Goal: Task Accomplishment & Management: Use online tool/utility

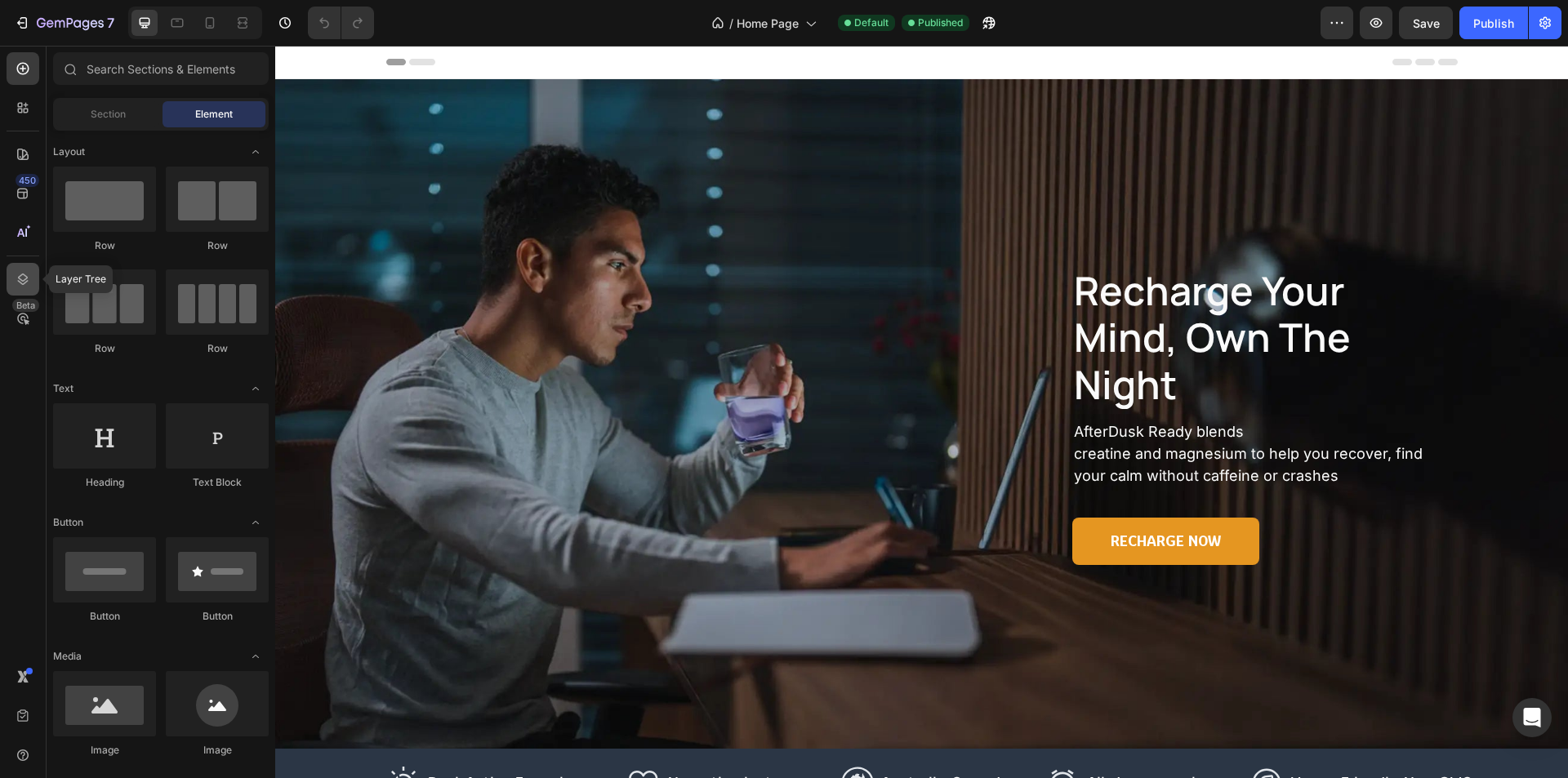
click at [35, 287] on div at bounding box center [23, 279] width 33 height 33
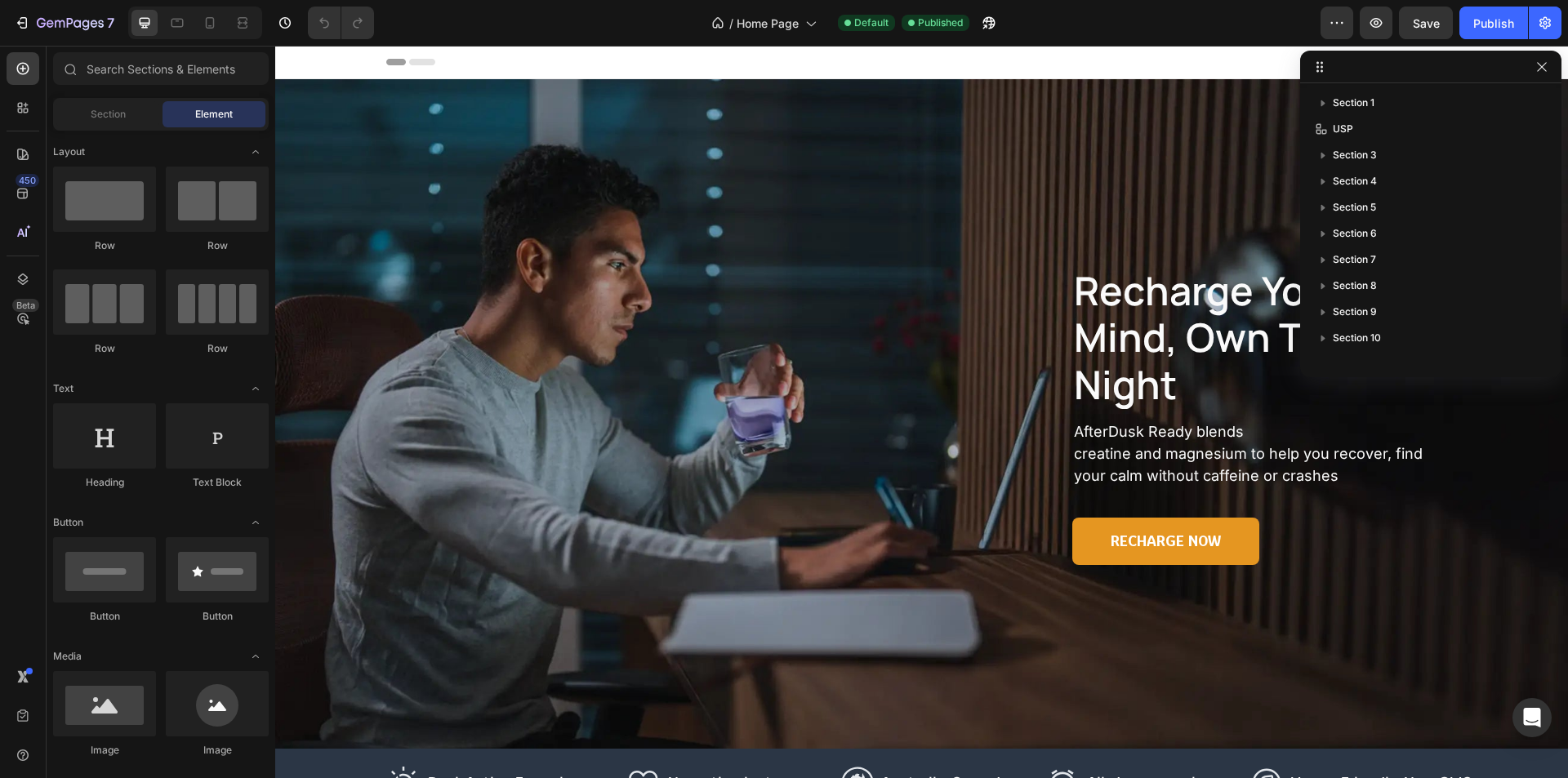
click at [1437, 84] on div "Section 1 USP Section 3 Section 4 Section 5 Section 6 Section 7 Section 8 Secti…" at bounding box center [1430, 223] width 261 height 282
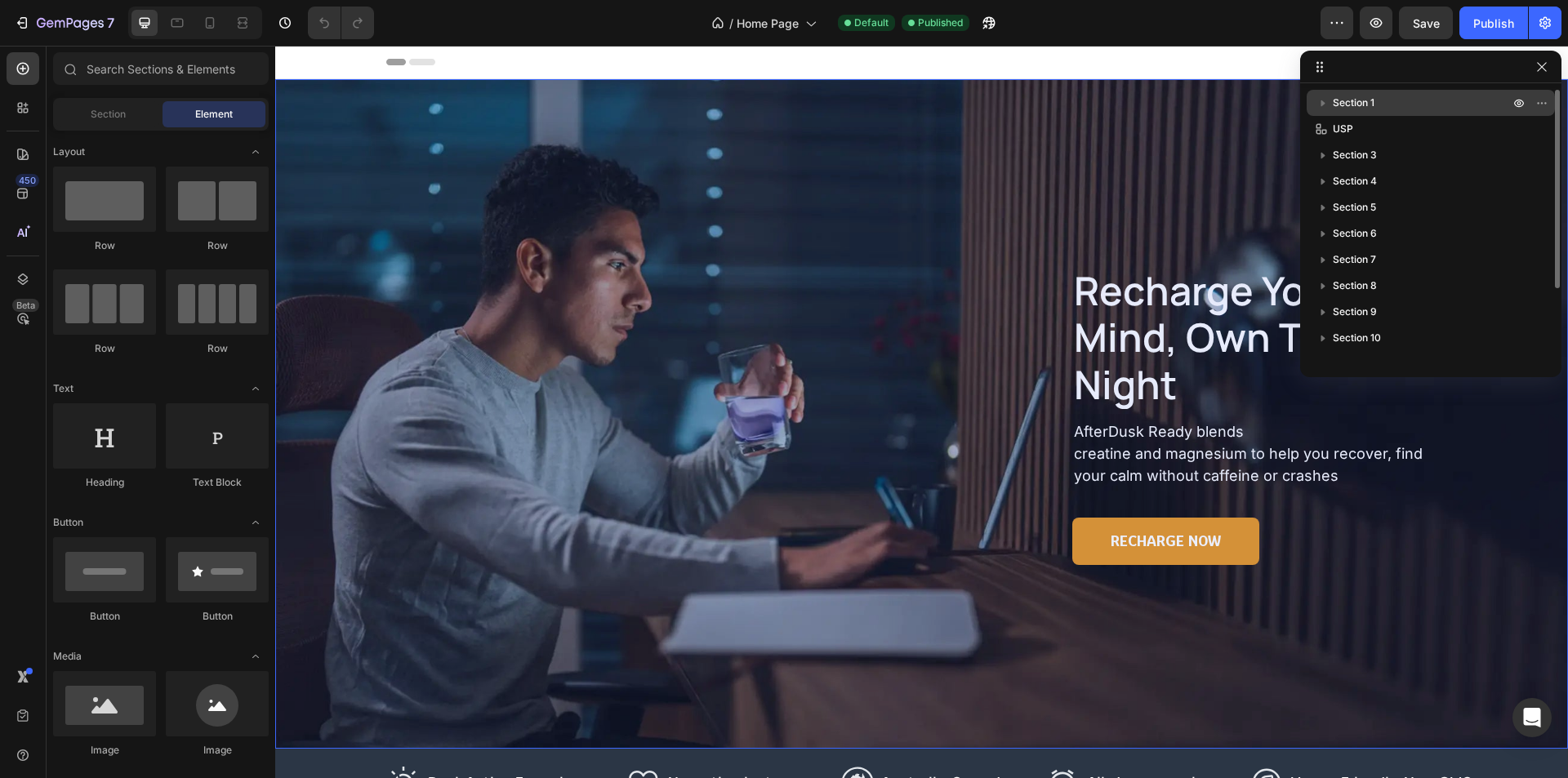
click at [1428, 98] on p "Section 1" at bounding box center [1423, 102] width 180 height 16
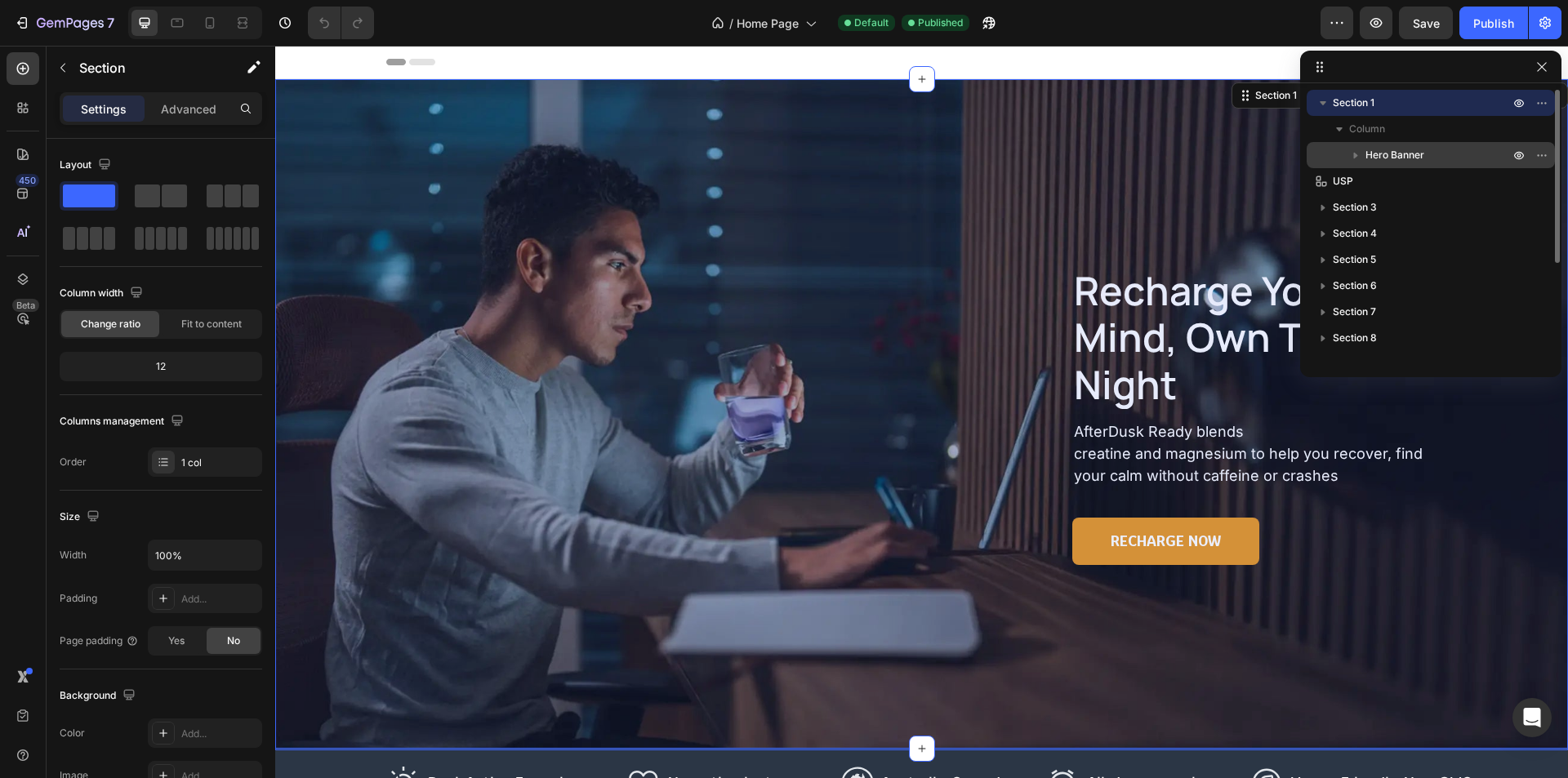
click at [1429, 151] on p "Hero Banner" at bounding box center [1438, 155] width 147 height 16
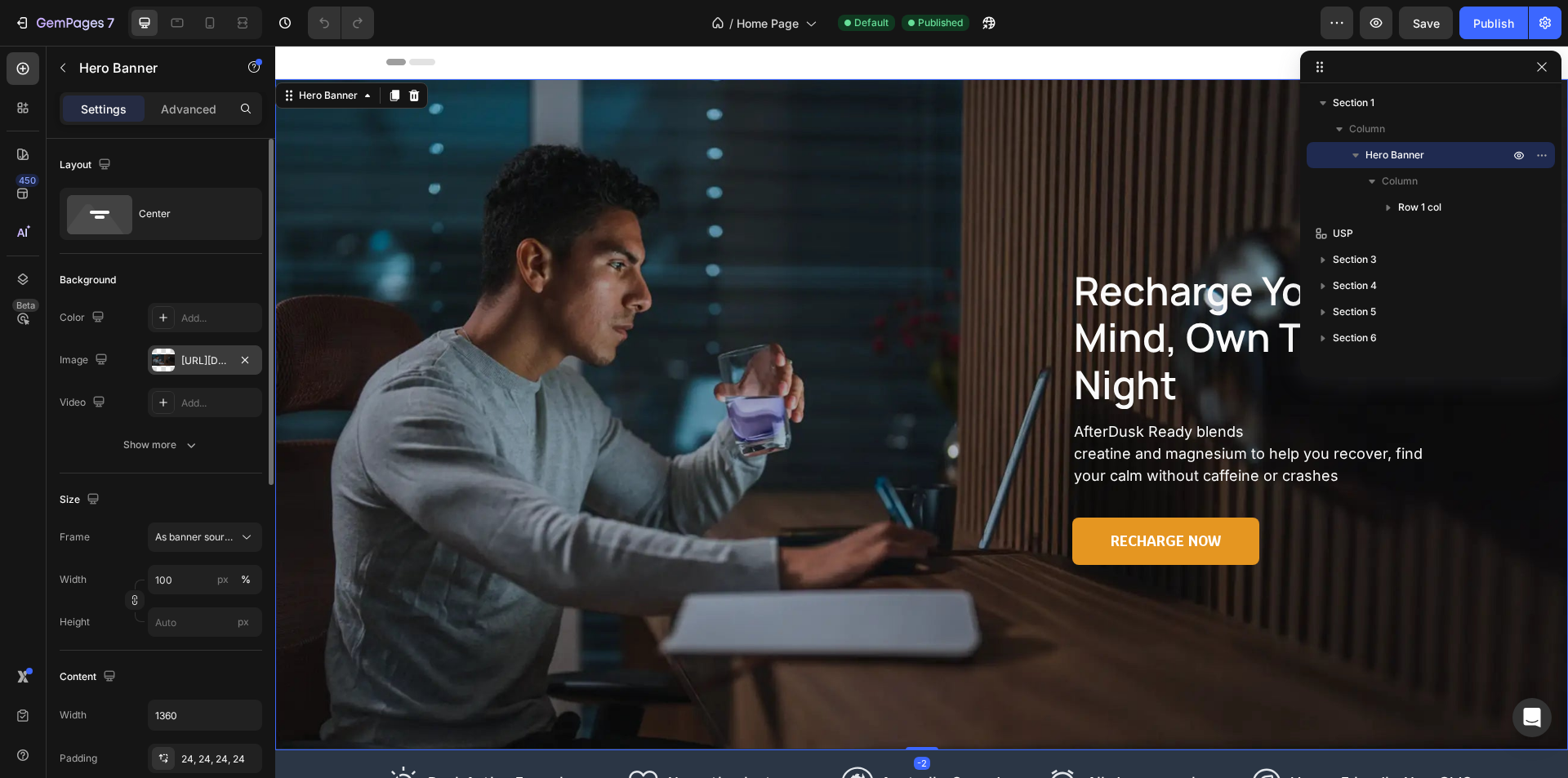
click at [189, 361] on div "https://cdn.shopify.com/s/files/1/0769/6895/2038/files/gempages_584639897768297…" at bounding box center [204, 360] width 47 height 14
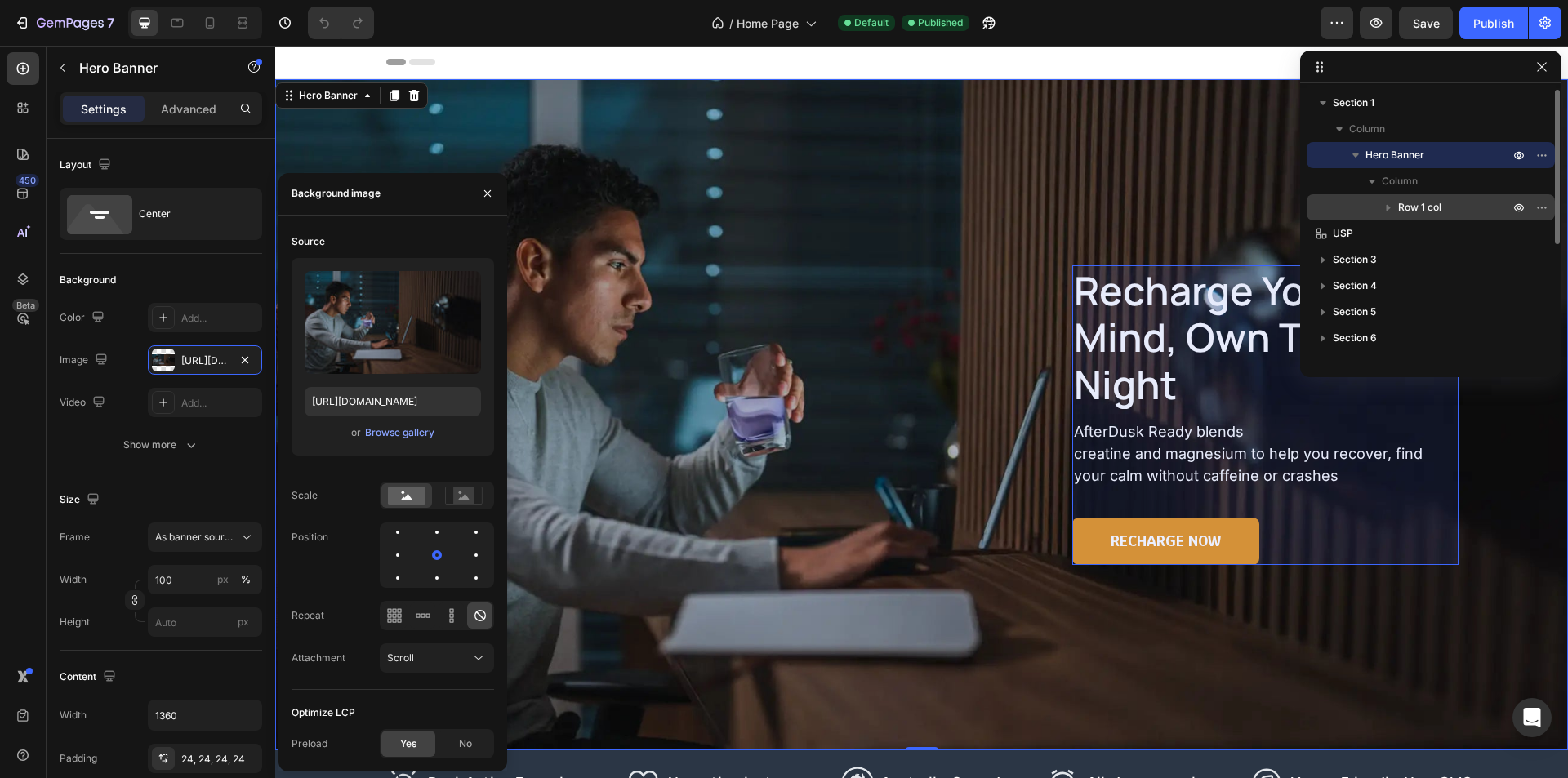
click at [1460, 200] on p "Row 1 col" at bounding box center [1454, 207] width 115 height 16
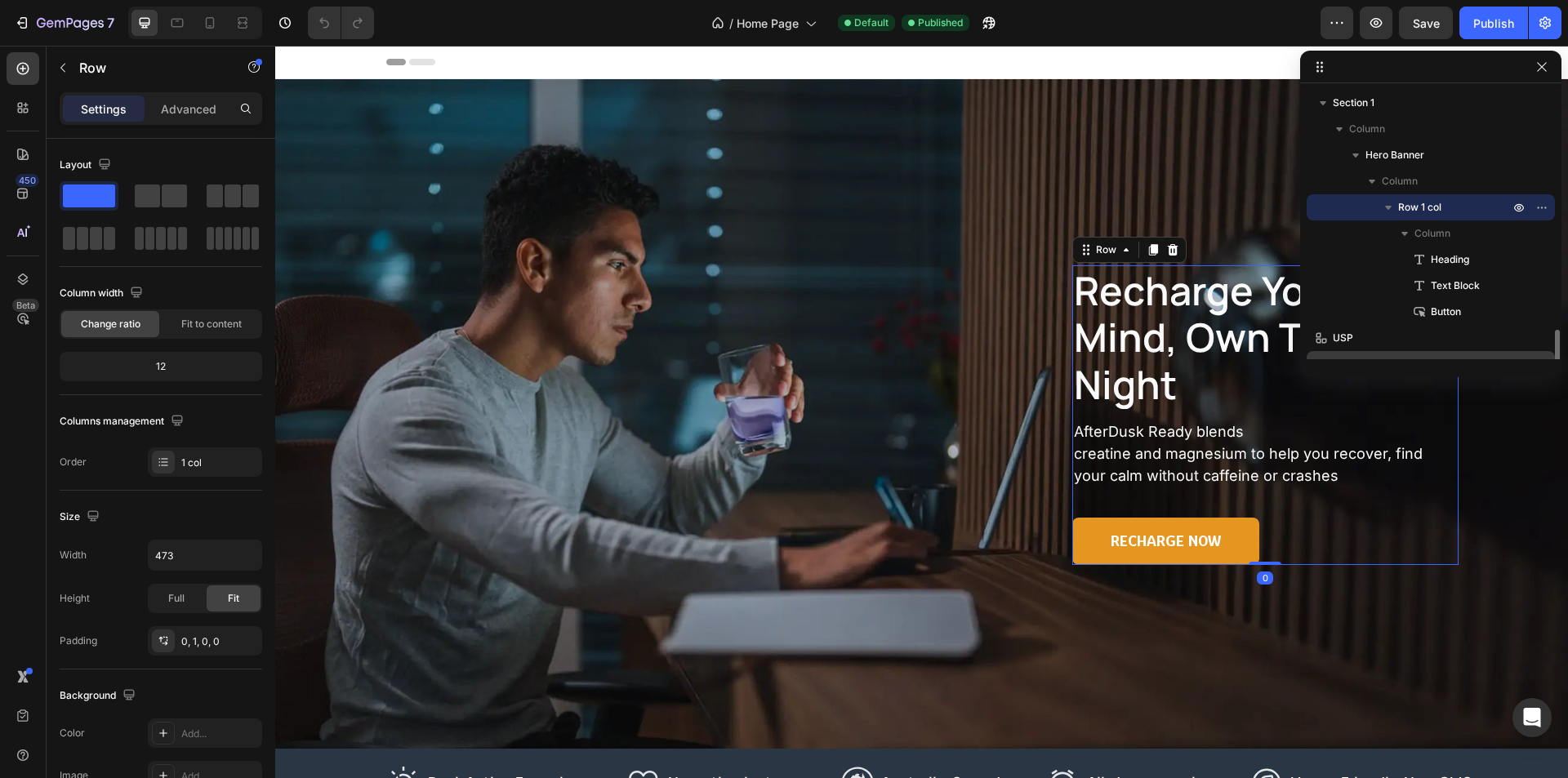
scroll to position [164, 0]
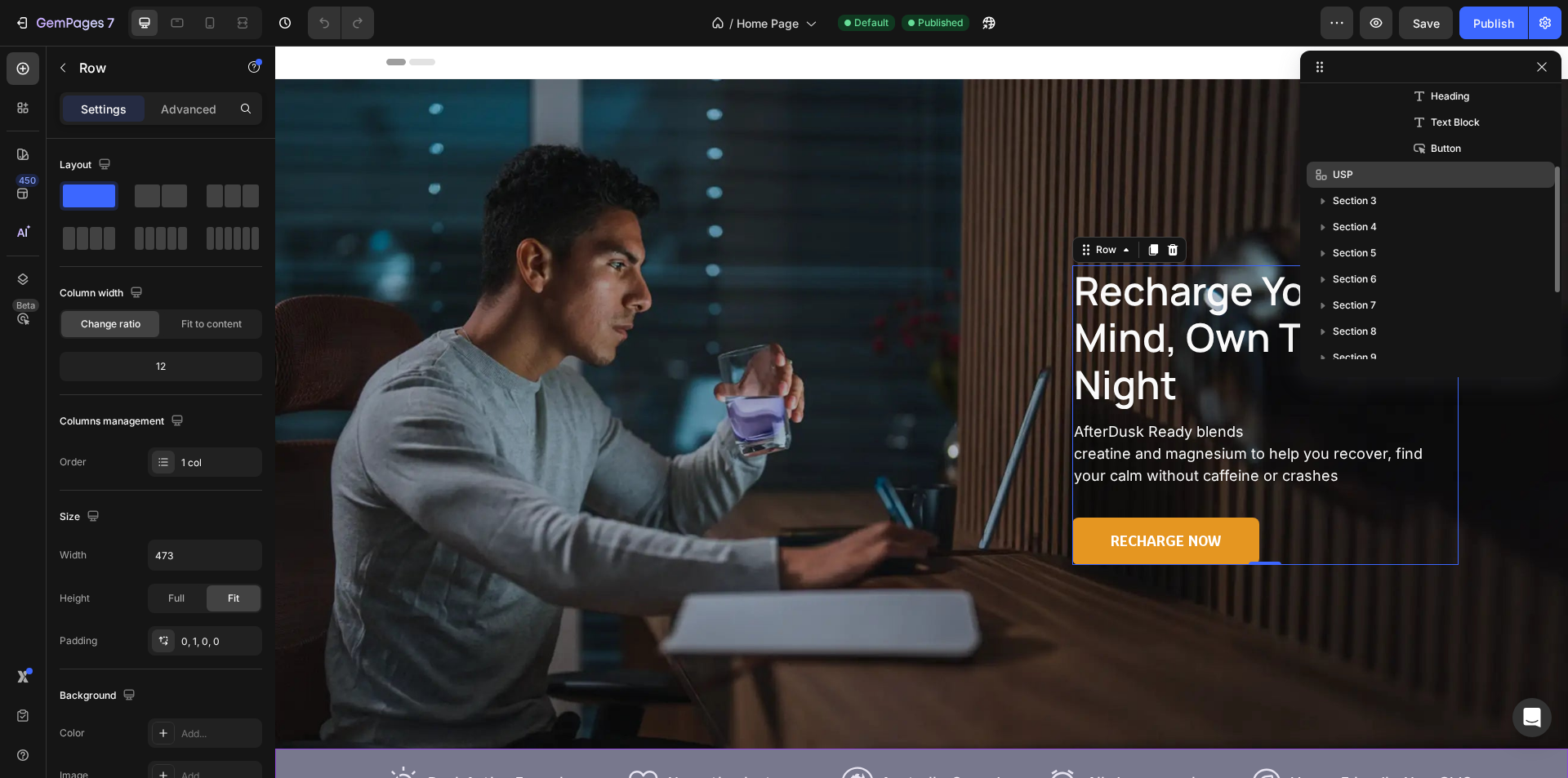
click at [1462, 183] on div "USP" at bounding box center [1430, 174] width 235 height 26
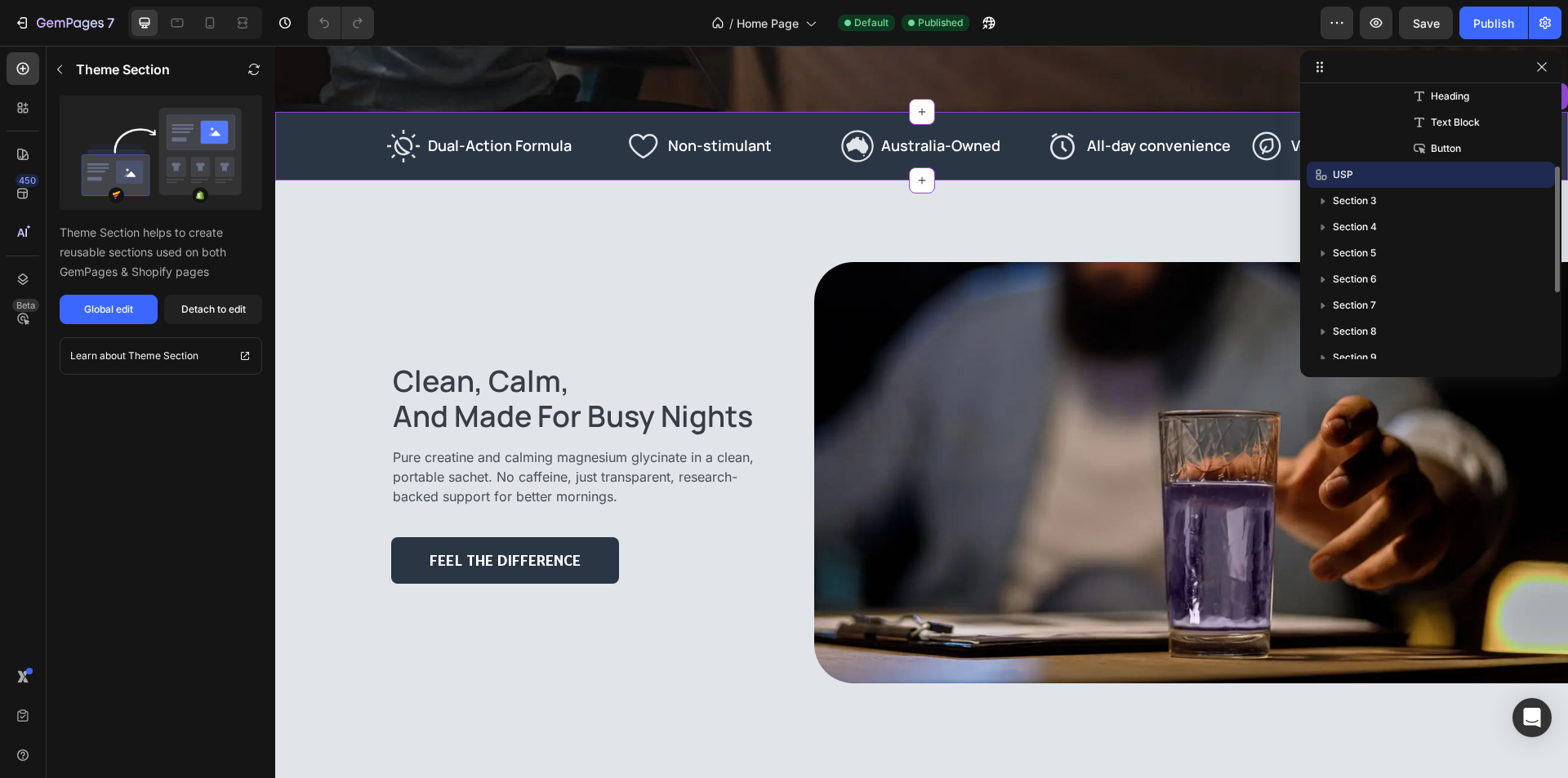
scroll to position [639, 0]
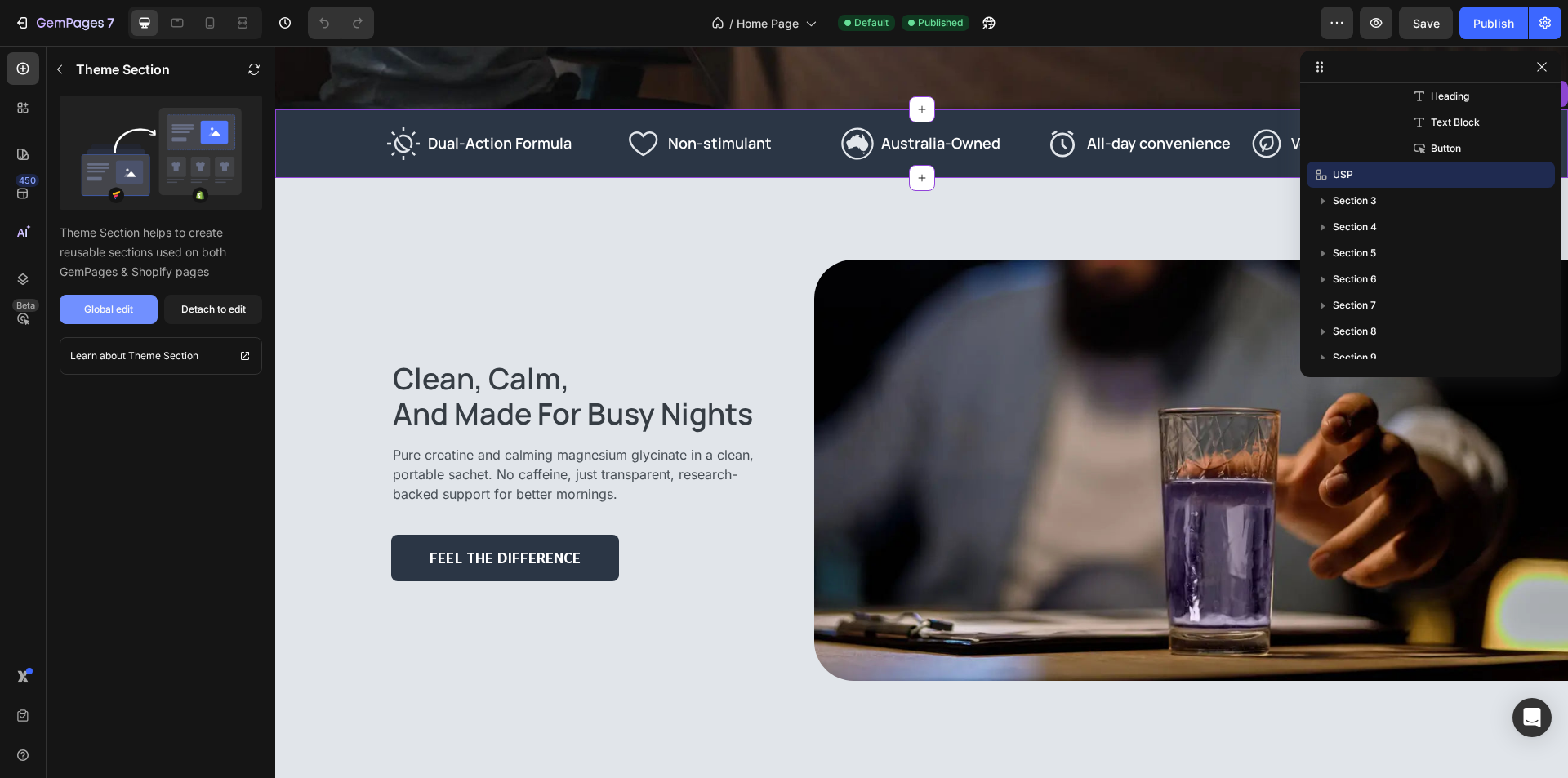
click at [122, 303] on div "Global edit" at bounding box center [108, 309] width 49 height 14
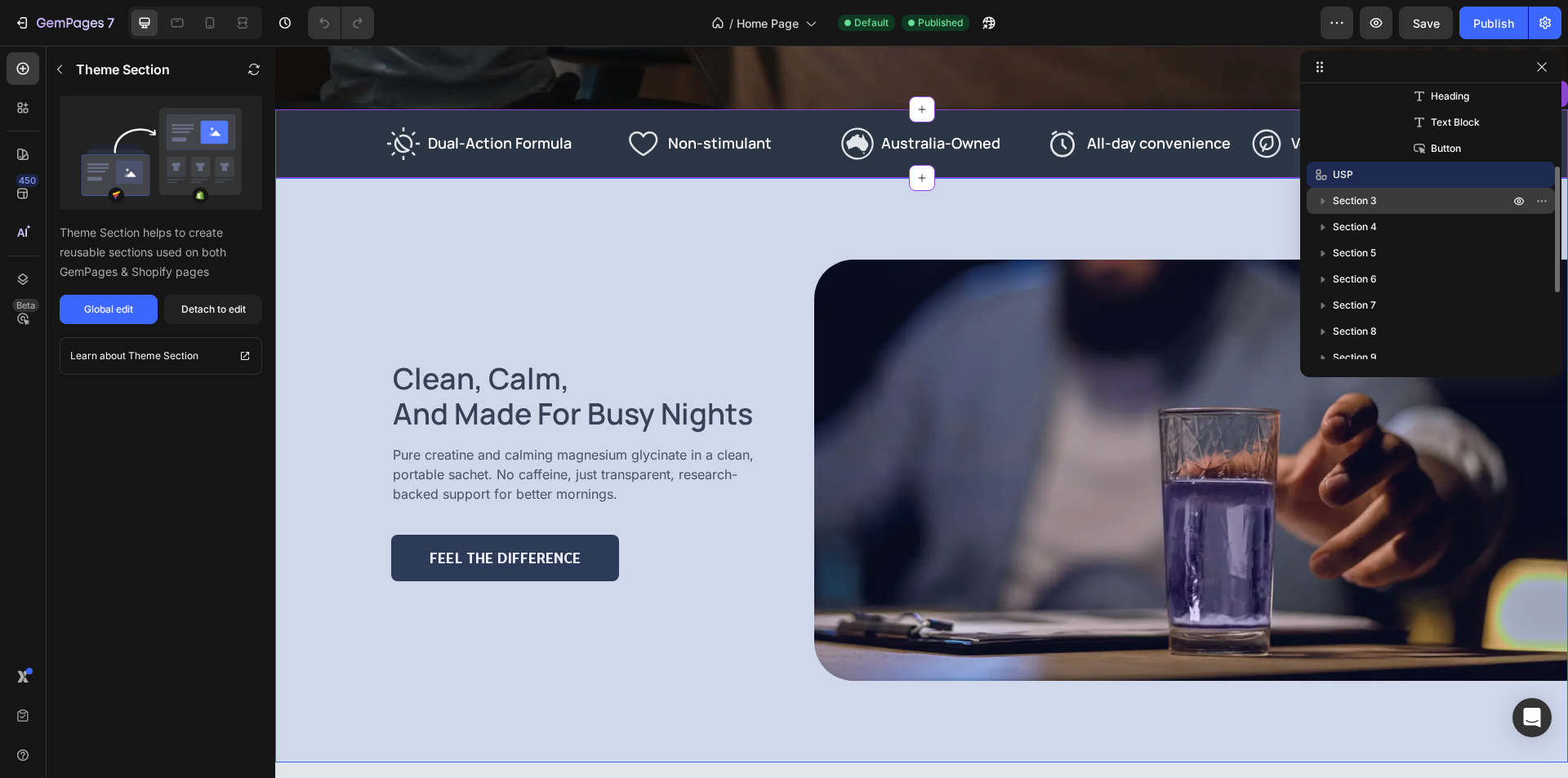
click at [1401, 199] on p "Section 3" at bounding box center [1423, 200] width 180 height 16
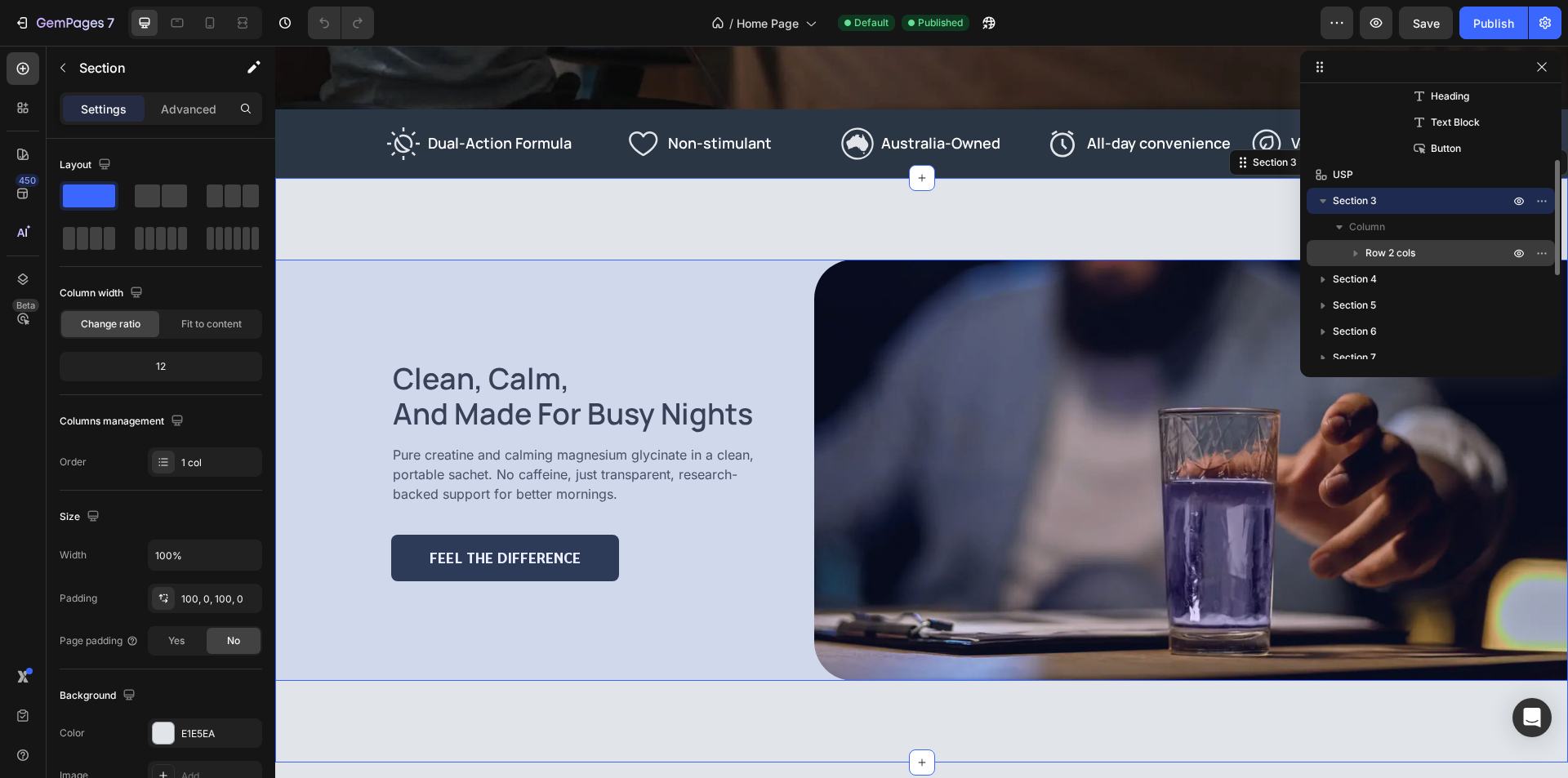
click at [1415, 262] on div "Row 2 cols" at bounding box center [1430, 252] width 235 height 26
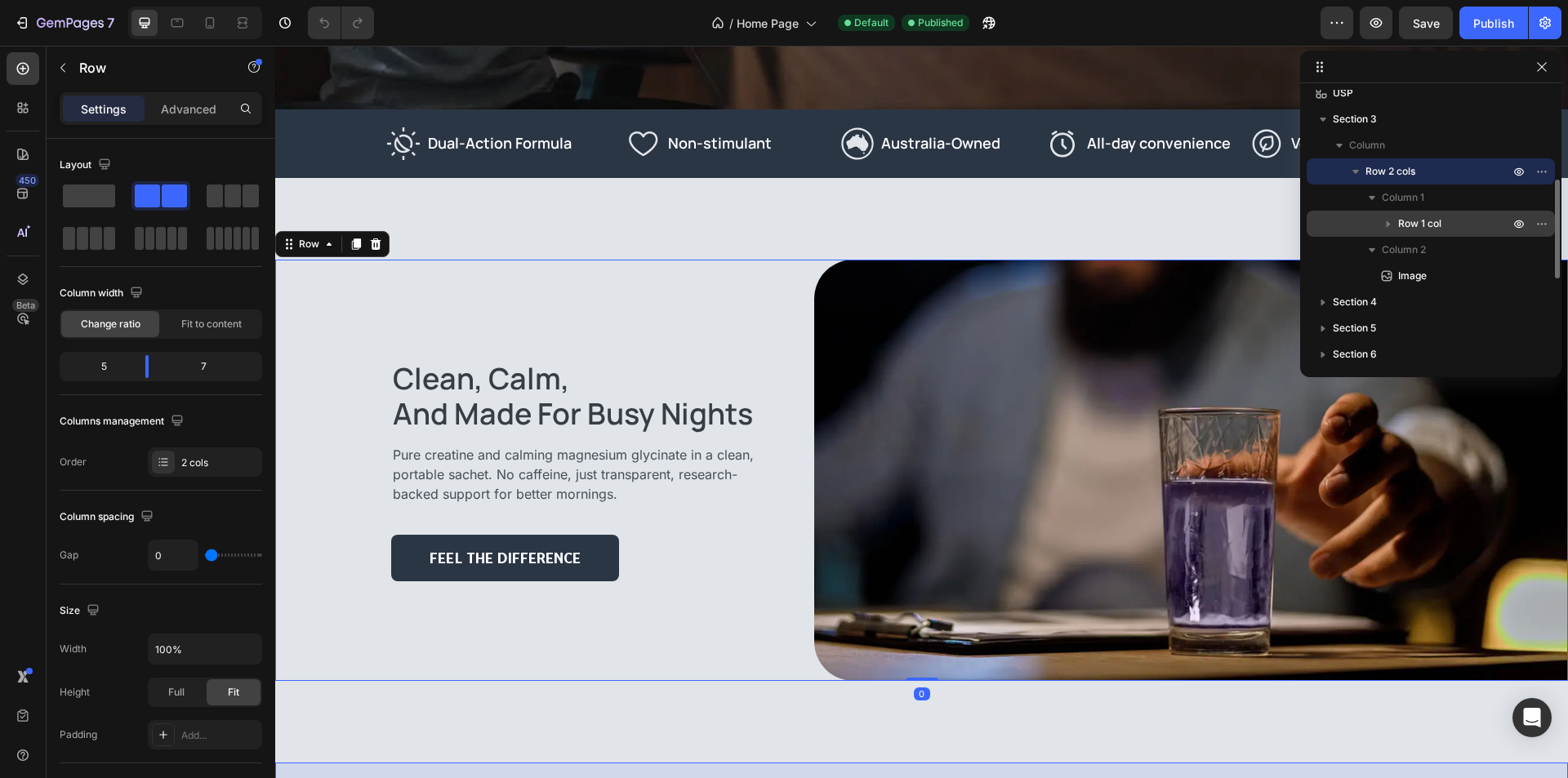
scroll to position [326, 0]
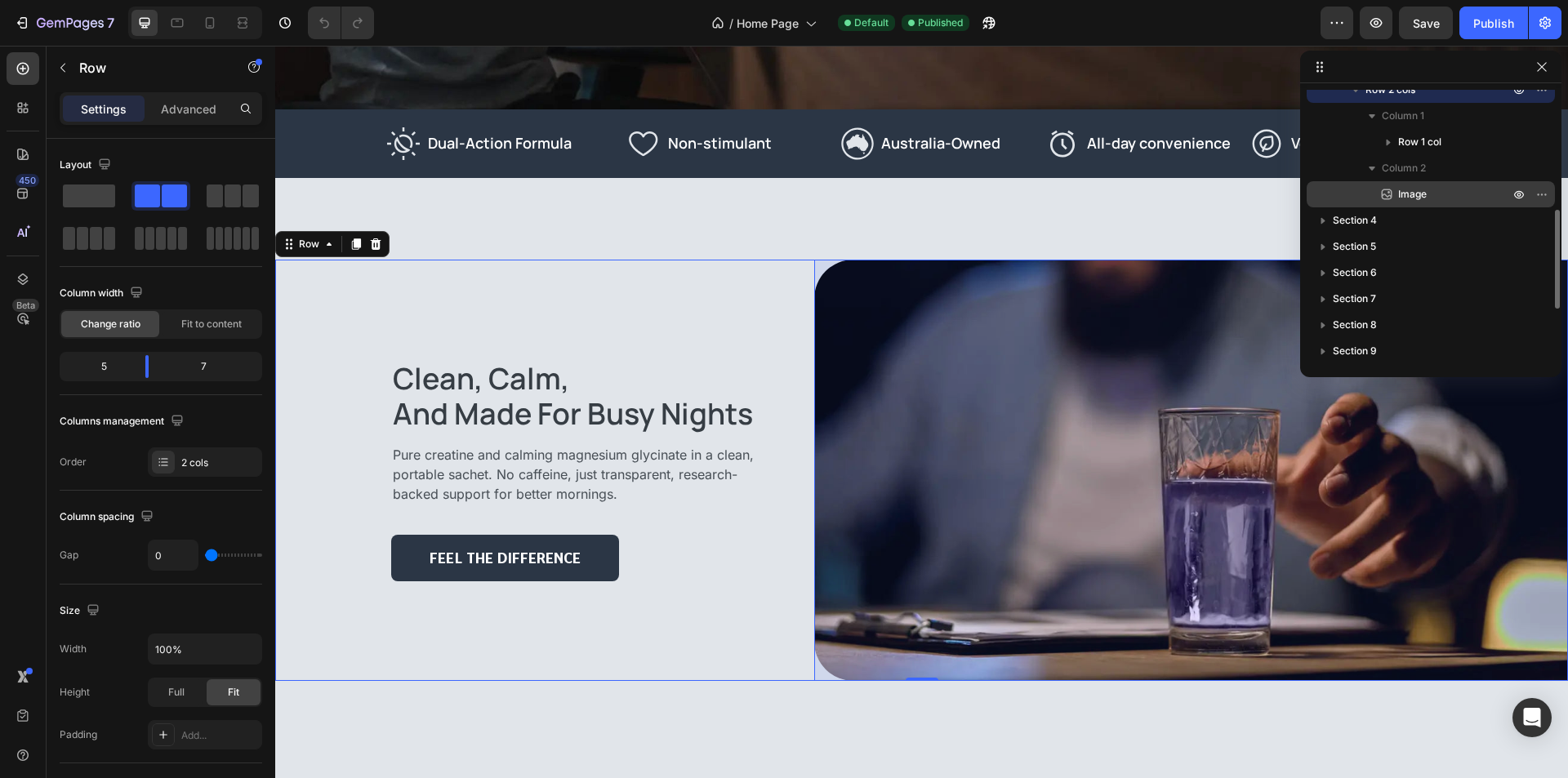
click at [1443, 201] on p "Image" at bounding box center [1435, 194] width 115 height 16
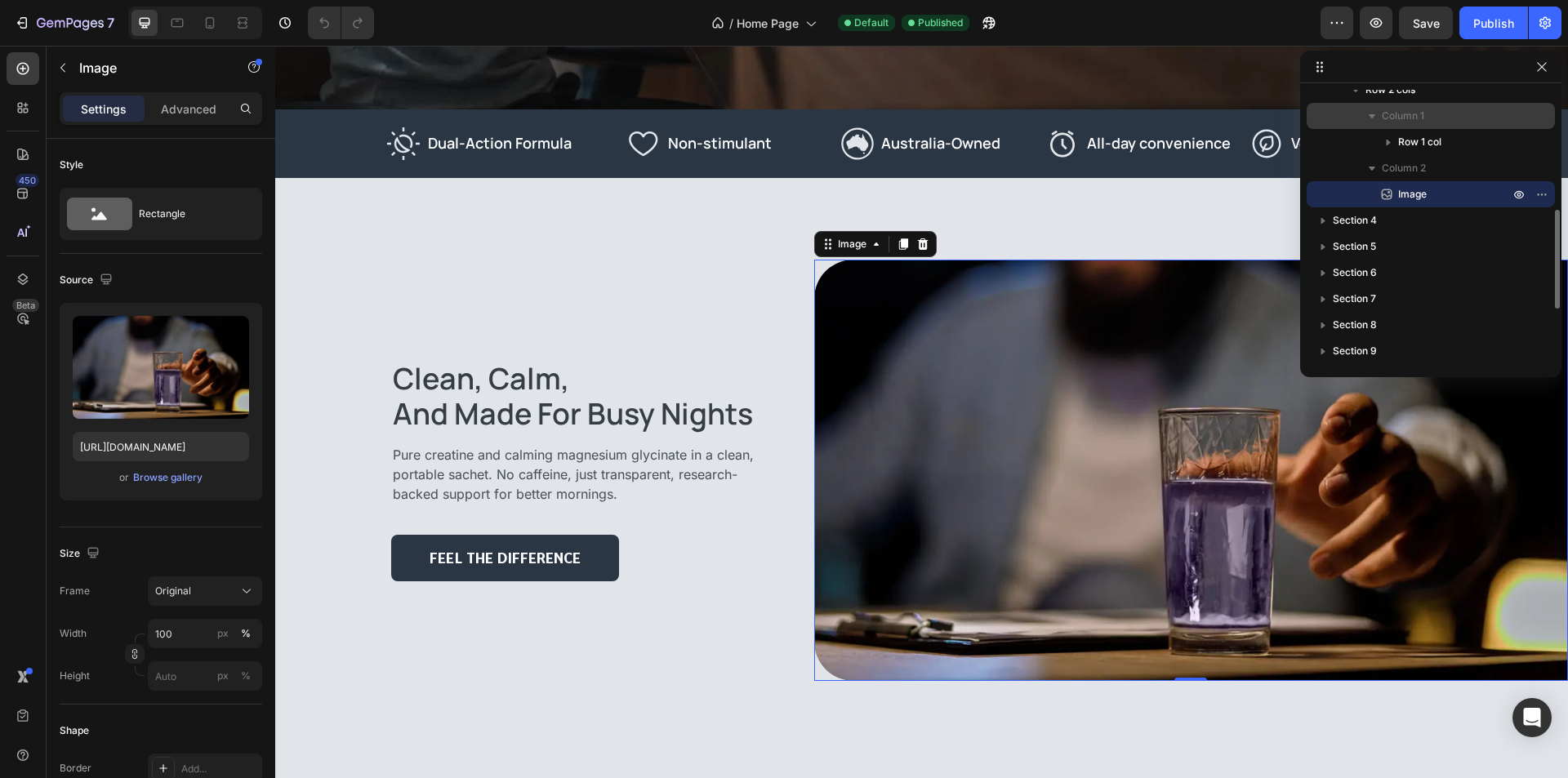
click at [1450, 128] on div "Column 1" at bounding box center [1430, 116] width 235 height 26
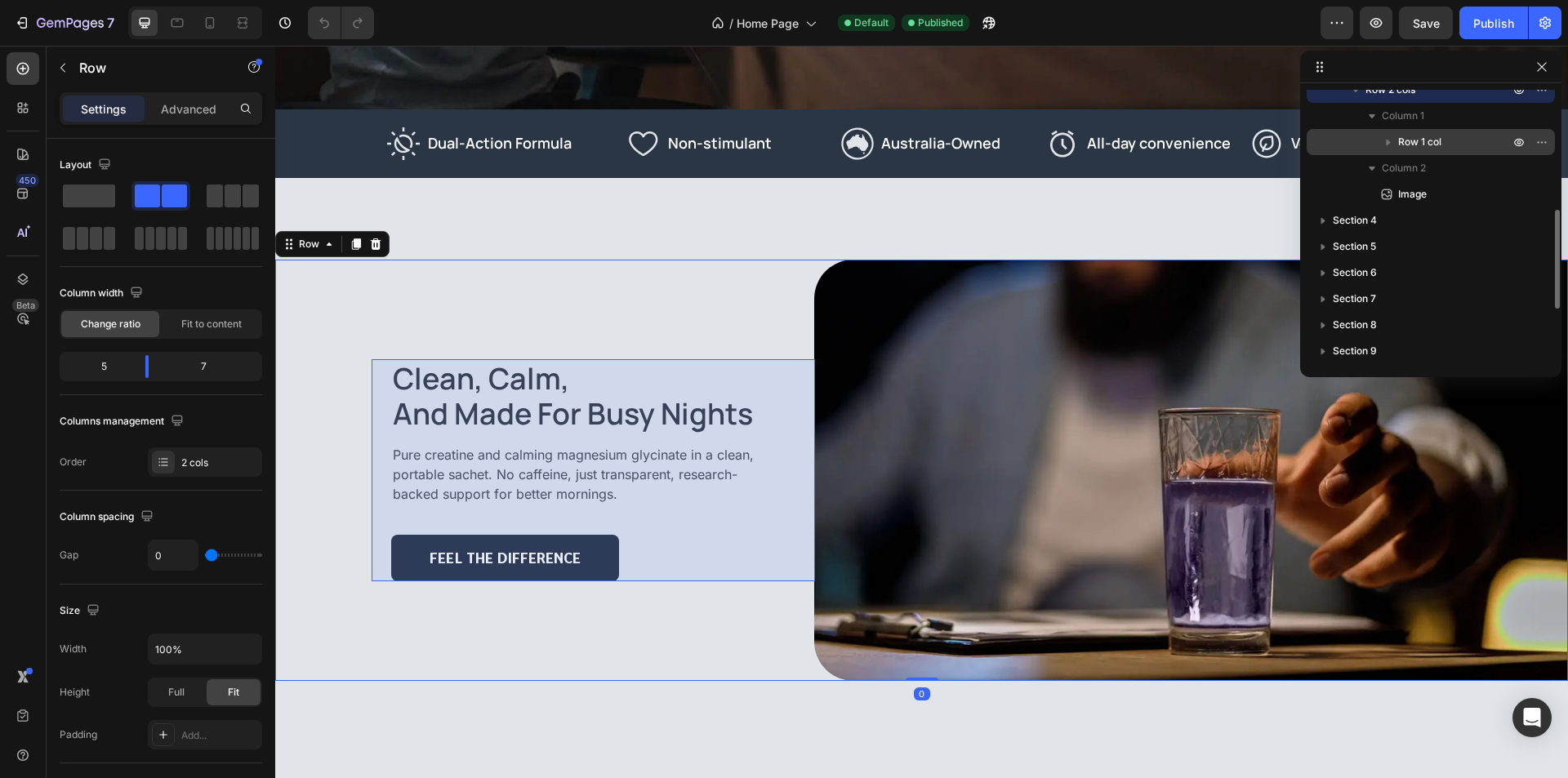
click at [1440, 143] on span "Row 1 col" at bounding box center [1419, 142] width 43 height 16
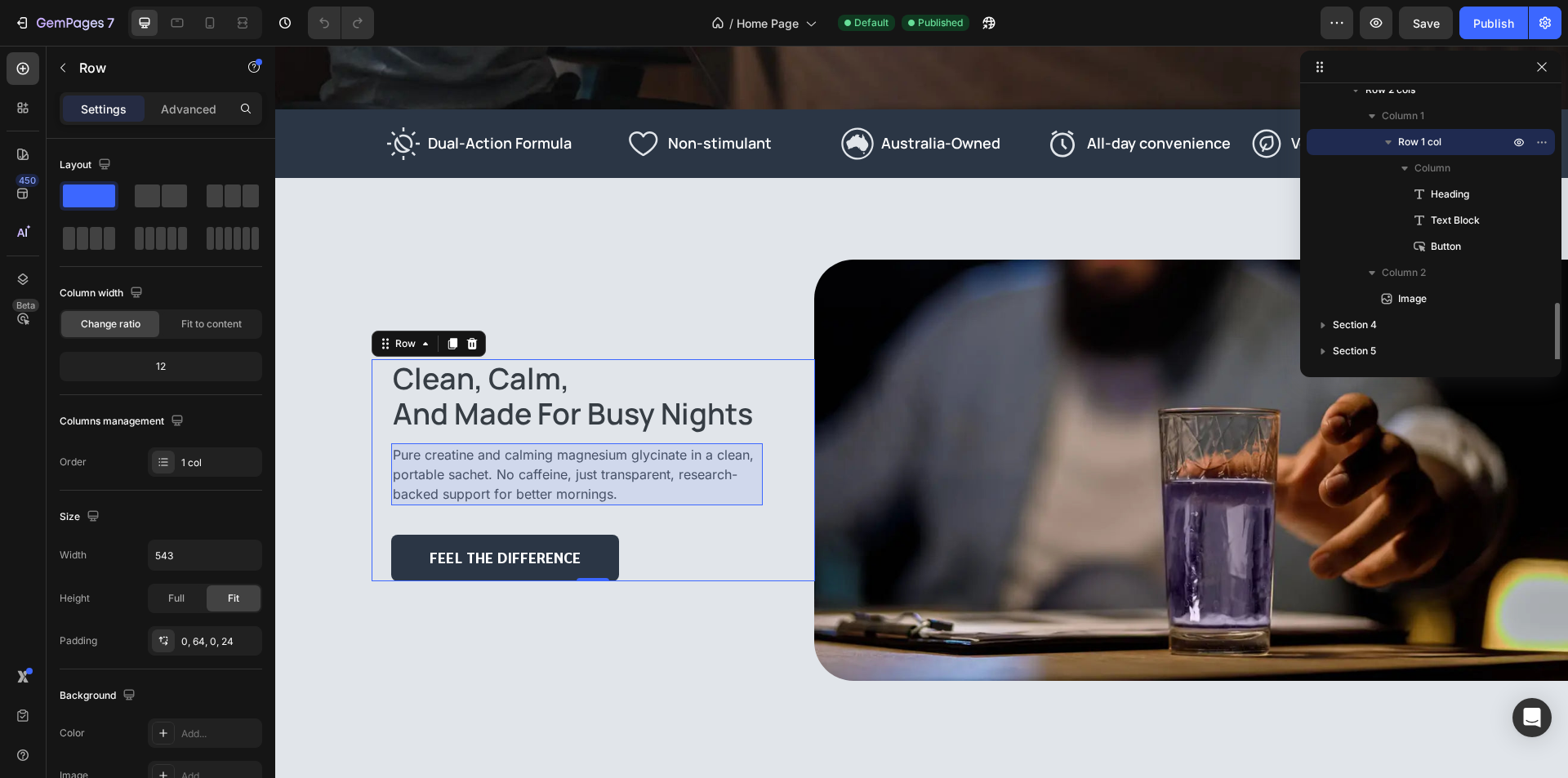
scroll to position [490, 0]
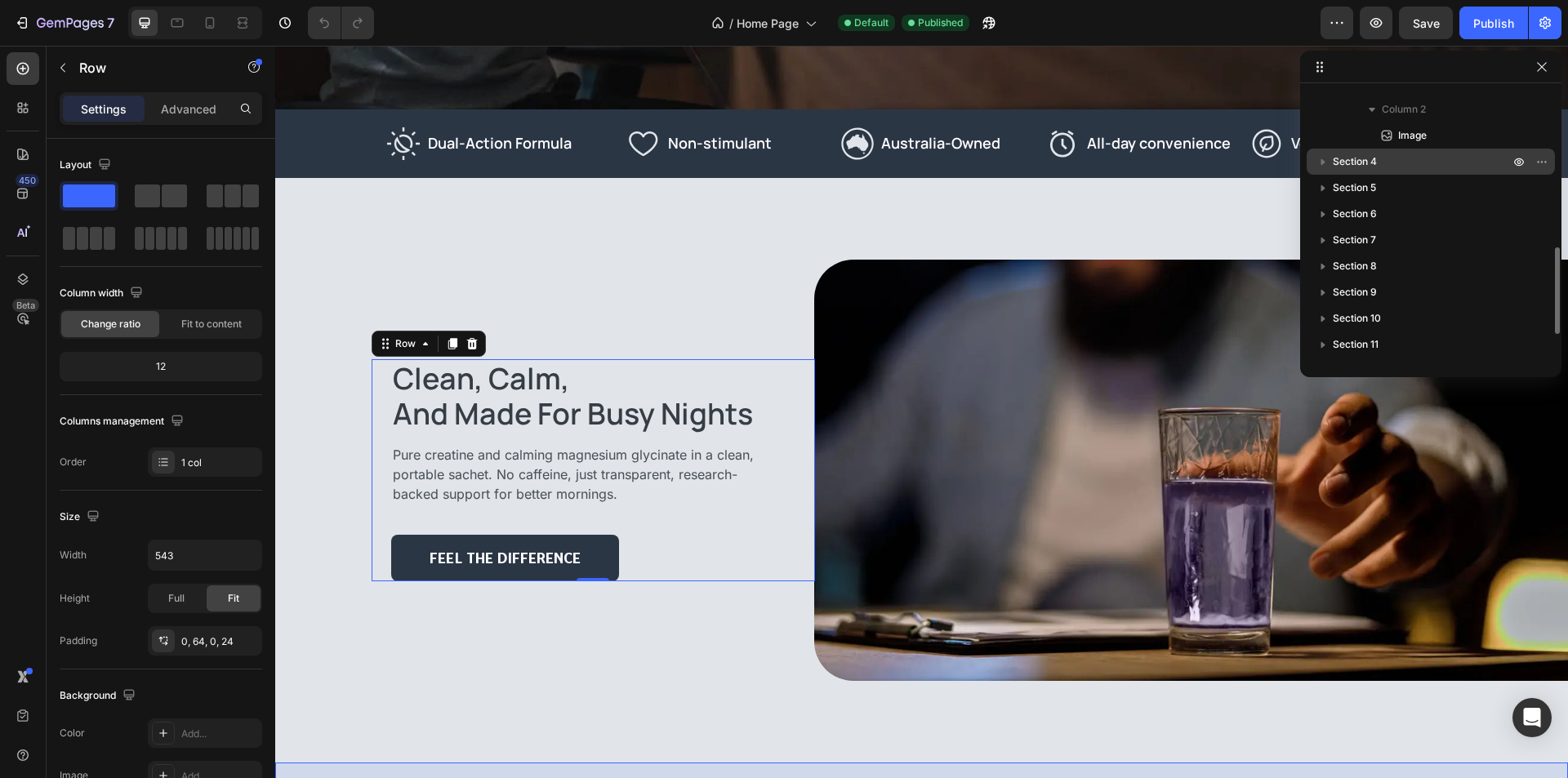
click at [1428, 164] on p "Section 4" at bounding box center [1423, 161] width 180 height 16
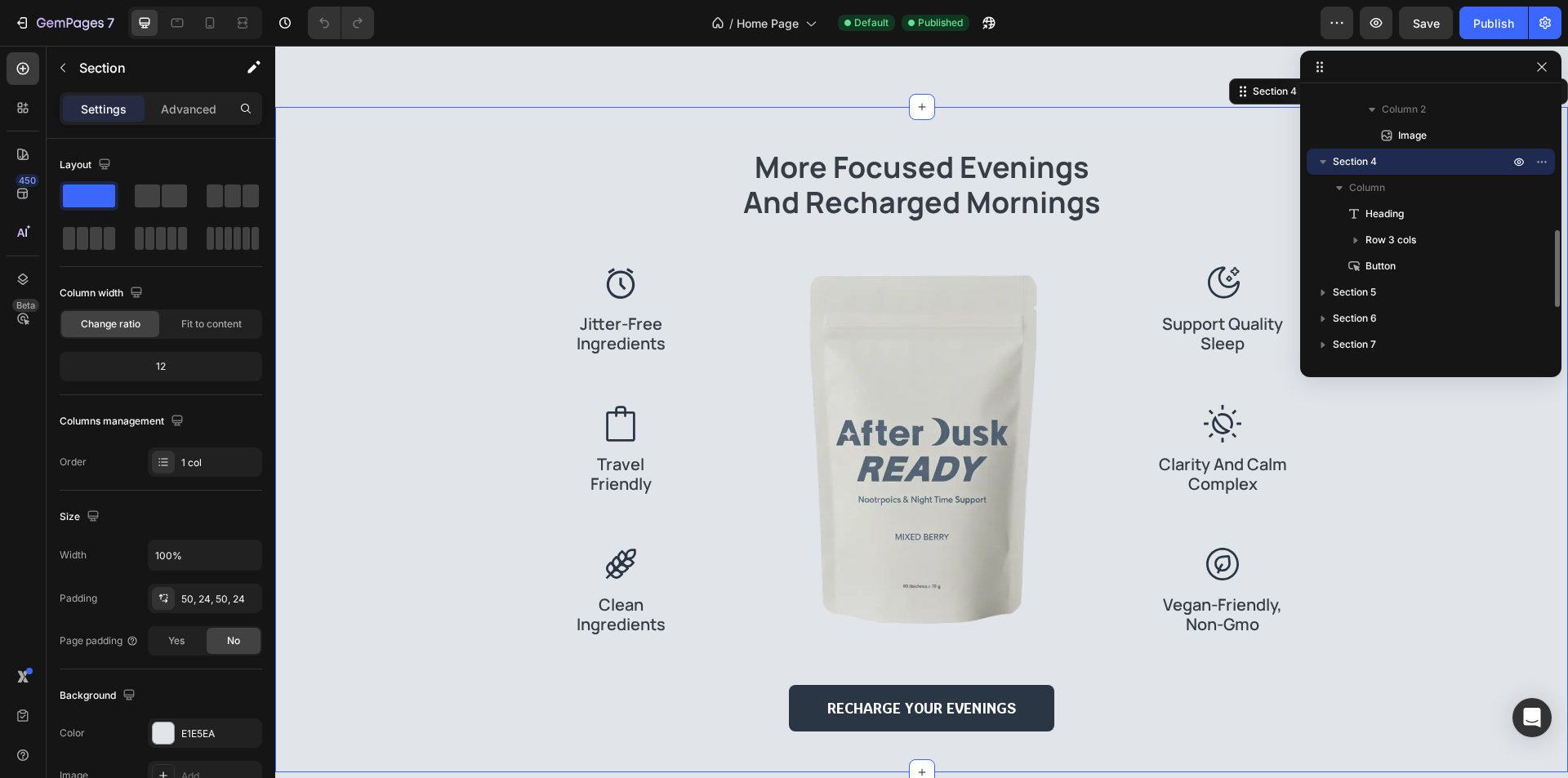
scroll to position [571, 0]
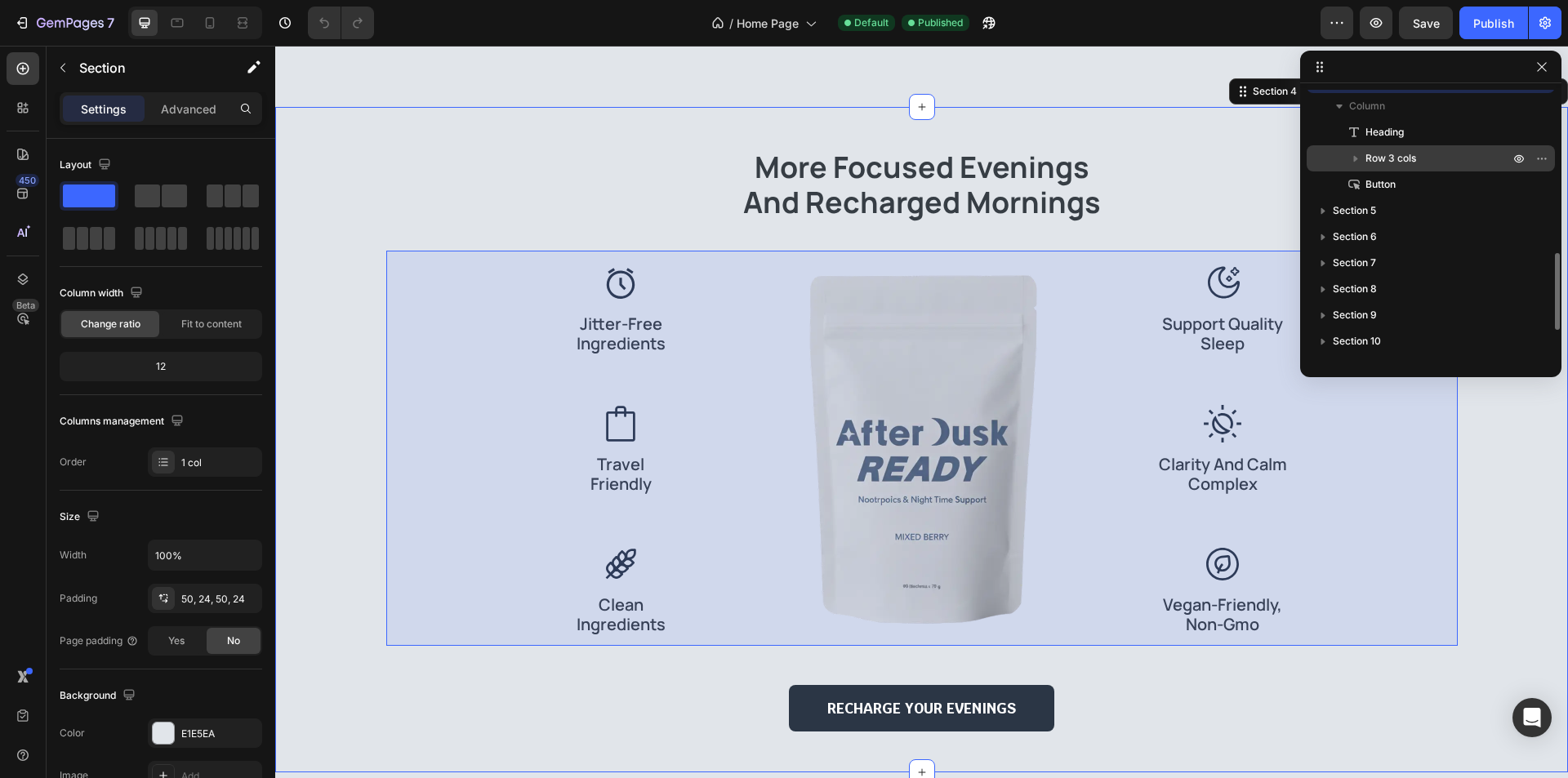
click at [1428, 165] on p "Row 3 cols" at bounding box center [1438, 158] width 147 height 16
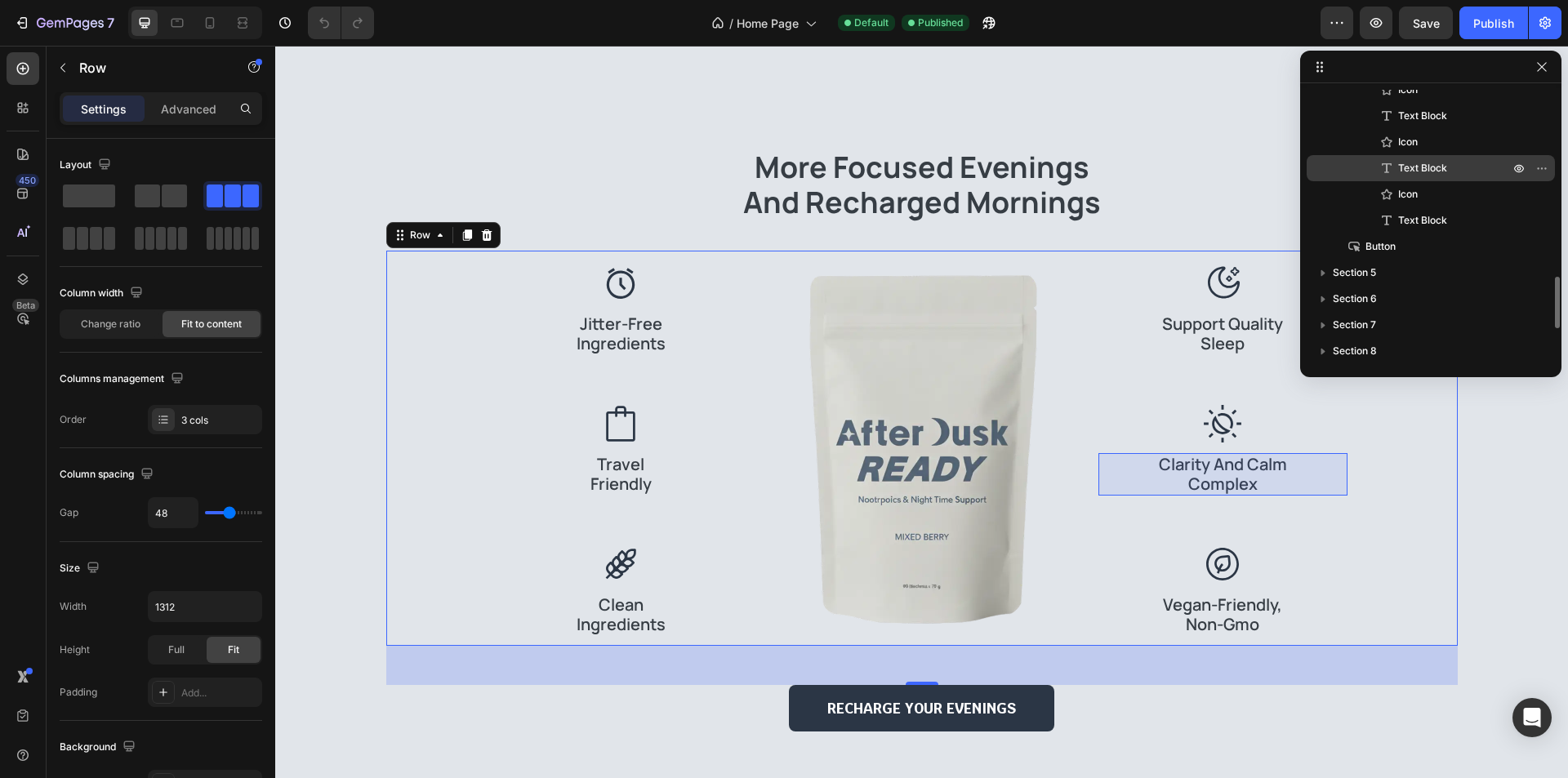
scroll to position [1061, 0]
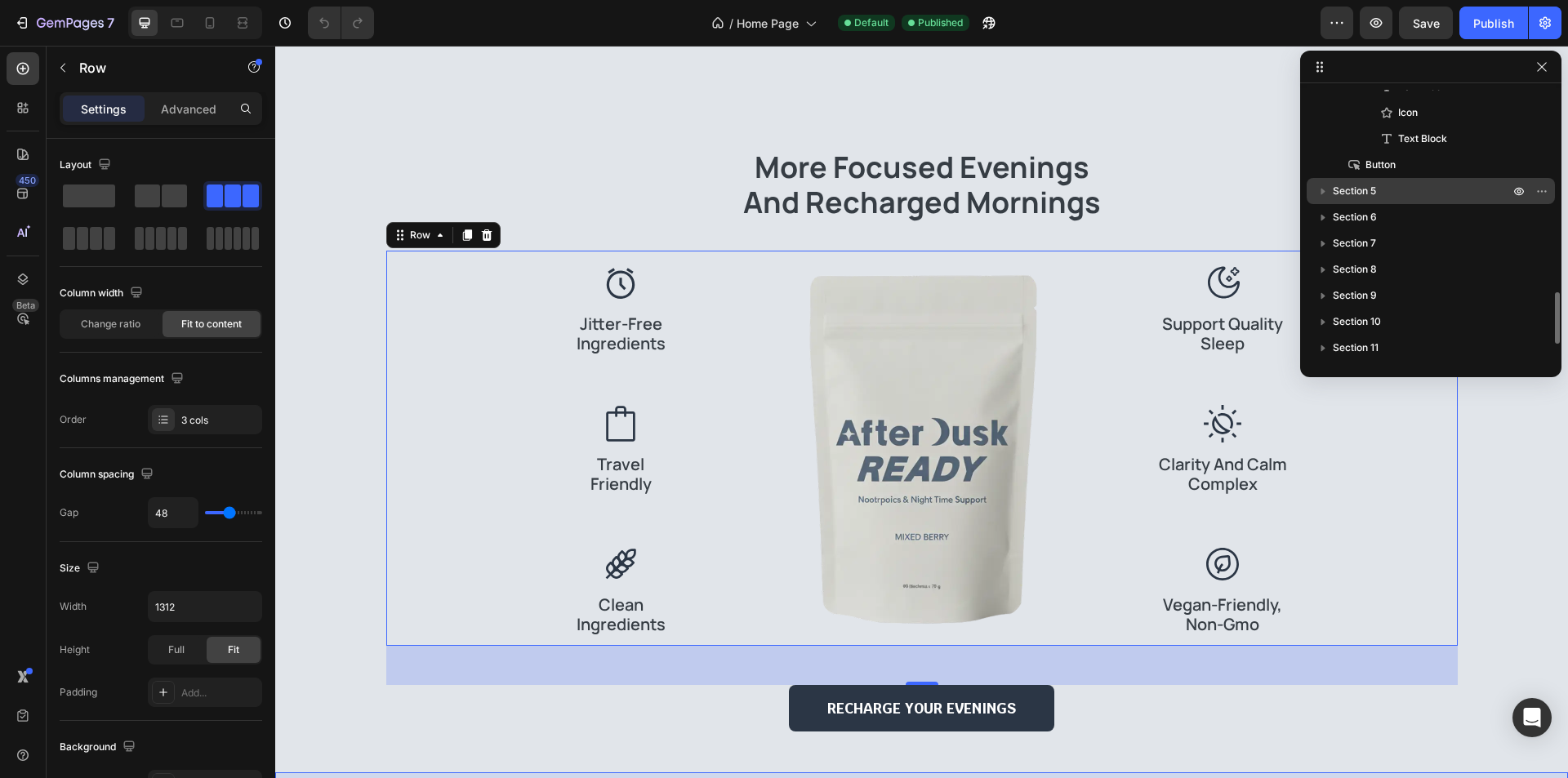
click at [1425, 186] on p "Section 5" at bounding box center [1423, 191] width 180 height 16
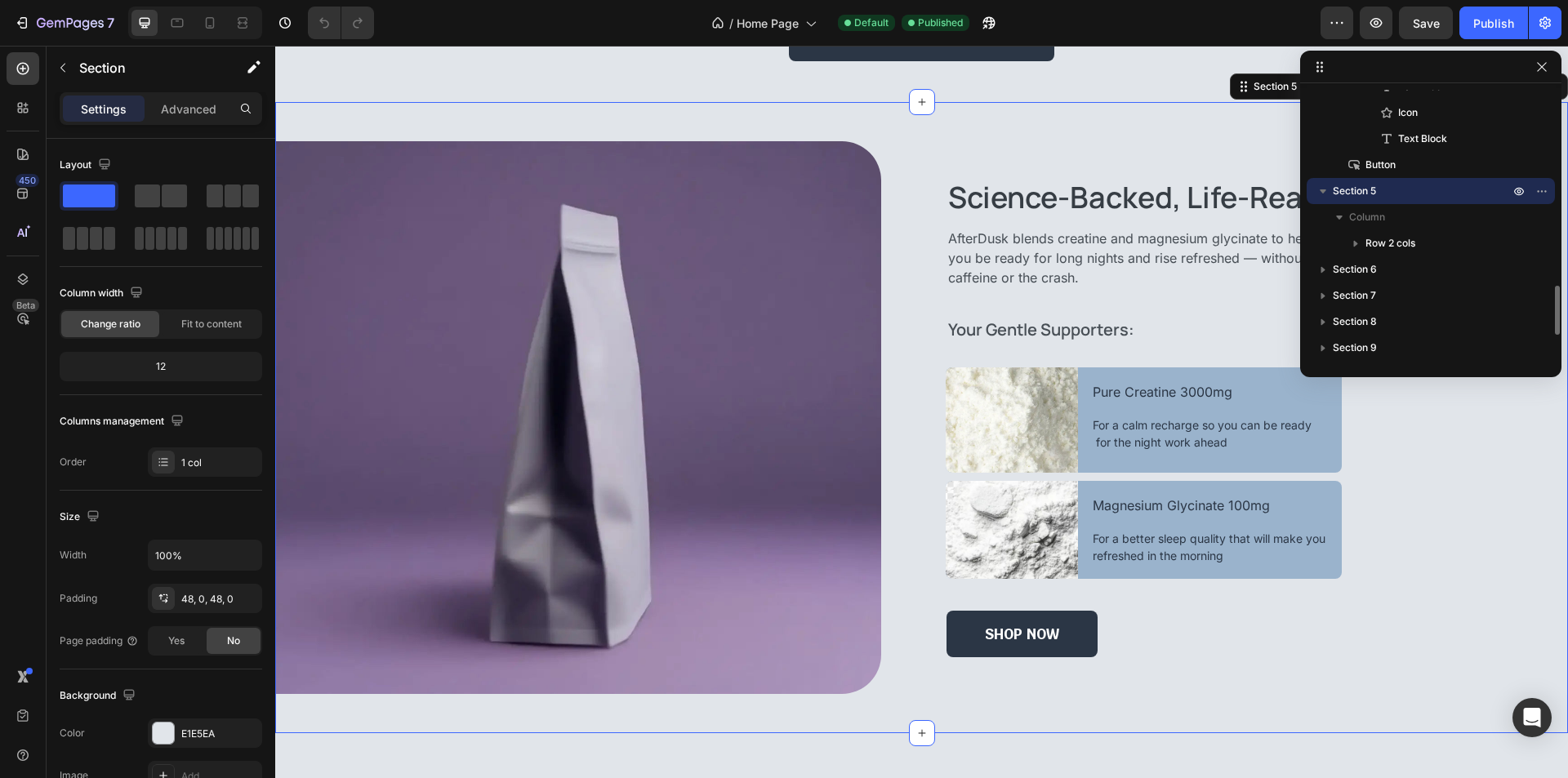
scroll to position [1143, 0]
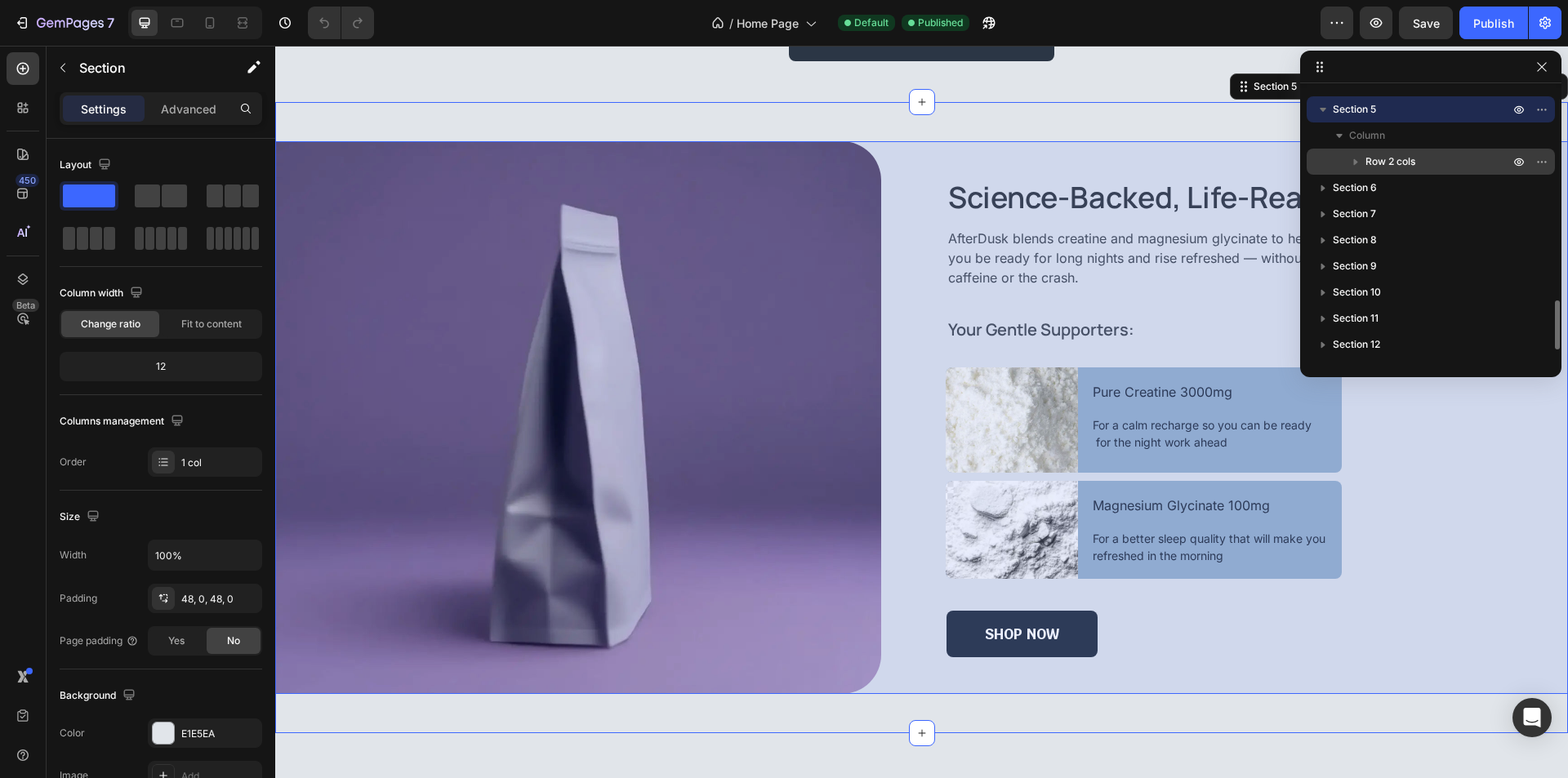
click at [1432, 165] on p "Row 2 cols" at bounding box center [1438, 161] width 147 height 16
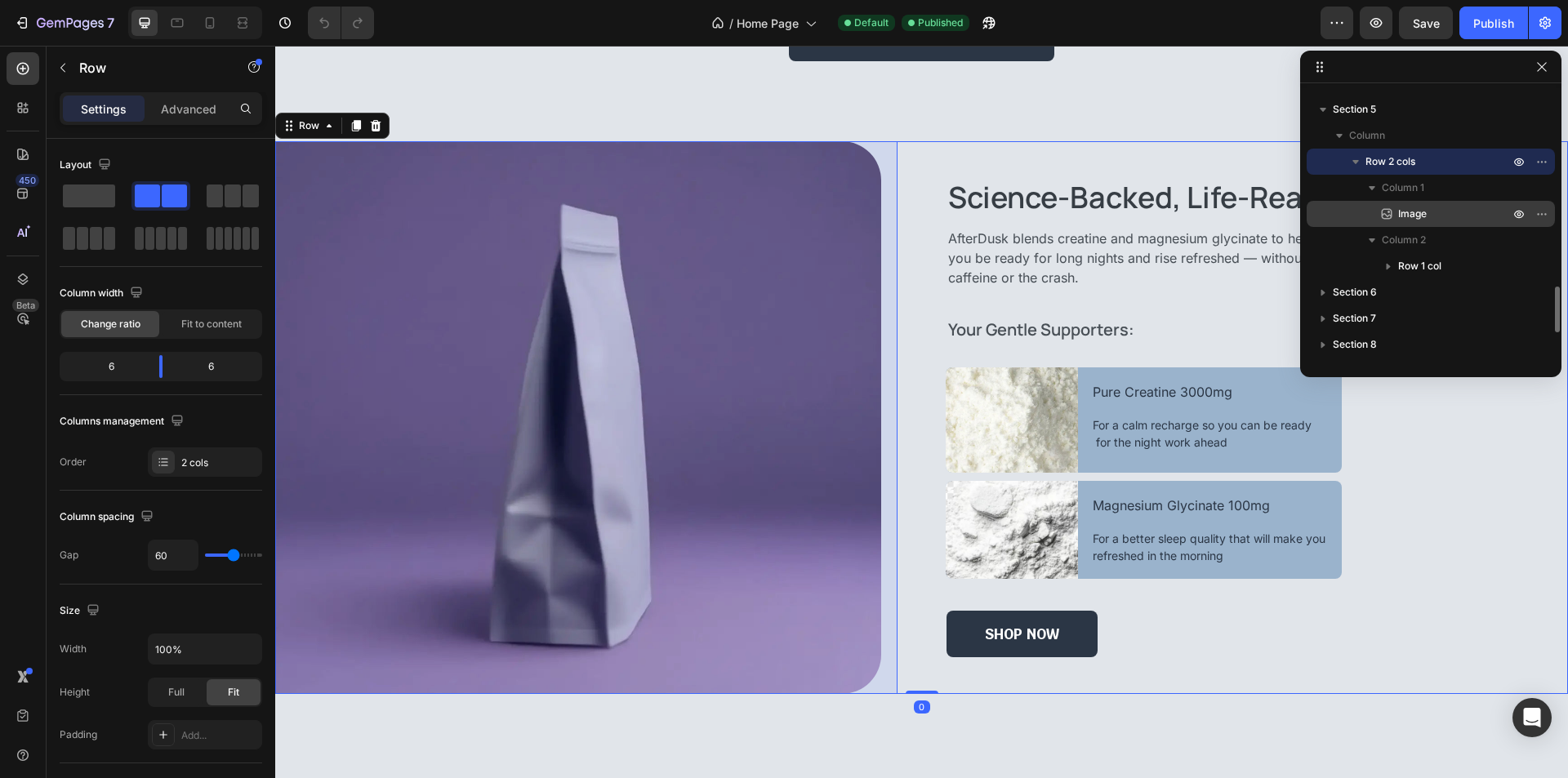
click at [1436, 206] on p "Image" at bounding box center [1435, 214] width 115 height 16
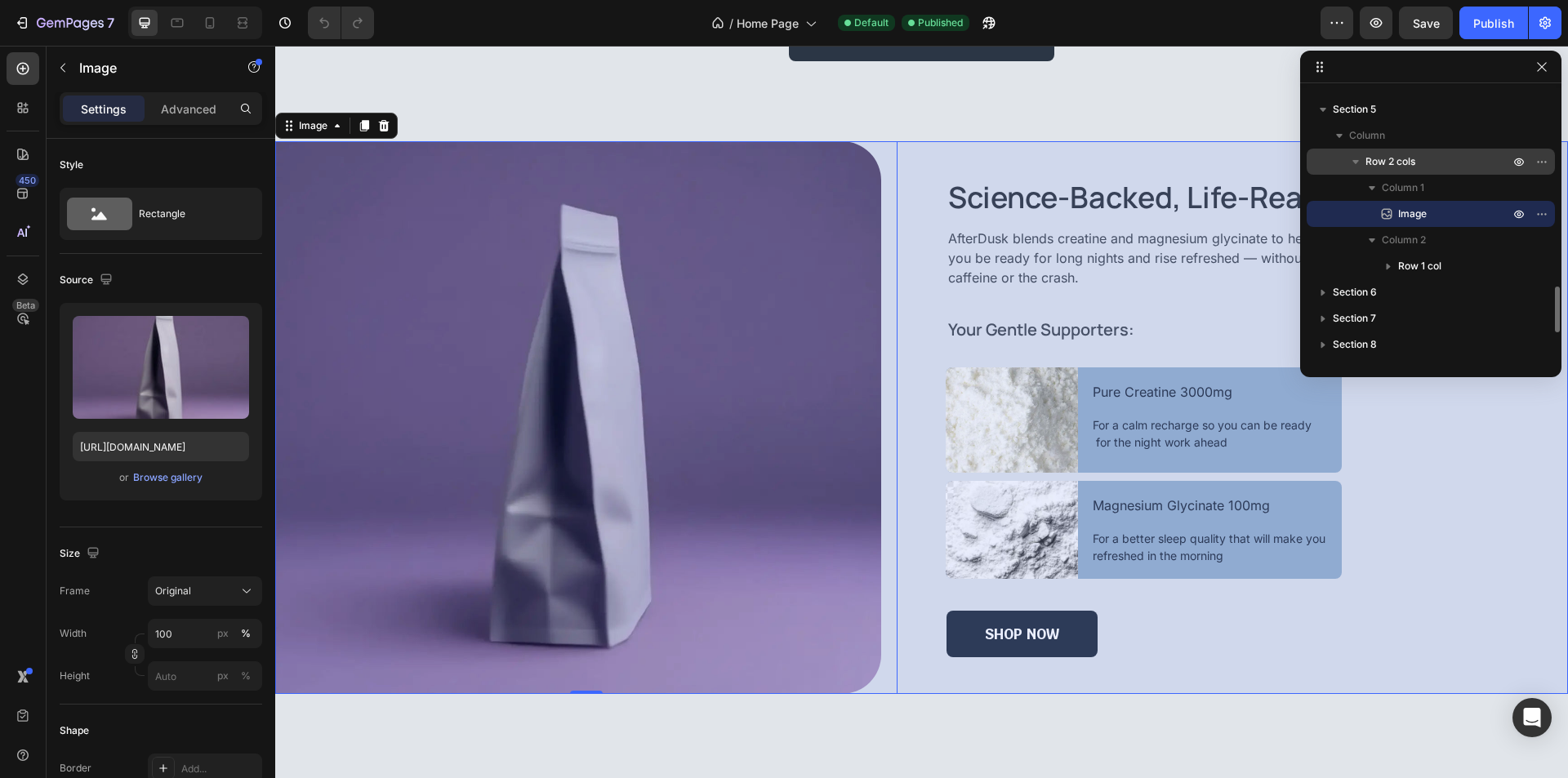
click at [1445, 164] on p "Row 2 cols" at bounding box center [1438, 161] width 147 height 16
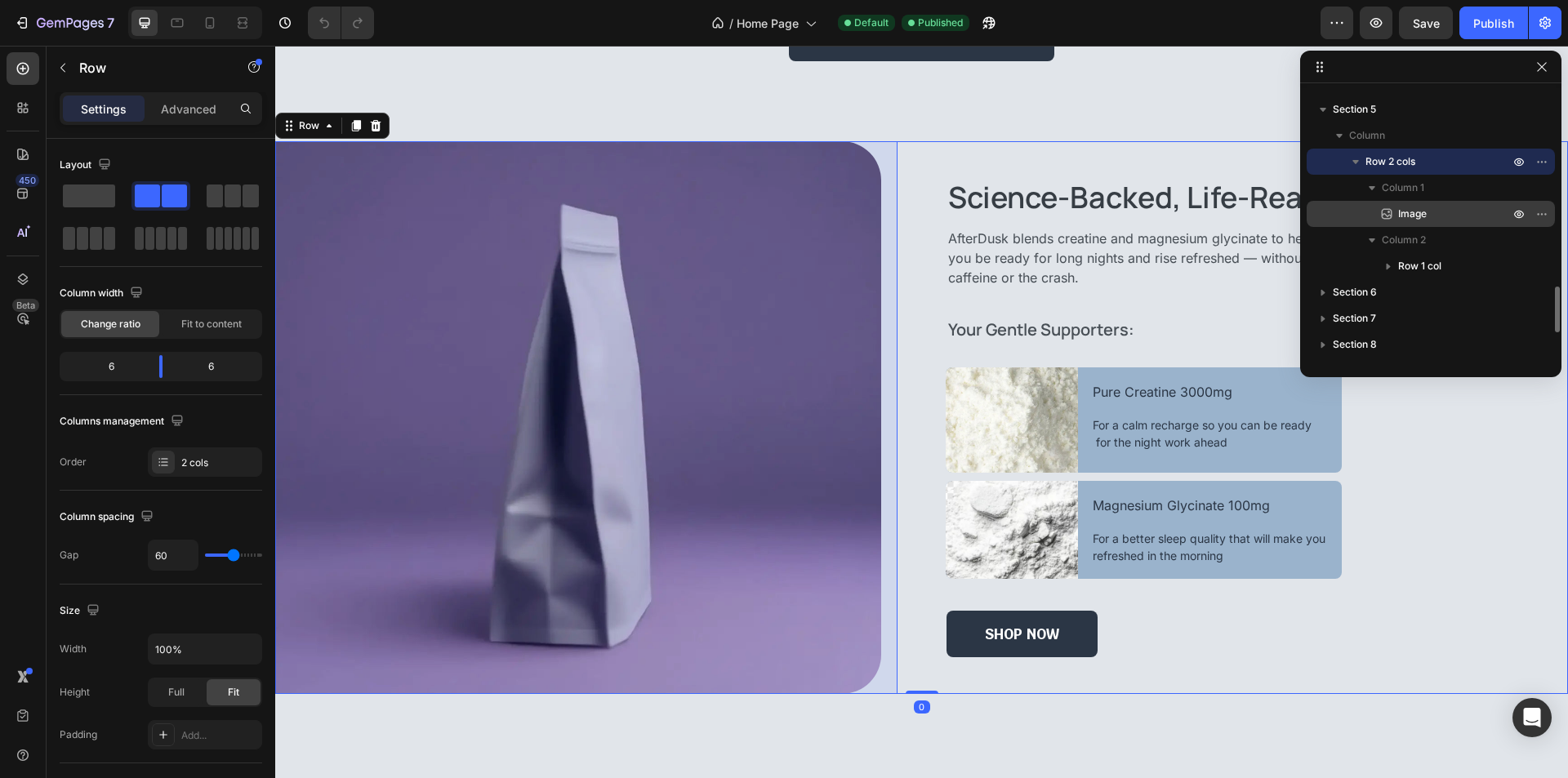
click at [1446, 218] on p "Image" at bounding box center [1435, 214] width 115 height 16
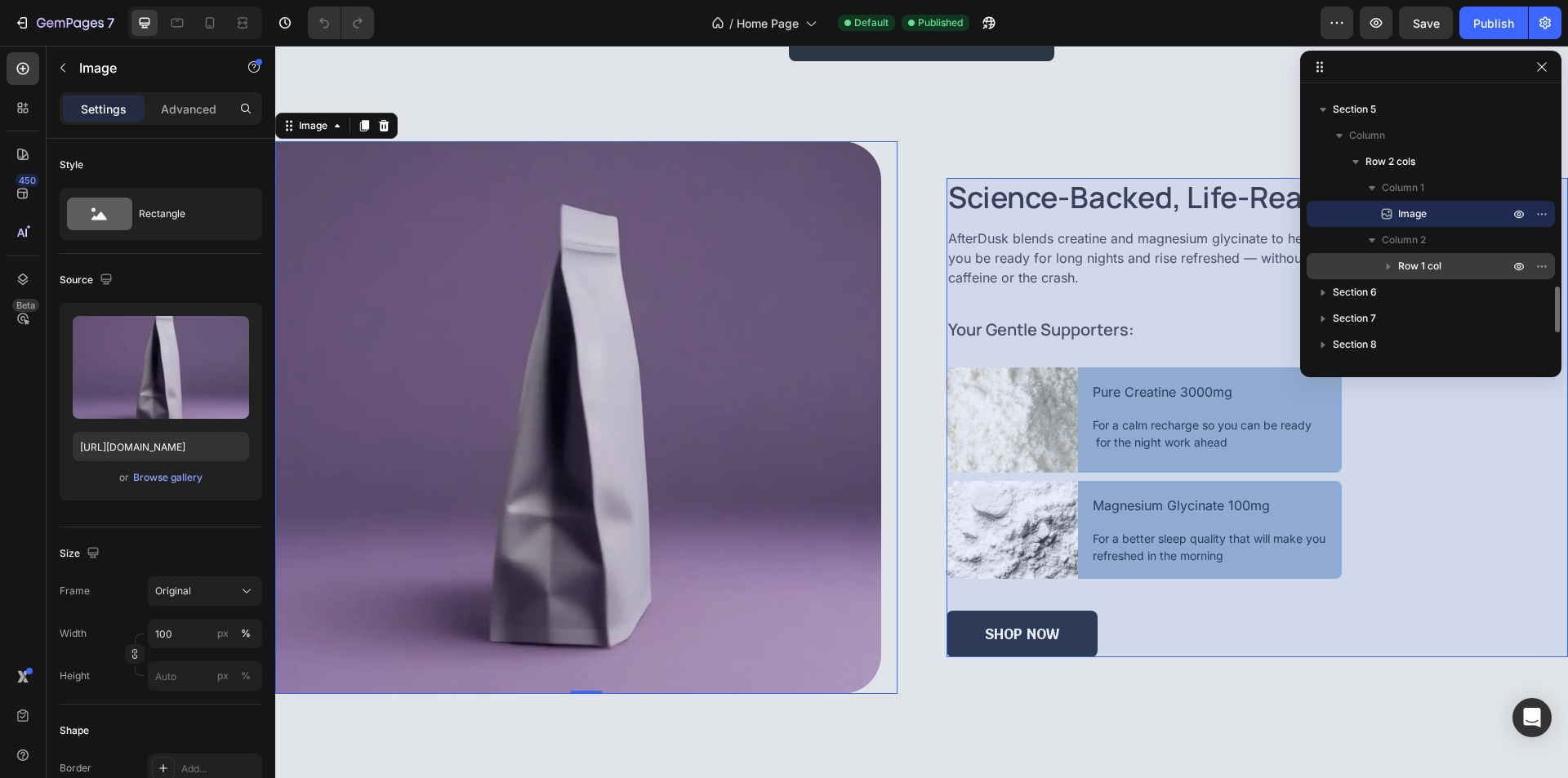
click at [1446, 262] on p "Row 1 col" at bounding box center [1454, 266] width 115 height 16
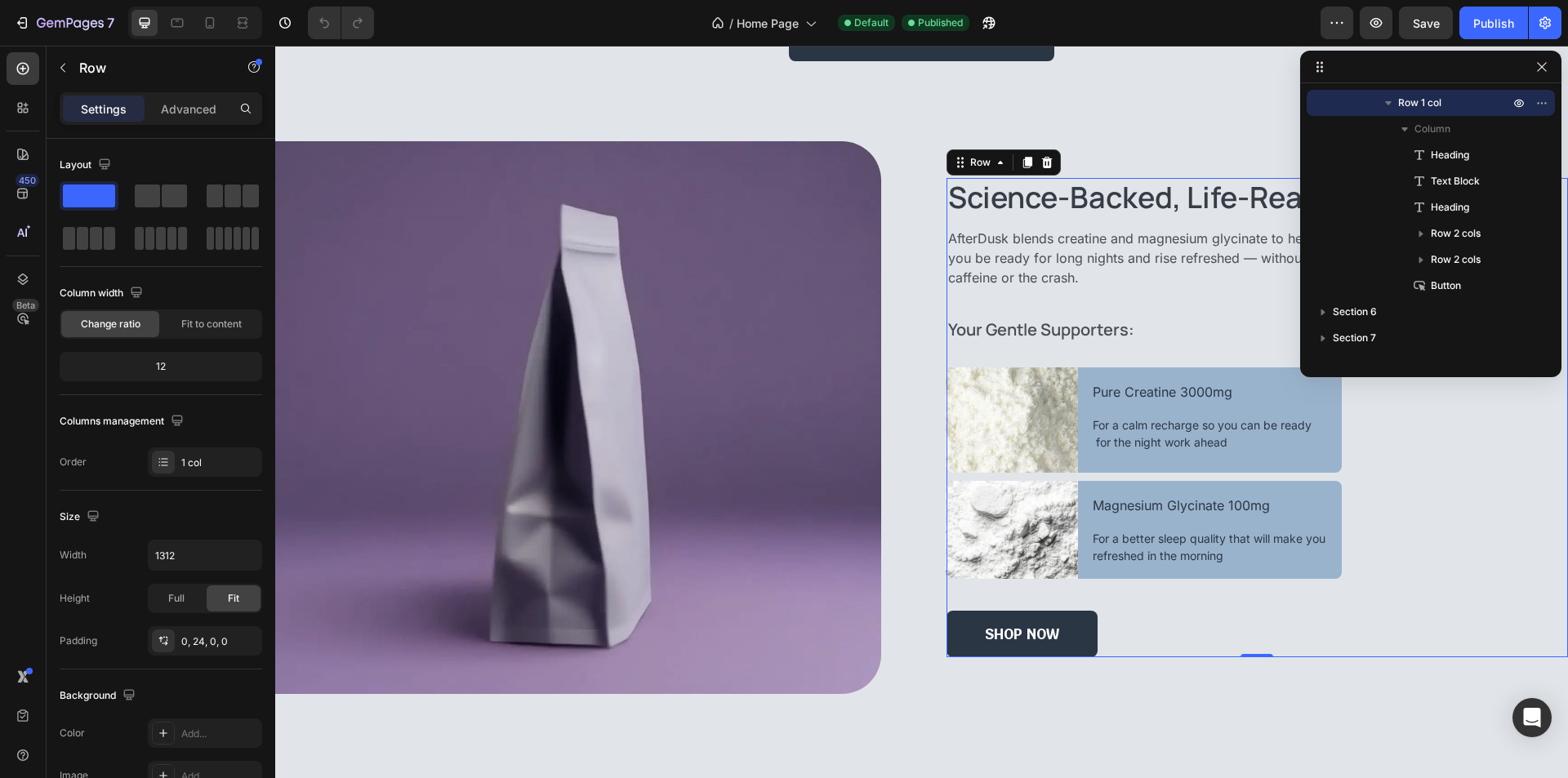
scroll to position [1387, 0]
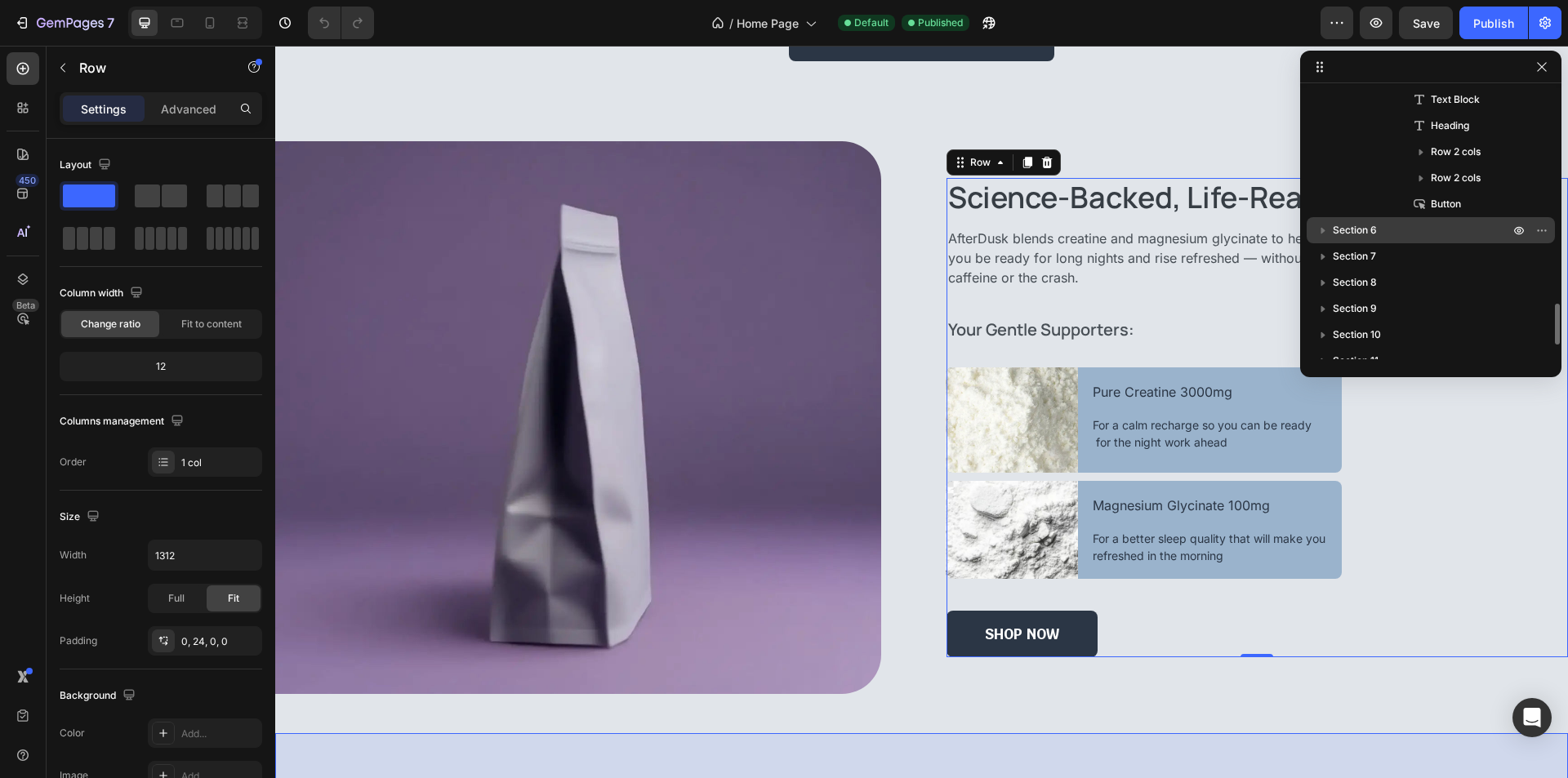
click at [1439, 230] on p "Section 6" at bounding box center [1423, 230] width 180 height 16
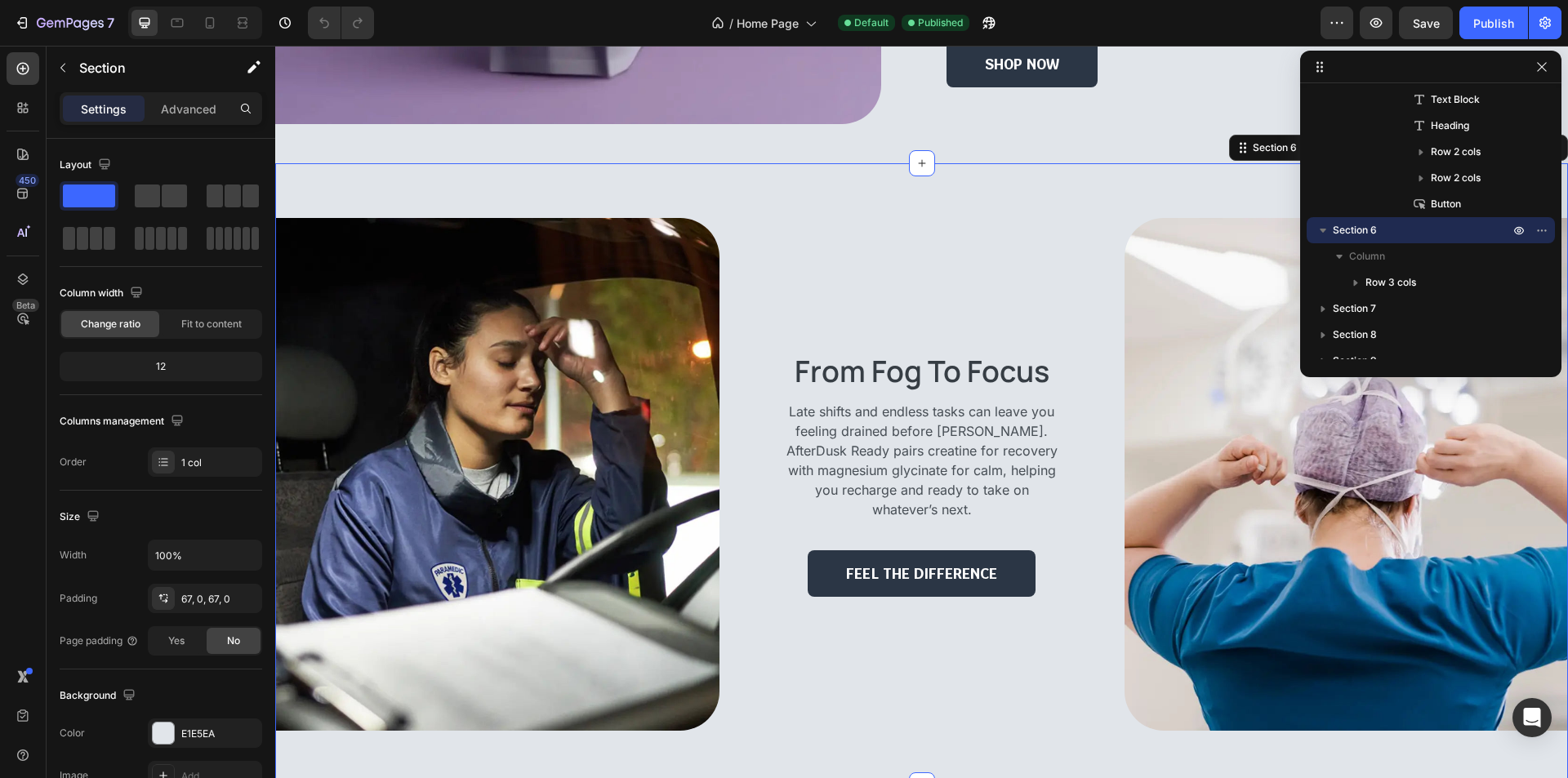
scroll to position [2579, 0]
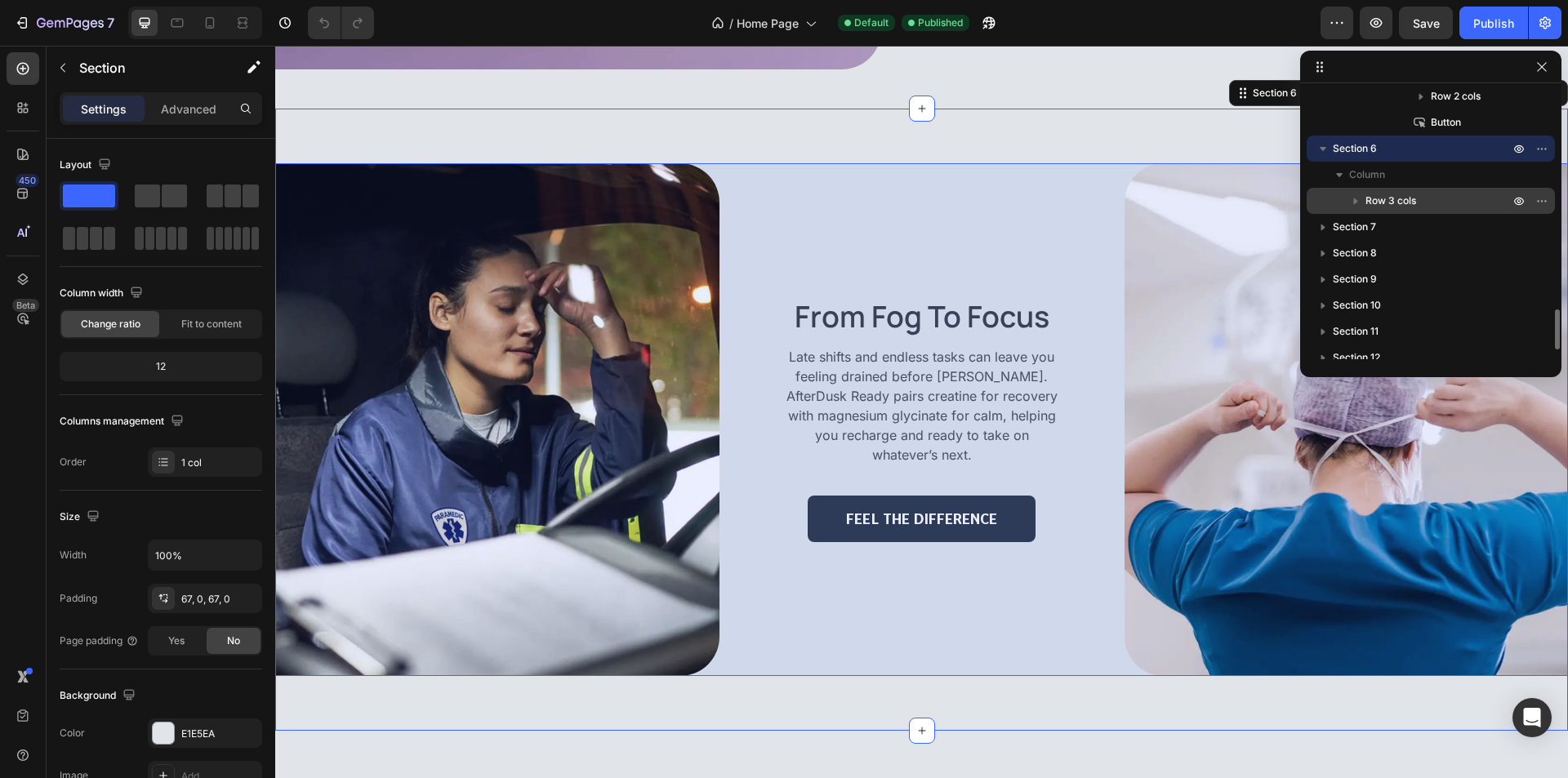
click at [1440, 195] on p "Row 3 cols" at bounding box center [1438, 200] width 147 height 16
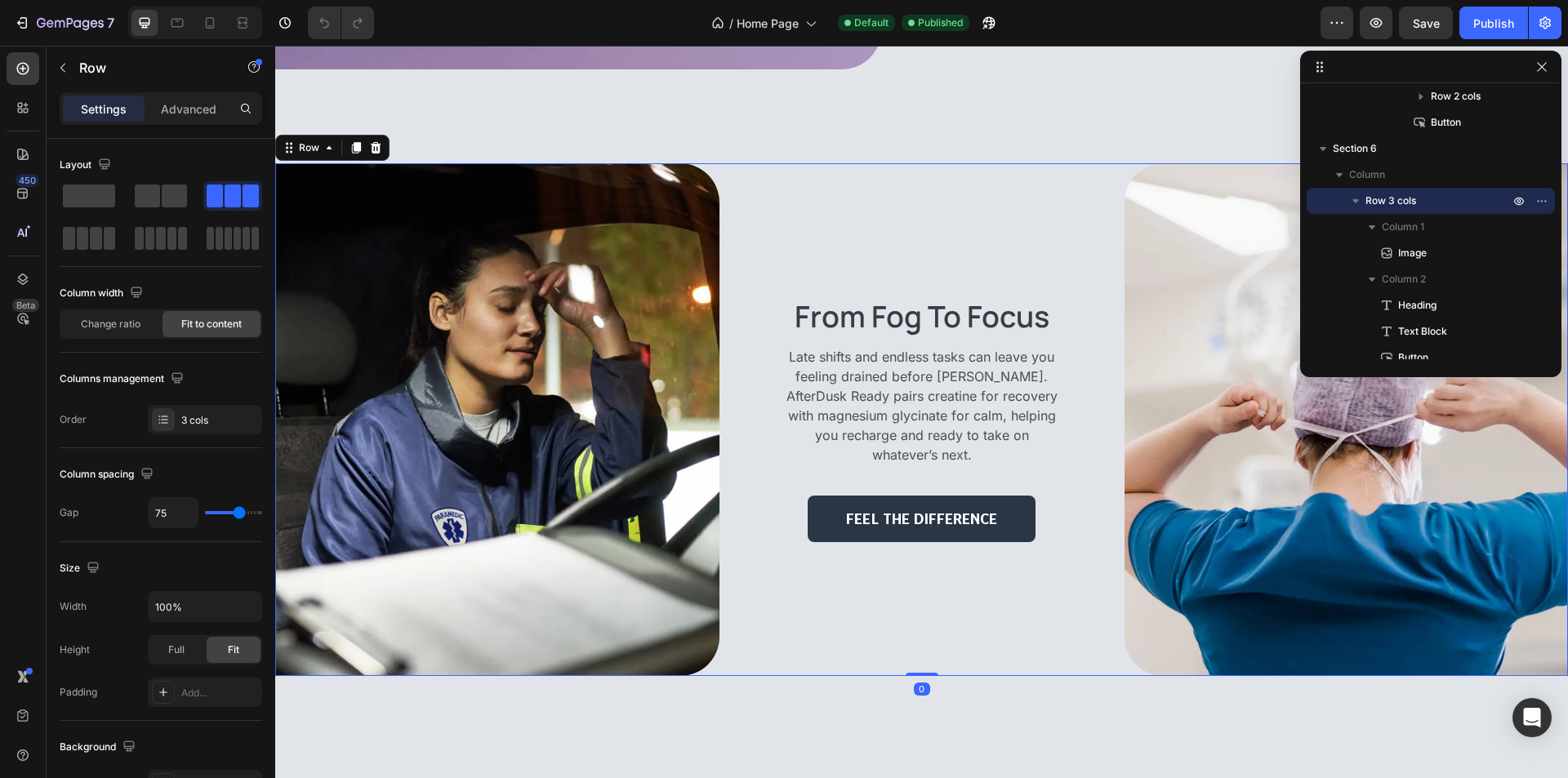
scroll to position [1551, 0]
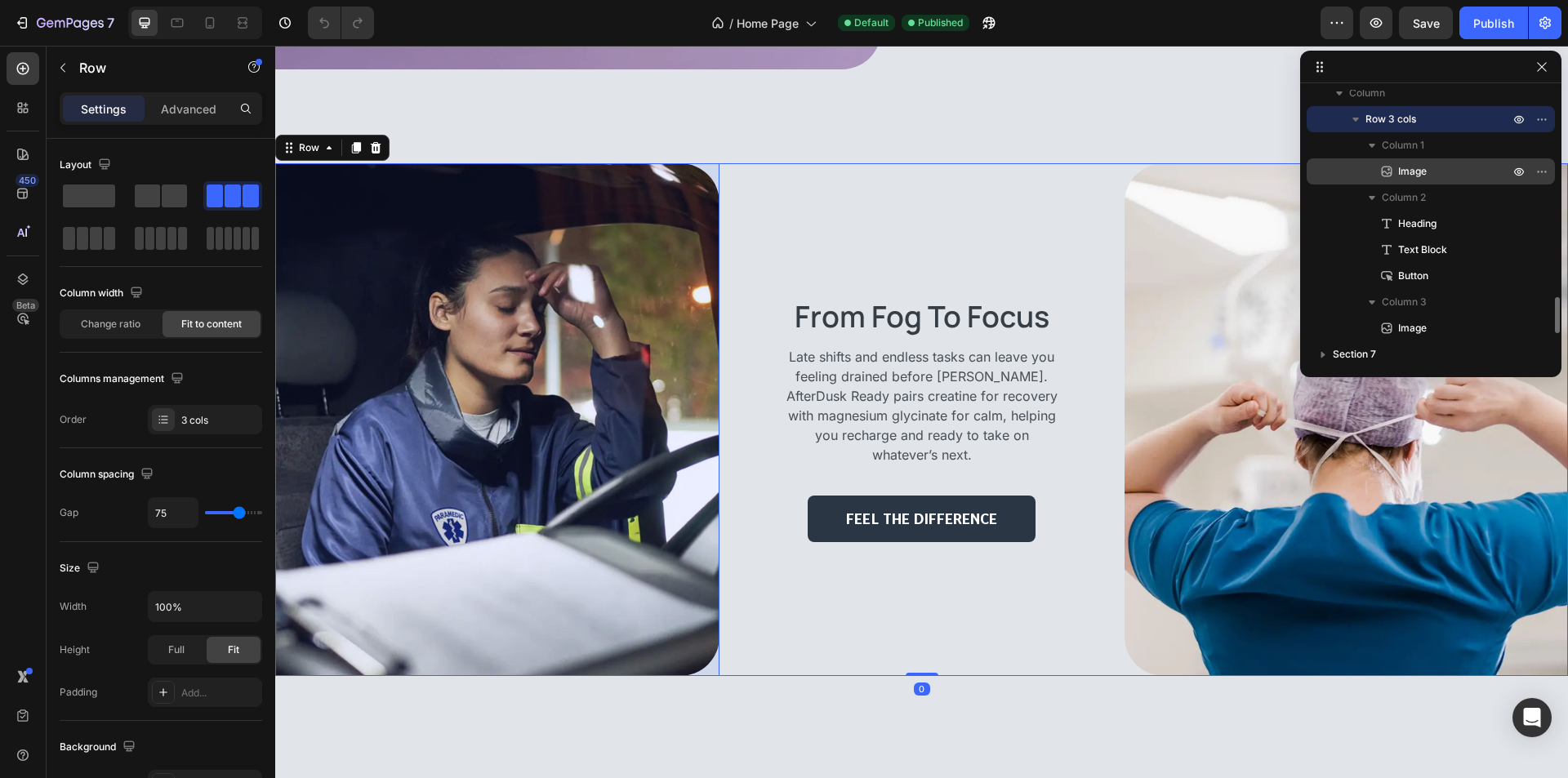
click at [1450, 166] on p "Image" at bounding box center [1435, 171] width 115 height 16
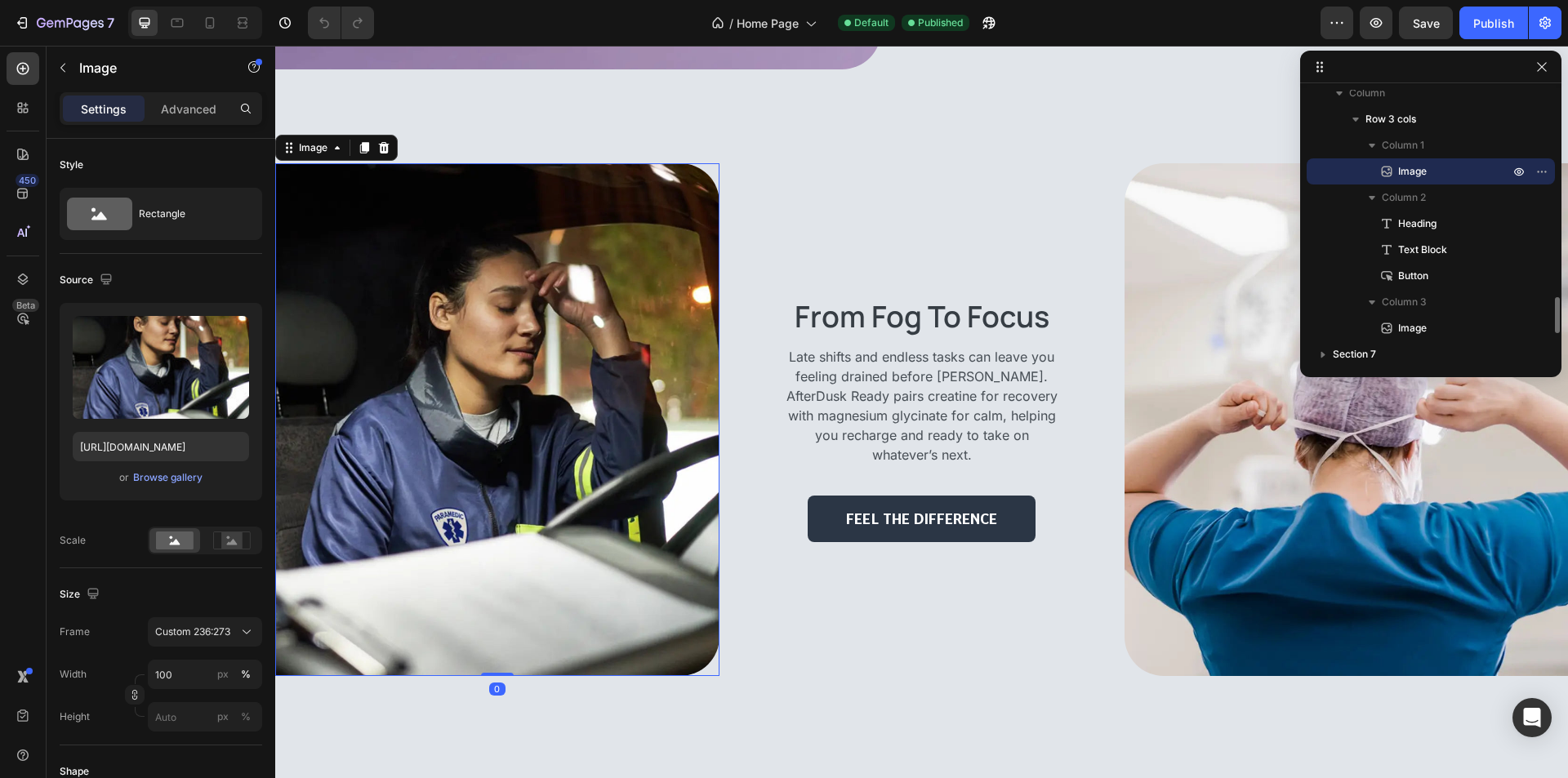
scroll to position [1632, 0]
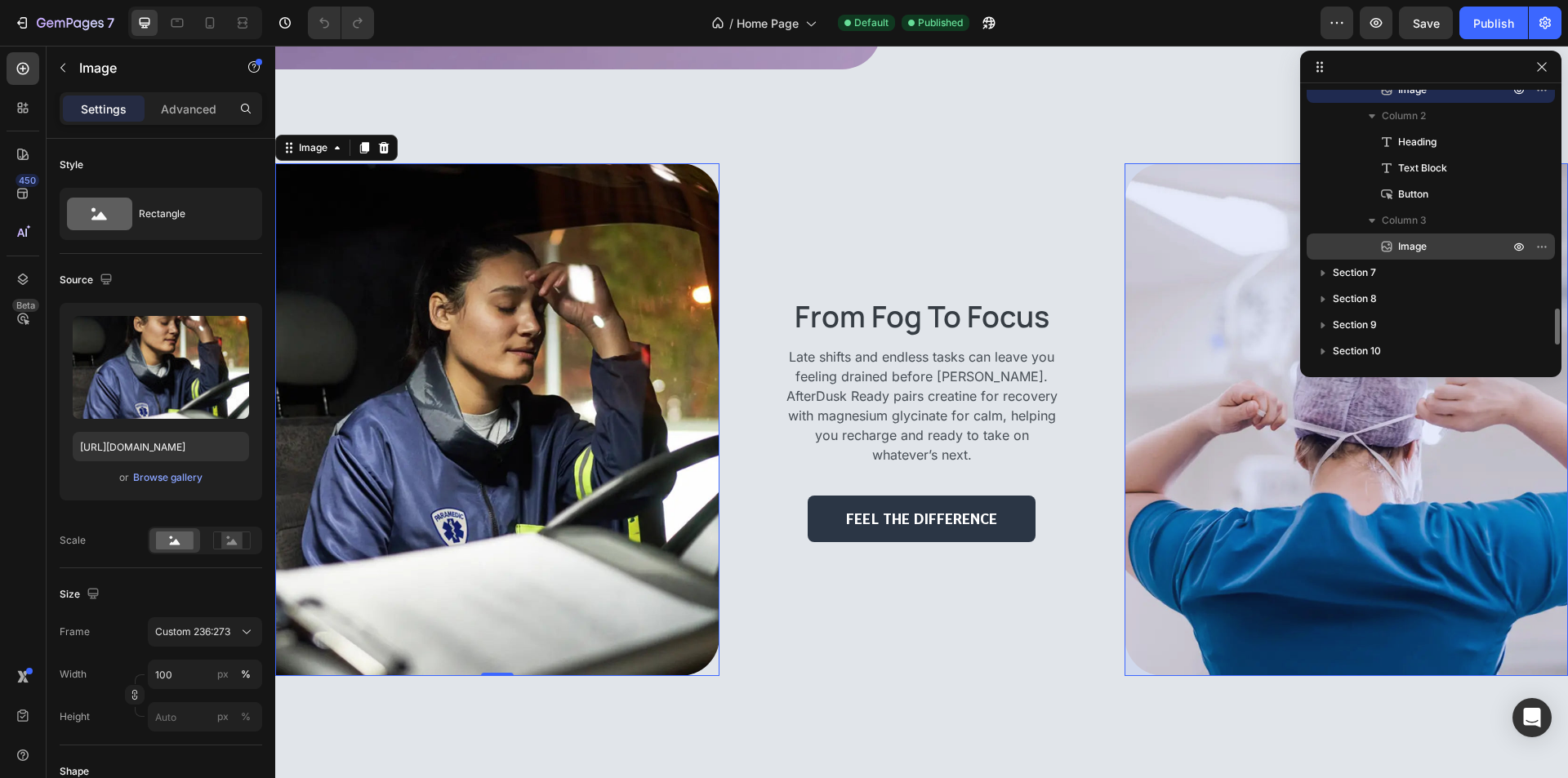
click at [1428, 244] on p "Image" at bounding box center [1435, 246] width 115 height 16
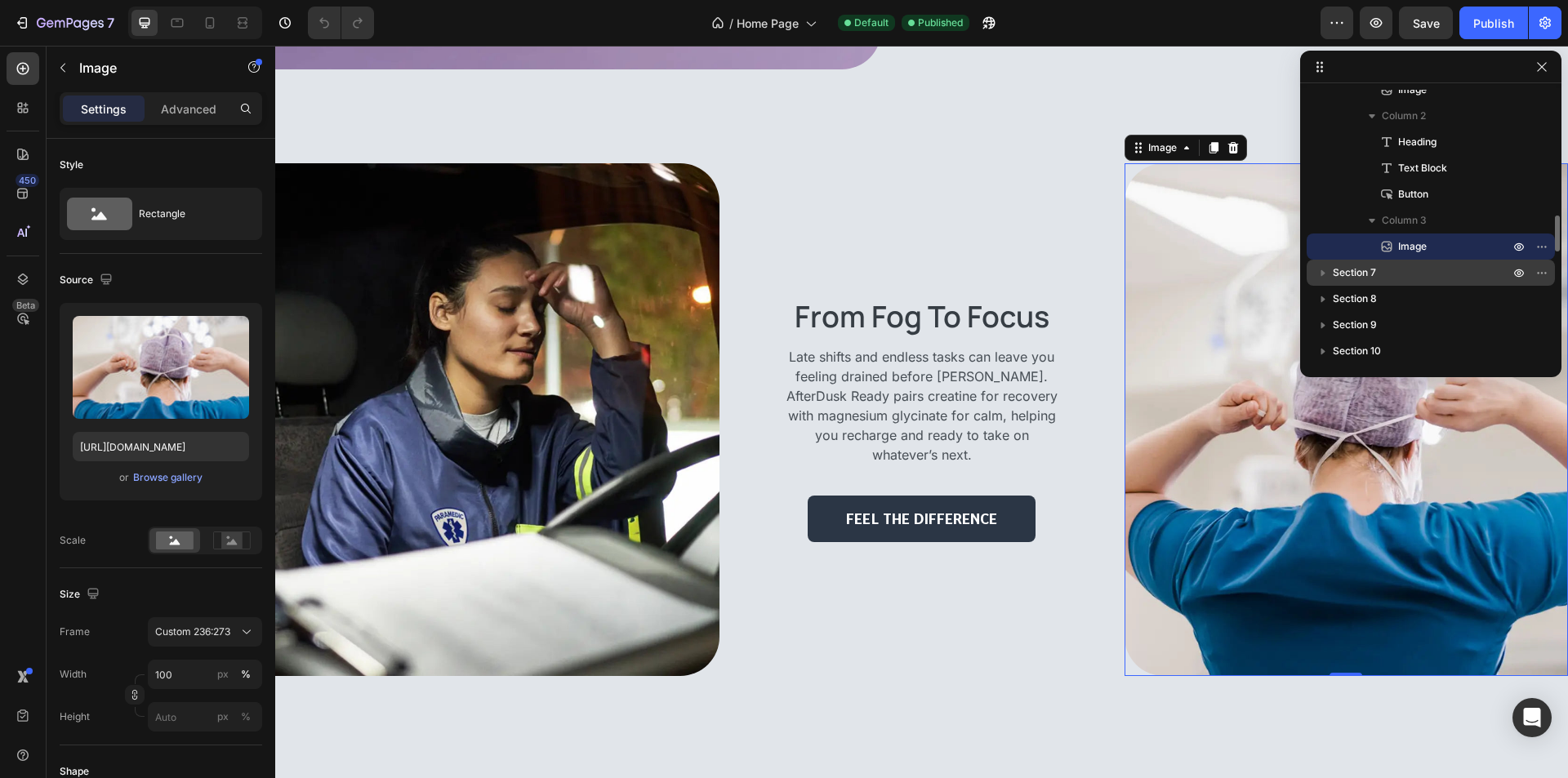
scroll to position [1551, 0]
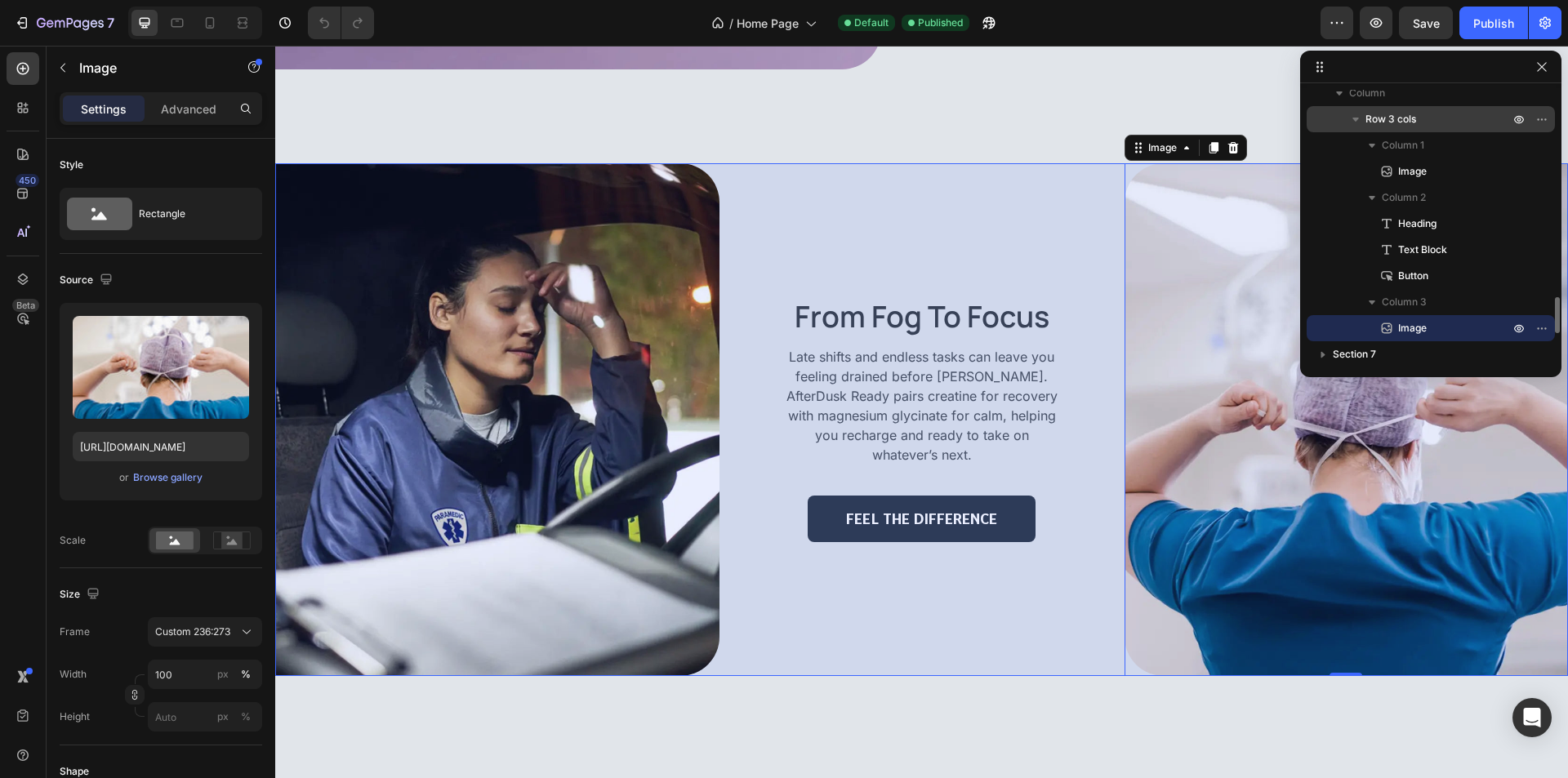
click at [1438, 124] on p "Row 3 cols" at bounding box center [1438, 118] width 147 height 16
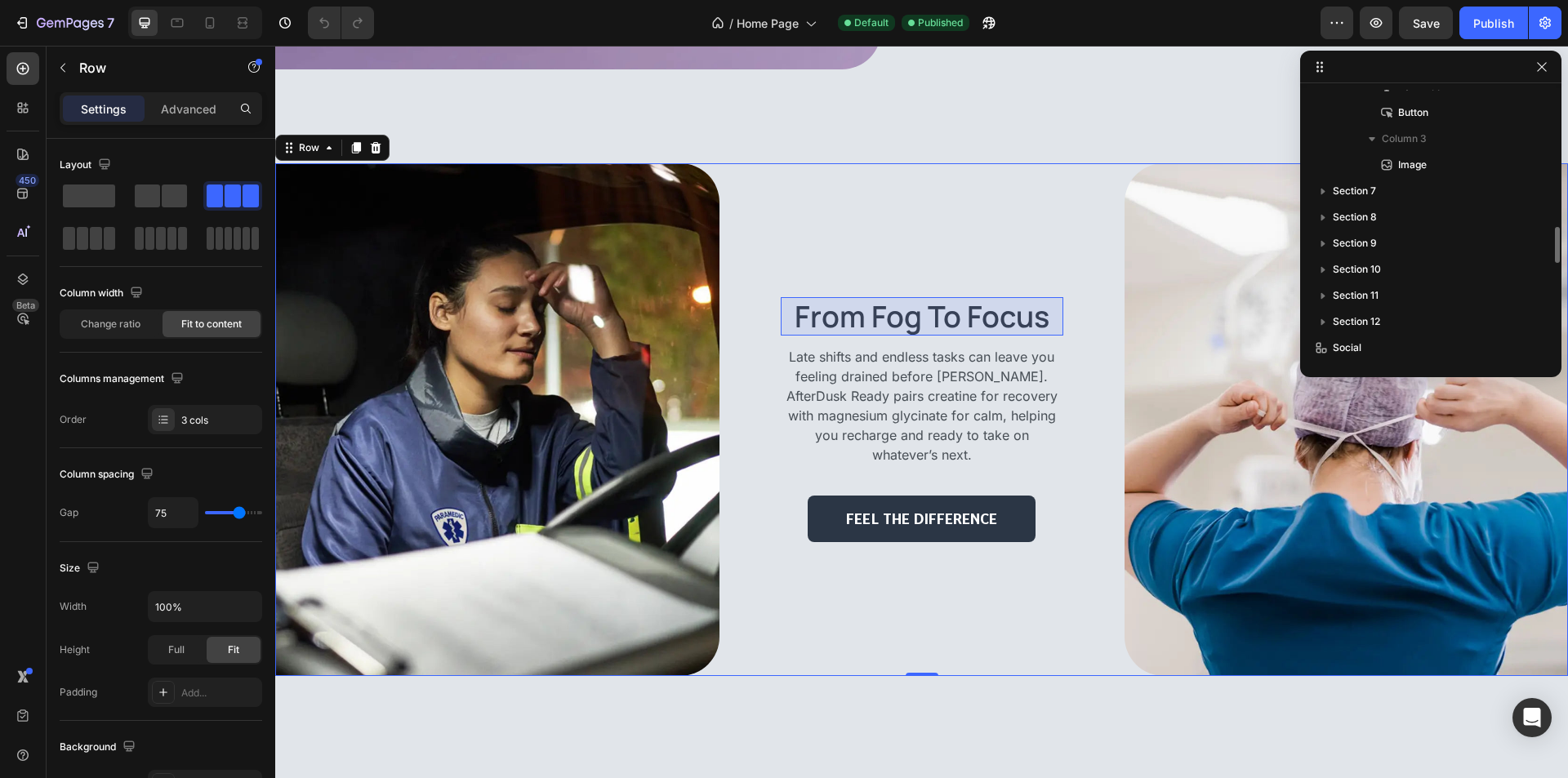
scroll to position [1632, 0]
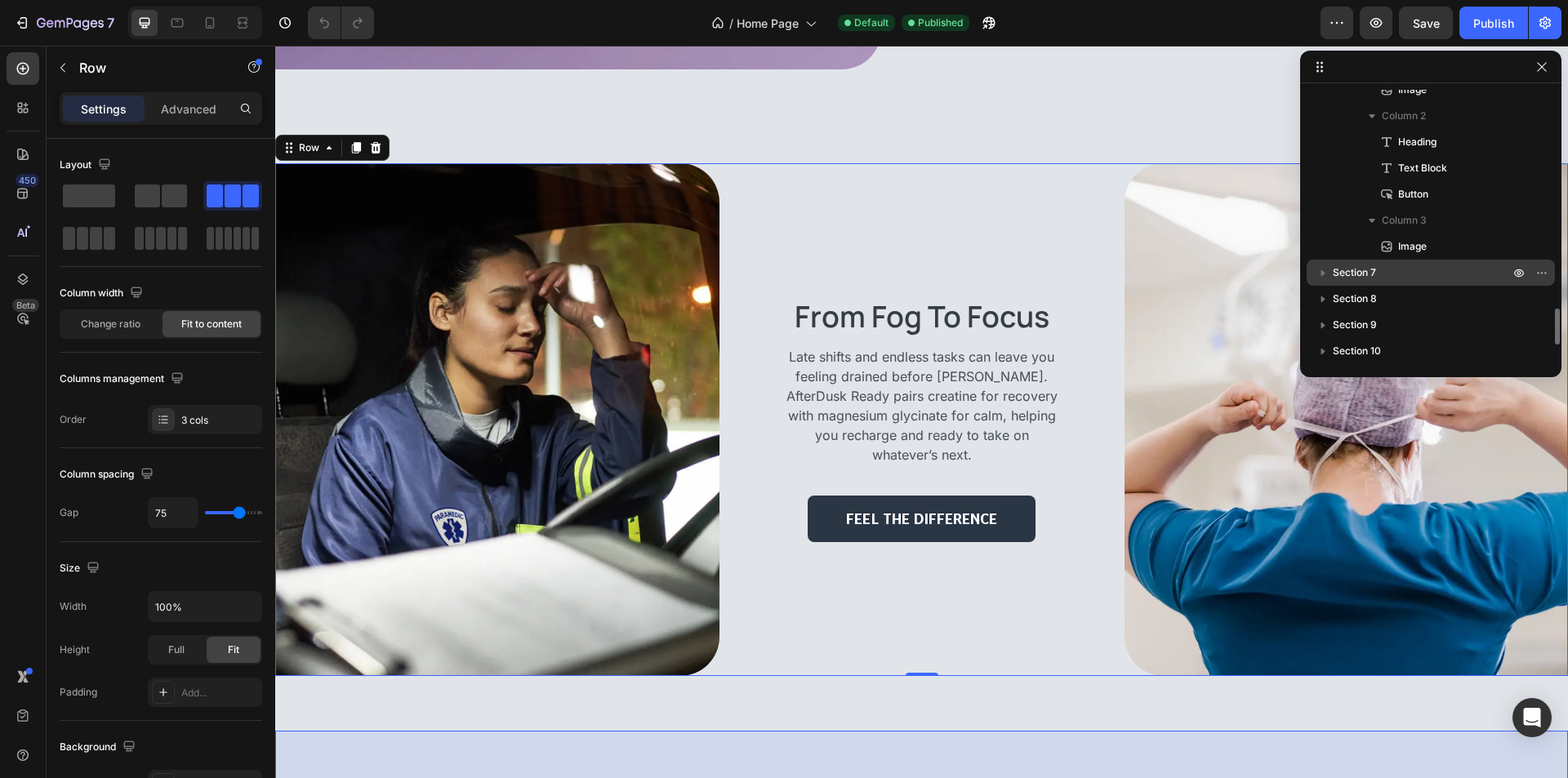
click at [1428, 266] on p "Section 7" at bounding box center [1423, 272] width 180 height 16
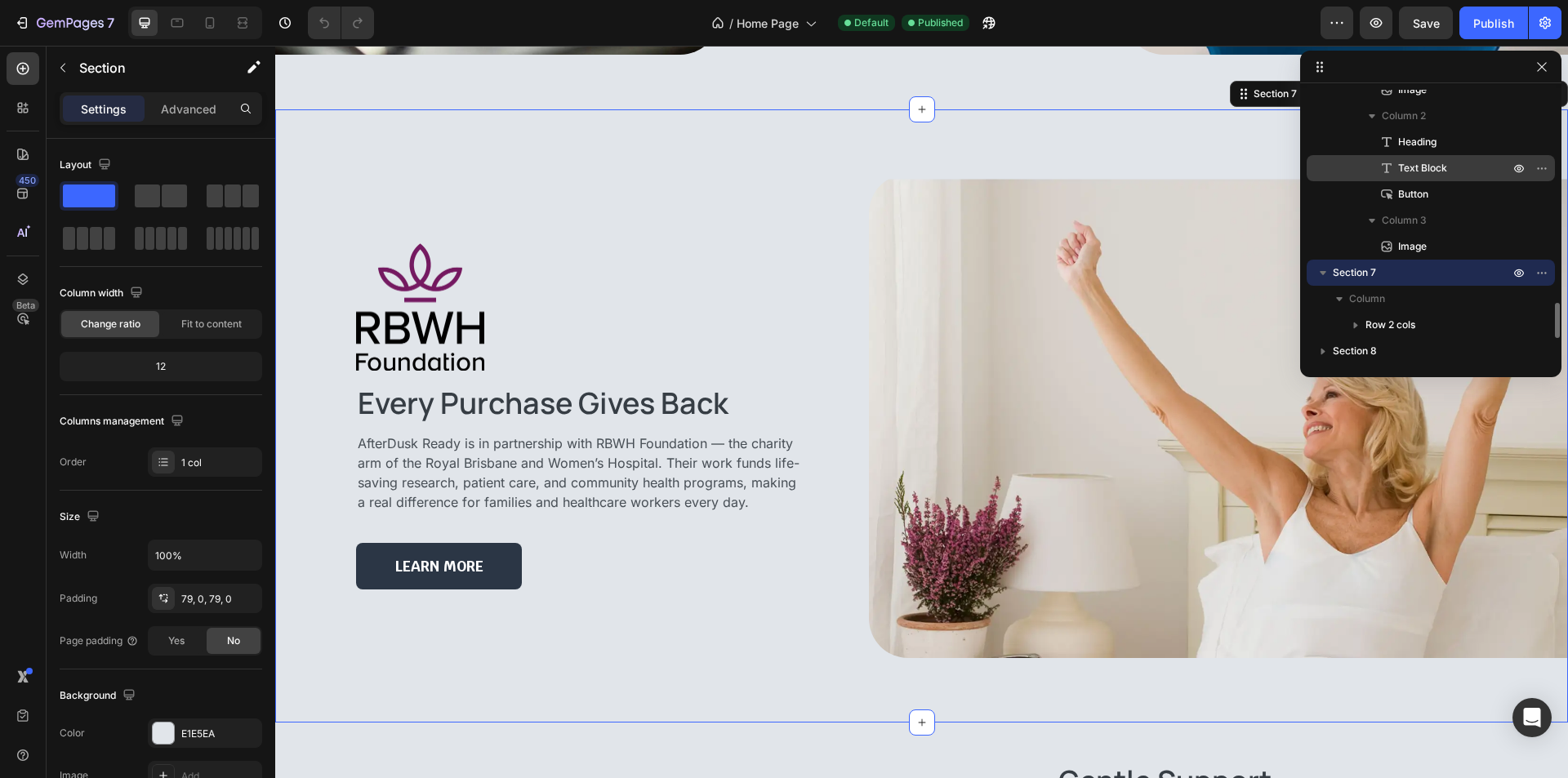
click at [1457, 169] on p "Text Block" at bounding box center [1435, 168] width 115 height 16
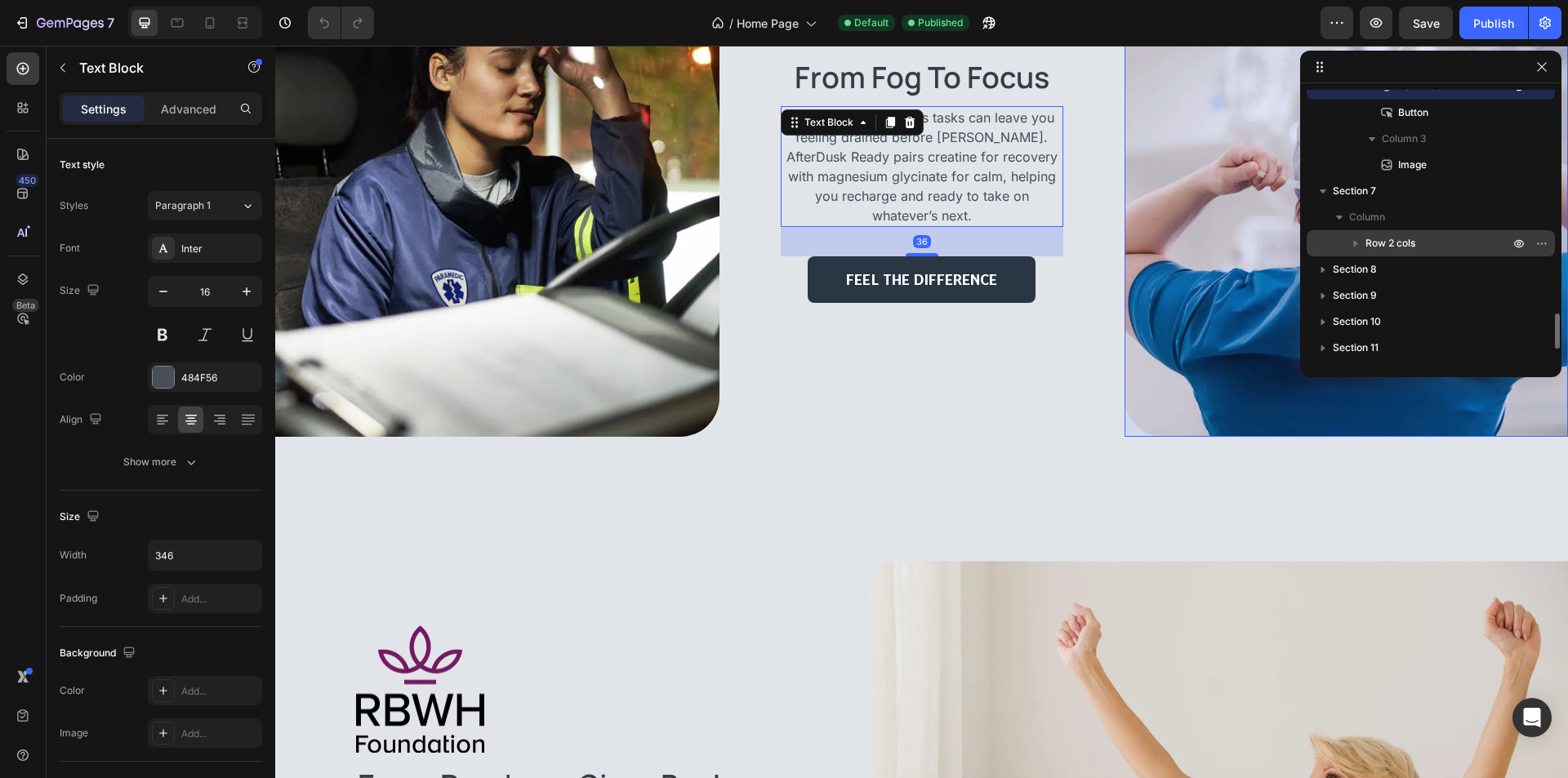
scroll to position [1794, 0]
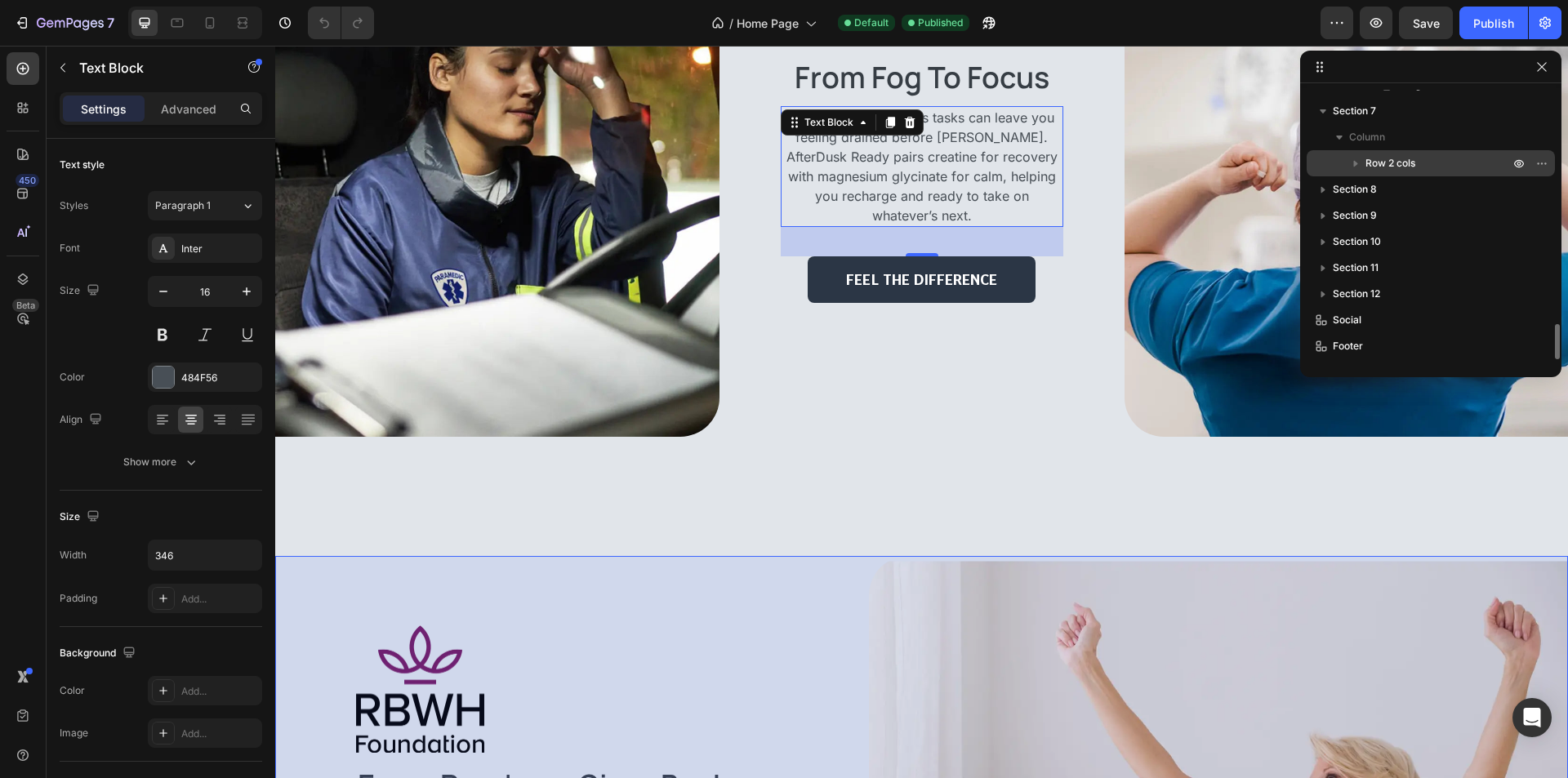
click at [1457, 169] on p "Row 2 cols" at bounding box center [1438, 163] width 147 height 16
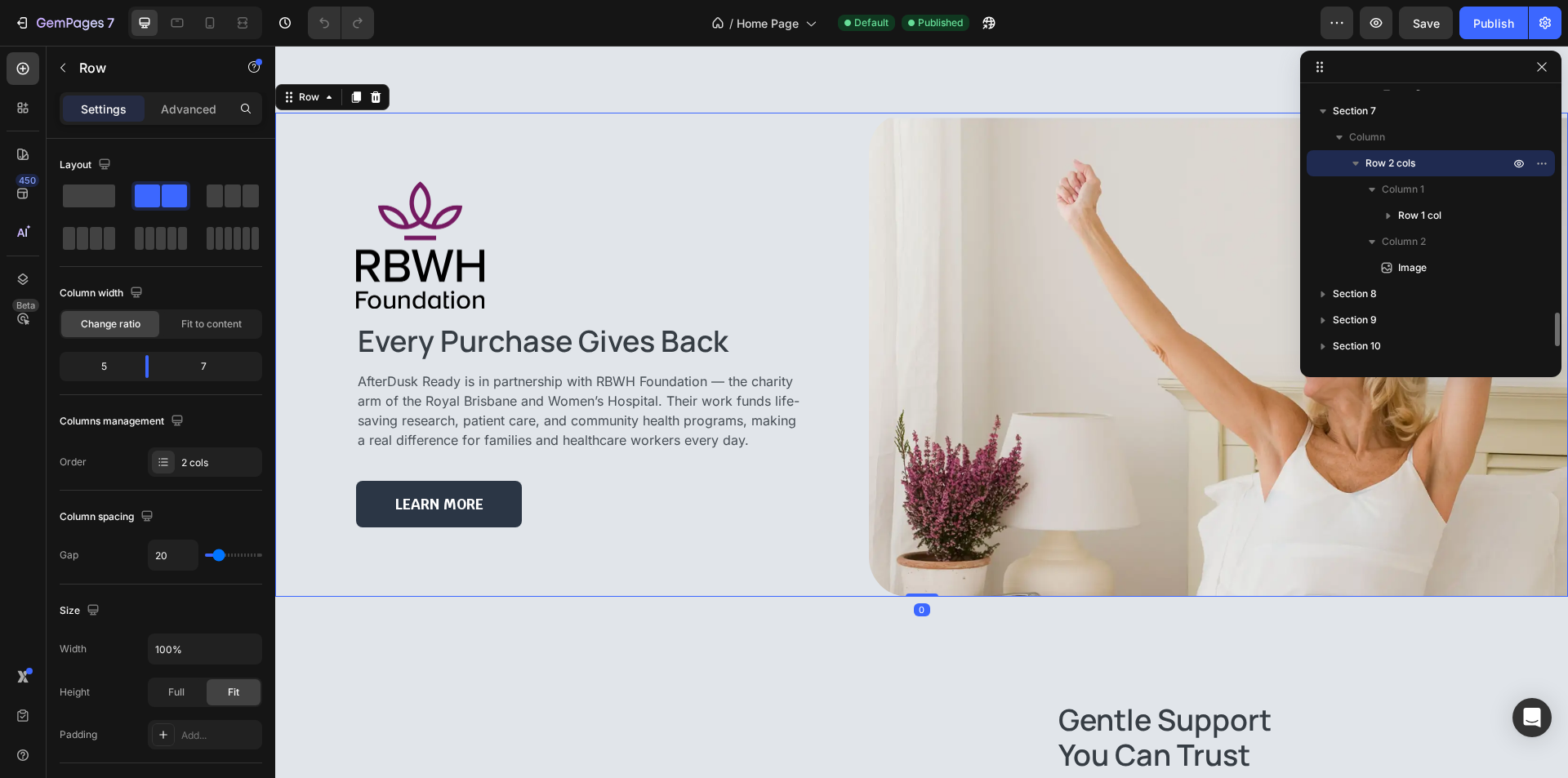
scroll to position [3258, 0]
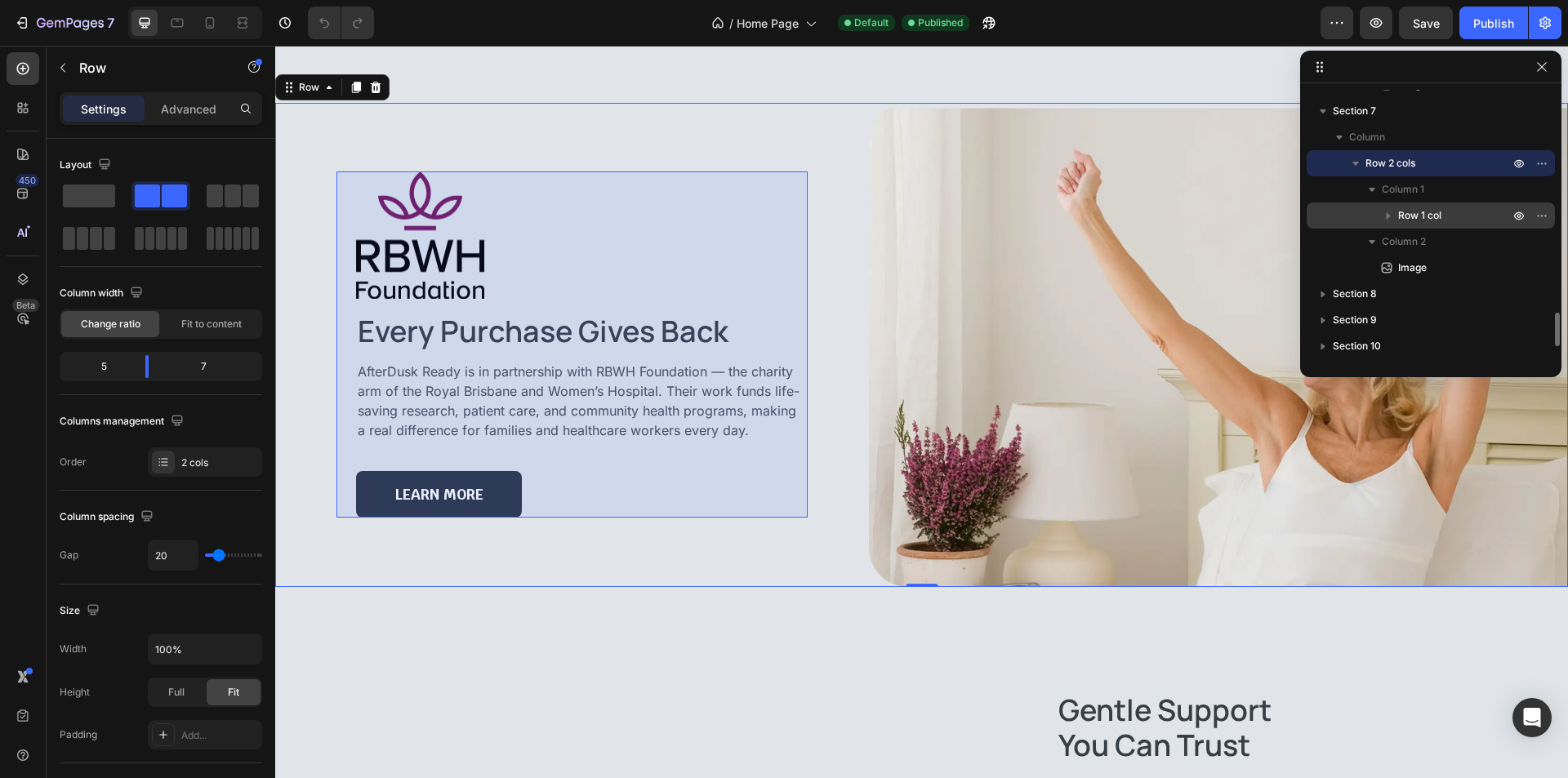
click at [1455, 219] on p "Row 1 col" at bounding box center [1454, 215] width 115 height 16
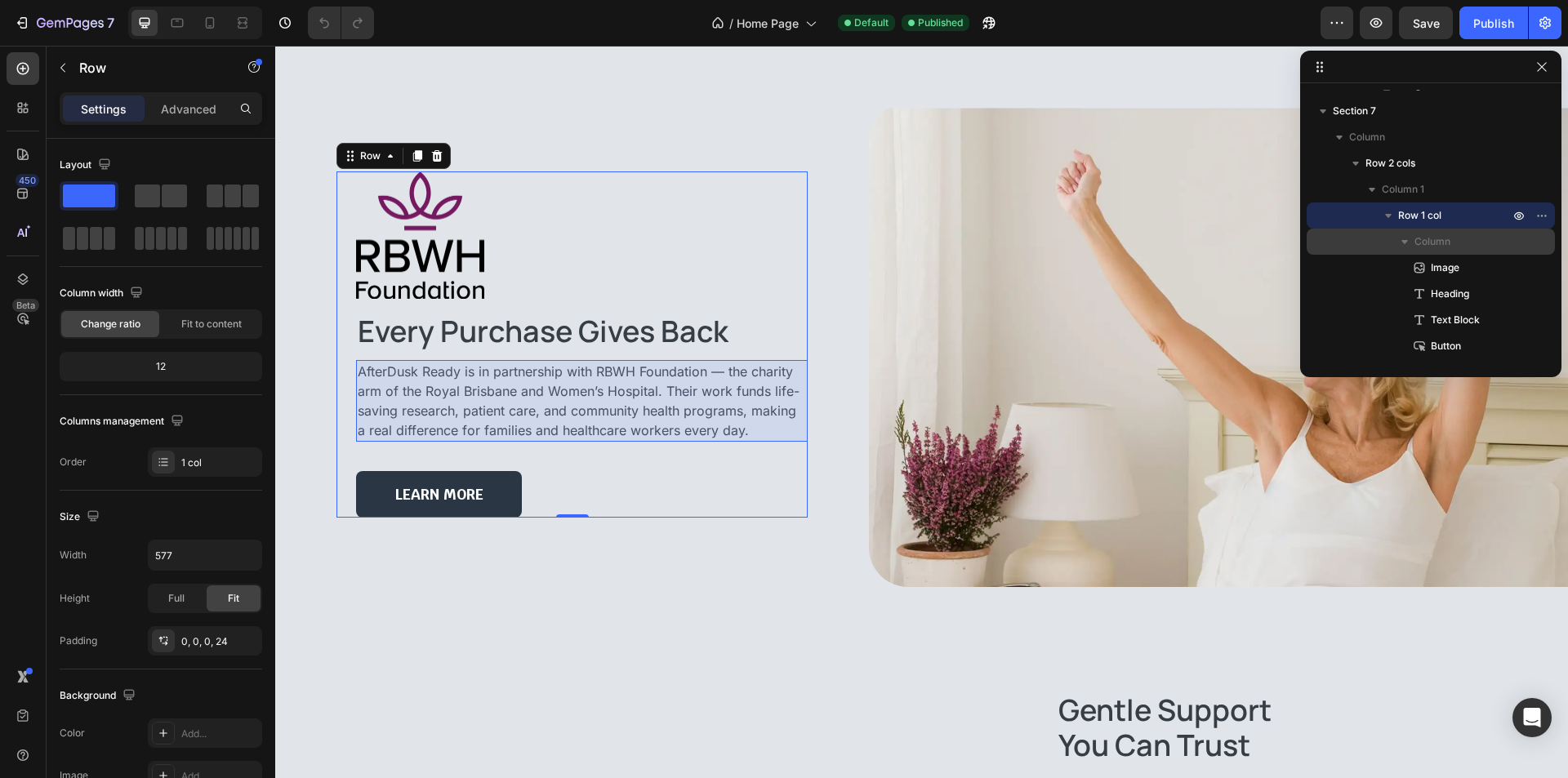
scroll to position [1958, 0]
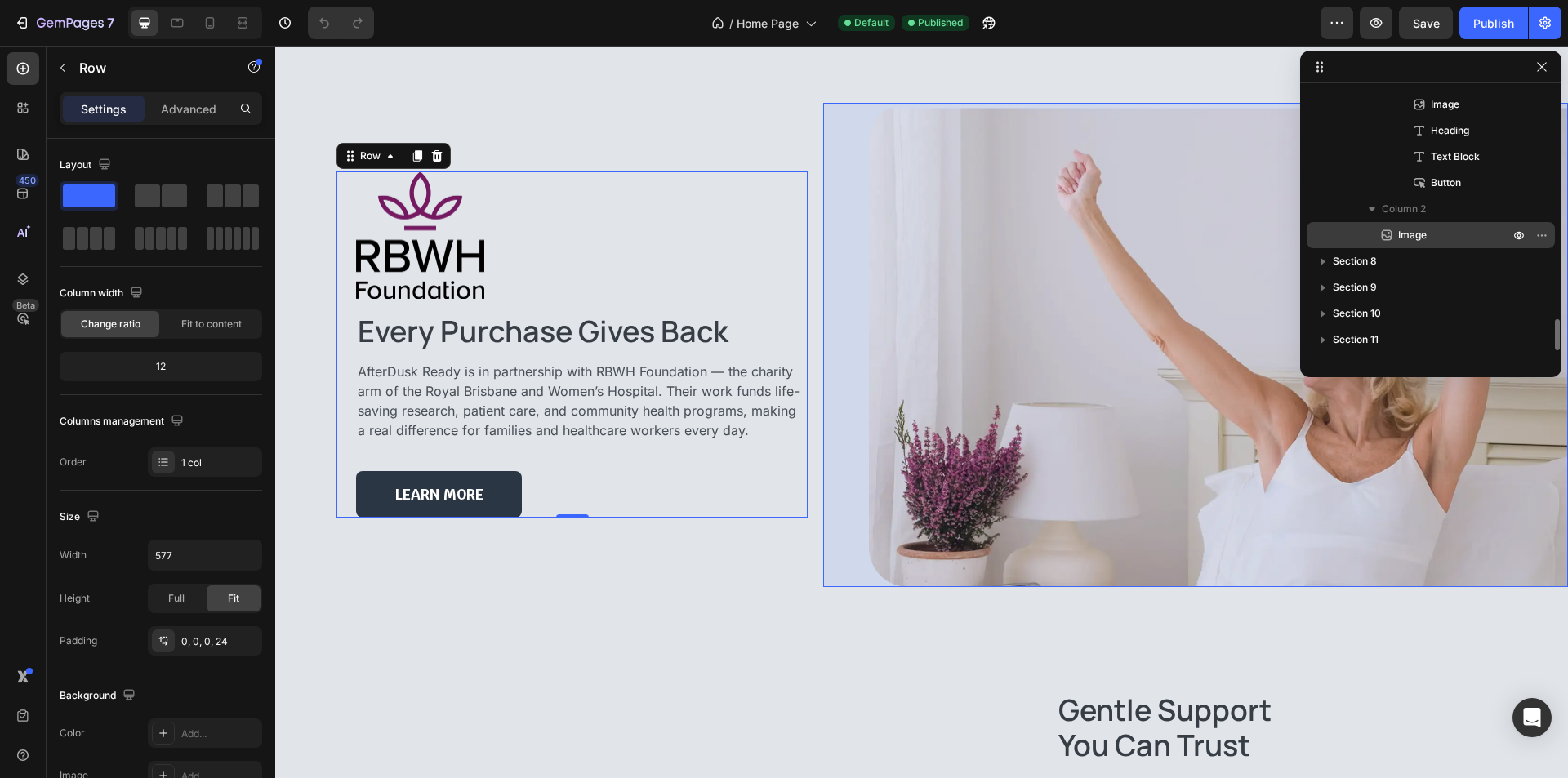
click at [1456, 227] on p "Image" at bounding box center [1435, 235] width 115 height 16
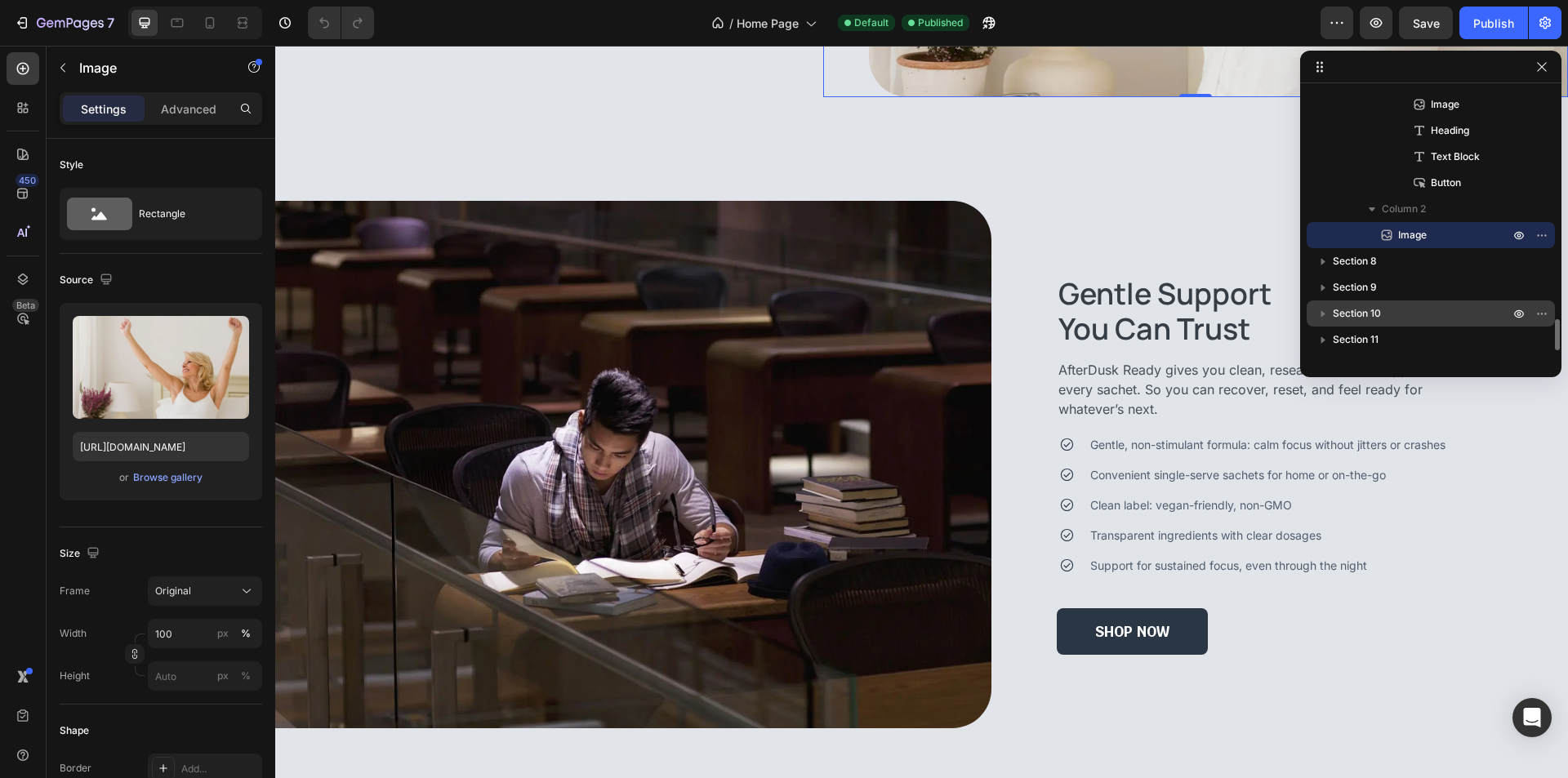
scroll to position [2029, 0]
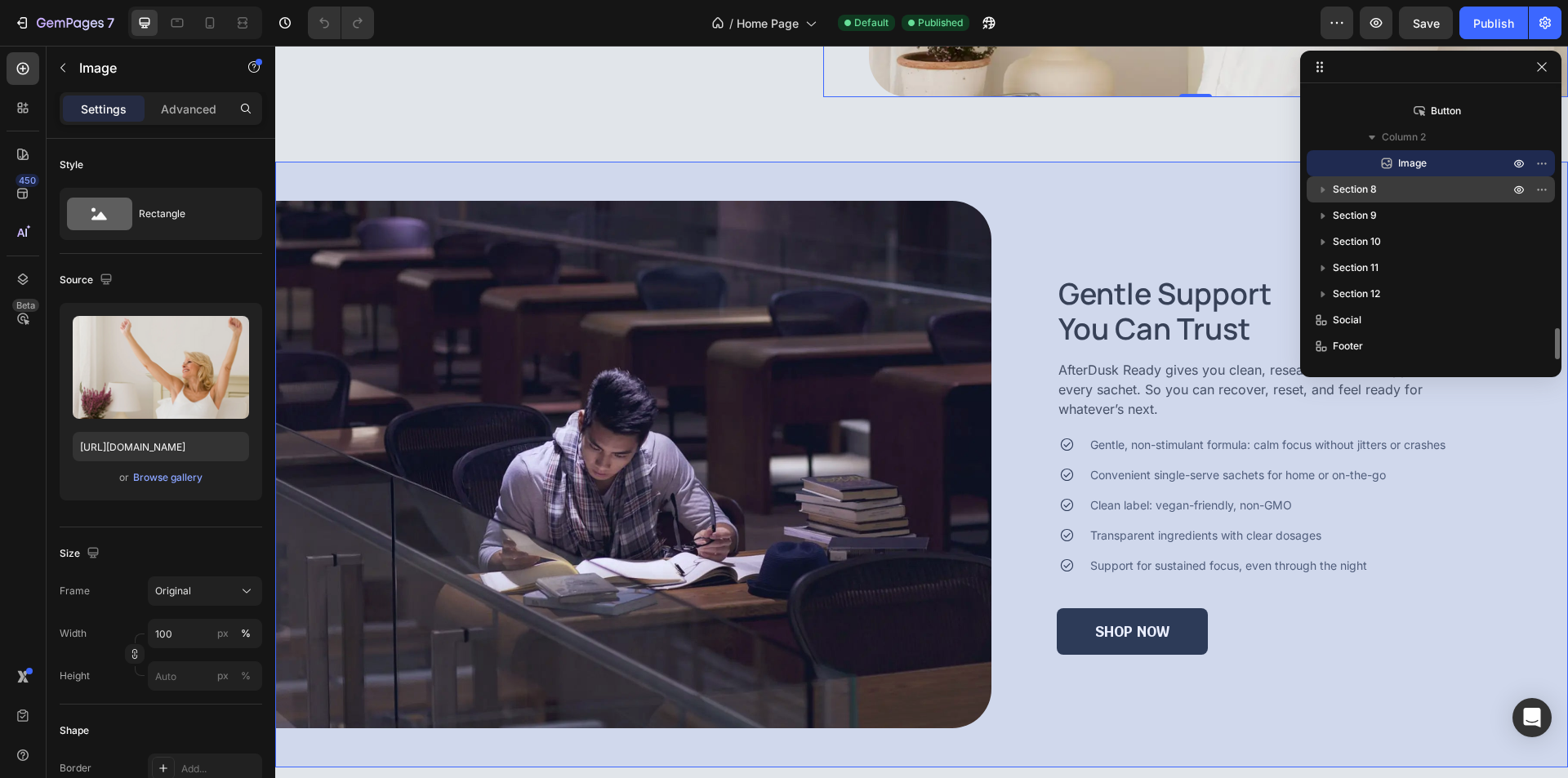
click at [1392, 191] on p "Section 8" at bounding box center [1423, 189] width 180 height 16
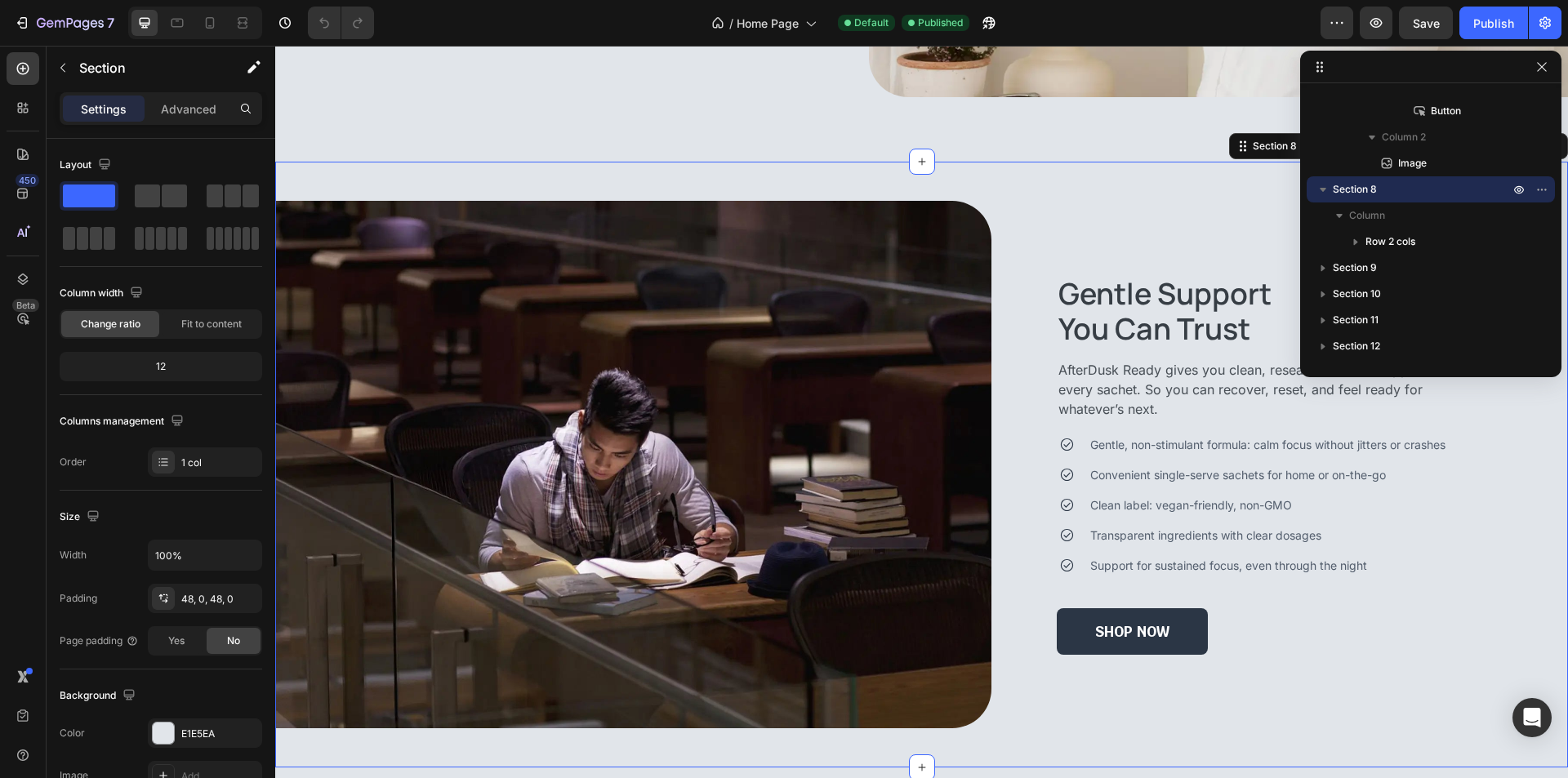
scroll to position [2082, 0]
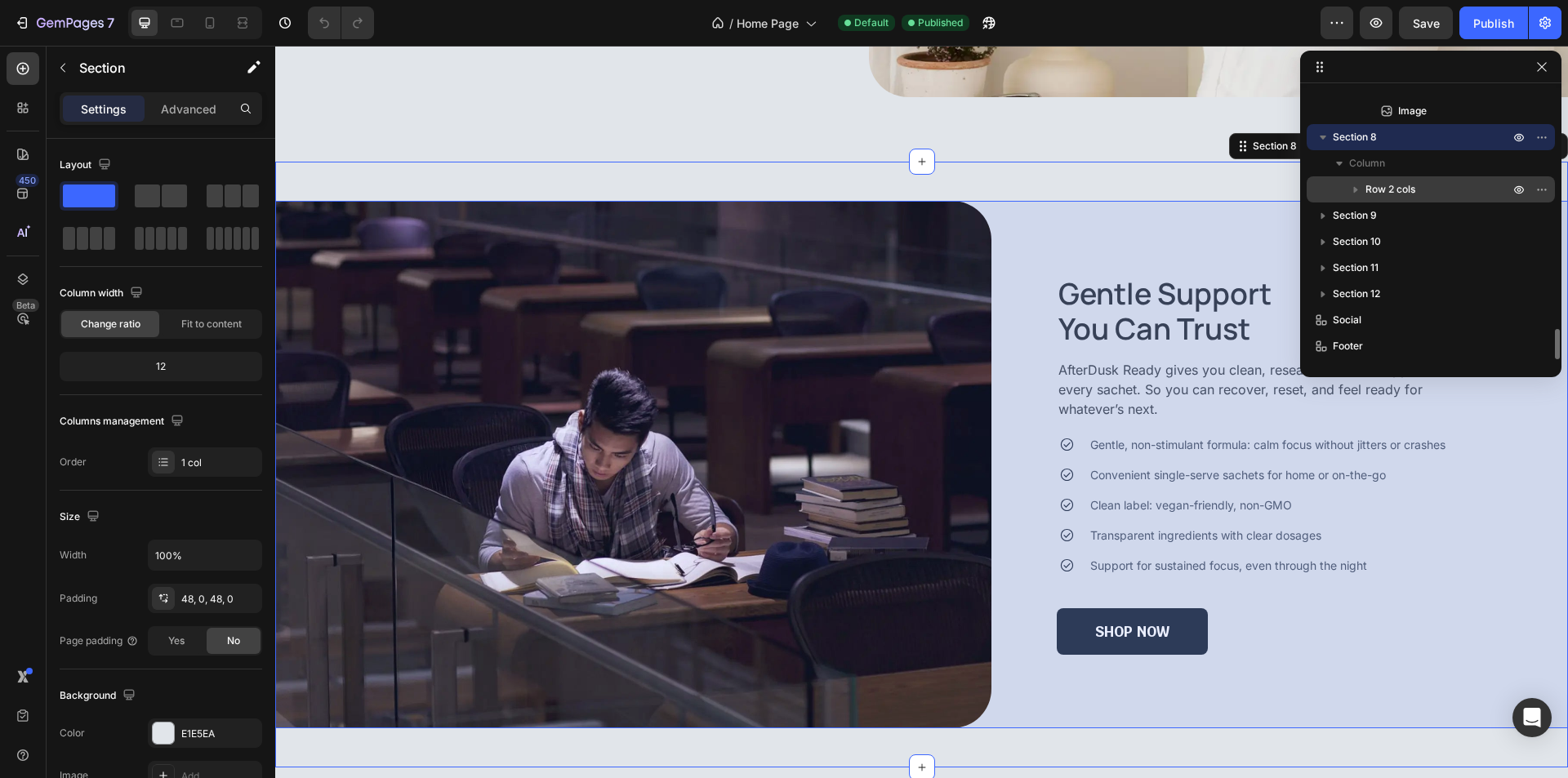
click at [1422, 180] on div "Row 2 cols" at bounding box center [1430, 189] width 235 height 26
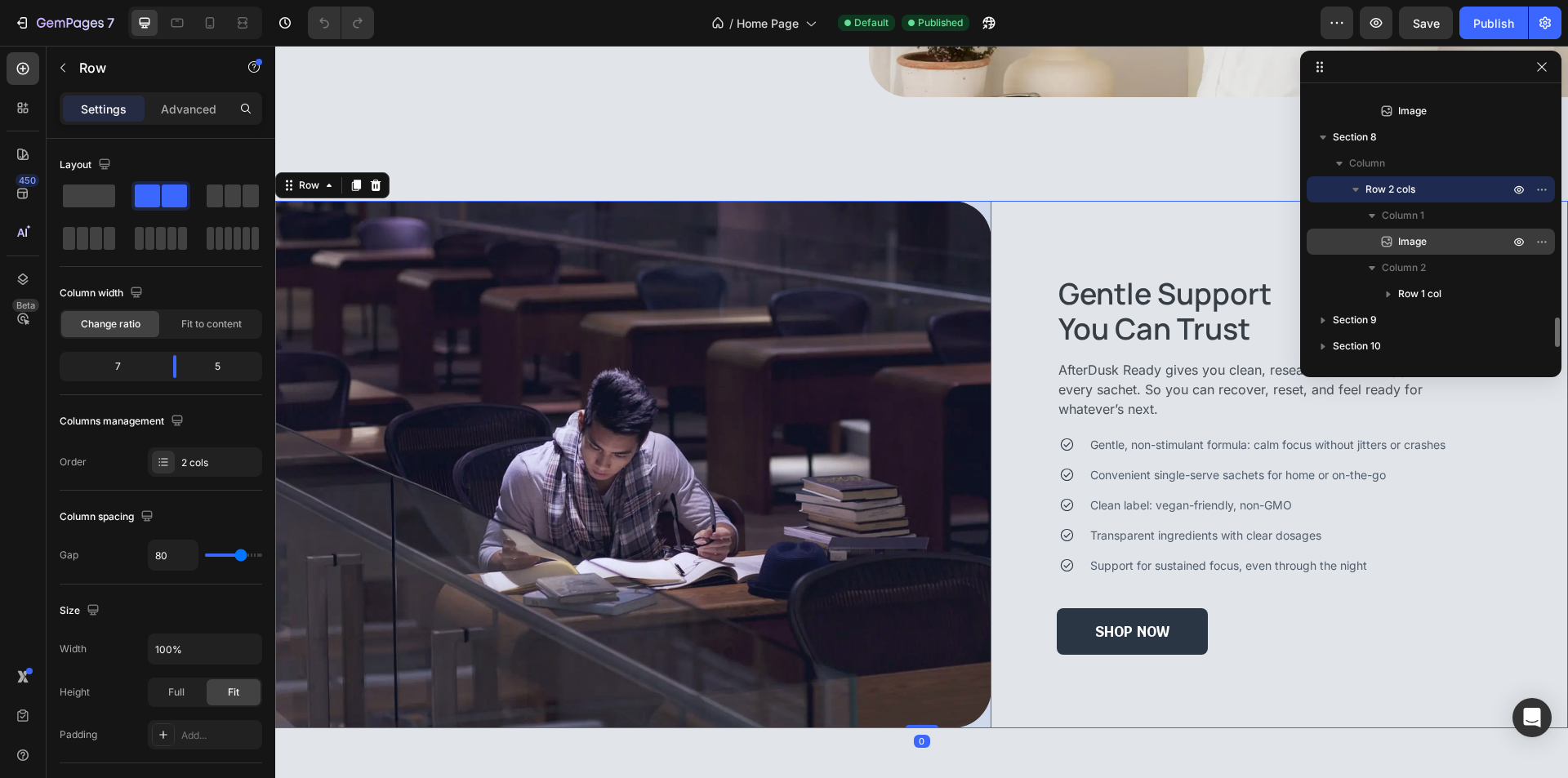
click at [1428, 241] on p "Image" at bounding box center [1435, 241] width 115 height 16
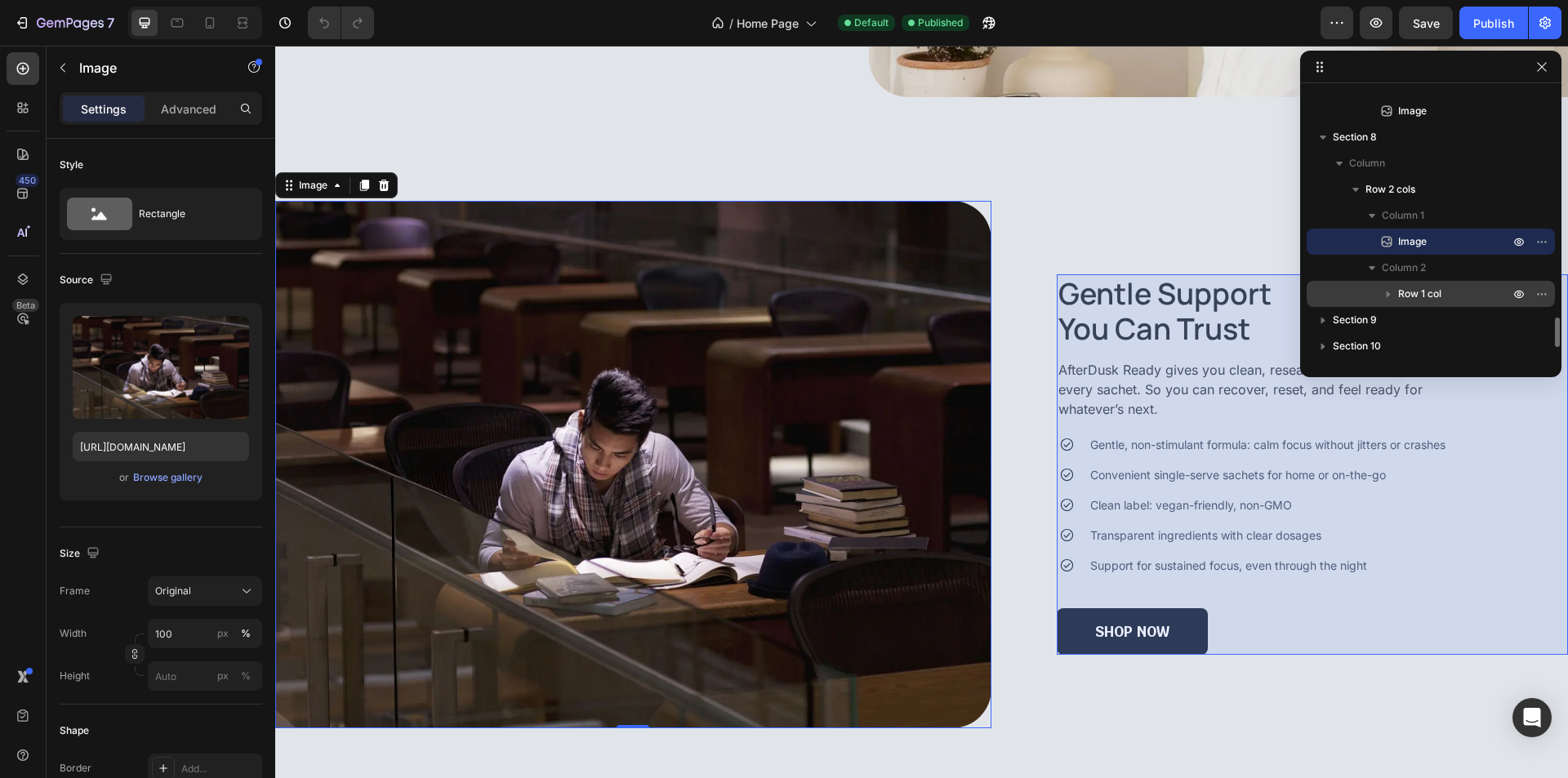
click at [1441, 296] on span "Row 1 col" at bounding box center [1419, 294] width 43 height 16
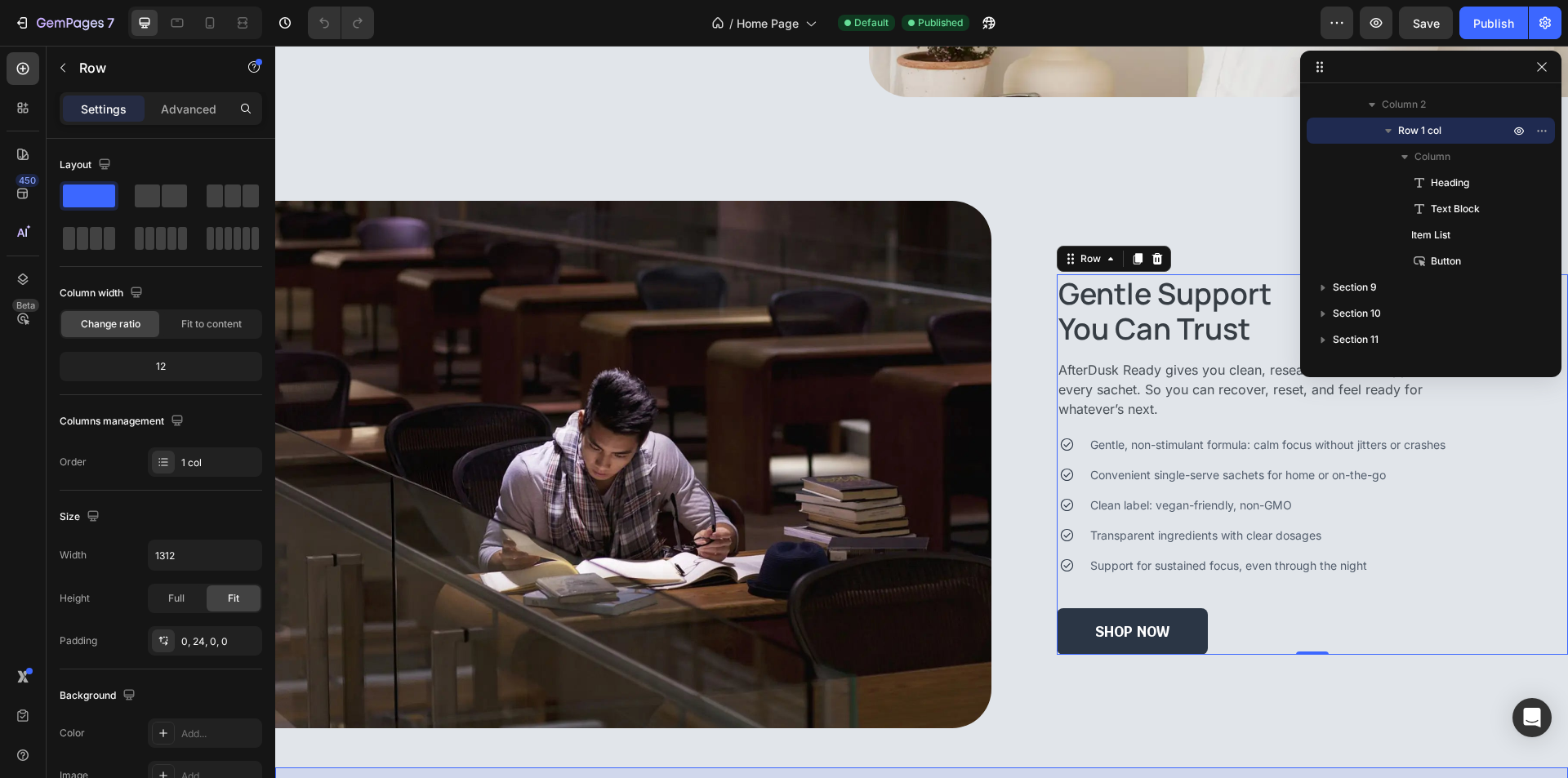
scroll to position [2317, 0]
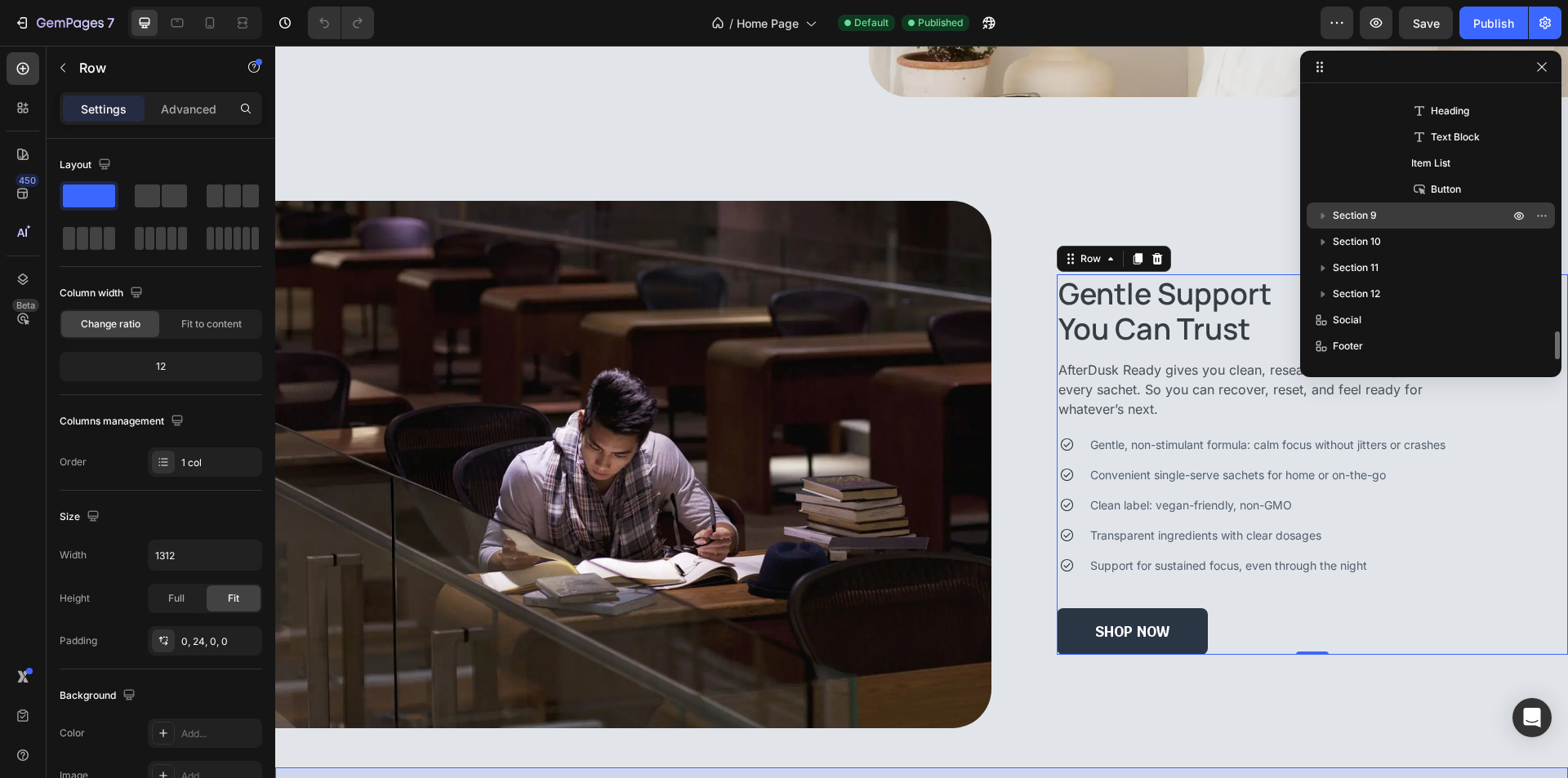
click at [1427, 216] on p "Section 9" at bounding box center [1423, 215] width 180 height 16
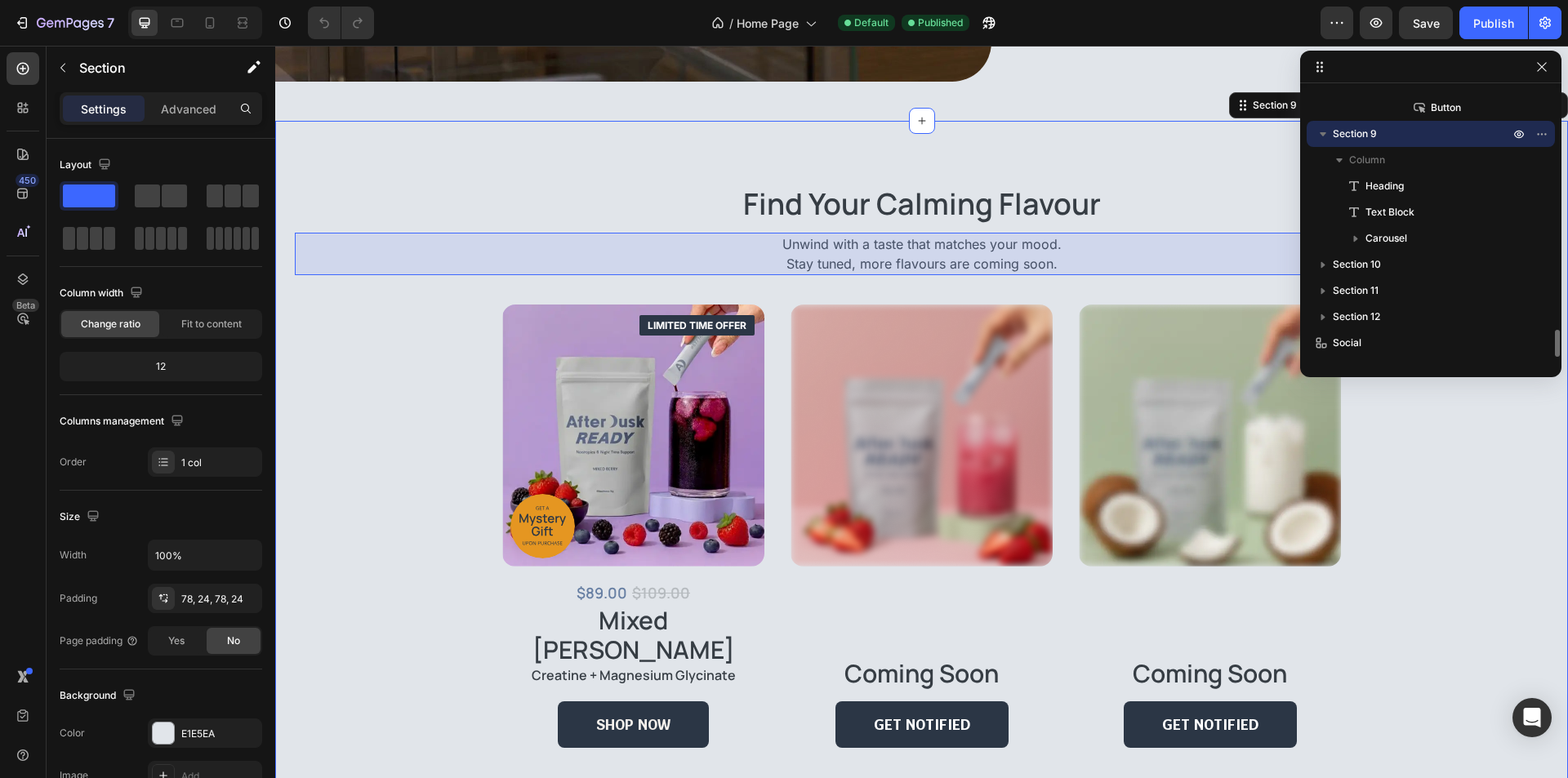
scroll to position [4403, 0]
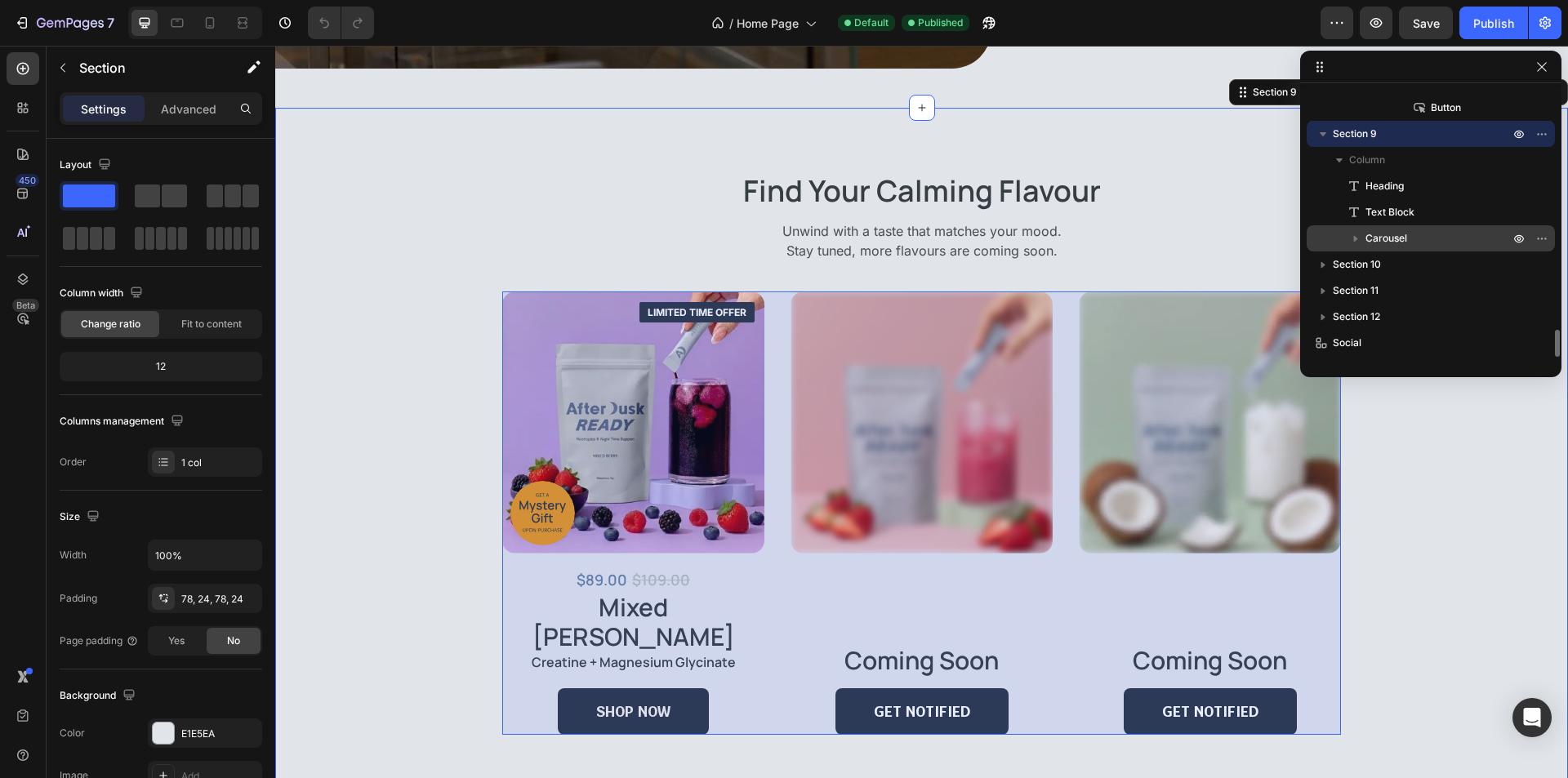
click at [1420, 243] on p "Carousel" at bounding box center [1438, 238] width 147 height 16
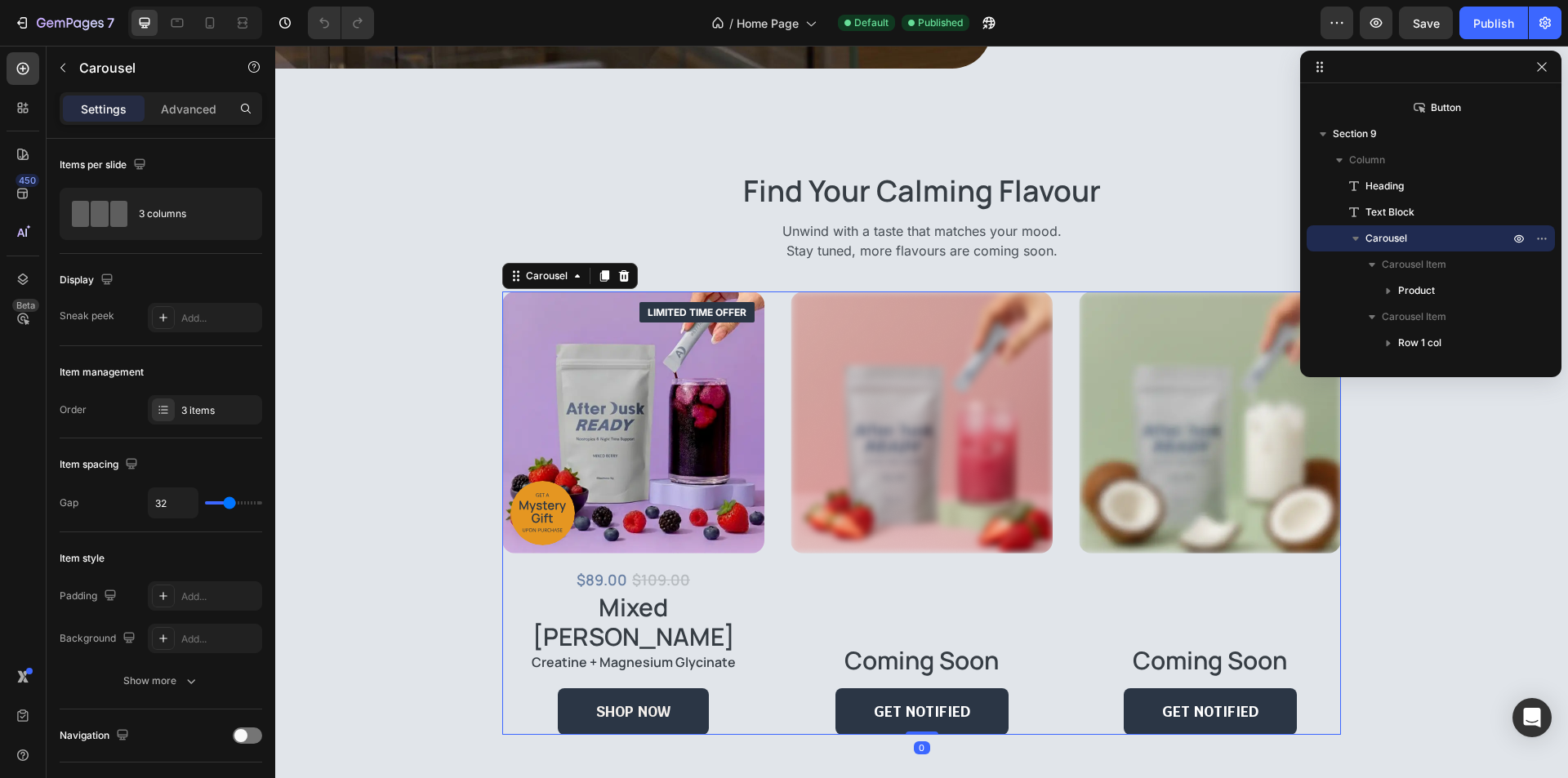
scroll to position [2479, 0]
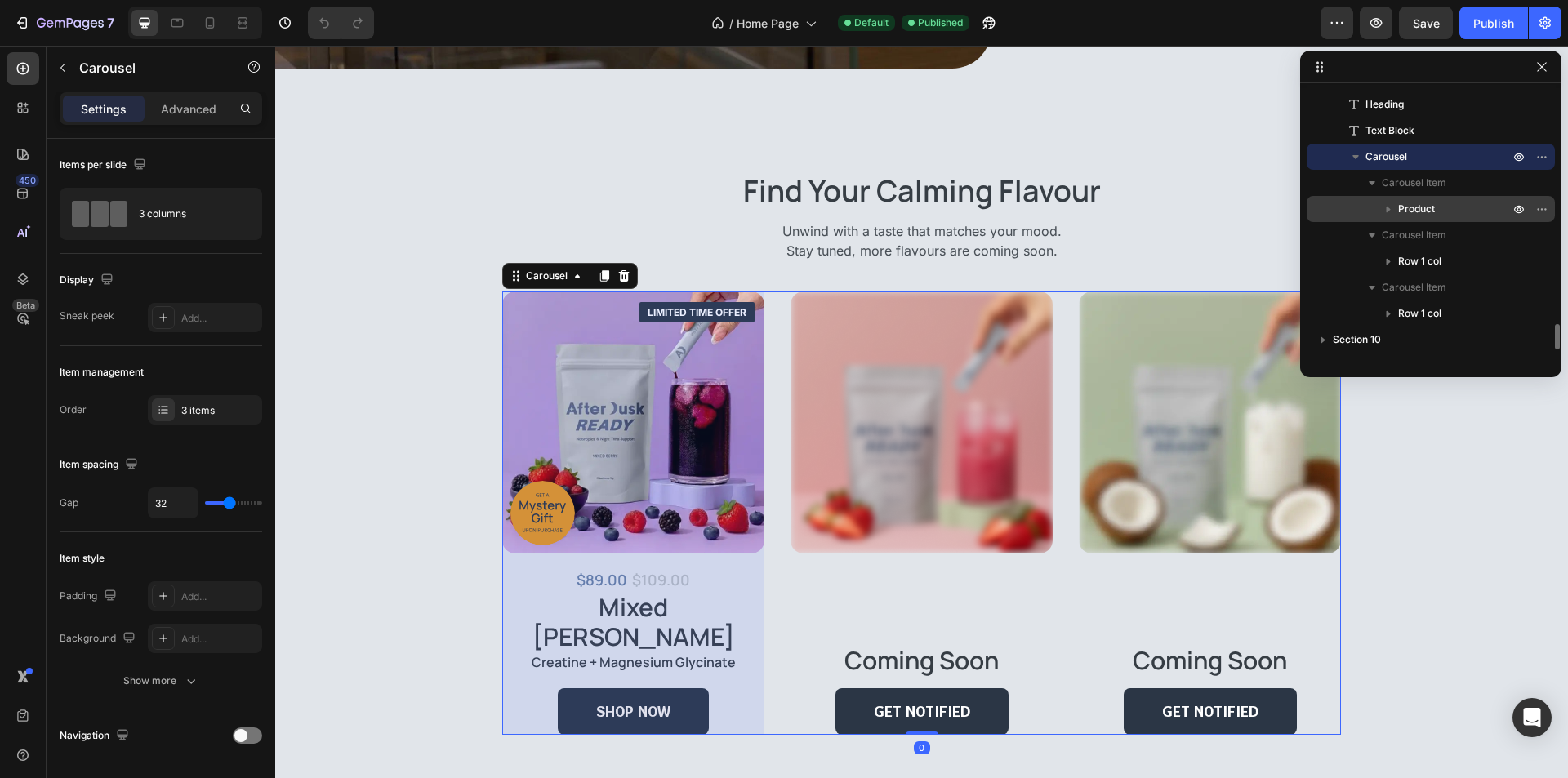
click at [1435, 213] on p "Product" at bounding box center [1454, 209] width 115 height 16
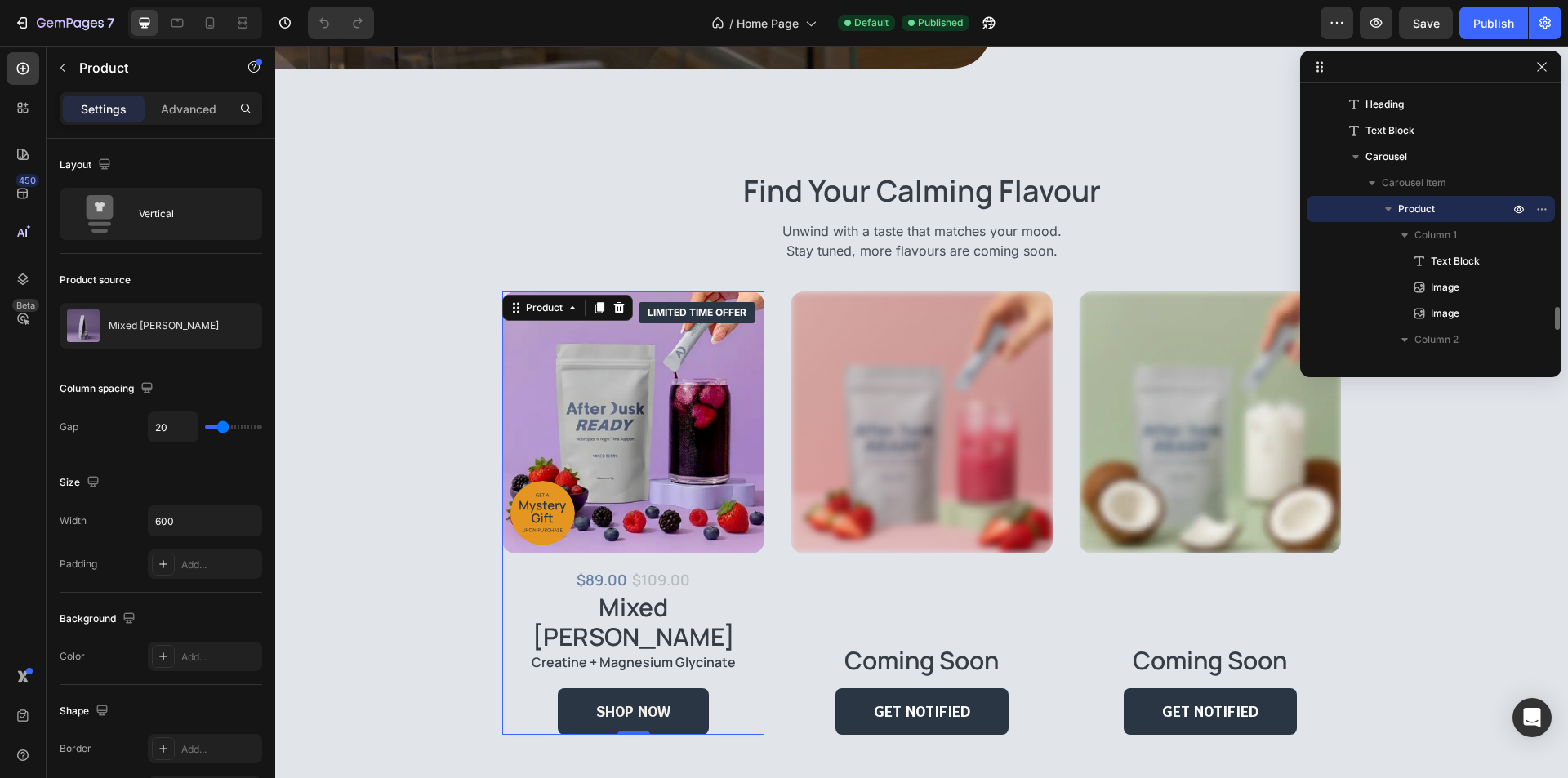
click at [1437, 206] on p "Product" at bounding box center [1454, 209] width 115 height 16
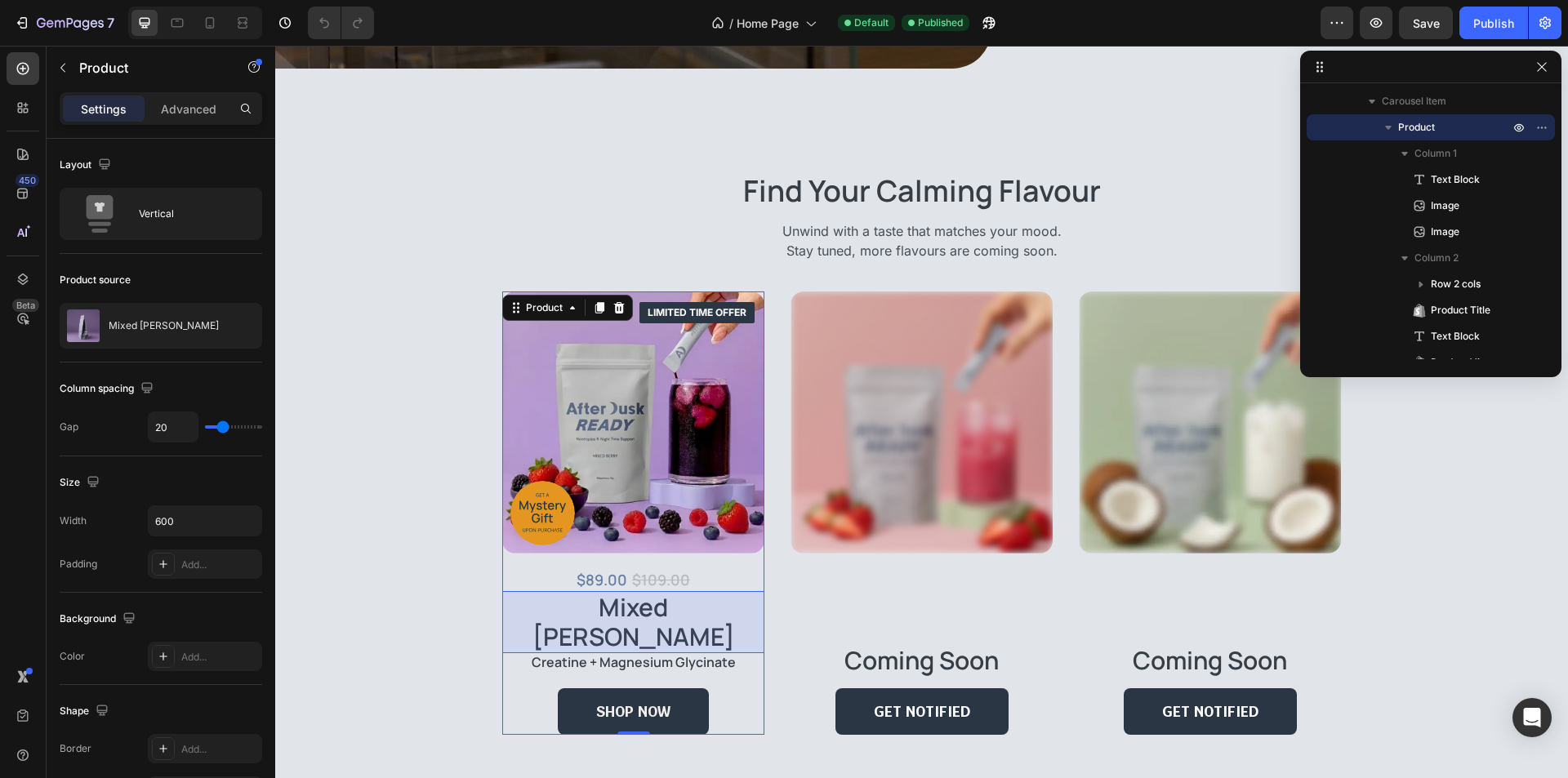
scroll to position [2643, 0]
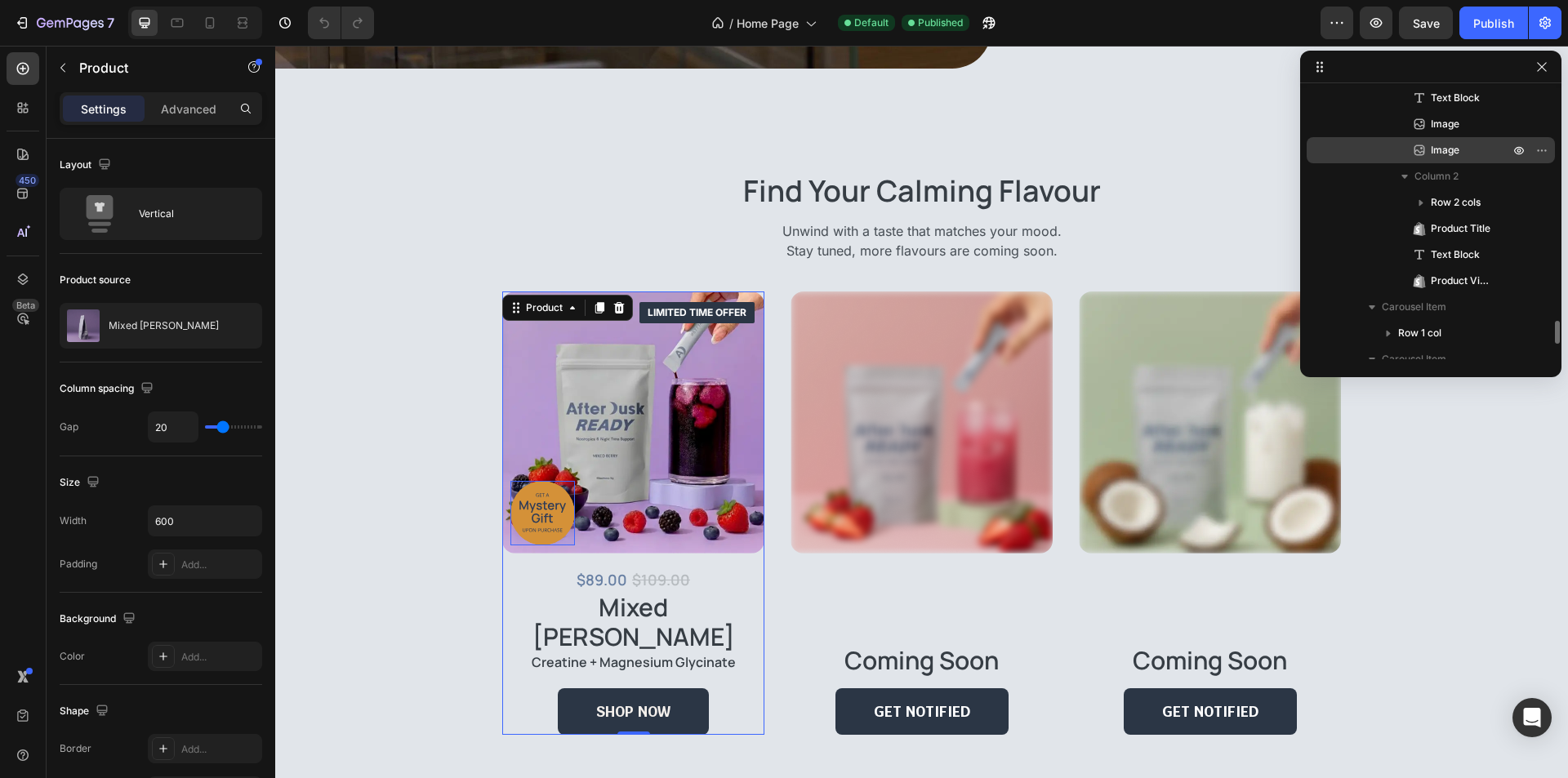
click at [1450, 151] on span "Image" at bounding box center [1445, 150] width 29 height 16
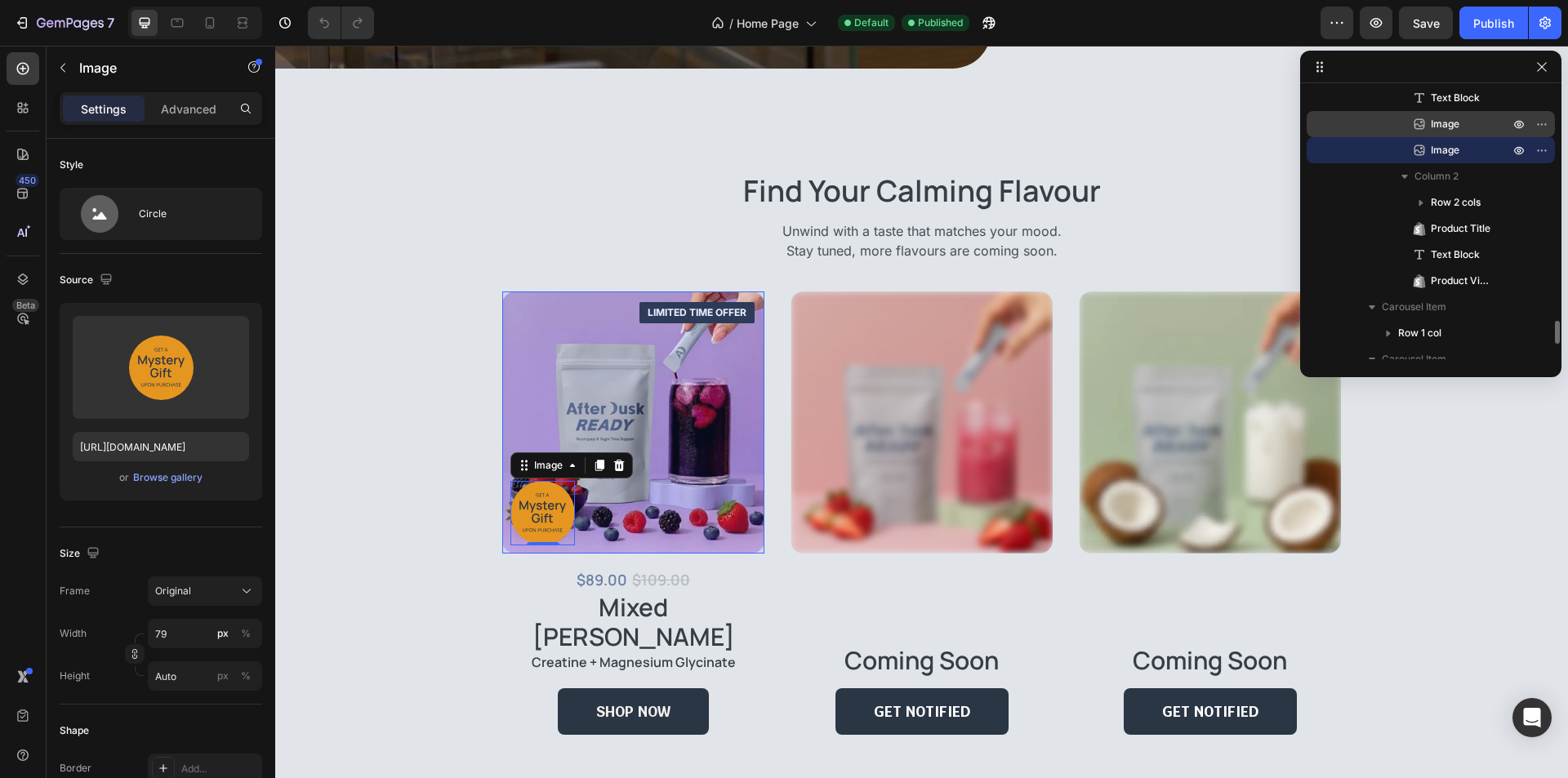
click at [1454, 126] on span "Image" at bounding box center [1445, 123] width 29 height 16
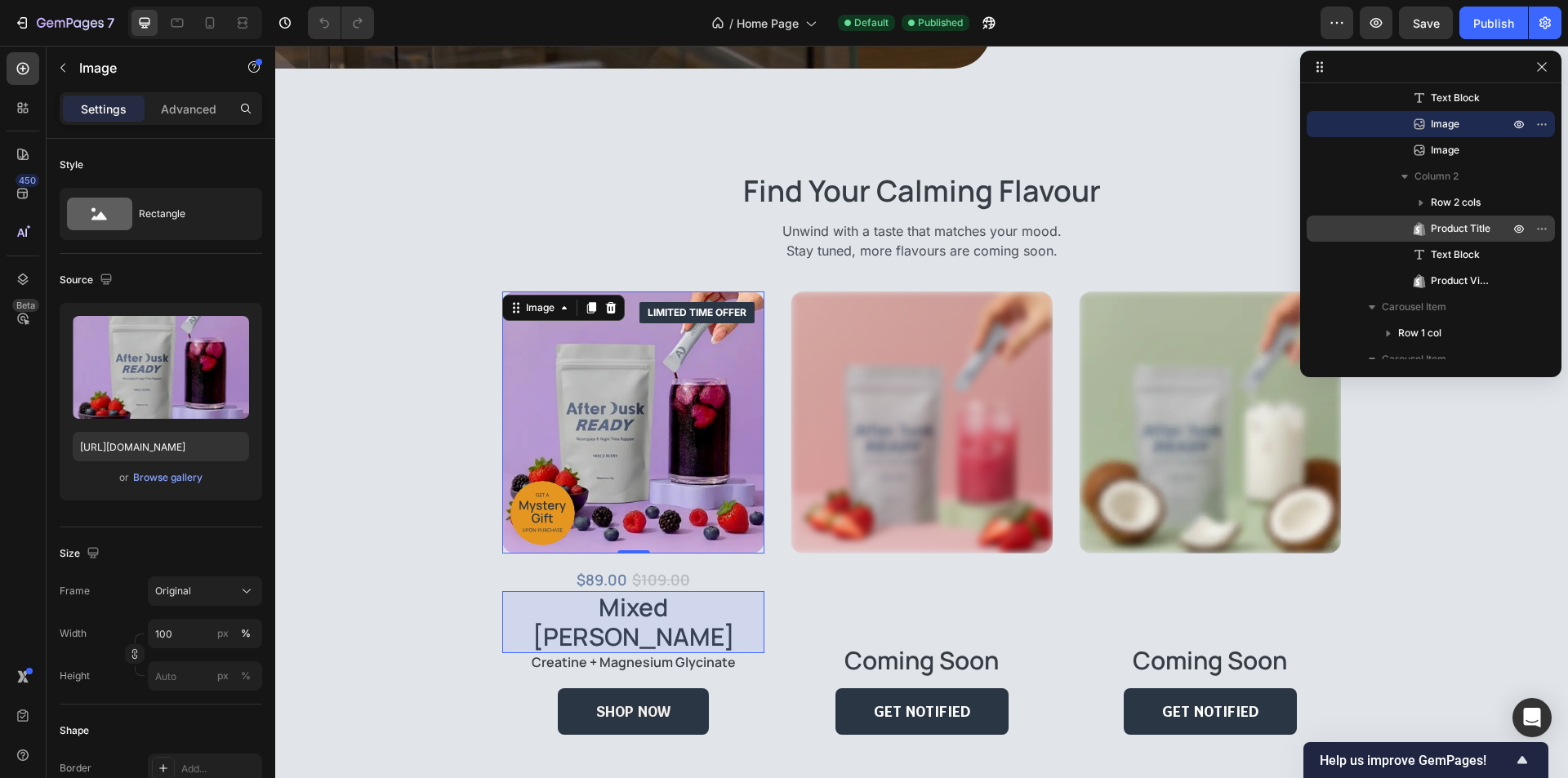
scroll to position [2807, 0]
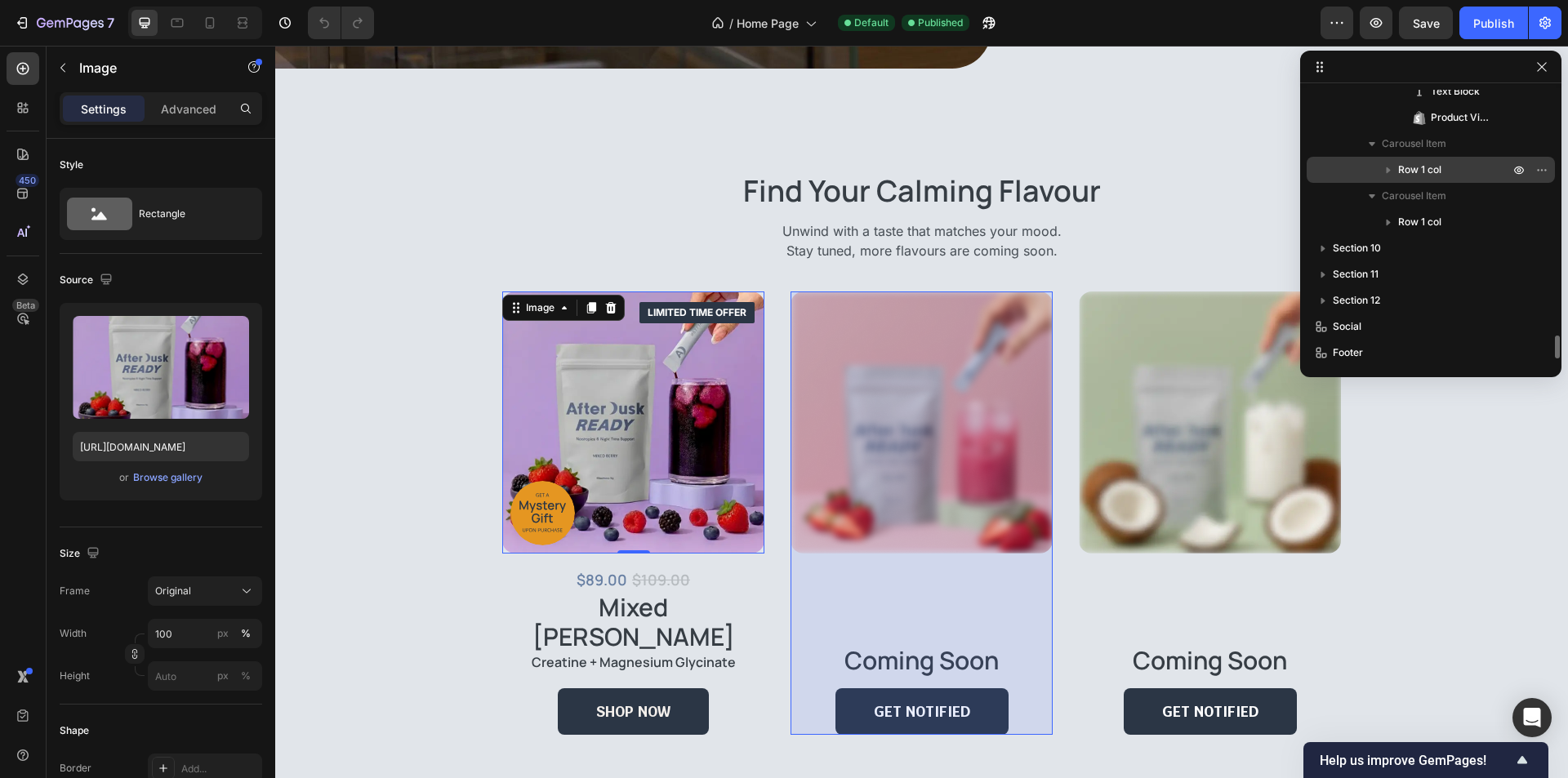
click at [1419, 167] on span "Row 1 col" at bounding box center [1419, 169] width 43 height 16
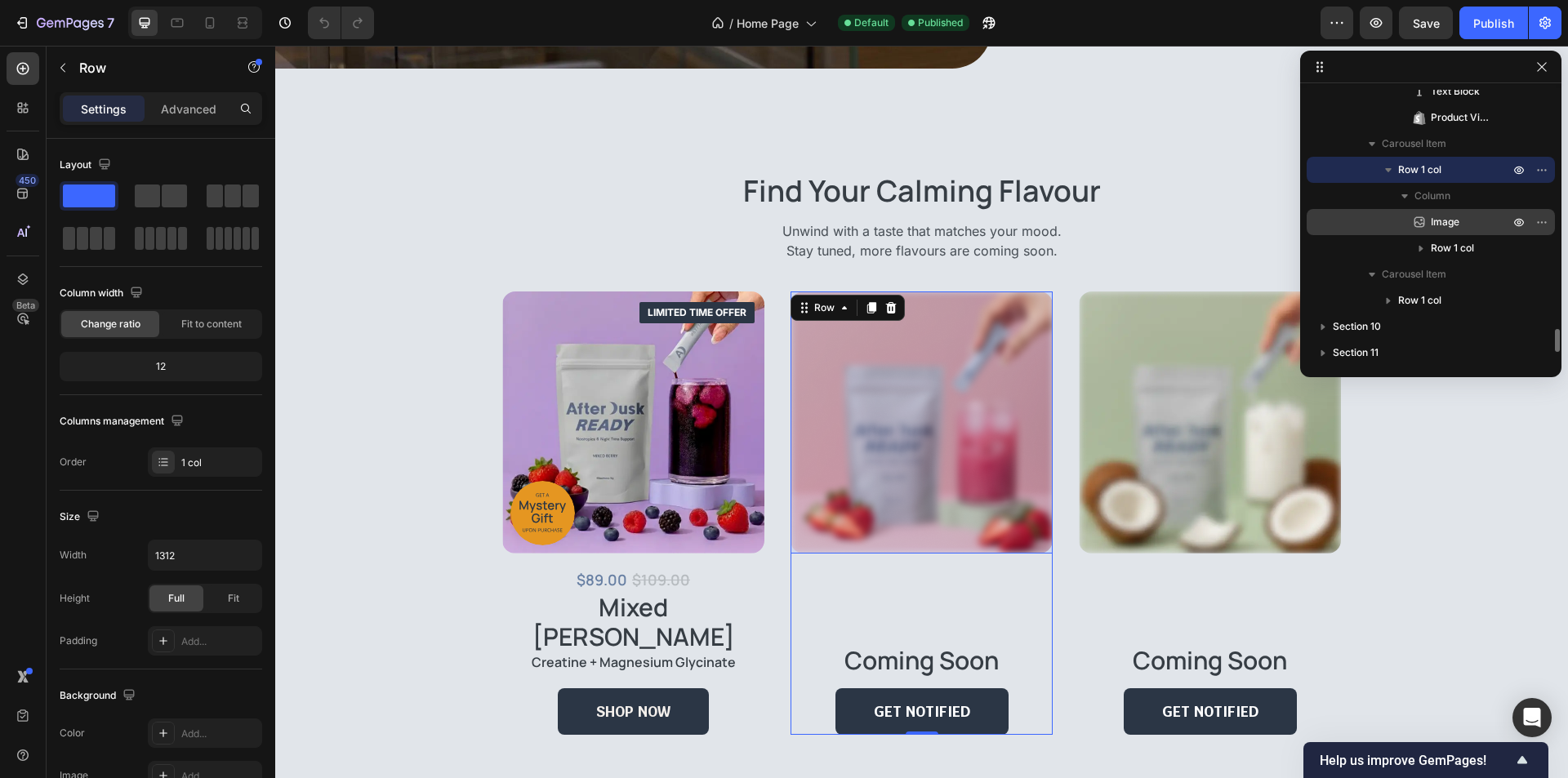
click at [1455, 220] on span "Image" at bounding box center [1445, 221] width 29 height 16
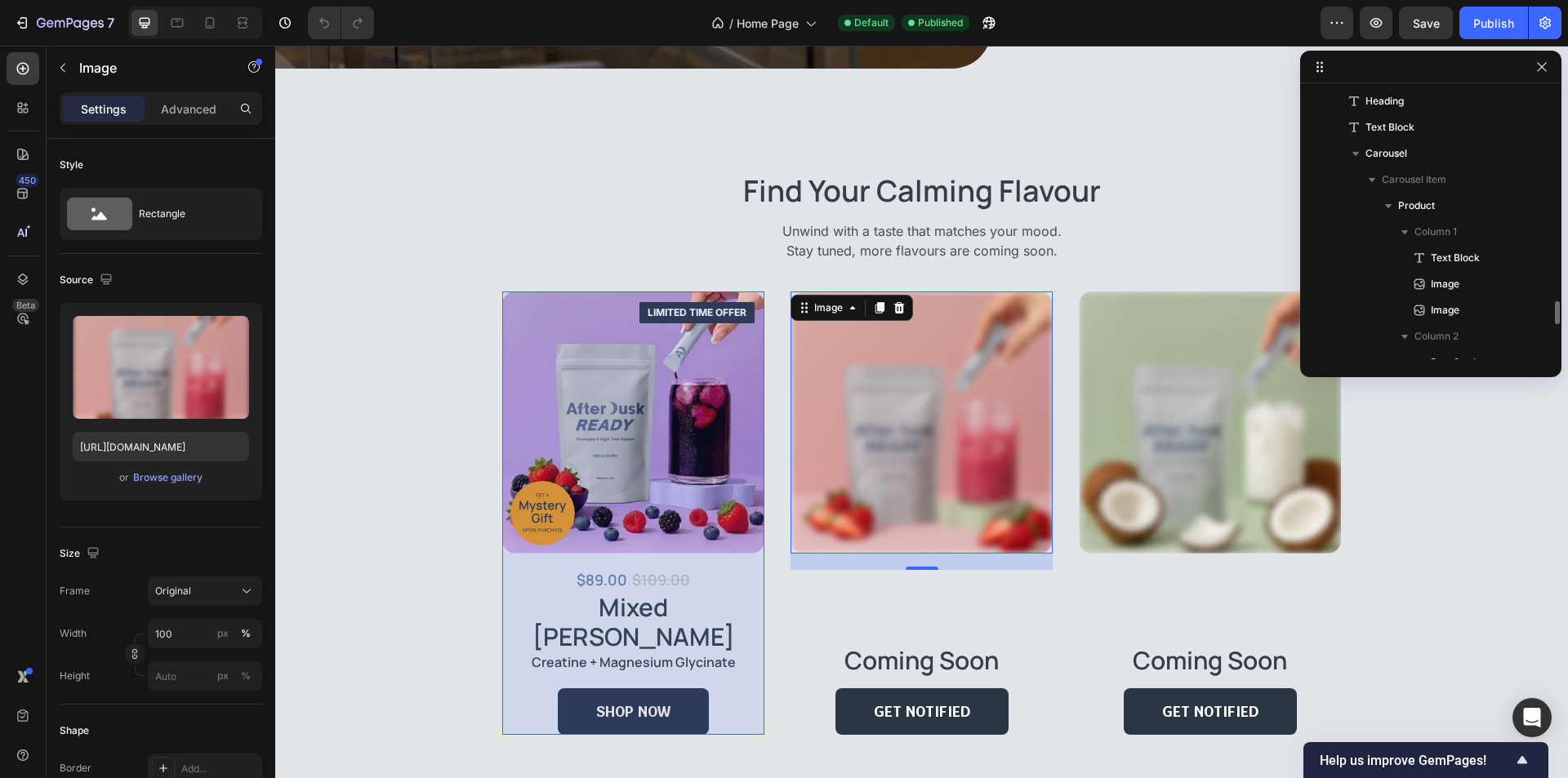
scroll to position [2401, 0]
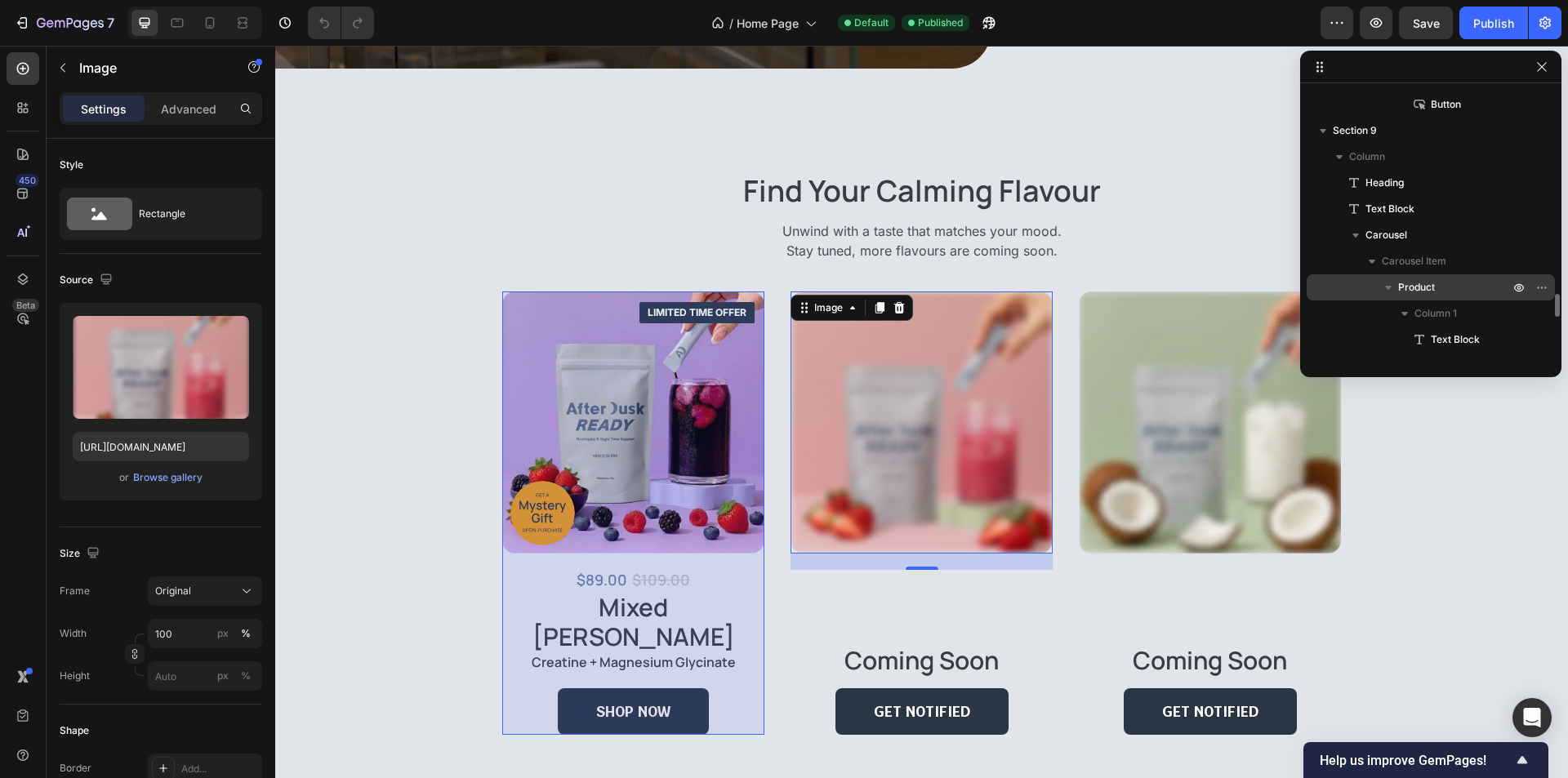
click at [1424, 281] on span "Product" at bounding box center [1416, 287] width 37 height 16
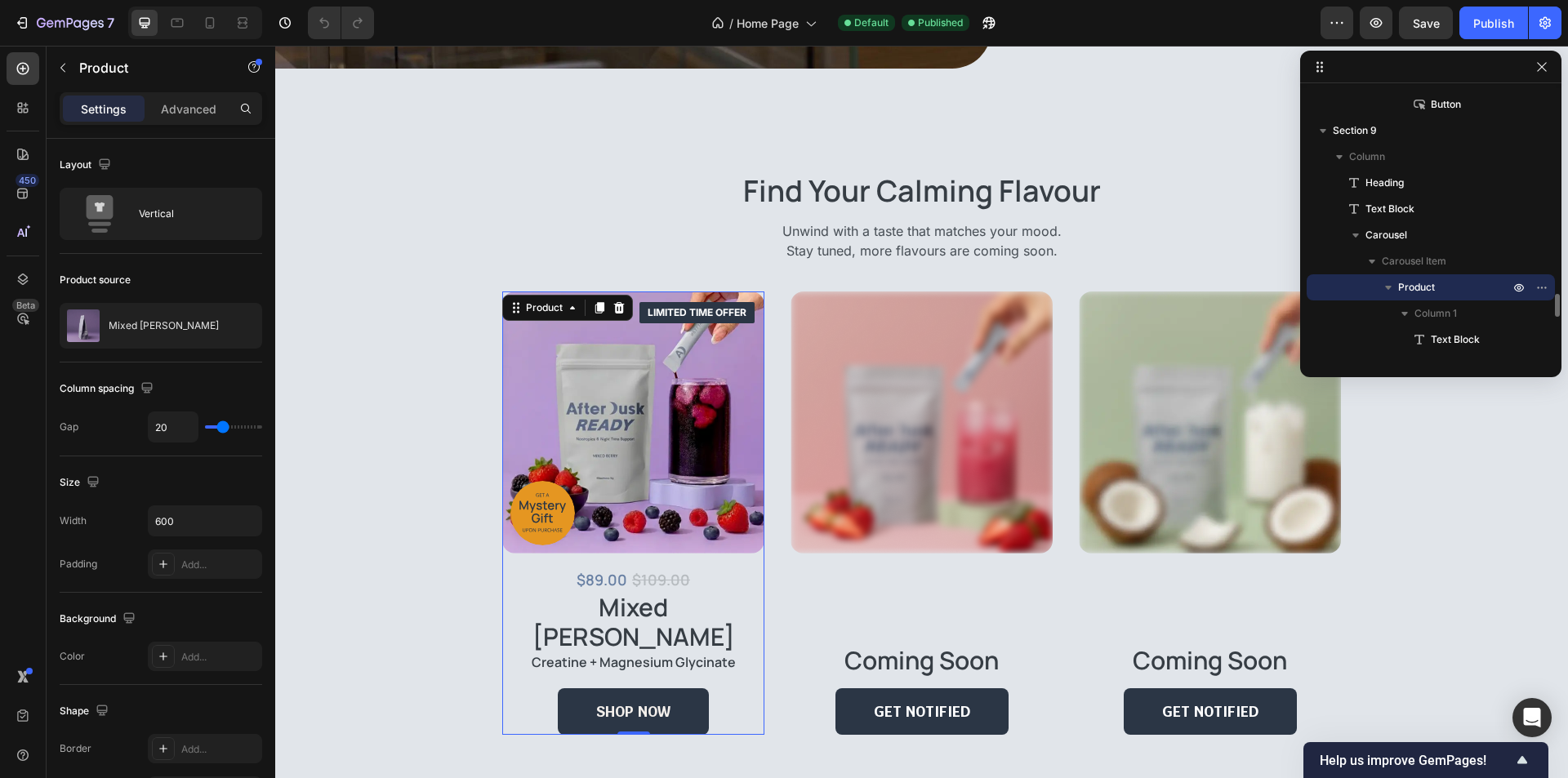
click at [1386, 285] on icon "button" at bounding box center [1388, 287] width 16 height 16
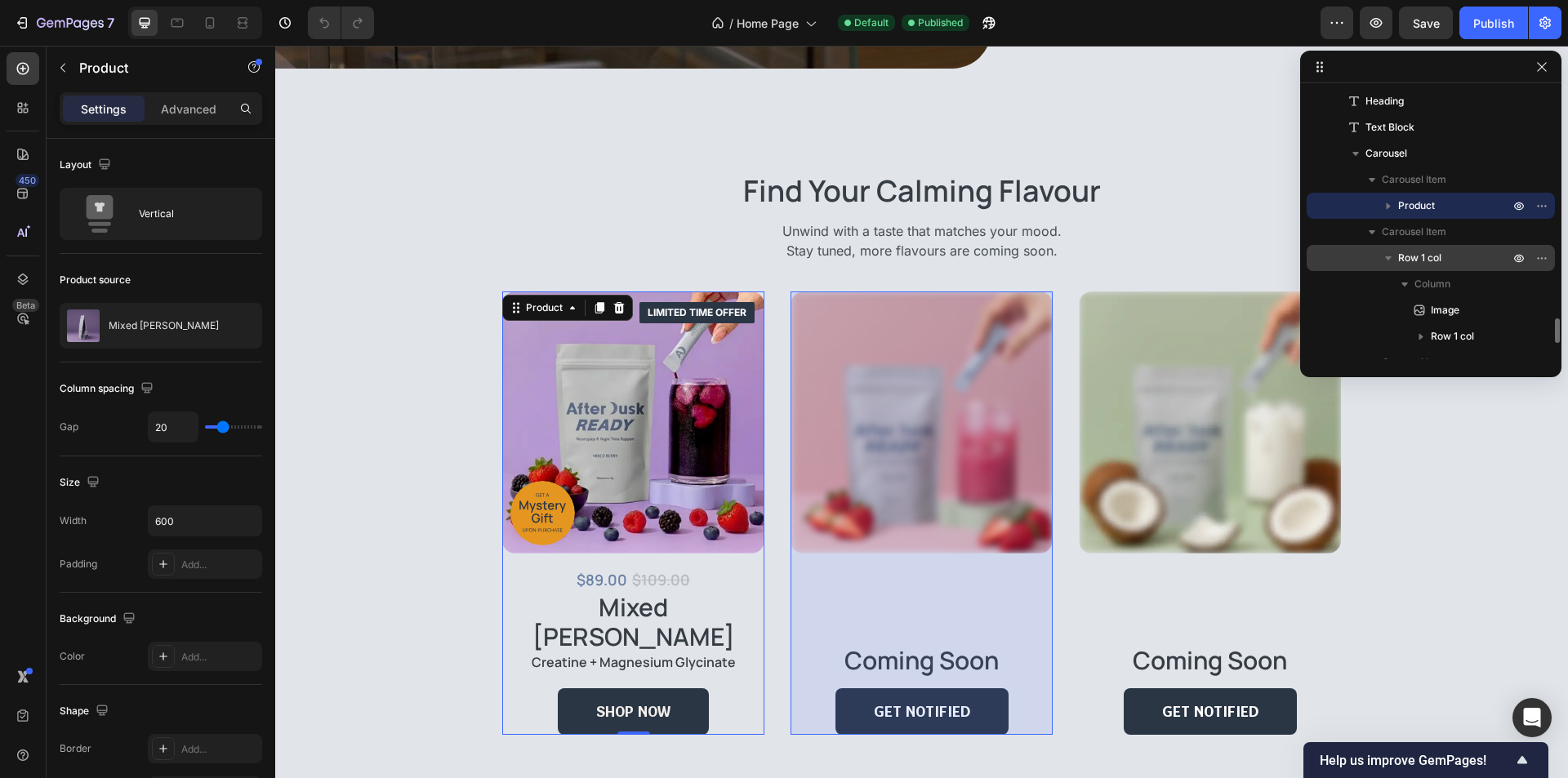
click at [1427, 254] on span "Row 1 col" at bounding box center [1419, 257] width 43 height 16
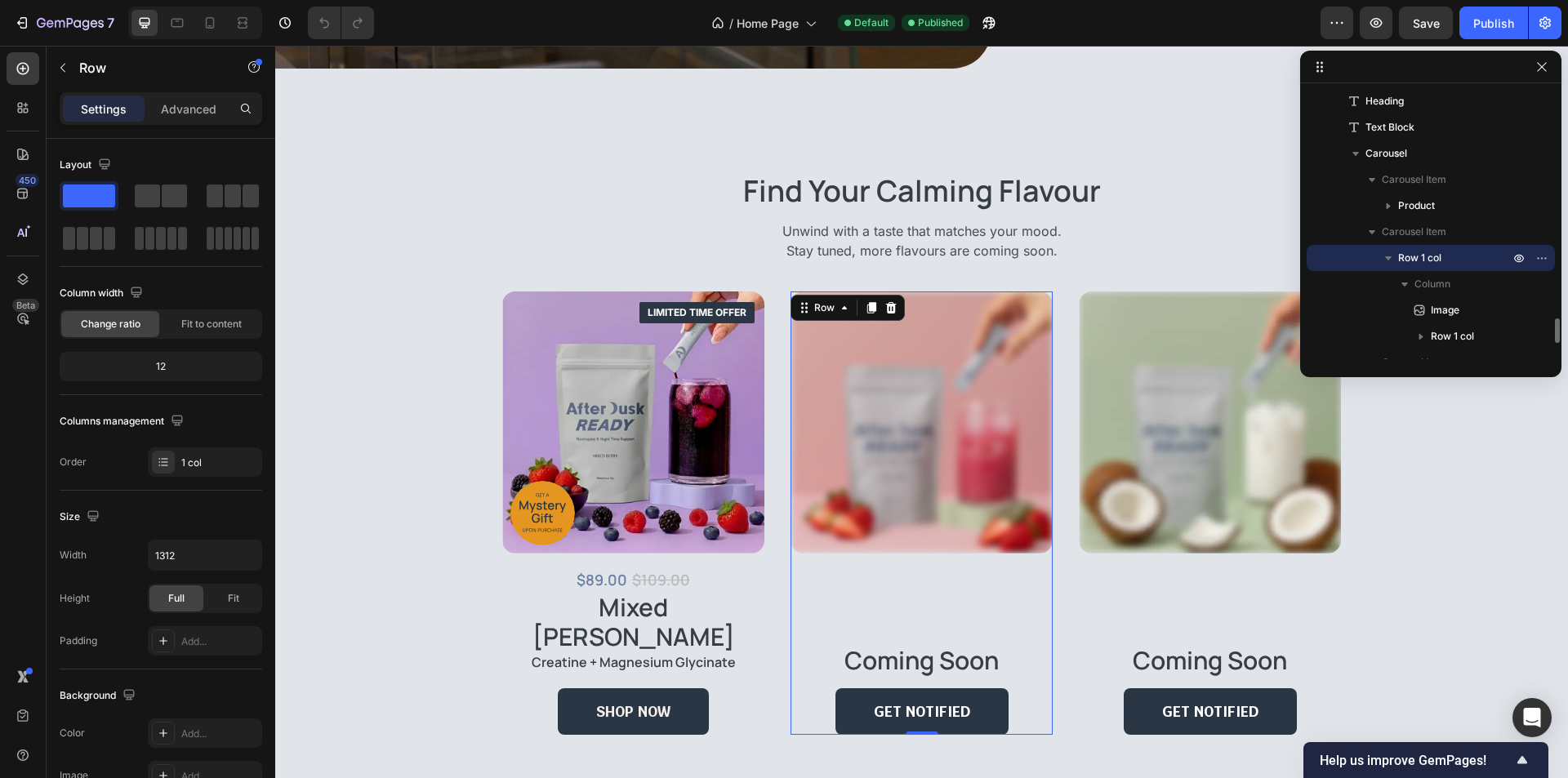
click at [1386, 258] on icon "button" at bounding box center [1388, 257] width 16 height 16
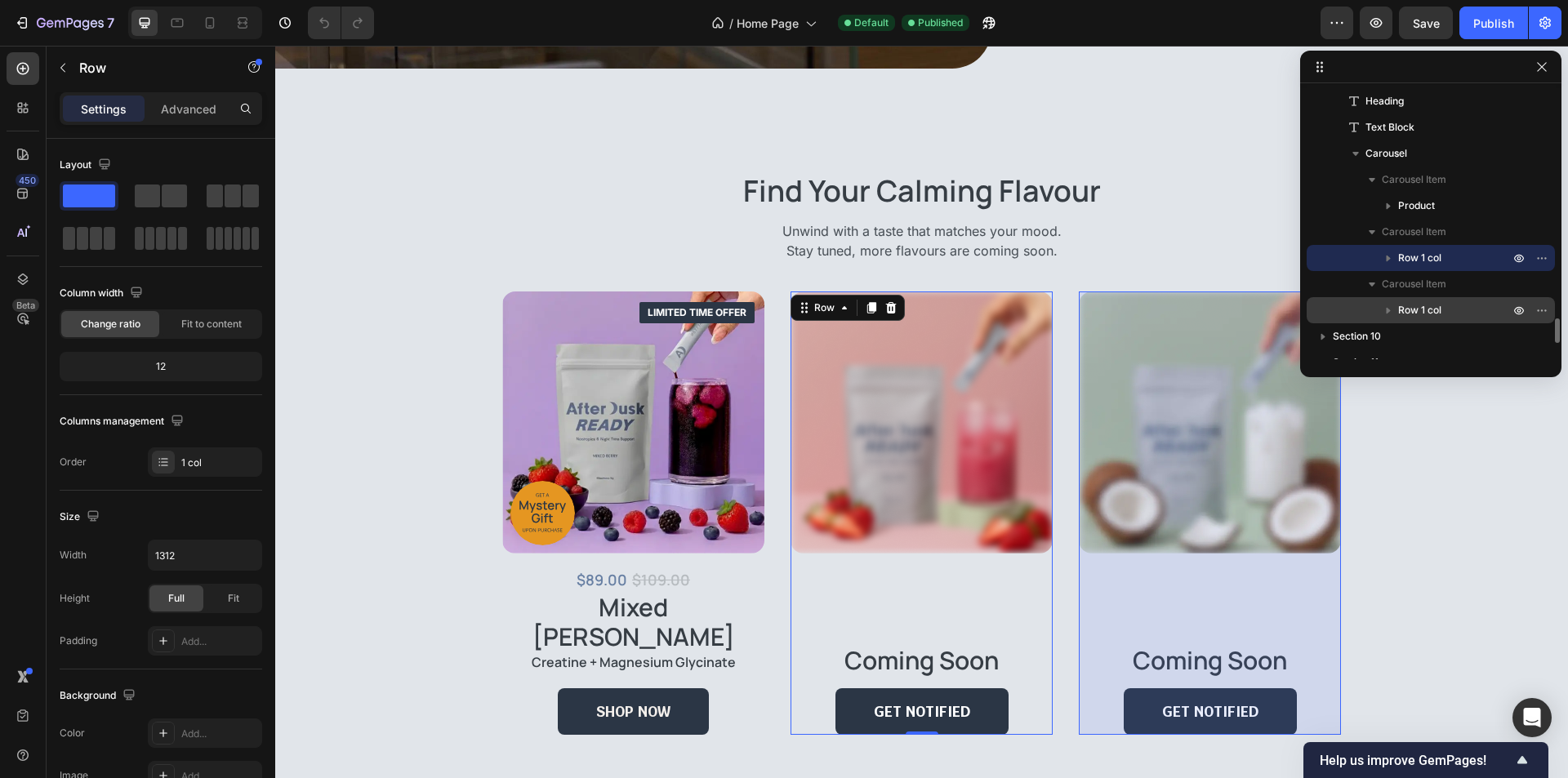
click at [1436, 316] on span "Row 1 col" at bounding box center [1419, 310] width 43 height 16
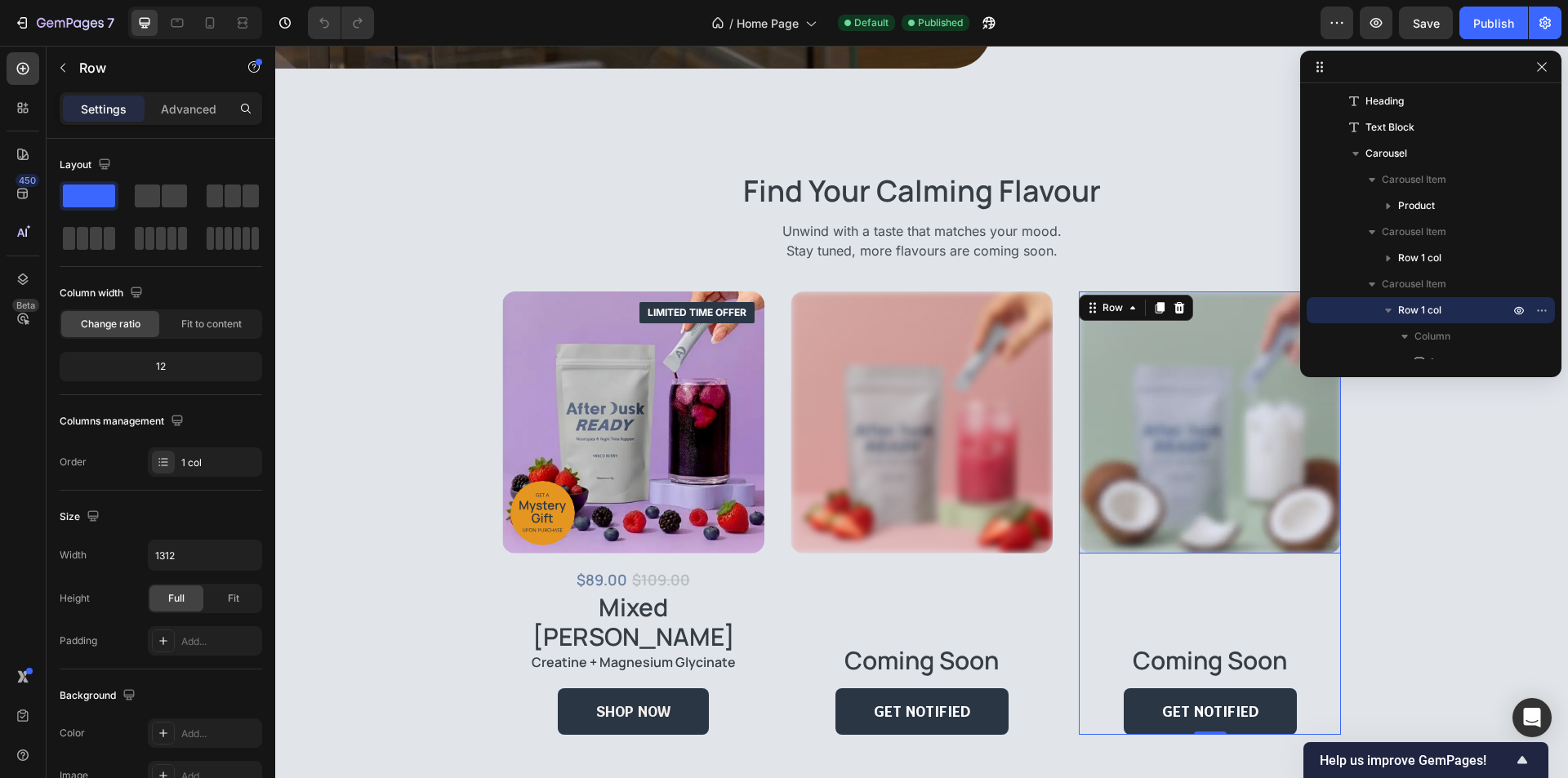
scroll to position [2646, 0]
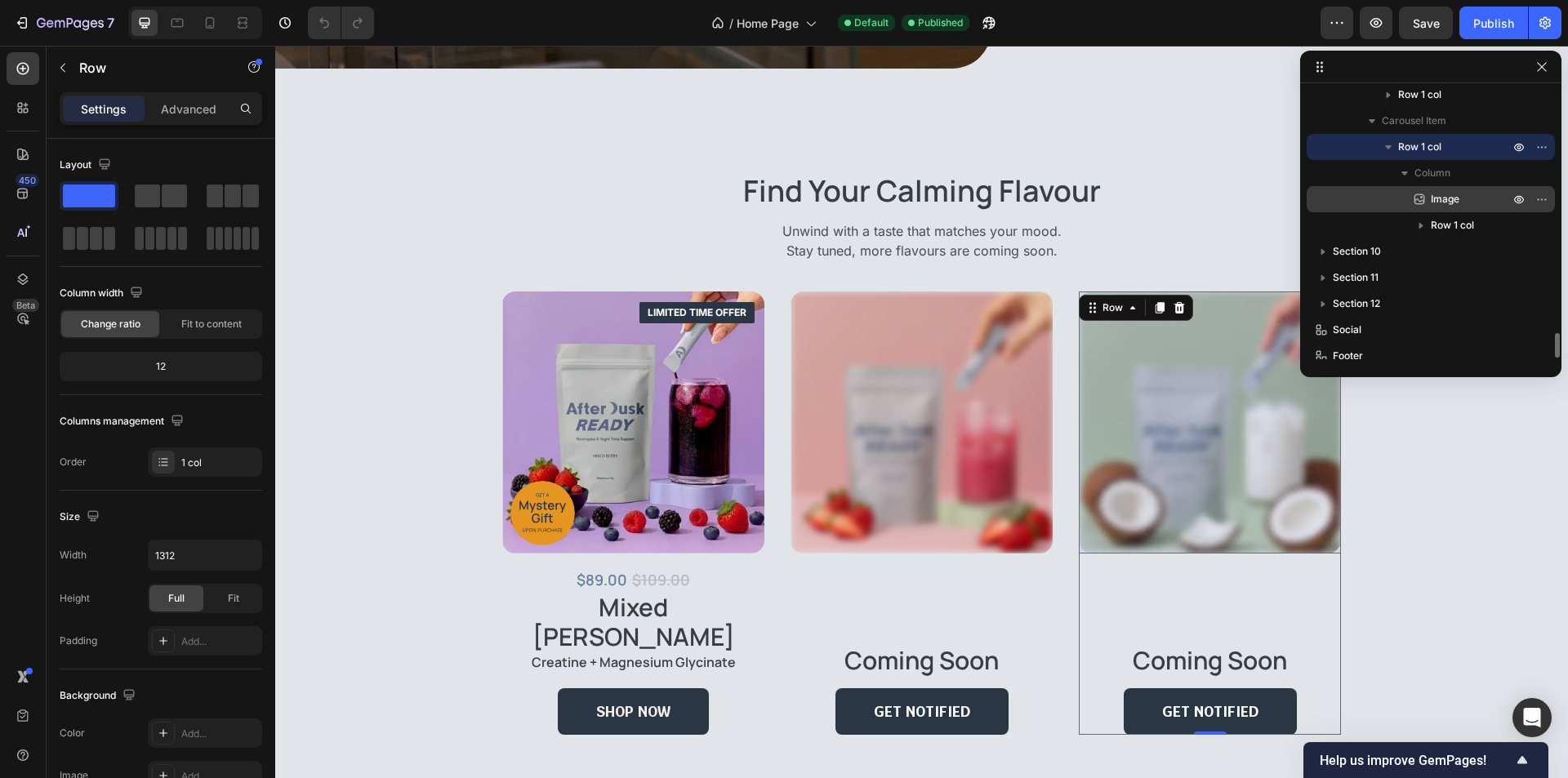
click at [1439, 194] on span "Image" at bounding box center [1445, 198] width 29 height 16
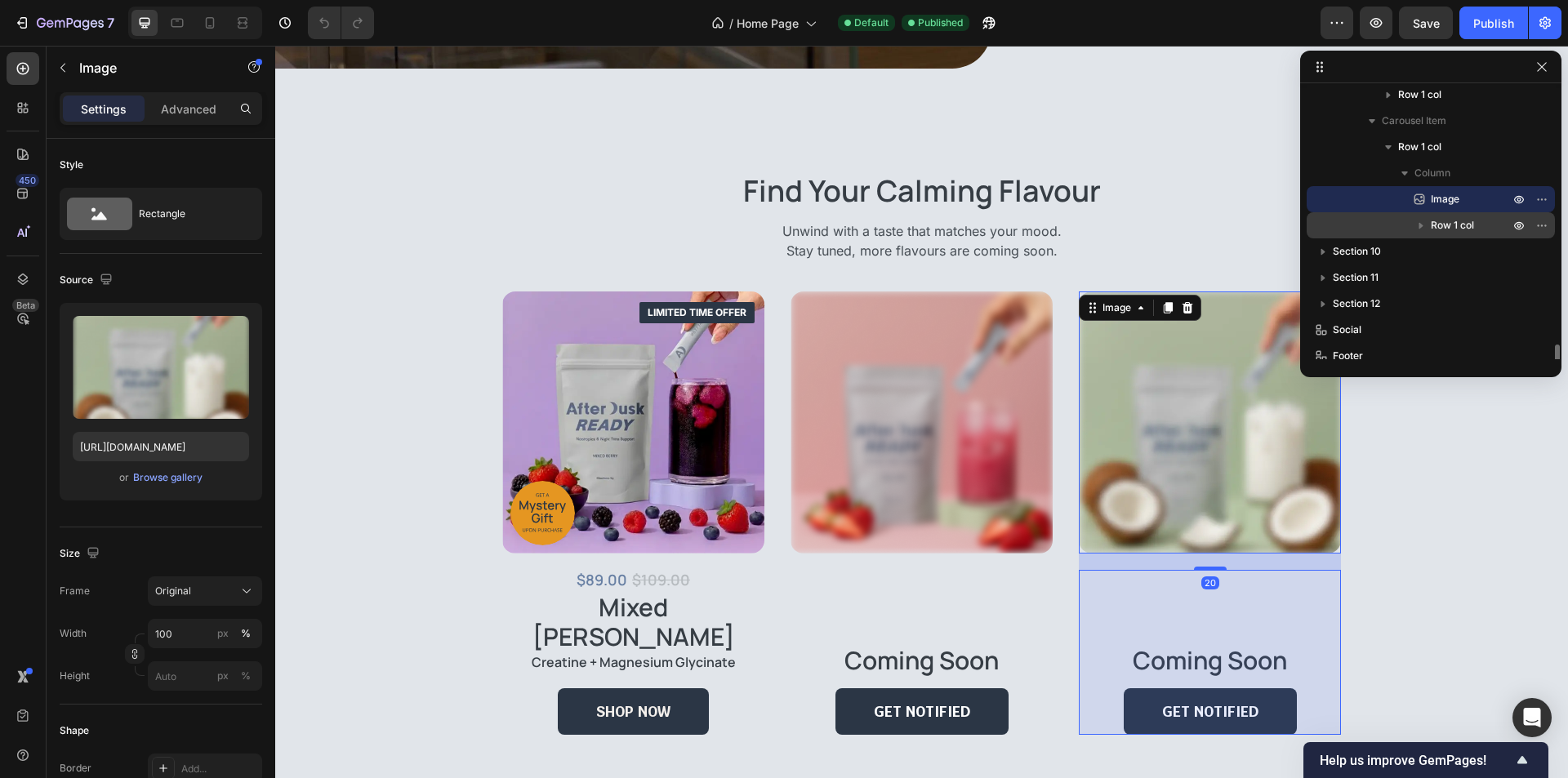
scroll to position [2657, 0]
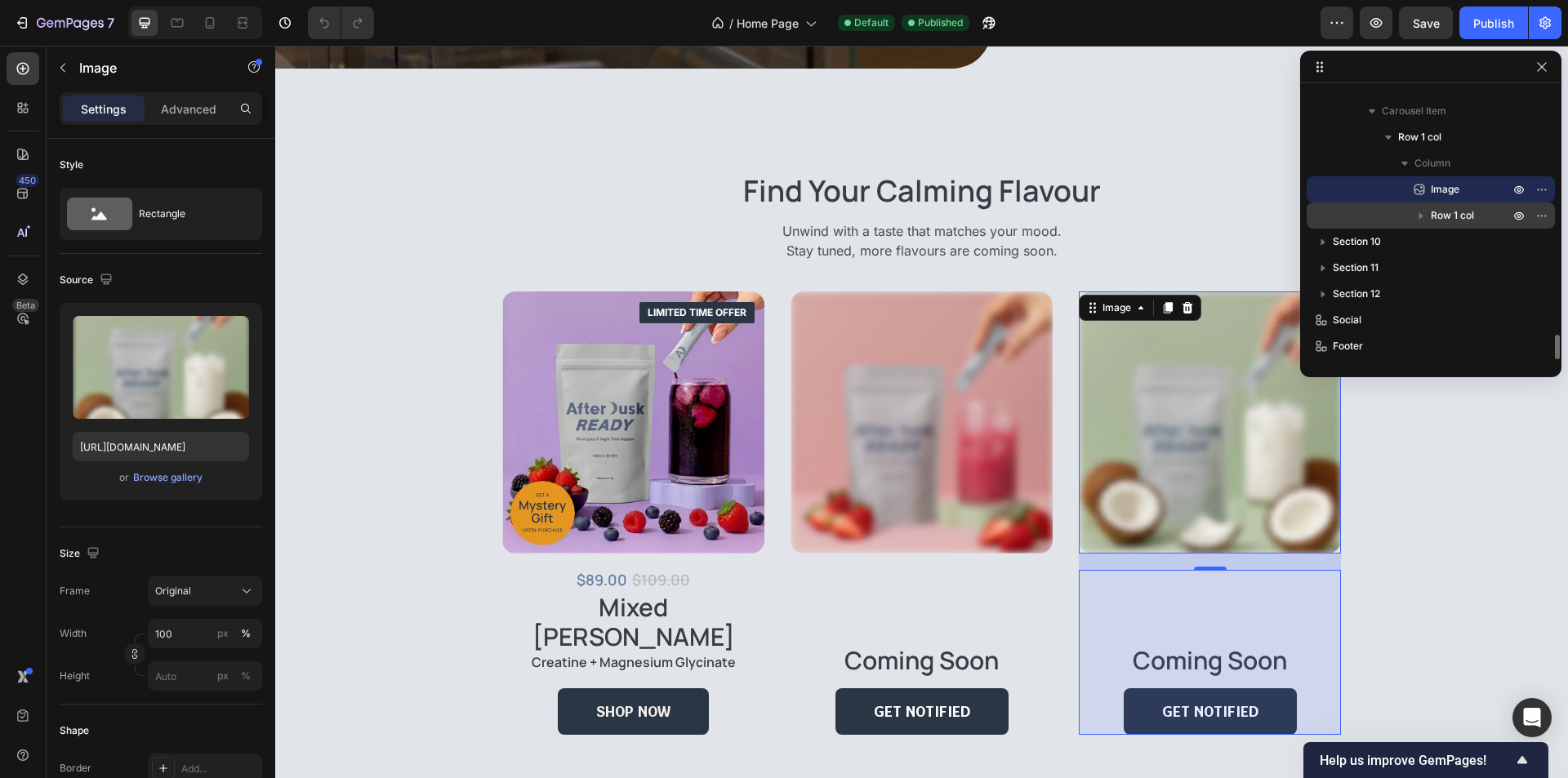
click at [1456, 222] on span "Row 1 col" at bounding box center [1451, 215] width 43 height 16
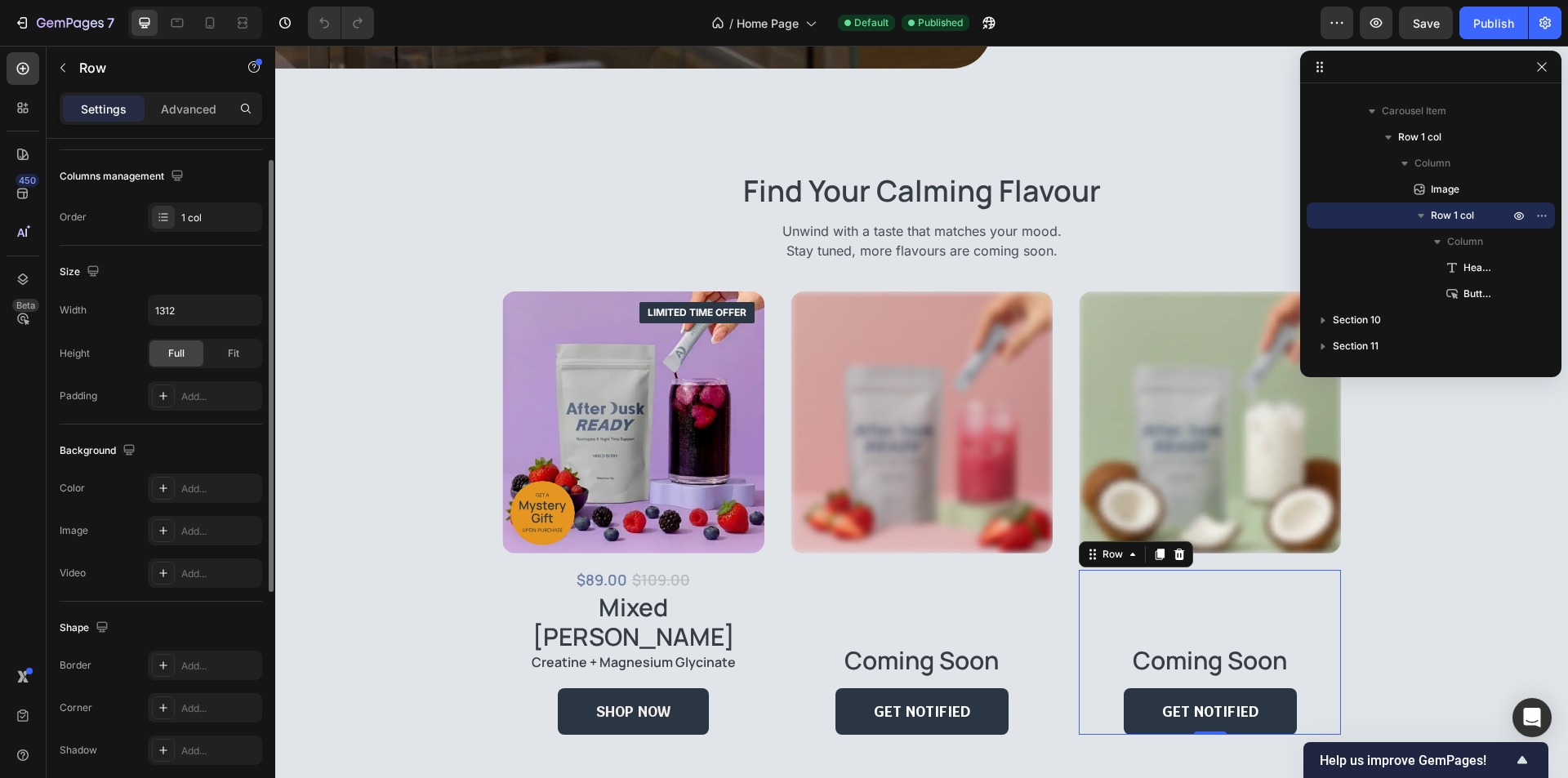
scroll to position [402, 0]
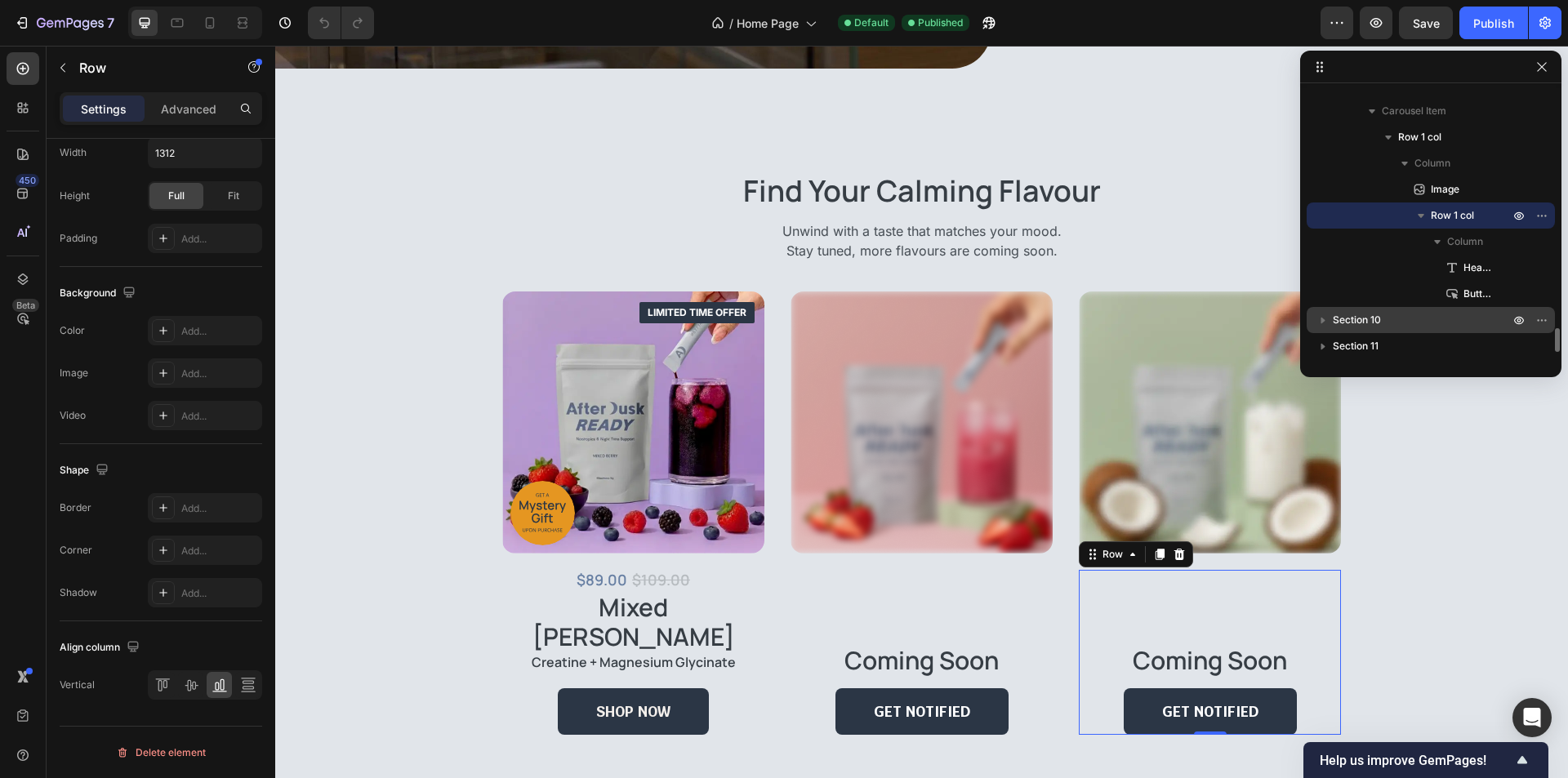
click at [1373, 319] on span "Section 10" at bounding box center [1357, 320] width 48 height 16
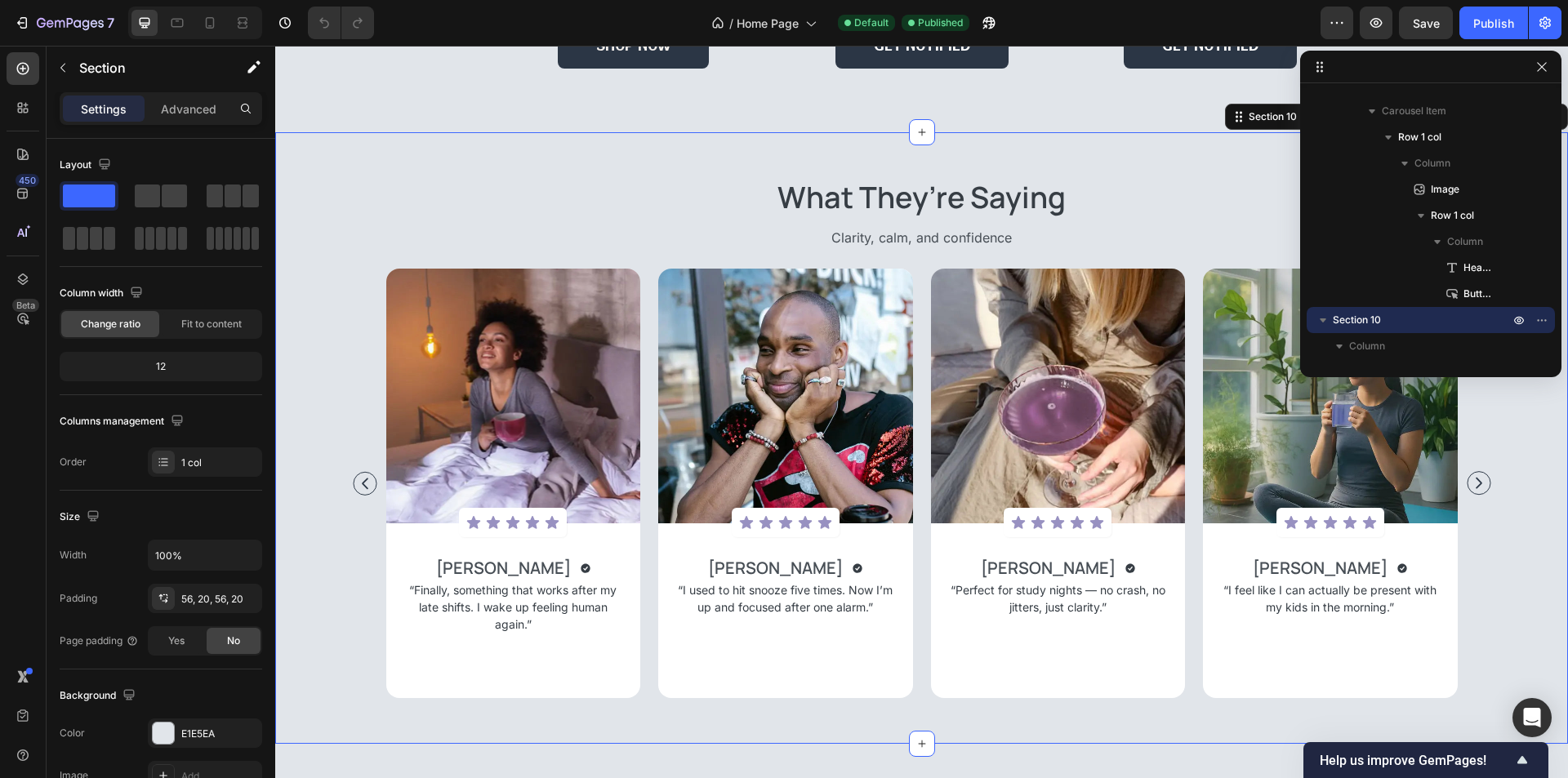
scroll to position [2819, 0]
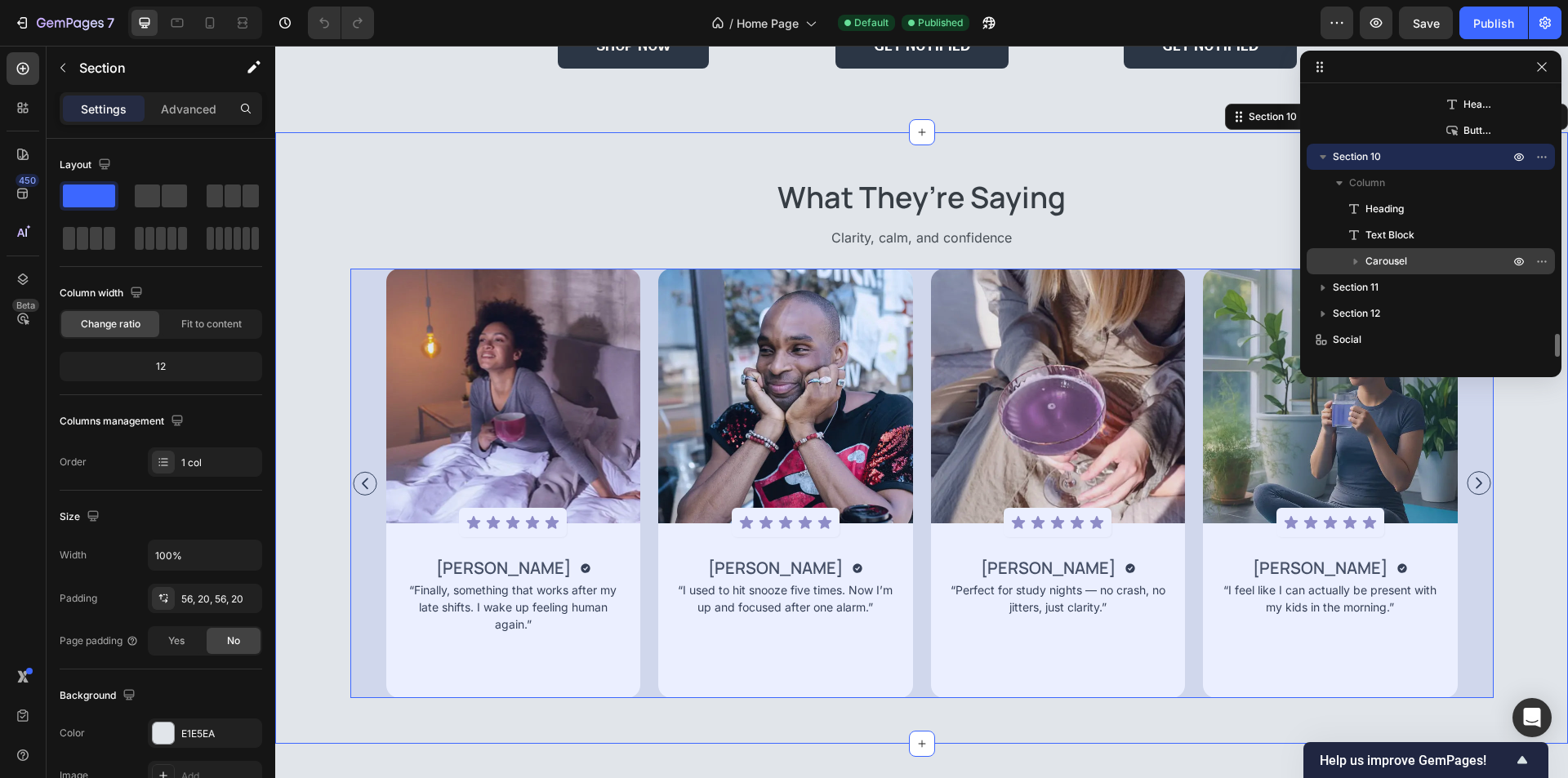
click at [1424, 266] on p "Carousel" at bounding box center [1438, 261] width 147 height 16
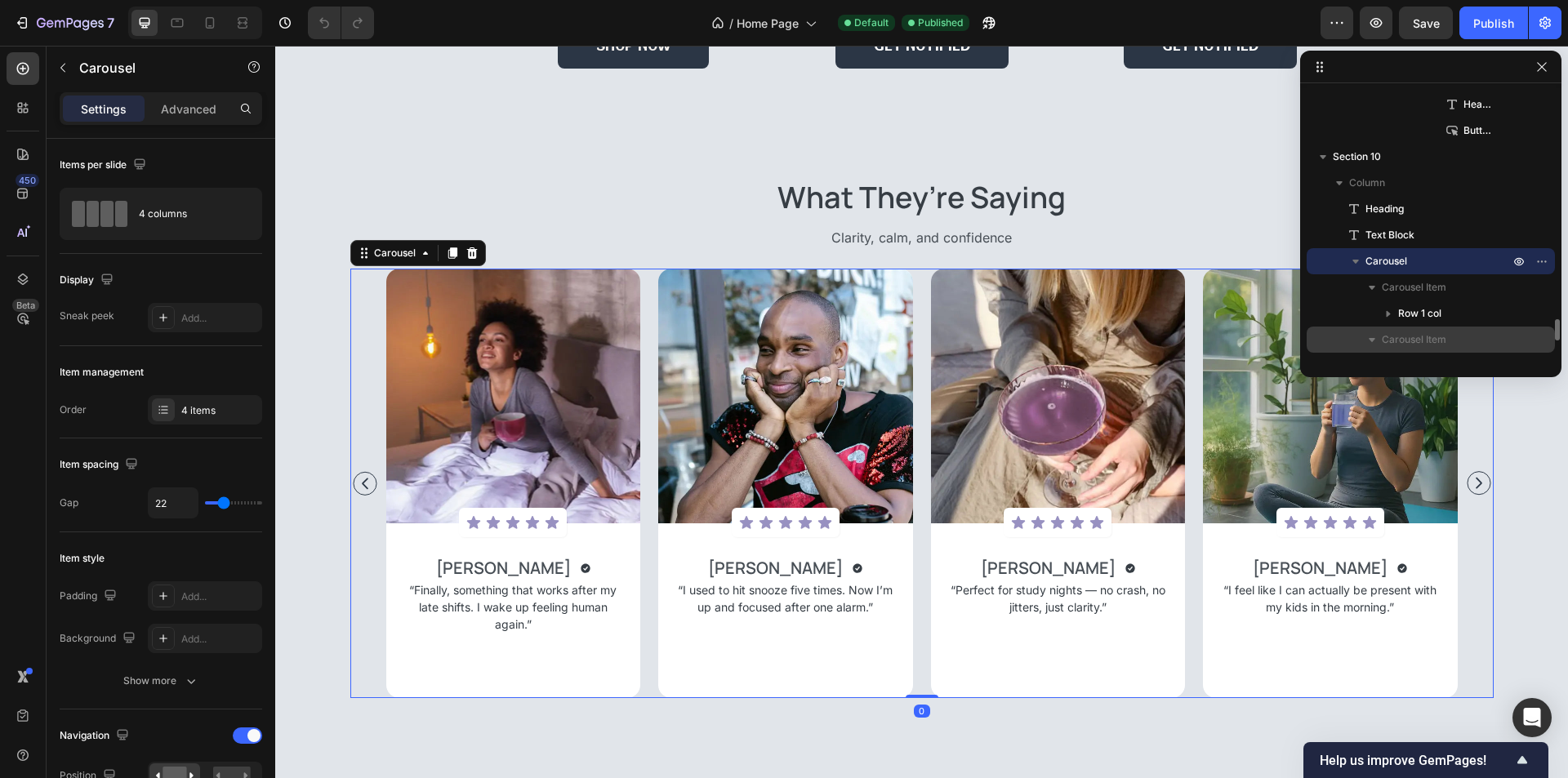
scroll to position [2983, 0]
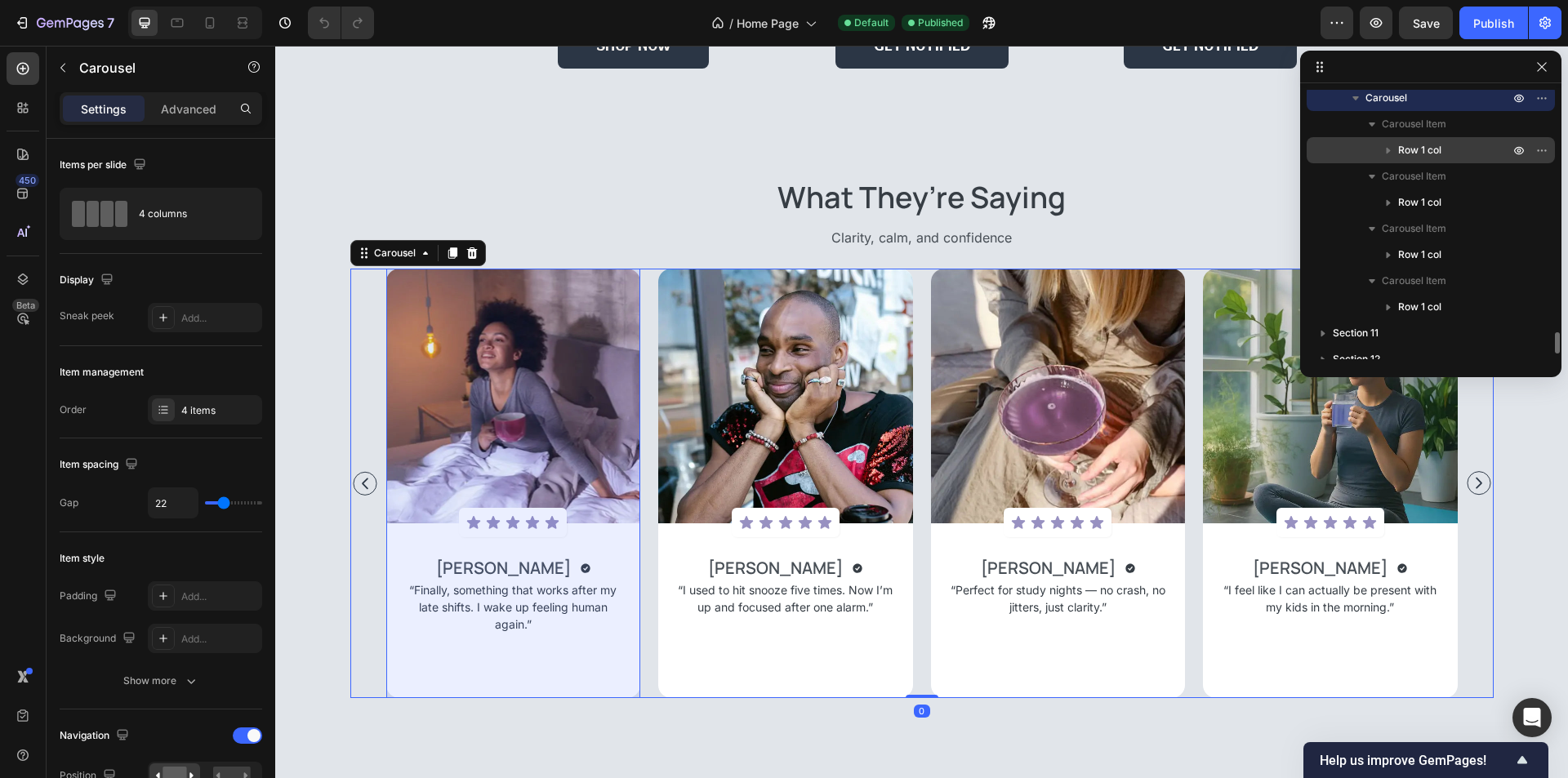
click at [1447, 153] on p "Row 1 col" at bounding box center [1454, 150] width 115 height 16
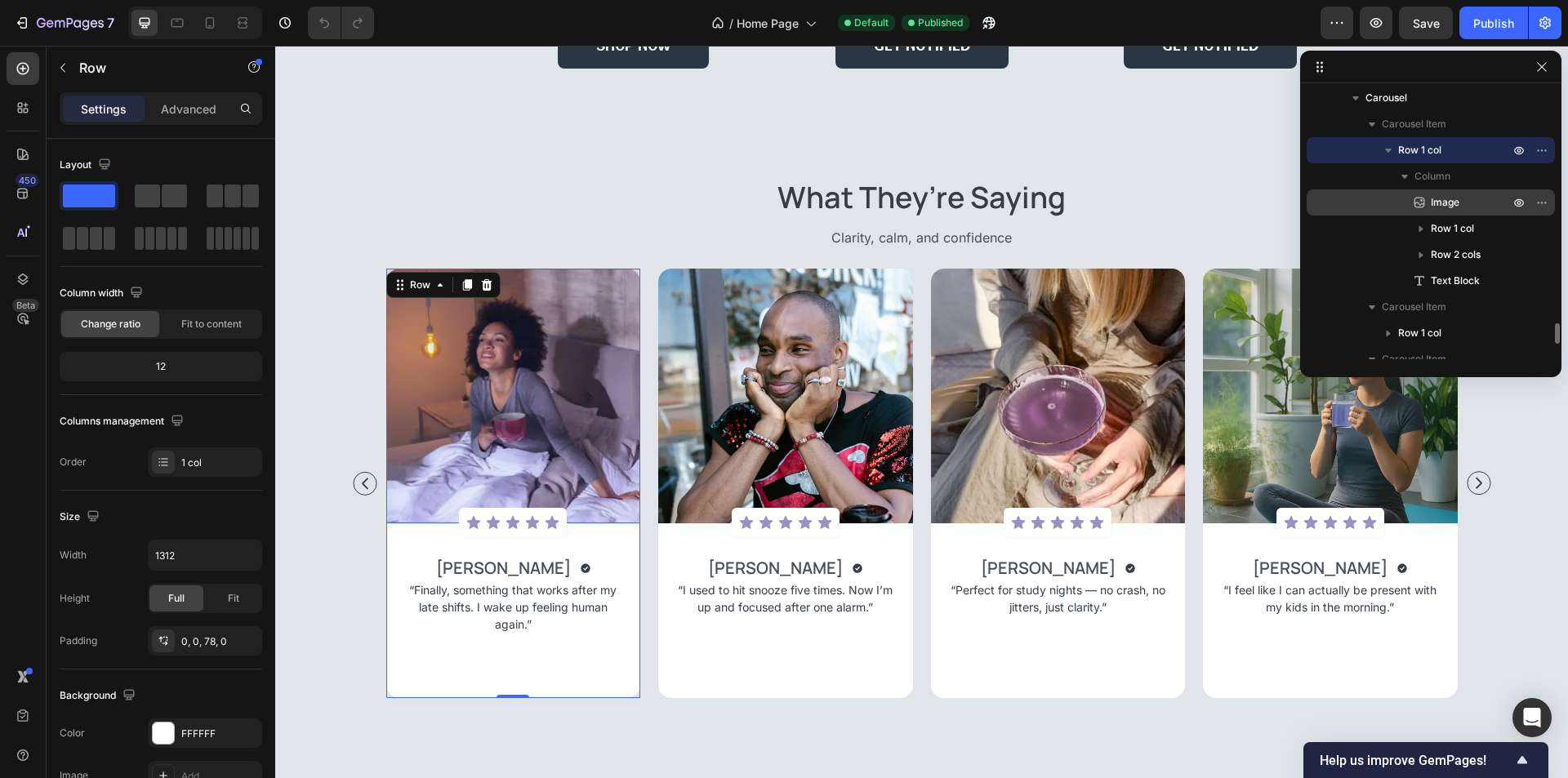
click at [1467, 200] on p "Image" at bounding box center [1451, 202] width 82 height 16
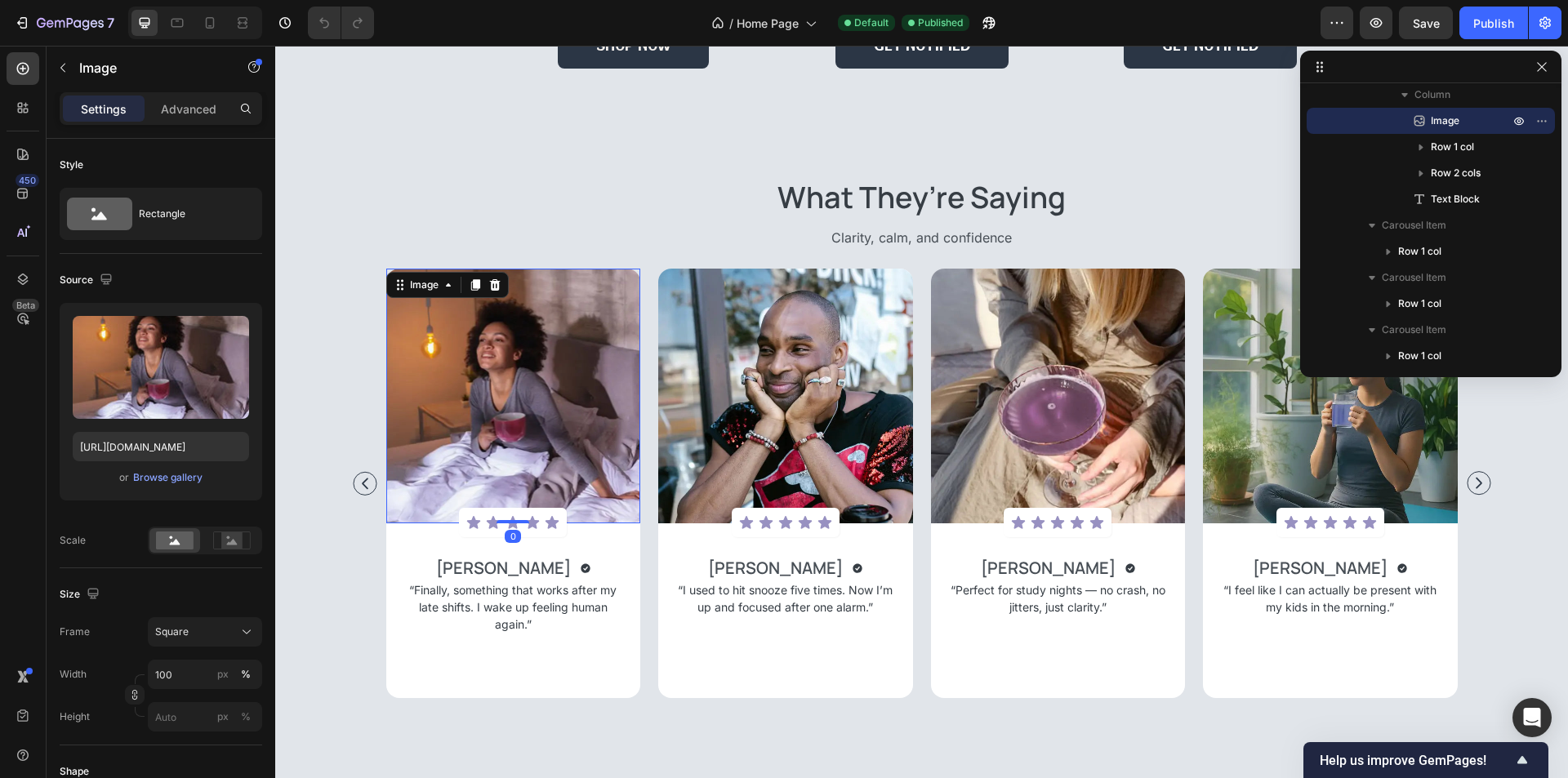
scroll to position [3146, 0]
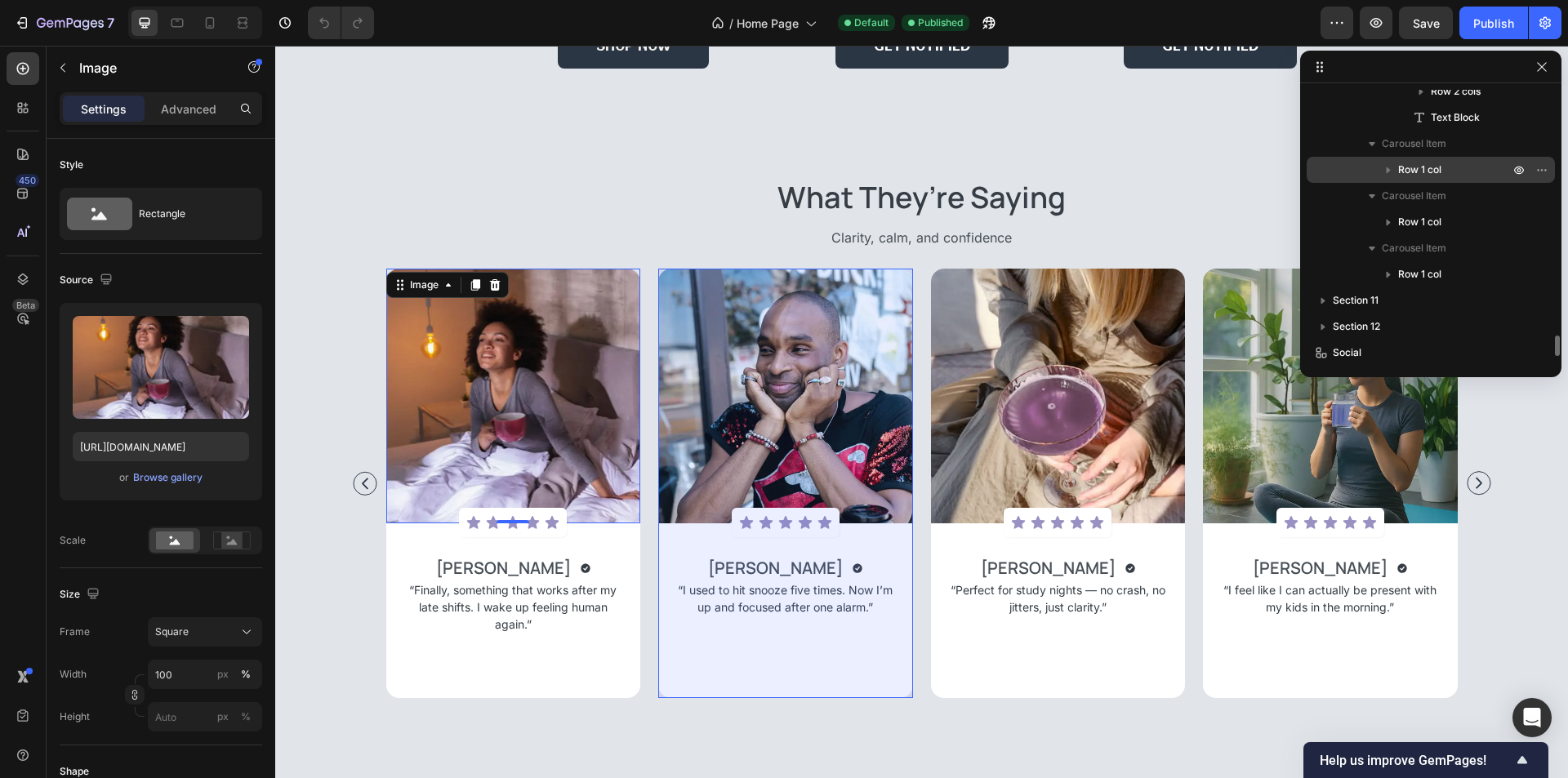
click at [1453, 180] on div "Row 1 col" at bounding box center [1430, 169] width 235 height 26
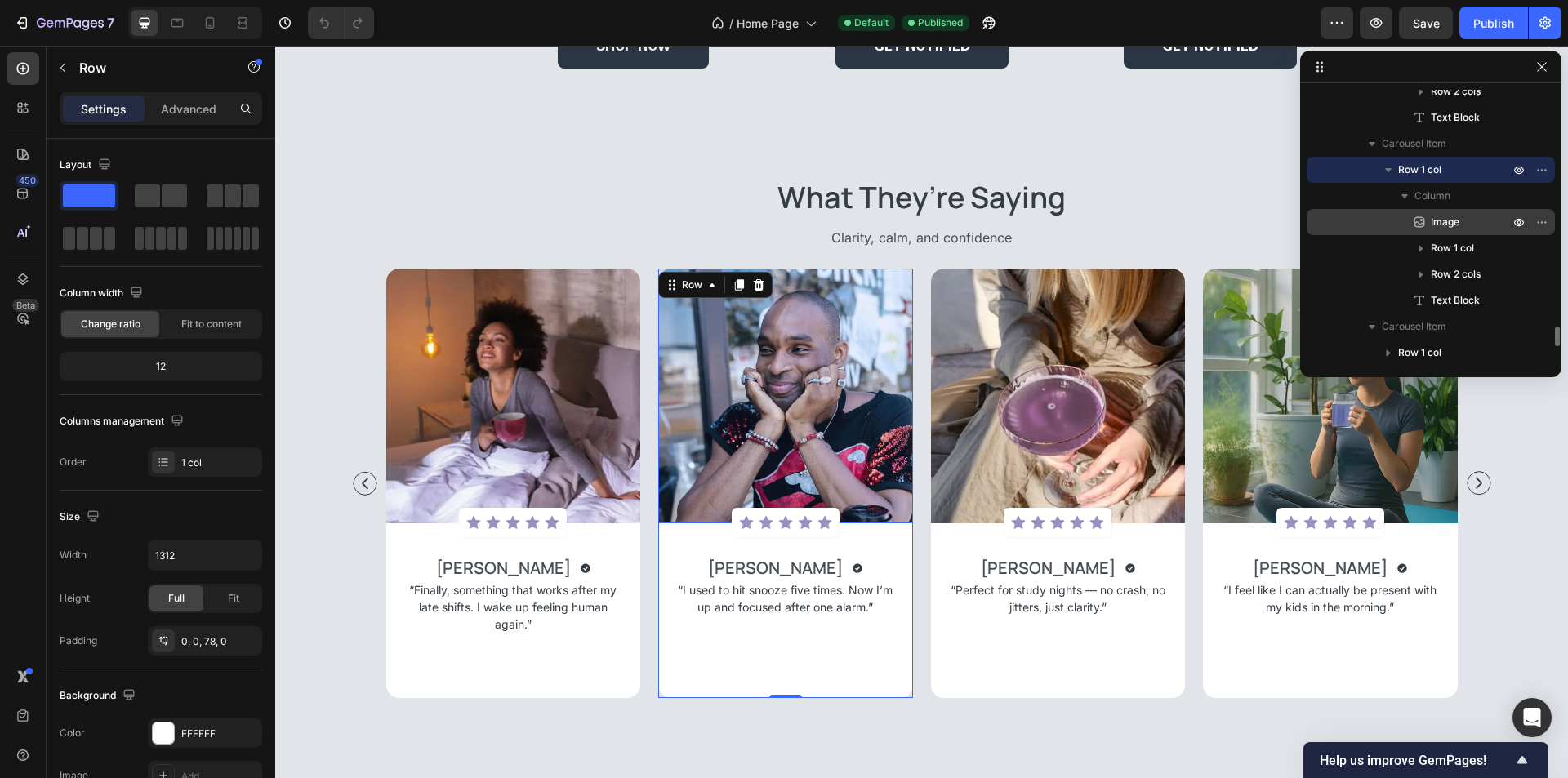
click at [1459, 222] on span "Image" at bounding box center [1445, 221] width 29 height 16
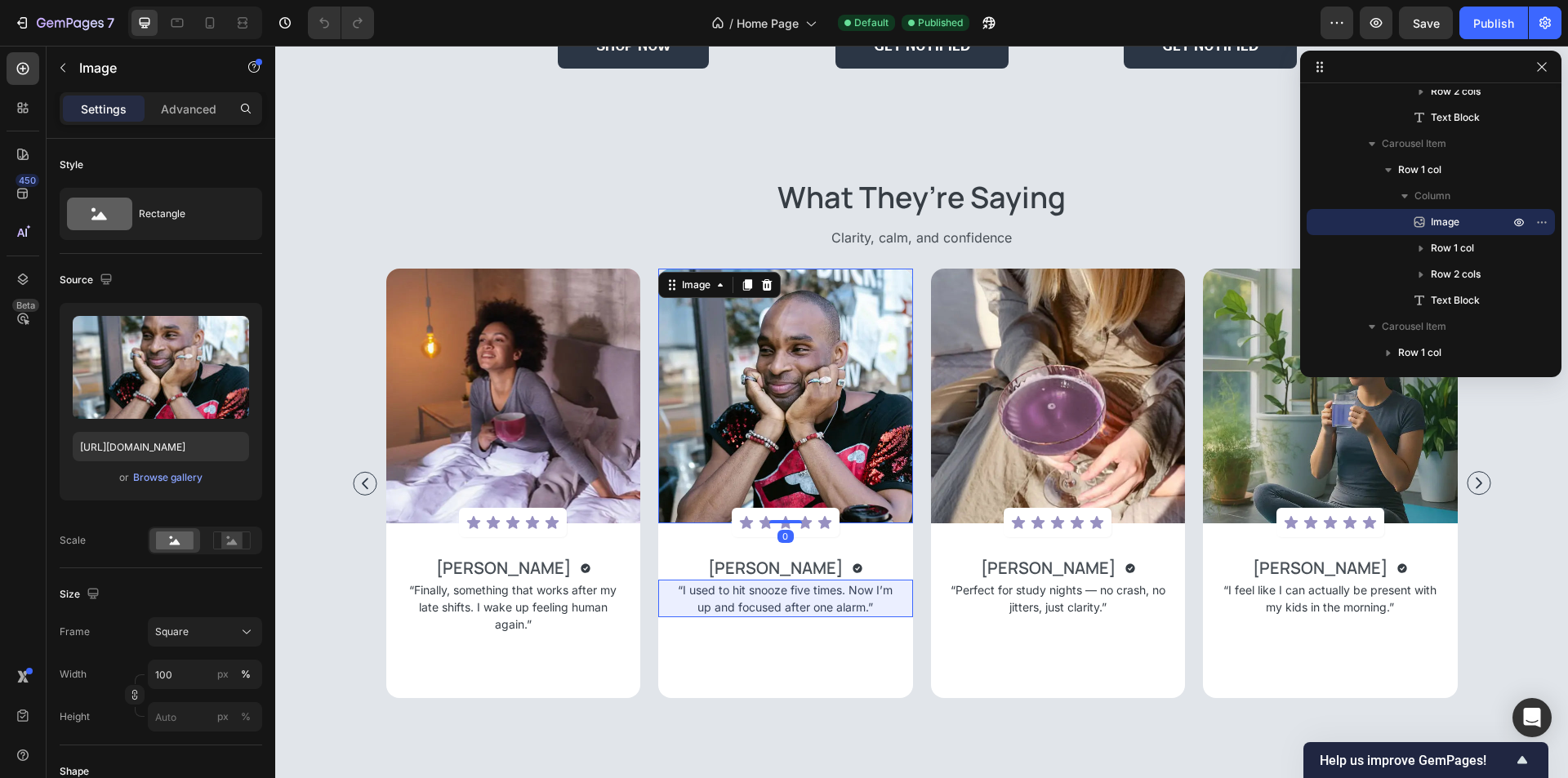
scroll to position [3309, 0]
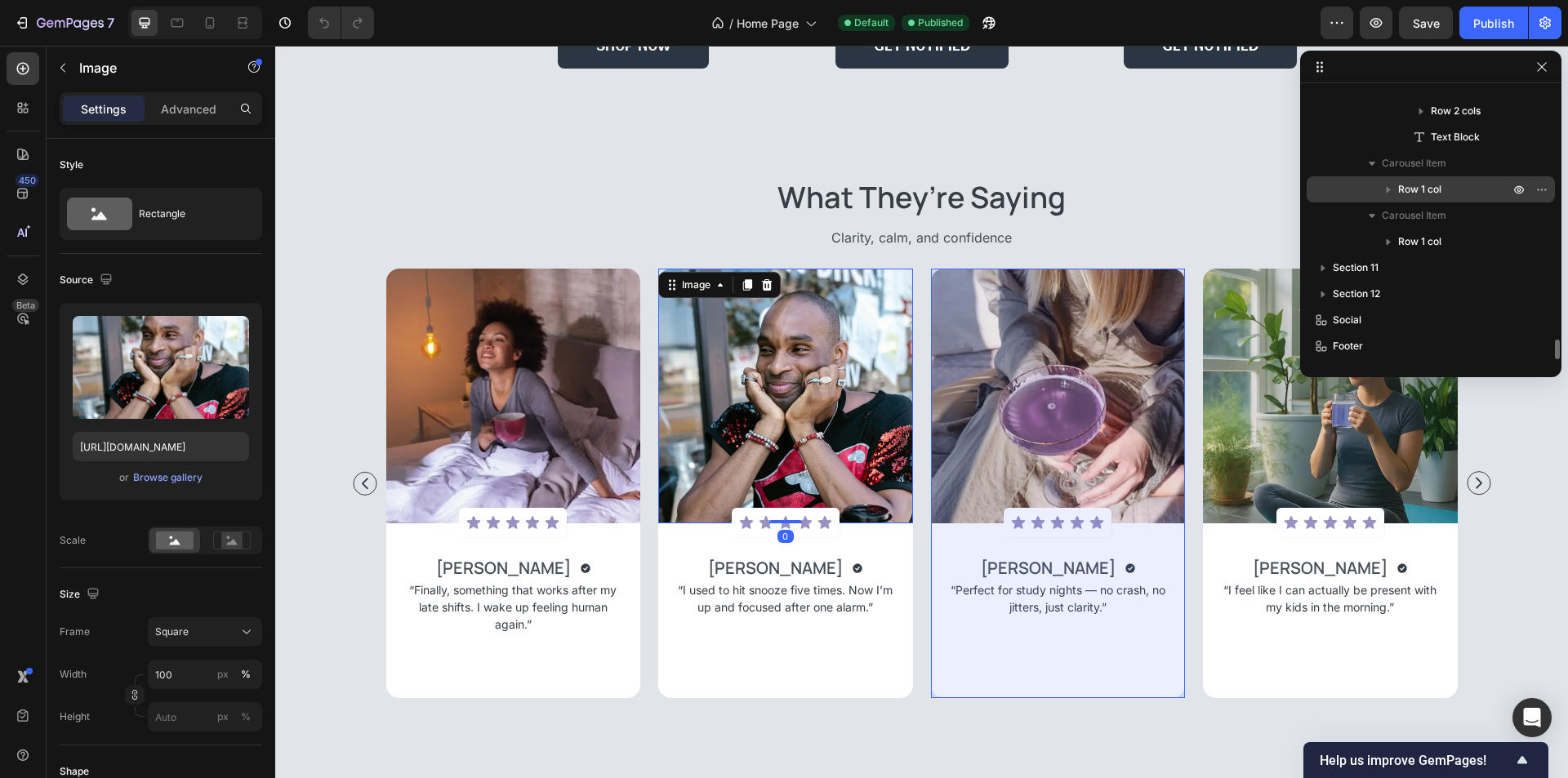
click at [1464, 191] on p "Row 1 col" at bounding box center [1454, 189] width 115 height 16
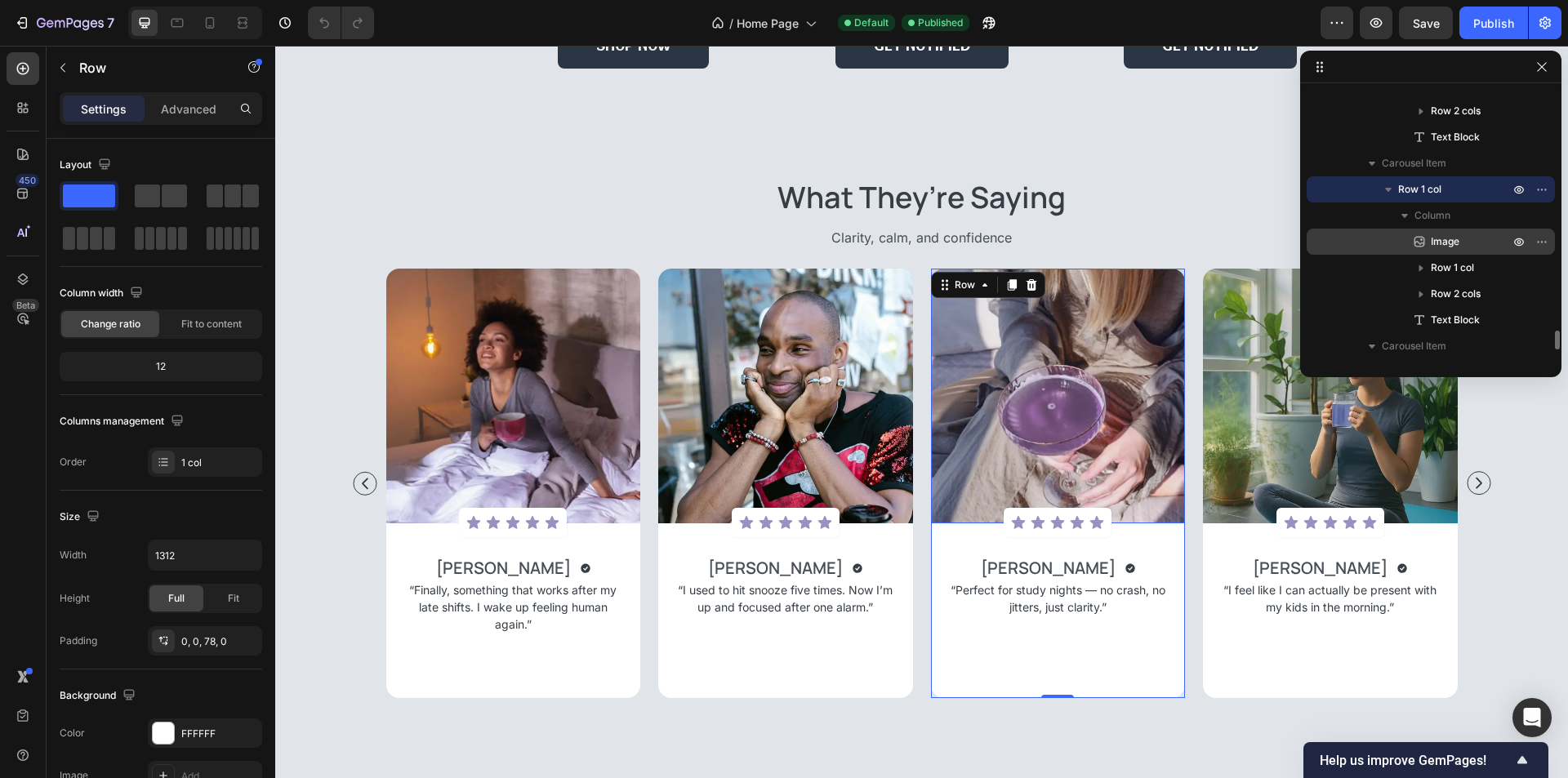
click at [1463, 237] on p "Image" at bounding box center [1451, 241] width 82 height 16
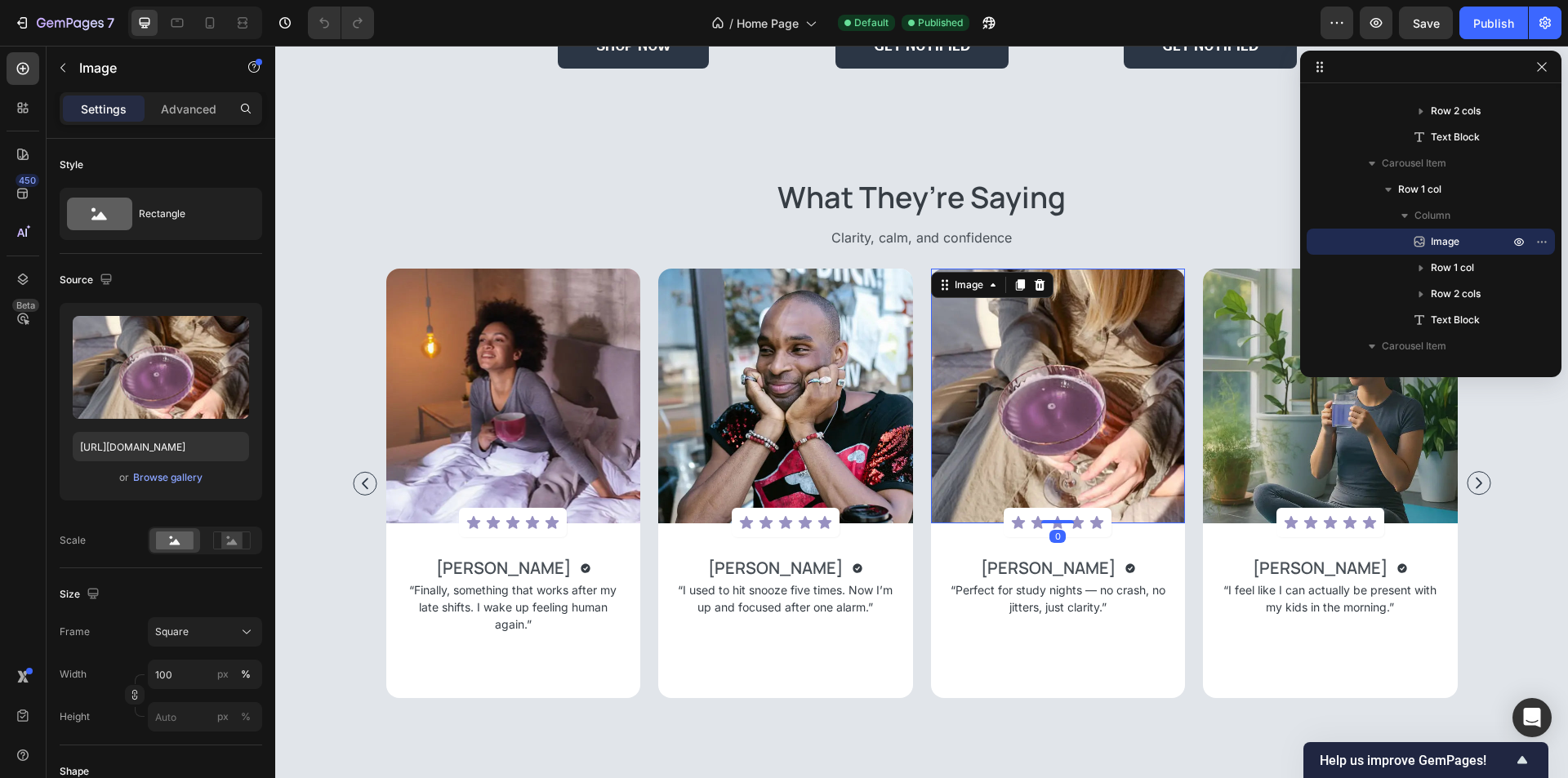
scroll to position [3439, 0]
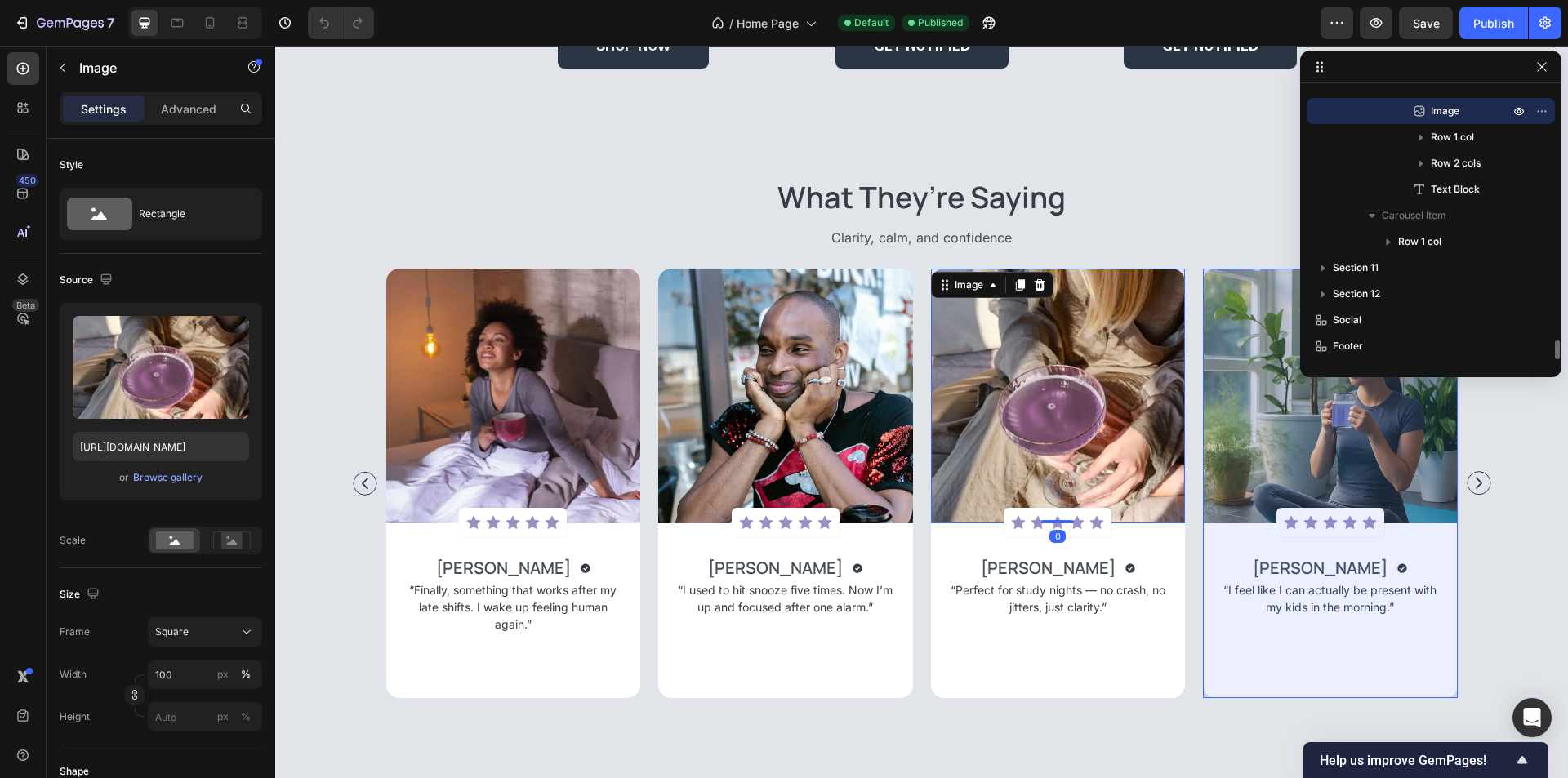
click at [1463, 237] on p "Row 1 col" at bounding box center [1454, 241] width 115 height 16
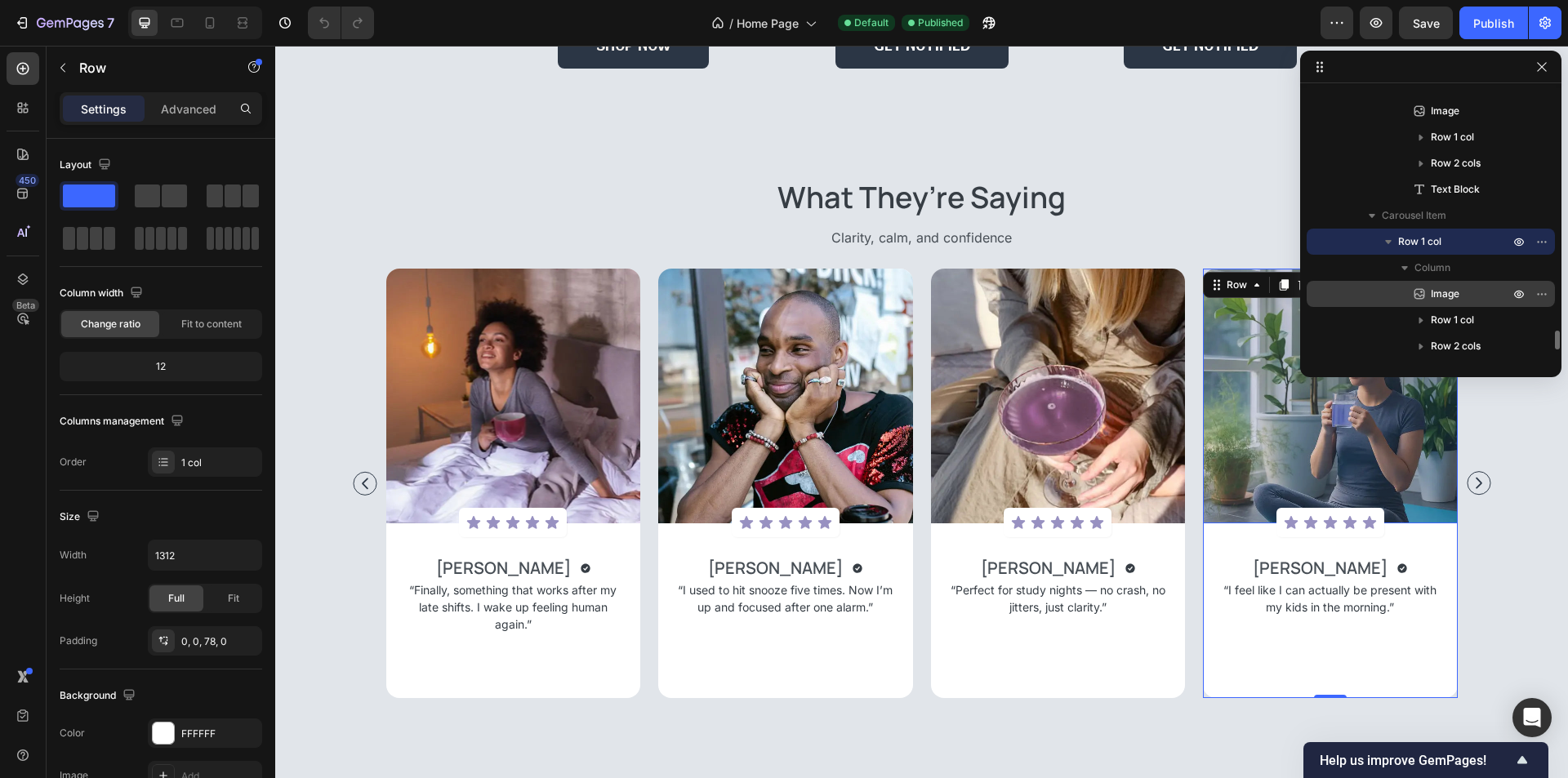
click at [1452, 293] on span "Image" at bounding box center [1445, 294] width 29 height 16
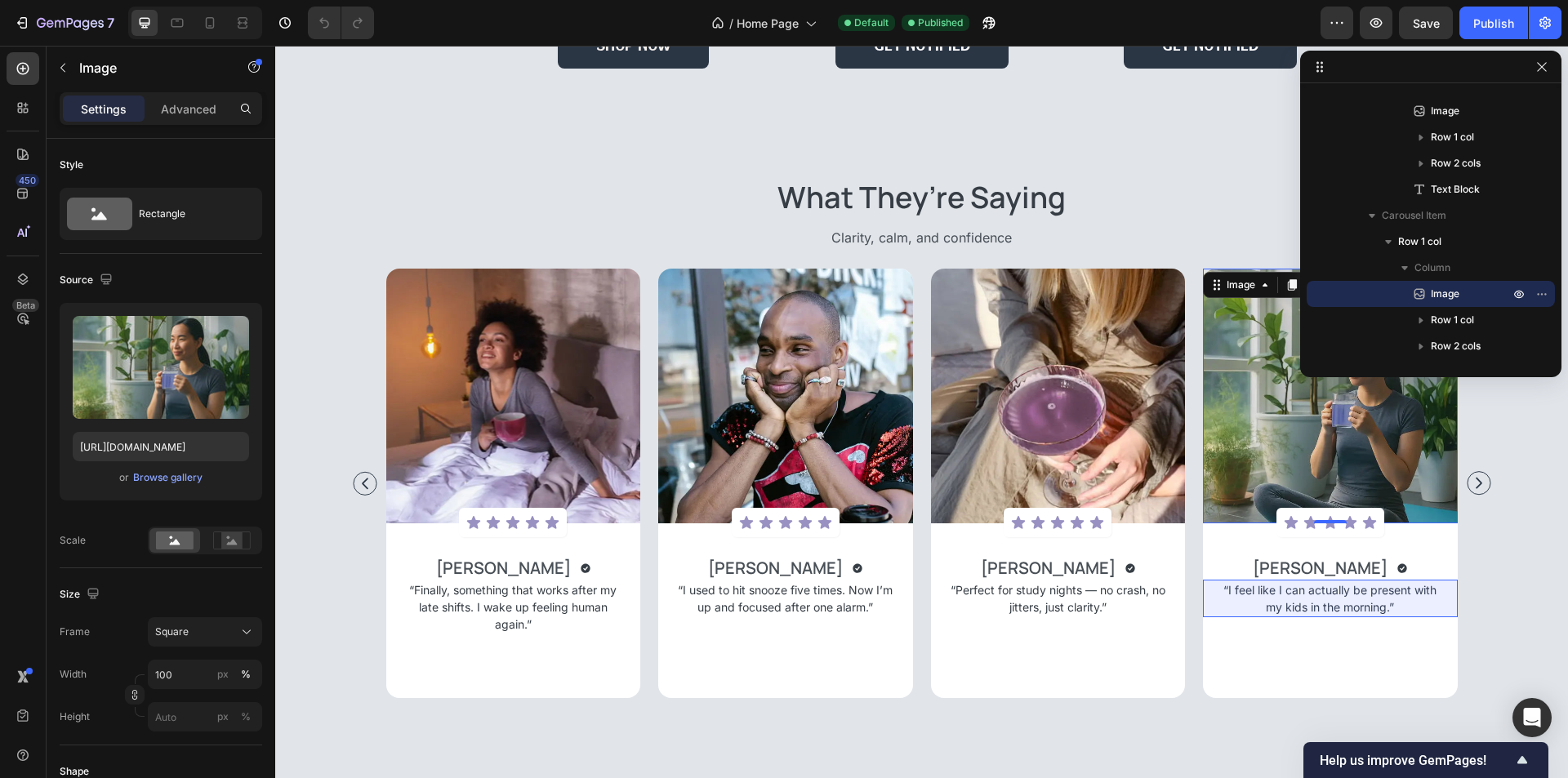
scroll to position [3570, 0]
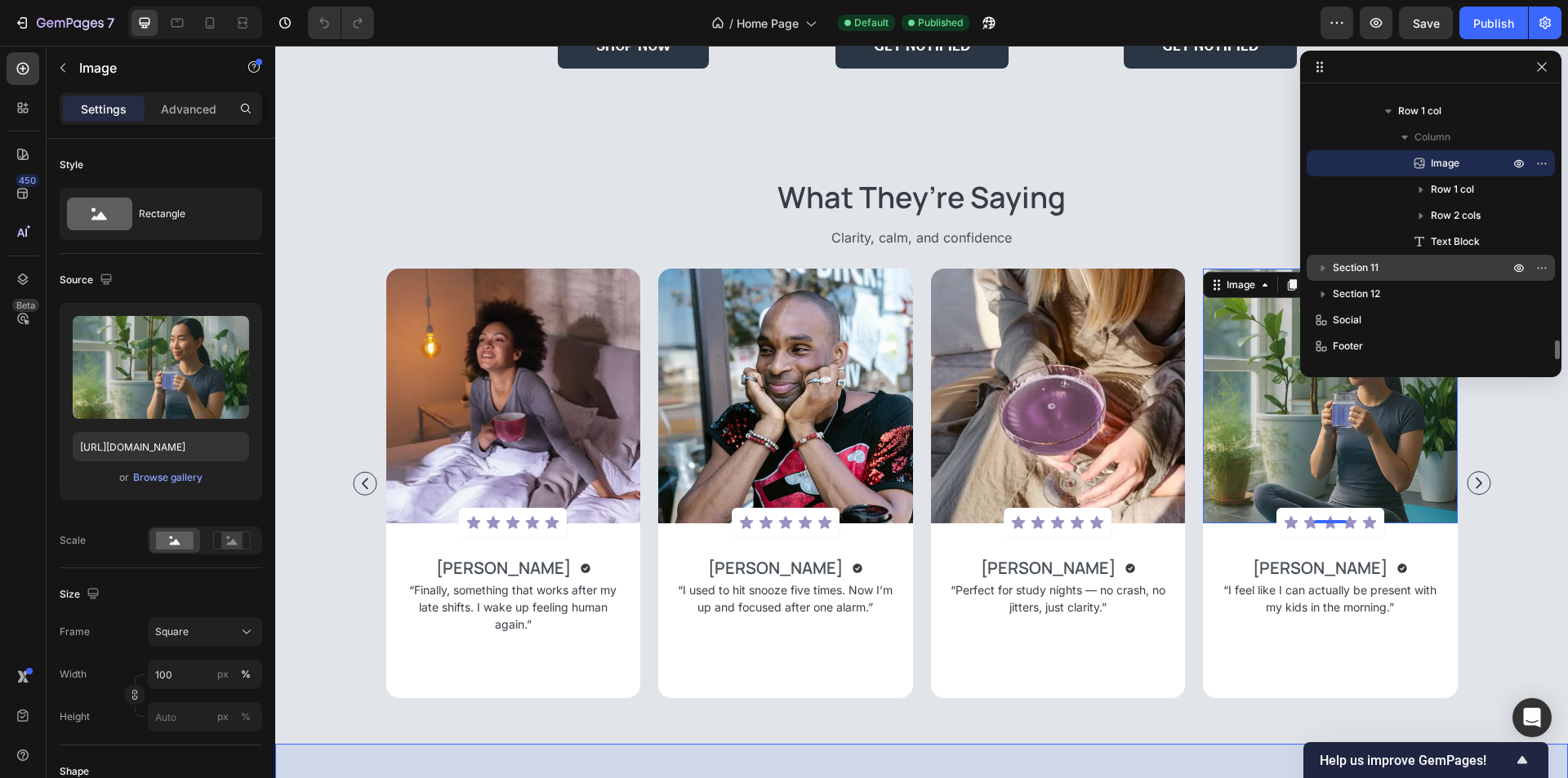
click at [1436, 274] on p "Section 11" at bounding box center [1423, 268] width 180 height 16
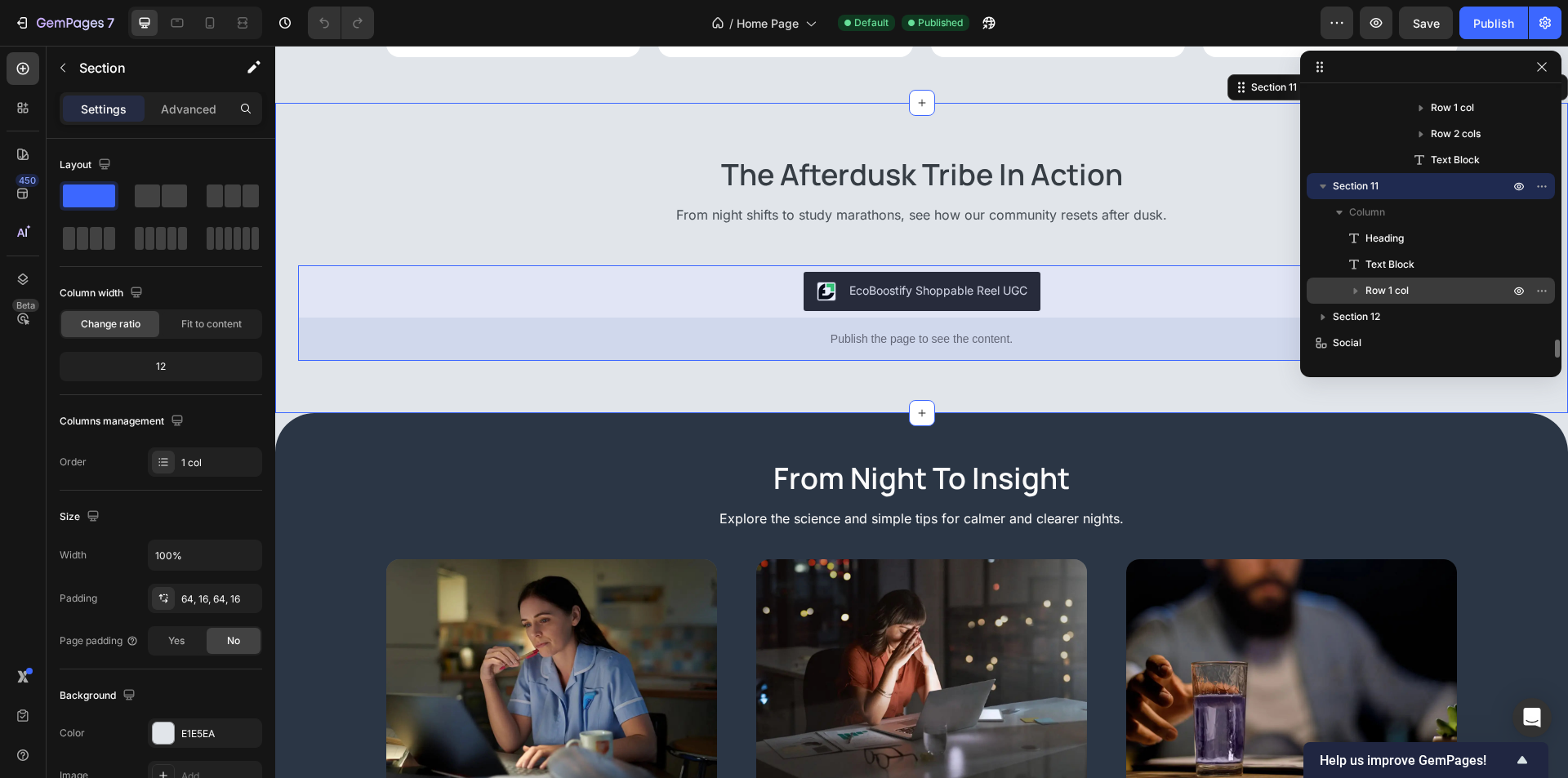
scroll to position [3675, 0]
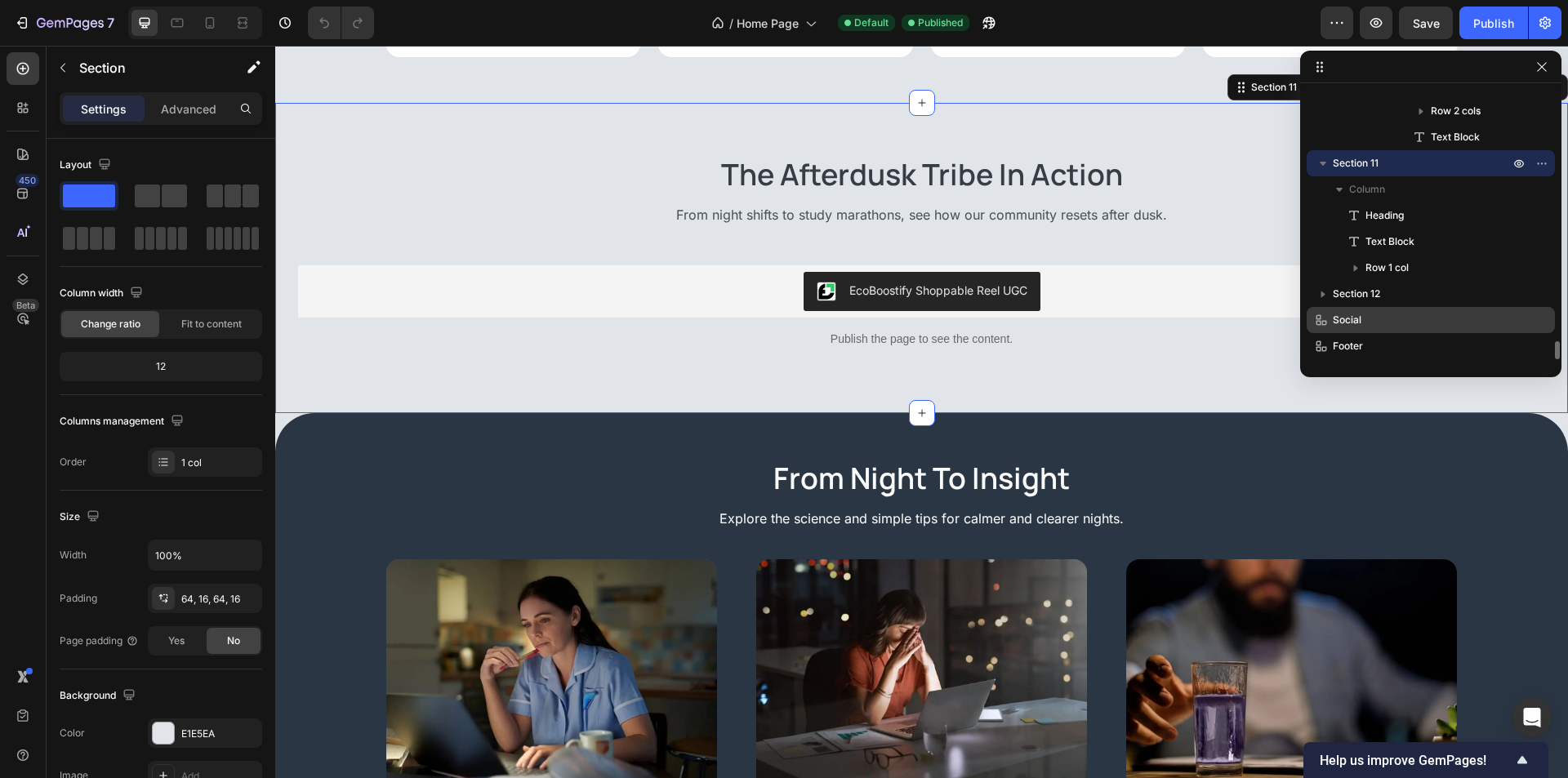
click at [1395, 314] on p "Social" at bounding box center [1402, 320] width 180 height 16
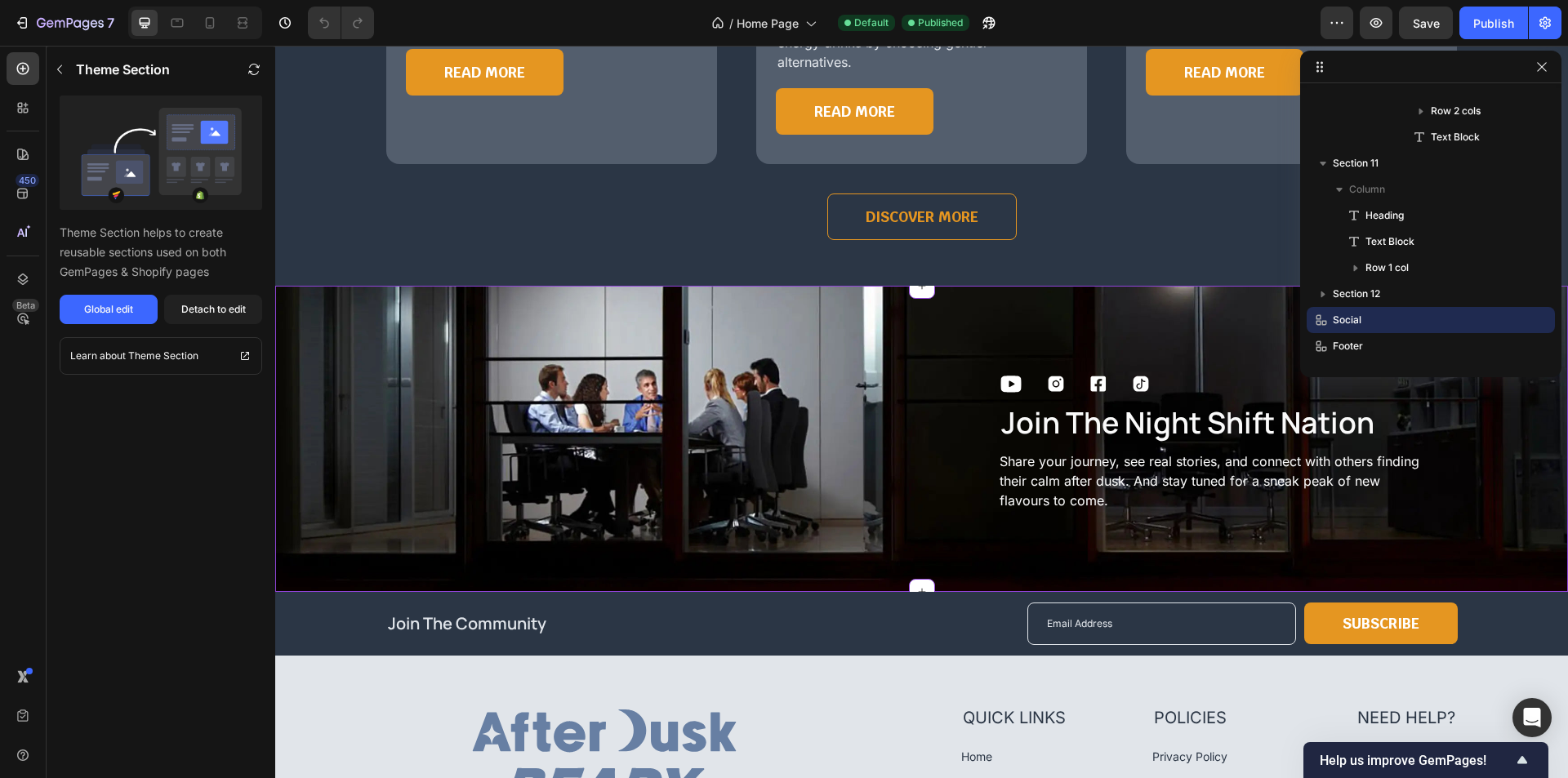
scroll to position [6714, 0]
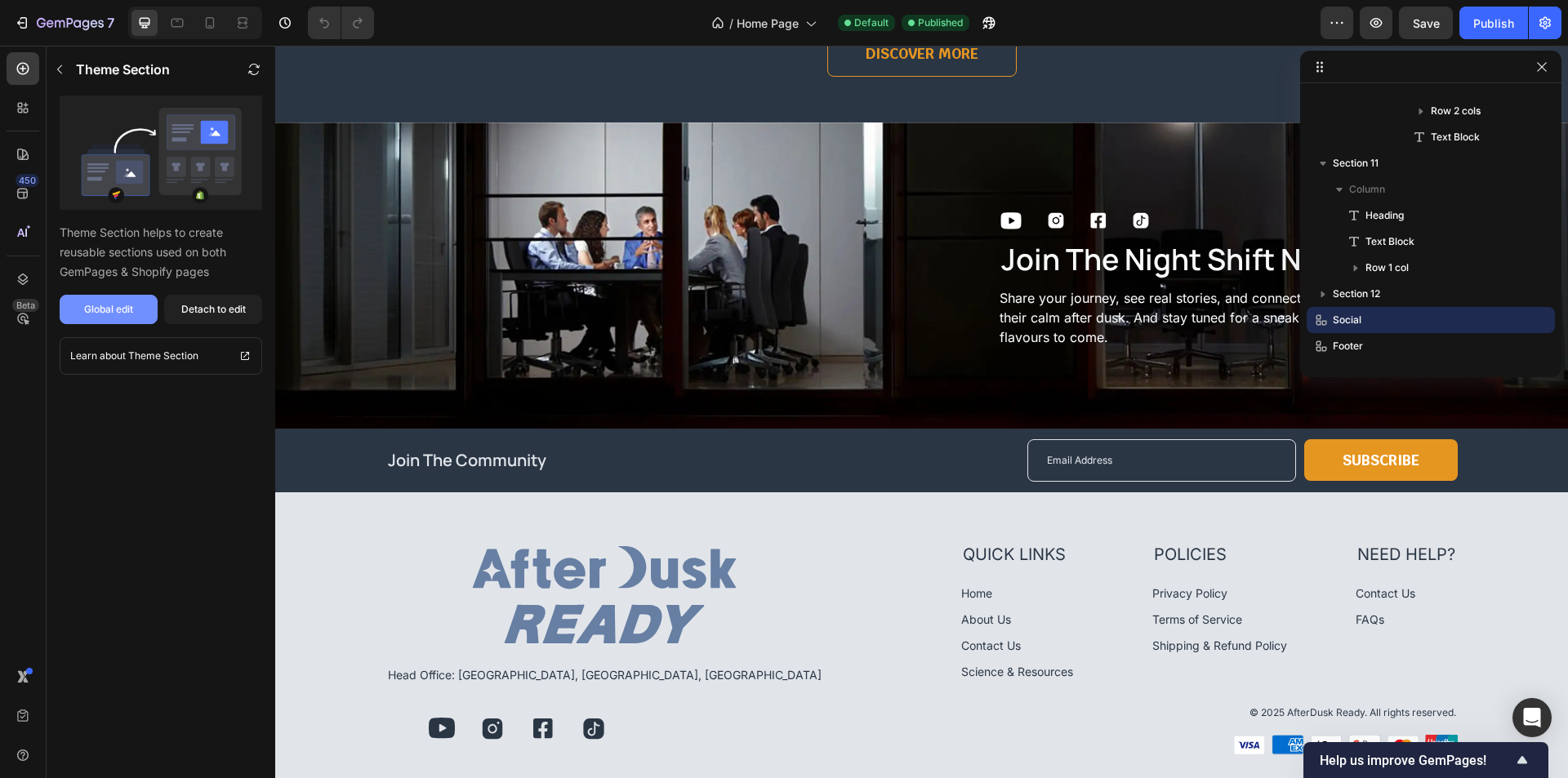
click at [108, 310] on div "Global edit" at bounding box center [108, 309] width 49 height 14
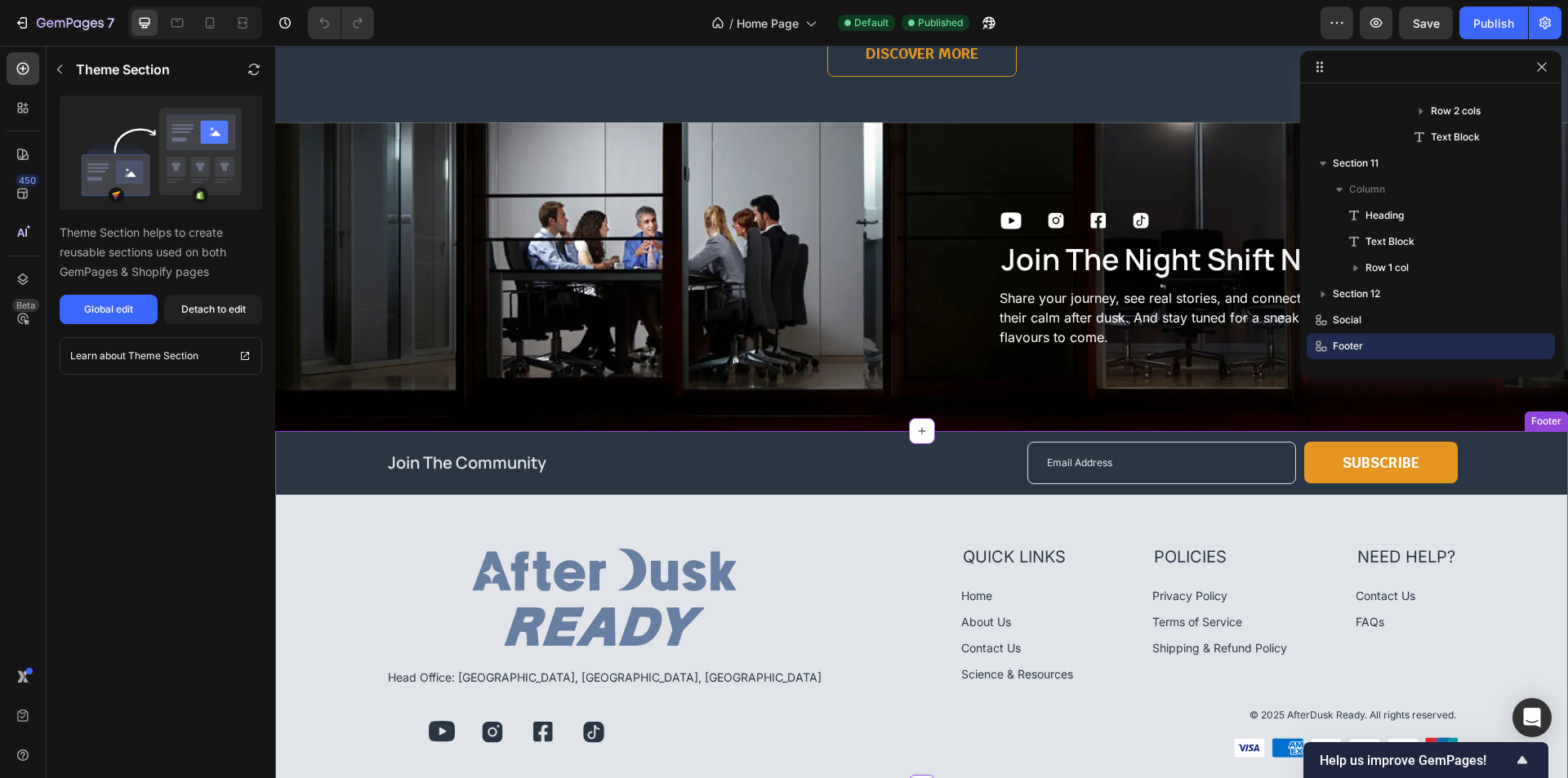
click at [300, 520] on div "Image Focus. Recharge. Reset Text Block Icon Icon Icon Icon Row Head Office: Br…" at bounding box center [922, 641] width 1293 height 293
click at [109, 319] on button "Global edit" at bounding box center [109, 309] width 98 height 30
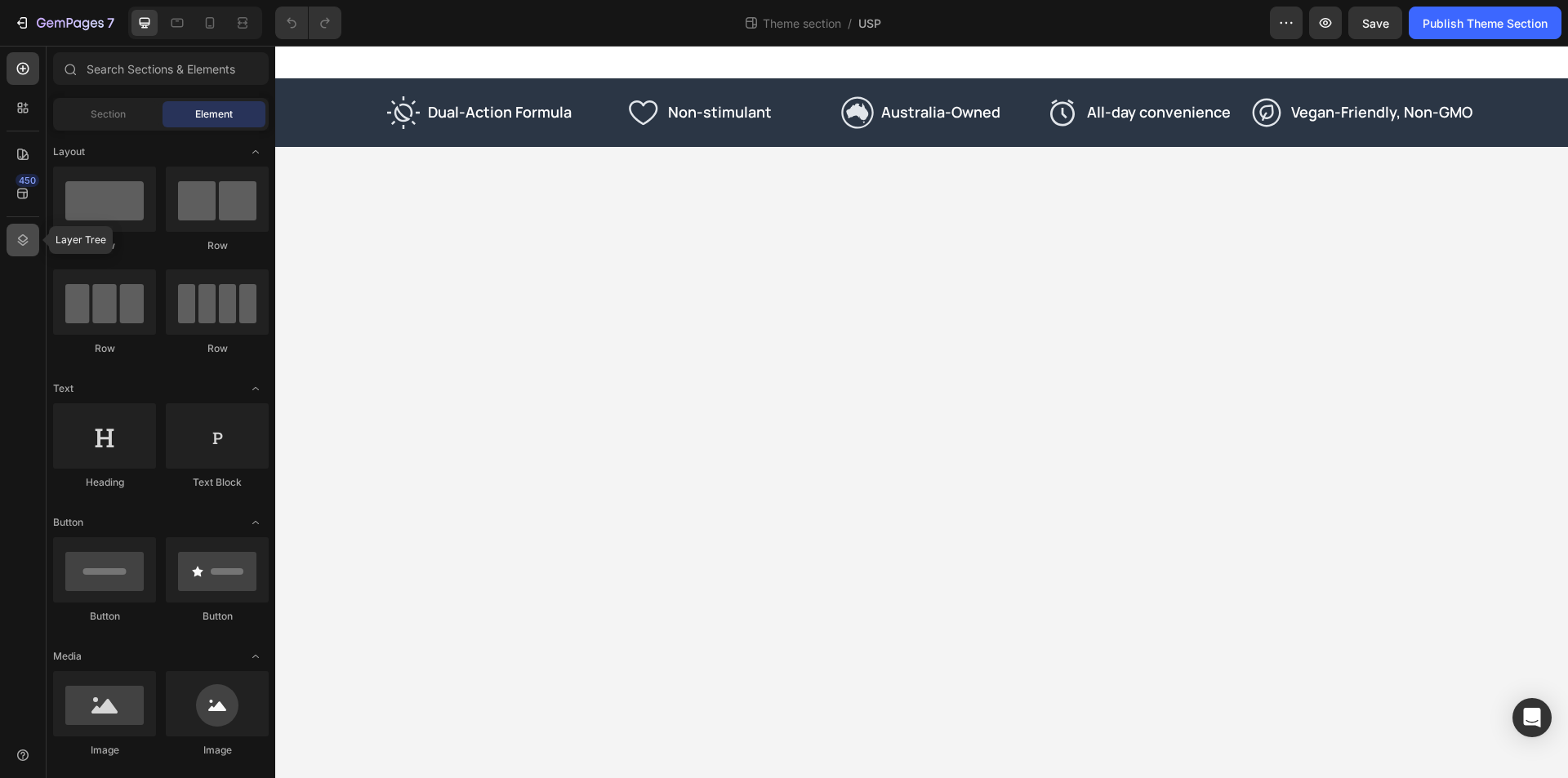
click at [34, 253] on div at bounding box center [23, 240] width 33 height 33
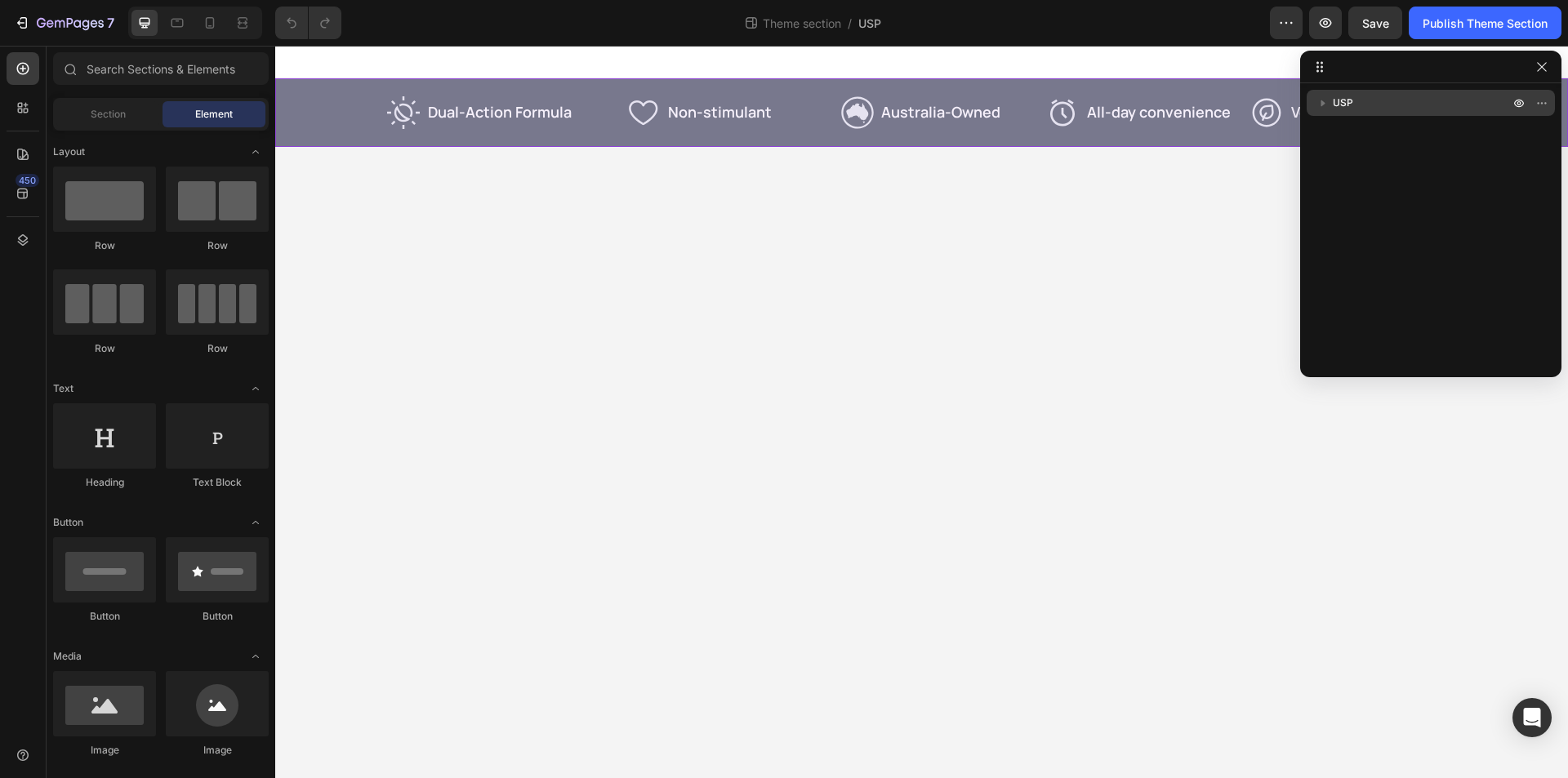
click at [1365, 106] on p "USP" at bounding box center [1423, 102] width 180 height 16
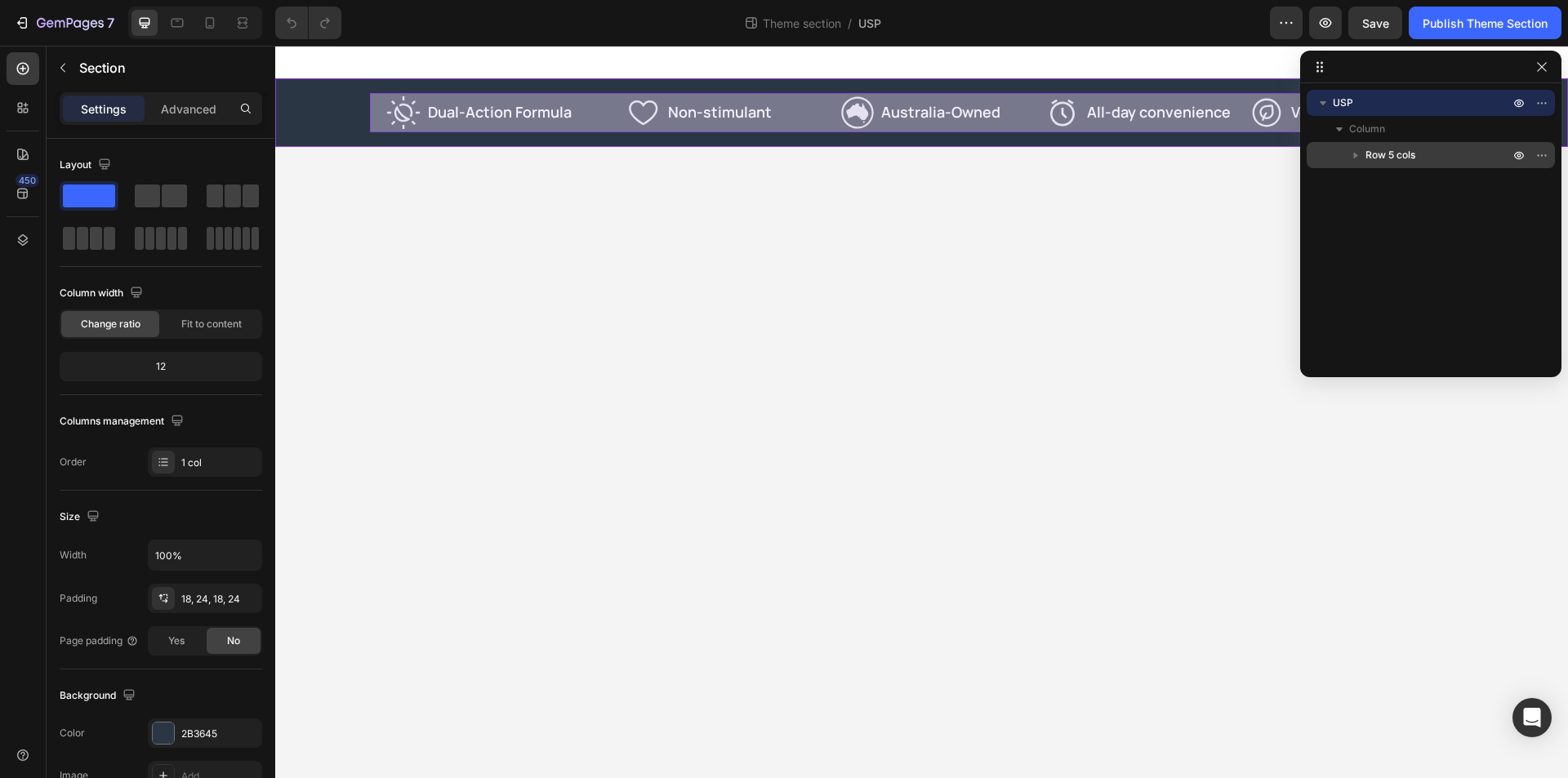
click at [1377, 158] on span "Row 5 cols" at bounding box center [1390, 155] width 50 height 16
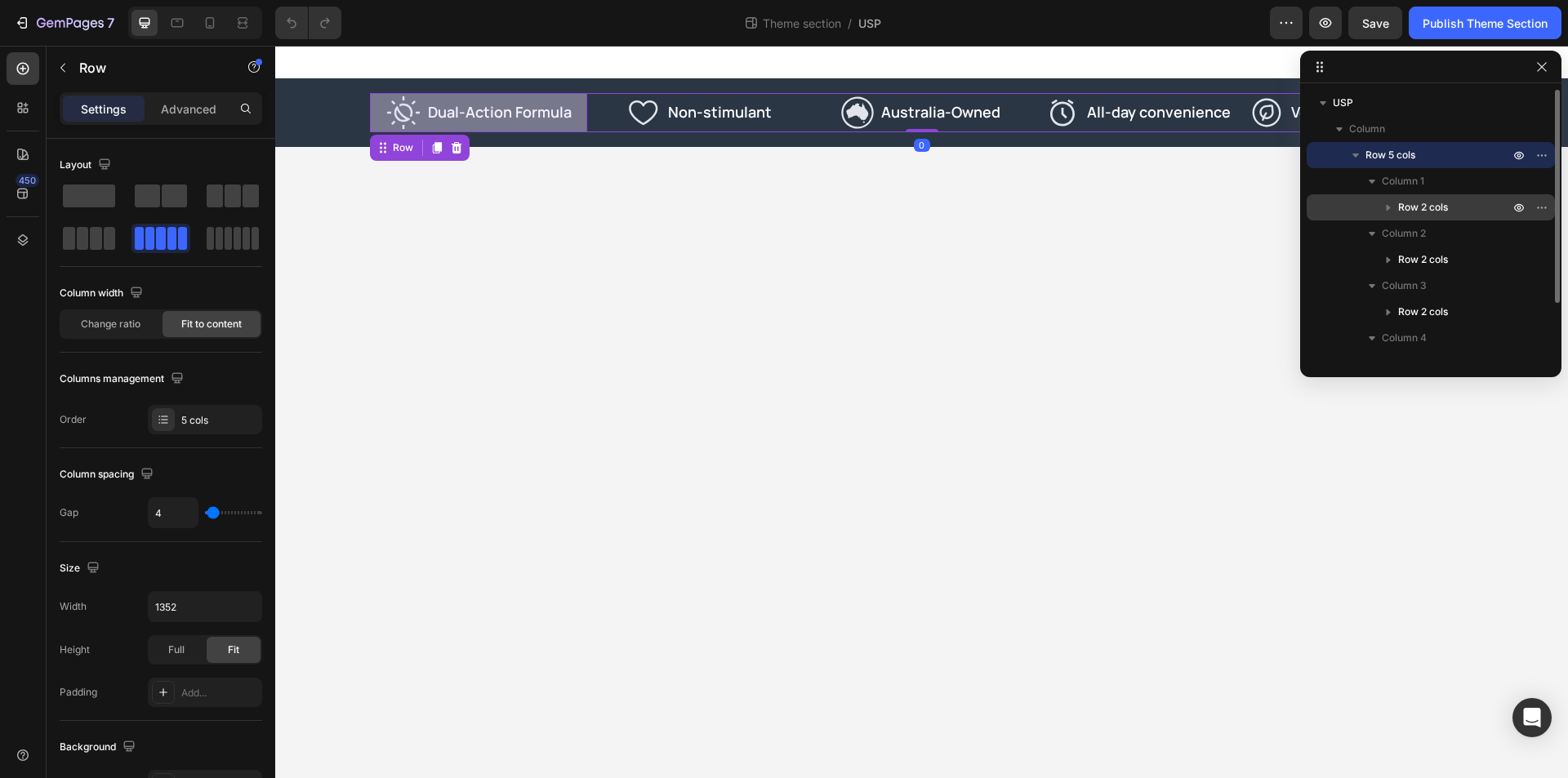
click at [1408, 211] on span "Row 2 cols" at bounding box center [1423, 207] width 50 height 16
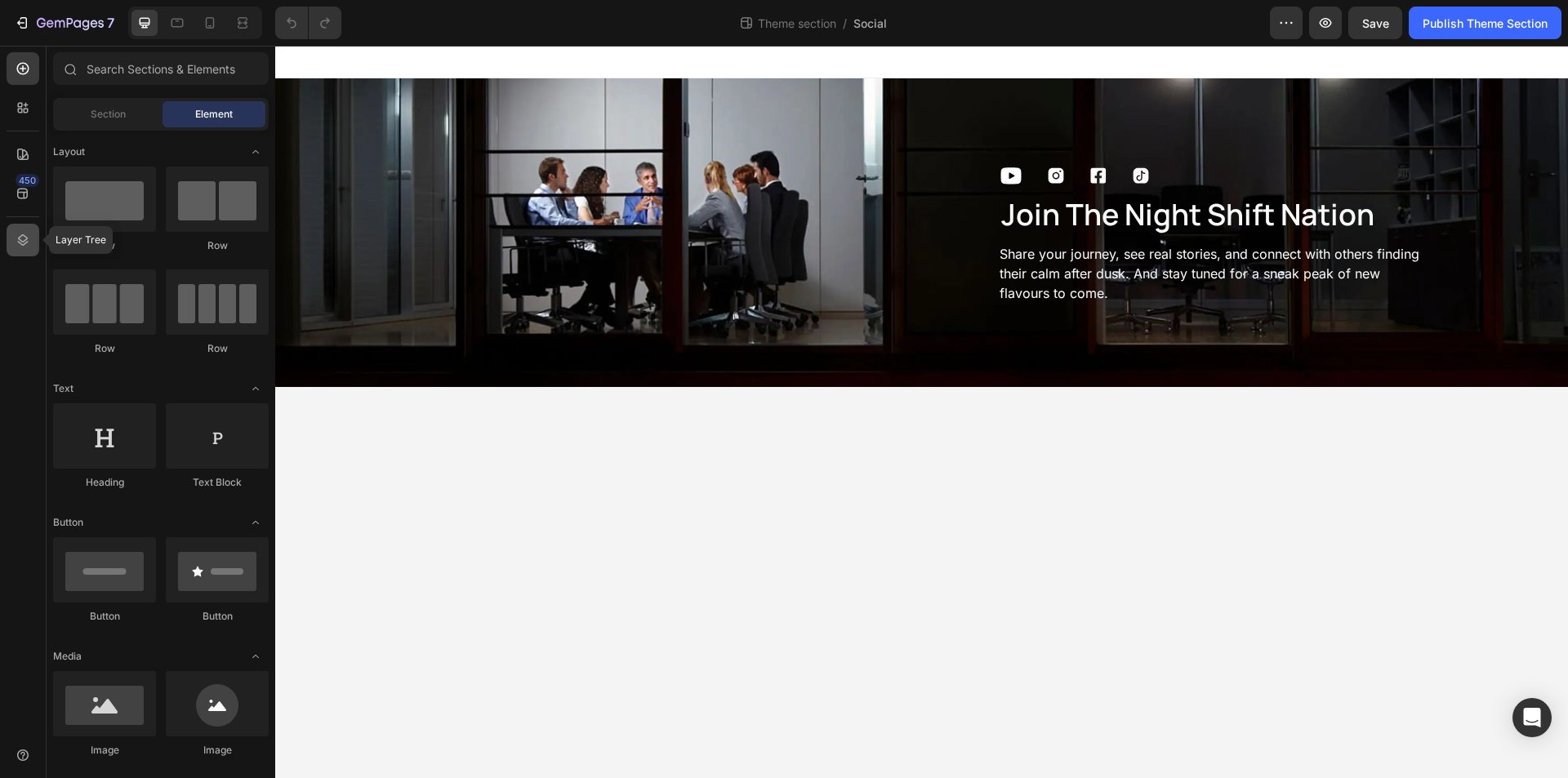
drag, startPoint x: 25, startPoint y: 240, endPoint x: 149, endPoint y: 239, distance: 124.0
click at [26, 240] on icon at bounding box center [23, 240] width 11 height 12
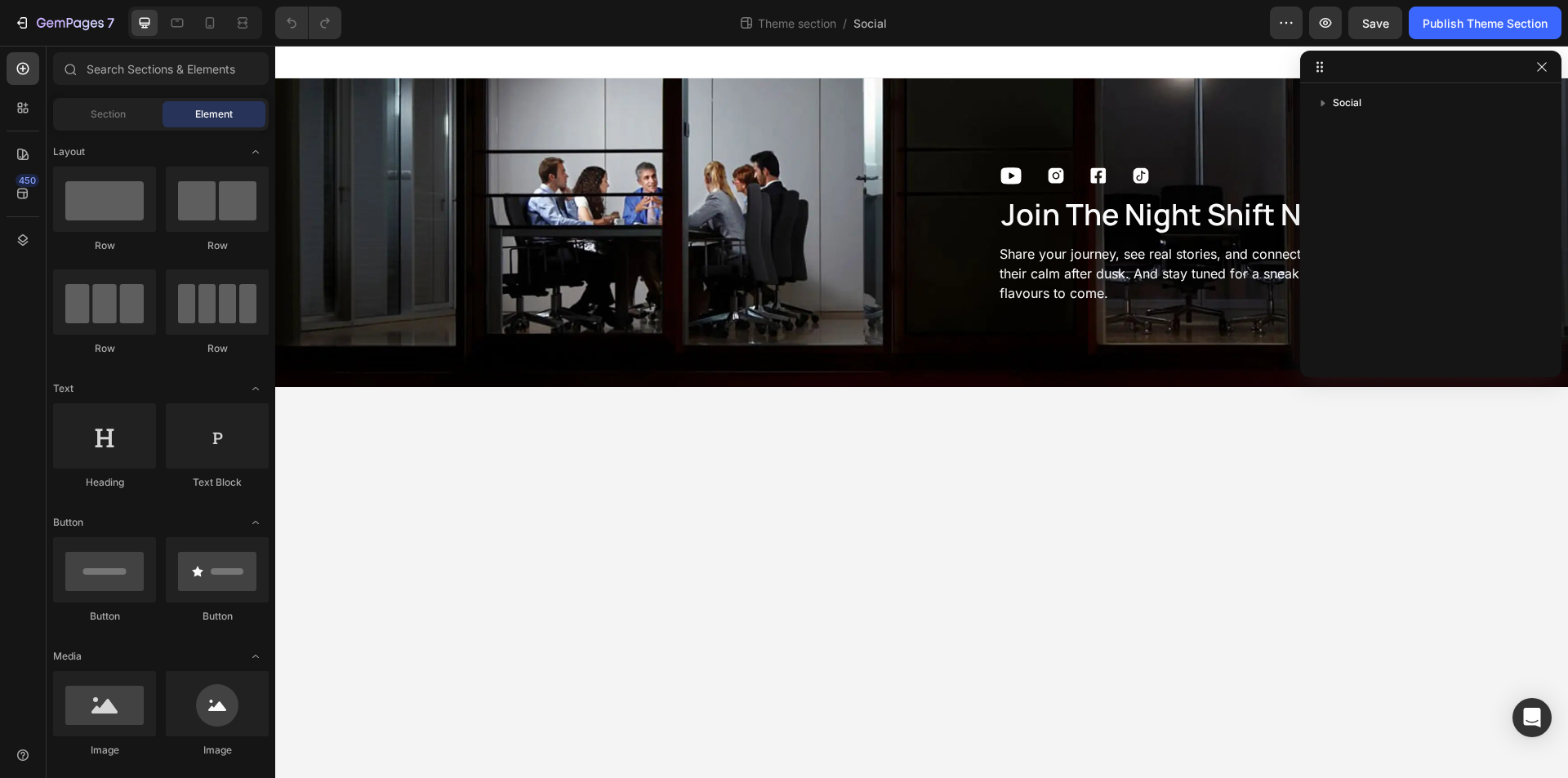
click at [1353, 117] on div "Social" at bounding box center [1430, 224] width 261 height 270
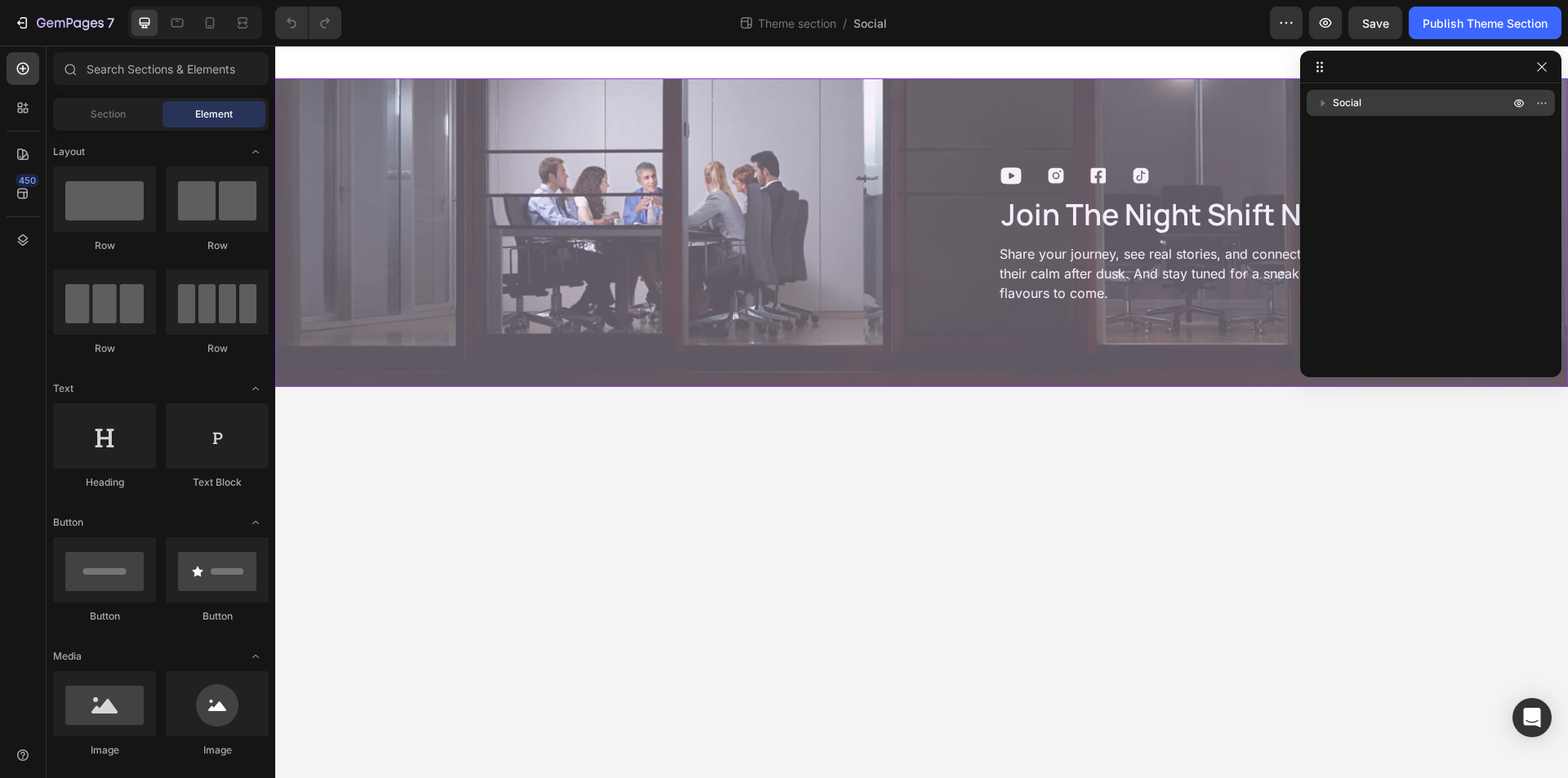
click at [1364, 110] on p "Social" at bounding box center [1423, 102] width 180 height 16
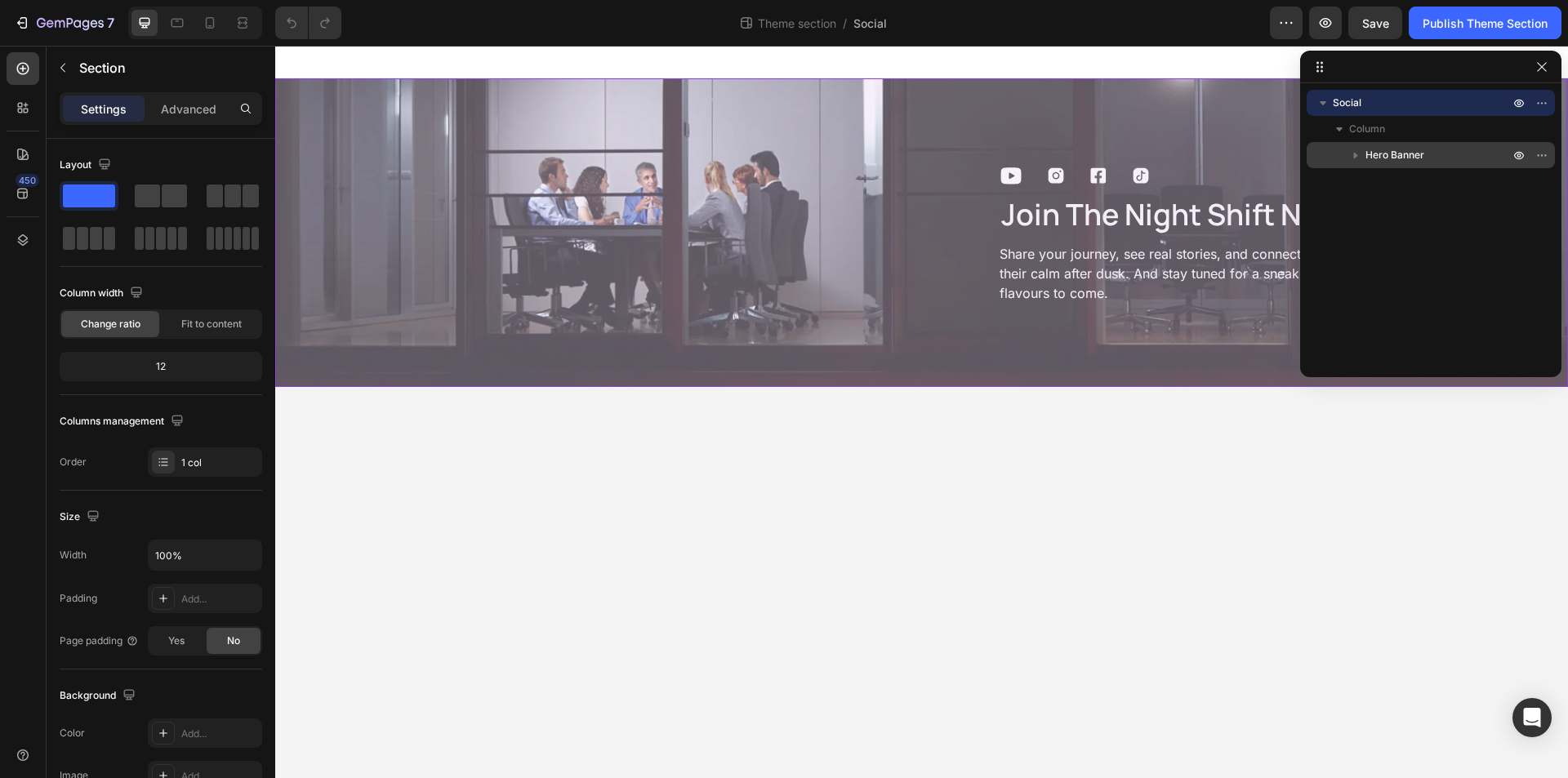
click at [1399, 147] on span "Hero Banner" at bounding box center [1394, 155] width 59 height 16
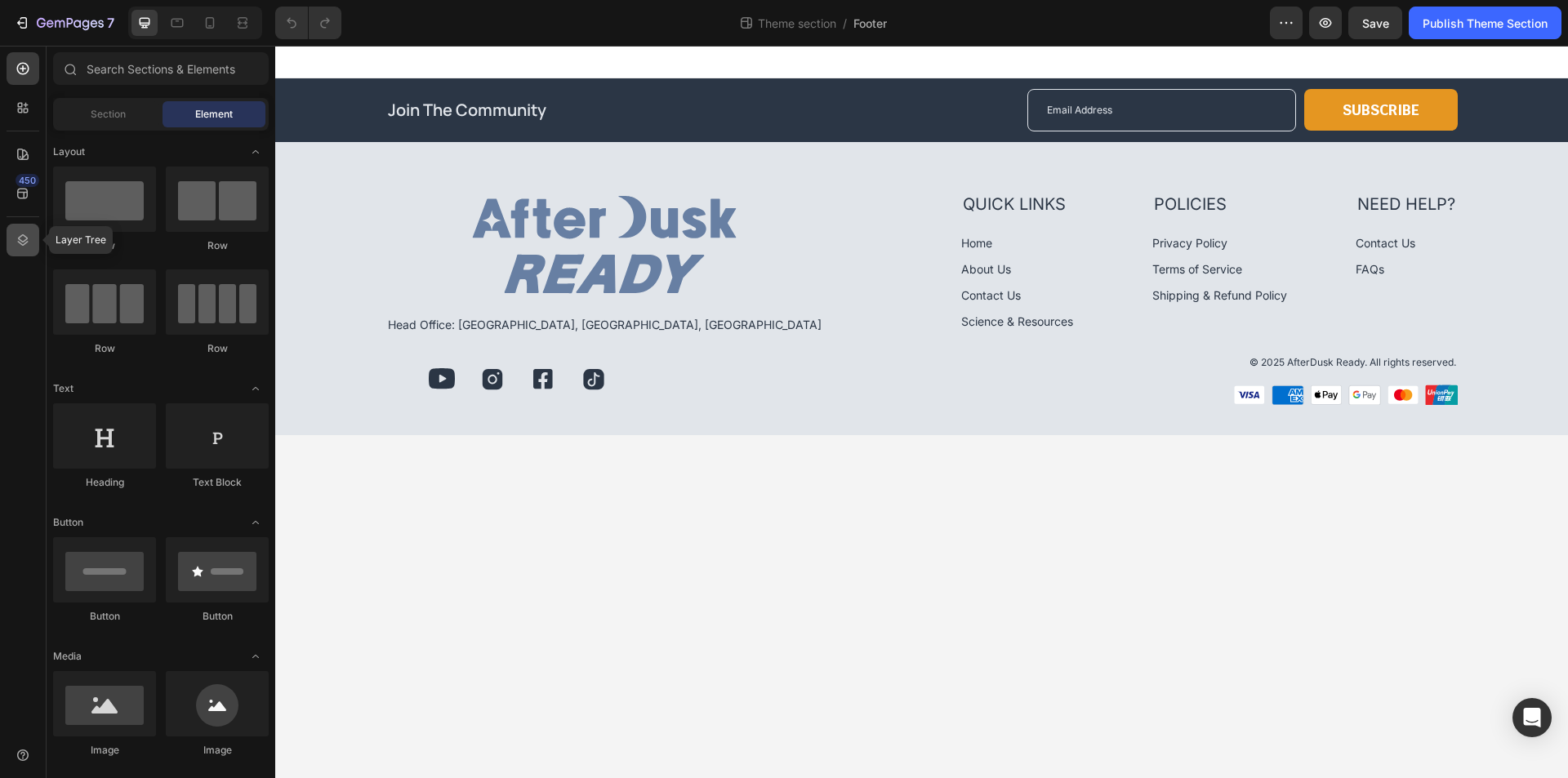
drag, startPoint x: 13, startPoint y: 236, endPoint x: 65, endPoint y: 191, distance: 68.8
click at [13, 236] on div at bounding box center [23, 240] width 33 height 33
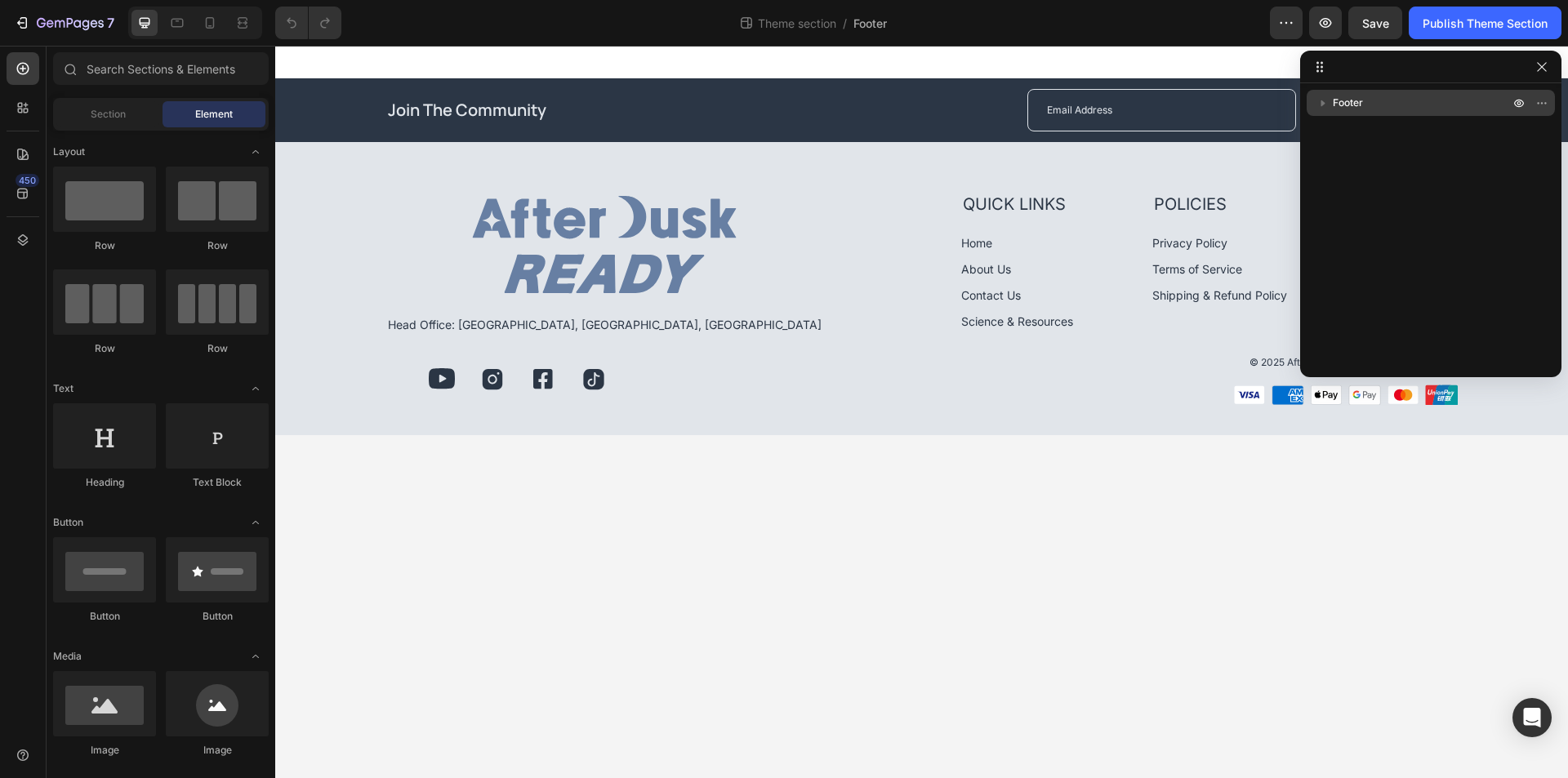
click at [1422, 114] on div "Footer" at bounding box center [1430, 102] width 235 height 26
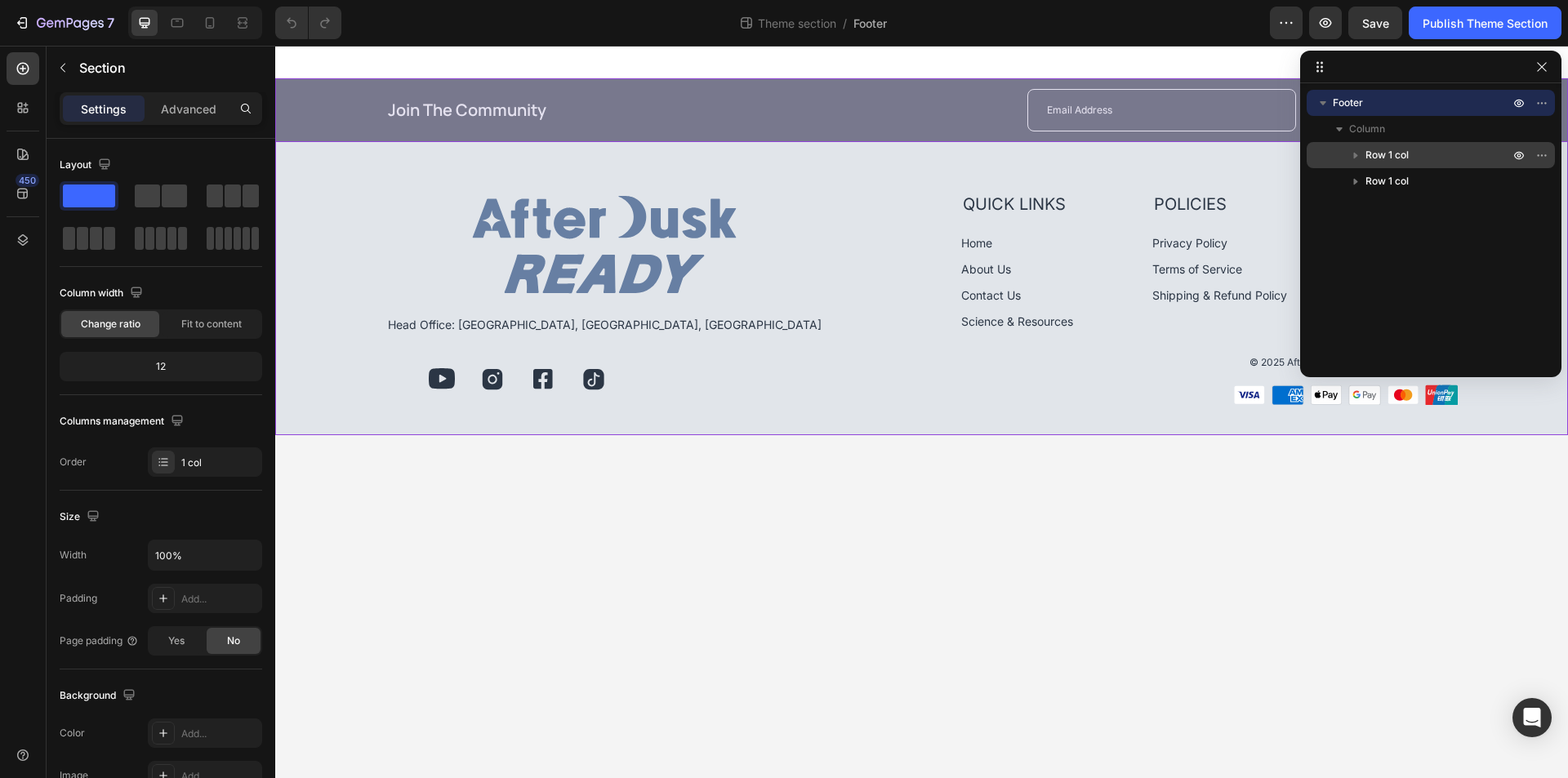
click at [1420, 156] on p "Row 1 col" at bounding box center [1438, 155] width 147 height 16
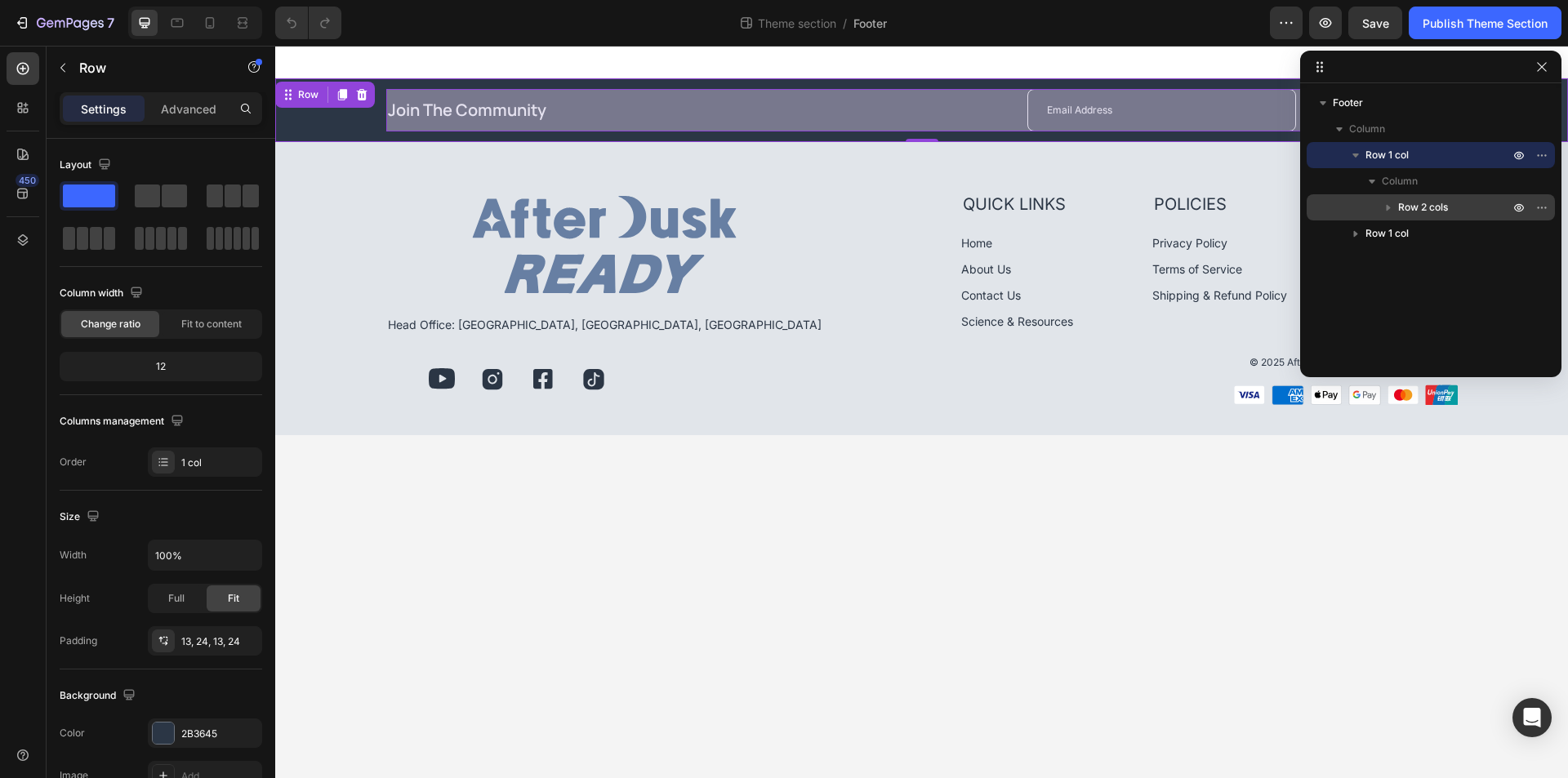
click at [1446, 212] on span "Row 2 cols" at bounding box center [1423, 207] width 50 height 16
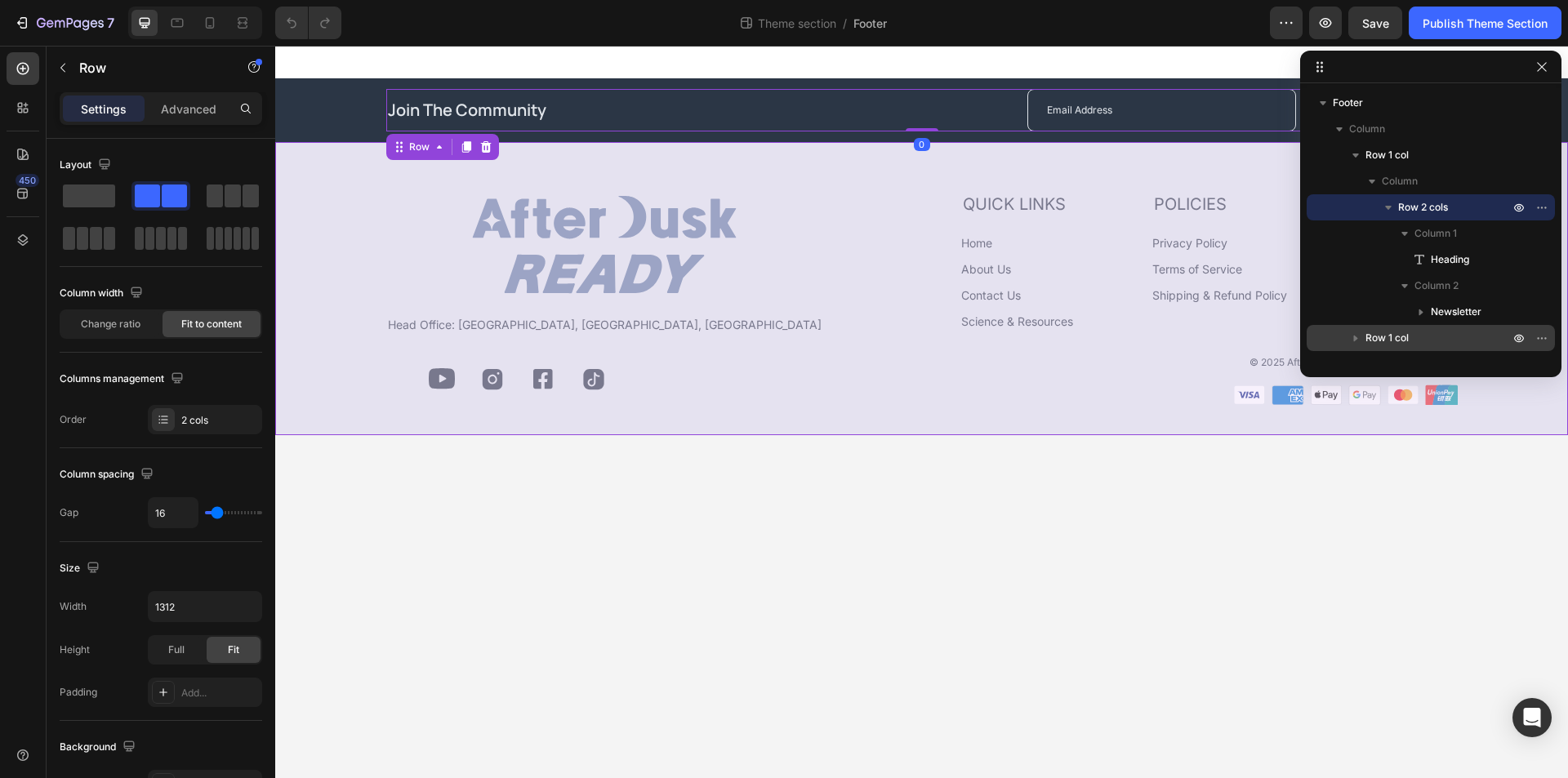
click at [1432, 333] on p "Row 1 col" at bounding box center [1438, 337] width 147 height 16
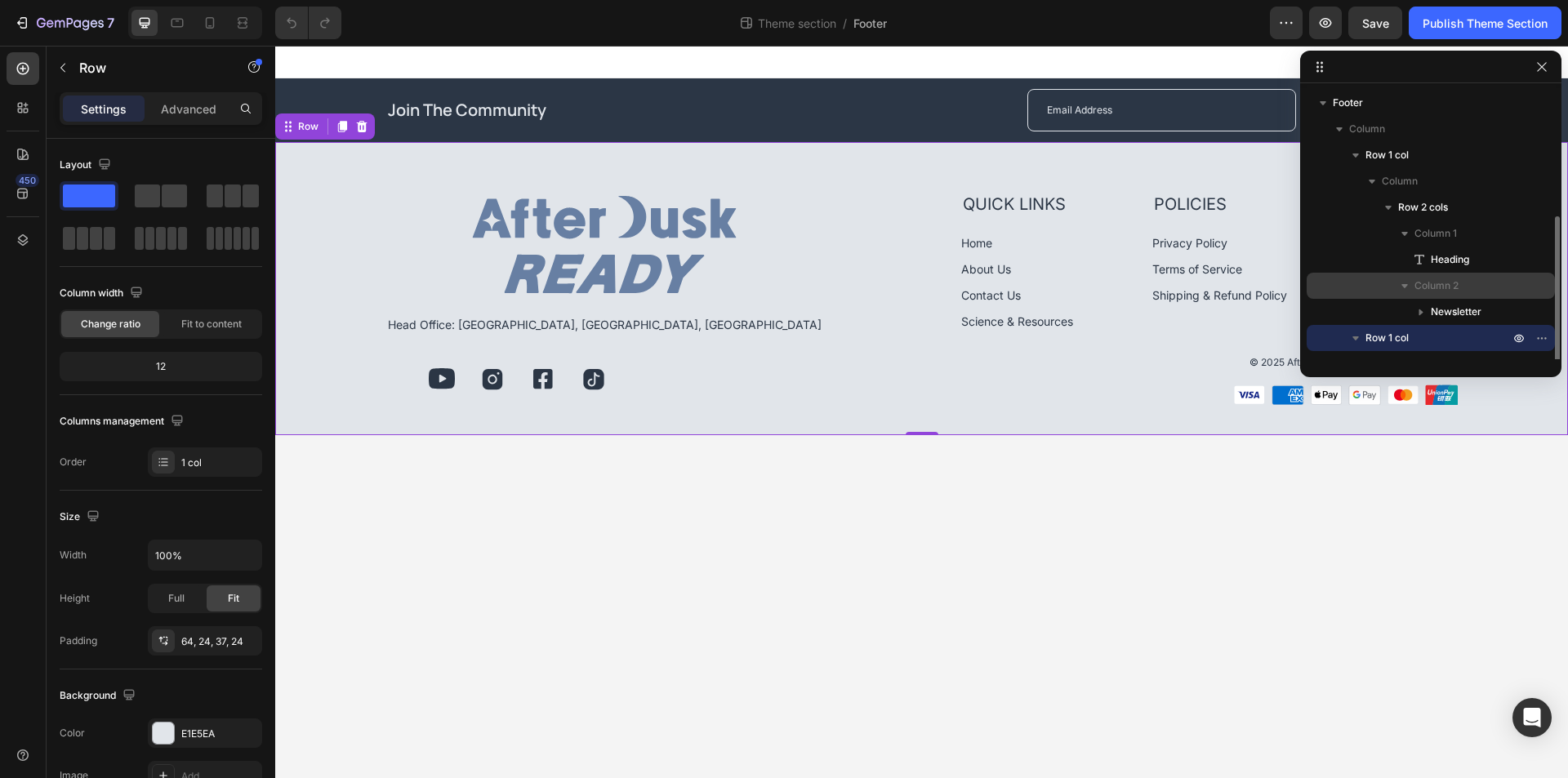
scroll to position [70, 0]
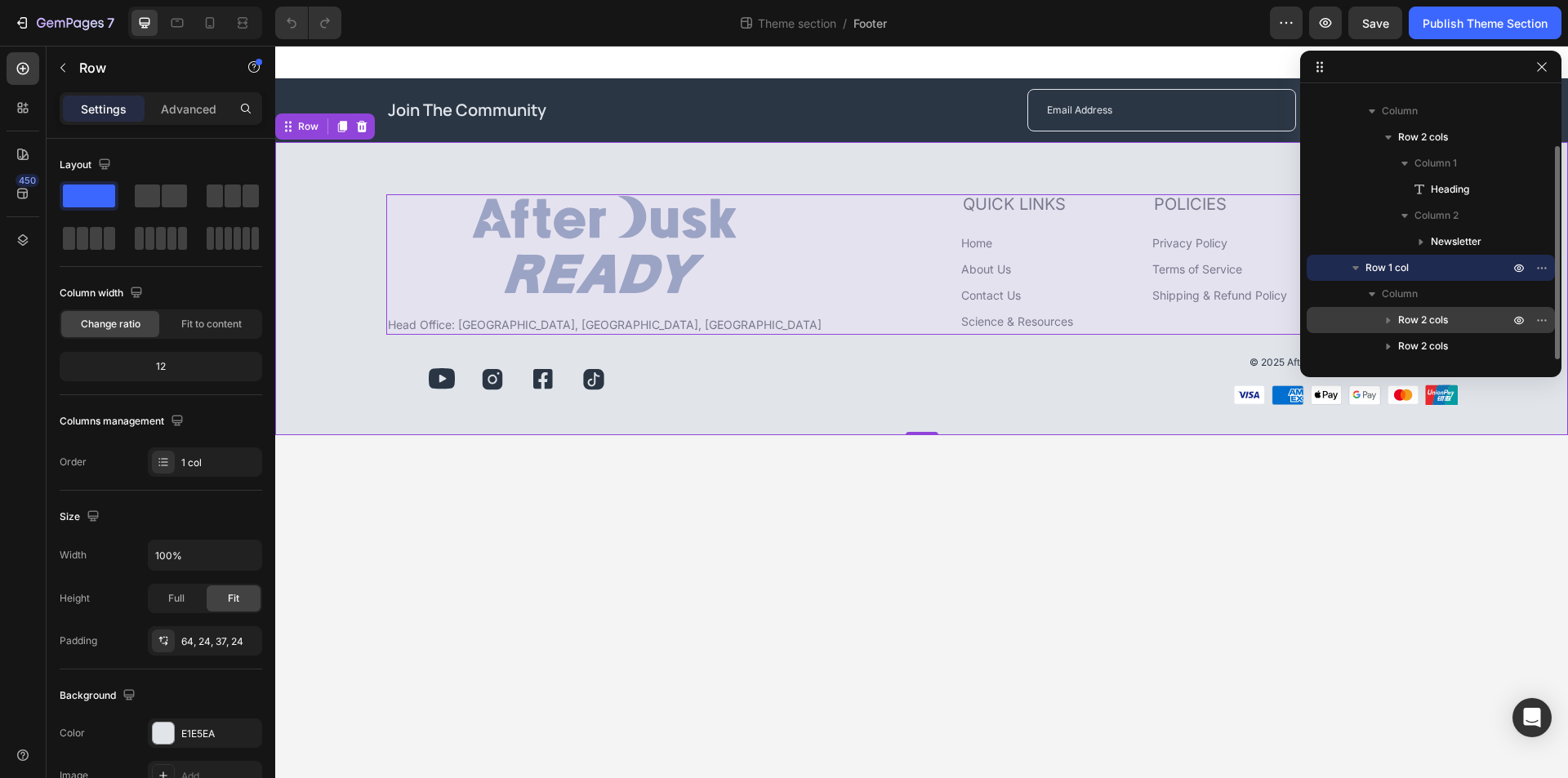
click at [1457, 317] on p "Row 2 cols" at bounding box center [1454, 320] width 115 height 16
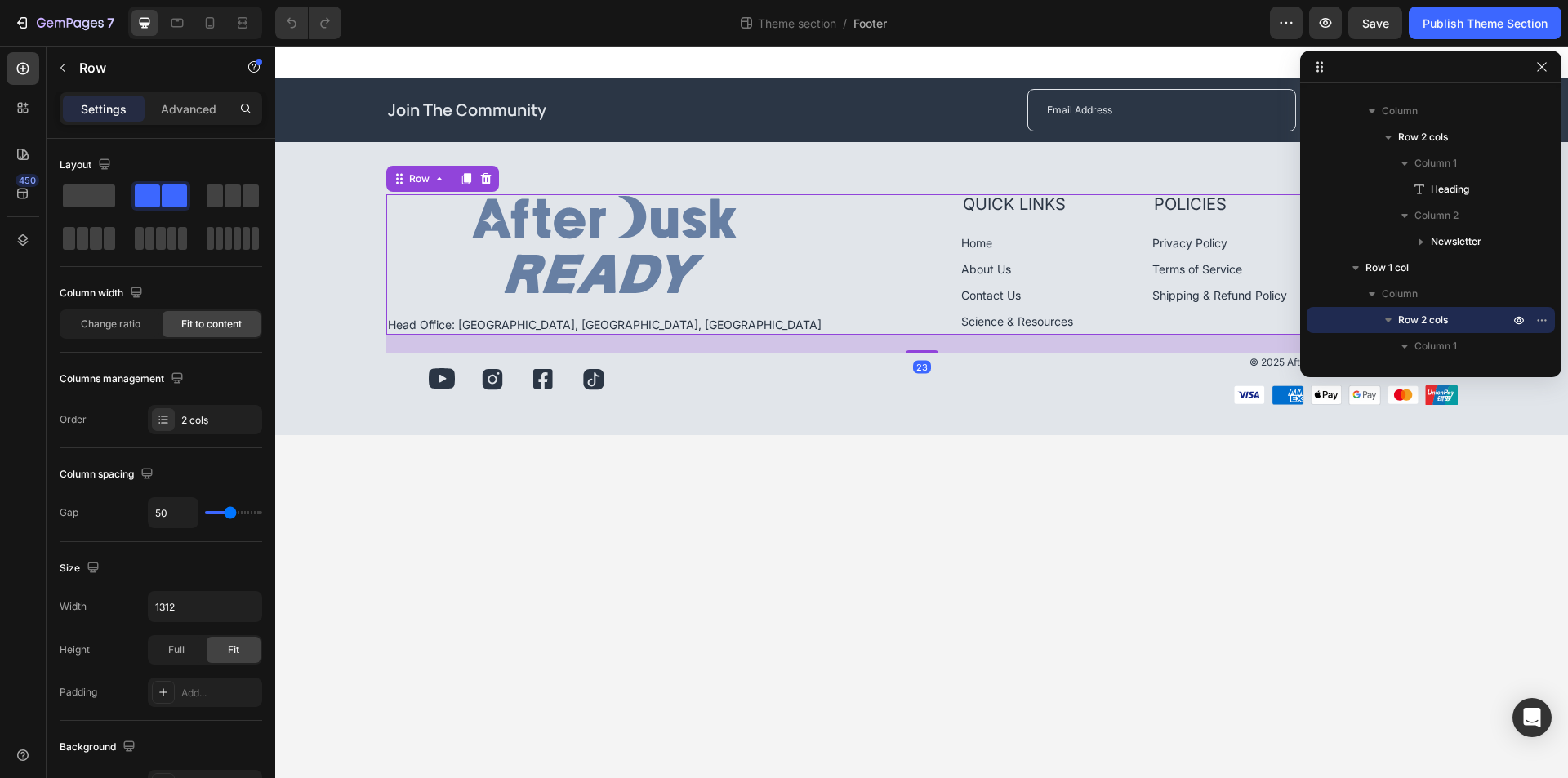
scroll to position [253, 0]
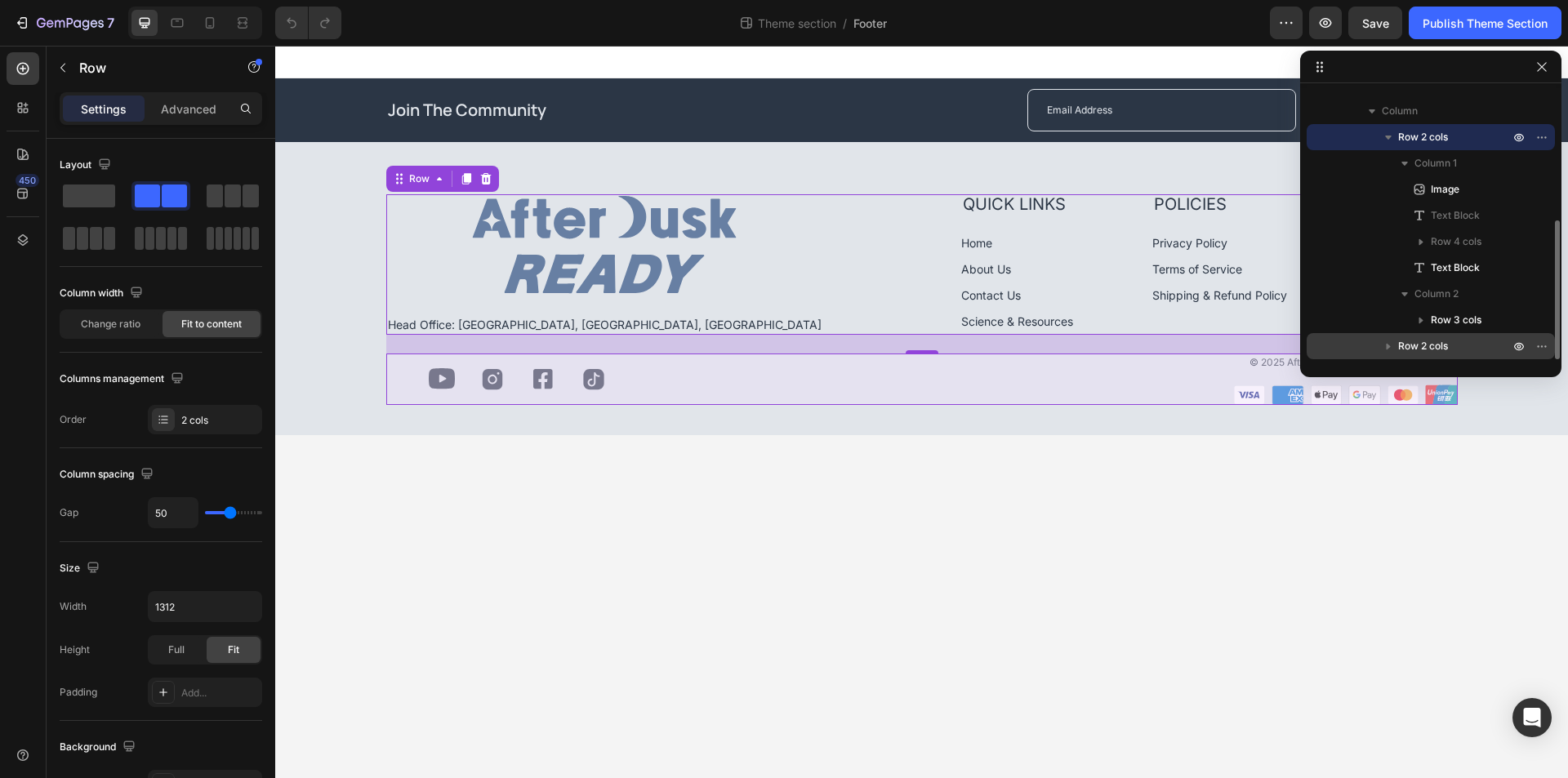
click at [1456, 348] on p "Row 2 cols" at bounding box center [1454, 346] width 115 height 16
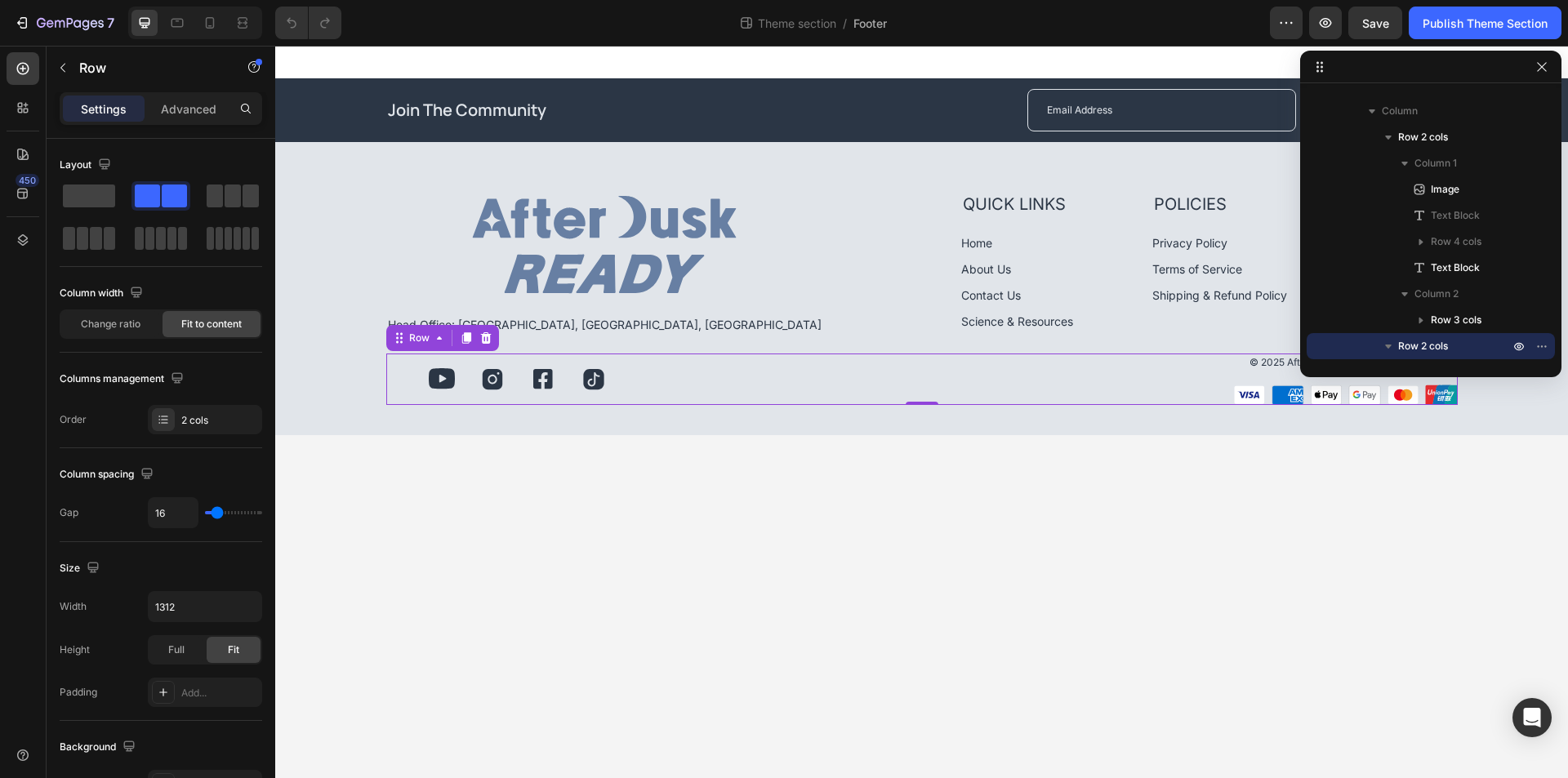
scroll to position [410, 0]
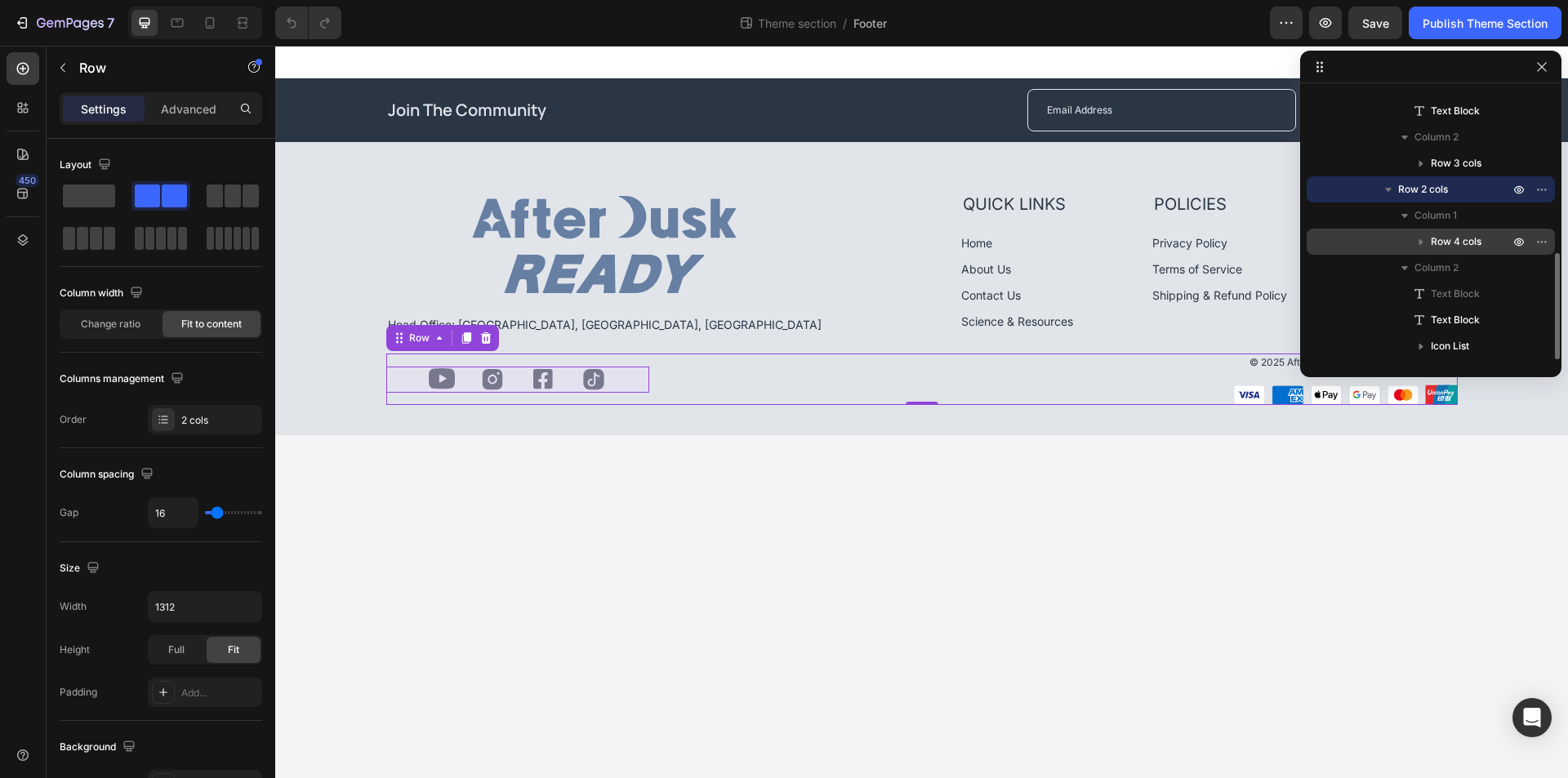
click at [1478, 233] on div "Row 4 cols" at bounding box center [1430, 241] width 235 height 26
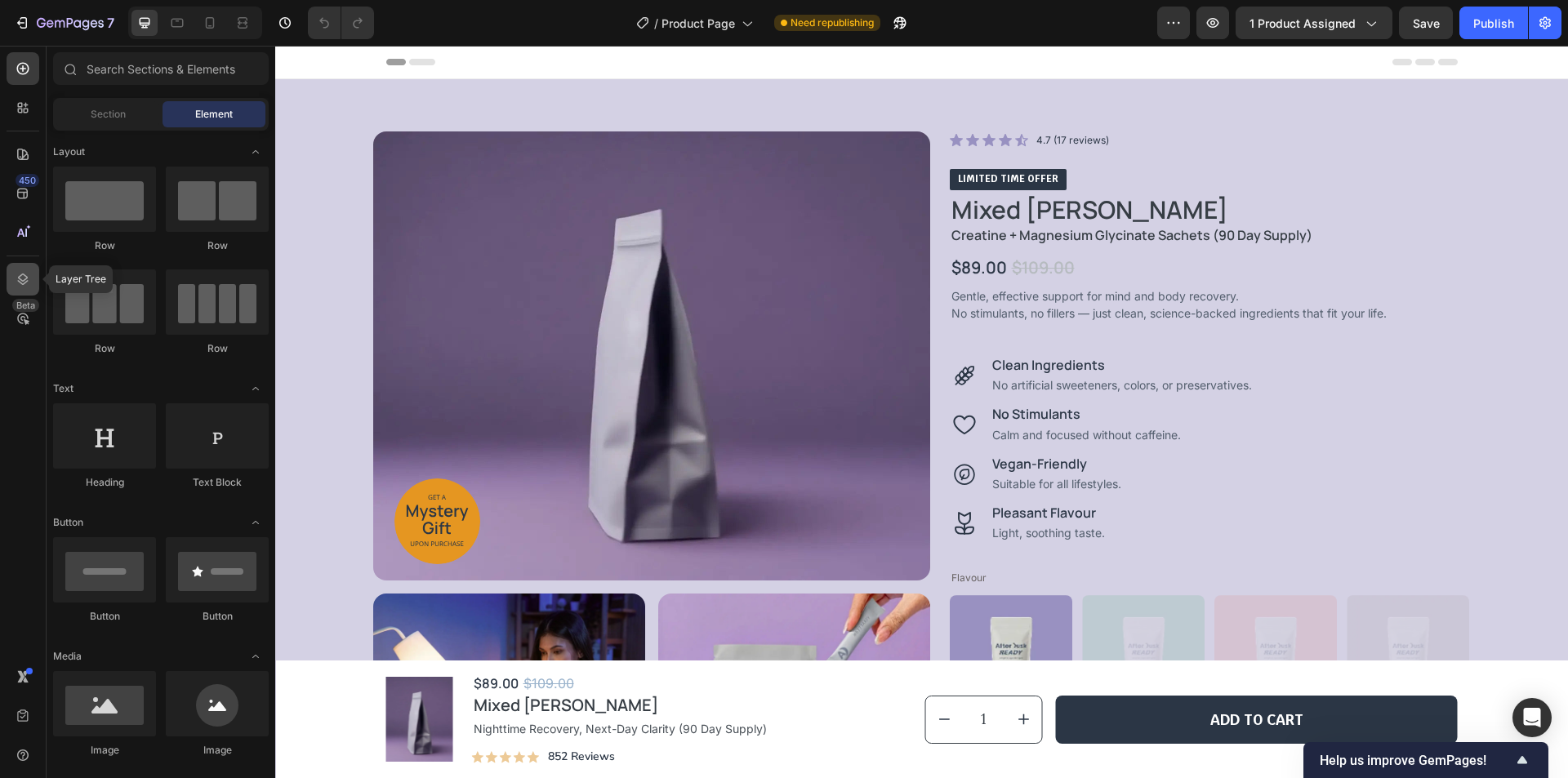
click at [19, 276] on icon at bounding box center [23, 279] width 11 height 12
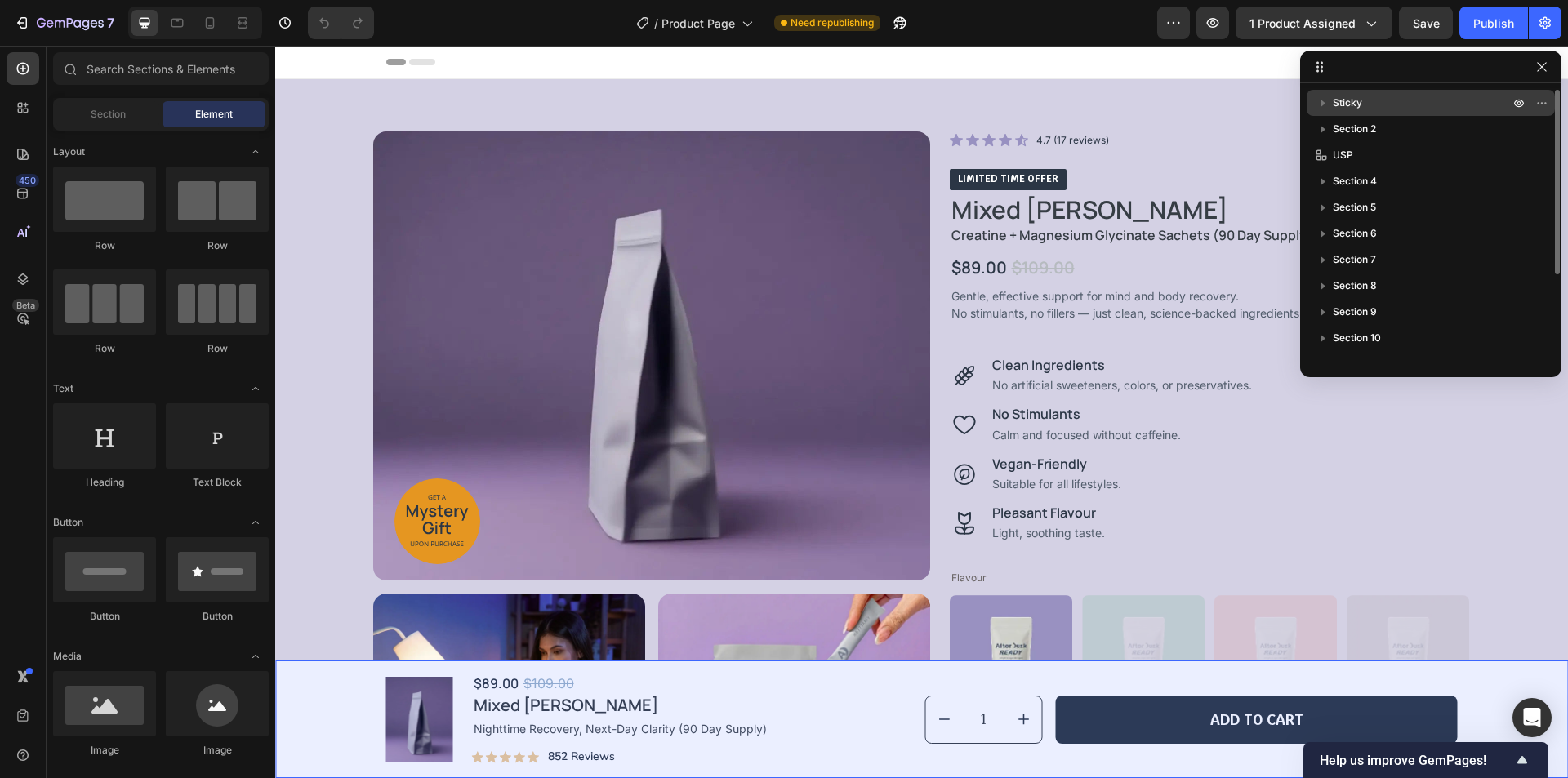
click at [1382, 93] on div "Sticky" at bounding box center [1430, 102] width 235 height 26
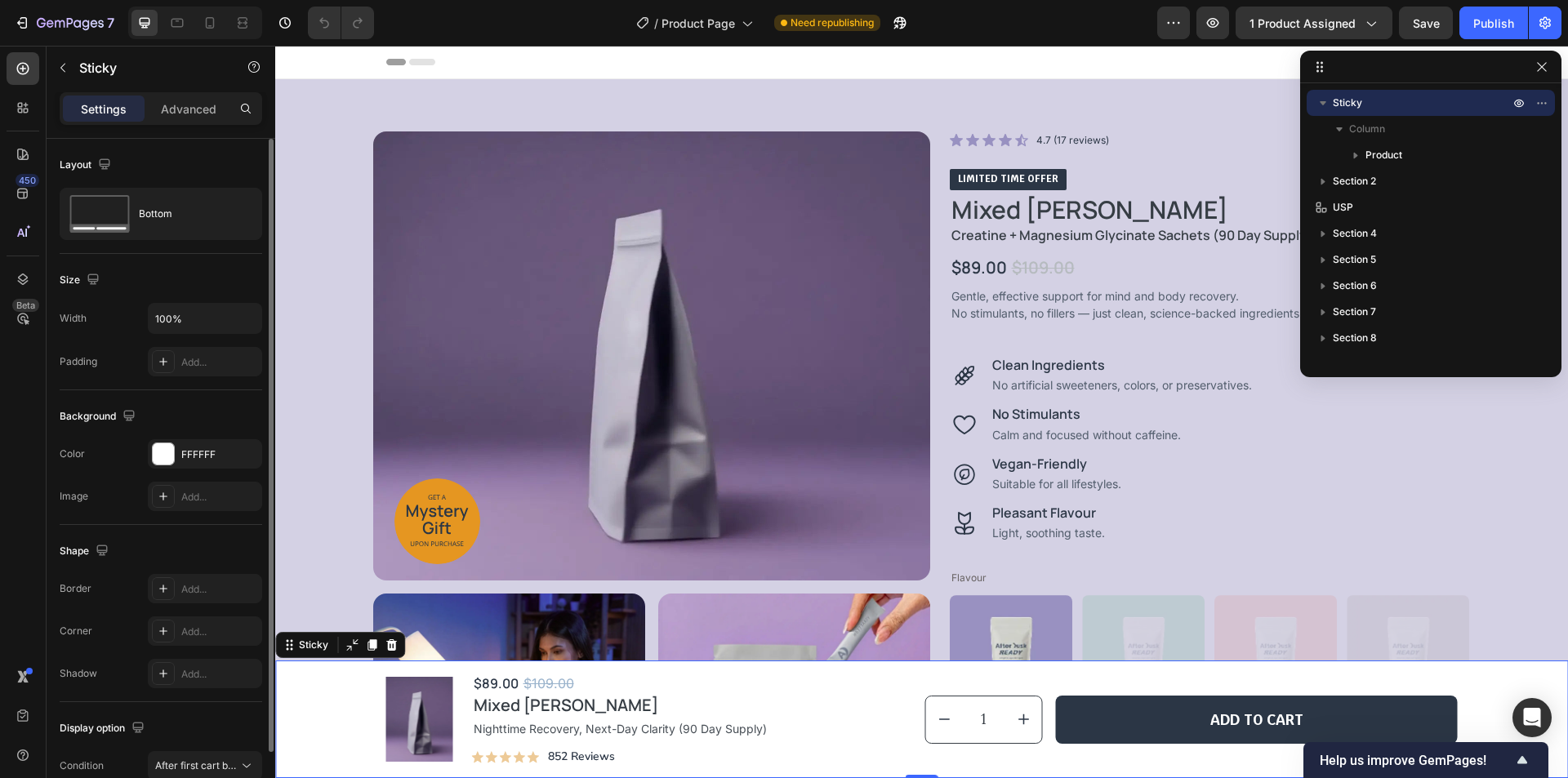
scroll to position [81, 0]
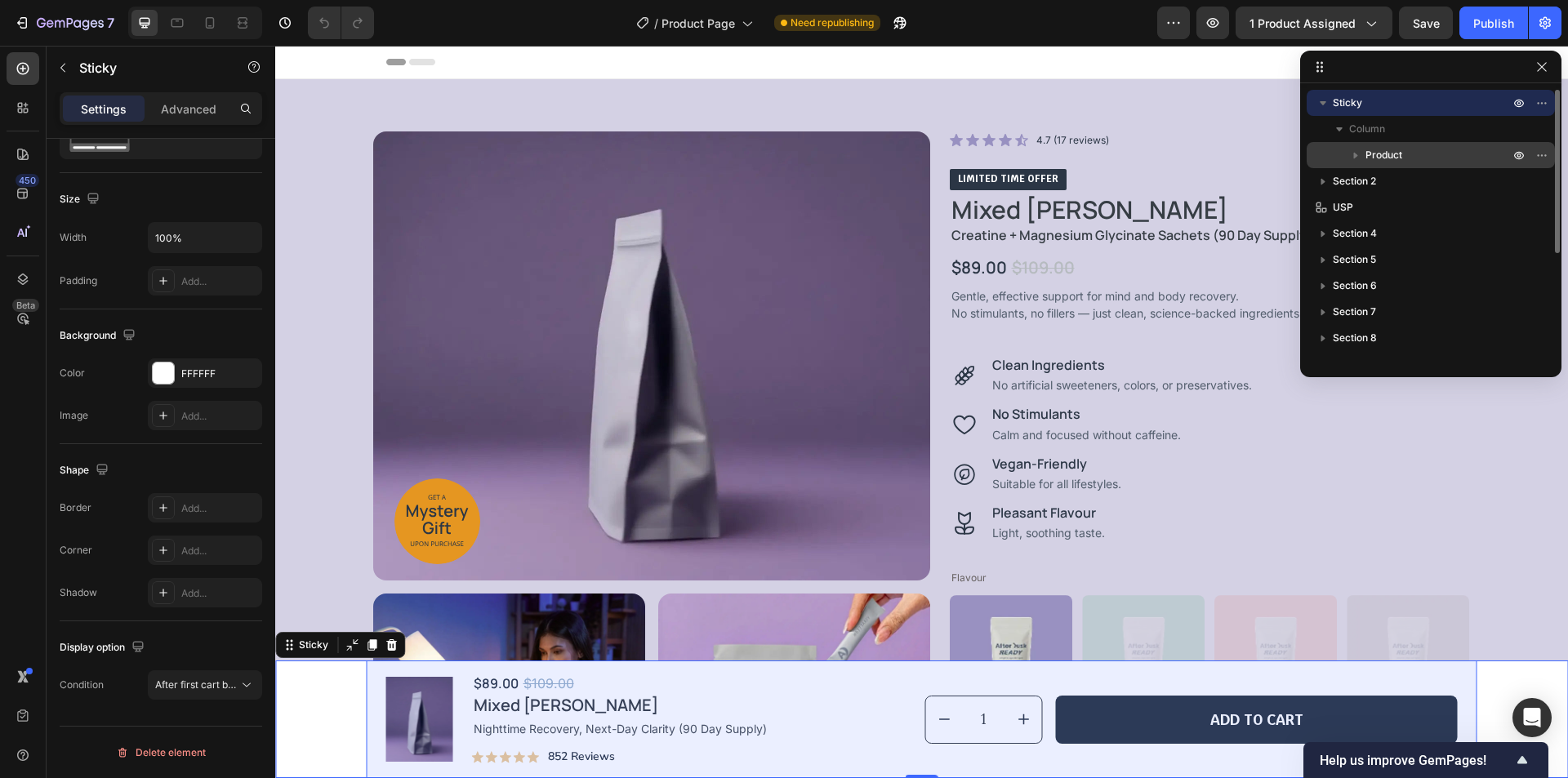
click at [1438, 157] on p "Product" at bounding box center [1438, 155] width 147 height 16
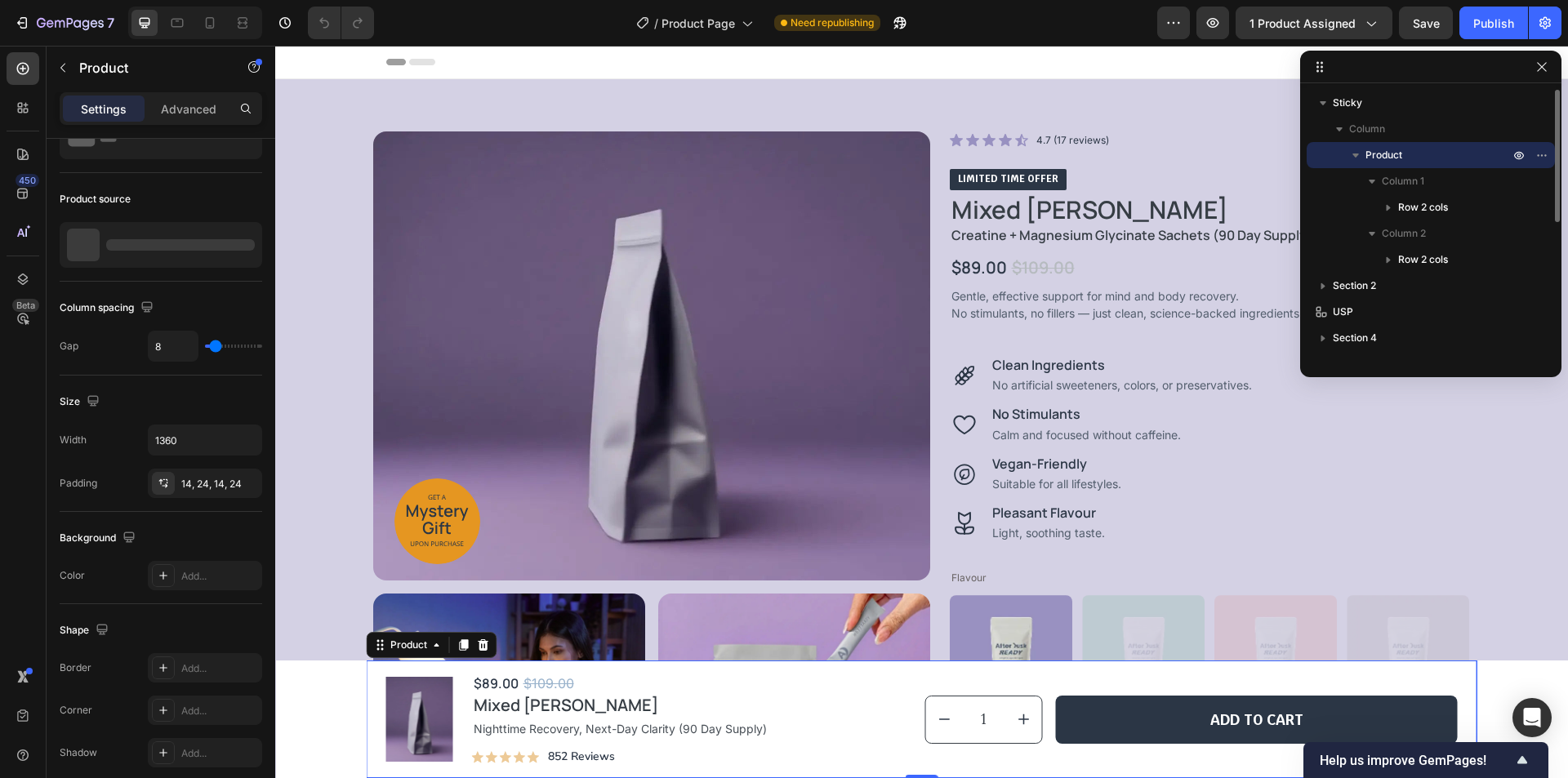
scroll to position [0, 0]
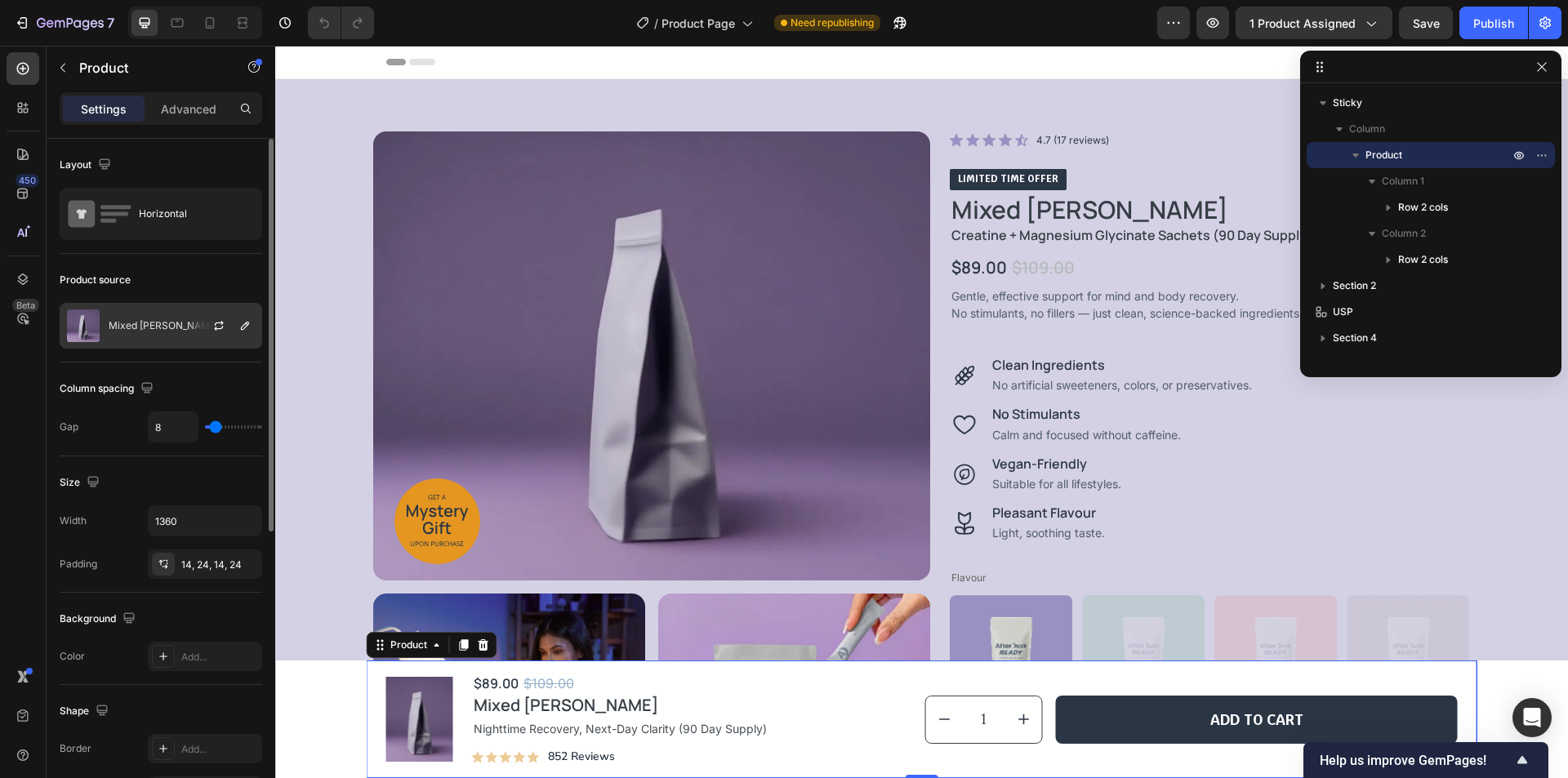
click at [160, 318] on div "Mixed Berry" at bounding box center [161, 325] width 202 height 45
click at [194, 282] on div "Product source" at bounding box center [161, 279] width 202 height 26
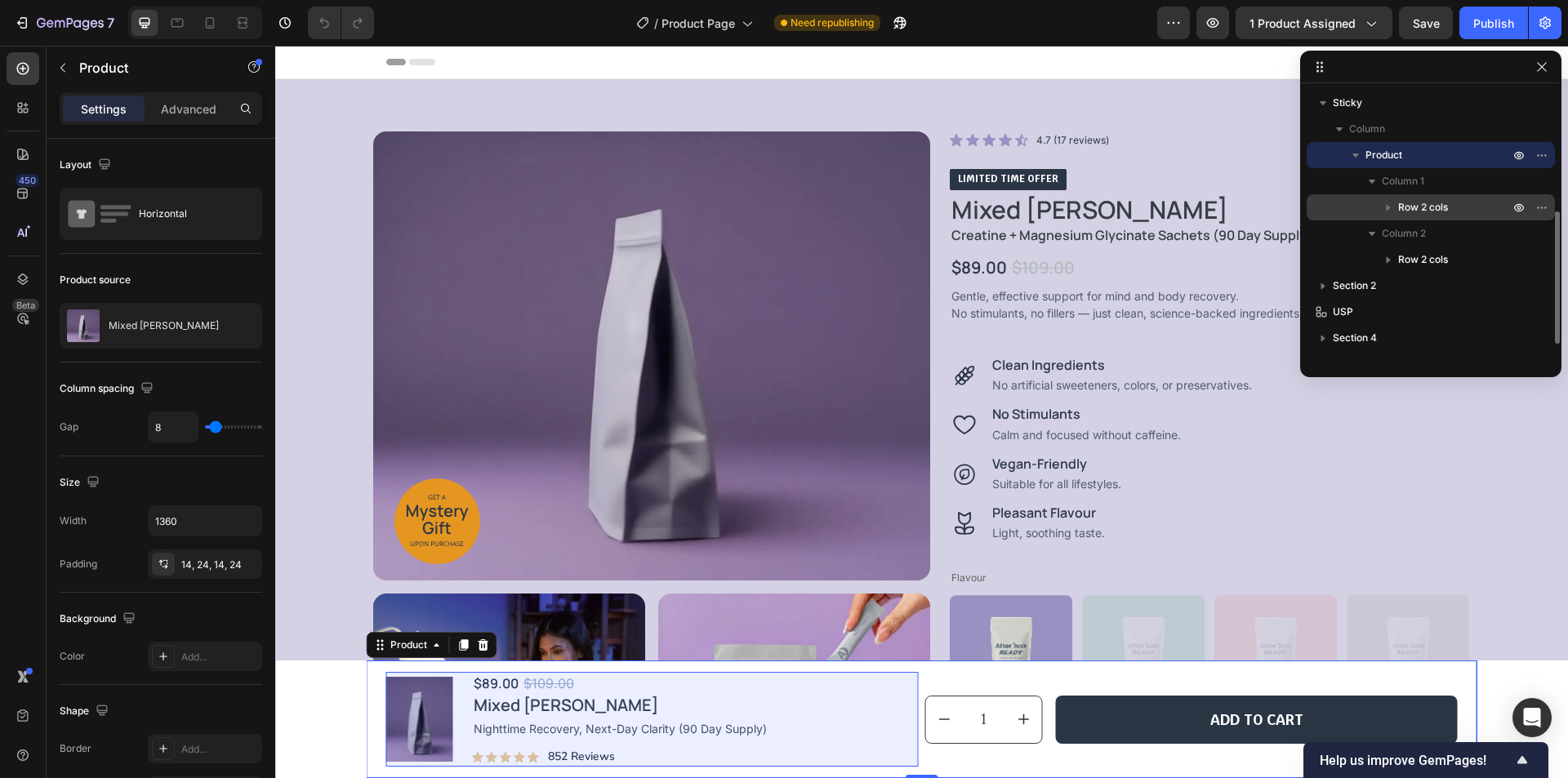
scroll to position [82, 0]
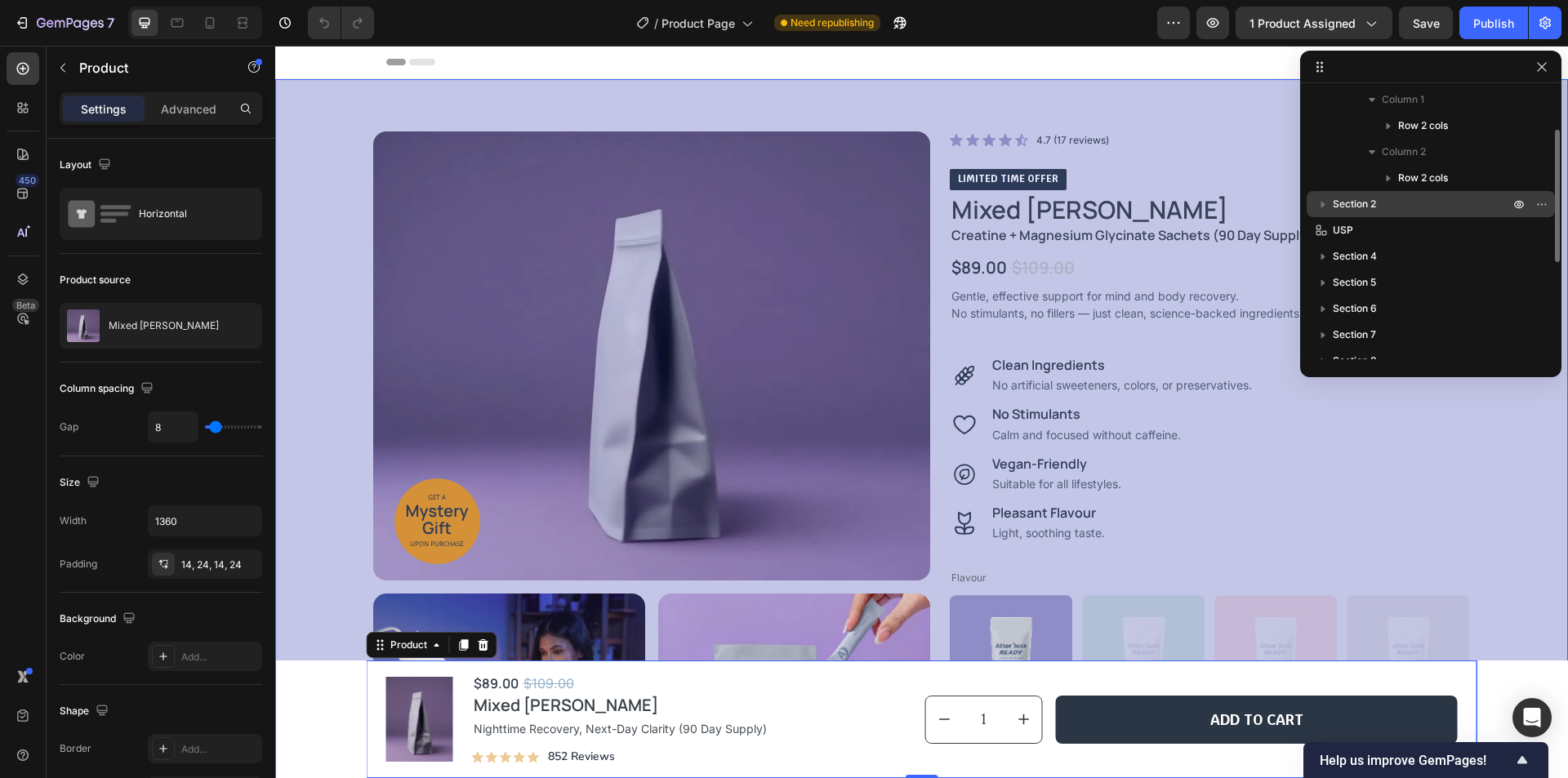
click at [1433, 213] on div "Section 2" at bounding box center [1430, 203] width 235 height 26
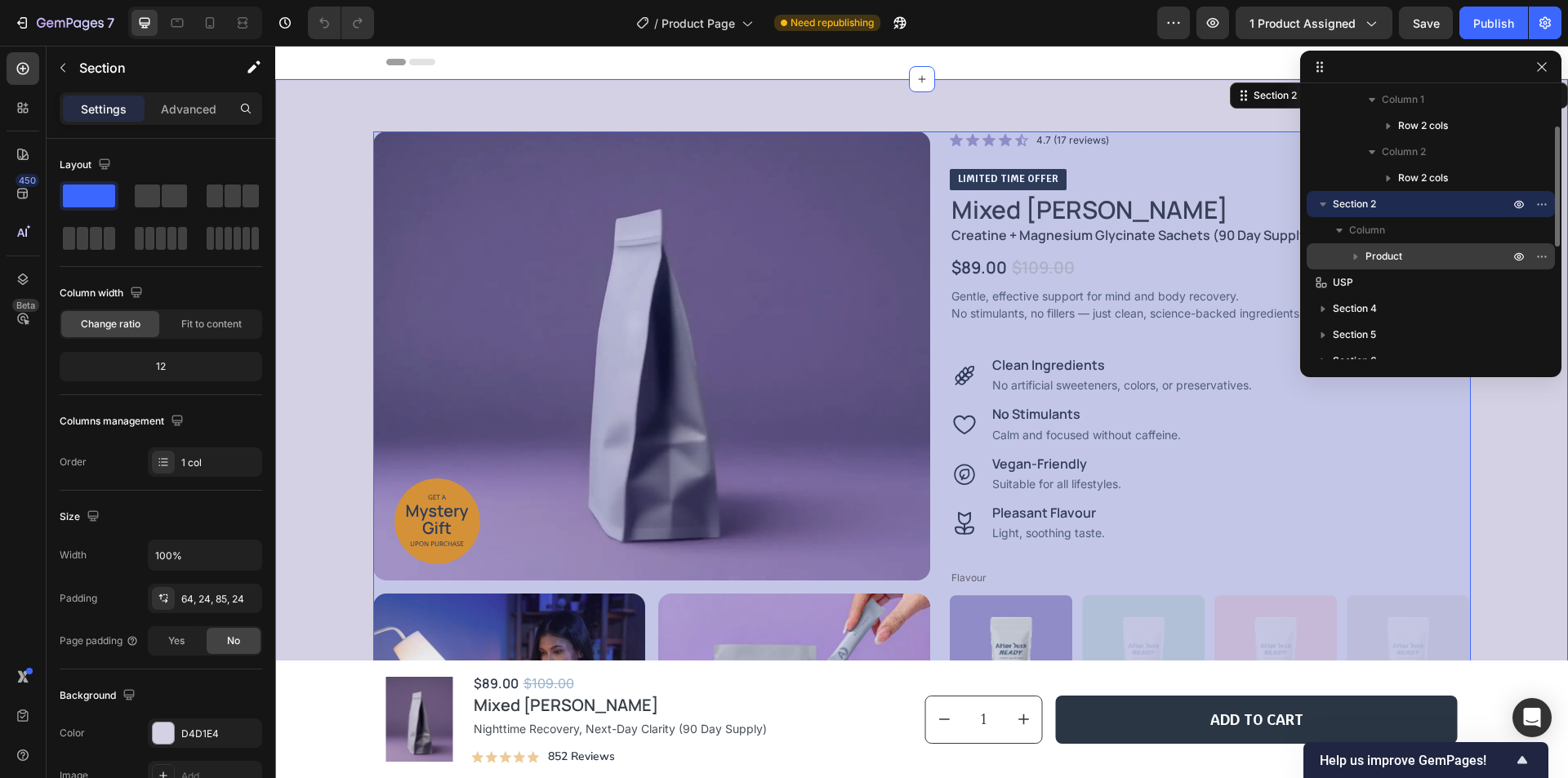
click at [1432, 249] on p "Product" at bounding box center [1438, 256] width 147 height 16
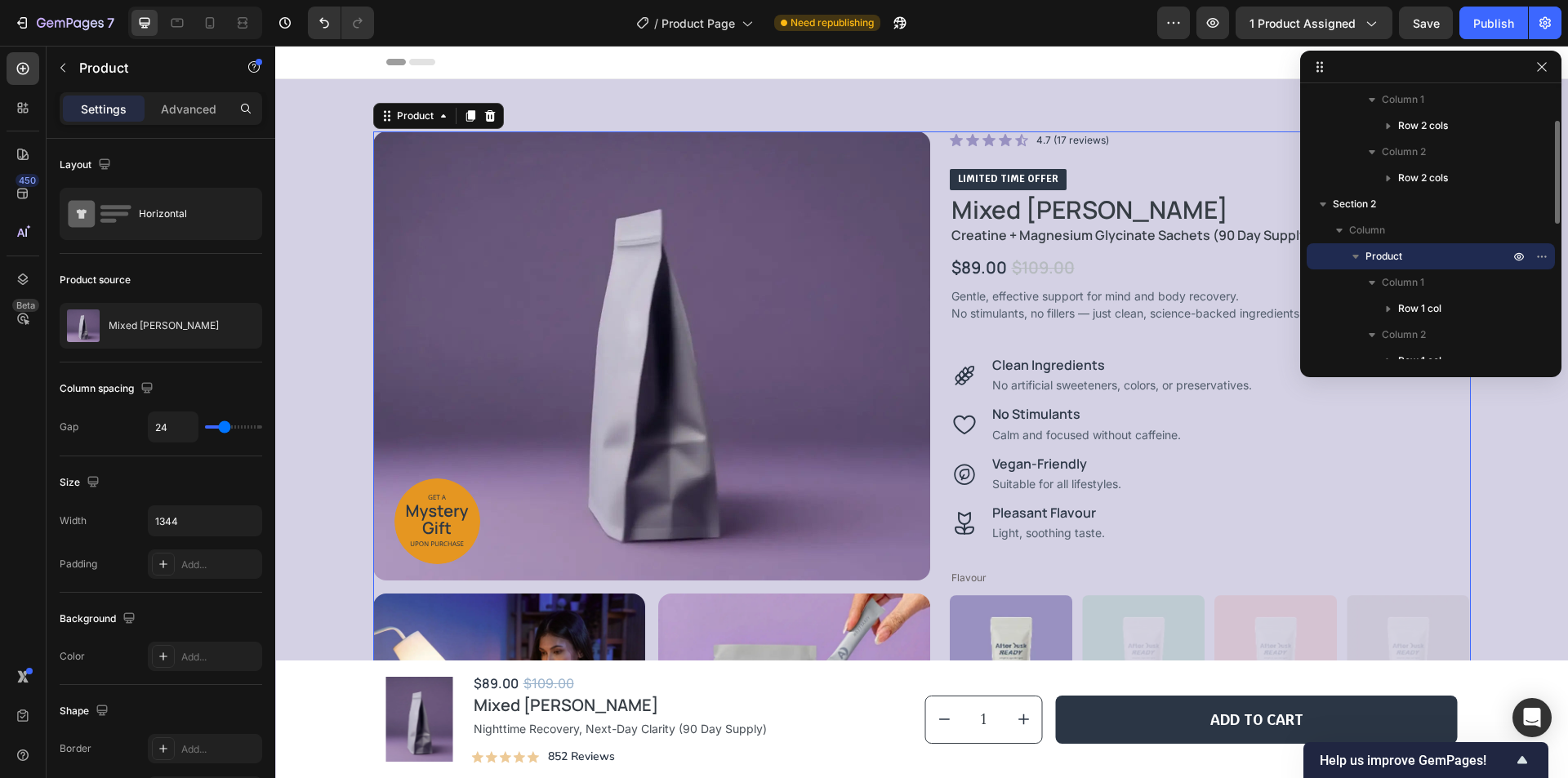
scroll to position [29, 0]
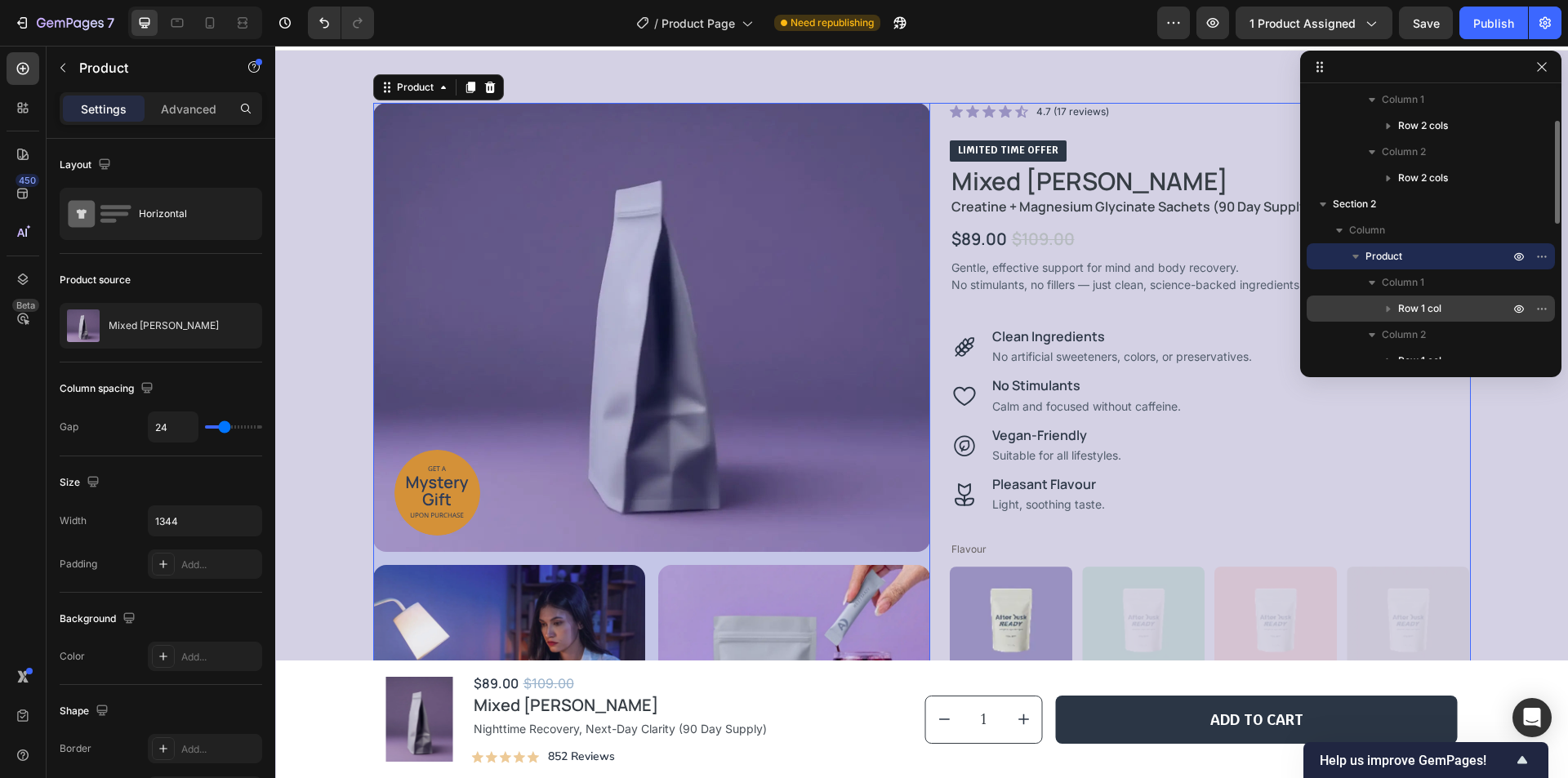
click at [1429, 307] on span "Row 1 col" at bounding box center [1419, 308] width 43 height 16
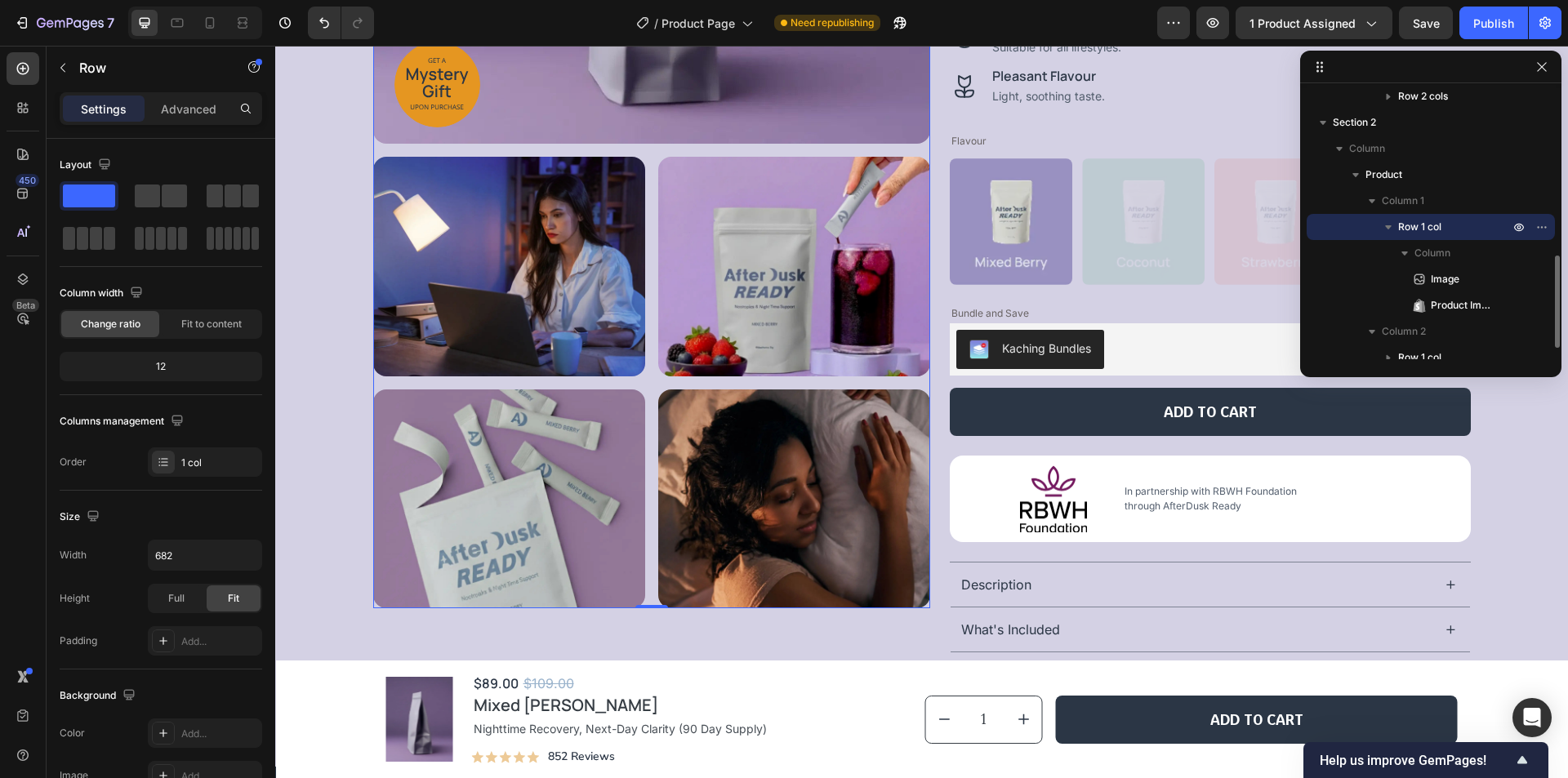
scroll to position [245, 0]
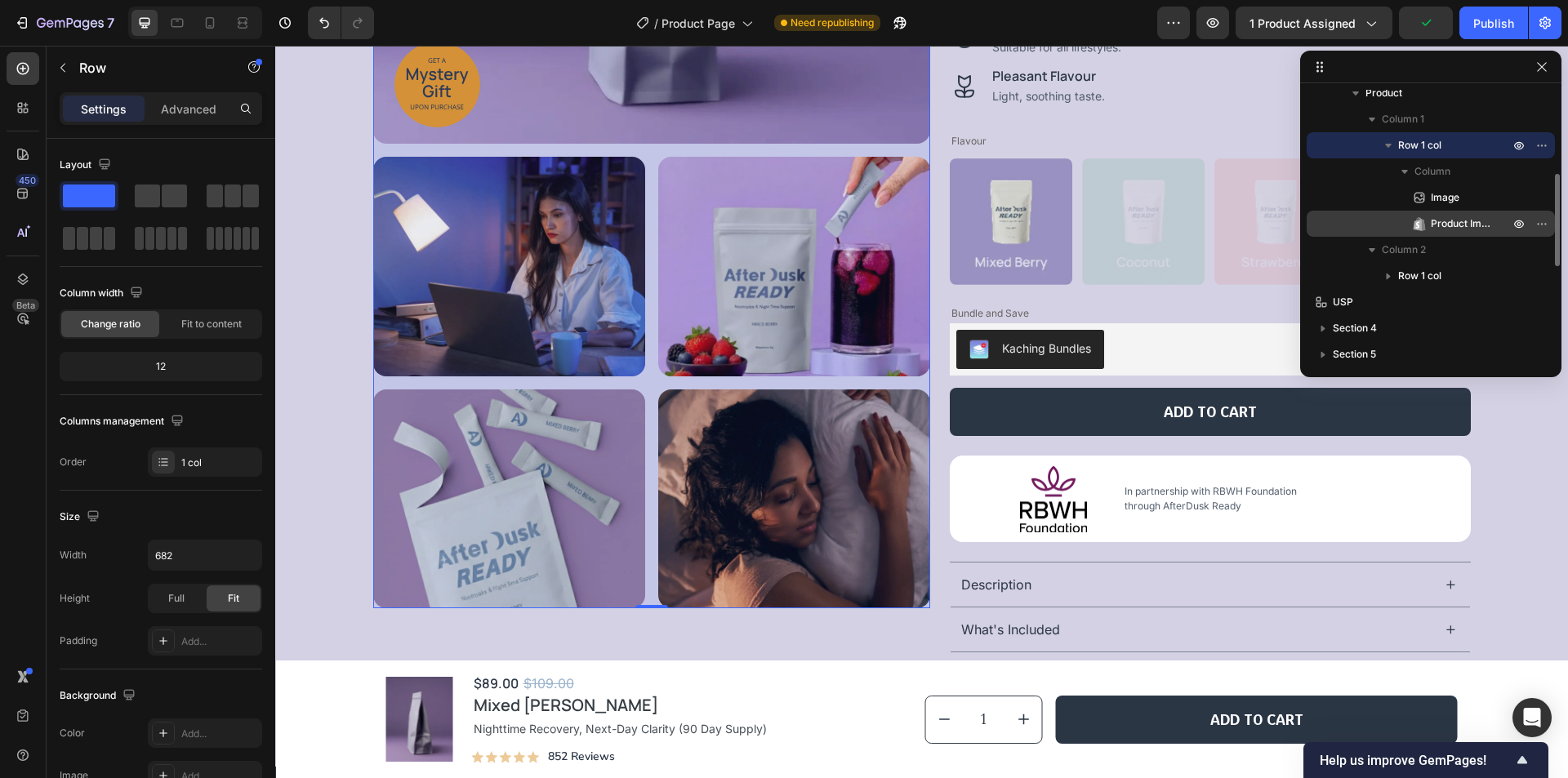
click at [1472, 222] on span "Product Images" at bounding box center [1461, 223] width 62 height 16
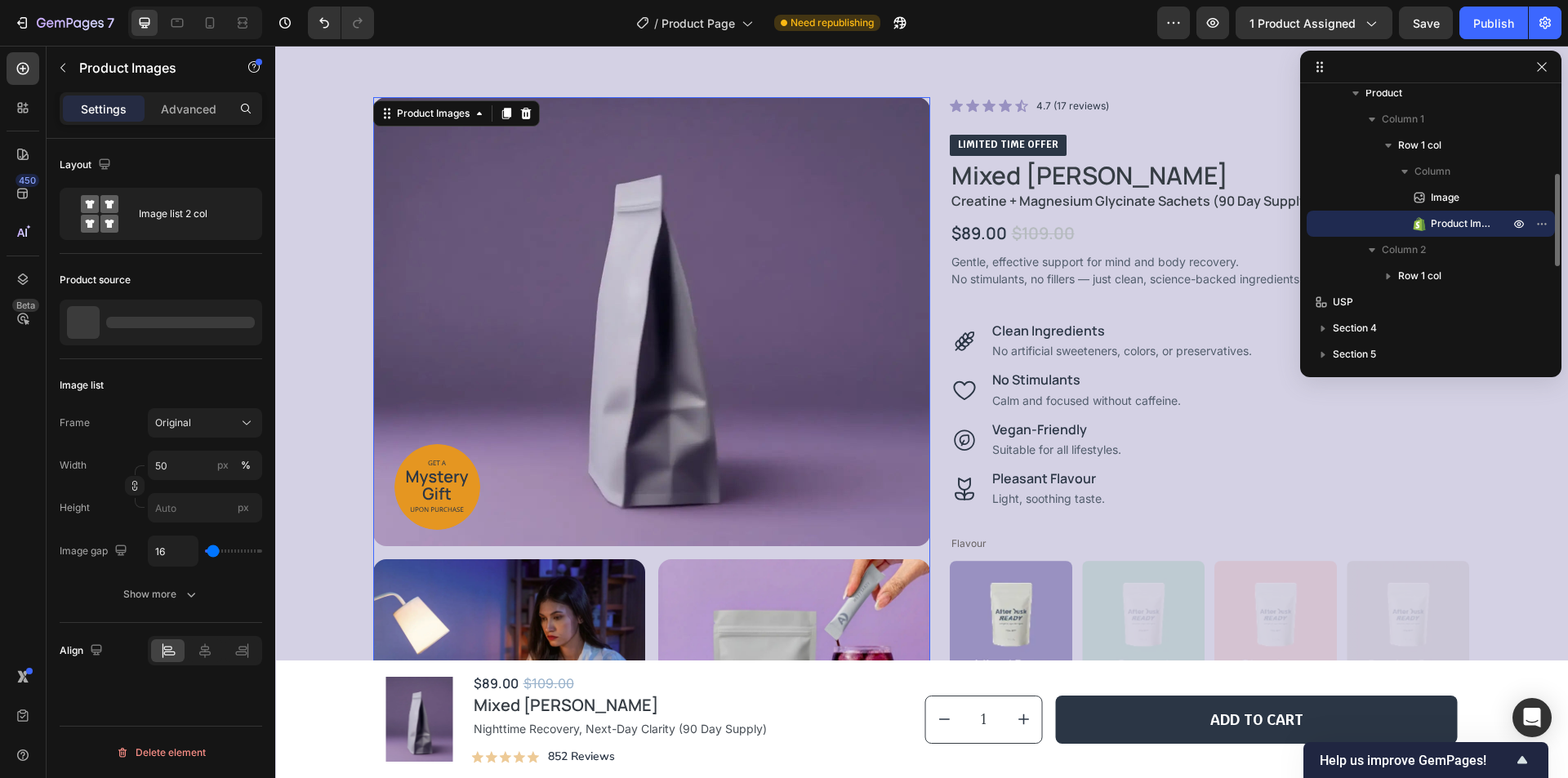
scroll to position [29, 0]
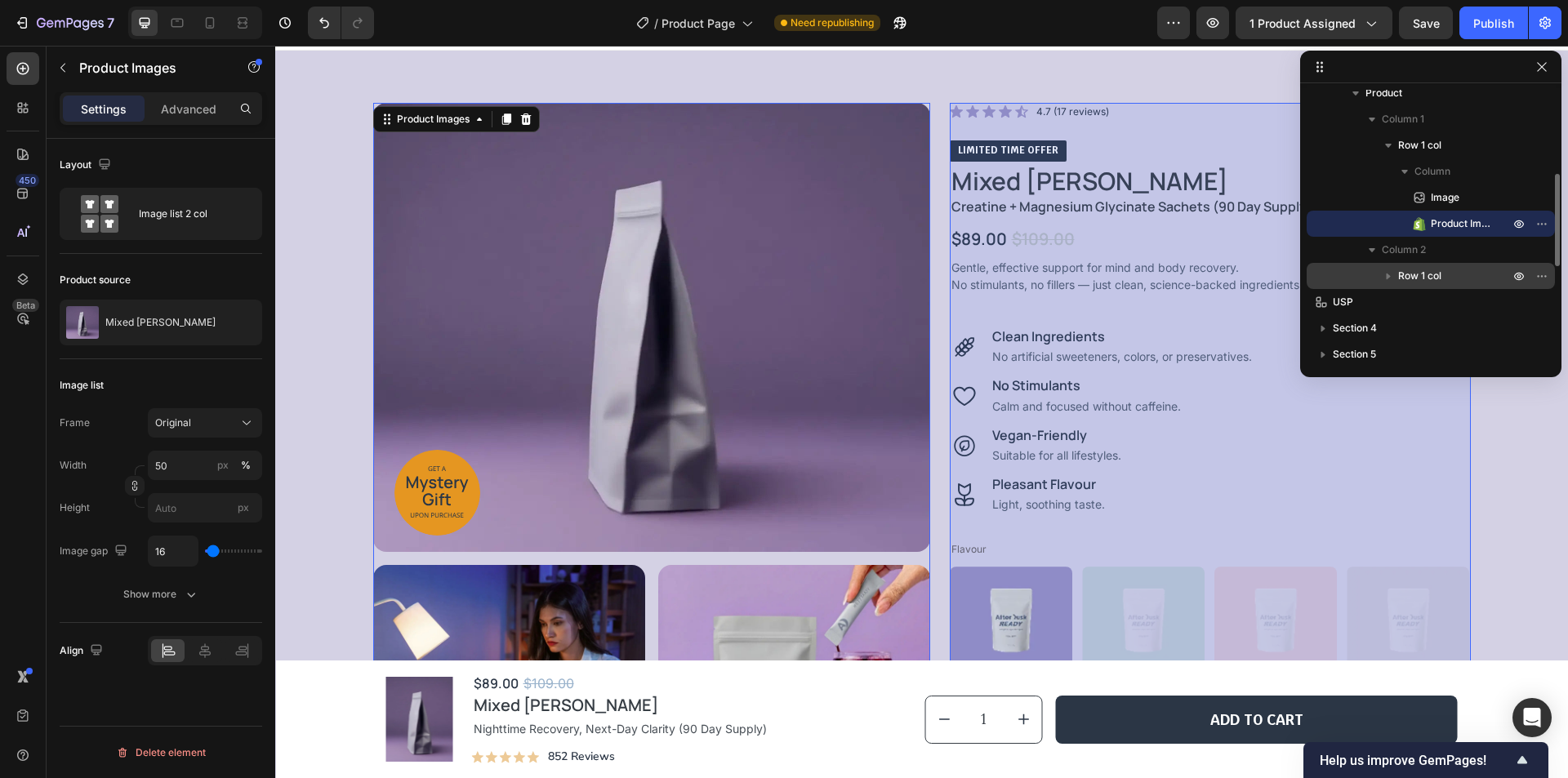
click at [1469, 269] on p "Row 1 col" at bounding box center [1454, 275] width 115 height 16
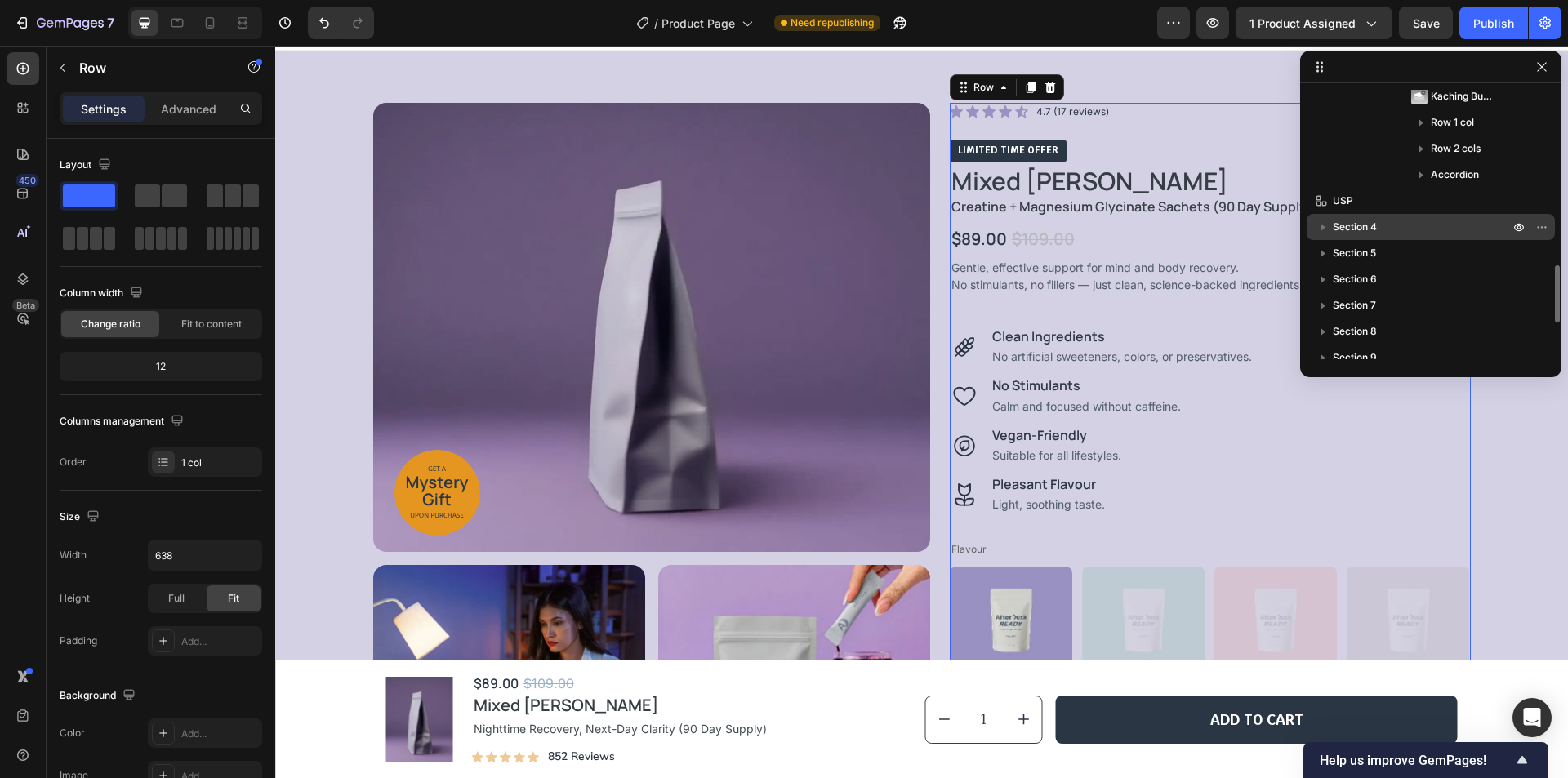
scroll to position [735, 0]
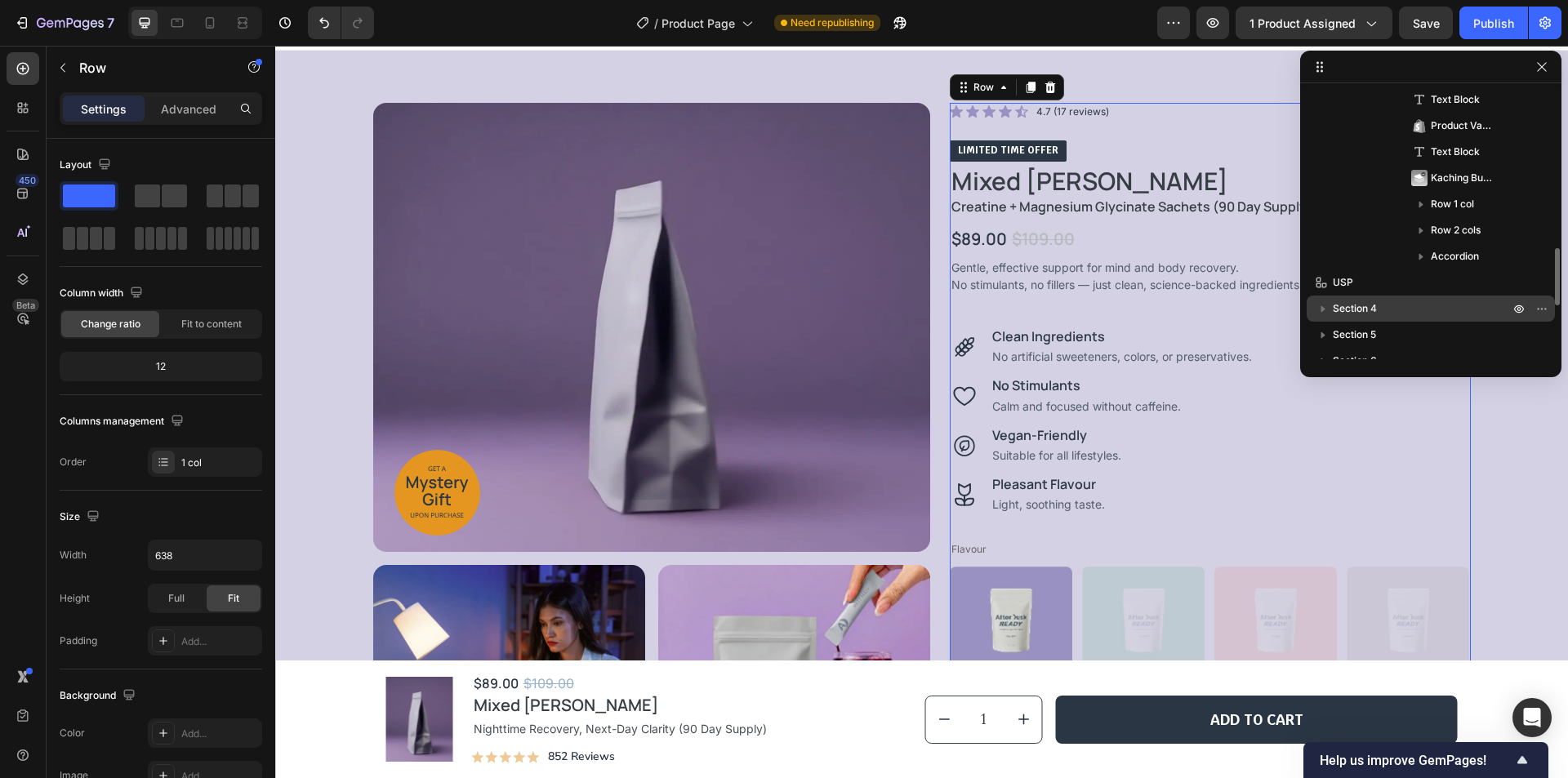
click at [1428, 304] on p "Section 4" at bounding box center [1423, 308] width 180 height 16
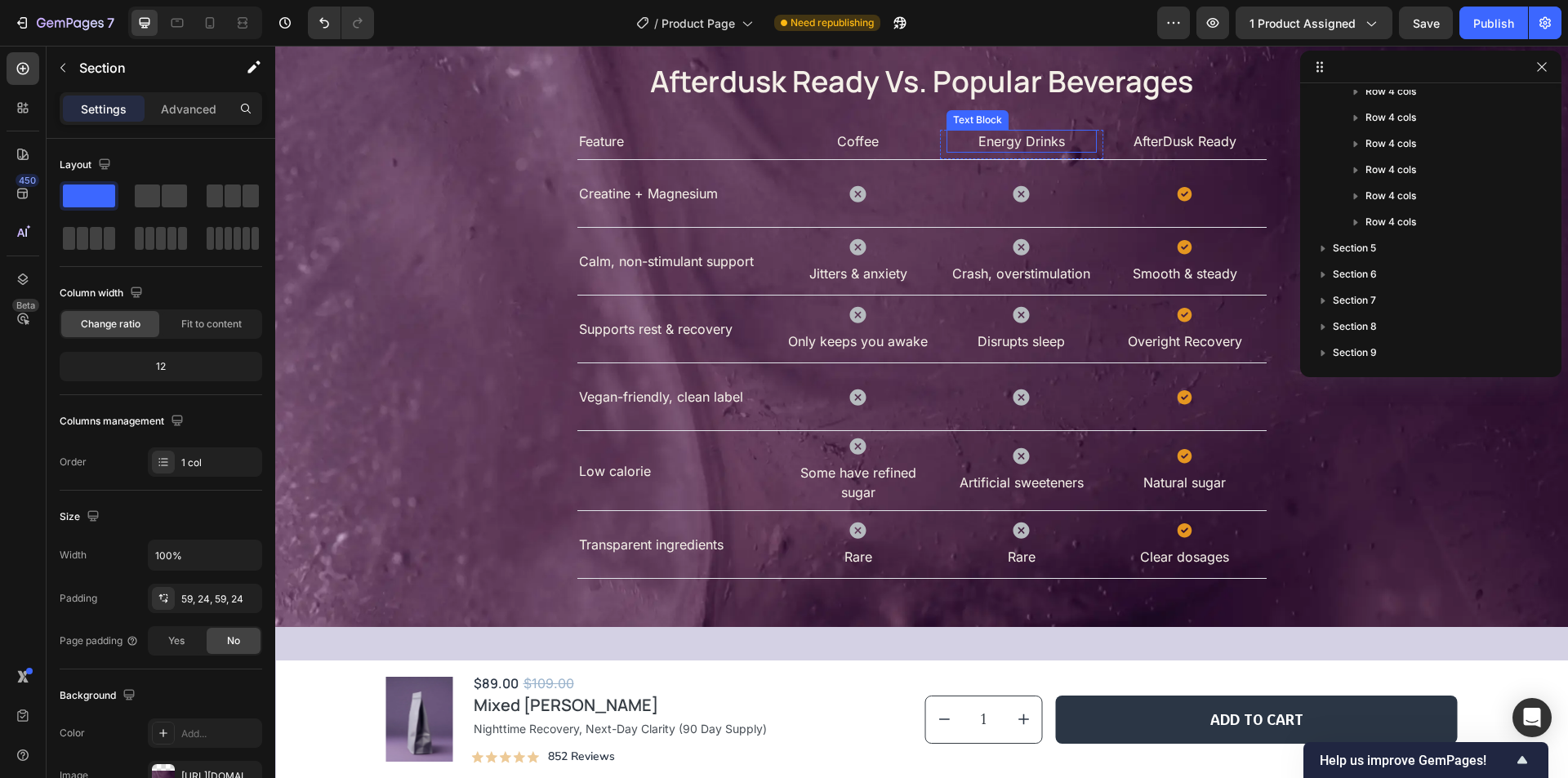
scroll to position [1413, 0]
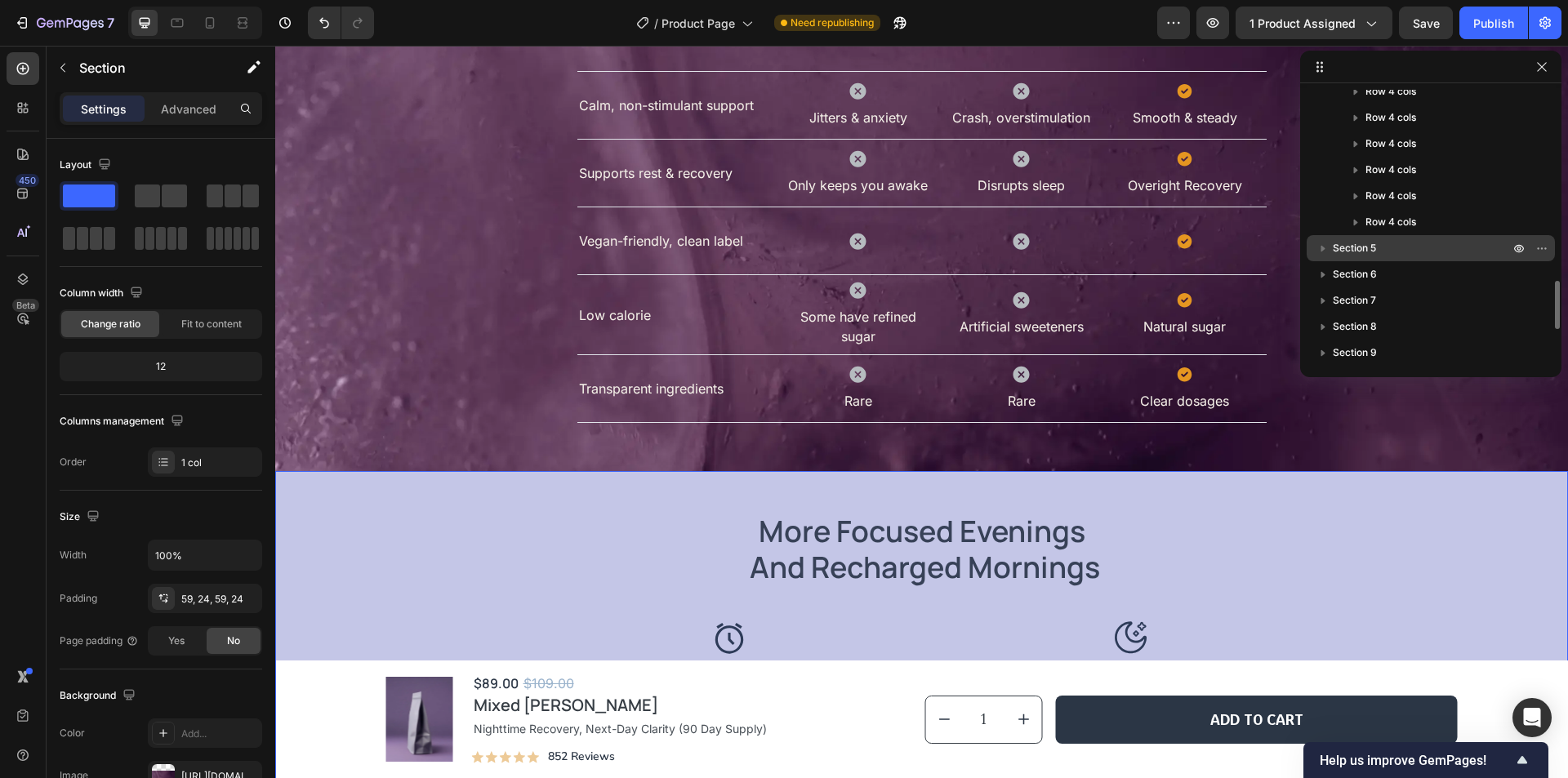
click at [1396, 254] on p "Section 5" at bounding box center [1423, 247] width 180 height 16
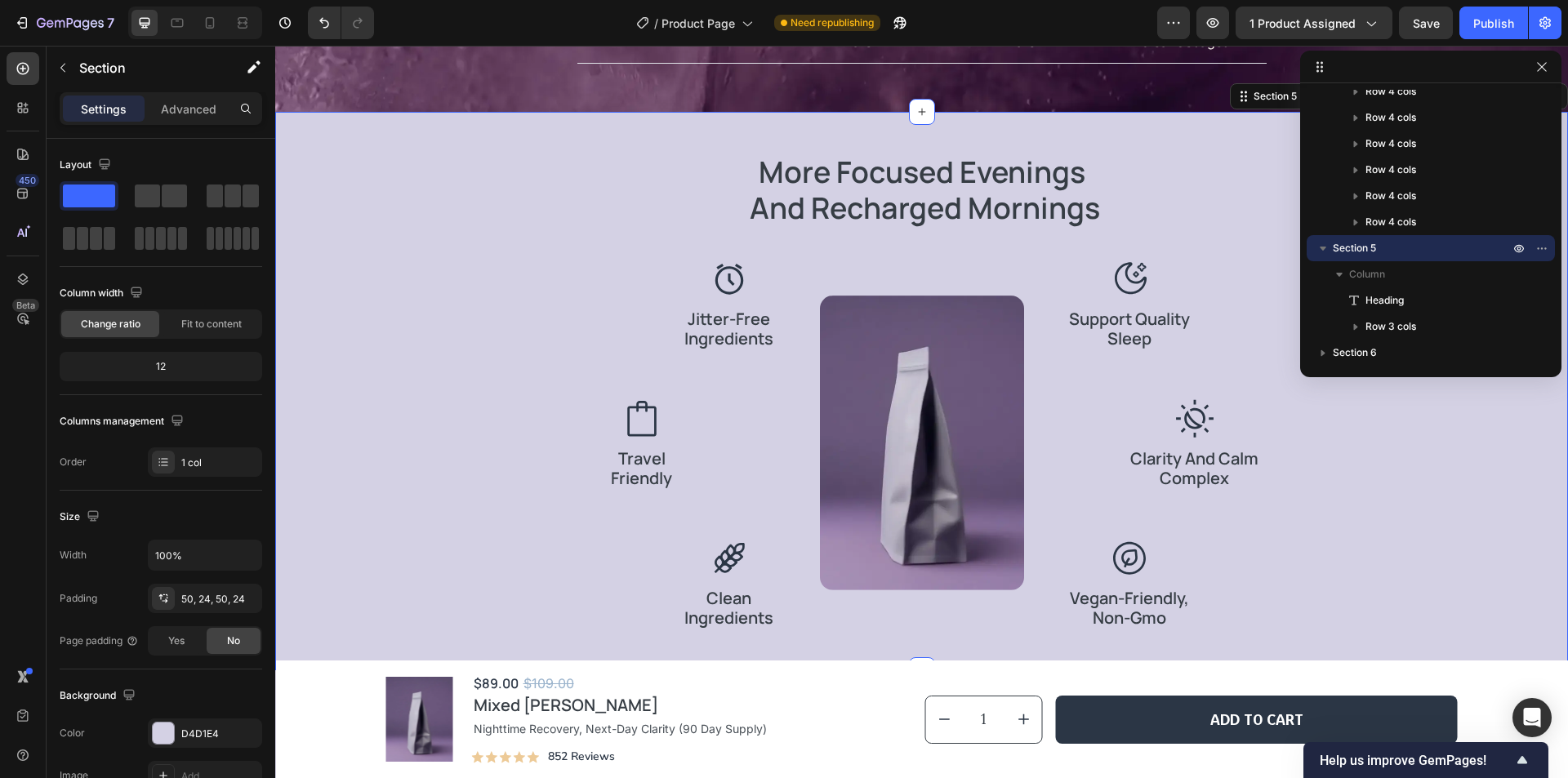
scroll to position [1220, 0]
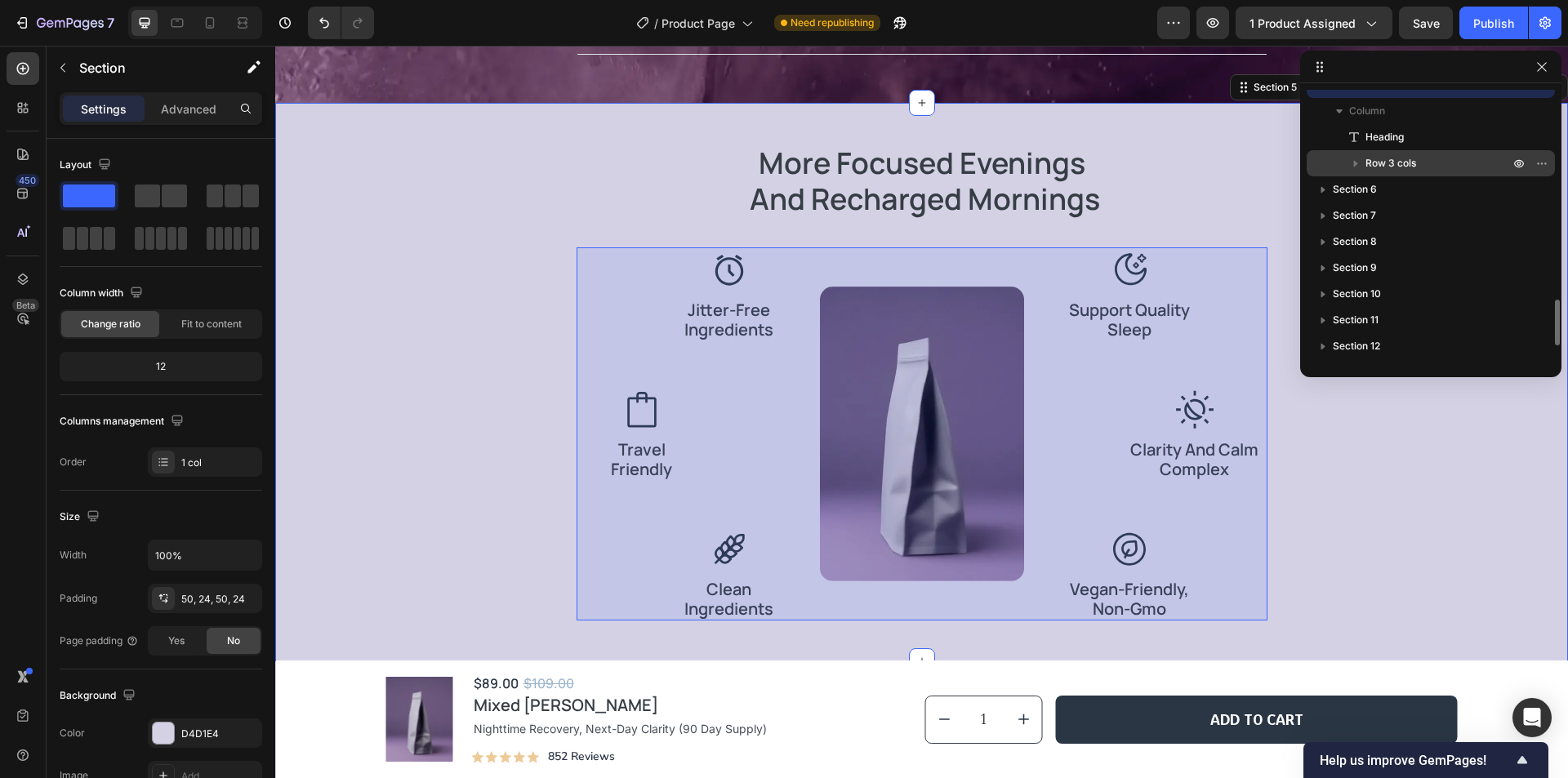
click at [1413, 153] on div "Row 3 cols" at bounding box center [1430, 163] width 235 height 26
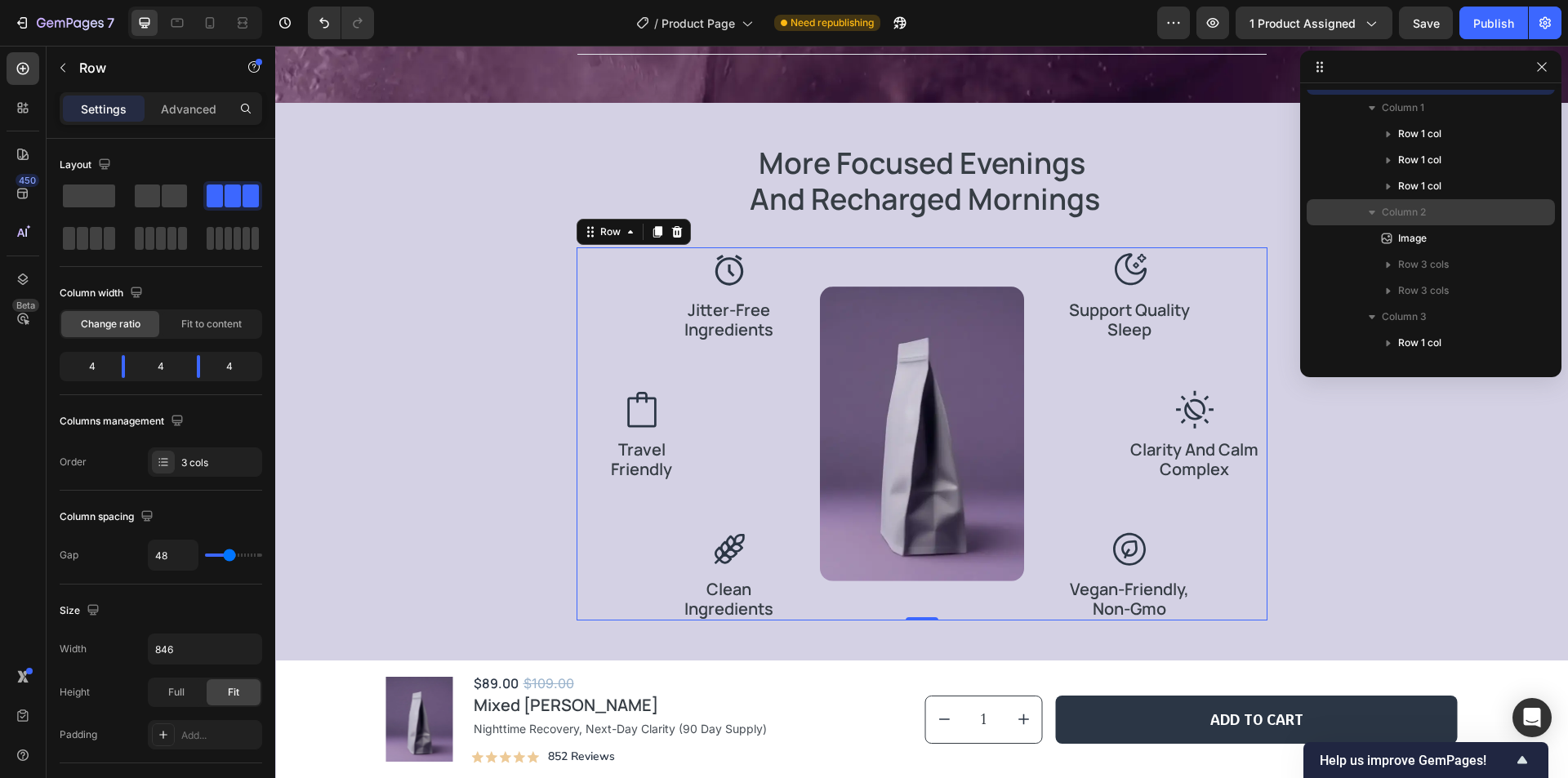
scroll to position [1383, 0]
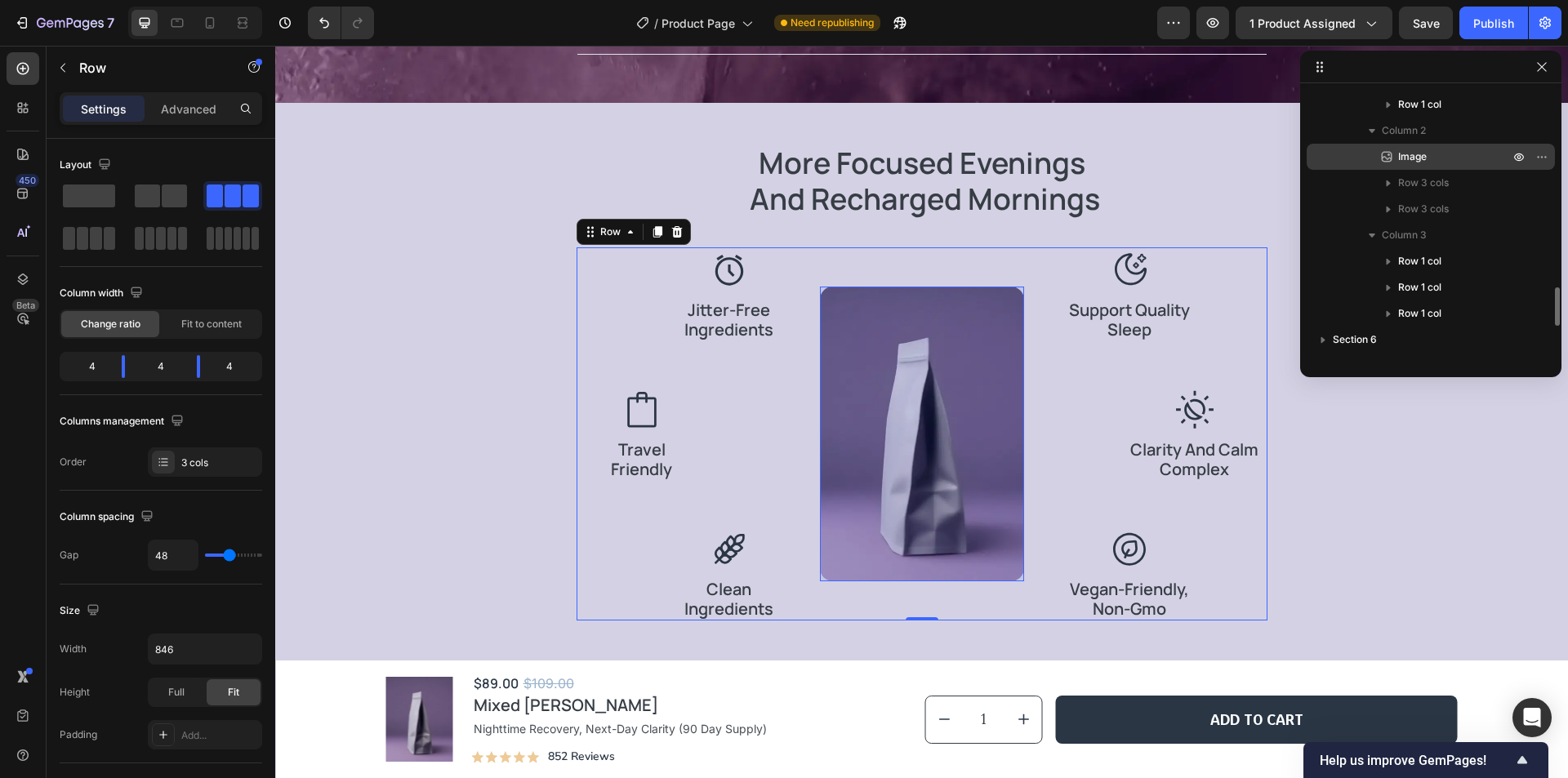
click at [1445, 164] on p "Image" at bounding box center [1435, 156] width 115 height 16
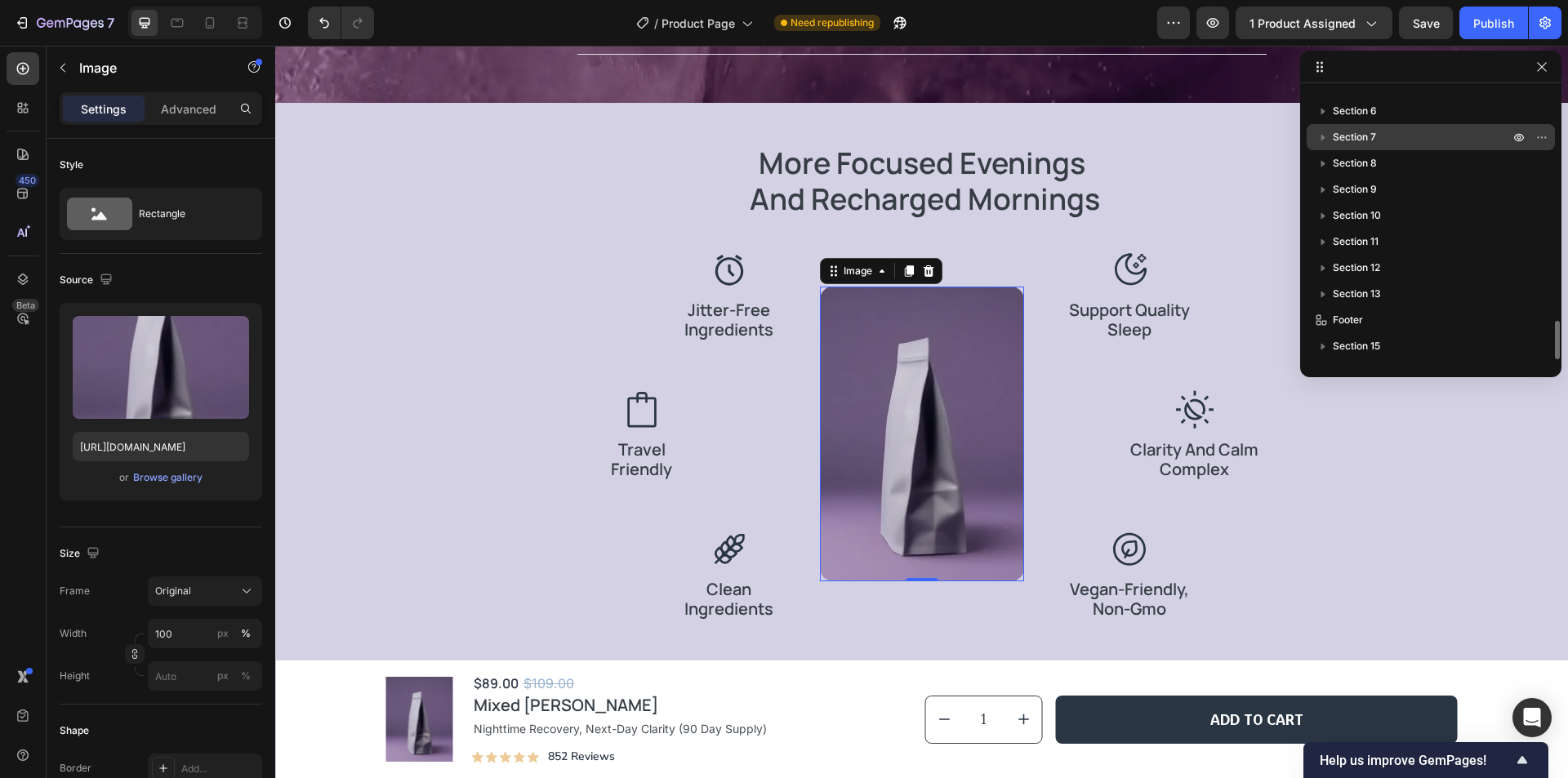
scroll to position [1448, 0]
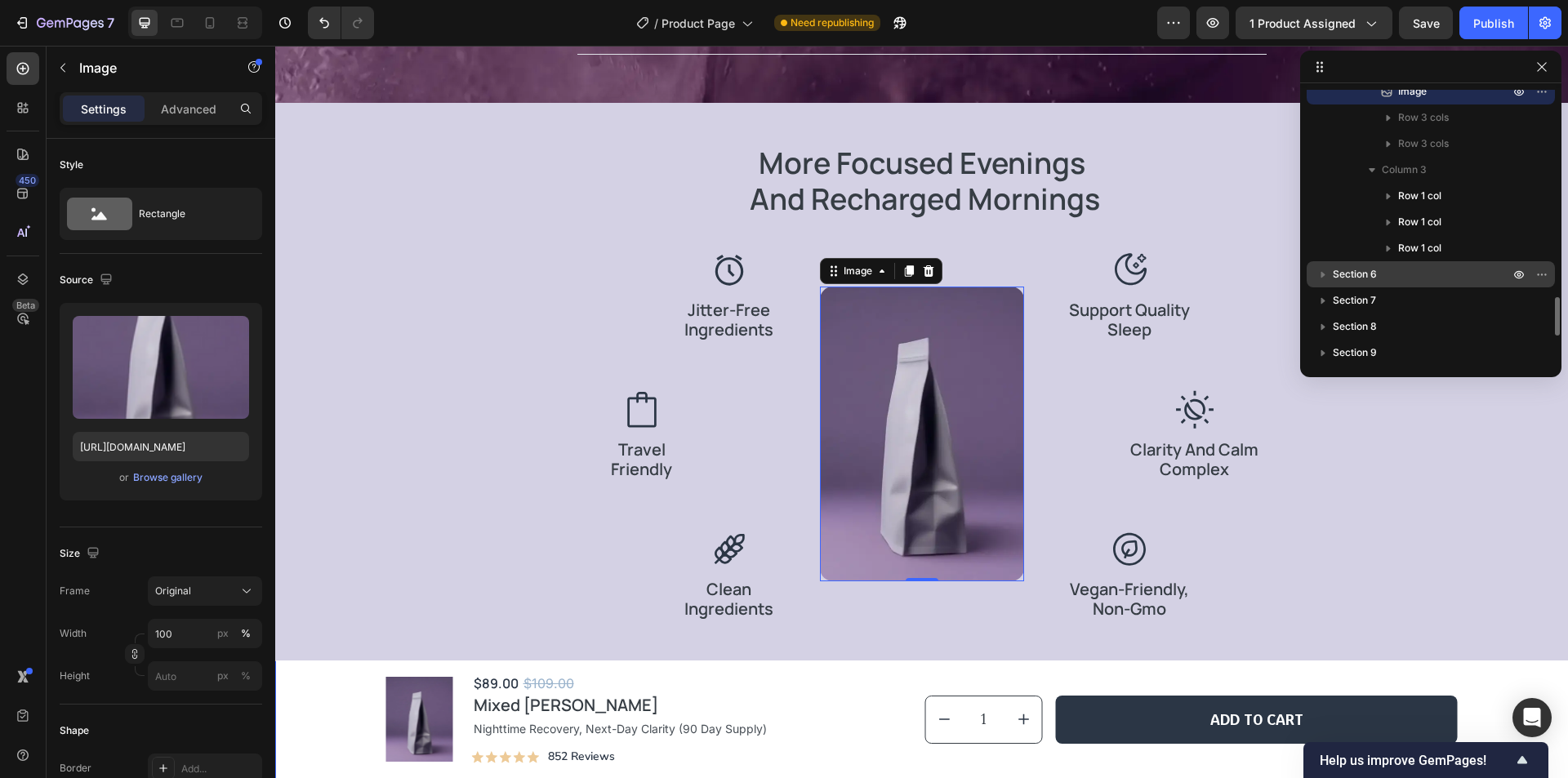
click at [1414, 277] on p "Section 6" at bounding box center [1423, 273] width 180 height 16
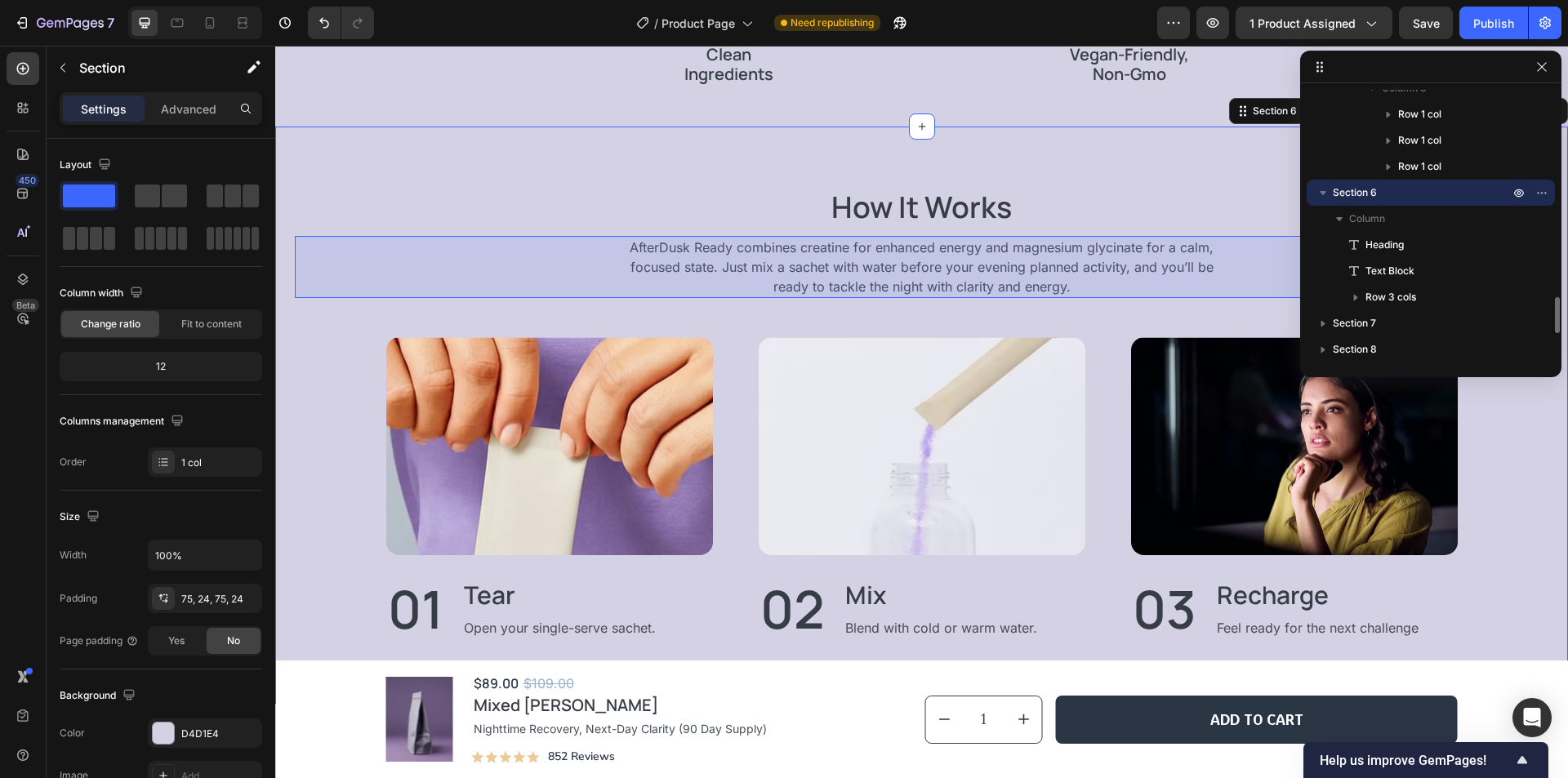
scroll to position [2340, 0]
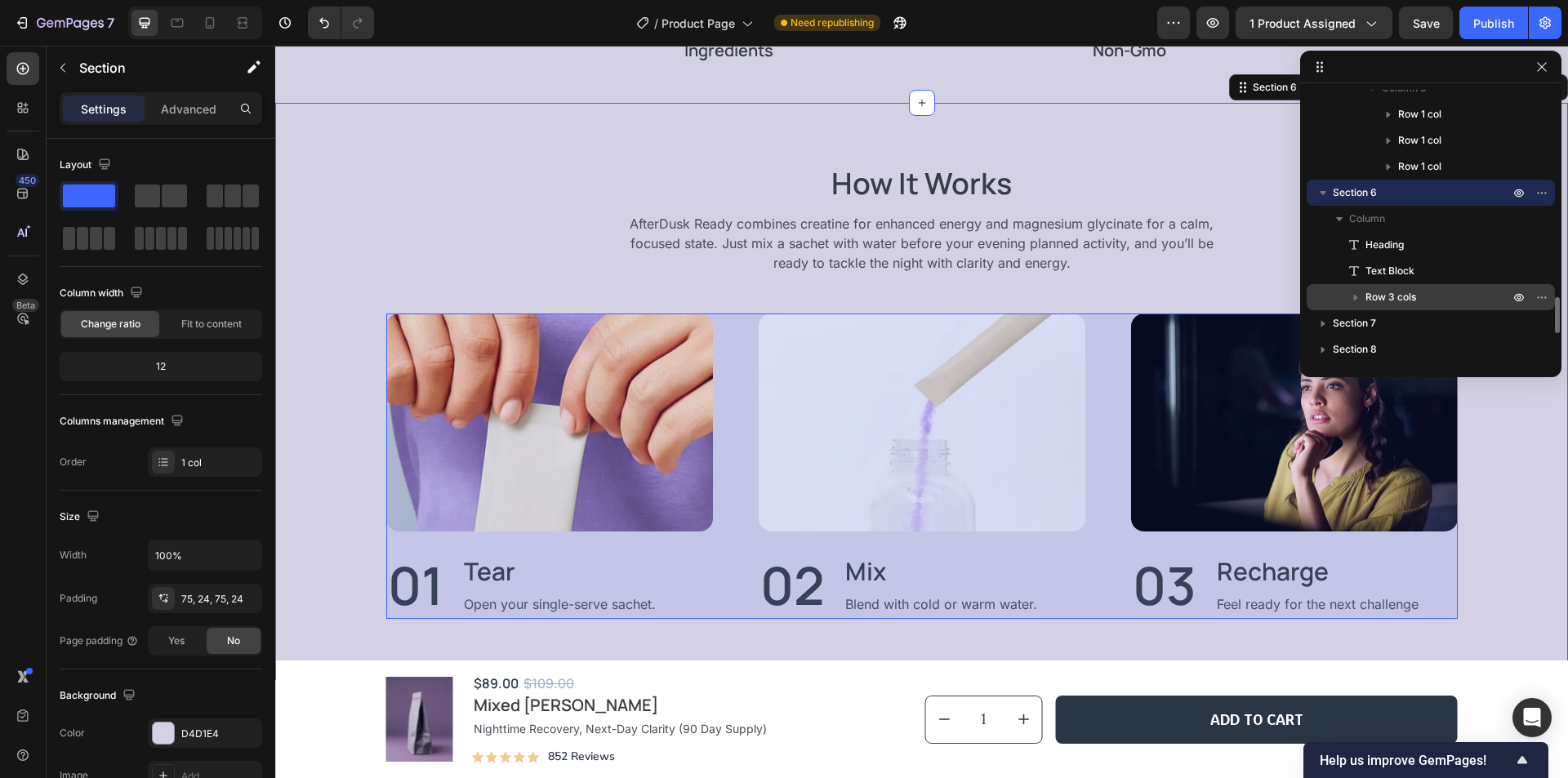
click at [1419, 291] on p "Row 3 cols" at bounding box center [1438, 297] width 147 height 16
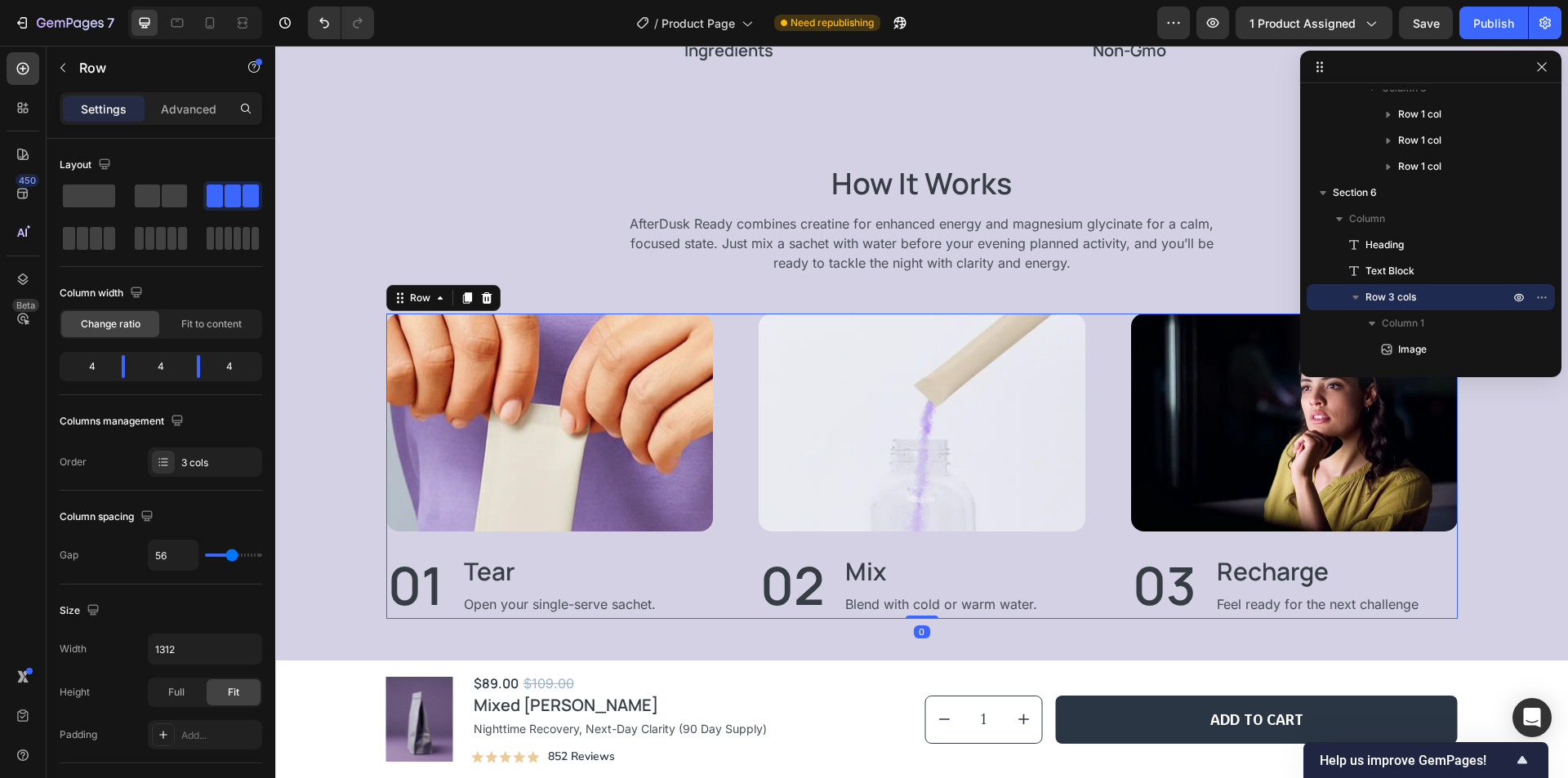
scroll to position [1693, 0]
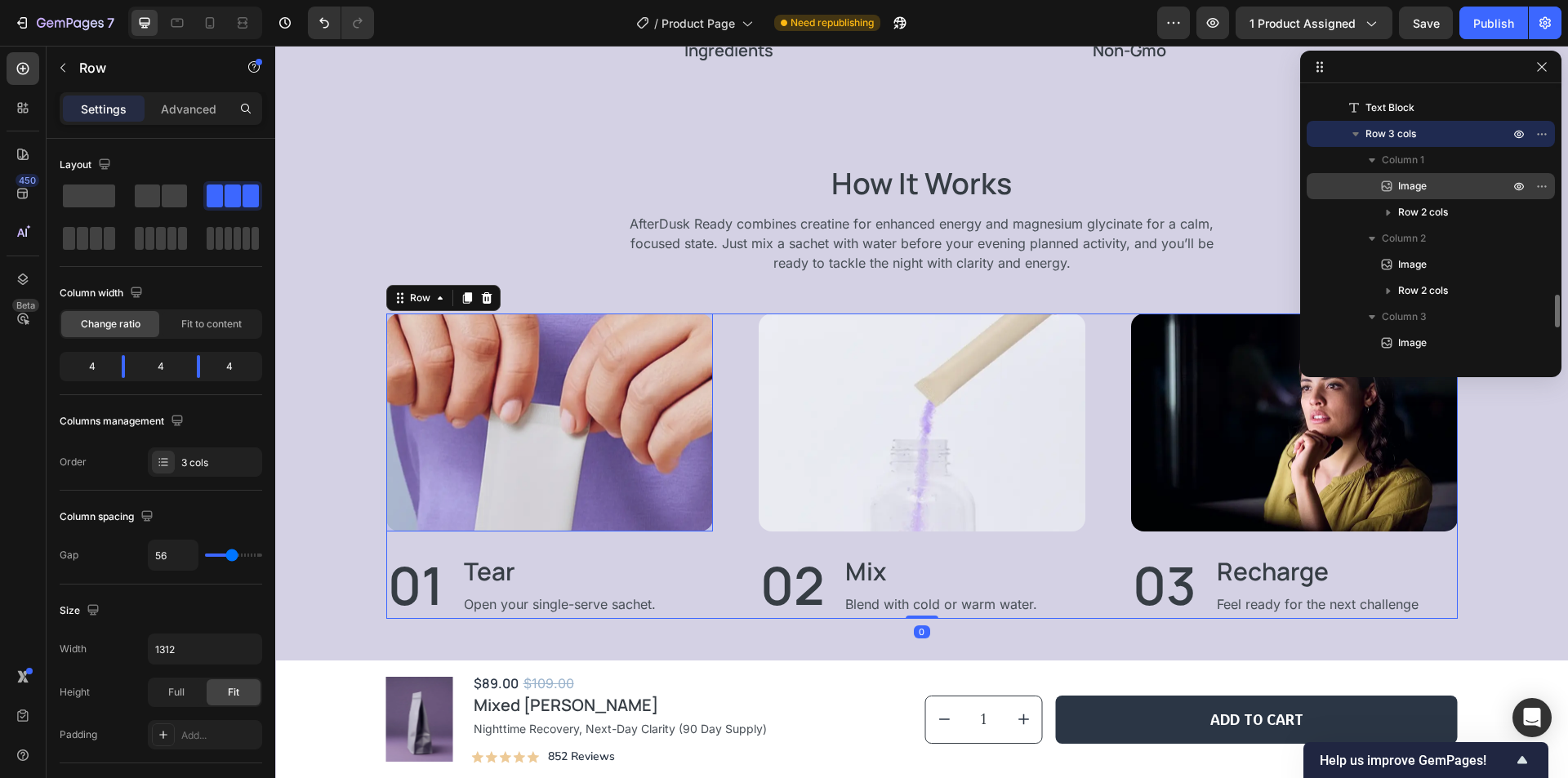
click at [1440, 187] on p "Image" at bounding box center [1435, 186] width 115 height 16
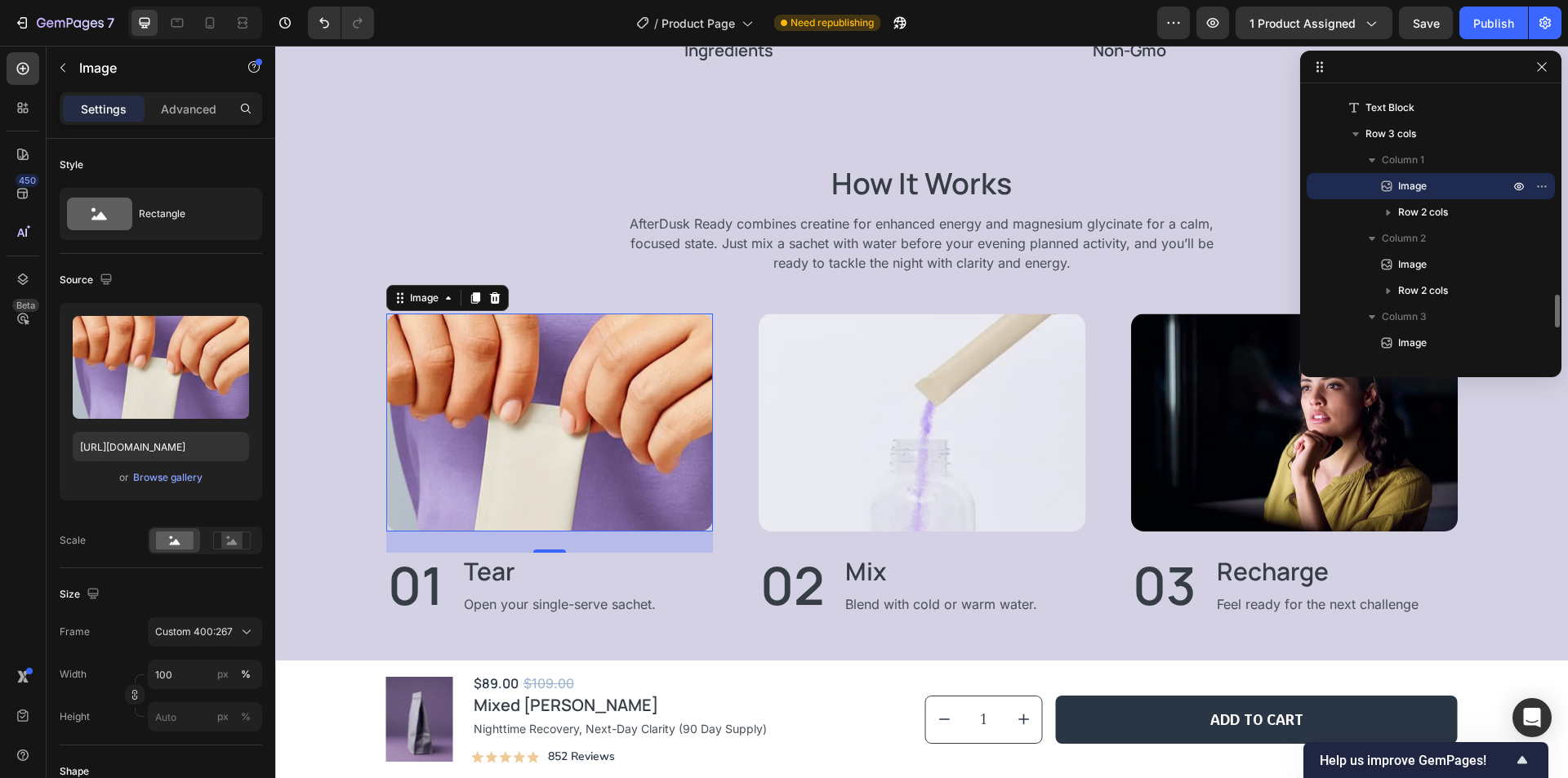
scroll to position [1775, 0]
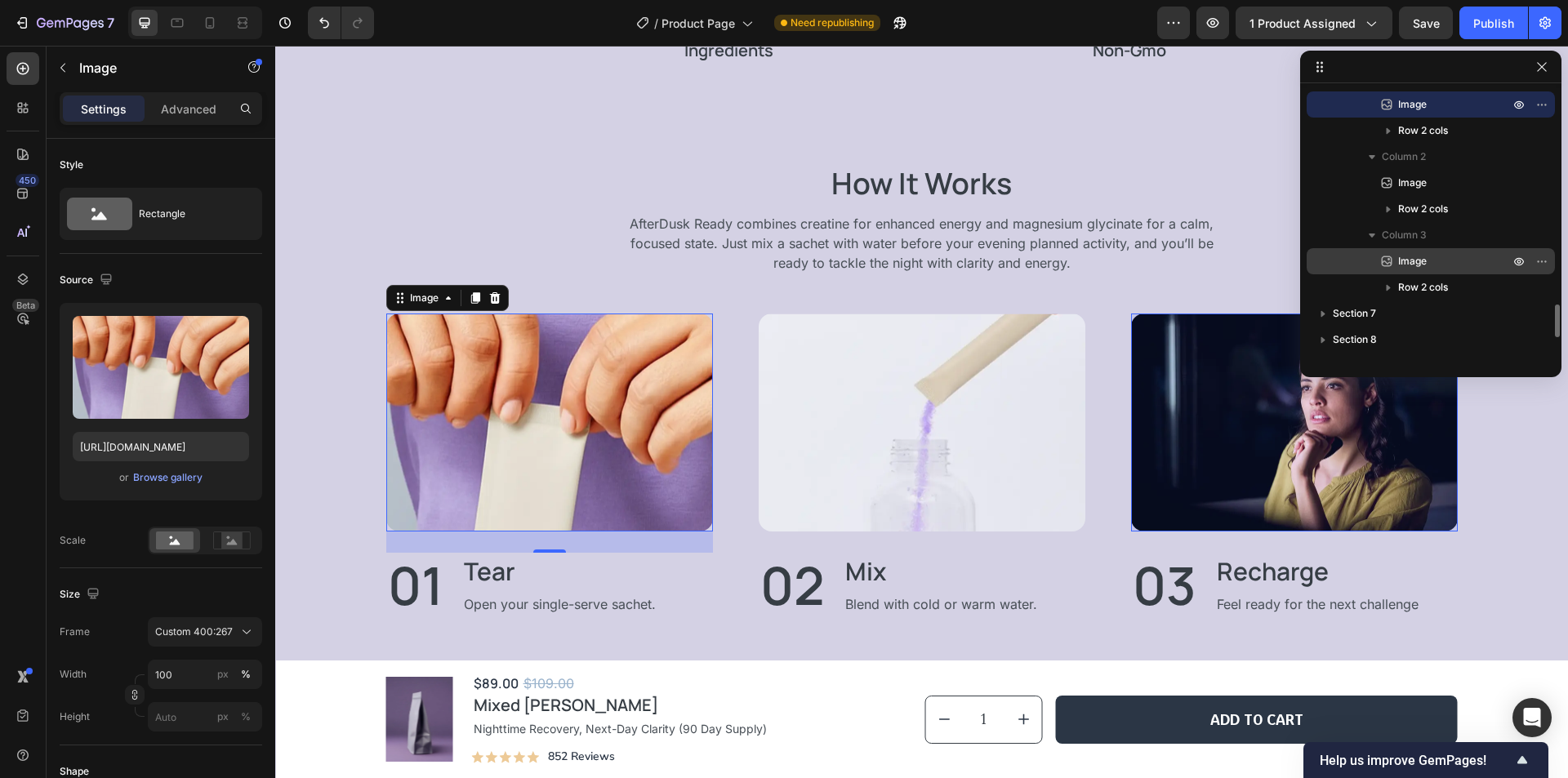
click at [1430, 250] on div "Image" at bounding box center [1430, 261] width 235 height 26
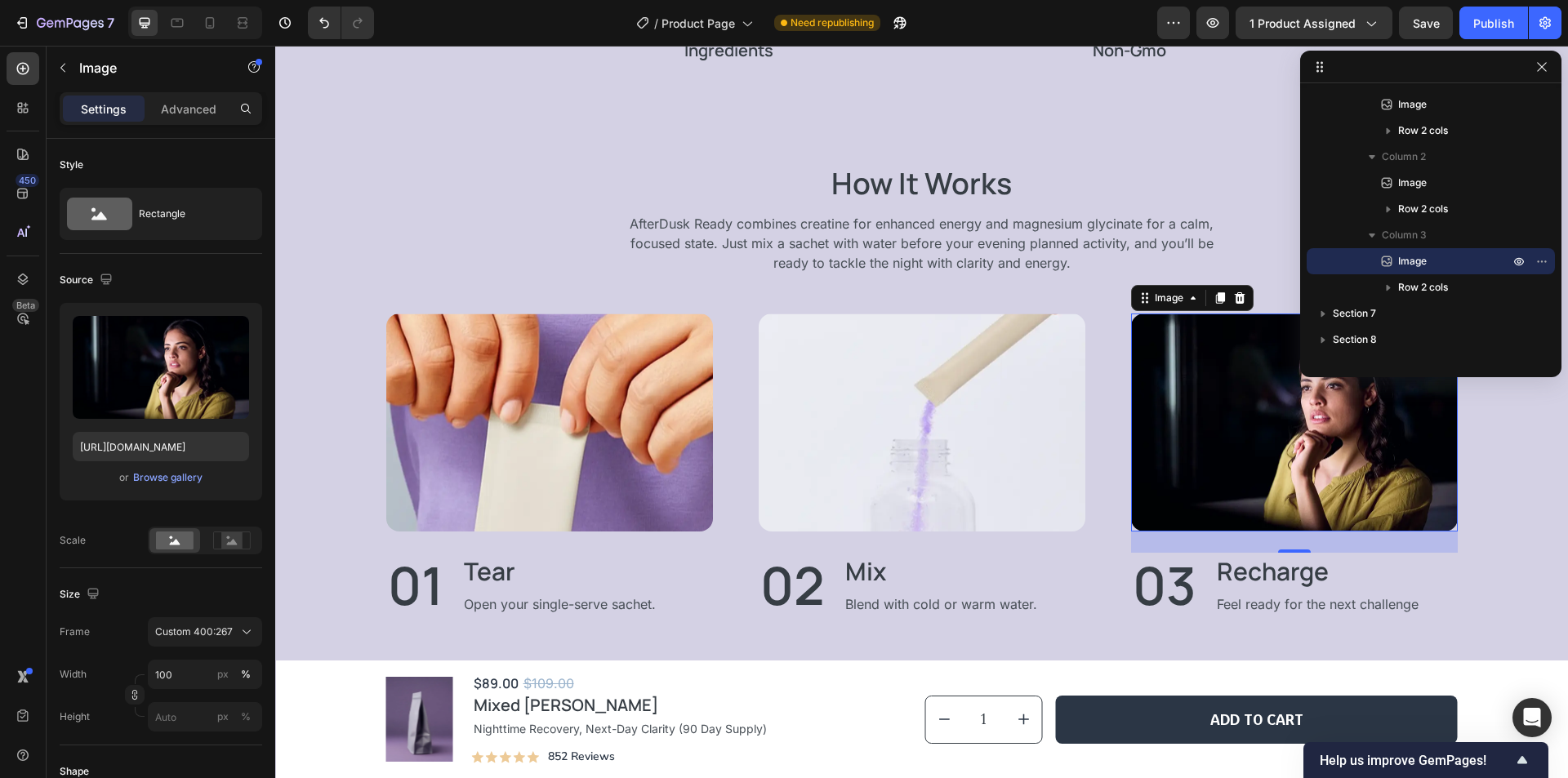
scroll to position [1938, 0]
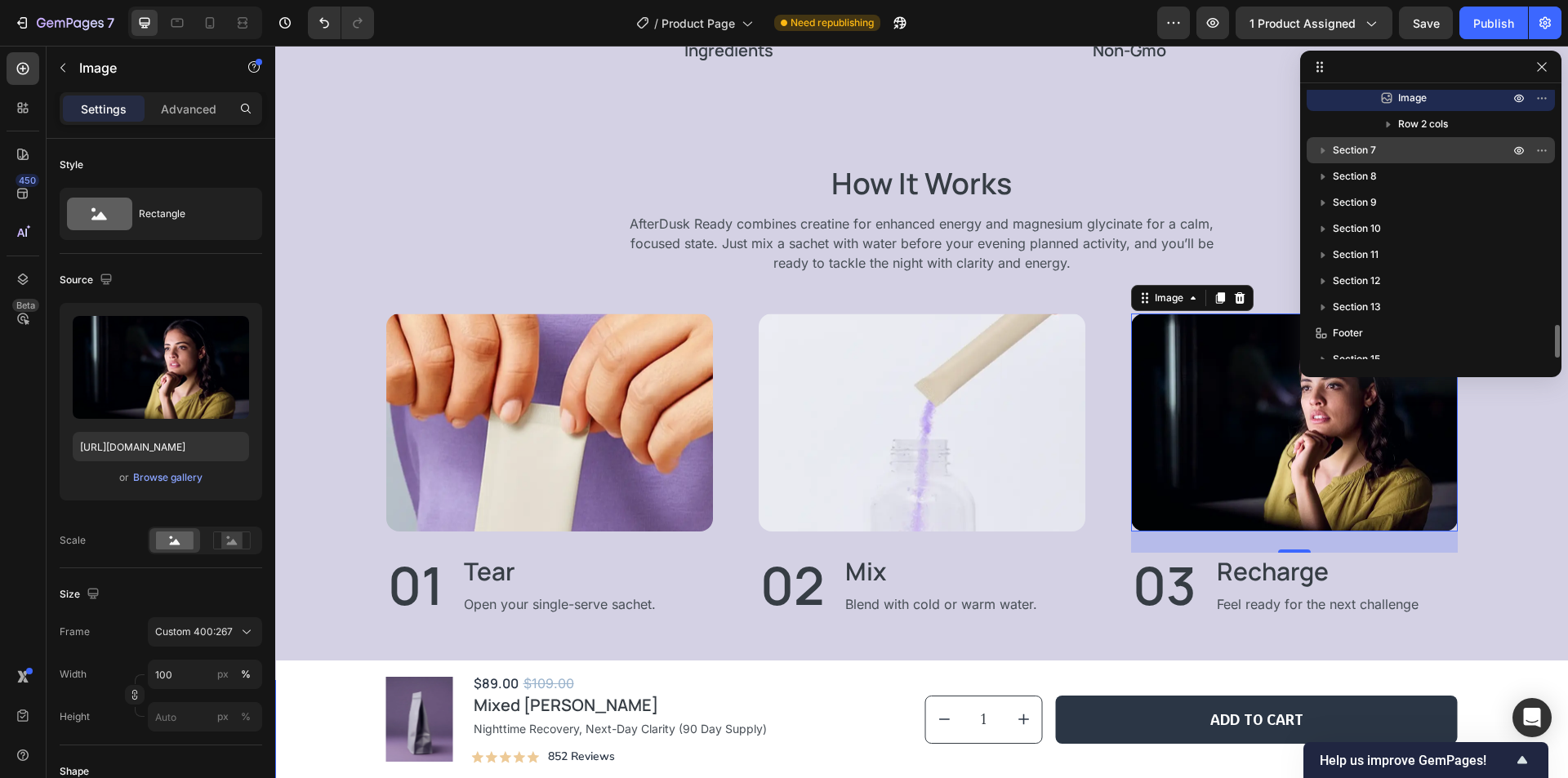
click at [1436, 158] on div "Section 7" at bounding box center [1430, 149] width 235 height 26
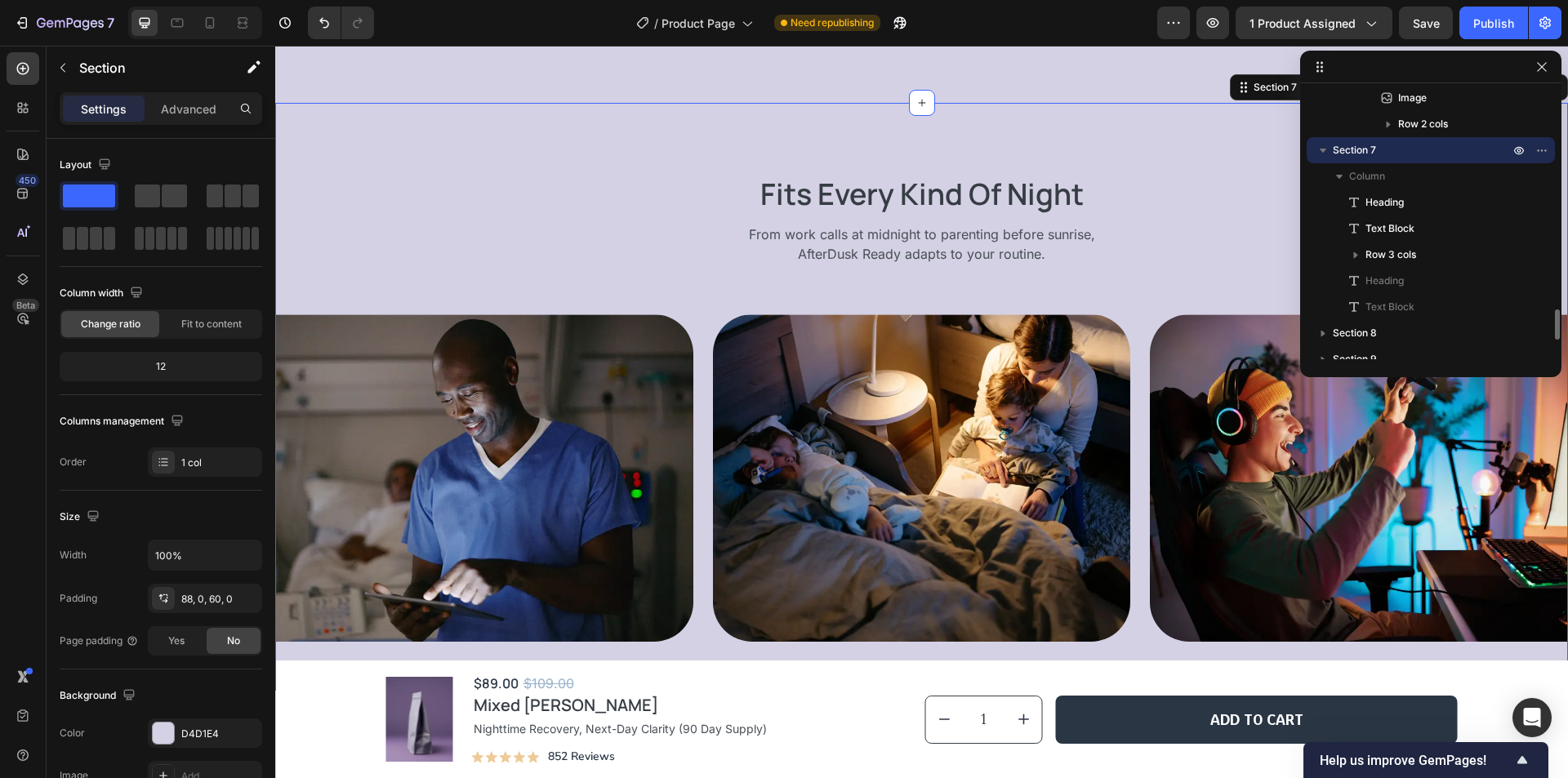
scroll to position [2019, 0]
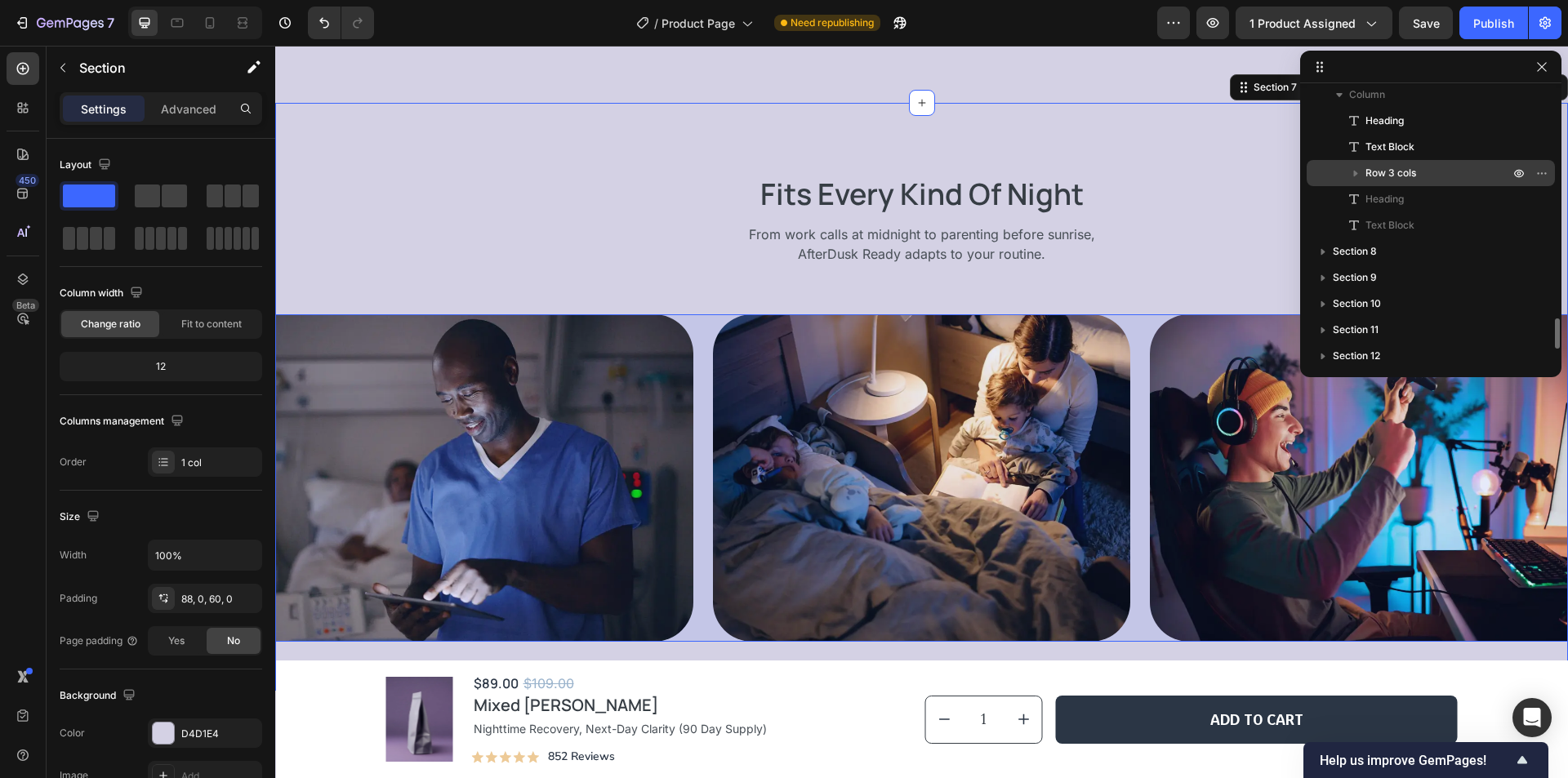
click at [1435, 165] on p "Row 3 cols" at bounding box center [1438, 172] width 147 height 16
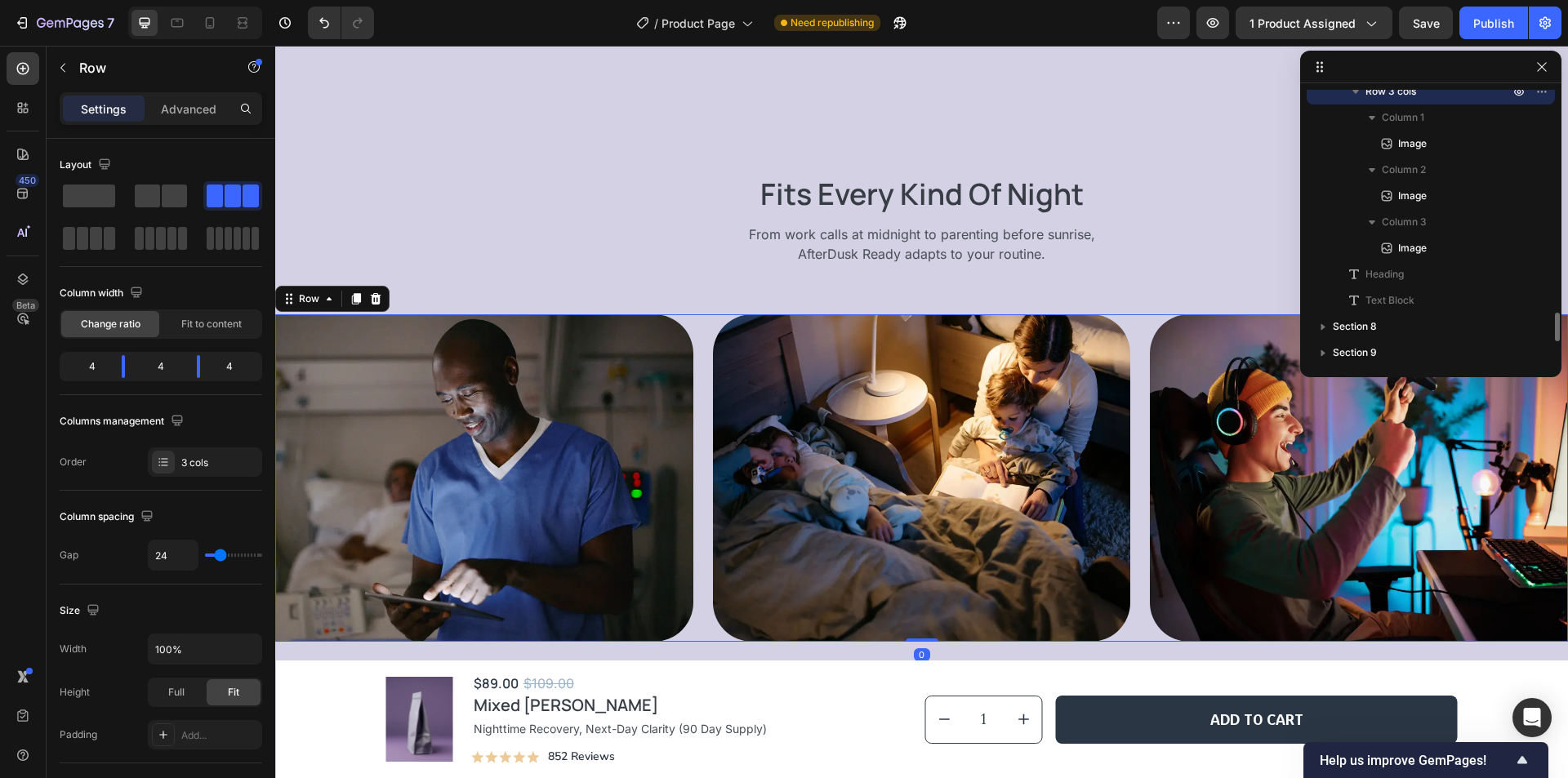
scroll to position [2183, 0]
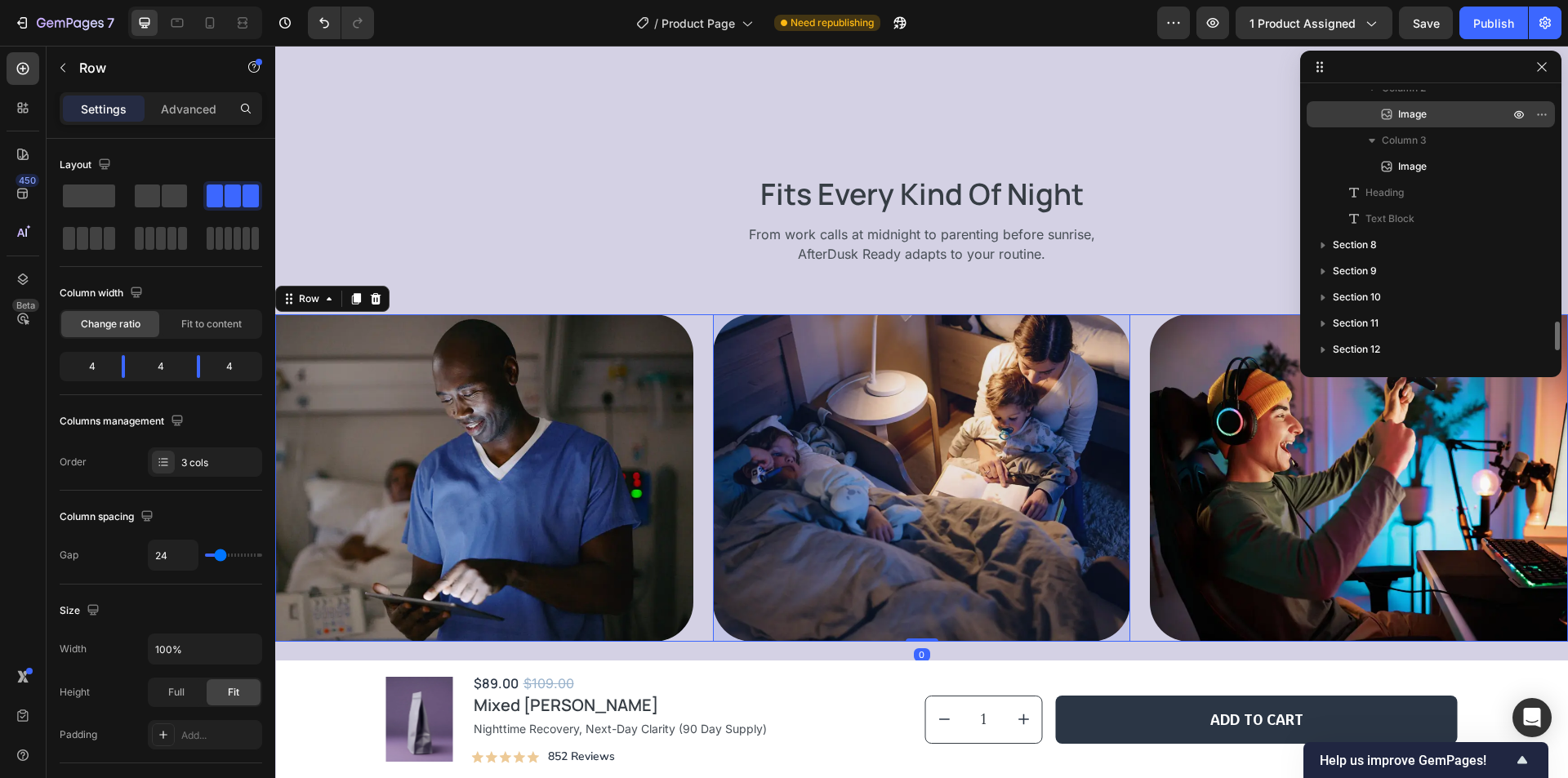
click at [1440, 115] on p "Image" at bounding box center [1435, 114] width 115 height 16
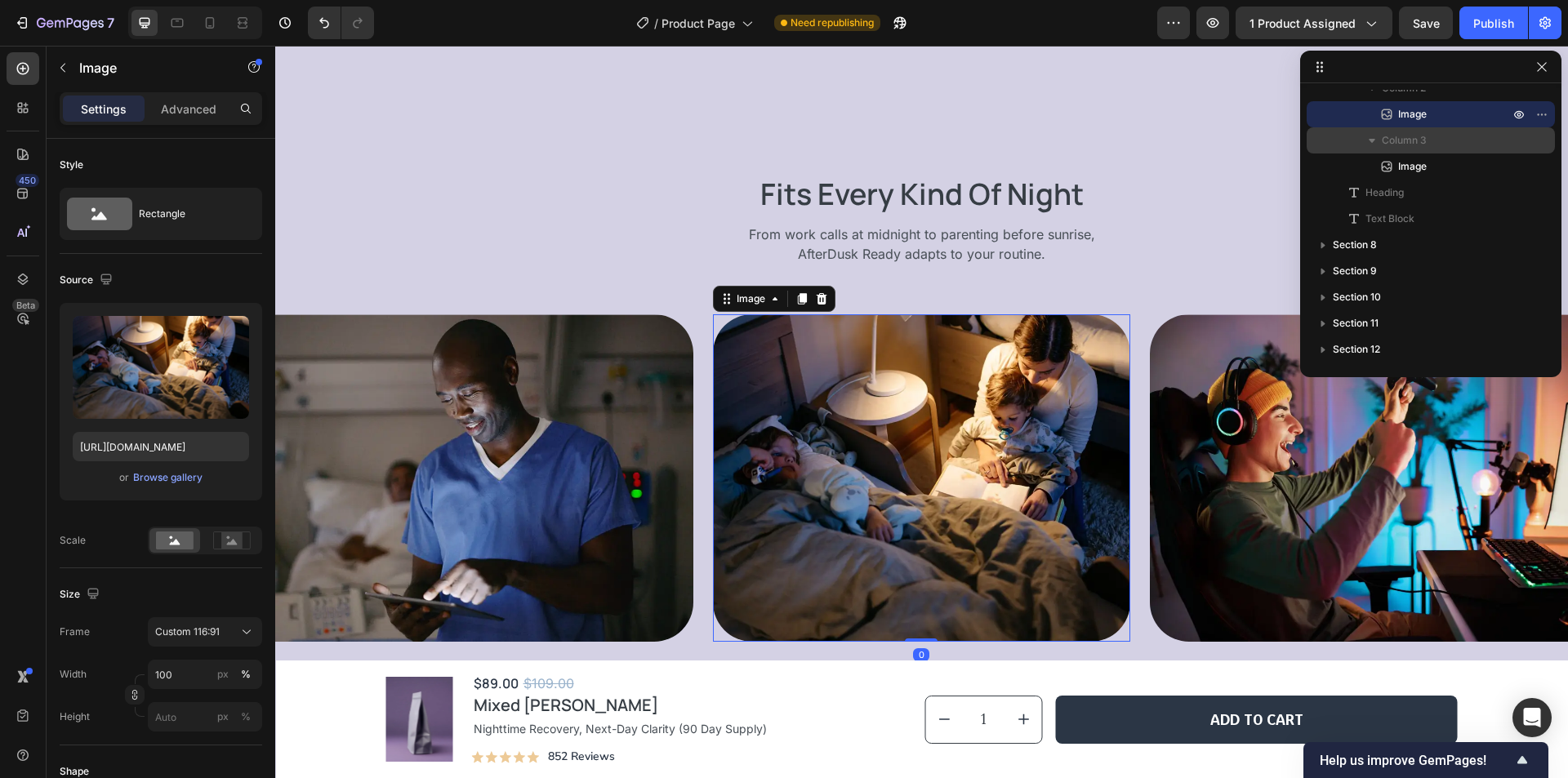
scroll to position [2265, 0]
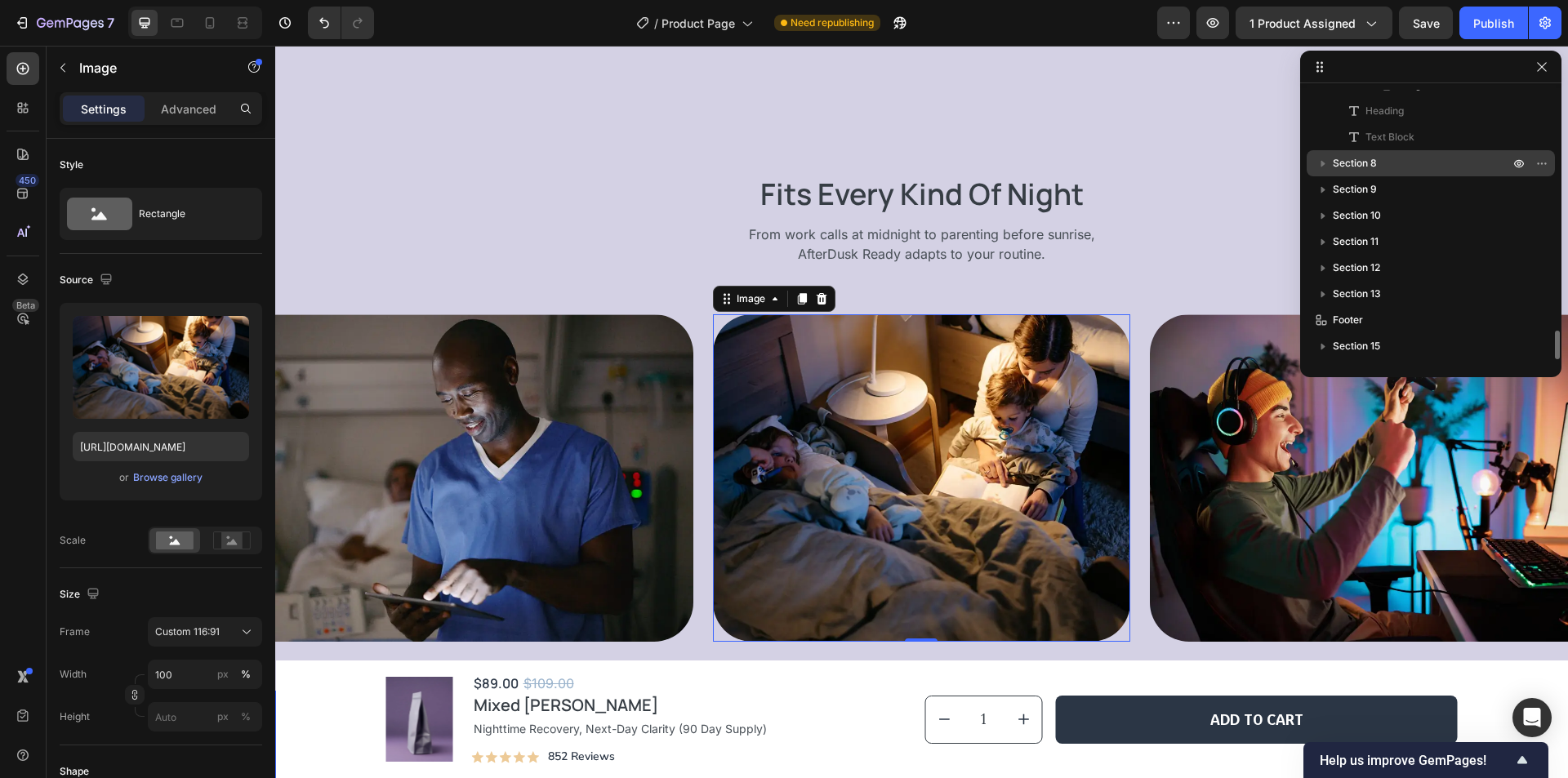
click at [1401, 164] on p "Section 8" at bounding box center [1423, 163] width 180 height 16
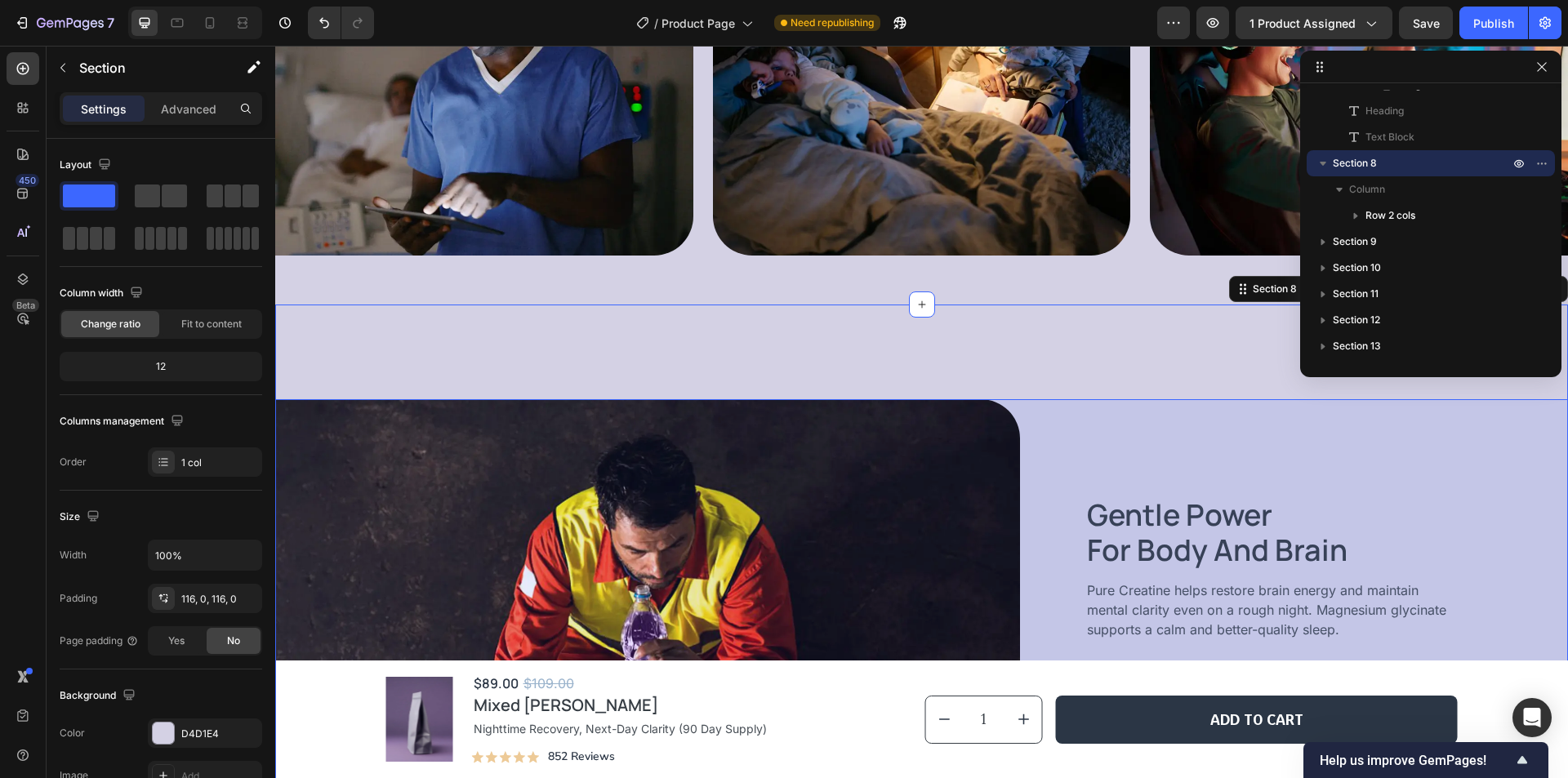
scroll to position [3503, 0]
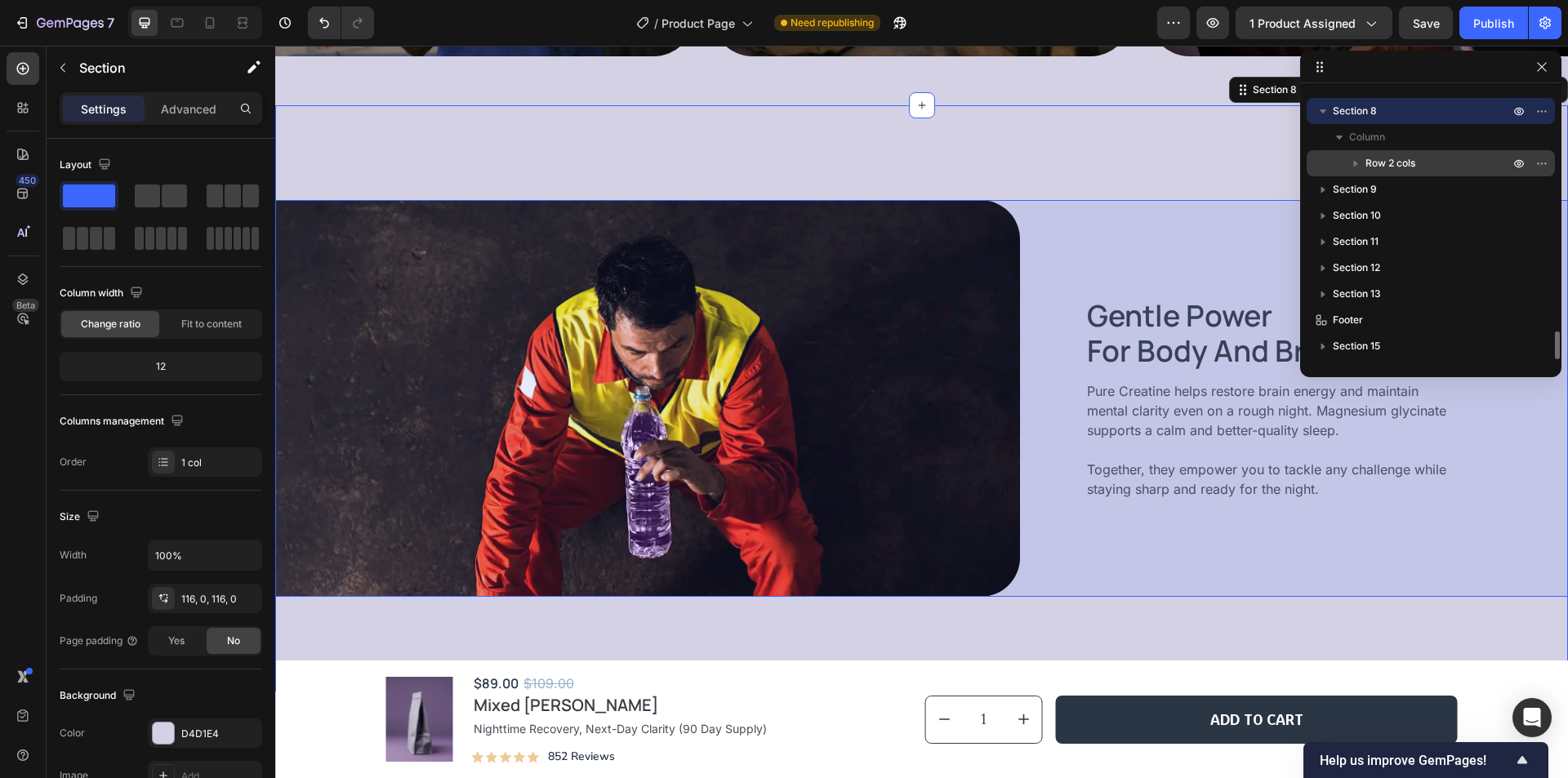
click at [1430, 157] on p "Row 2 cols" at bounding box center [1438, 163] width 147 height 16
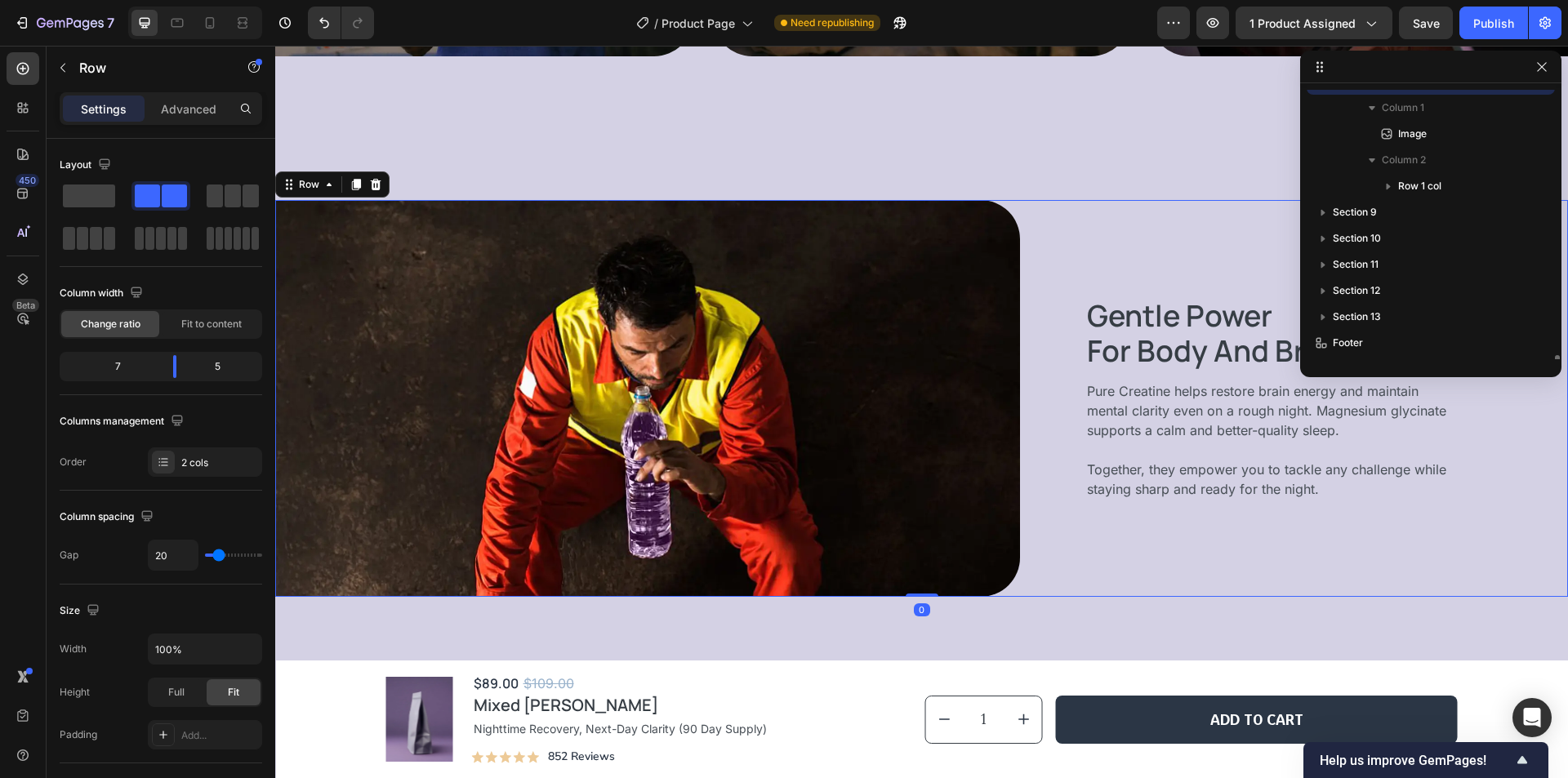
scroll to position [2421, 0]
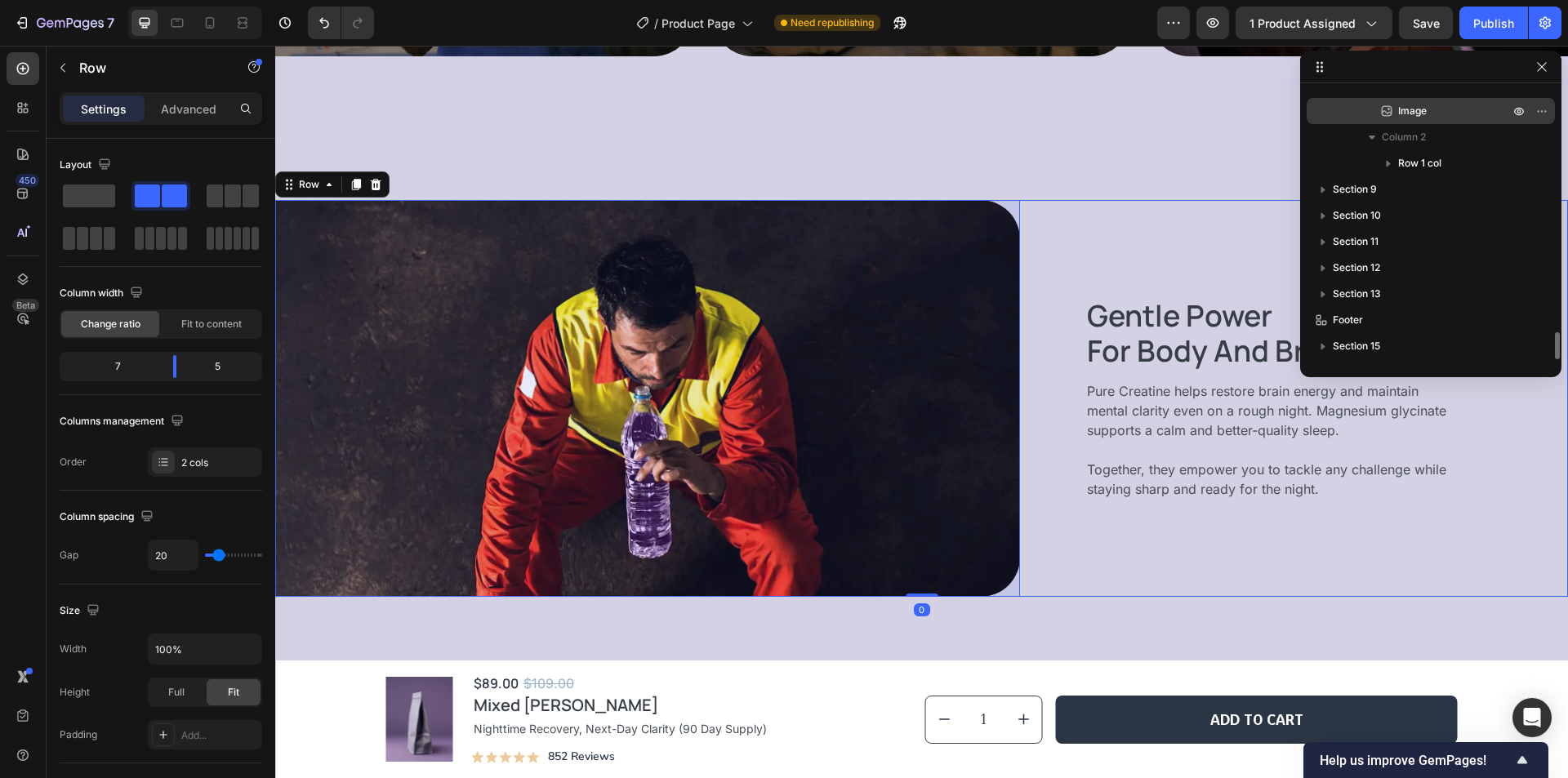
click at [1450, 116] on p "Image" at bounding box center [1435, 111] width 115 height 16
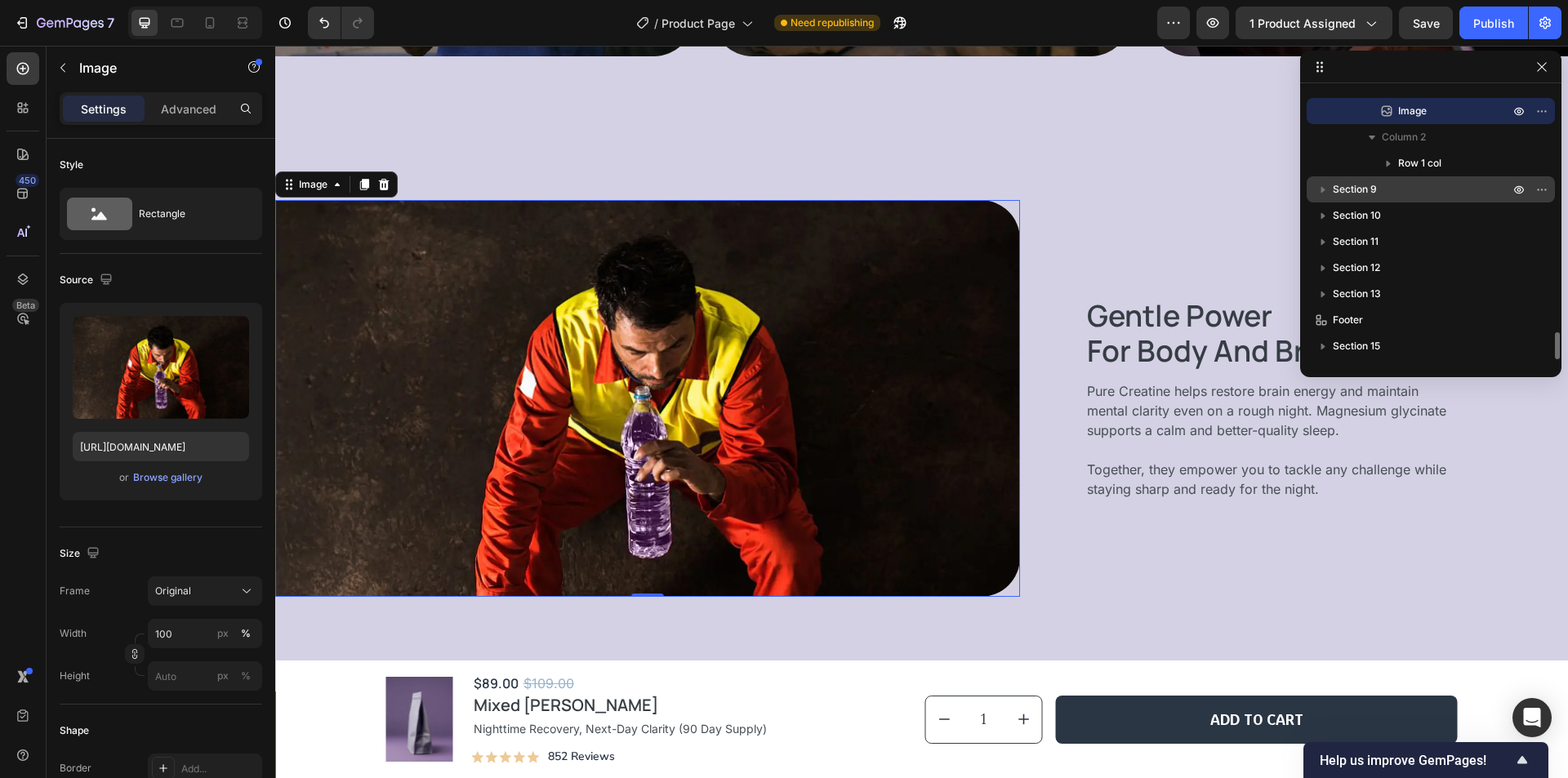
click at [1397, 189] on p "Section 9" at bounding box center [1423, 189] width 180 height 16
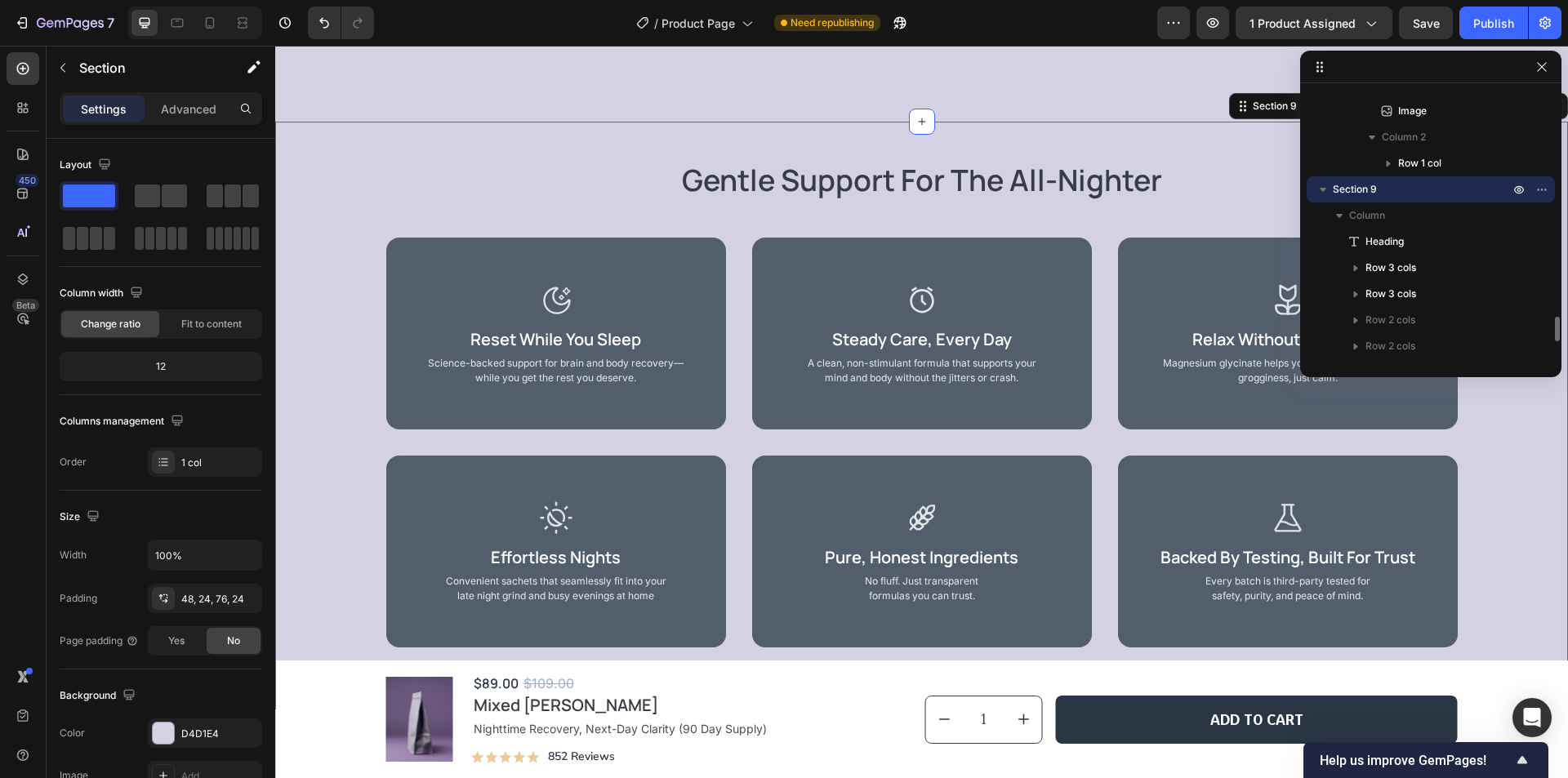
scroll to position [4084, 0]
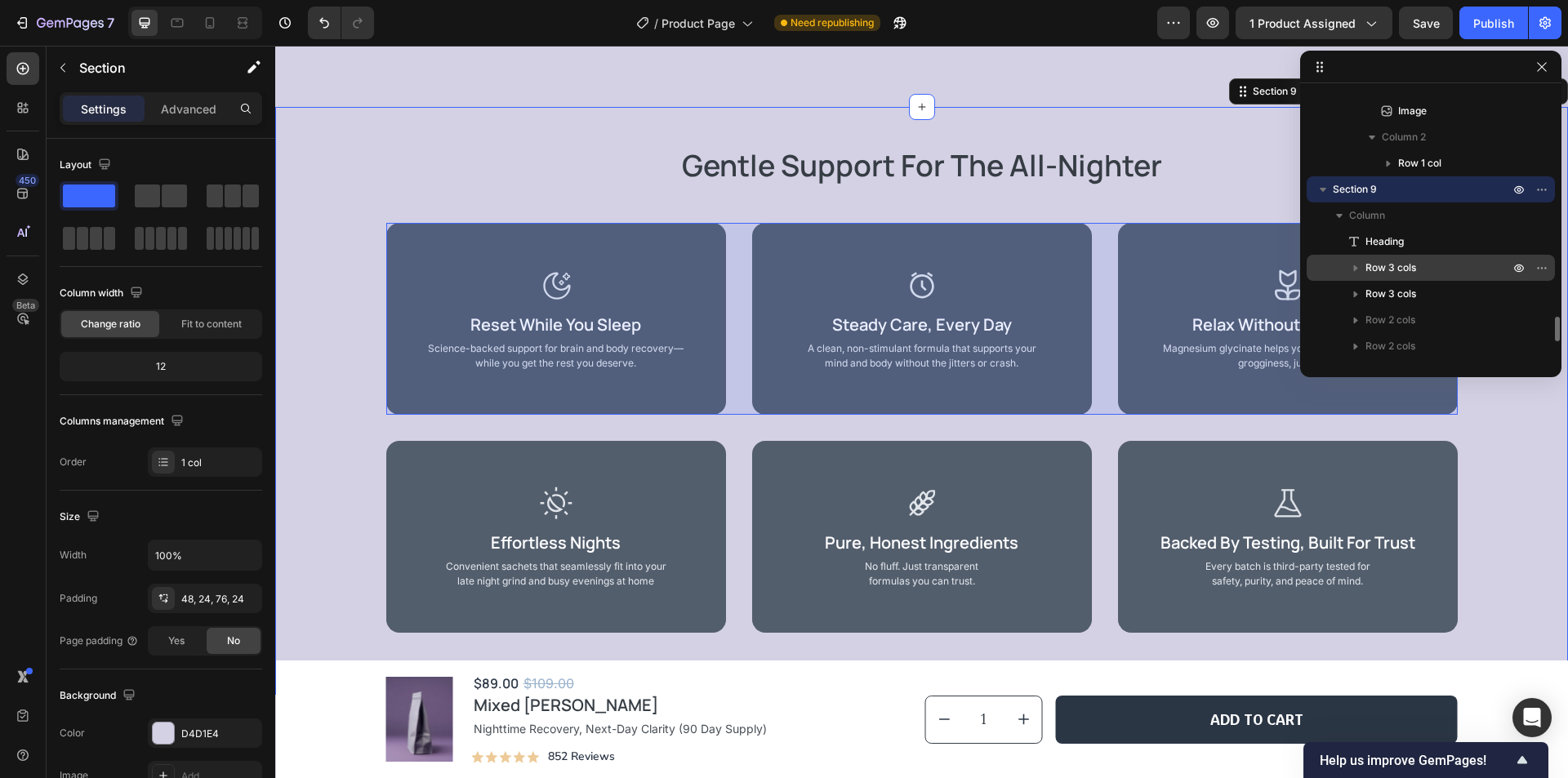
click at [1432, 259] on div "Row 3 cols" at bounding box center [1430, 267] width 235 height 26
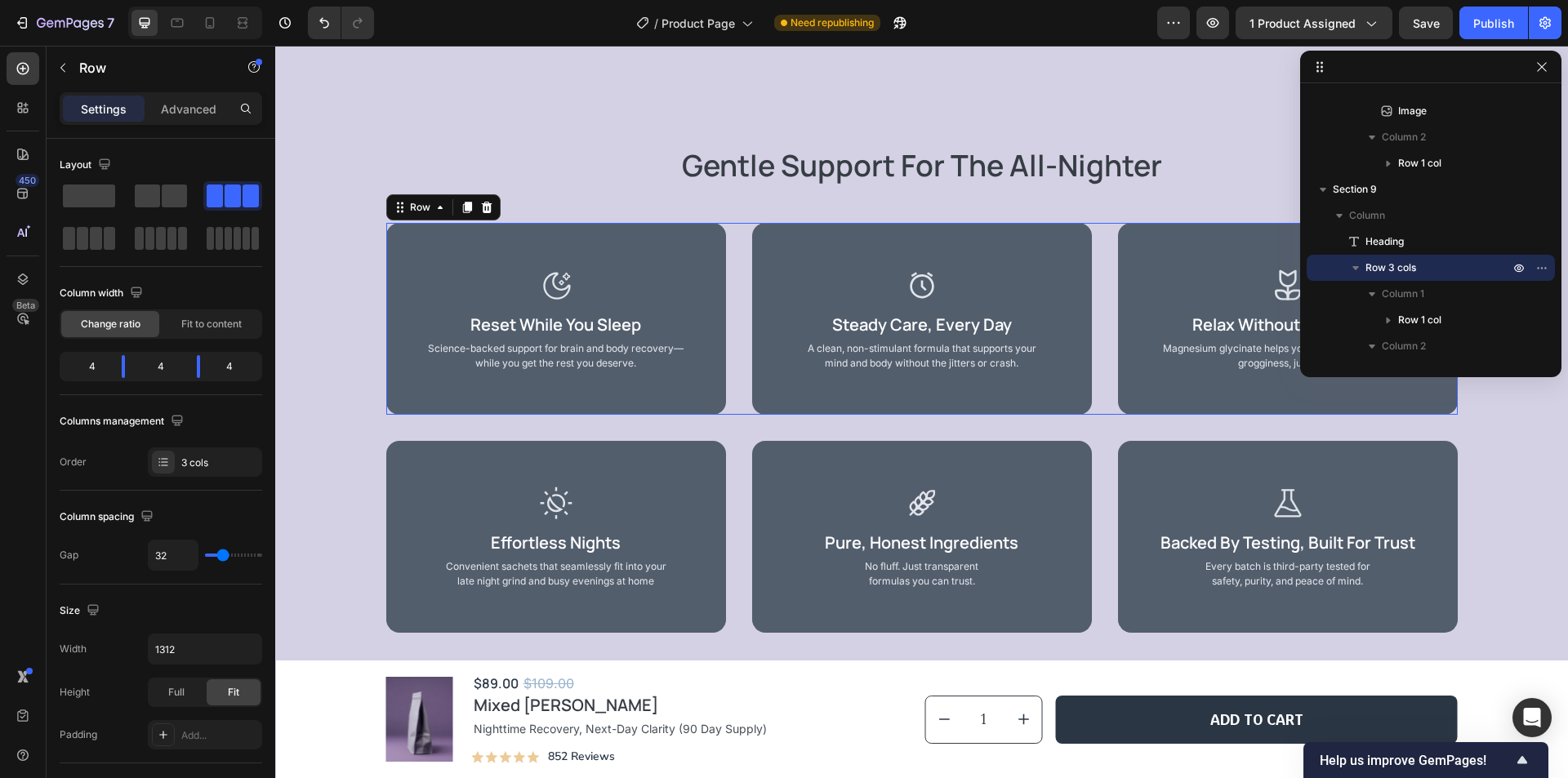
scroll to position [2584, 0]
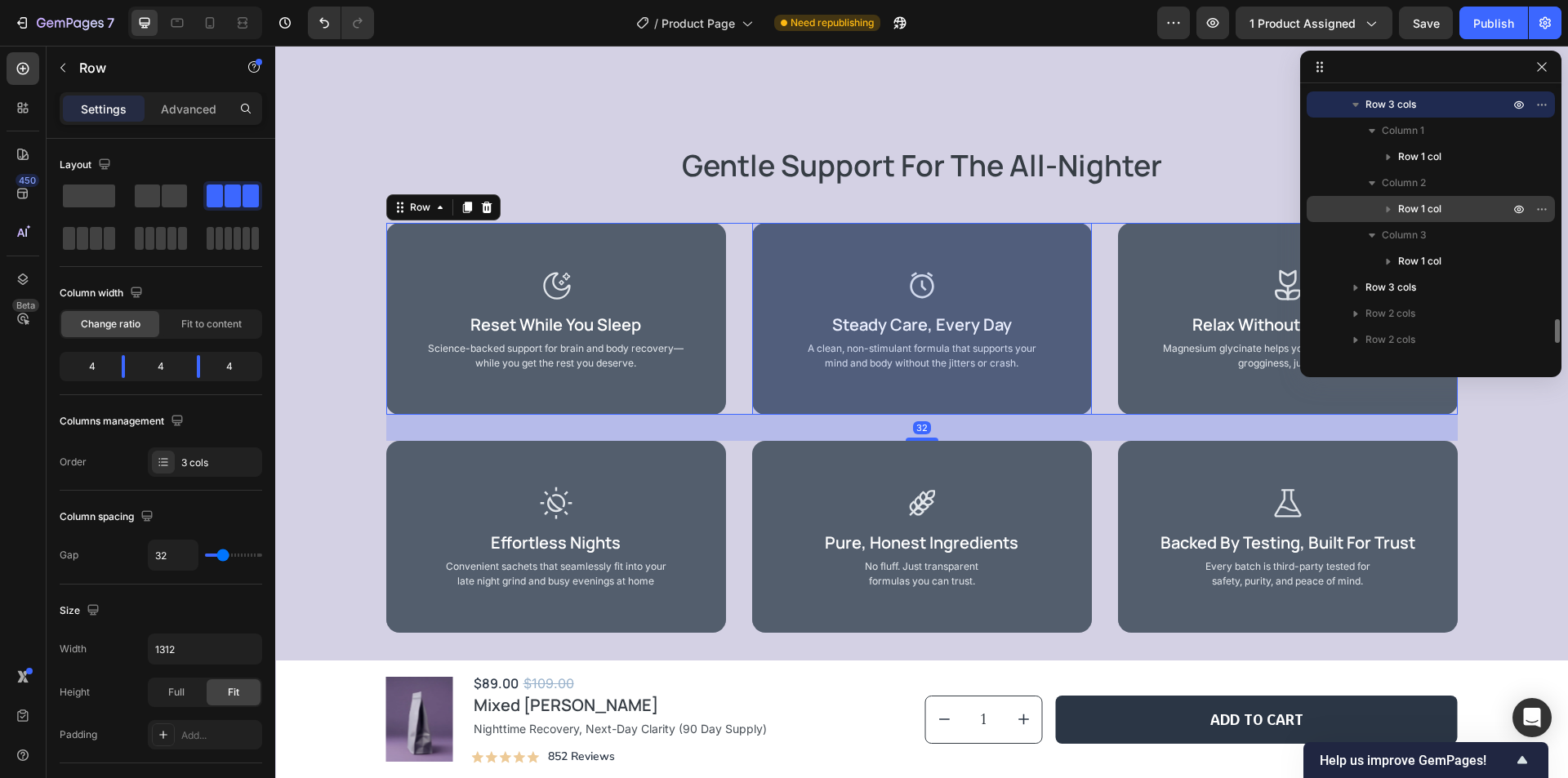
click at [1453, 206] on p "Row 1 col" at bounding box center [1454, 209] width 115 height 16
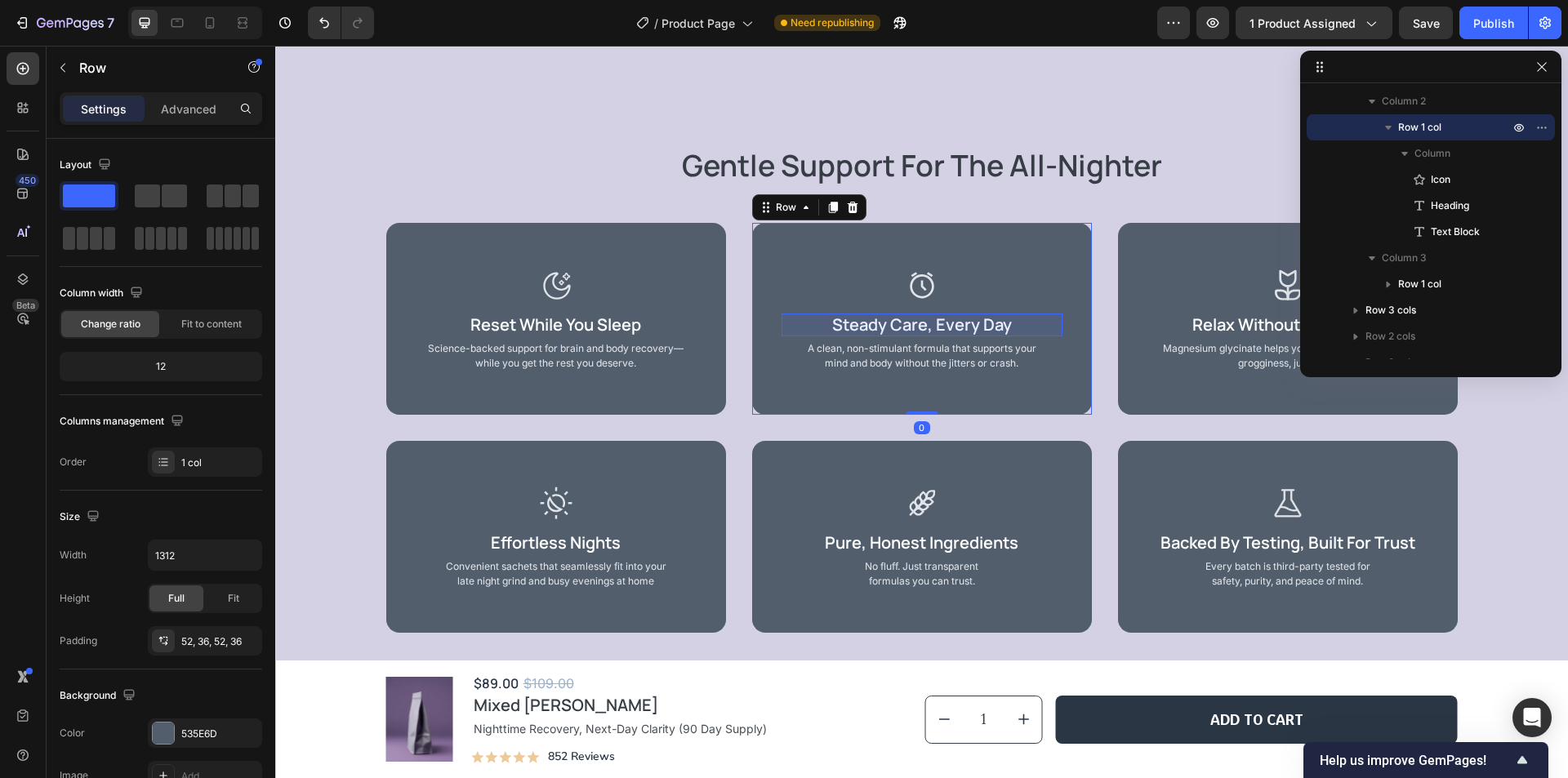
scroll to position [2747, 0]
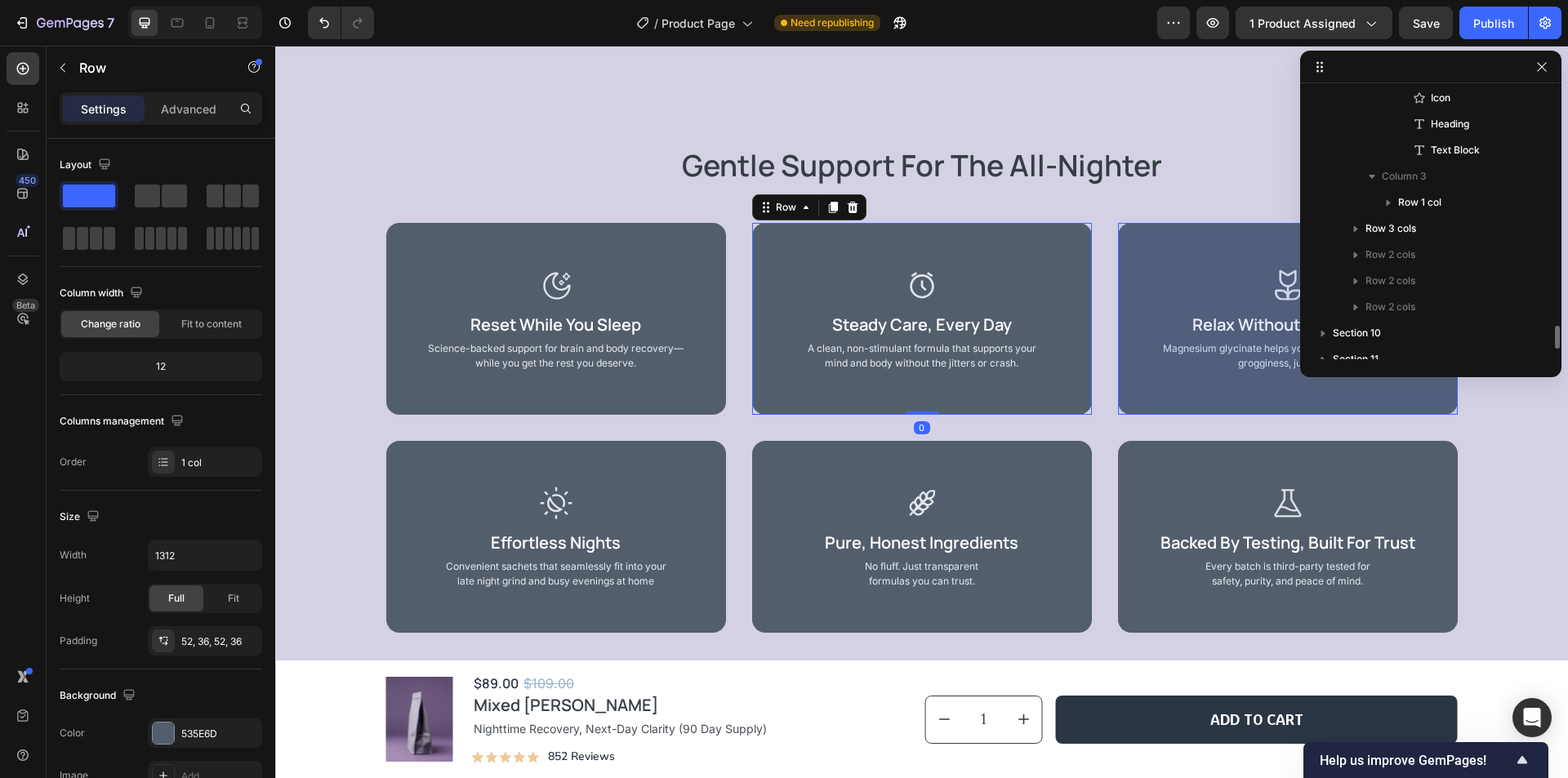
click at [1453, 206] on p "Row 1 col" at bounding box center [1454, 202] width 115 height 16
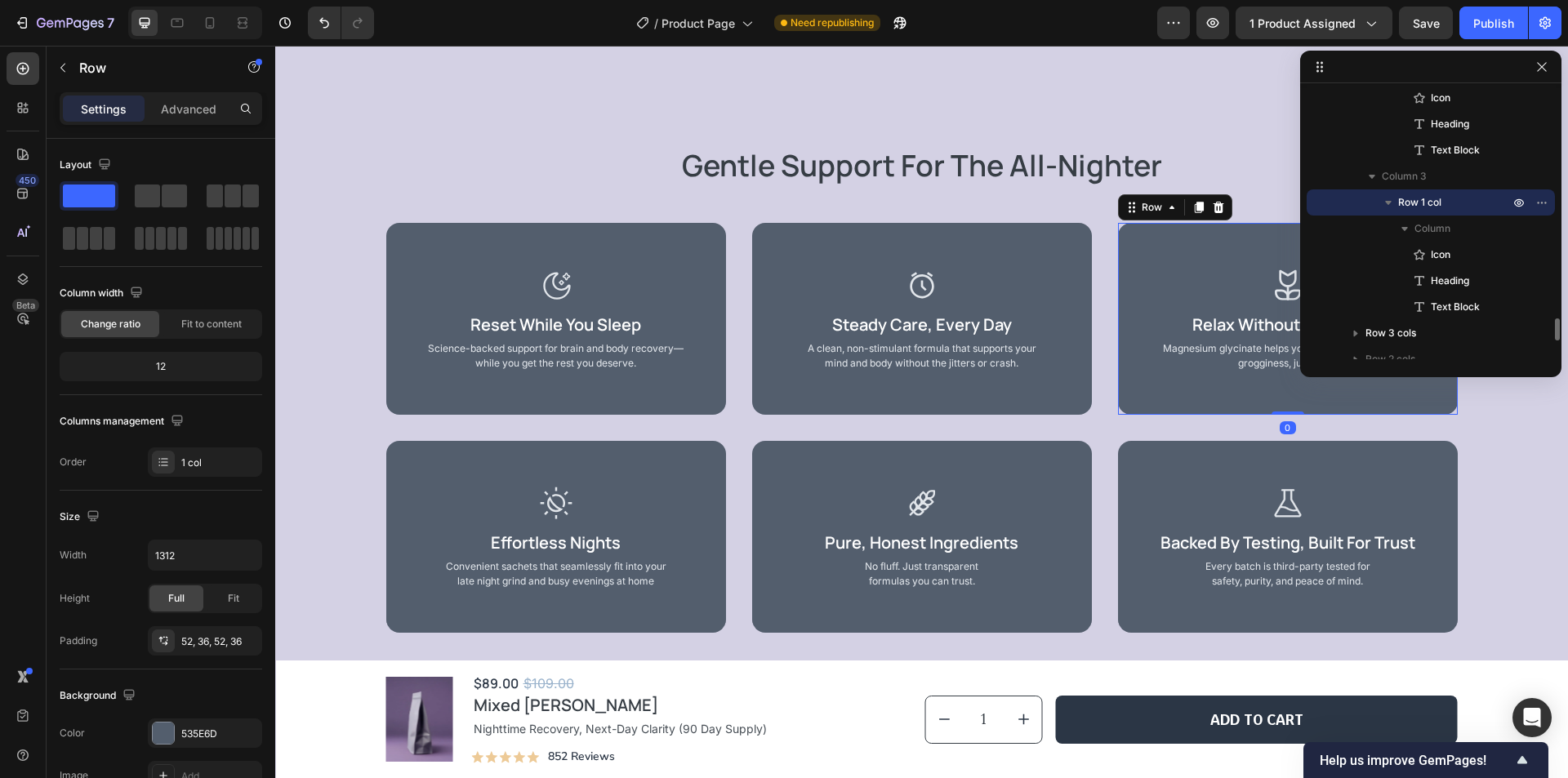
scroll to position [2829, 0]
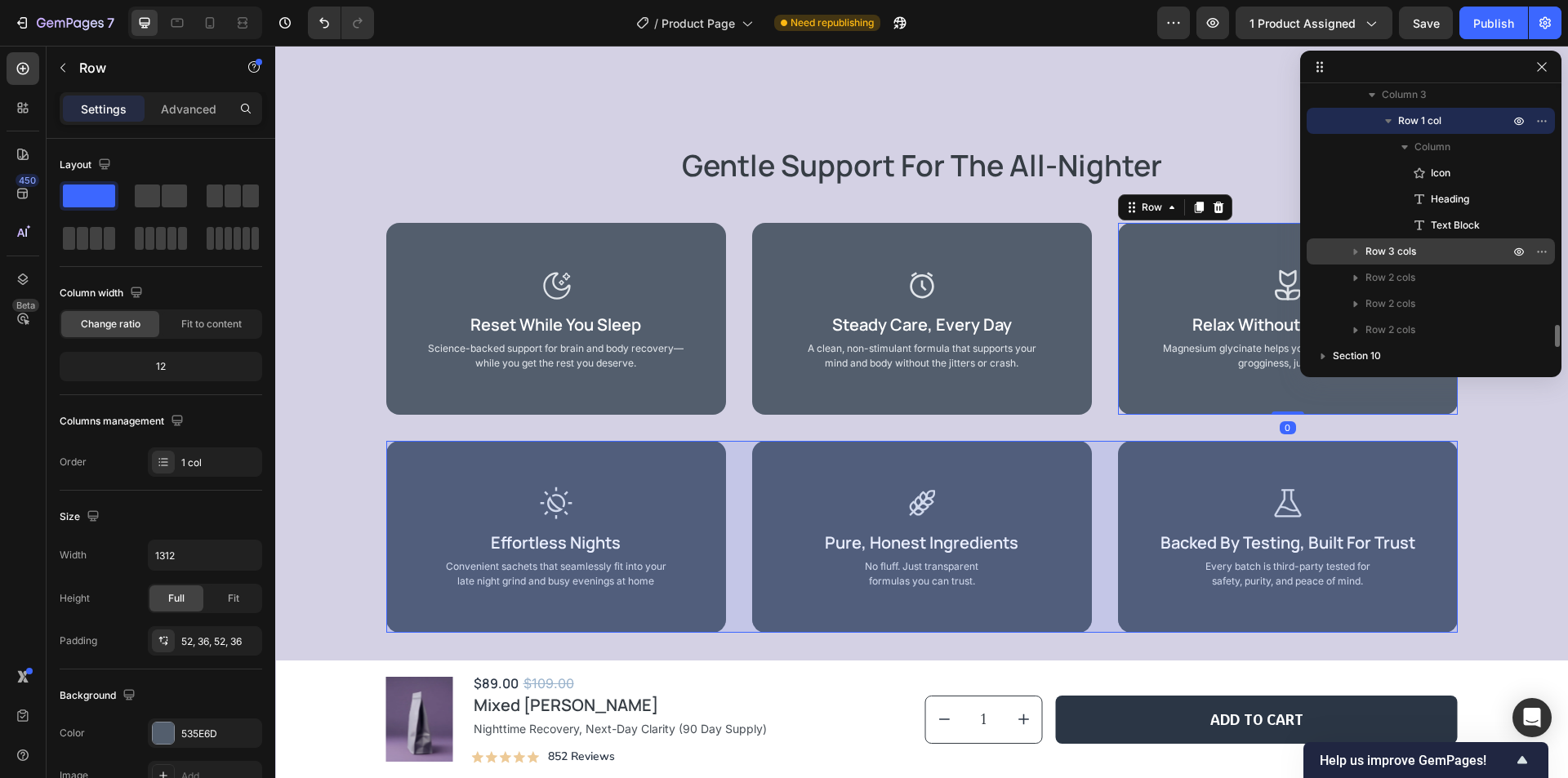
click at [1441, 252] on p "Row 3 cols" at bounding box center [1438, 251] width 147 height 16
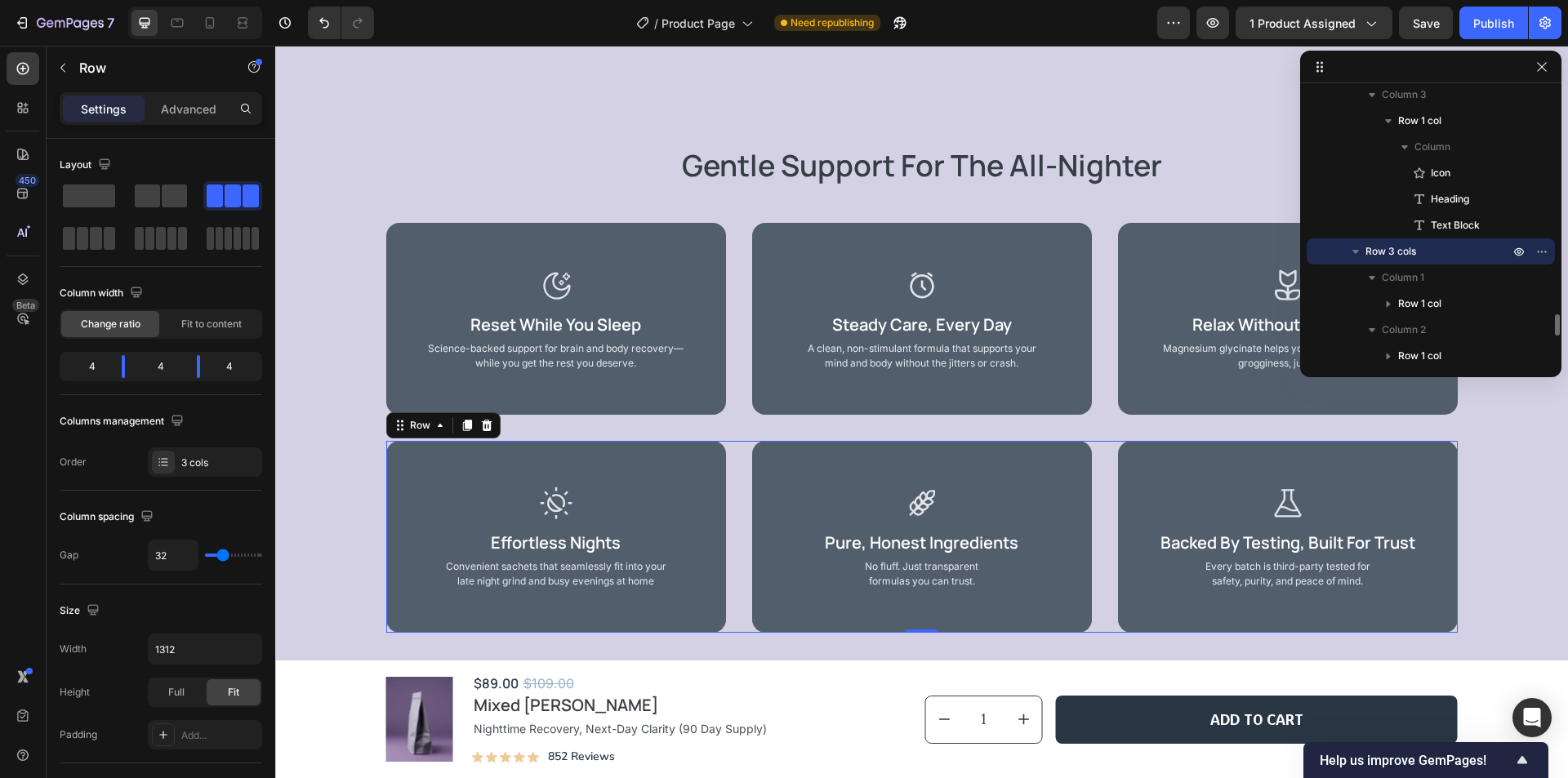
scroll to position [2911, 0]
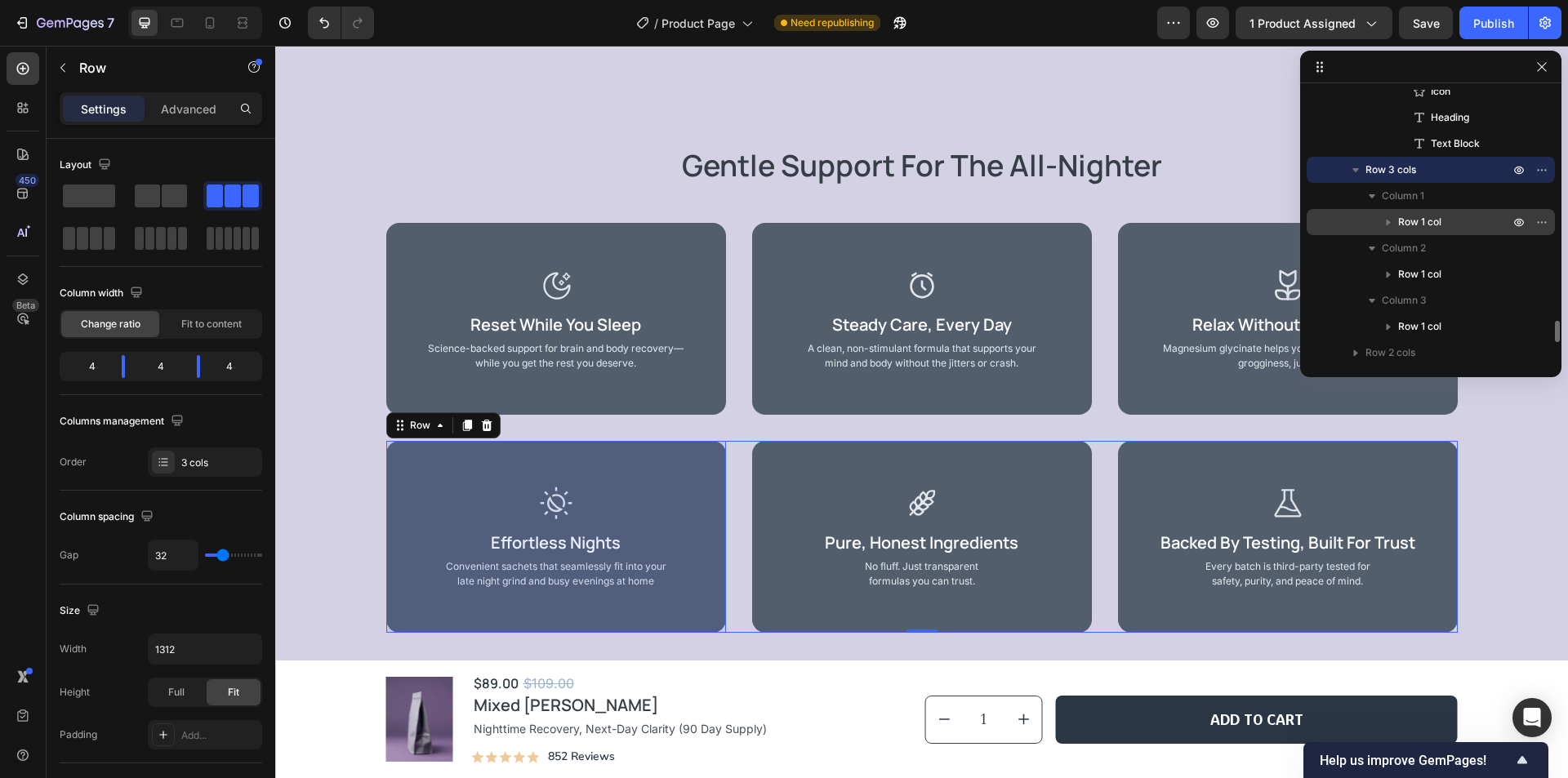
click at [1456, 222] on p "Row 1 col" at bounding box center [1454, 221] width 115 height 16
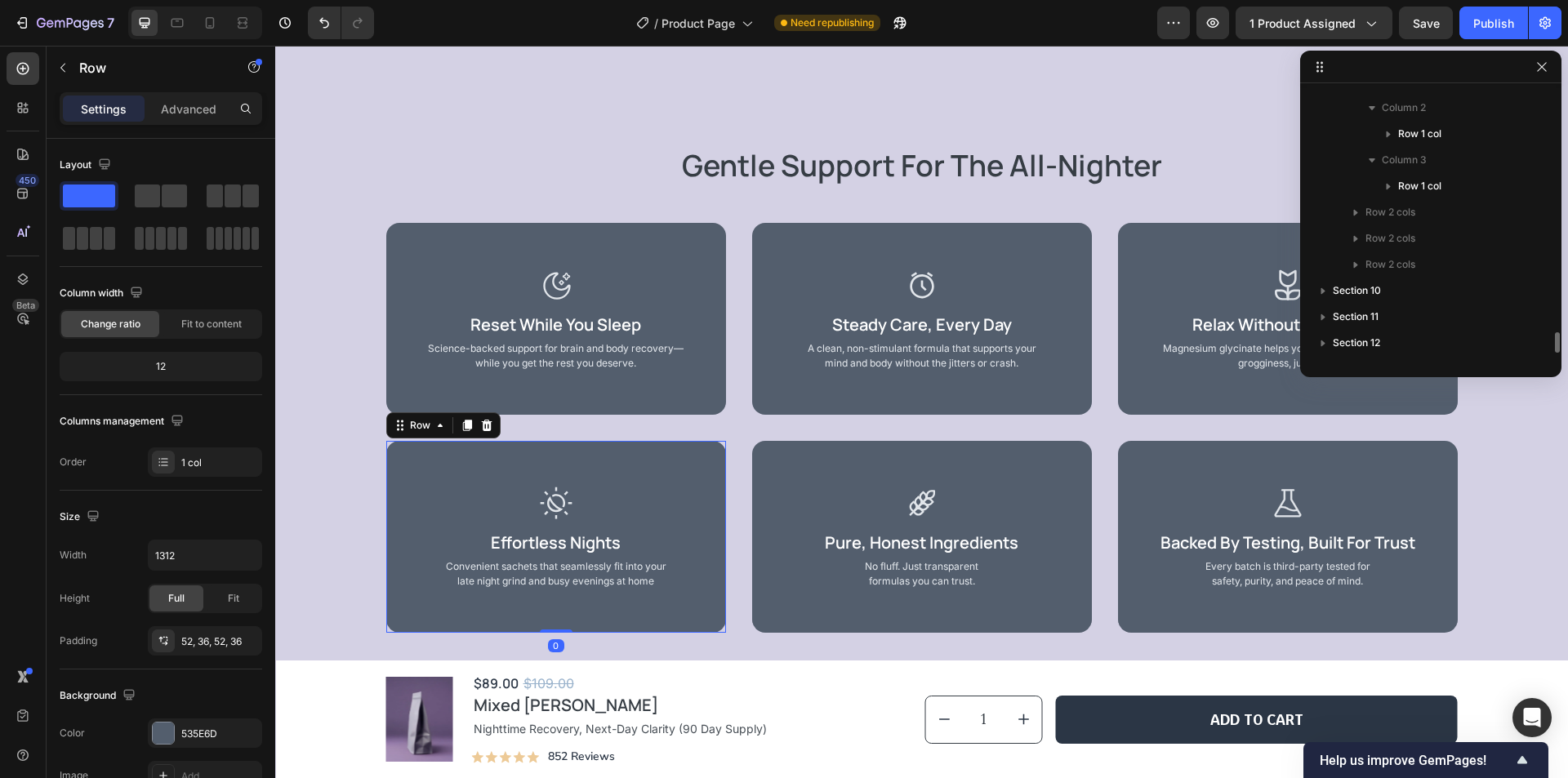
scroll to position [3230, 0]
click at [1456, 222] on p "Section 10" at bounding box center [1423, 215] width 180 height 16
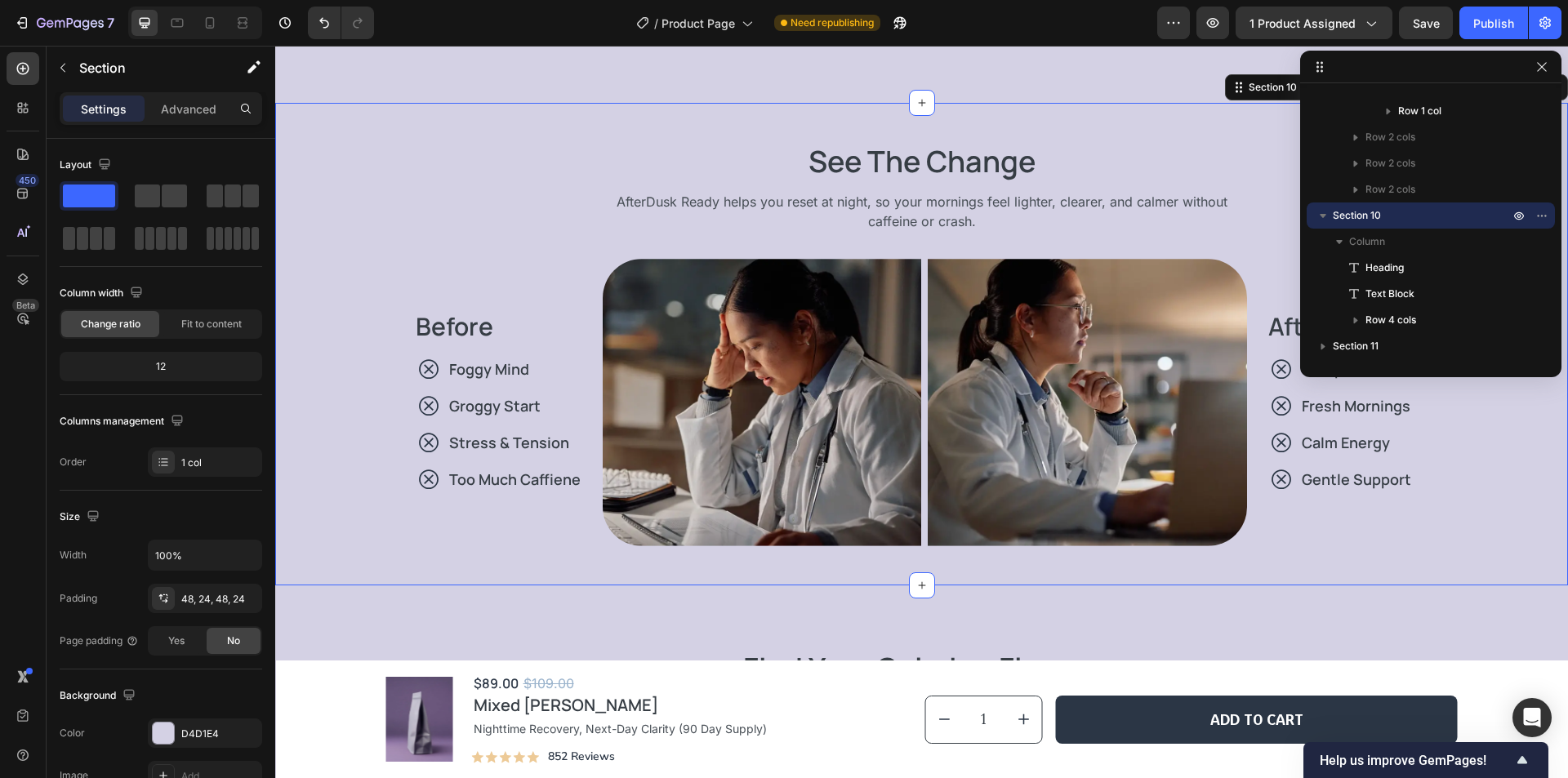
scroll to position [3312, 0]
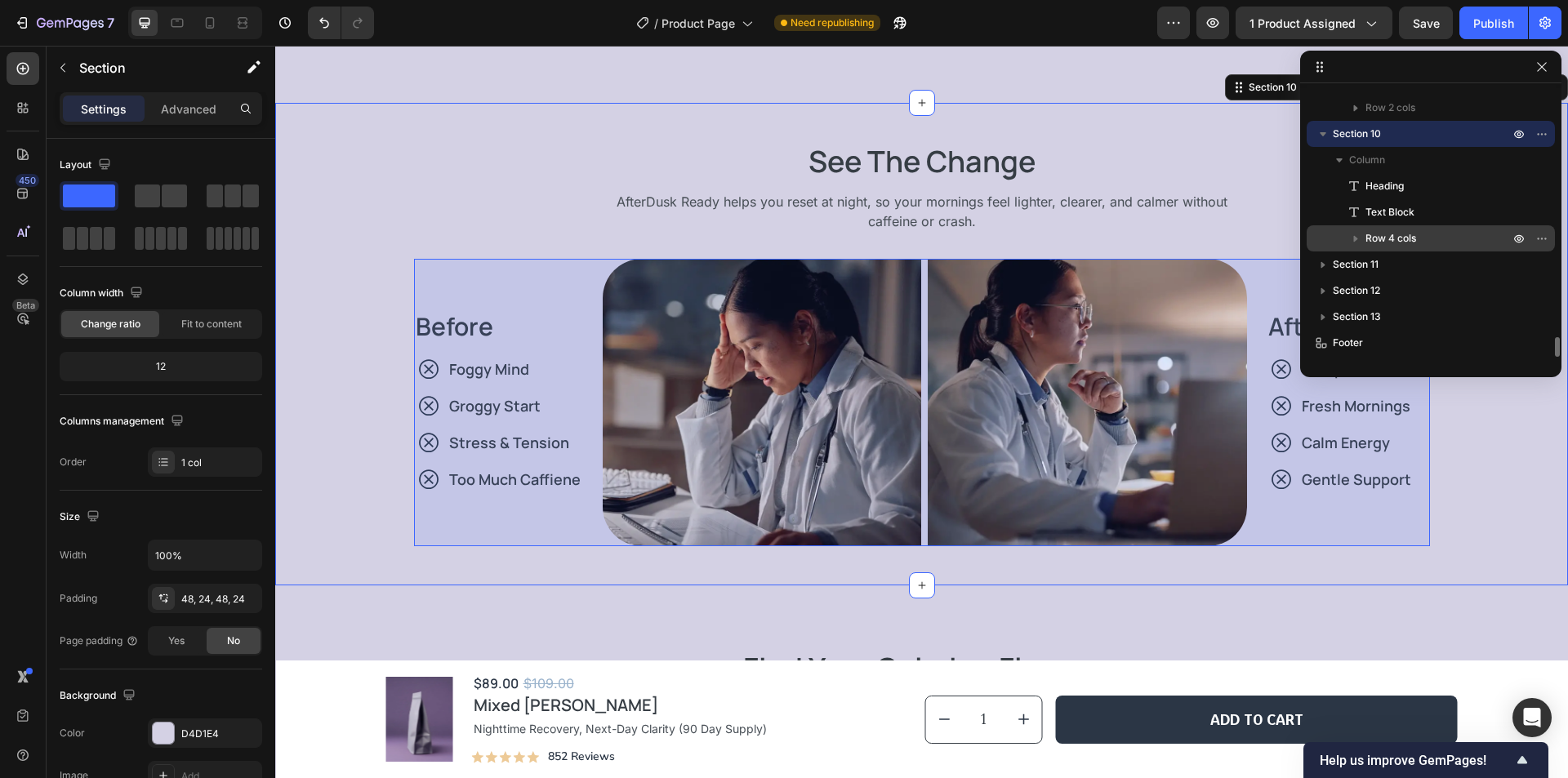
click at [1450, 233] on p "Row 4 cols" at bounding box center [1438, 238] width 147 height 16
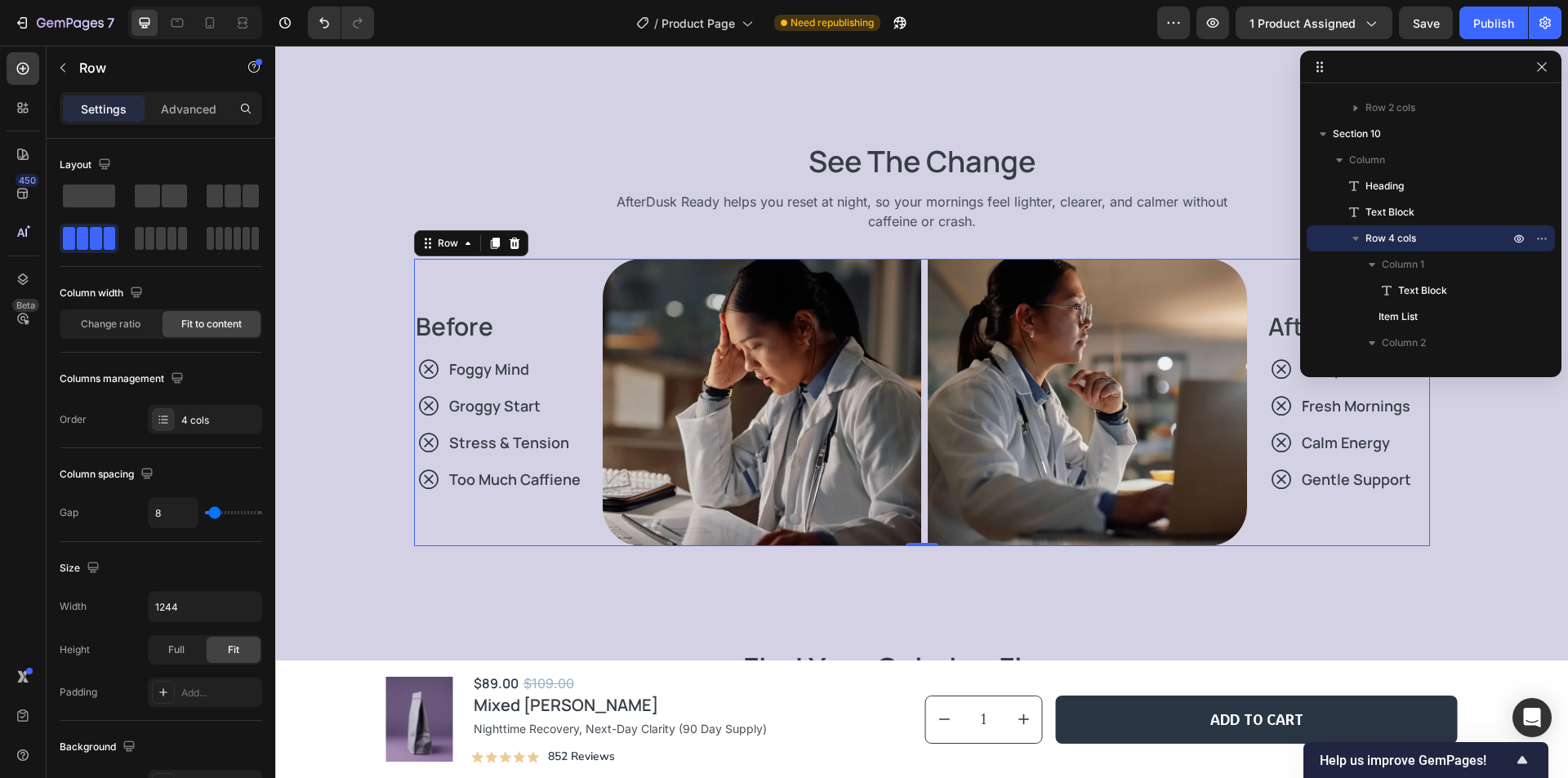
scroll to position [3394, 0]
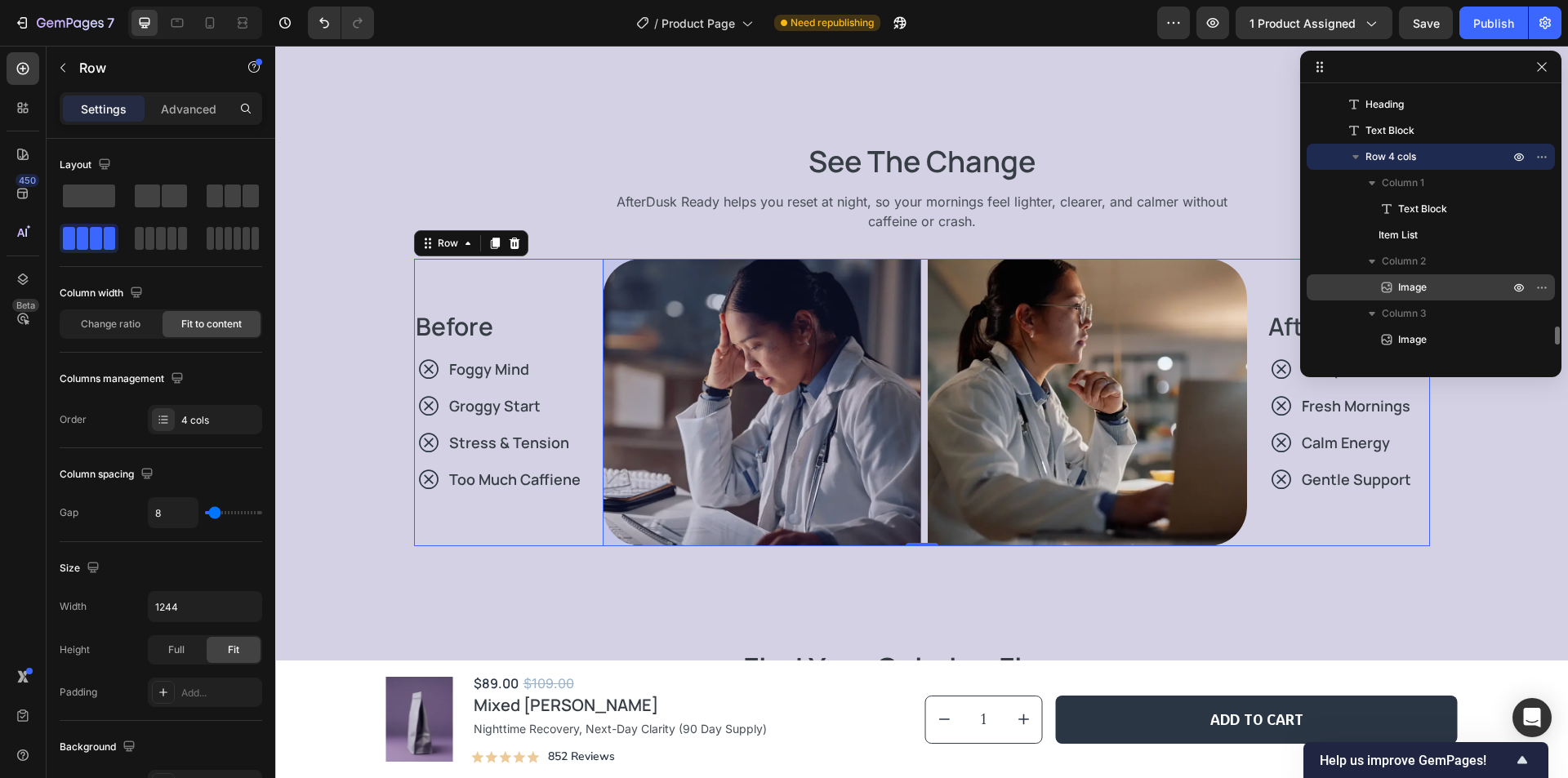
click at [1433, 285] on p "Image" at bounding box center [1435, 287] width 115 height 16
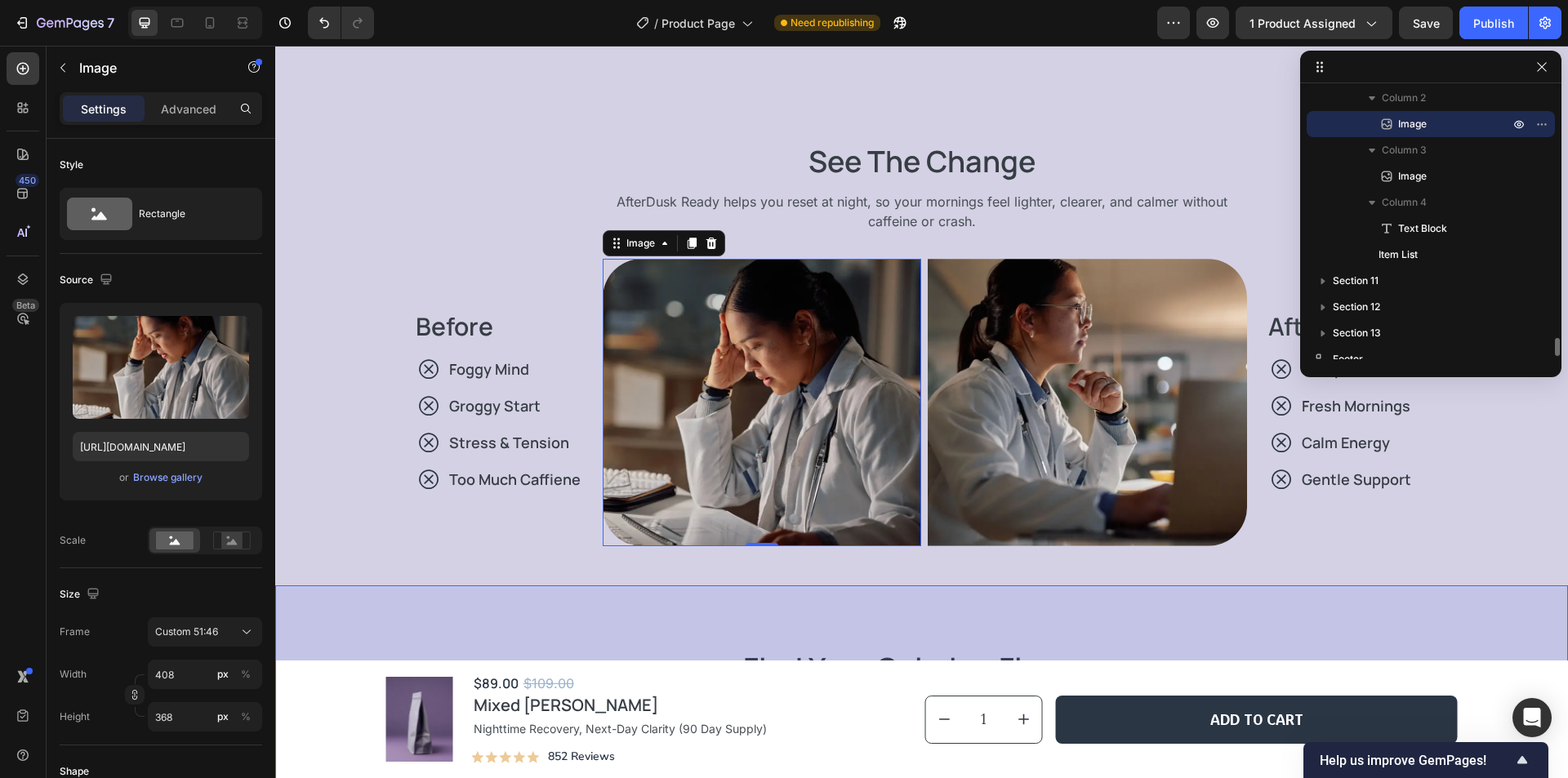
scroll to position [3596, 0]
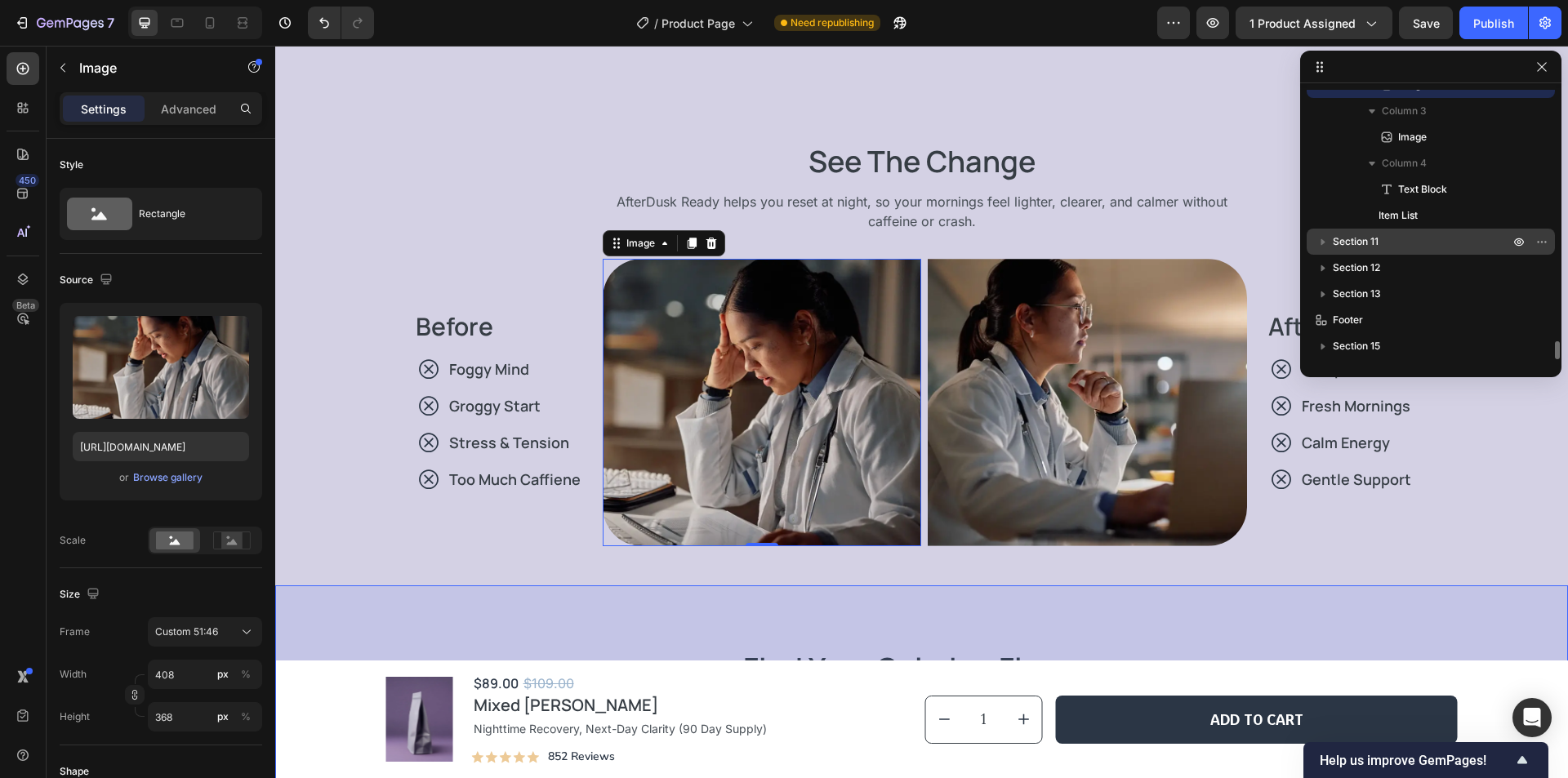
click at [1431, 239] on p "Section 11" at bounding box center [1423, 241] width 180 height 16
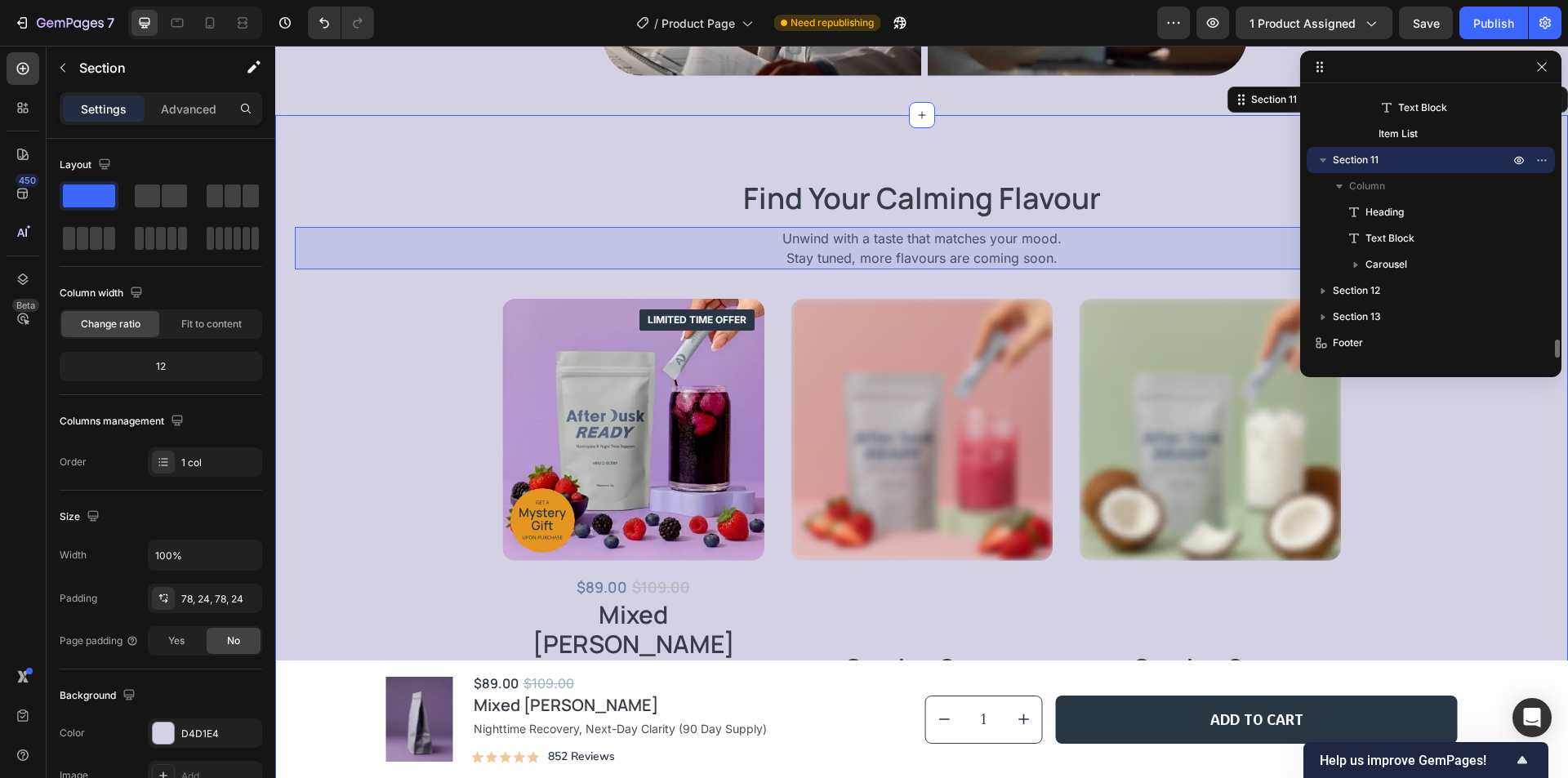
scroll to position [5155, 0]
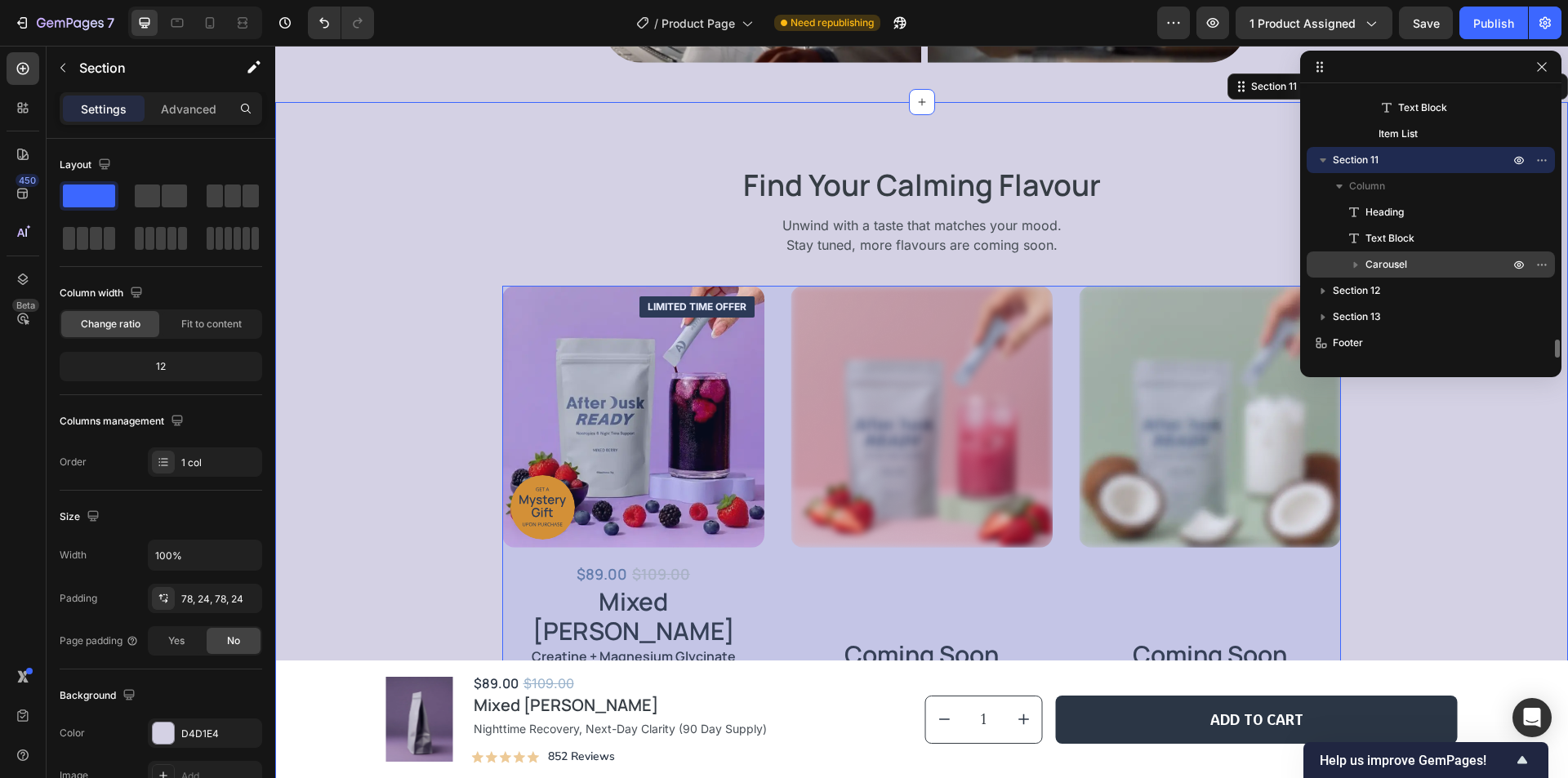
click at [1427, 267] on p "Carousel" at bounding box center [1438, 264] width 147 height 16
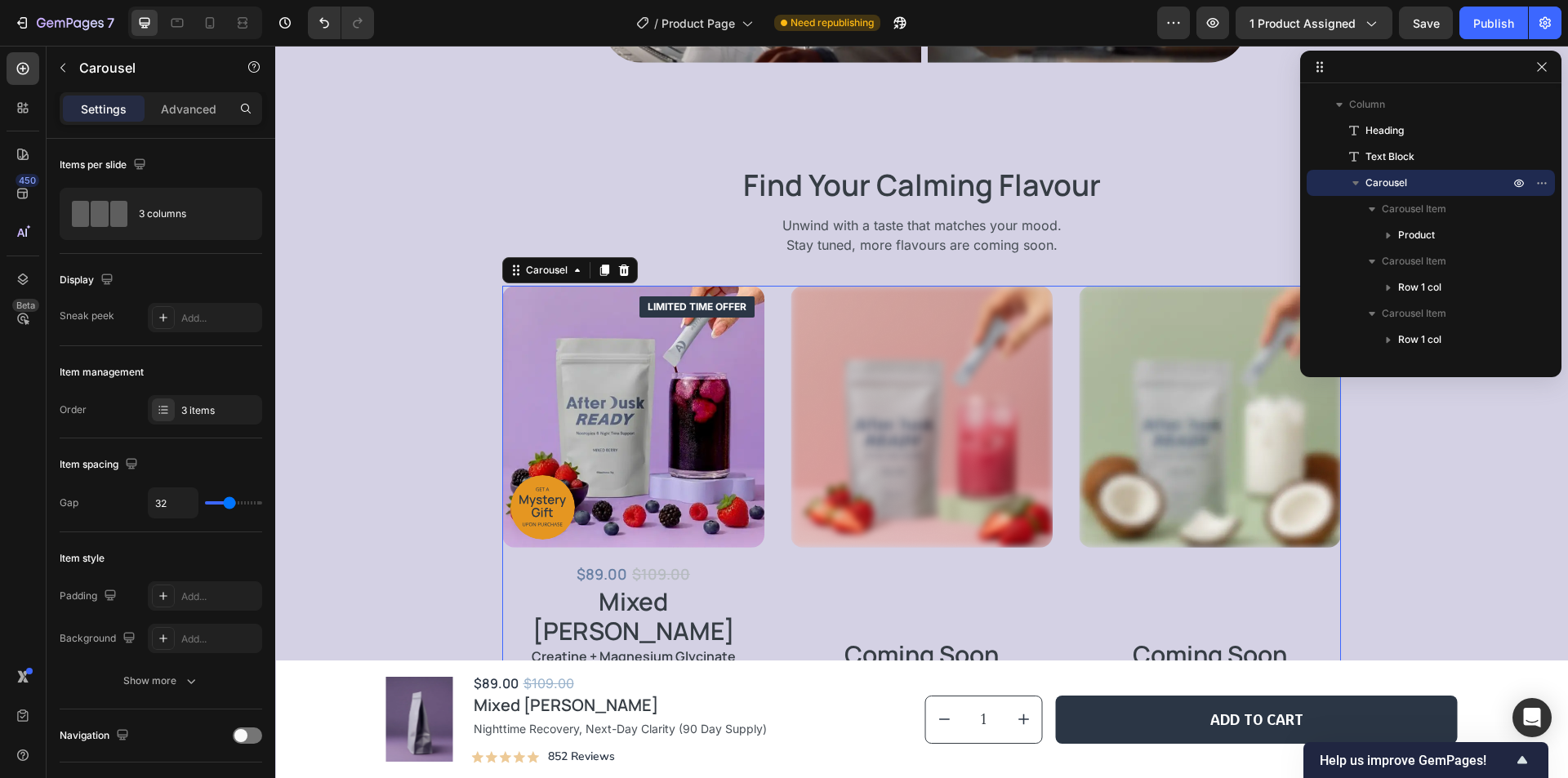
scroll to position [3841, 0]
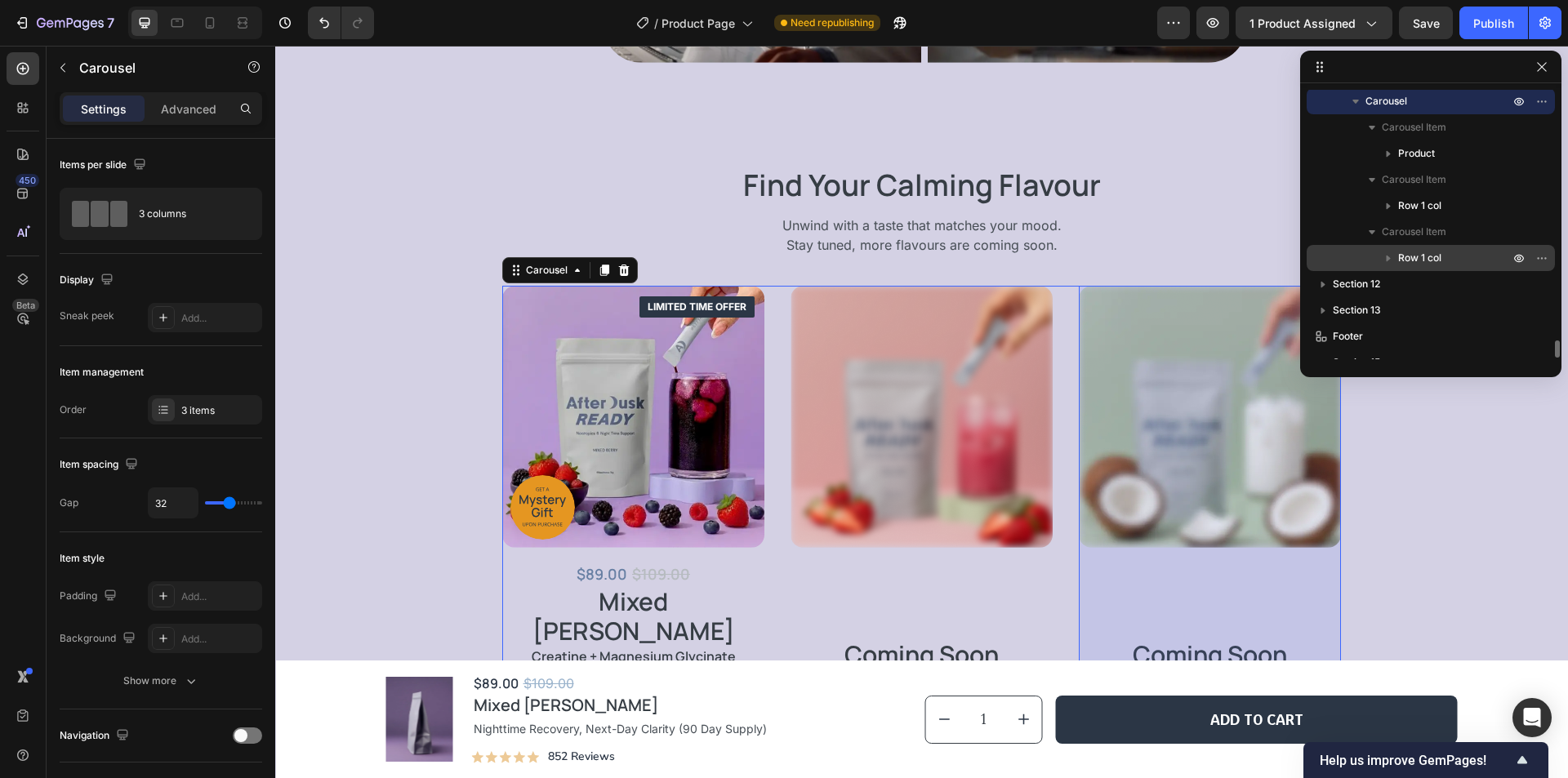
click at [1439, 249] on div "Row 1 col" at bounding box center [1430, 257] width 235 height 26
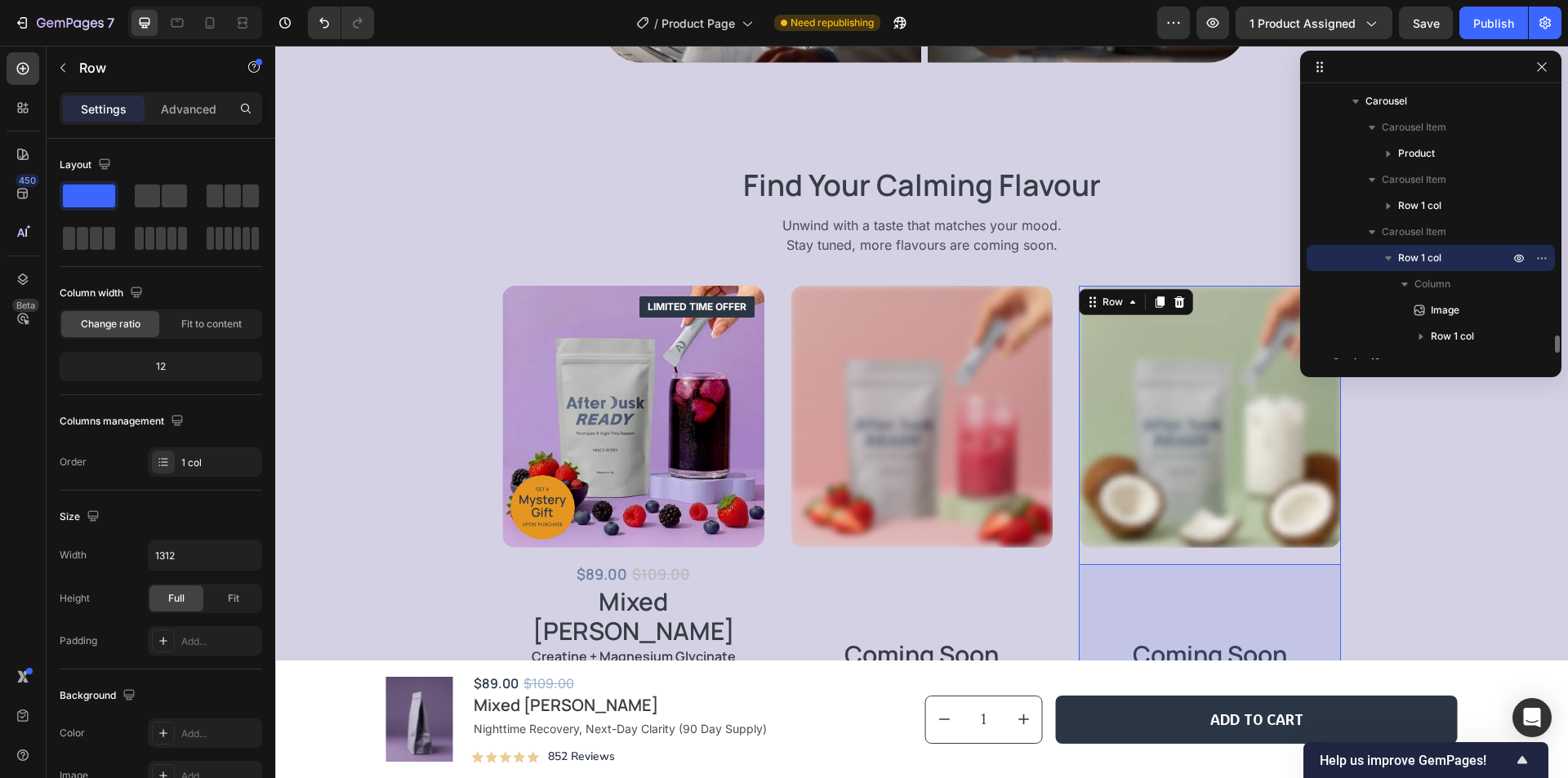
scroll to position [3936, 0]
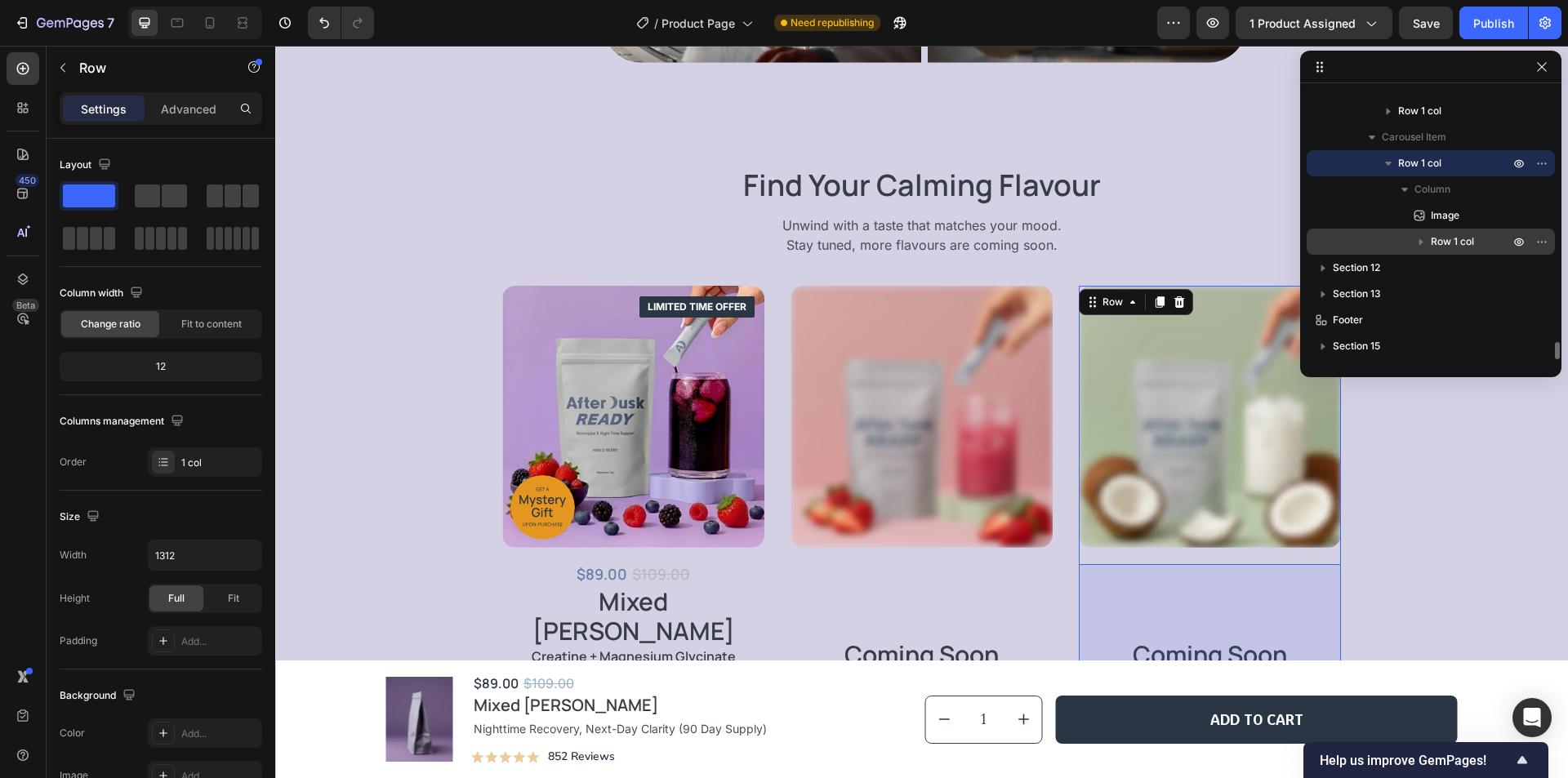
click at [1477, 242] on p "Row 1 col" at bounding box center [1471, 241] width 82 height 16
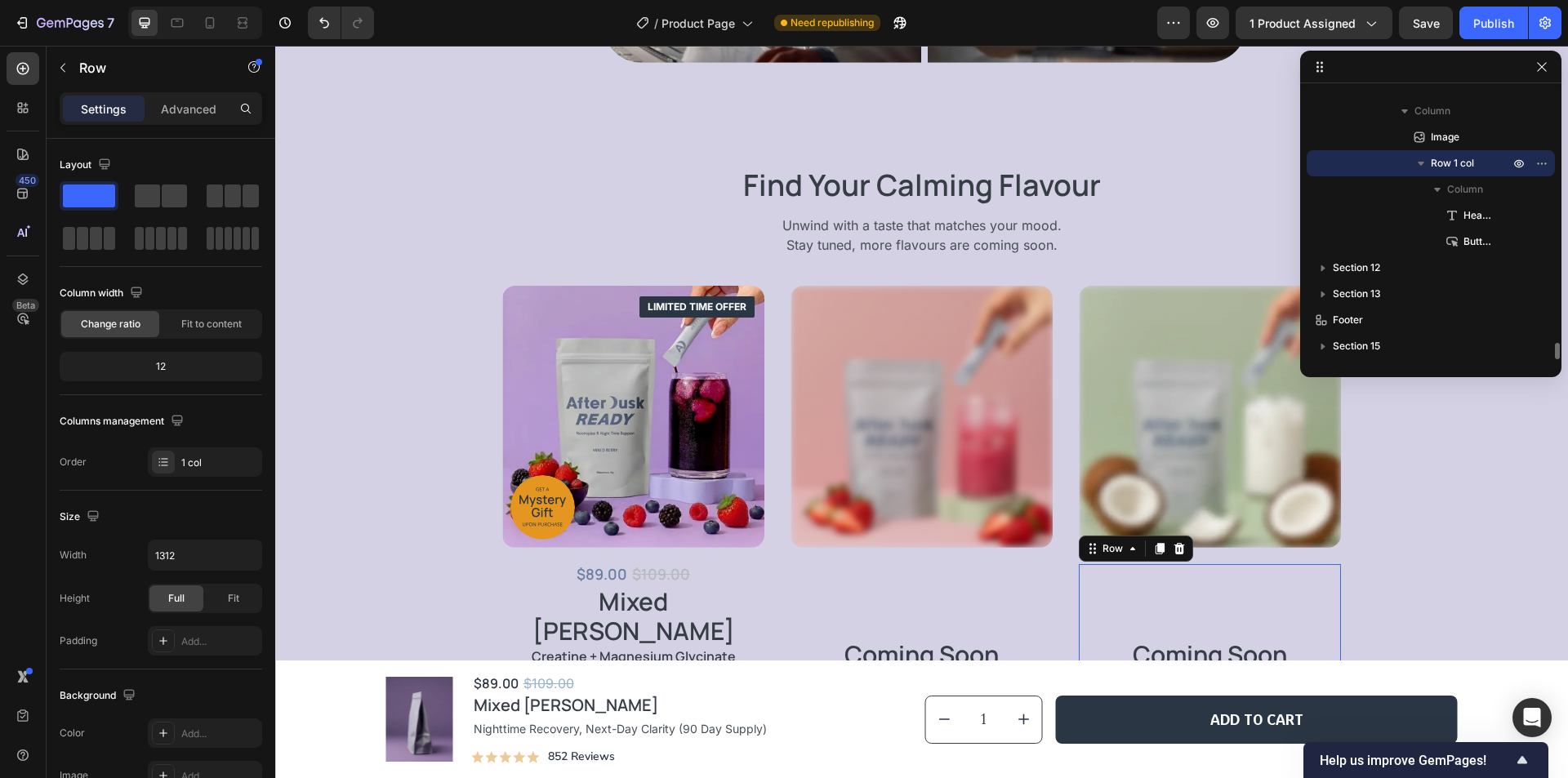
scroll to position [3932, 0]
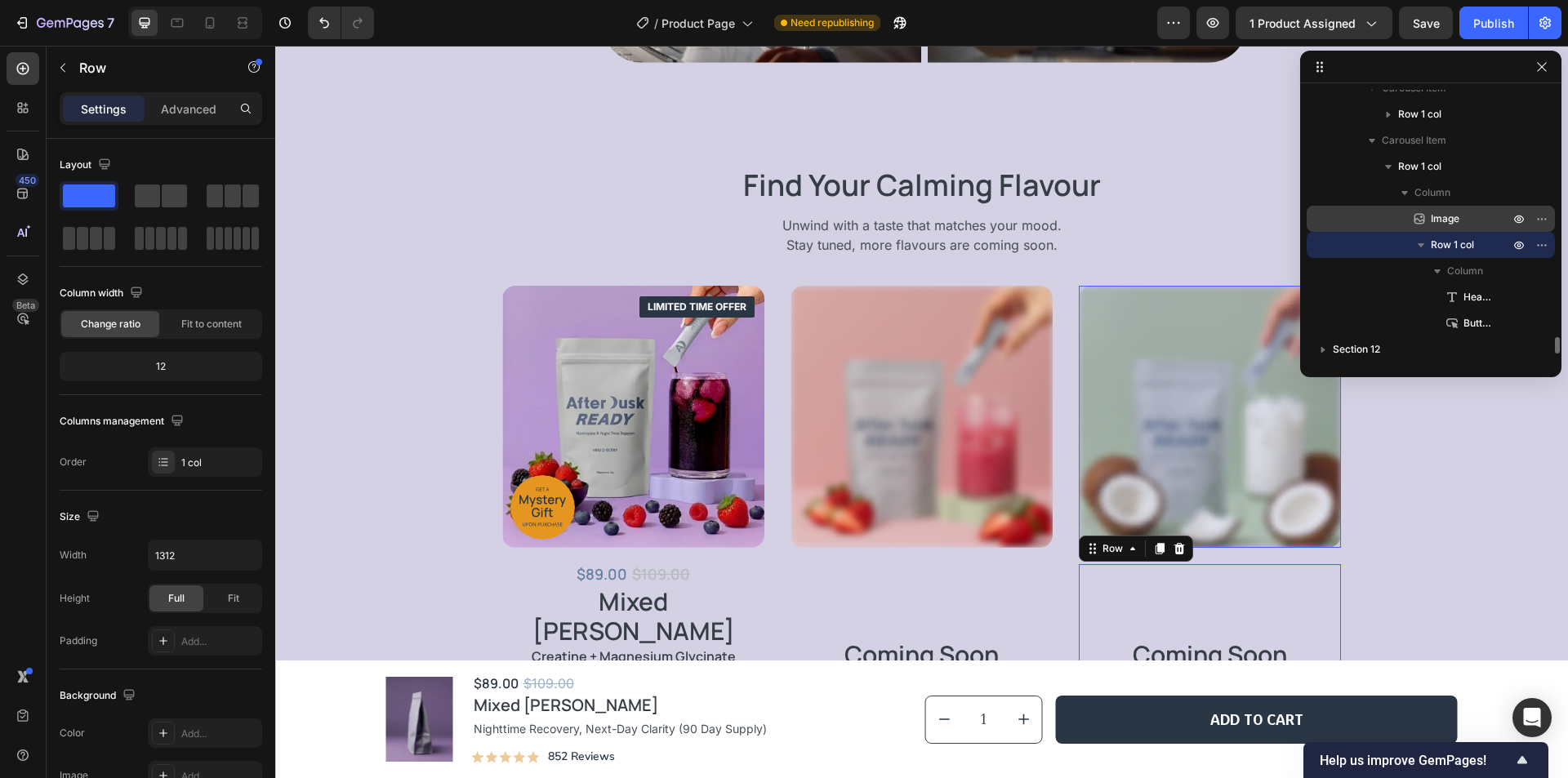
click at [1466, 220] on p "Image" at bounding box center [1451, 219] width 82 height 16
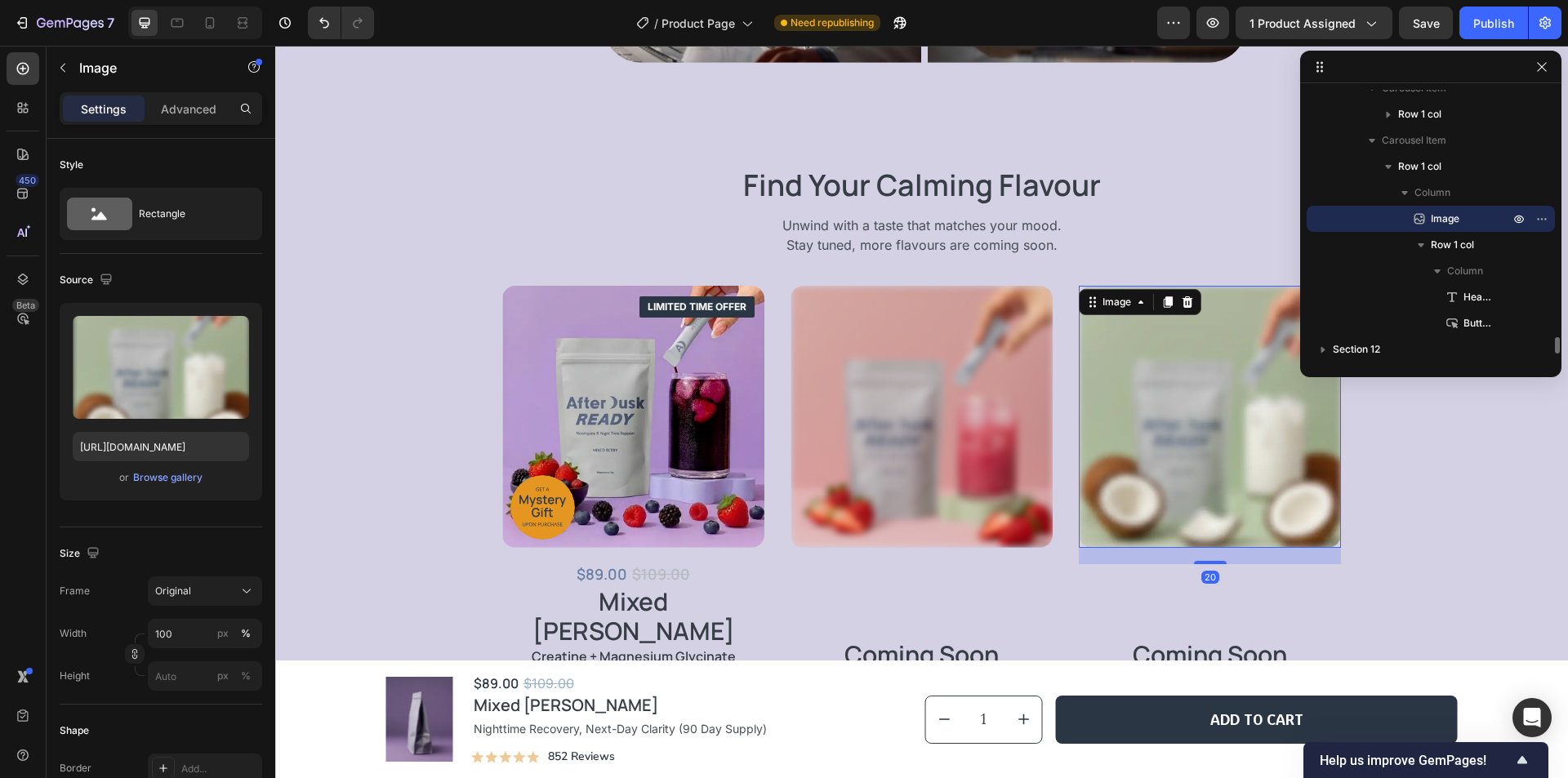
scroll to position [4014, 0]
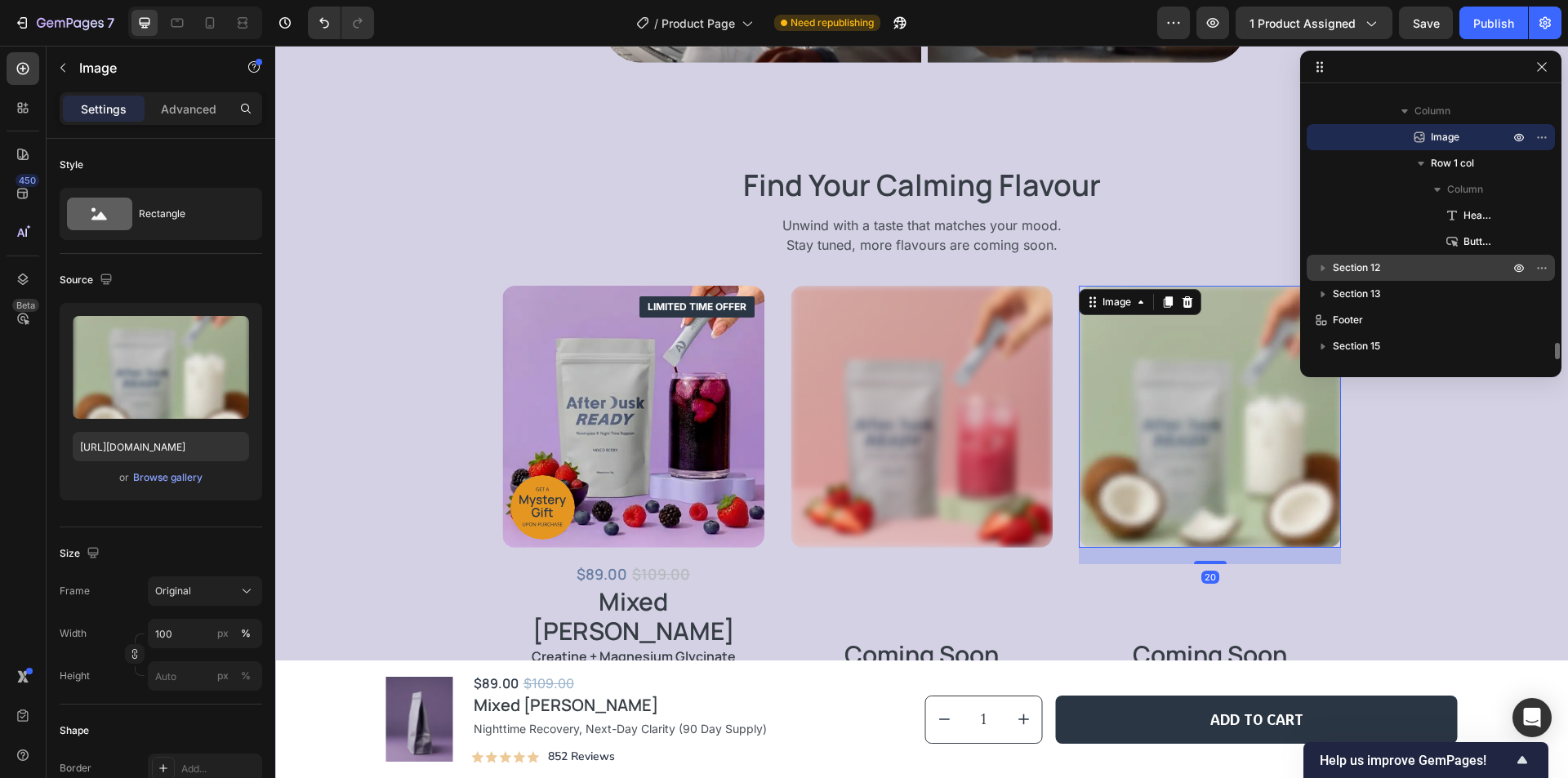
click at [1407, 271] on p "Section 12" at bounding box center [1423, 268] width 180 height 16
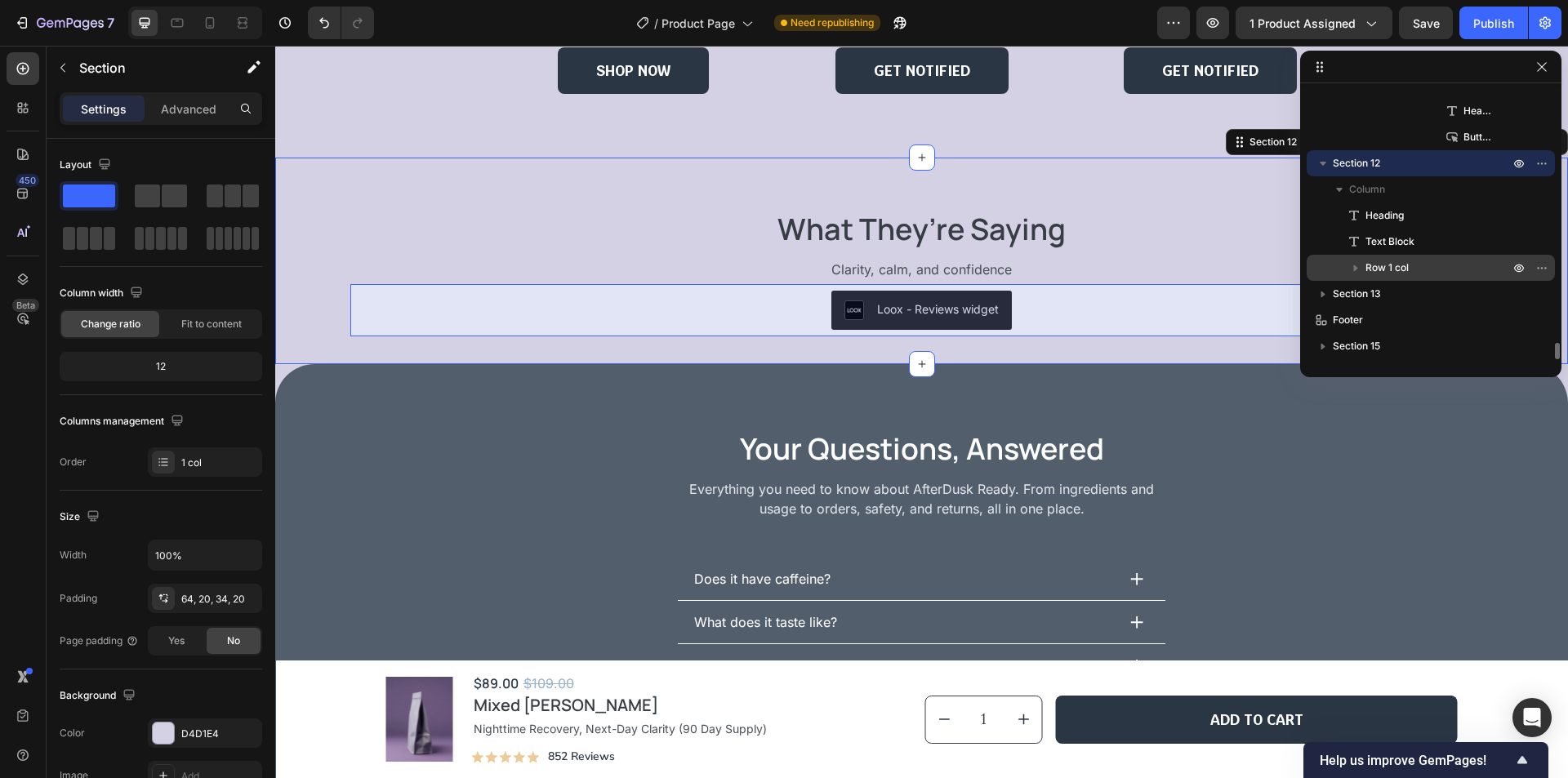
scroll to position [5817, 0]
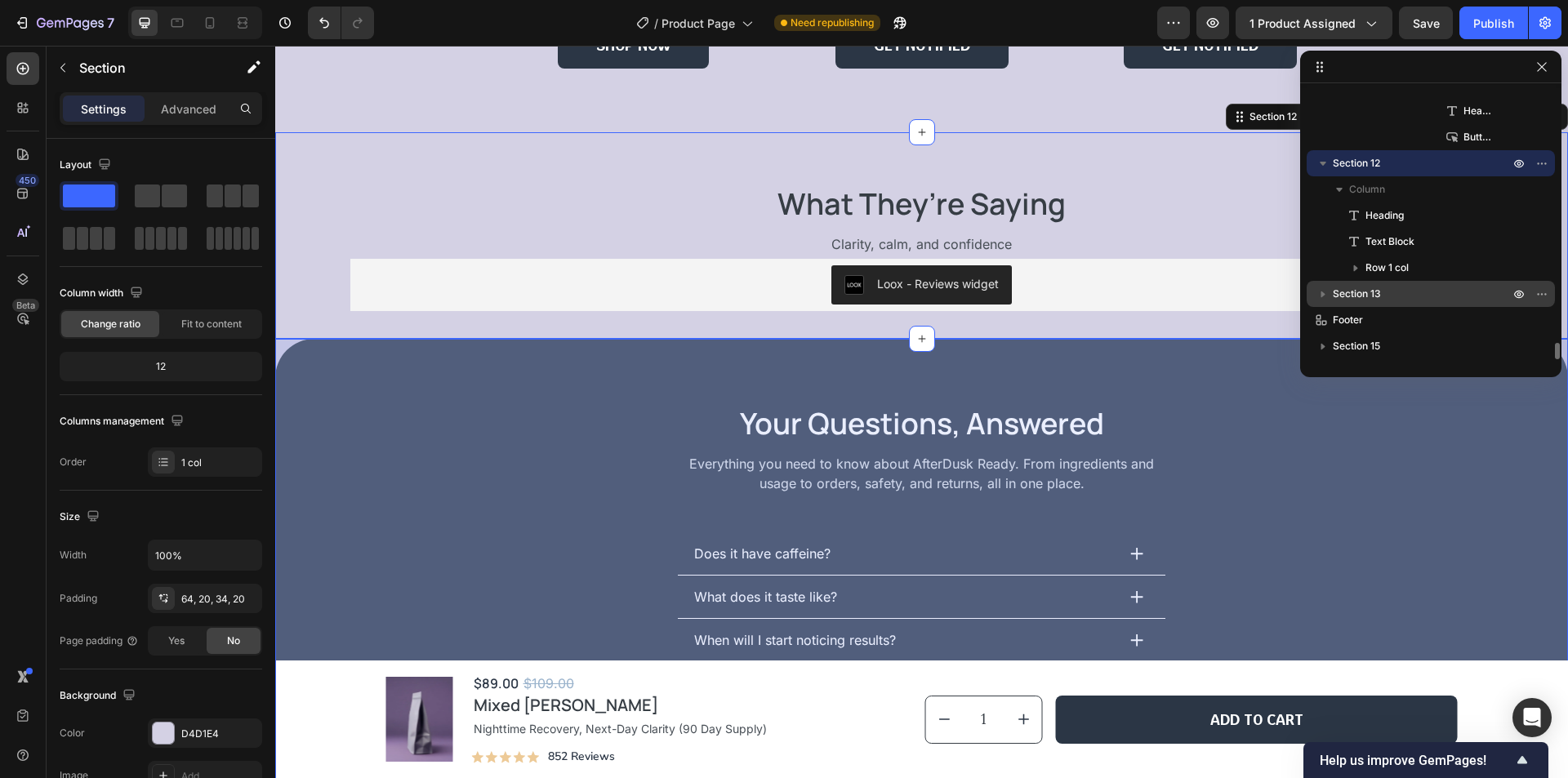
click at [1424, 288] on p "Section 13" at bounding box center [1423, 294] width 180 height 16
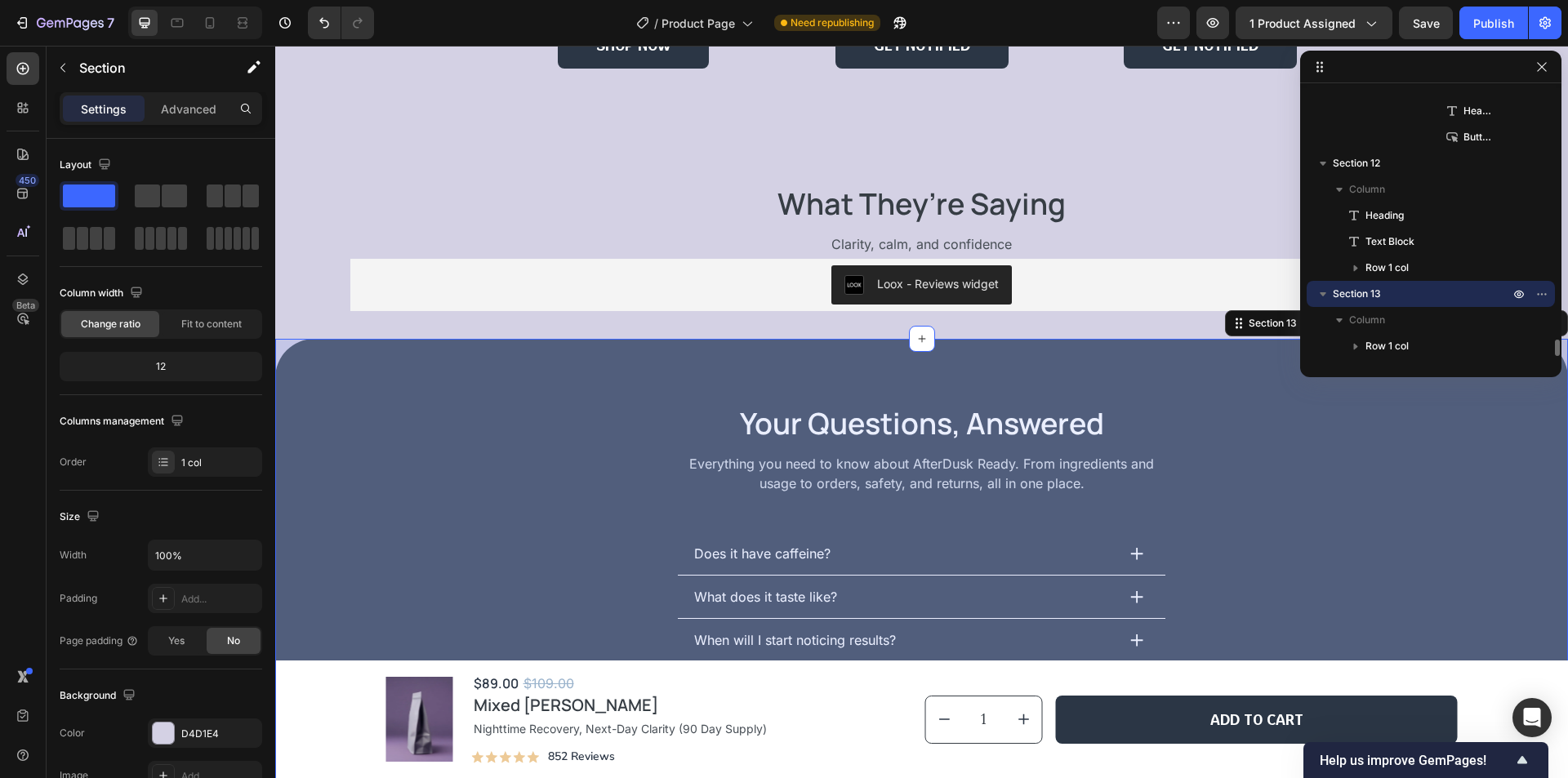
scroll to position [4171, 0]
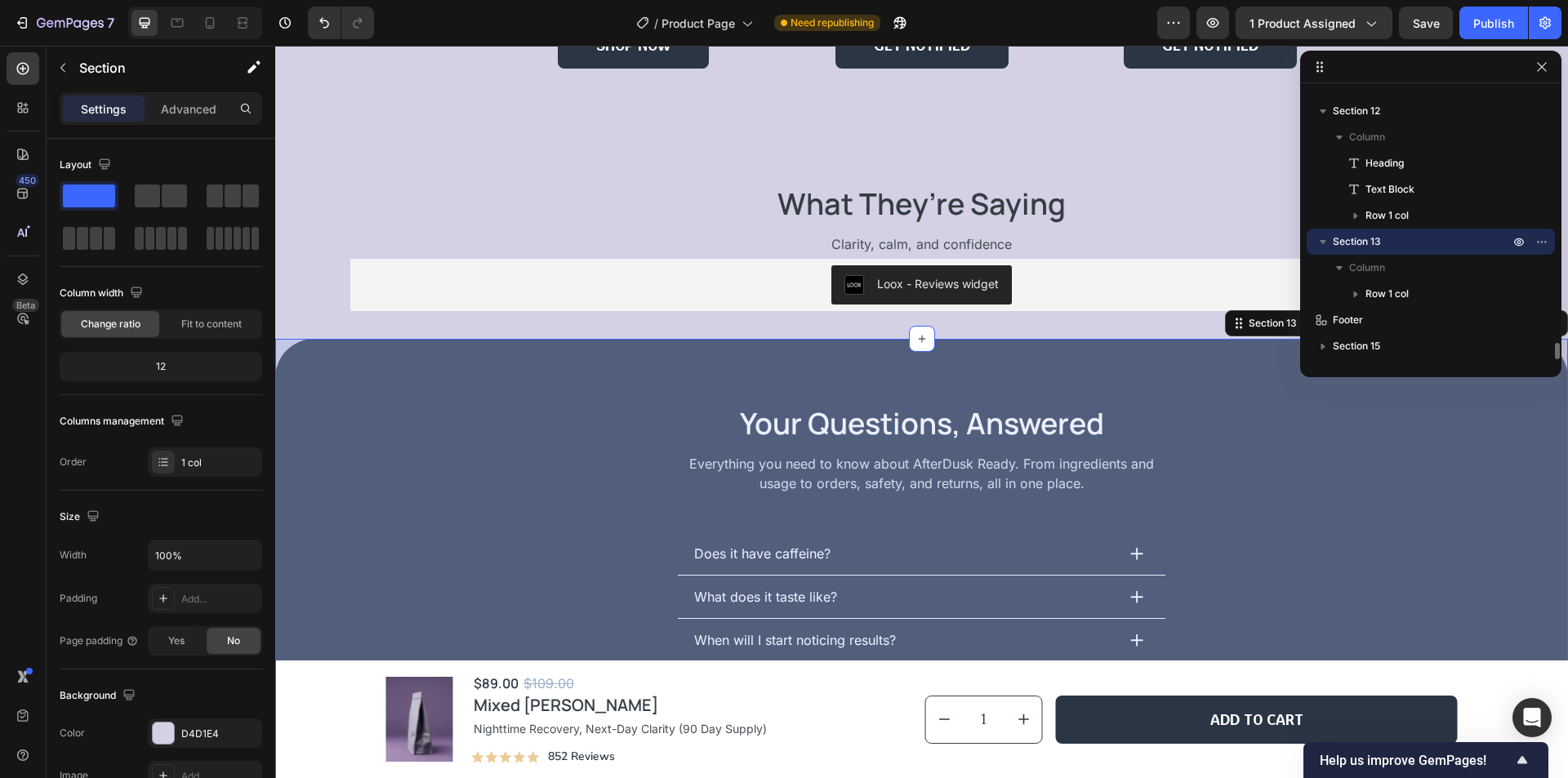
click at [1424, 287] on p "Row 1 col" at bounding box center [1438, 294] width 147 height 16
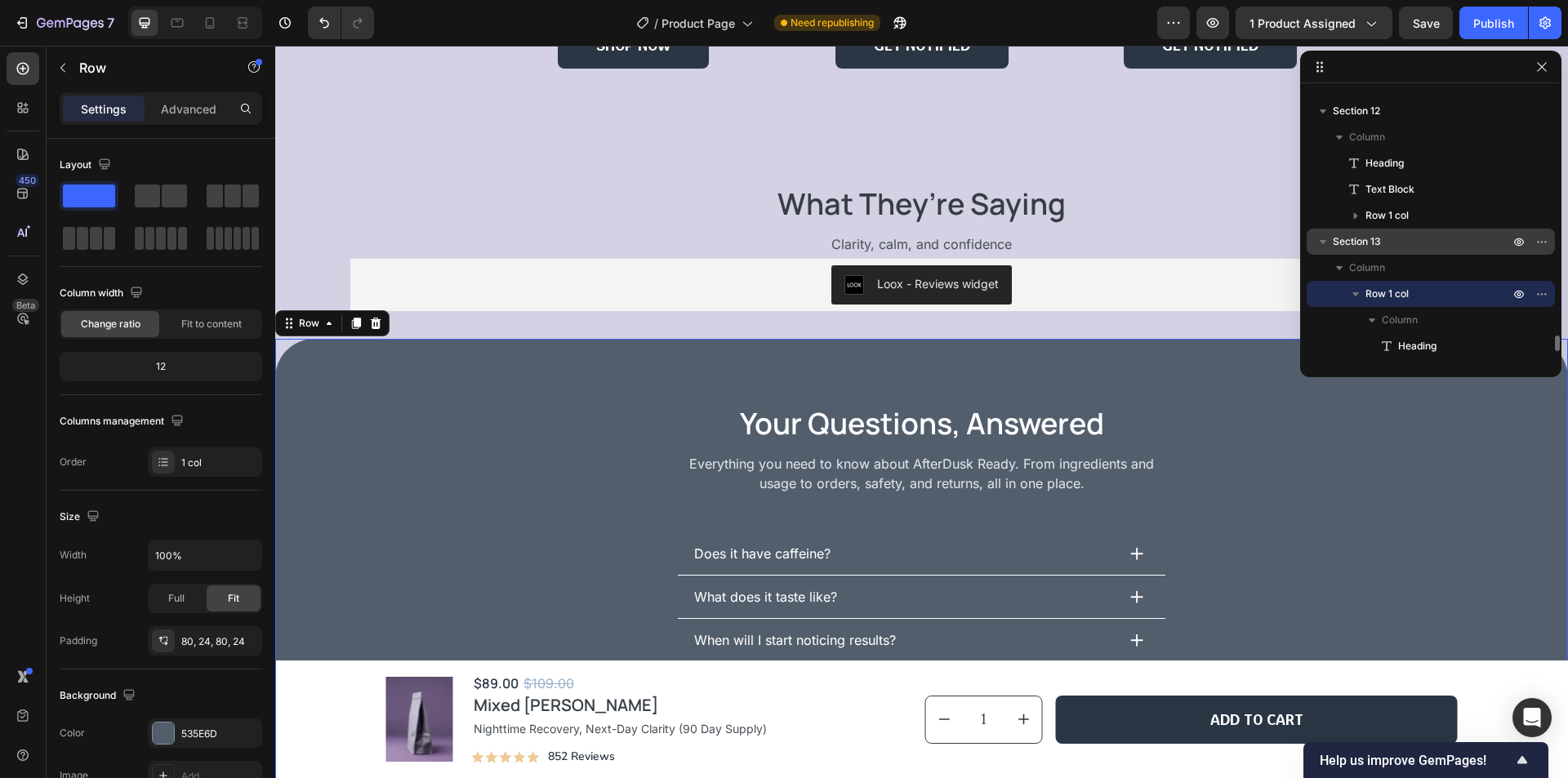
scroll to position [4302, 0]
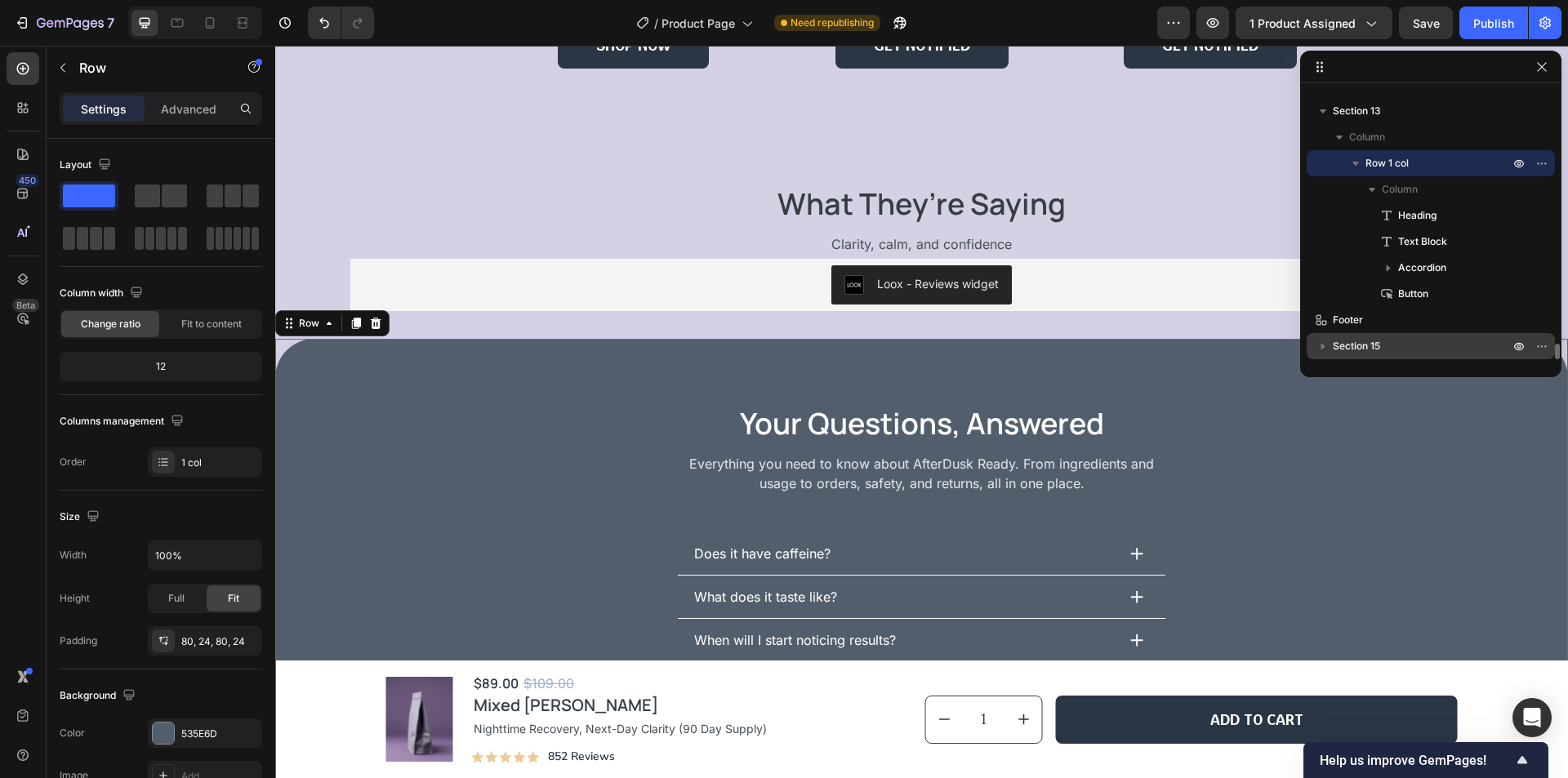
click at [1388, 341] on p "Section 15" at bounding box center [1423, 346] width 180 height 16
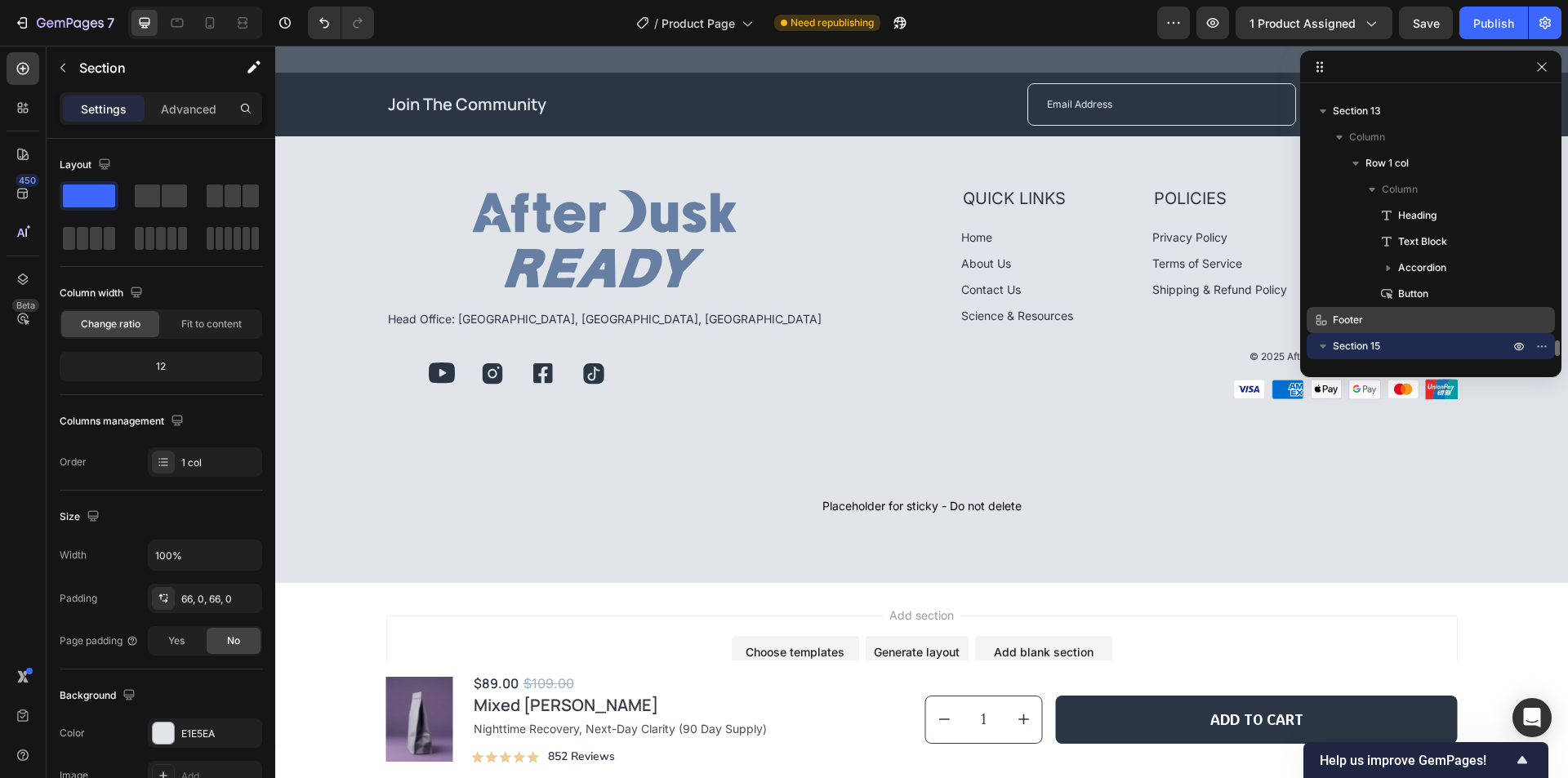
scroll to position [6613, 0]
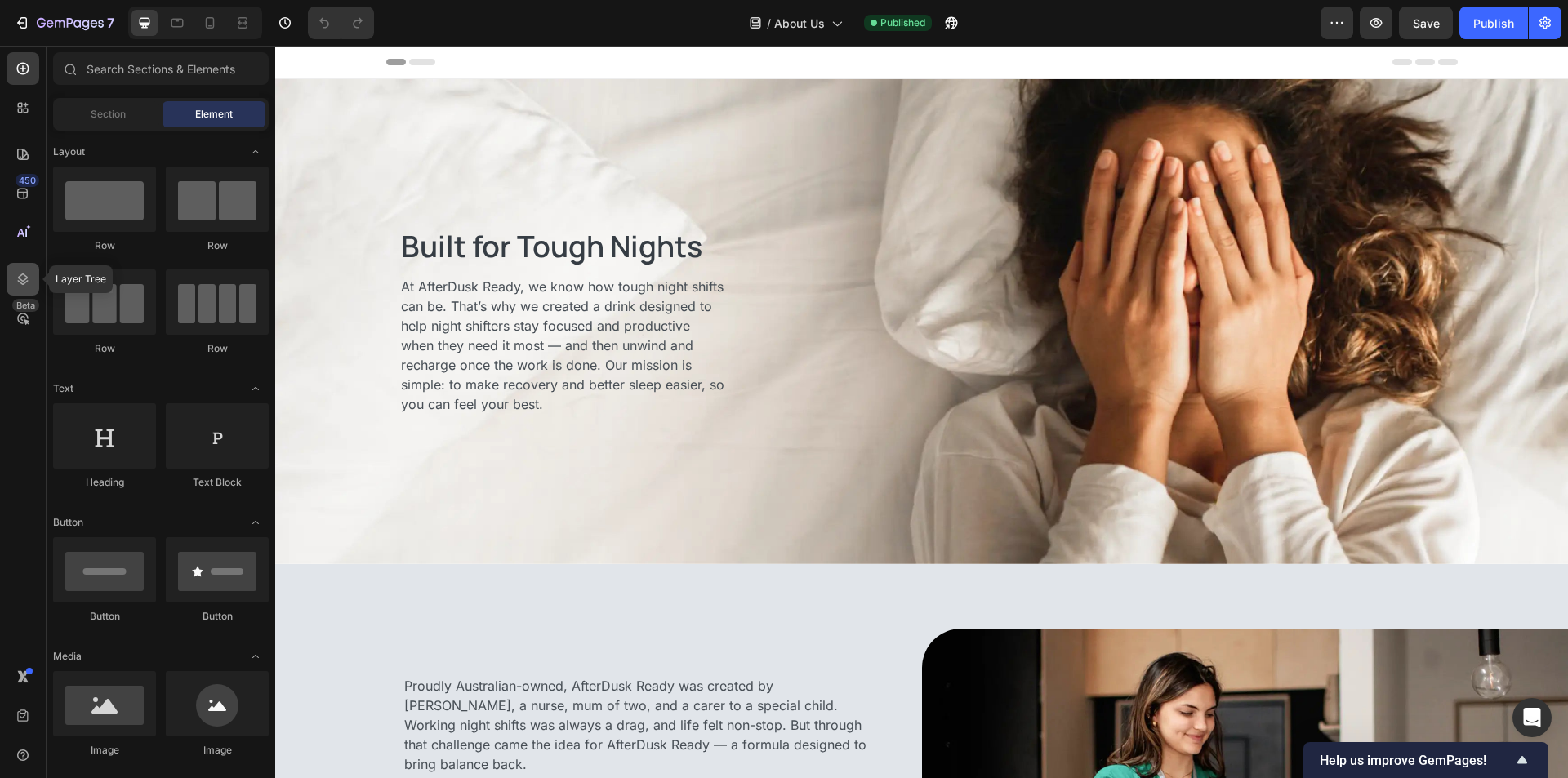
click at [19, 276] on icon at bounding box center [23, 279] width 11 height 12
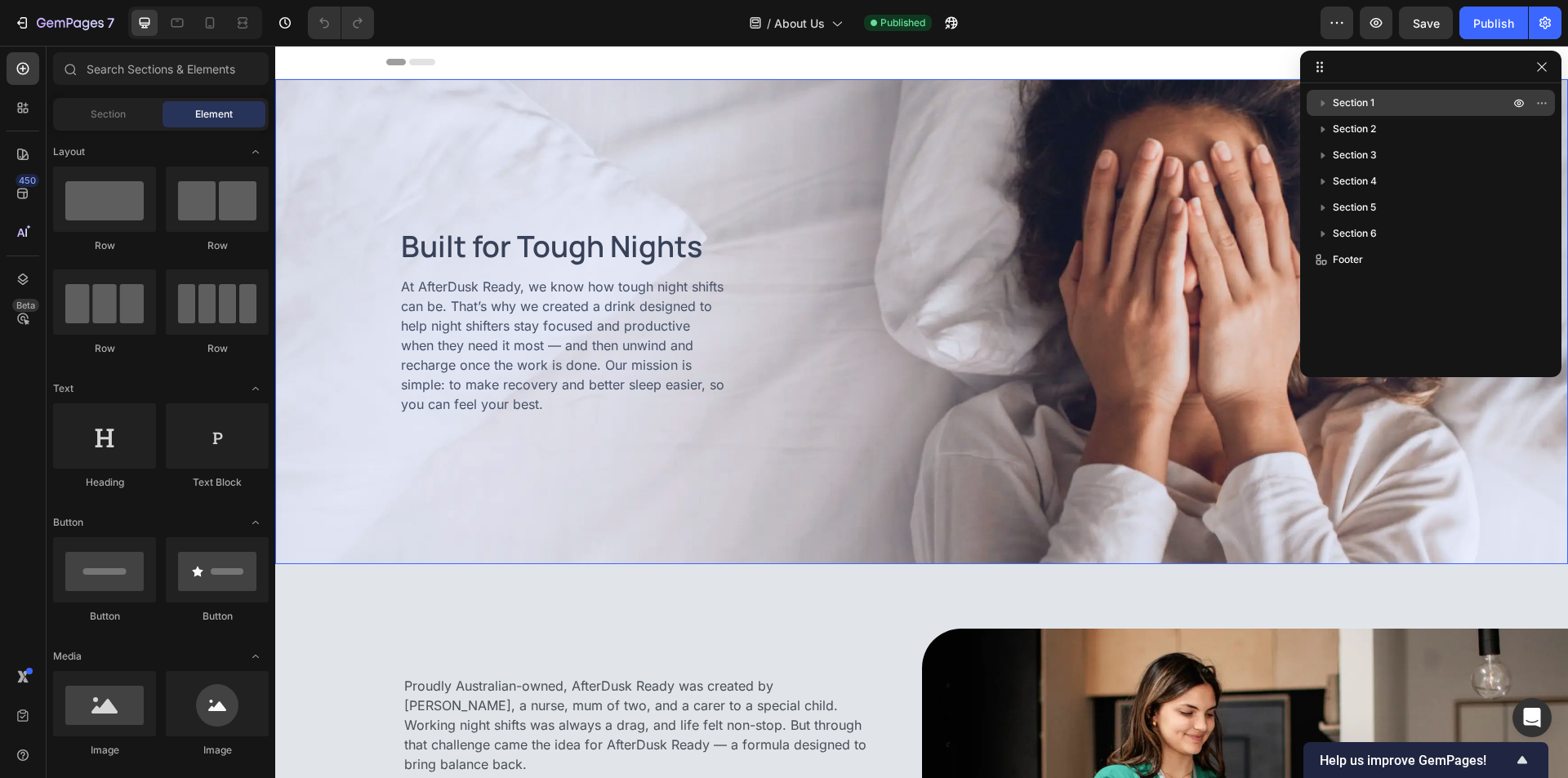
click at [1414, 95] on p "Section 1" at bounding box center [1423, 102] width 180 height 16
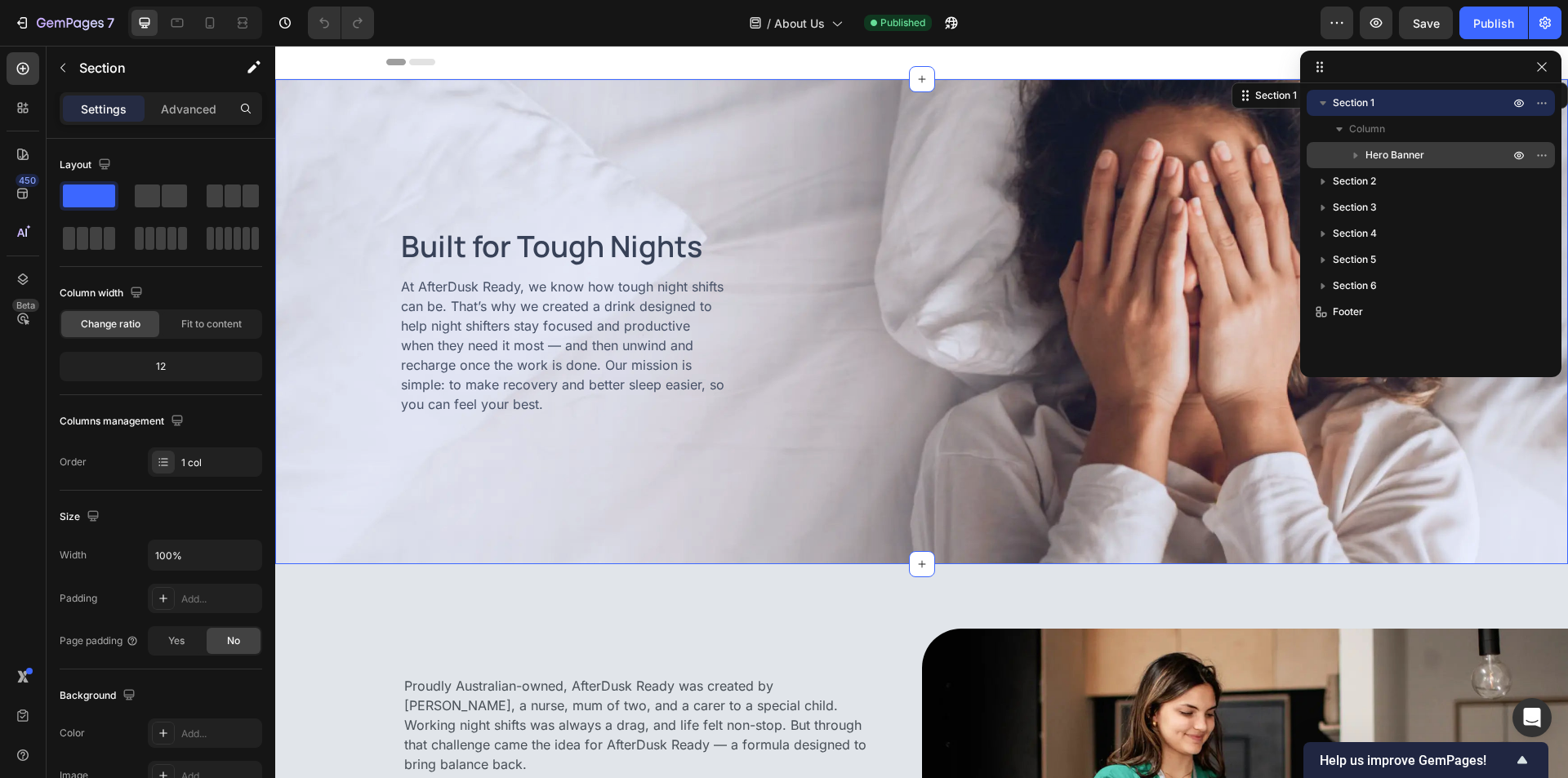
click at [1420, 149] on span "Hero Banner" at bounding box center [1394, 155] width 59 height 16
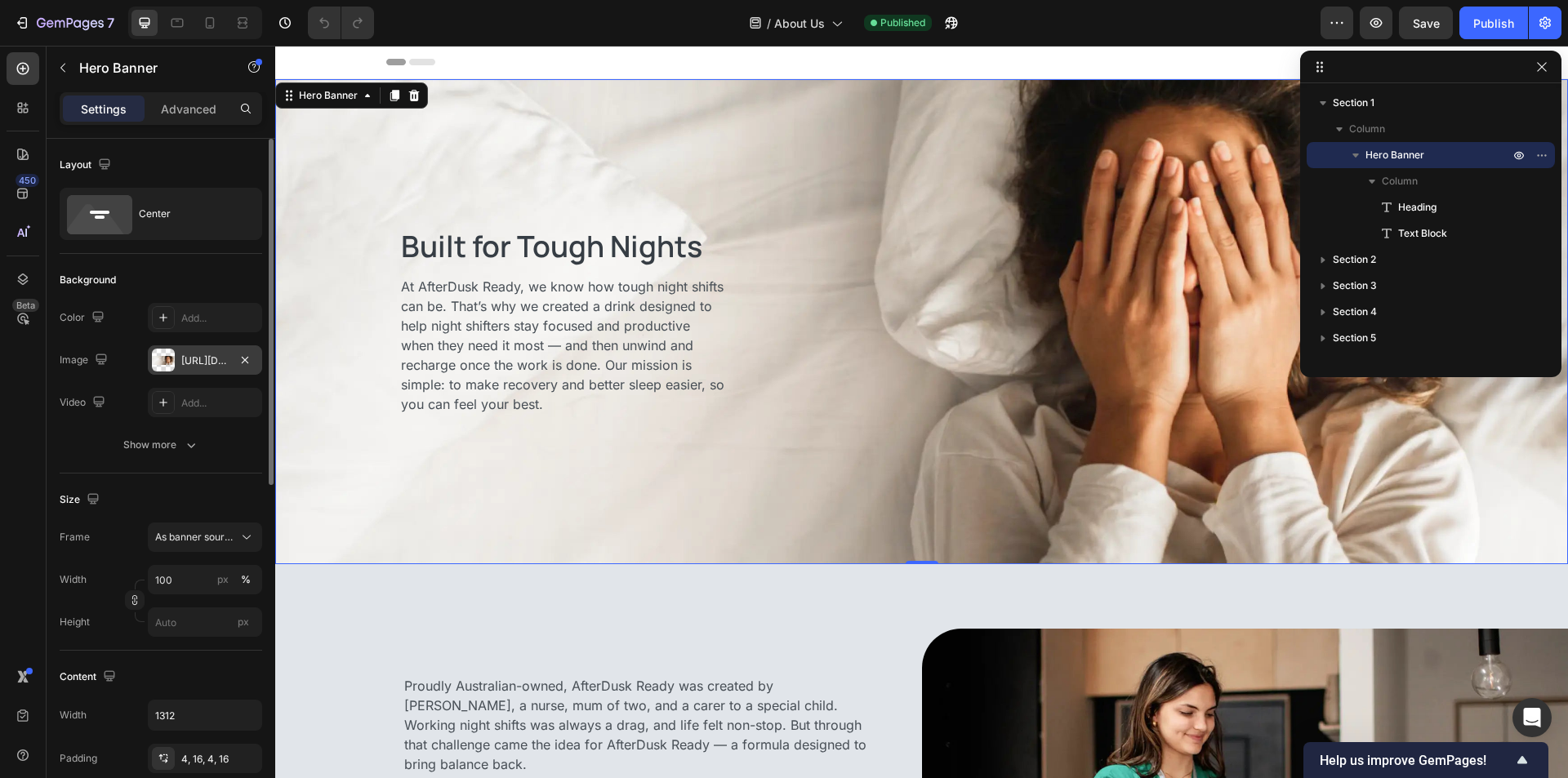
click at [164, 356] on div at bounding box center [164, 360] width 23 height 23
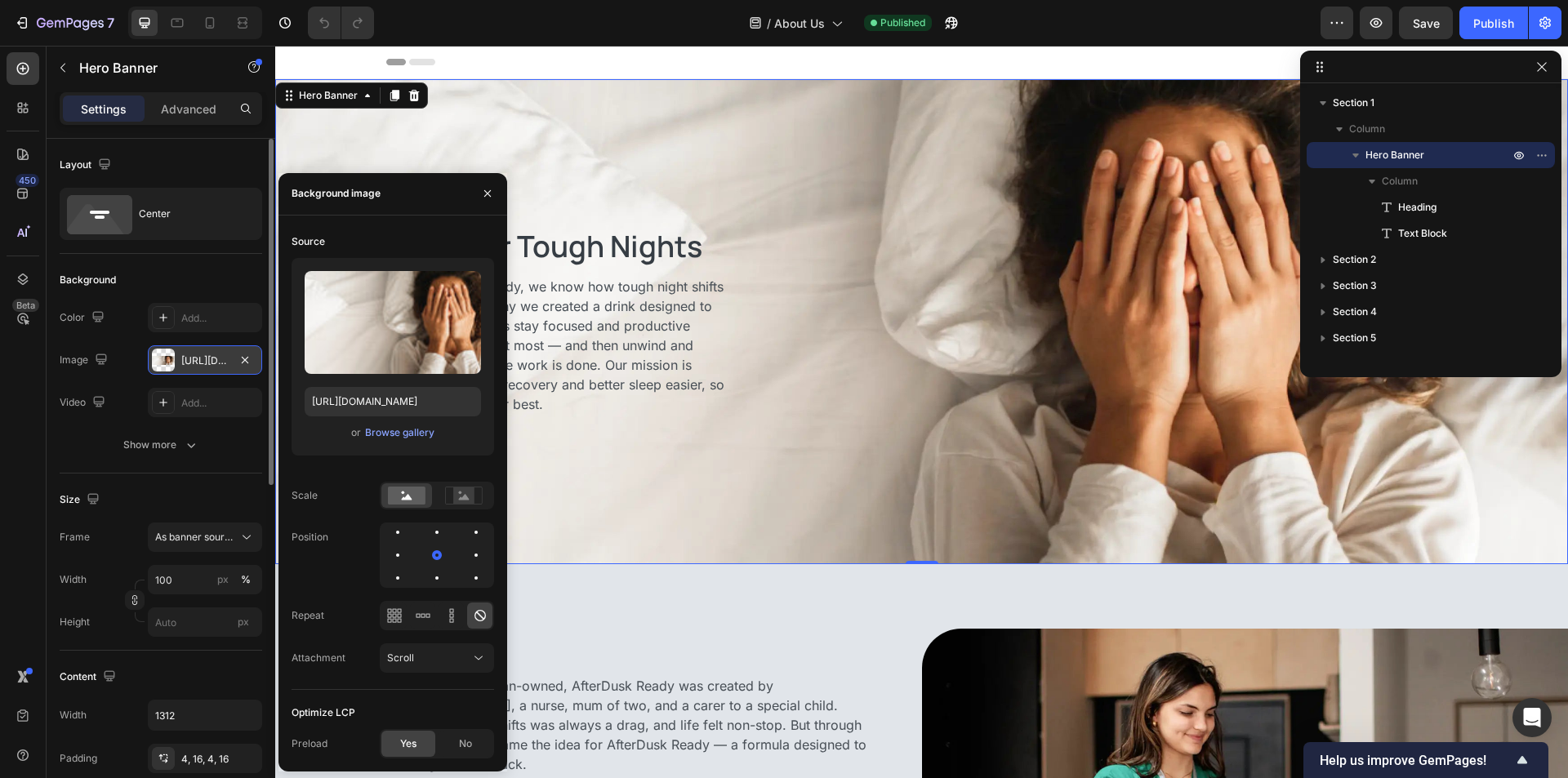
click at [164, 356] on div at bounding box center [164, 360] width 23 height 23
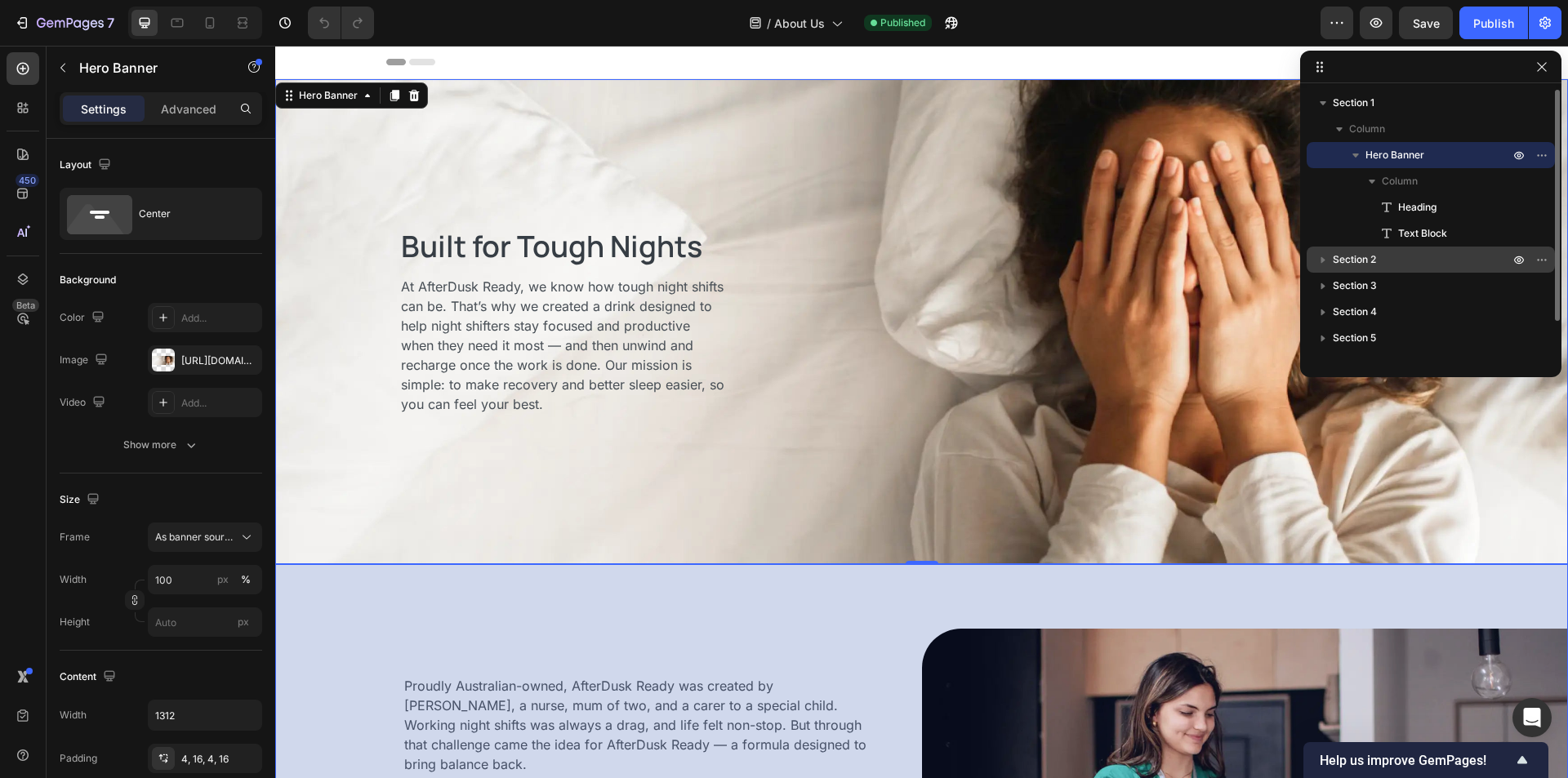
click at [1441, 247] on div "Section 2" at bounding box center [1430, 259] width 235 height 26
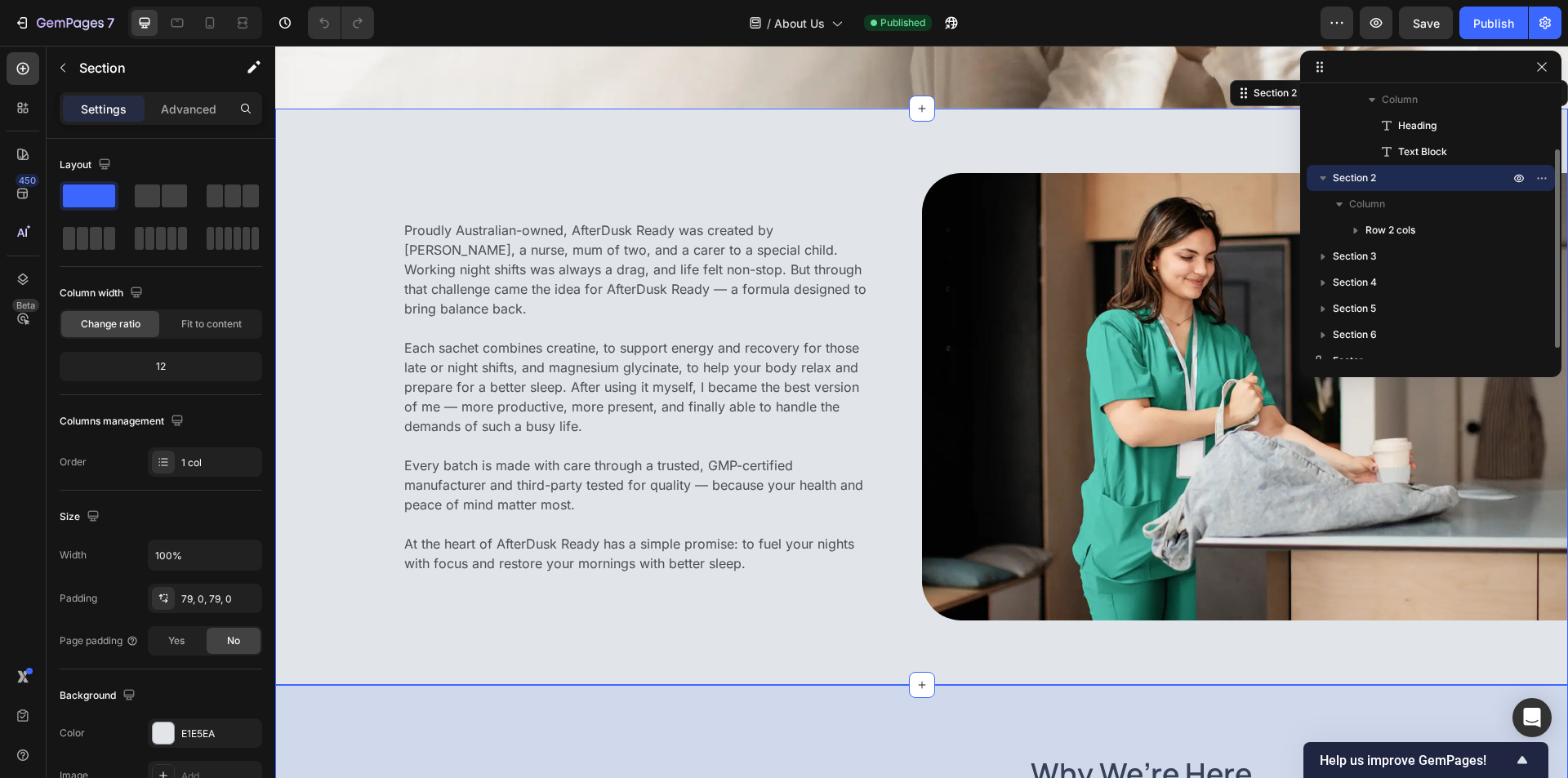
scroll to position [456, 0]
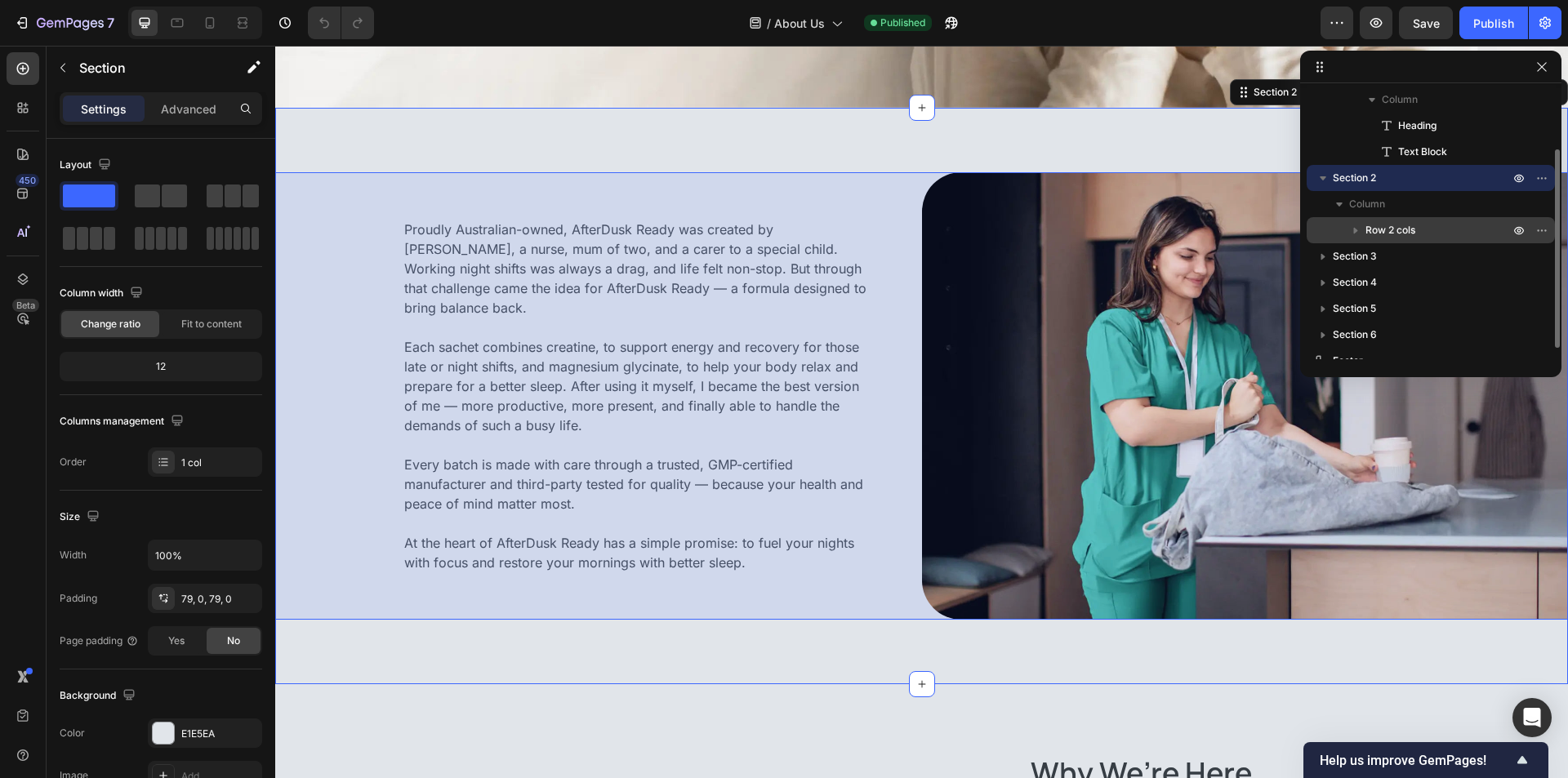
click at [1444, 230] on p "Row 2 cols" at bounding box center [1438, 230] width 147 height 16
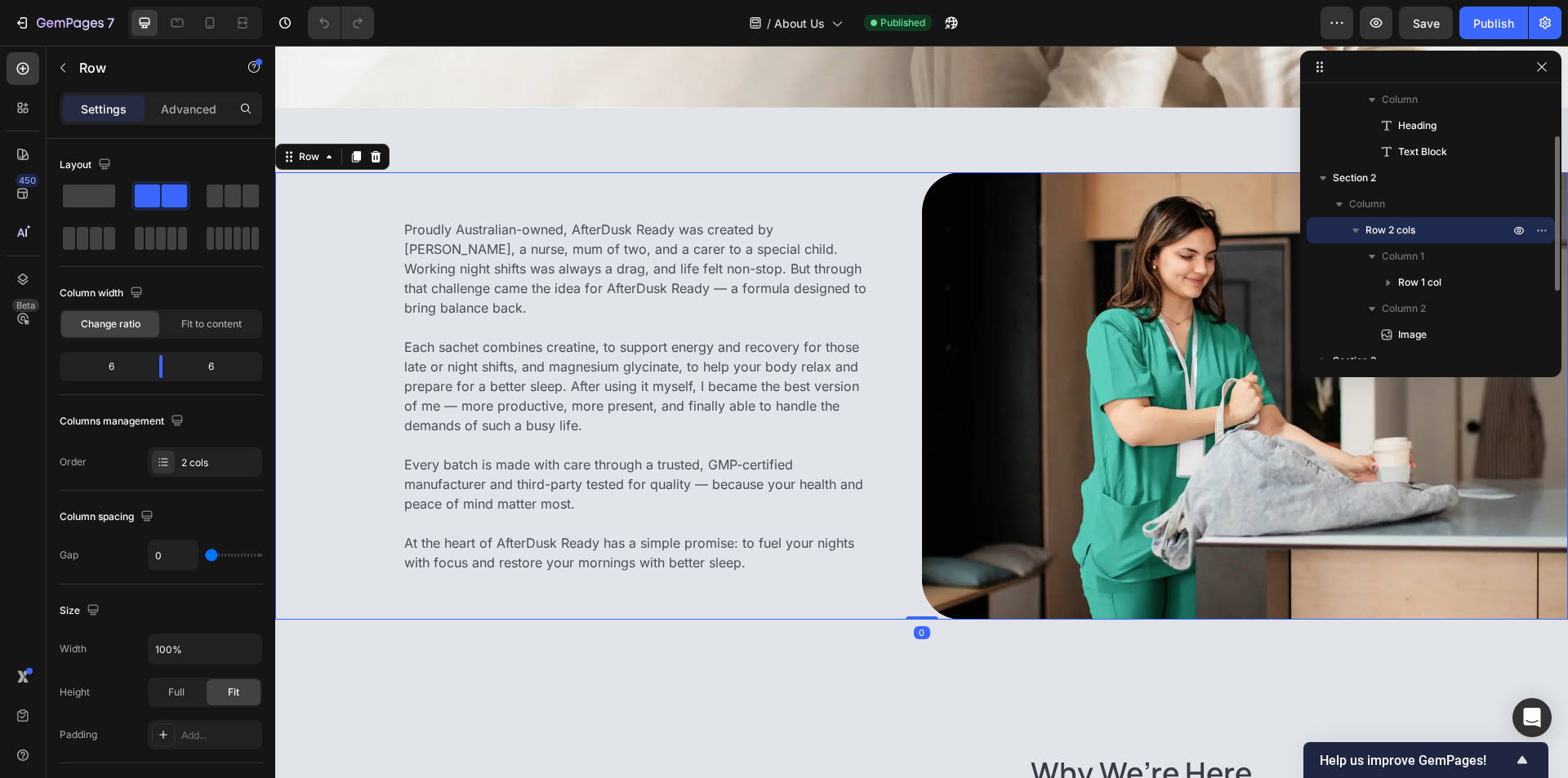
scroll to position [201, 0]
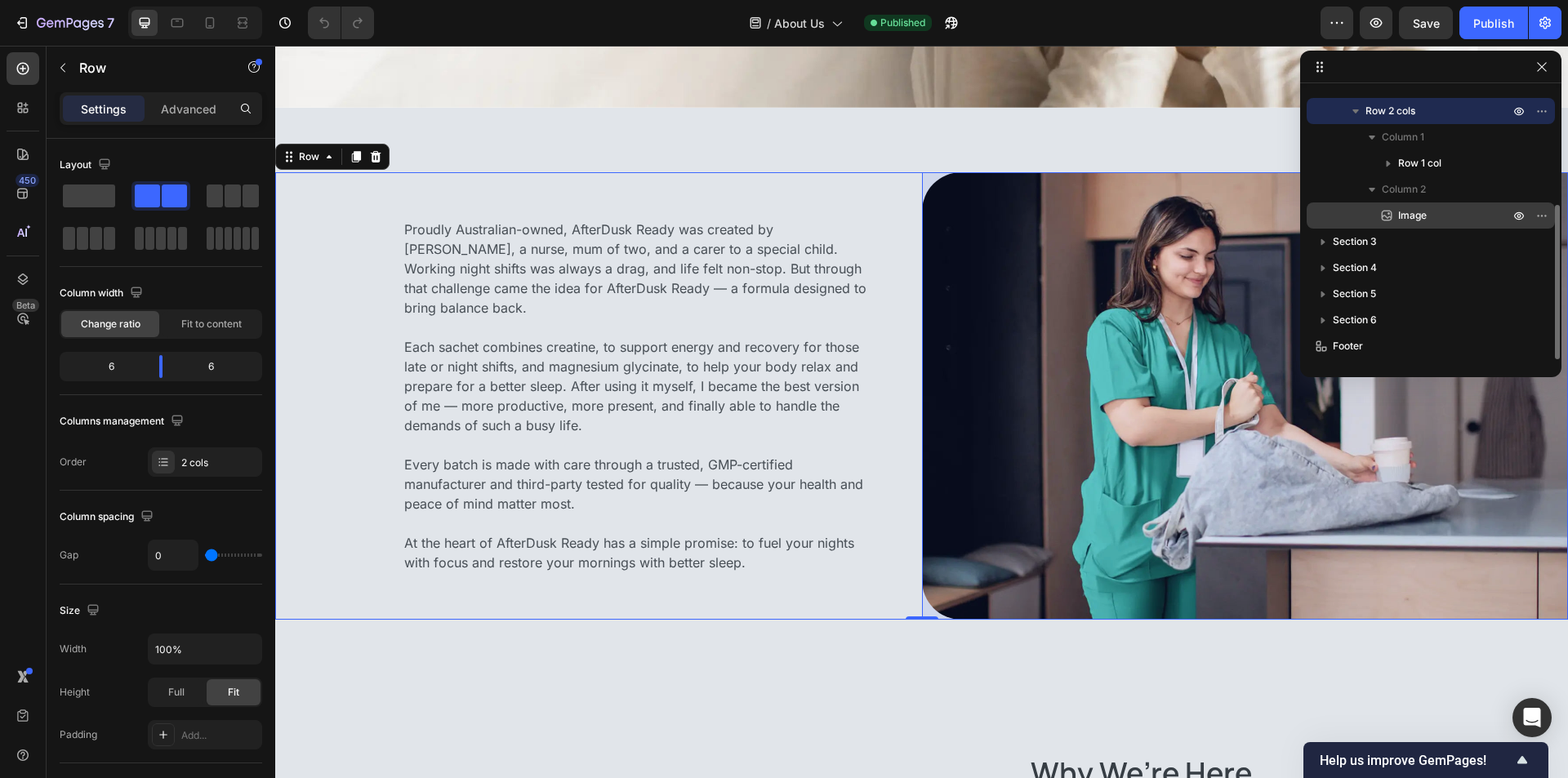
click at [1449, 215] on p "Image" at bounding box center [1435, 215] width 115 height 16
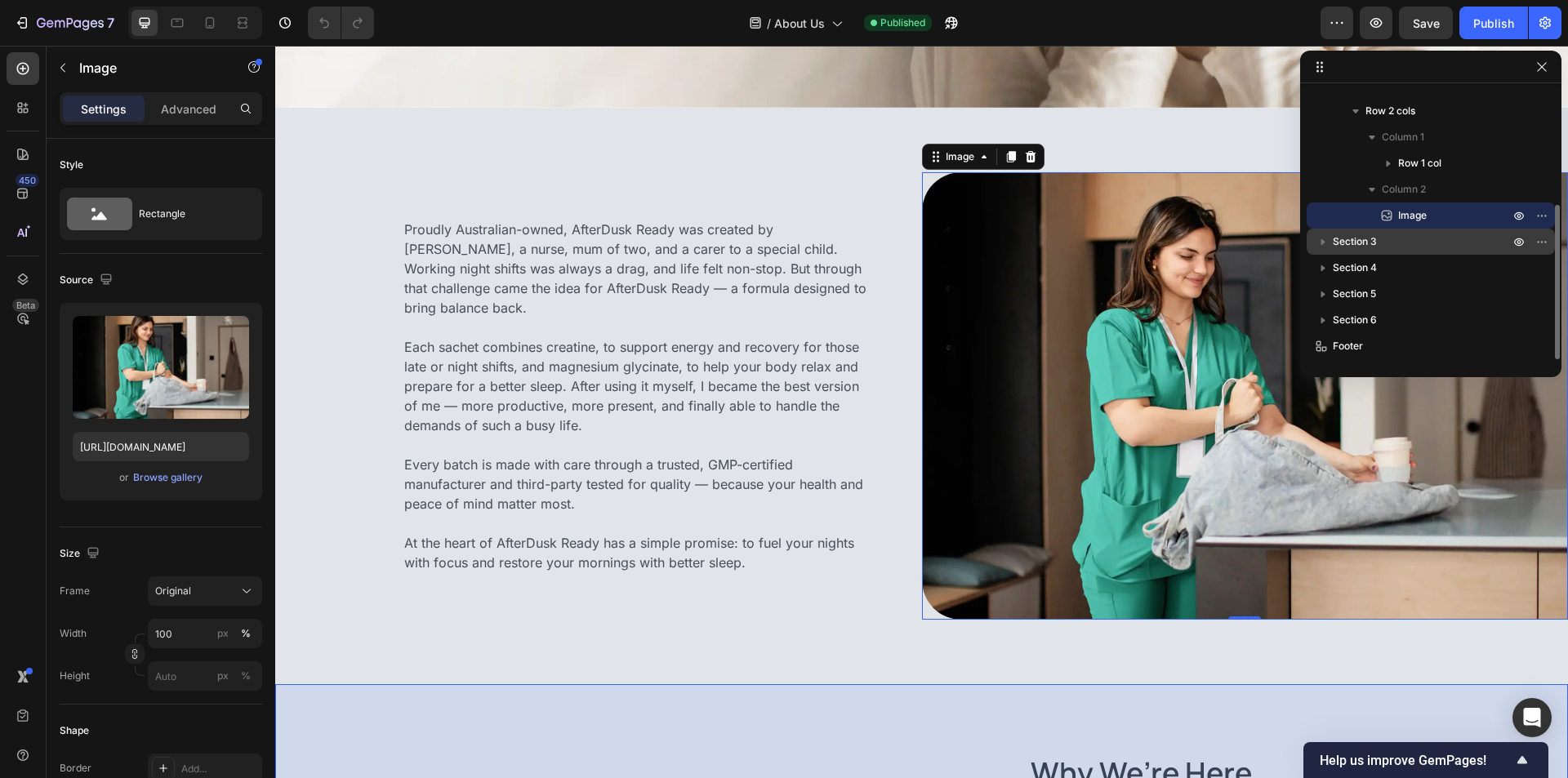
click at [1405, 244] on p "Section 3" at bounding box center [1423, 241] width 180 height 16
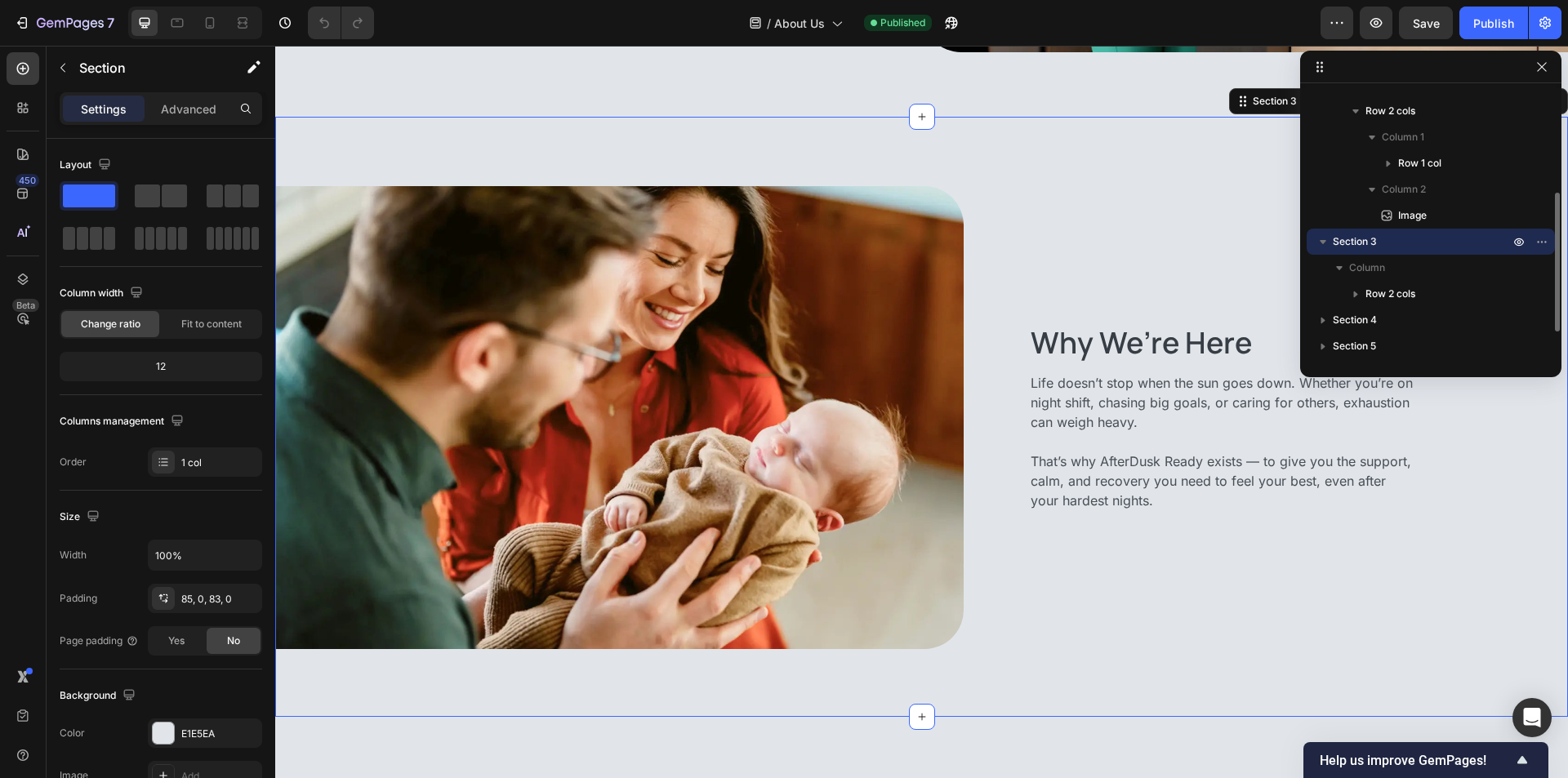
scroll to position [1028, 0]
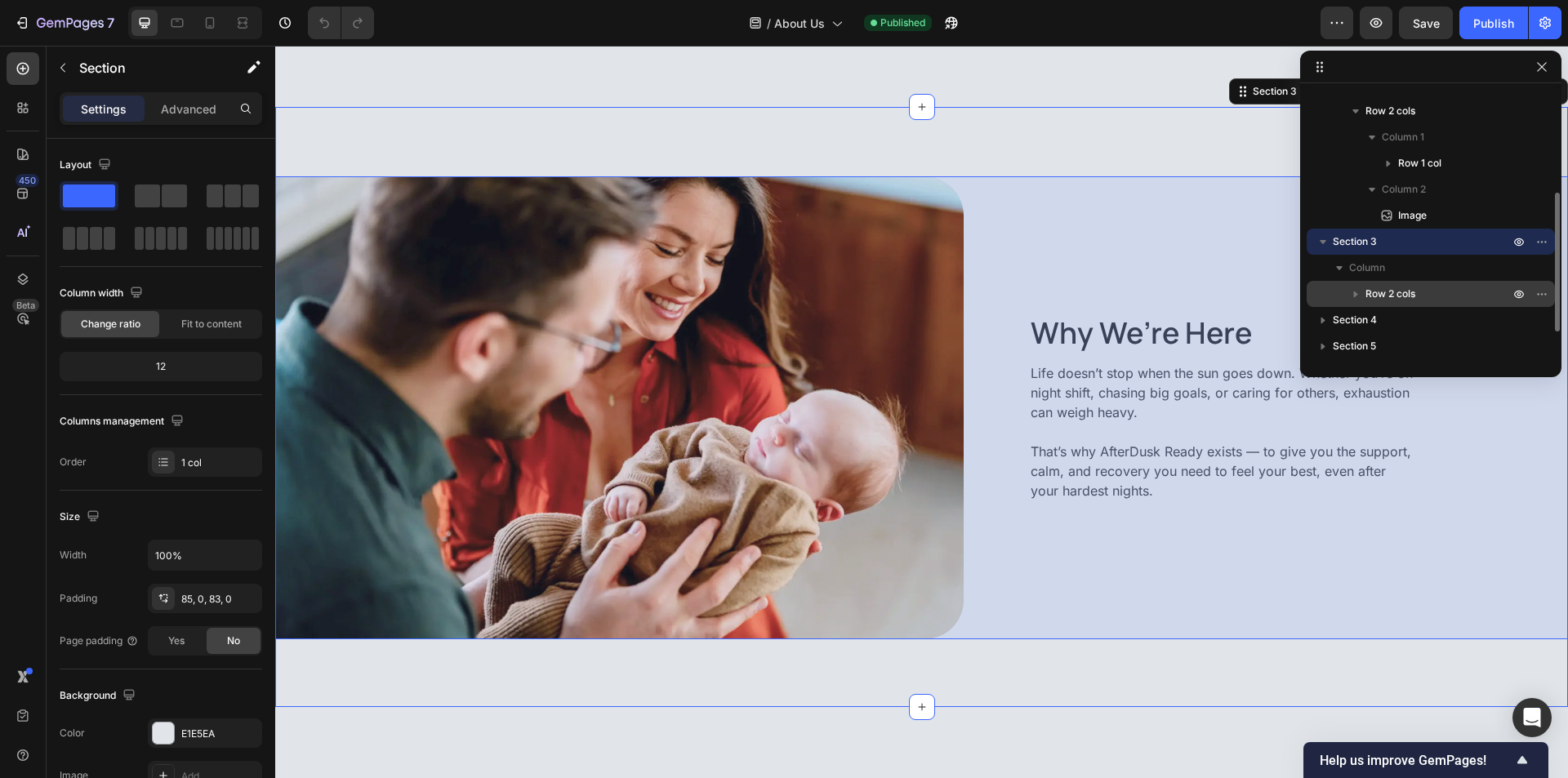
click at [1411, 290] on span "Row 2 cols" at bounding box center [1390, 294] width 50 height 16
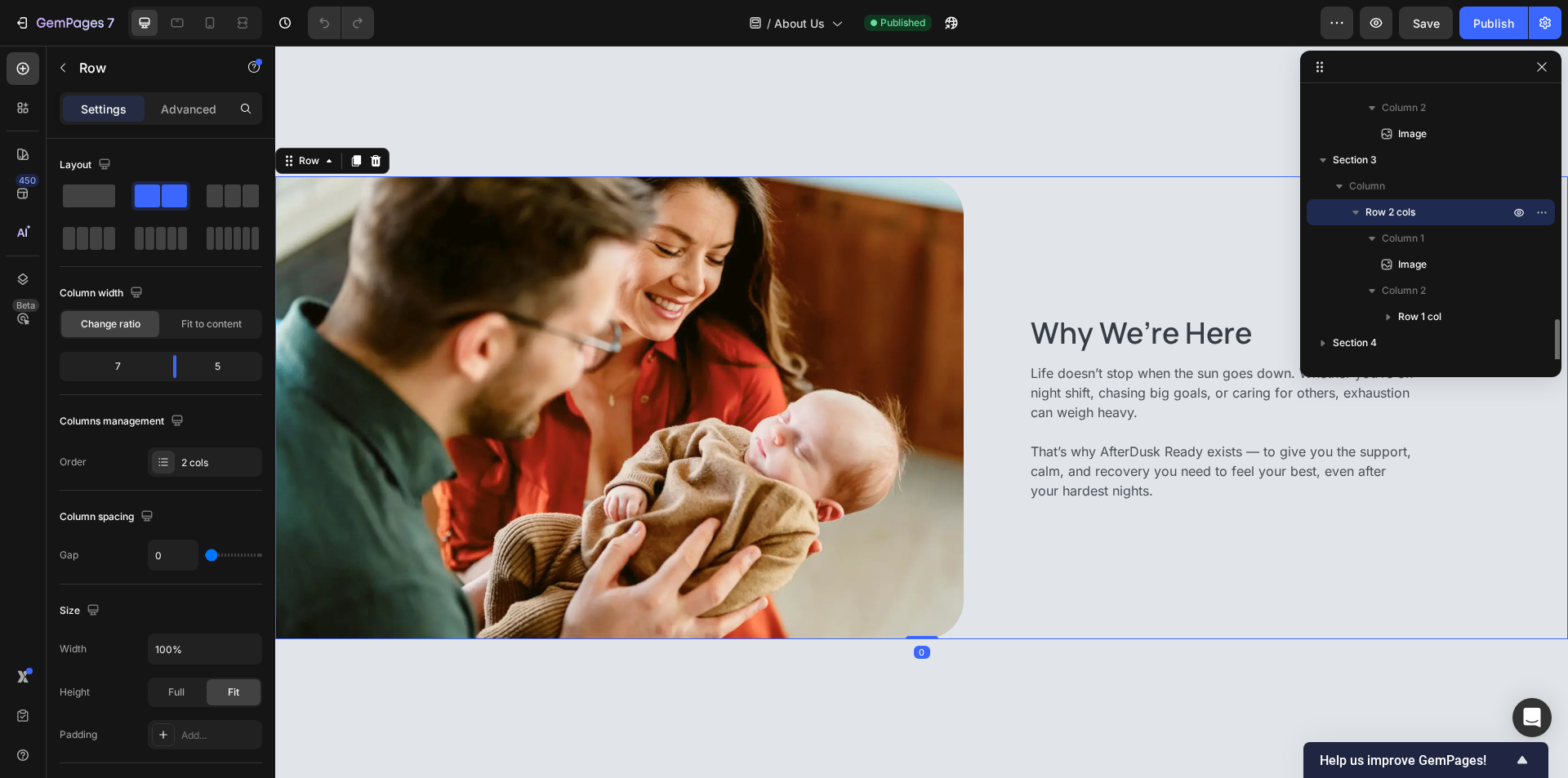
scroll to position [357, 0]
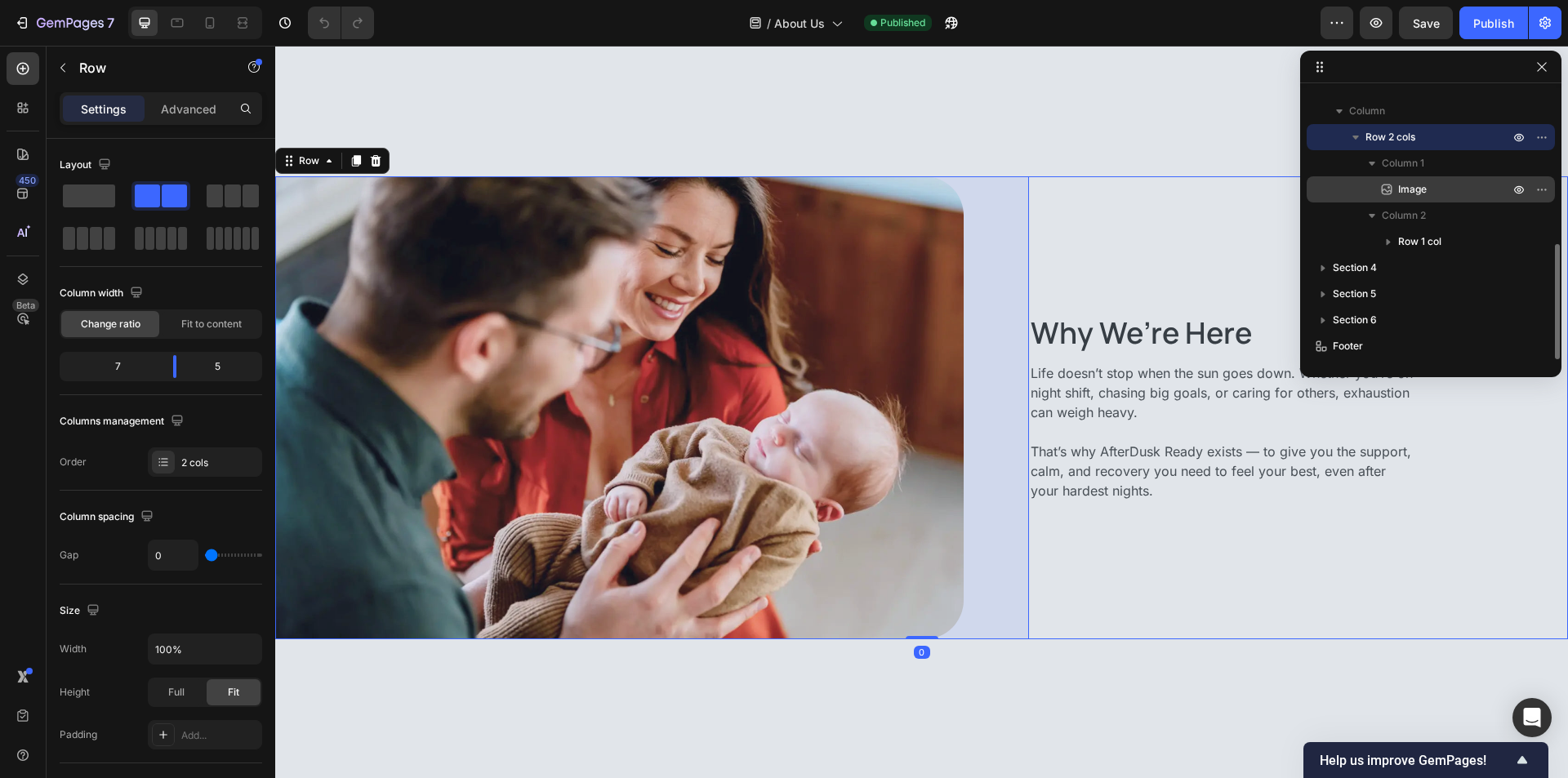
click at [1442, 199] on div "Image" at bounding box center [1430, 189] width 235 height 26
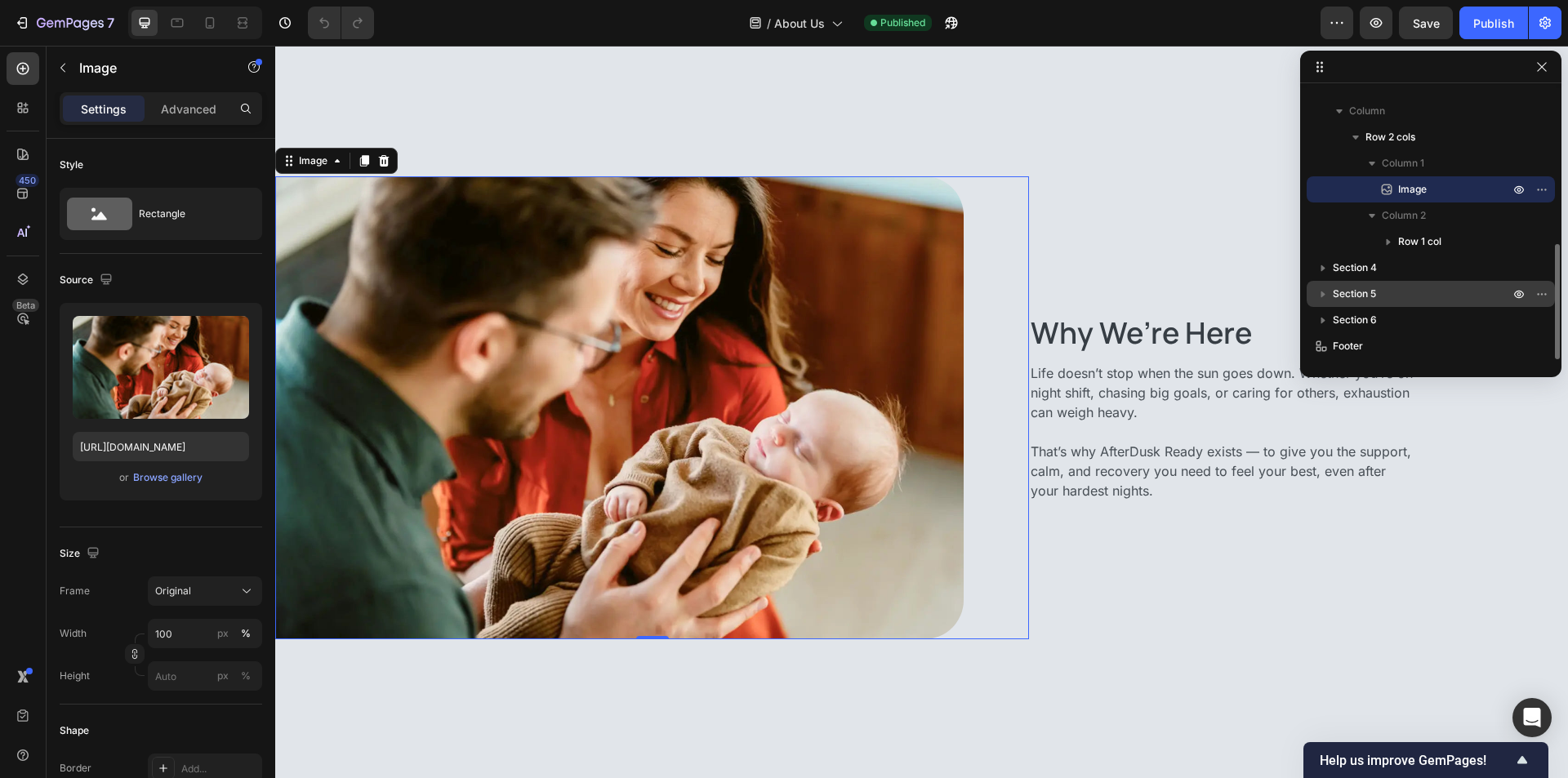
click at [1392, 281] on div "Section 5" at bounding box center [1430, 294] width 235 height 26
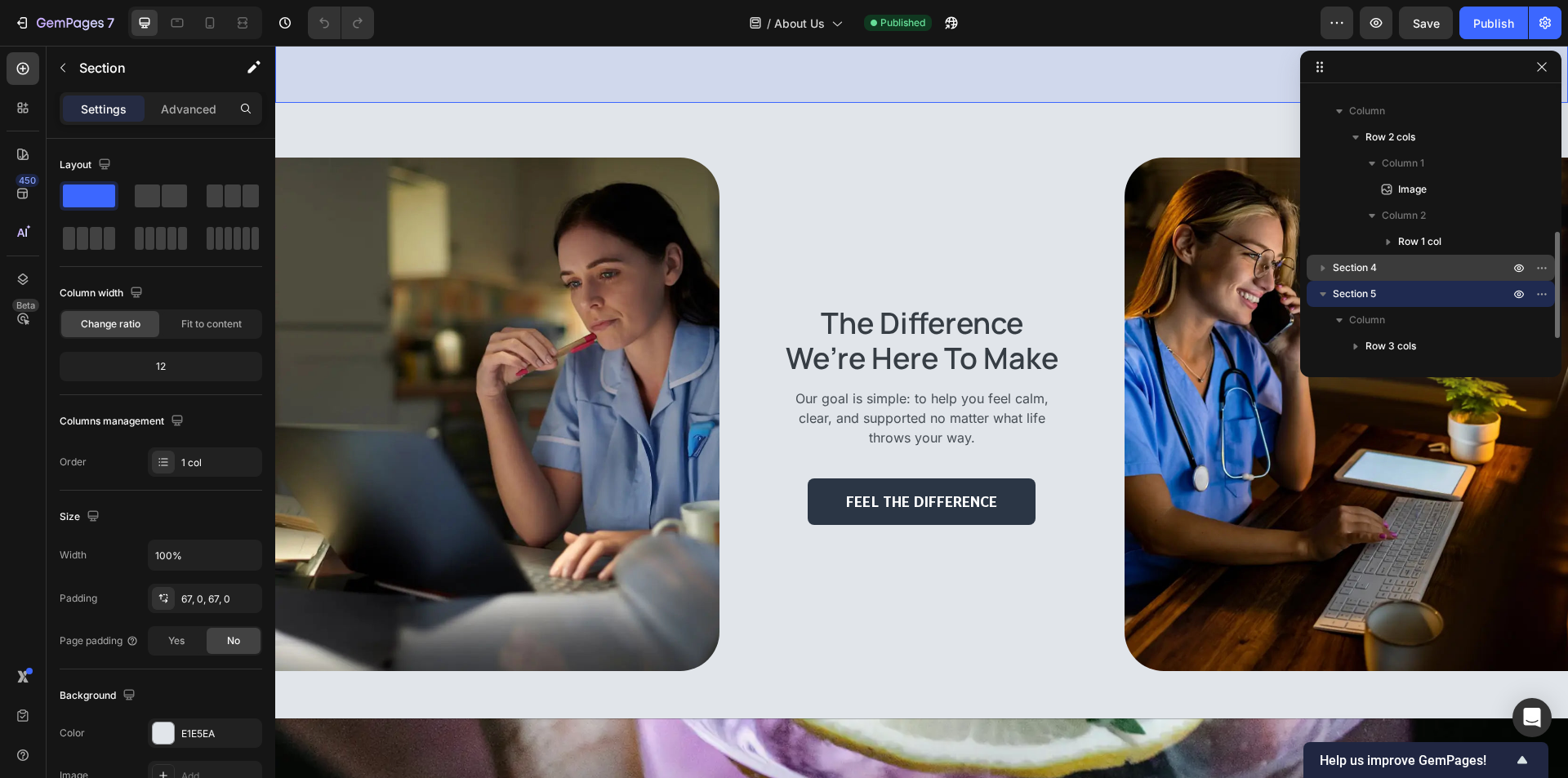
click at [1402, 267] on p "Section 4" at bounding box center [1423, 268] width 180 height 16
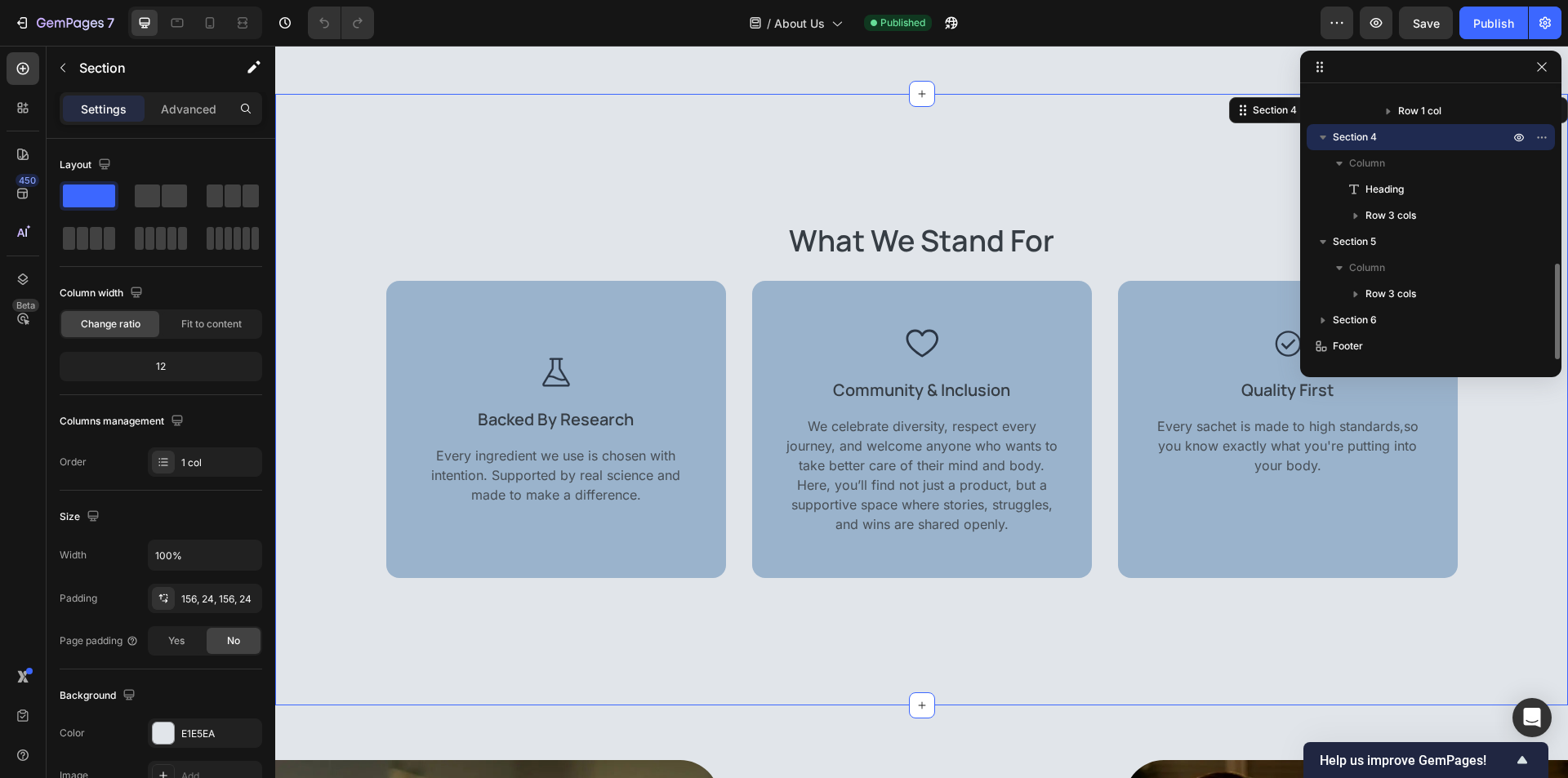
scroll to position [1623, 0]
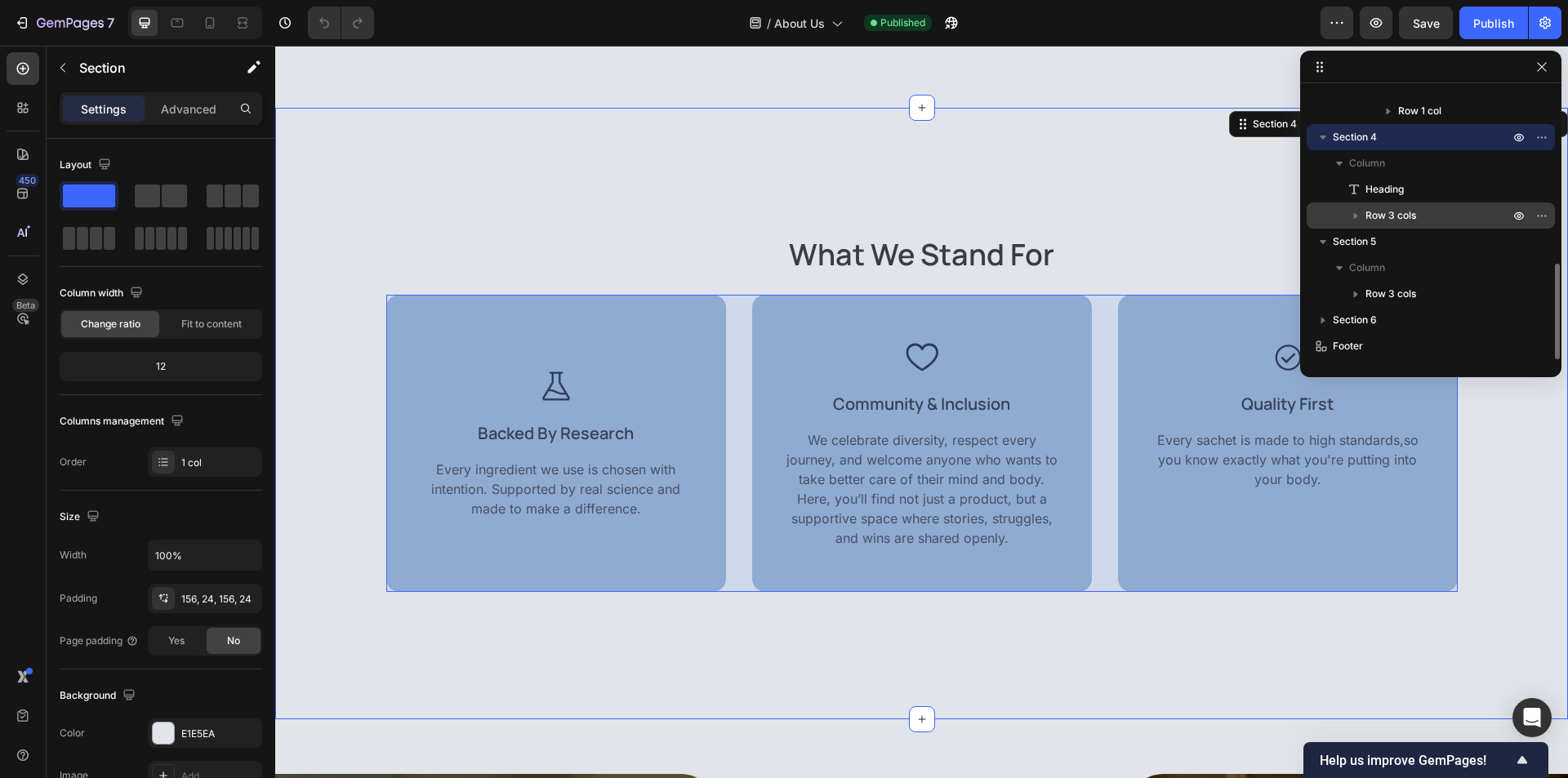
click at [1424, 213] on p "Row 3 cols" at bounding box center [1438, 215] width 147 height 16
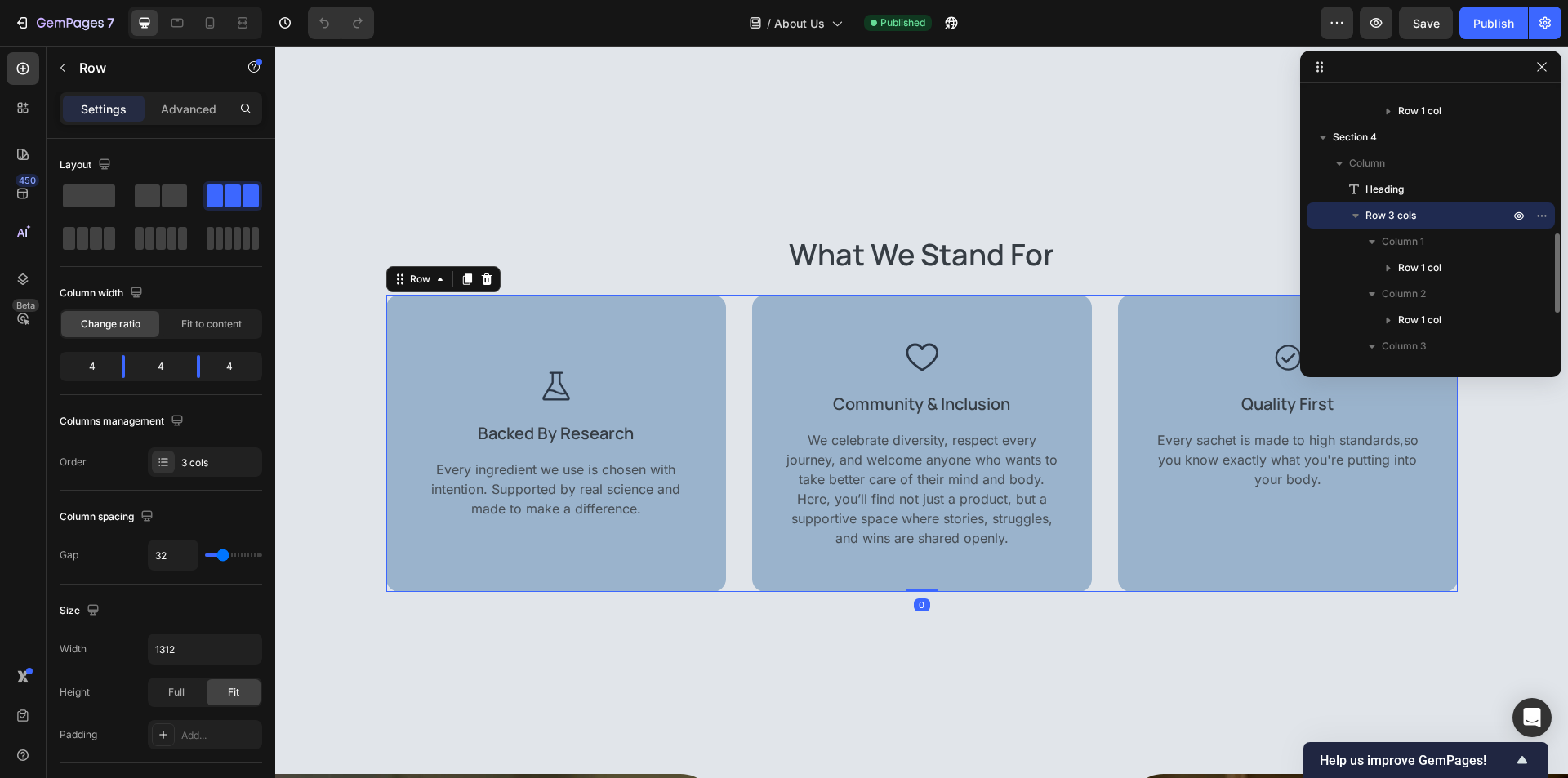
scroll to position [570, 0]
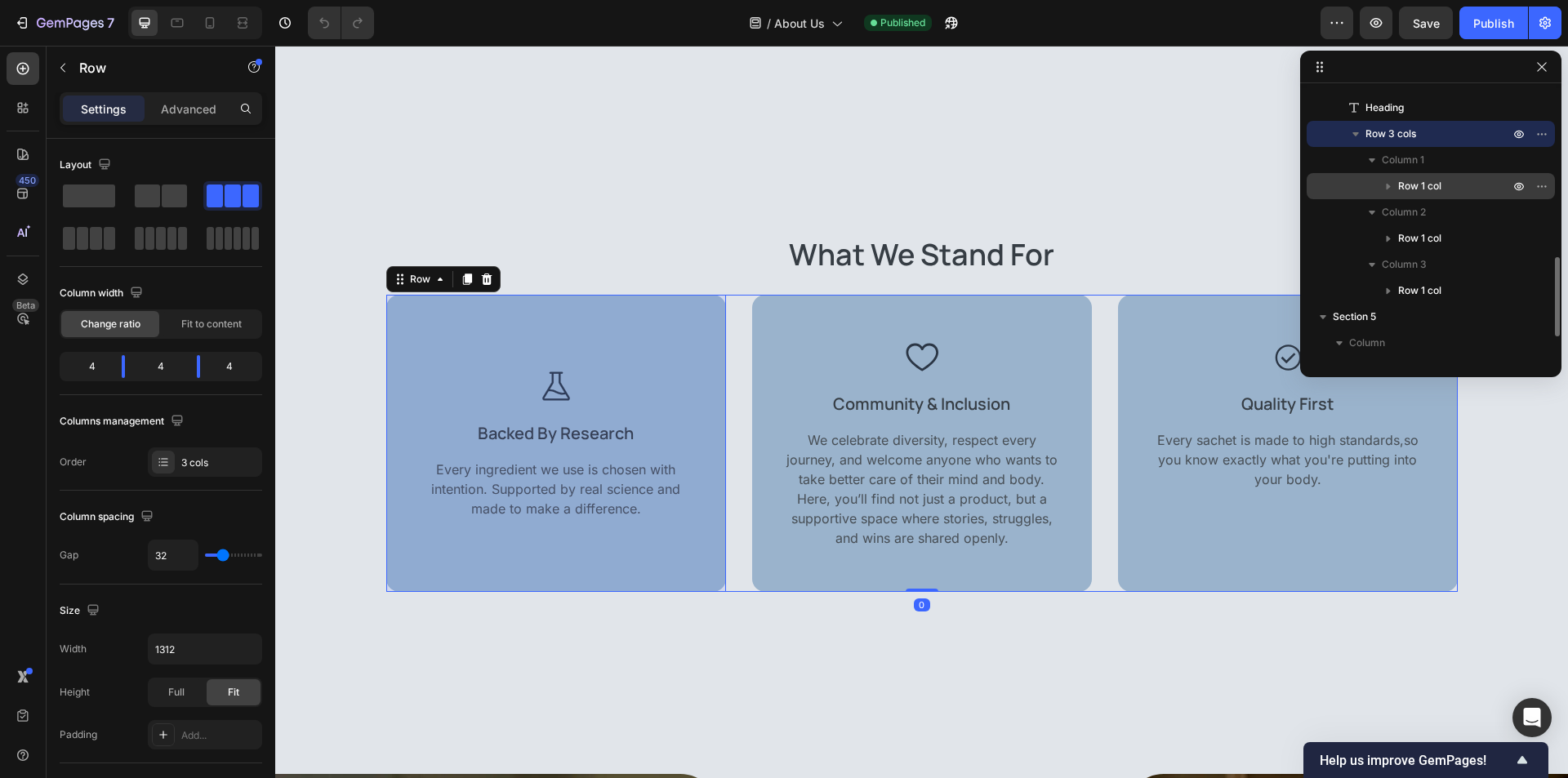
click at [1438, 193] on span "Row 1 col" at bounding box center [1419, 186] width 43 height 16
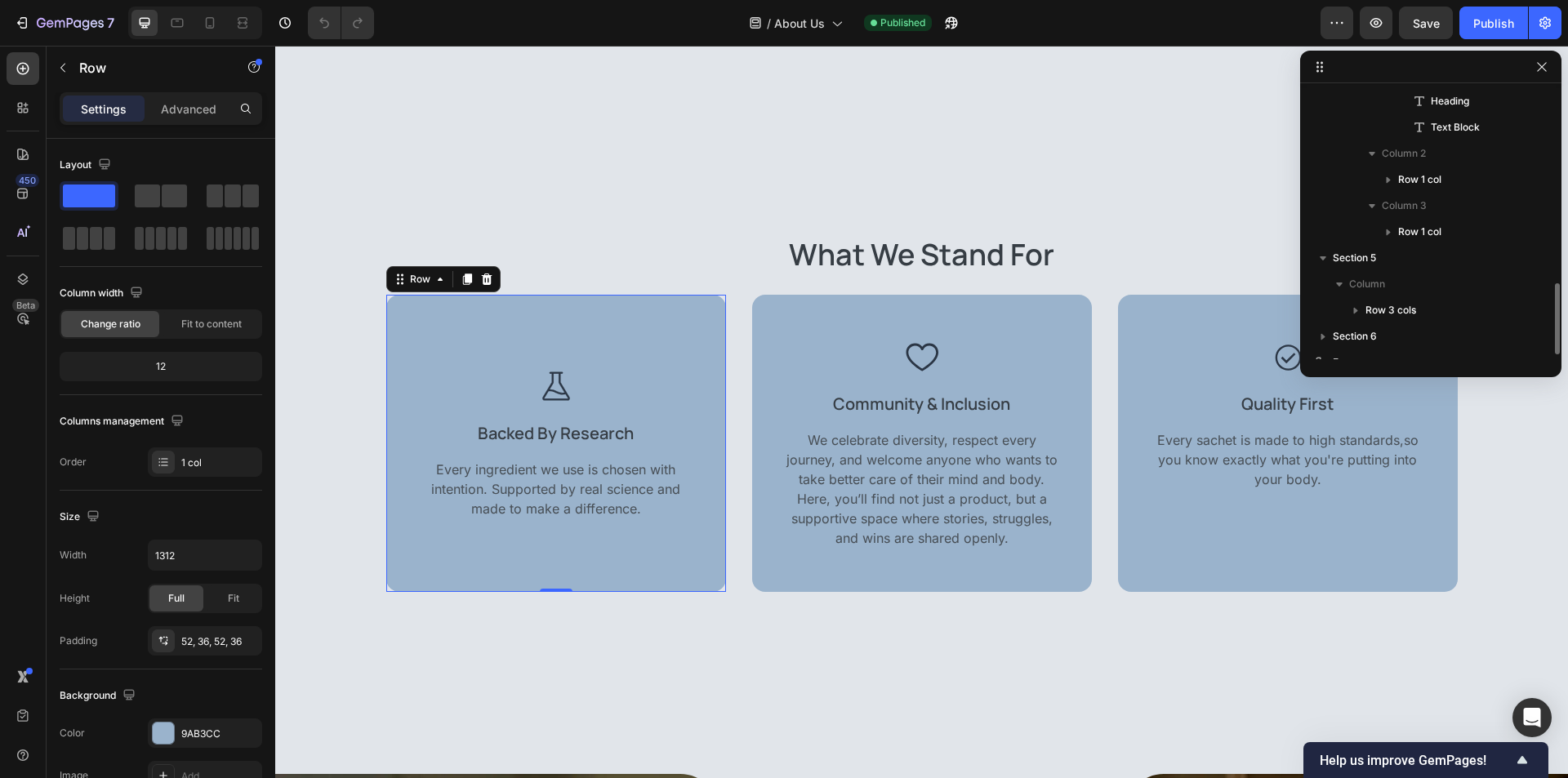
scroll to position [749, 0]
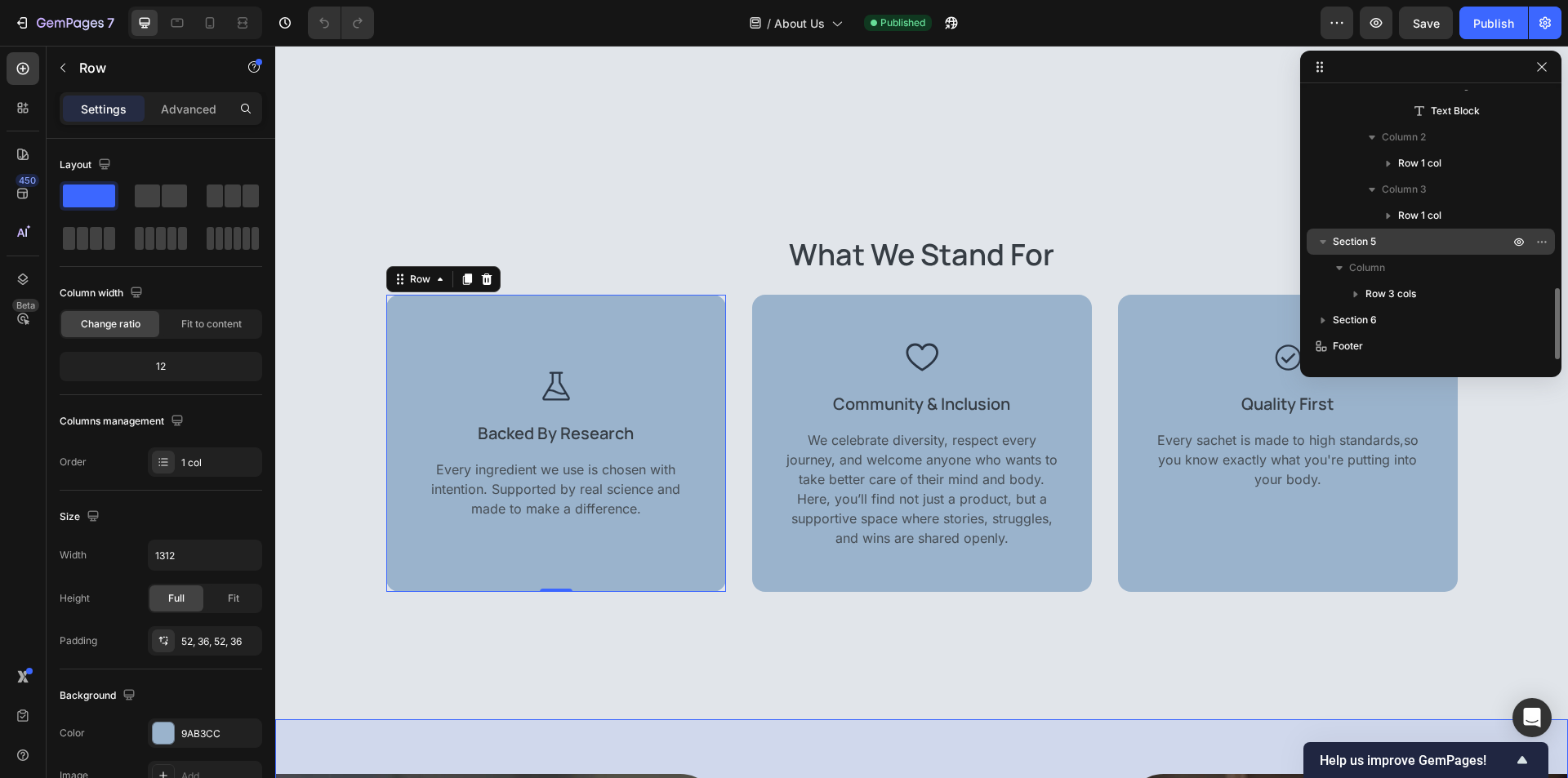
click at [1432, 239] on p "Section 5" at bounding box center [1423, 241] width 180 height 16
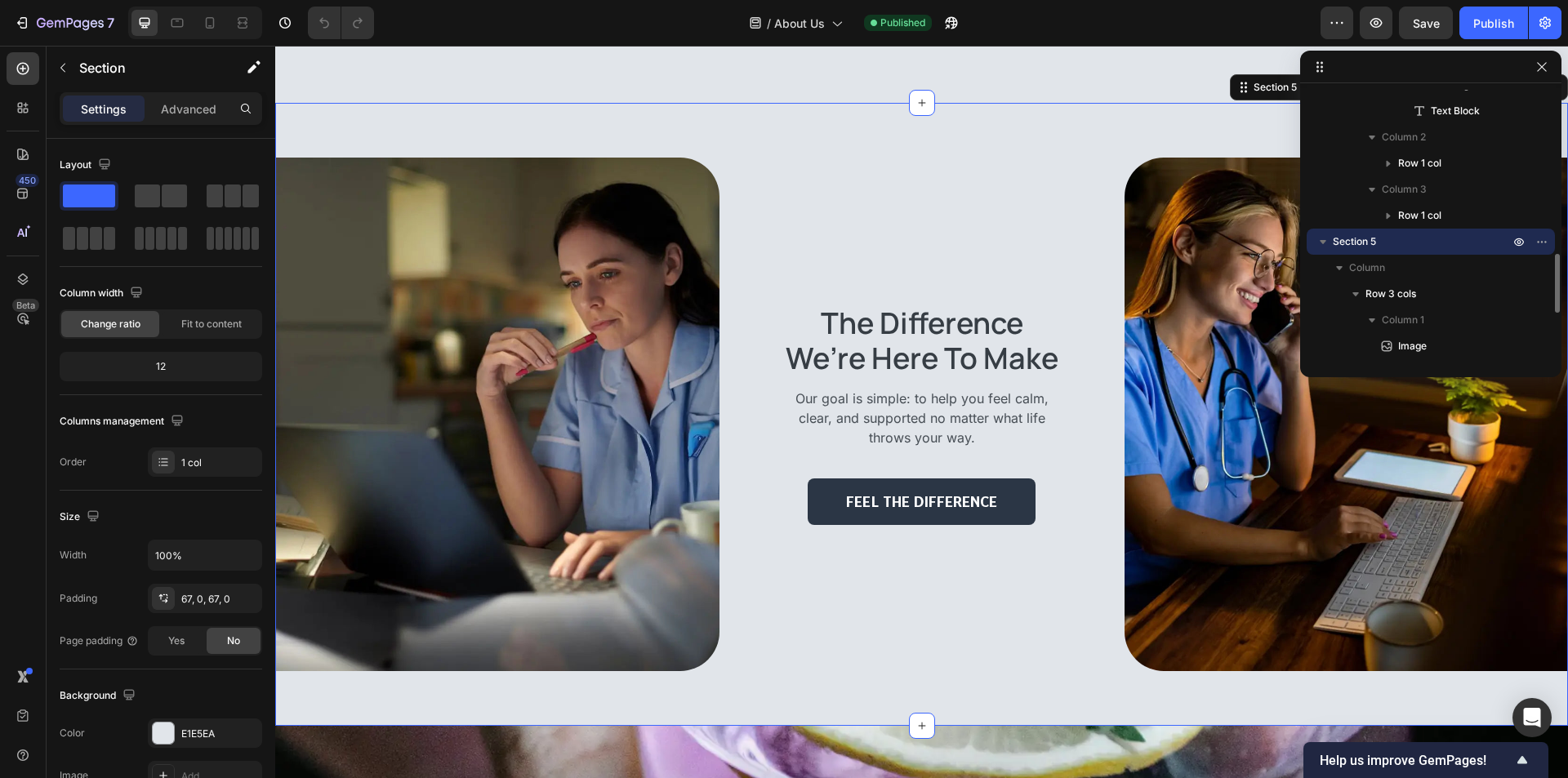
scroll to position [831, 0]
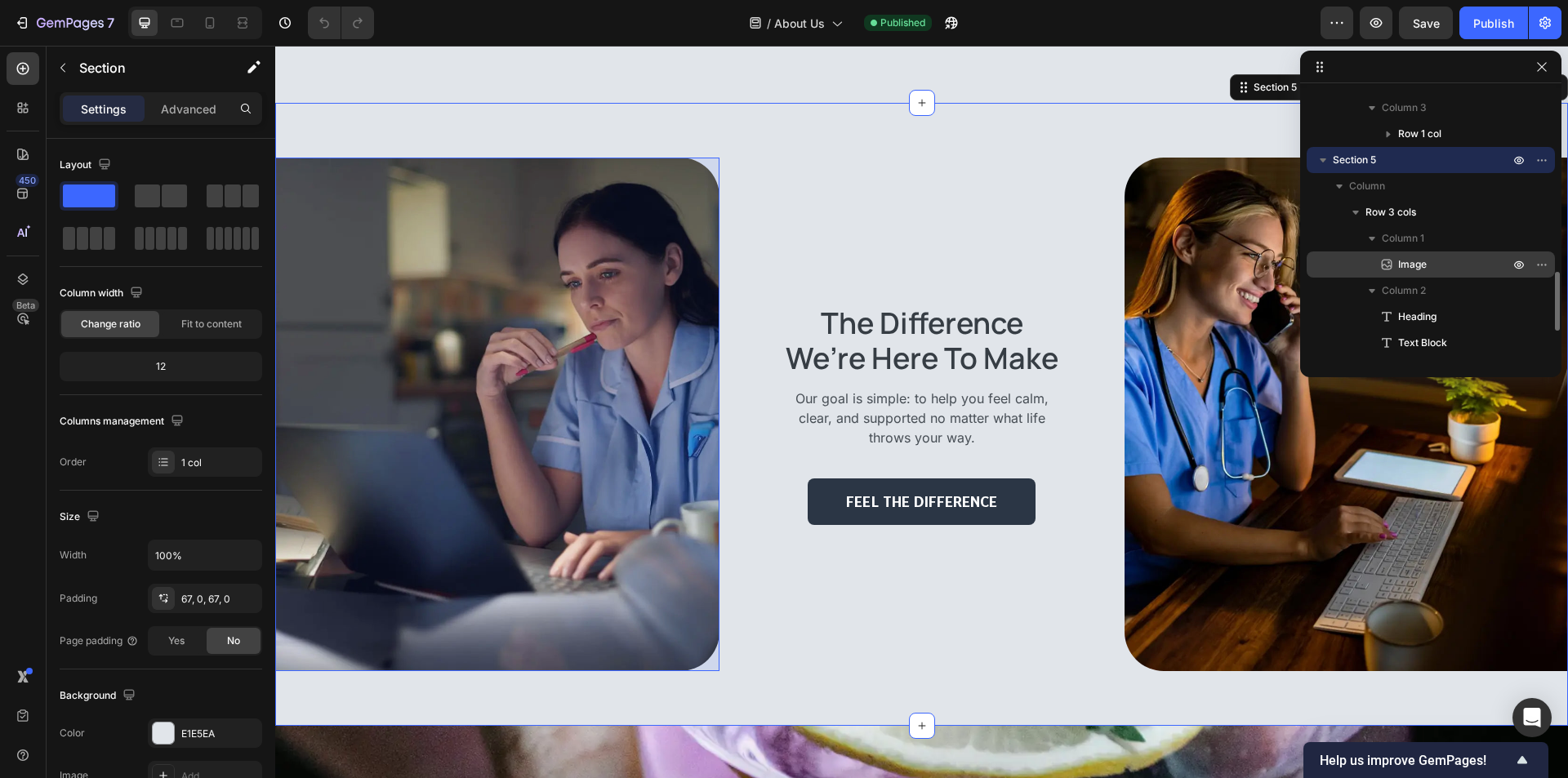
click at [1446, 263] on p "Image" at bounding box center [1435, 264] width 115 height 16
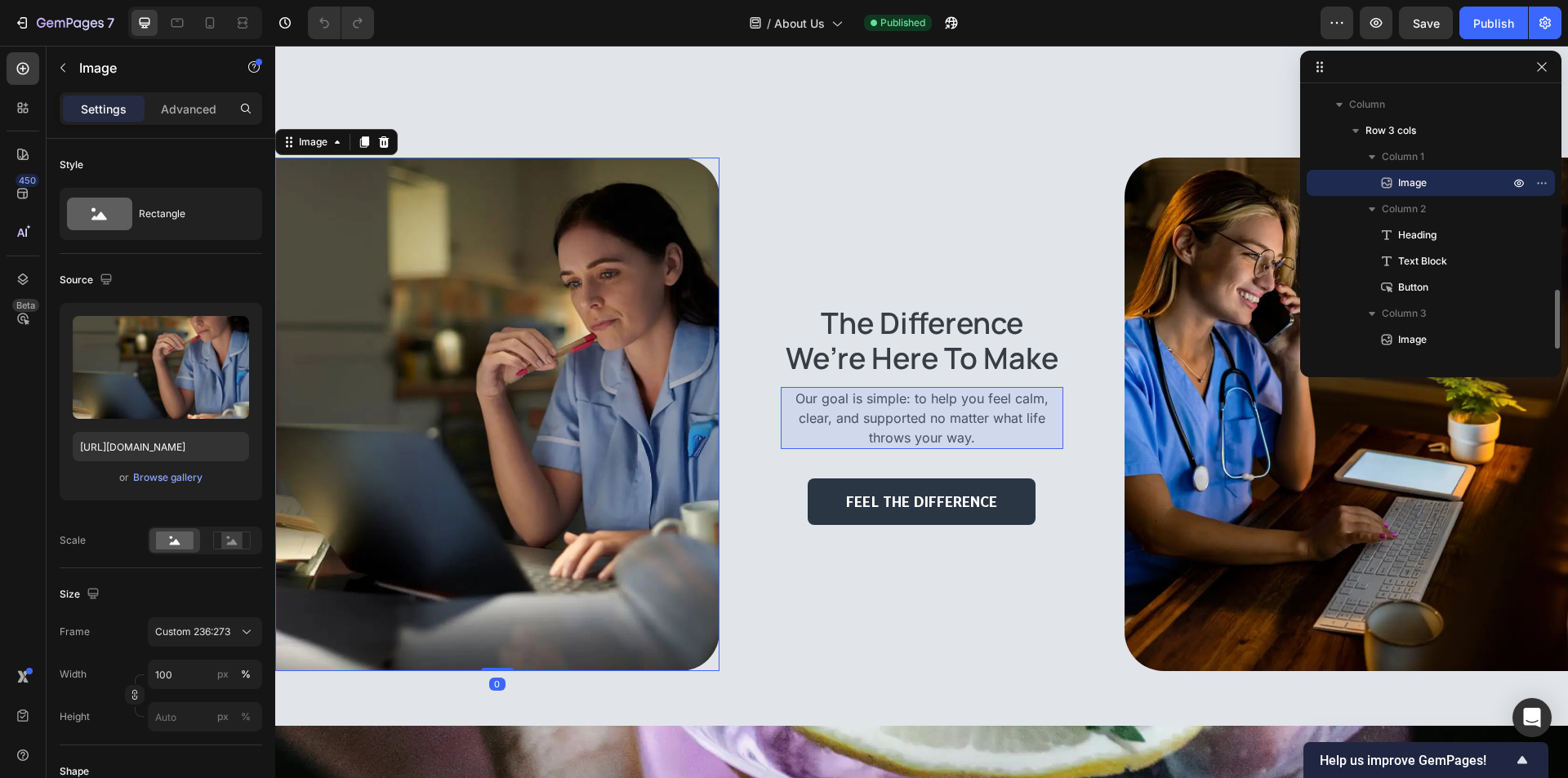
scroll to position [958, 0]
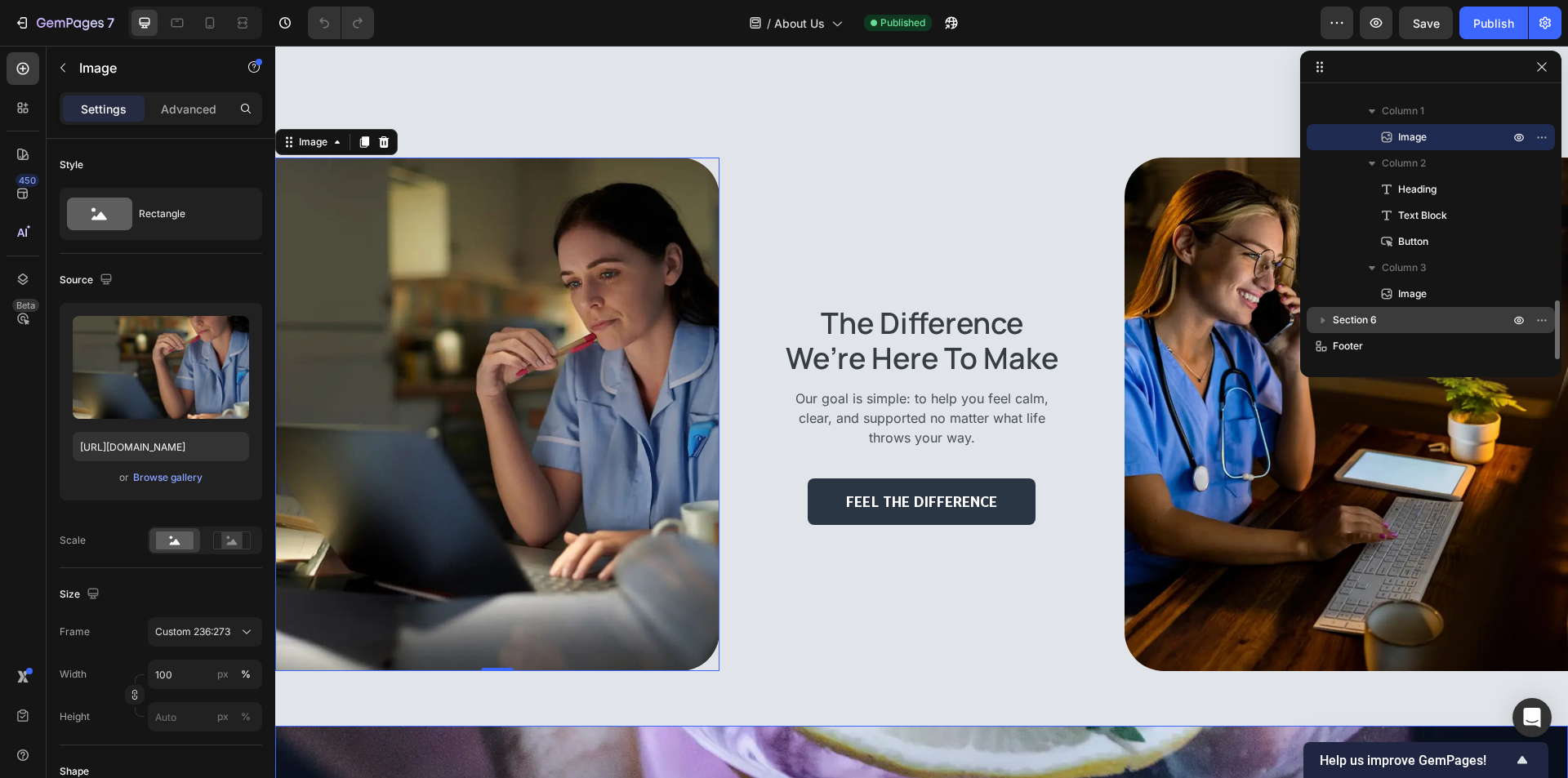
click at [1444, 322] on p "Section 6" at bounding box center [1423, 320] width 180 height 16
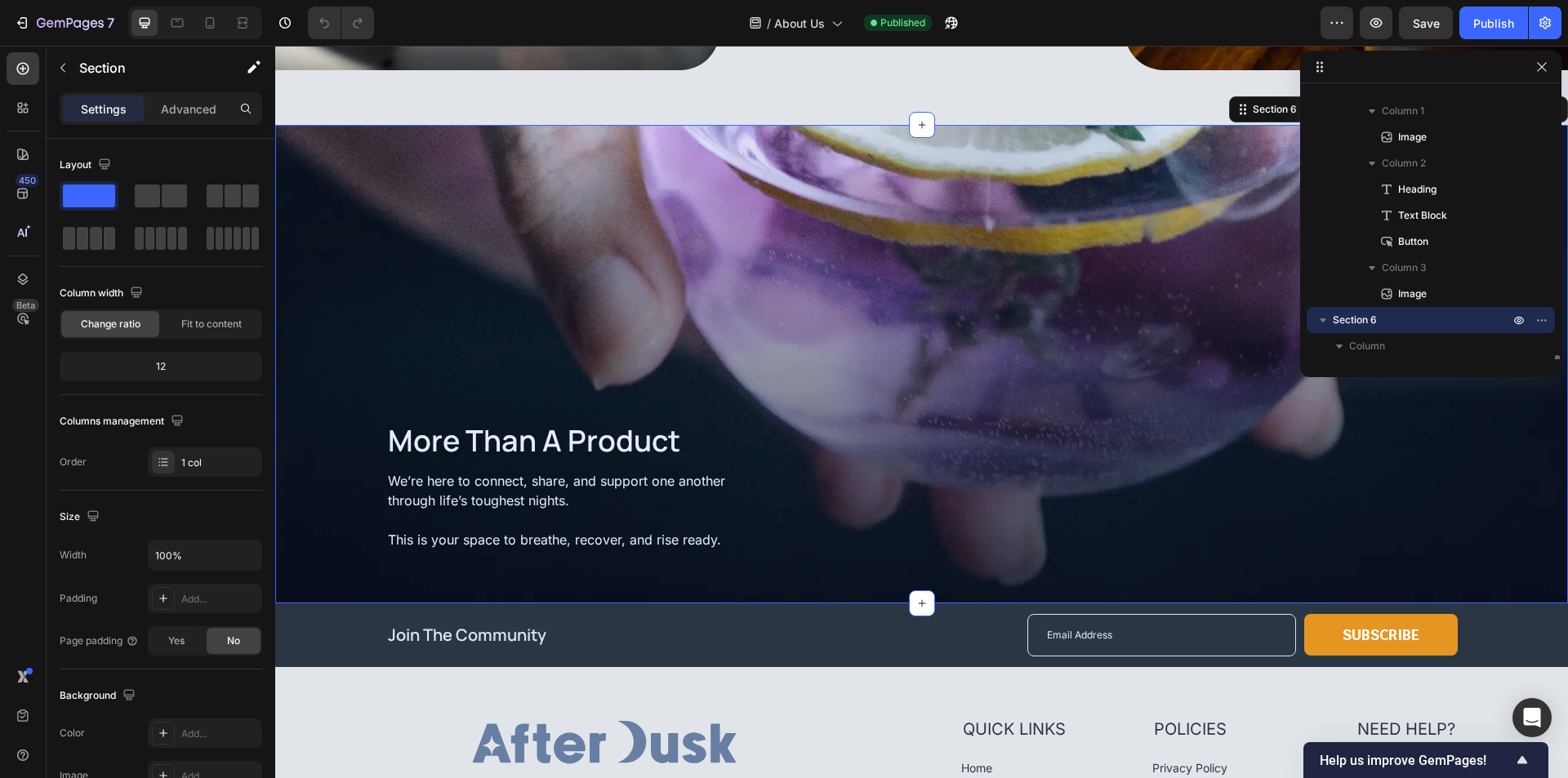
scroll to position [1010, 0]
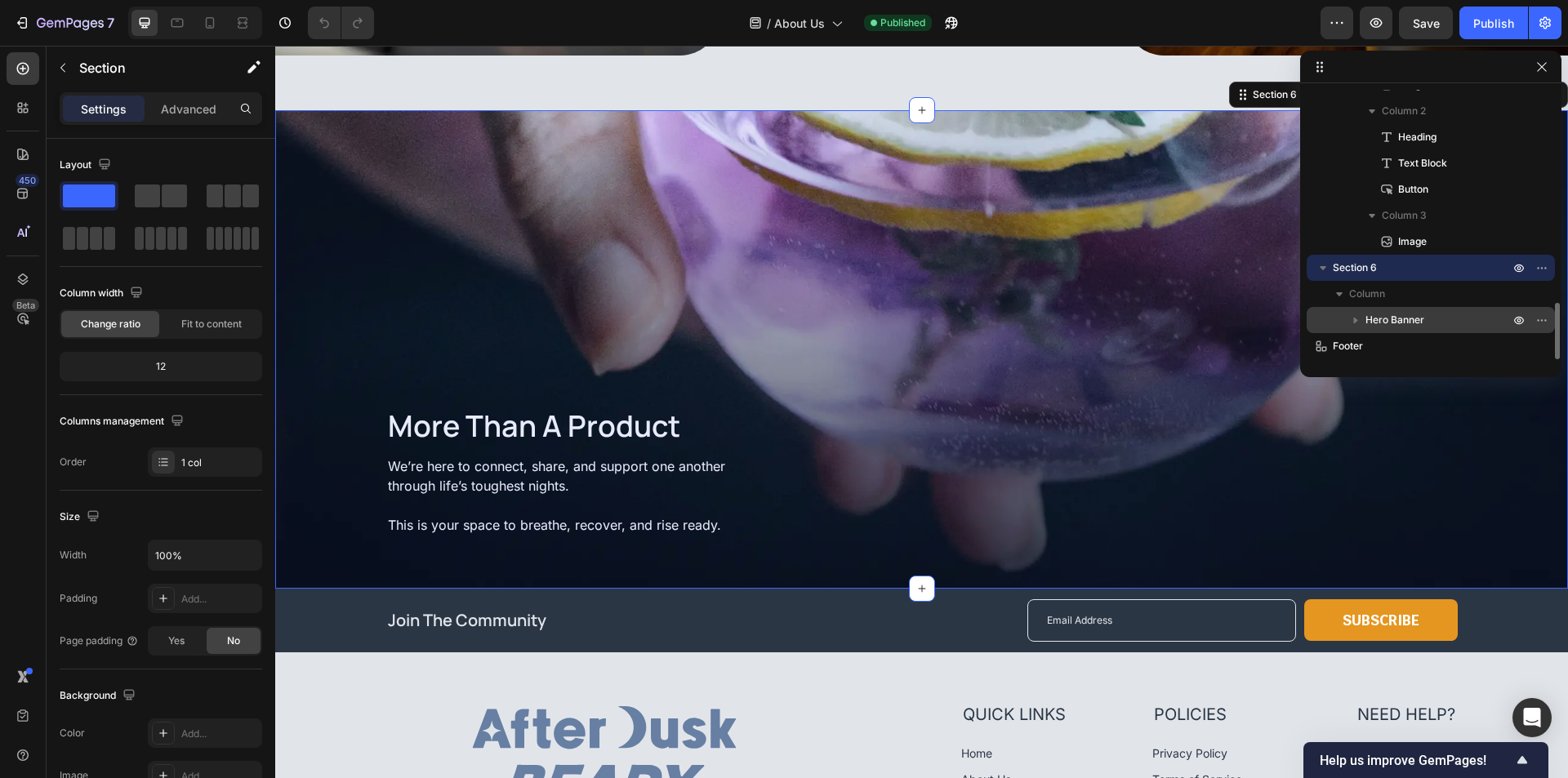
click at [1443, 322] on p "Hero Banner" at bounding box center [1438, 320] width 147 height 16
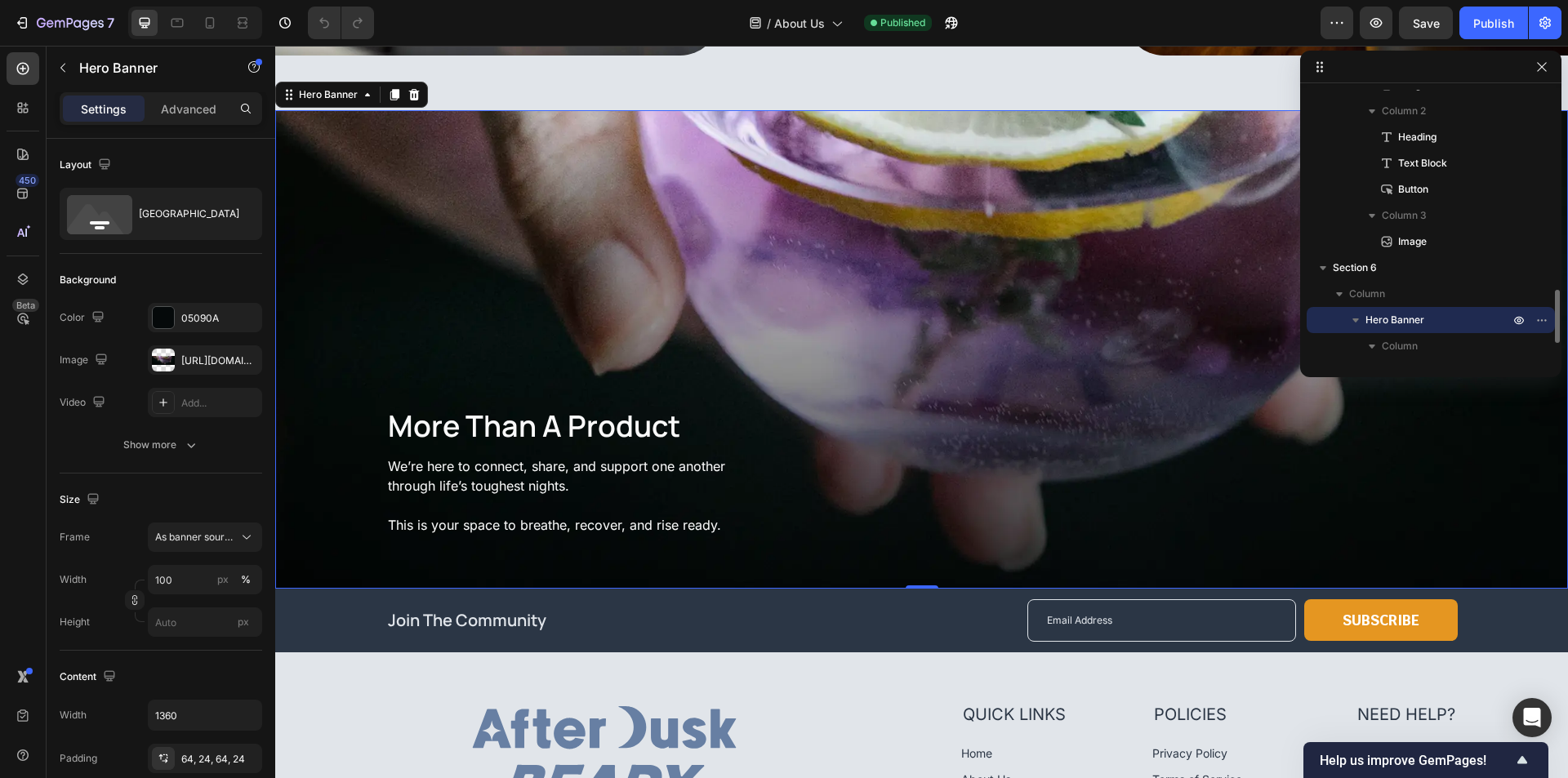
scroll to position [1089, 0]
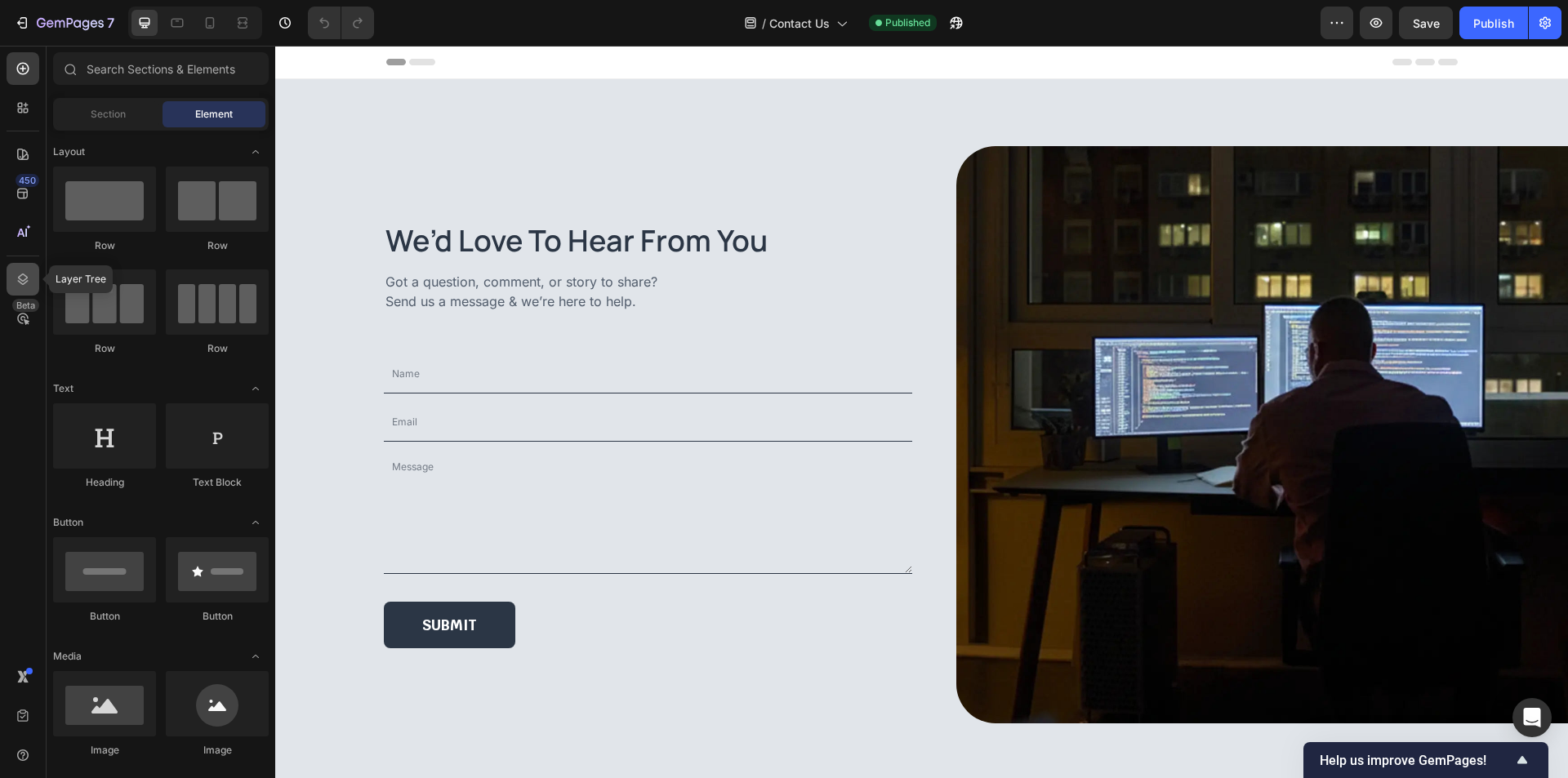
click at [19, 279] on icon at bounding box center [23, 279] width 11 height 12
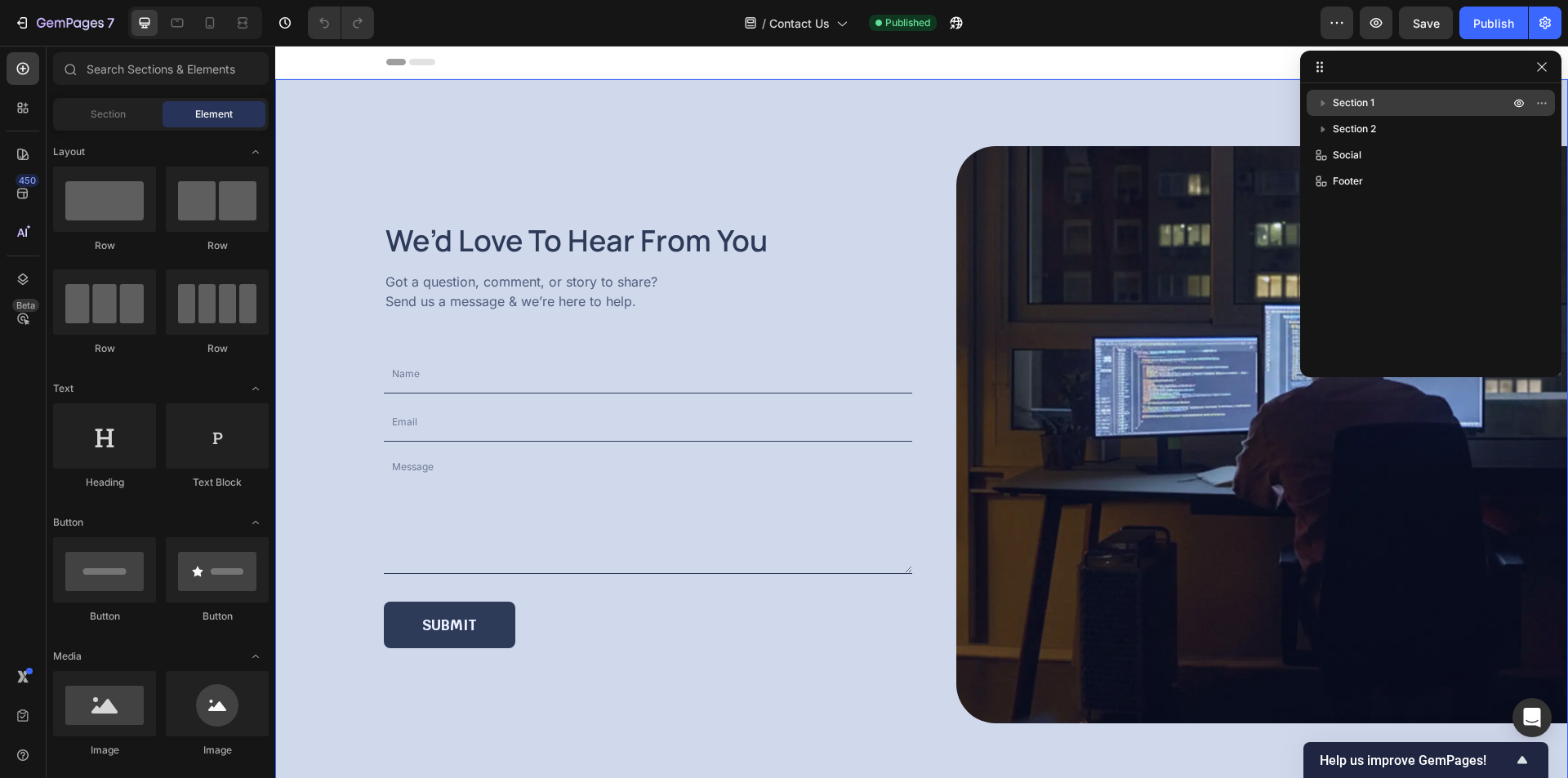
click at [1365, 90] on div "Section 1" at bounding box center [1430, 102] width 235 height 26
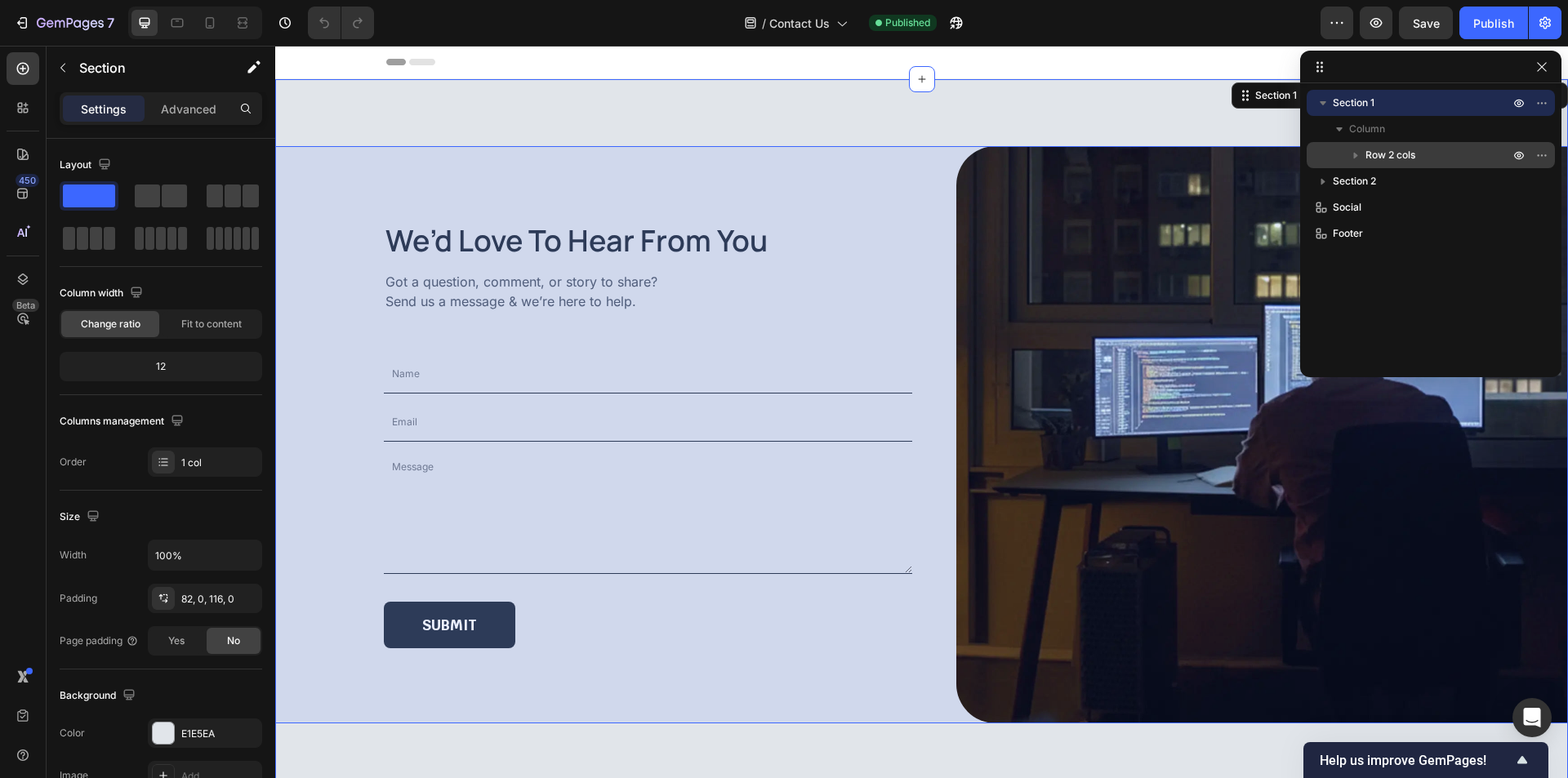
click at [1405, 148] on span "Row 2 cols" at bounding box center [1390, 155] width 50 height 16
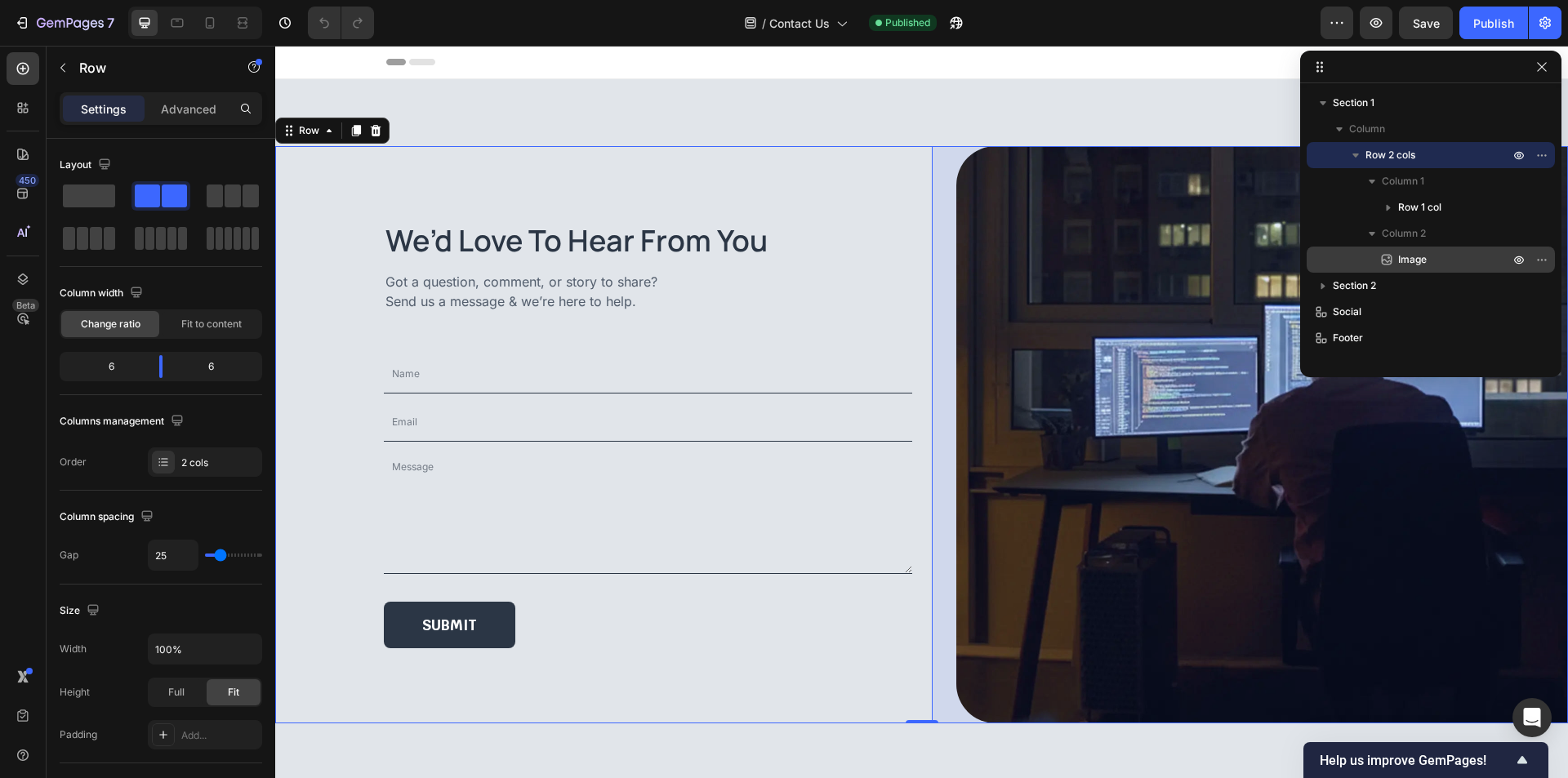
click at [1441, 257] on p "Image" at bounding box center [1435, 259] width 115 height 16
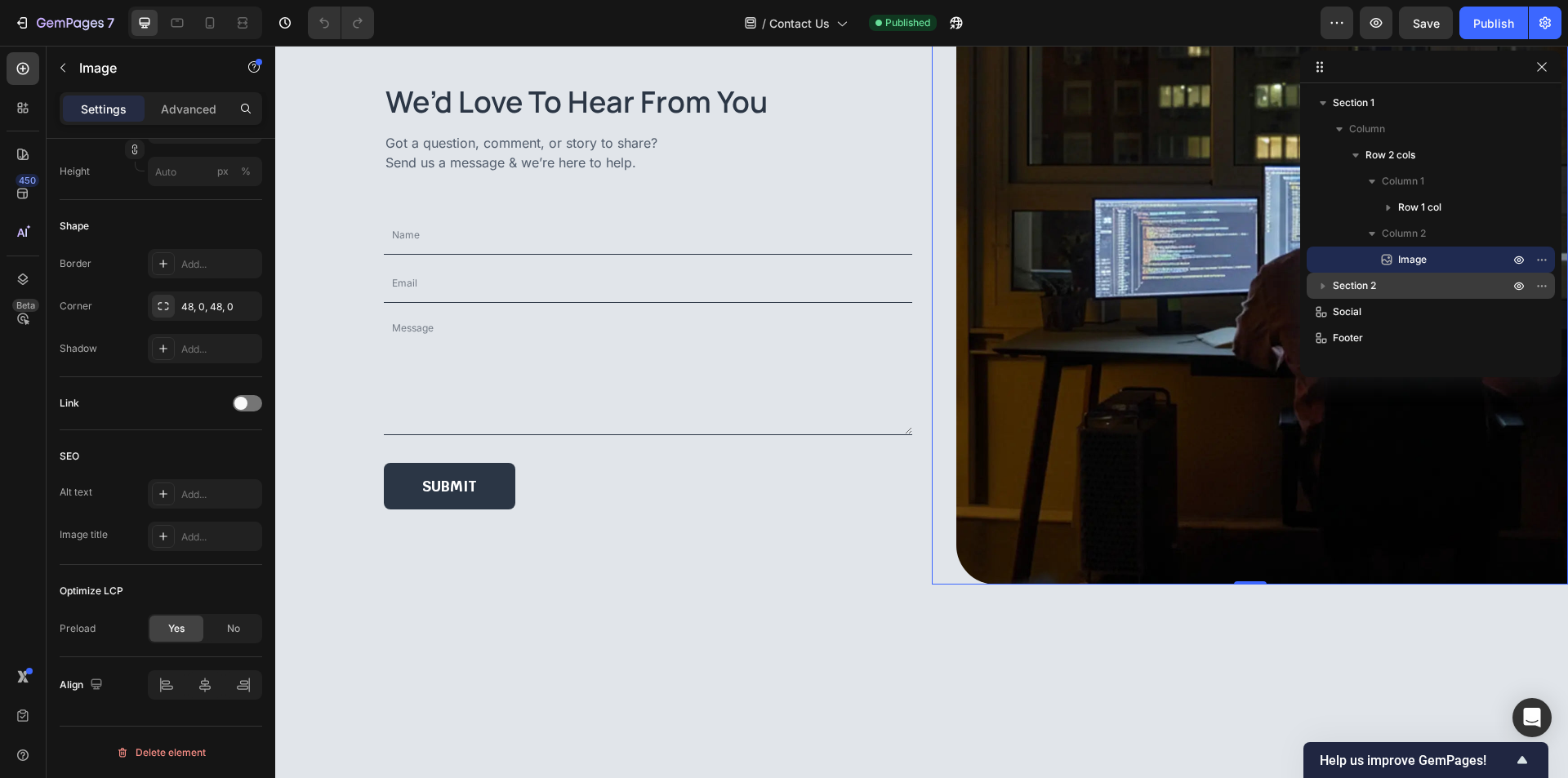
scroll to position [164, 0]
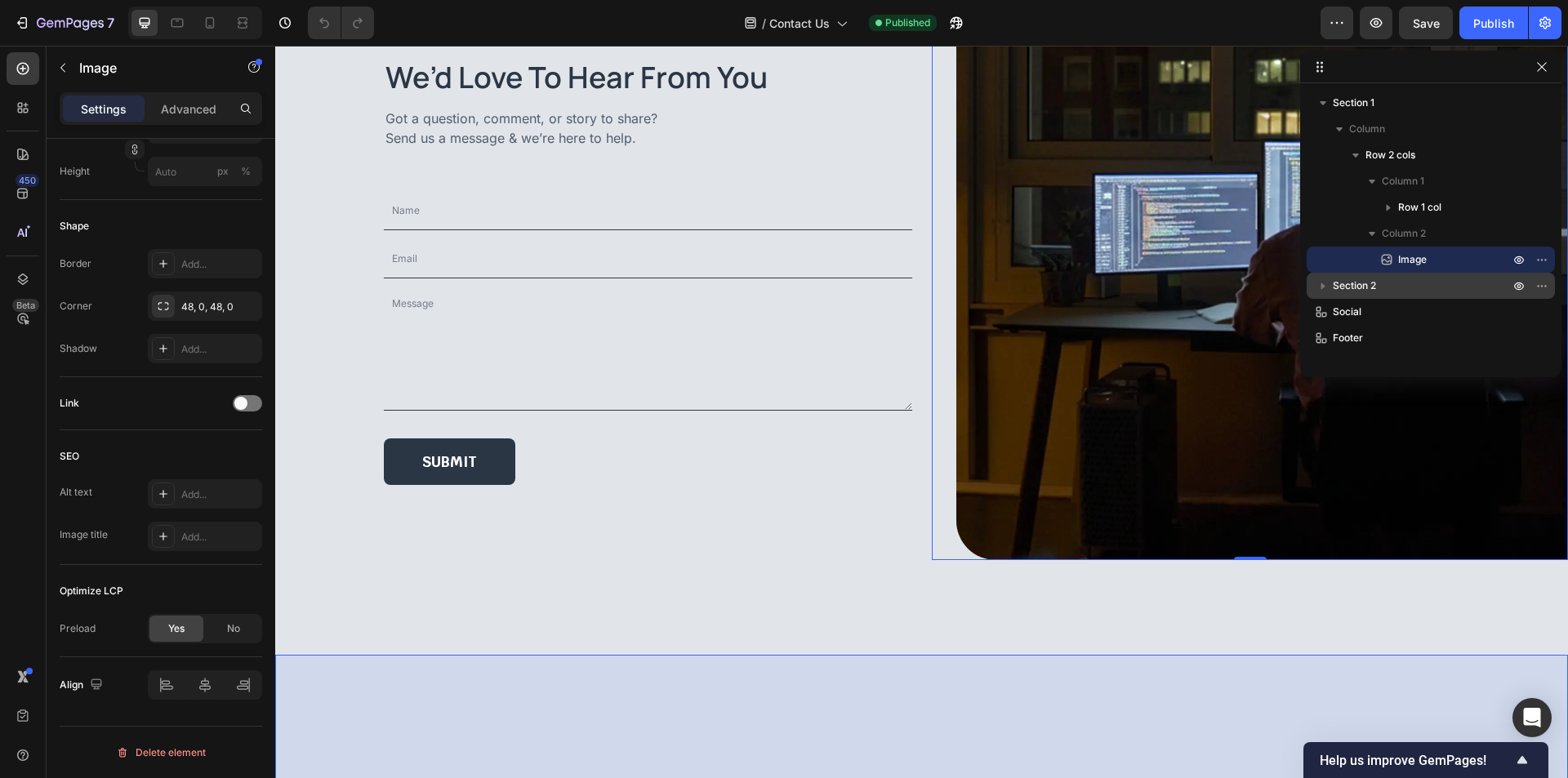
click at [1402, 287] on p "Section 2" at bounding box center [1423, 285] width 180 height 16
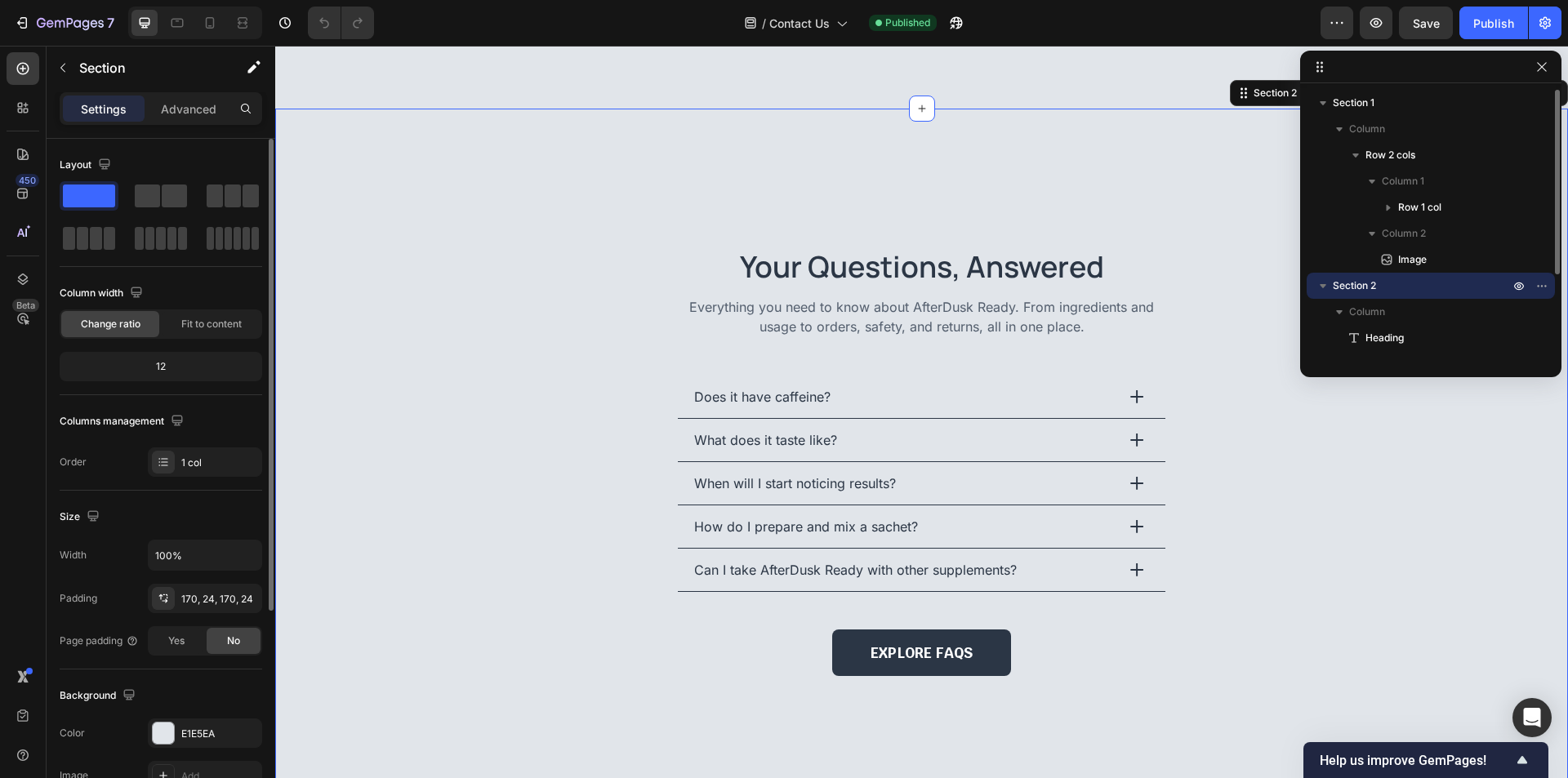
scroll to position [122, 0]
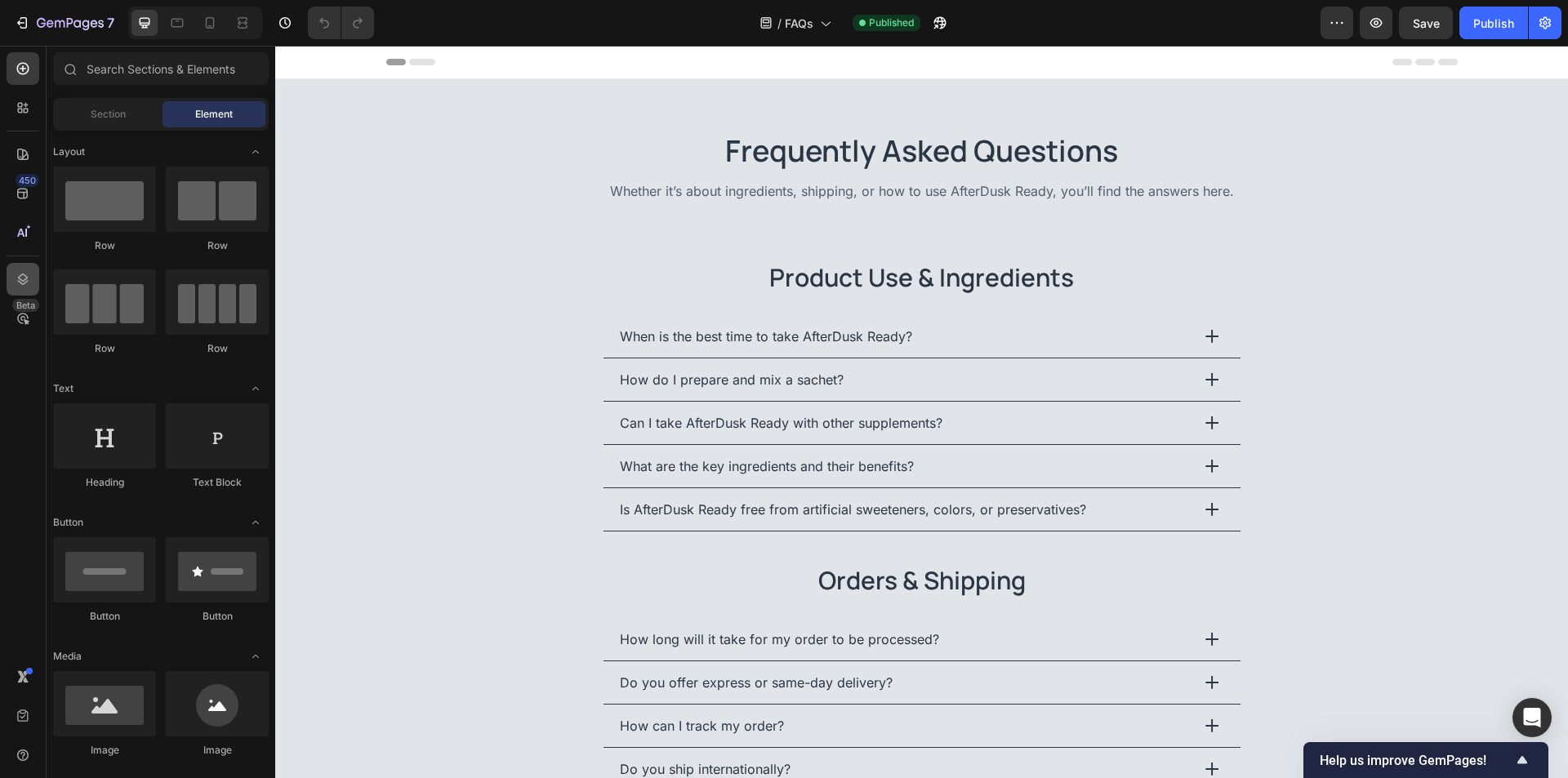
click at [31, 284] on div at bounding box center [23, 279] width 33 height 33
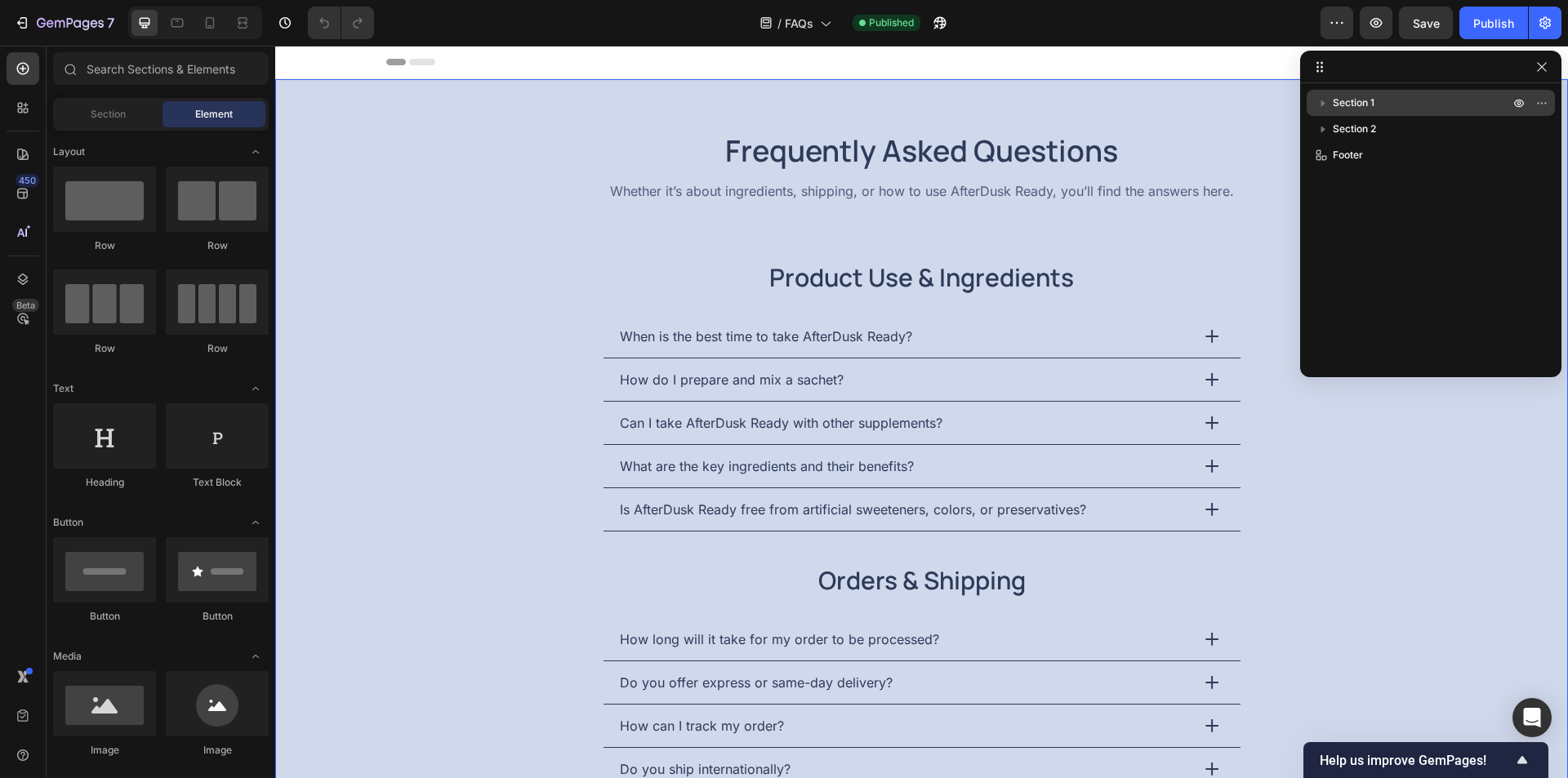
click at [1397, 100] on p "Section 1" at bounding box center [1423, 102] width 180 height 16
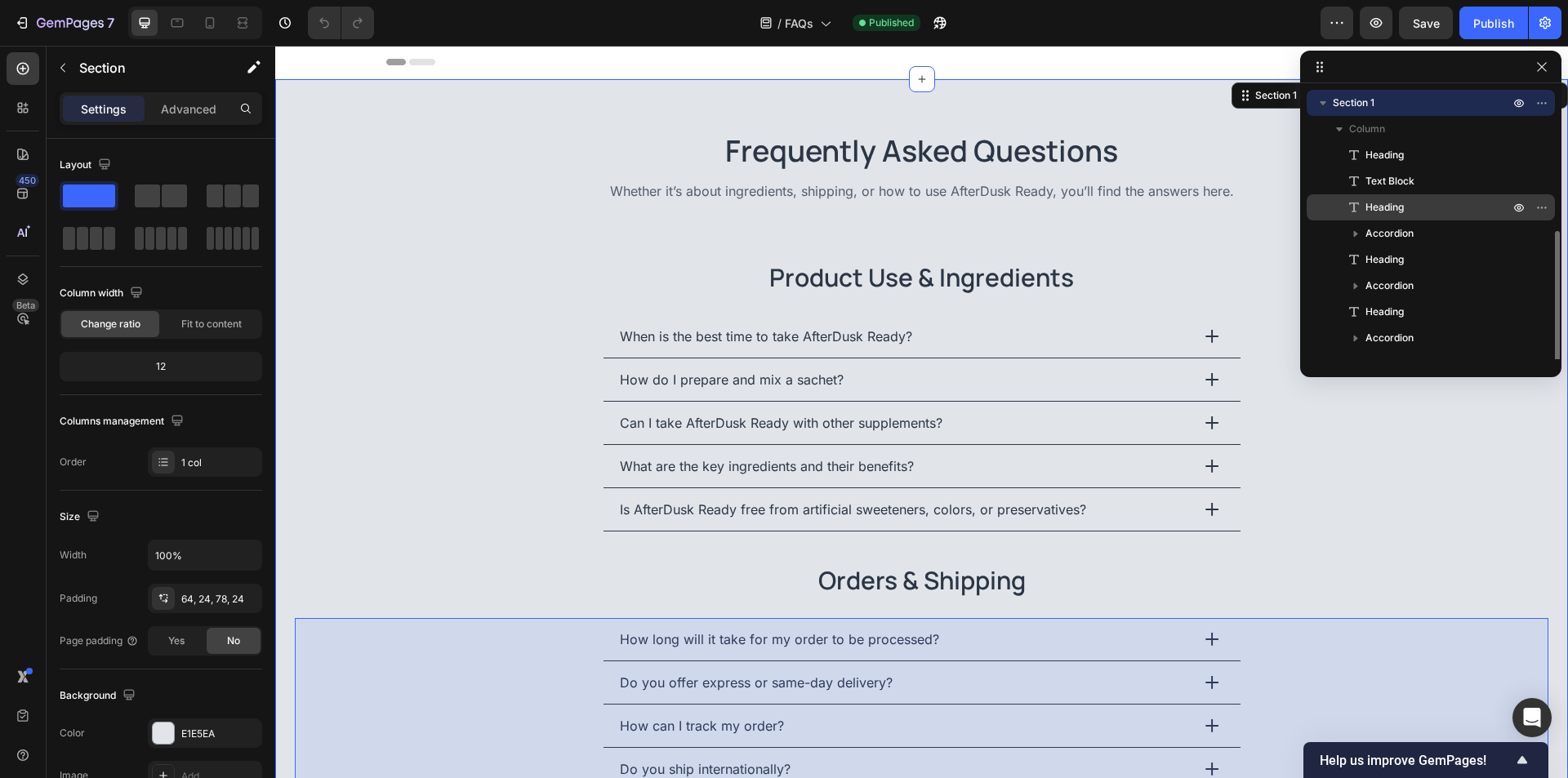
scroll to position [96, 0]
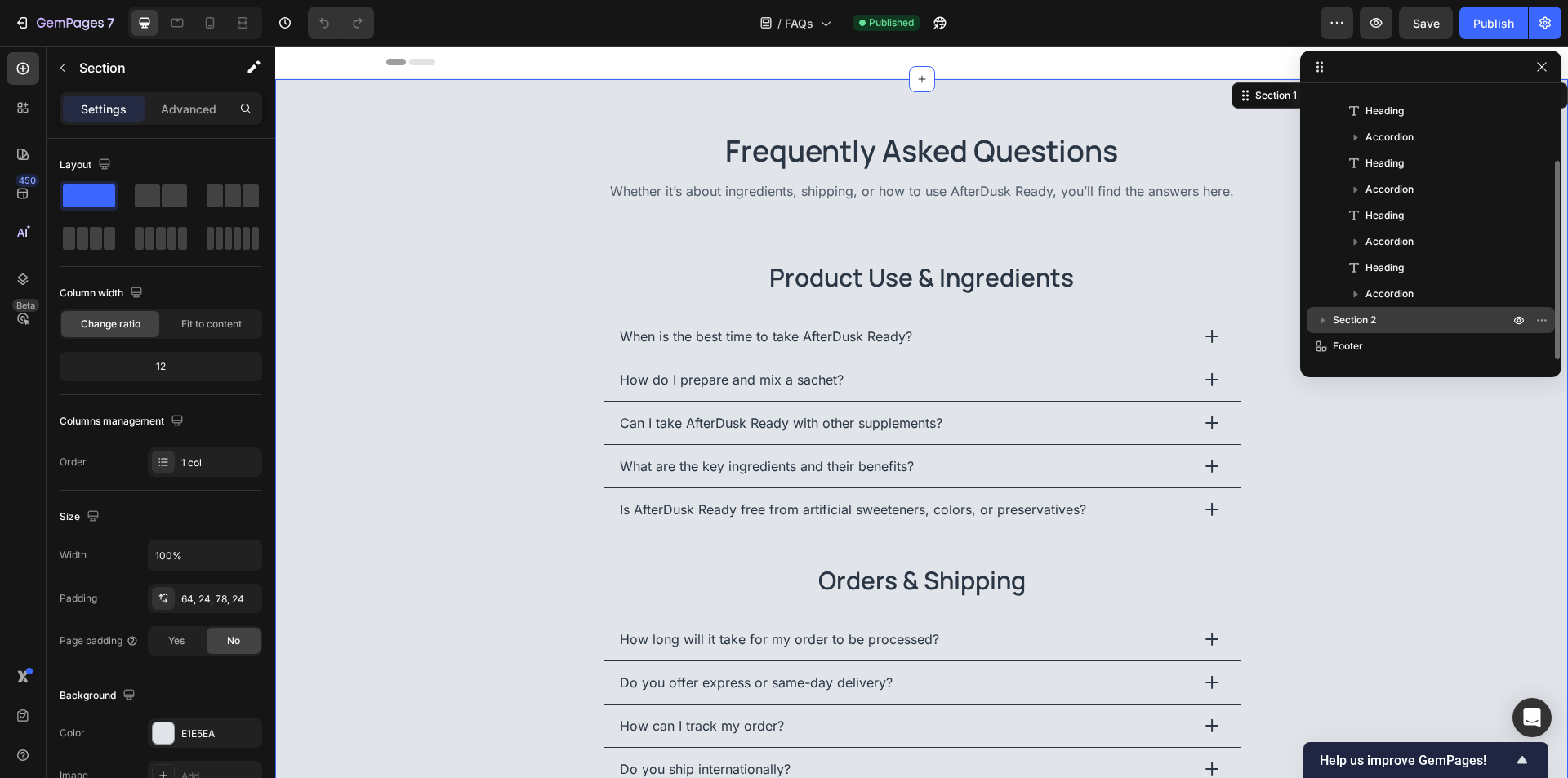
click at [1361, 319] on span "Section 2" at bounding box center [1354, 320] width 43 height 16
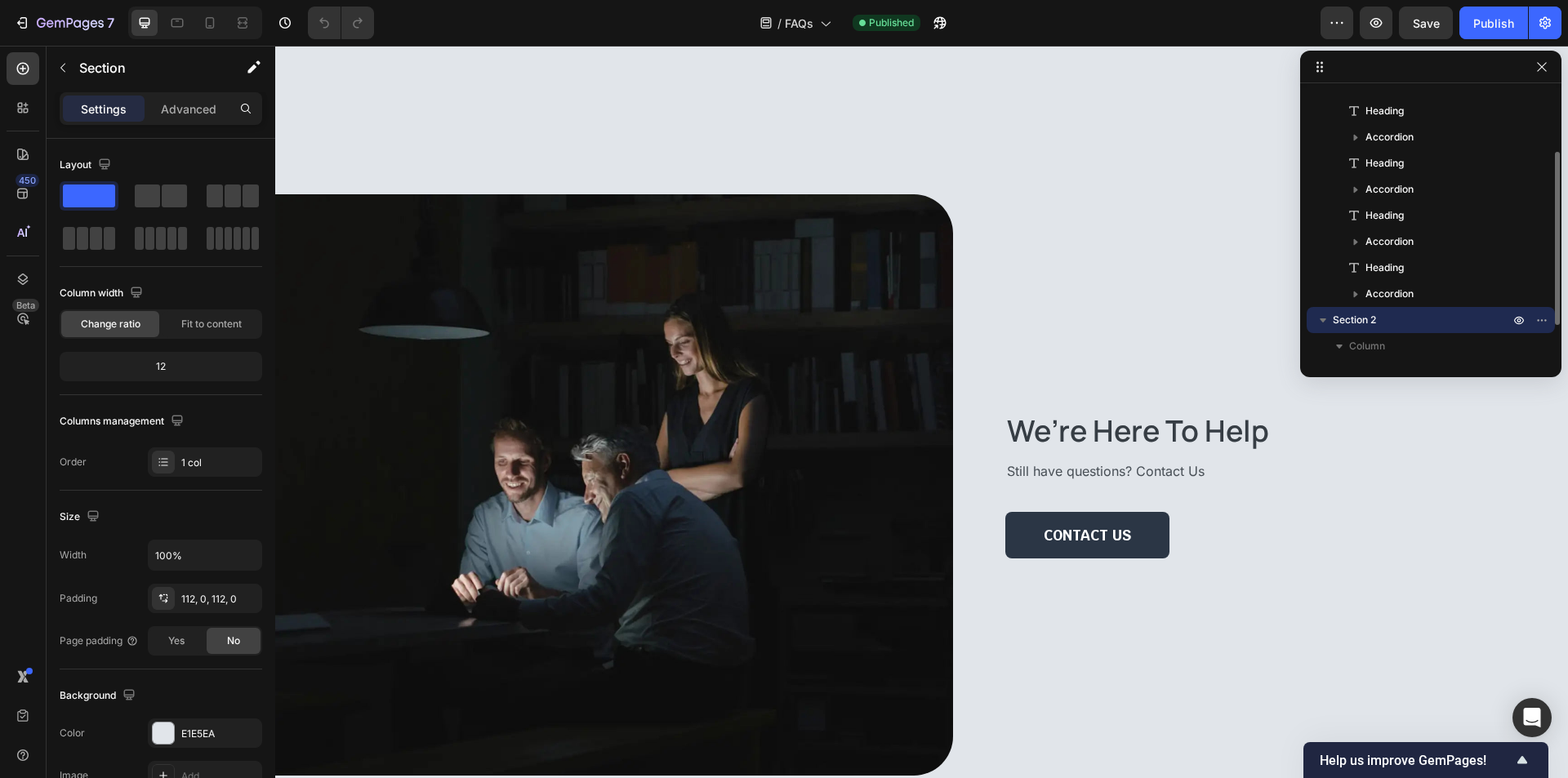
scroll to position [148, 0]
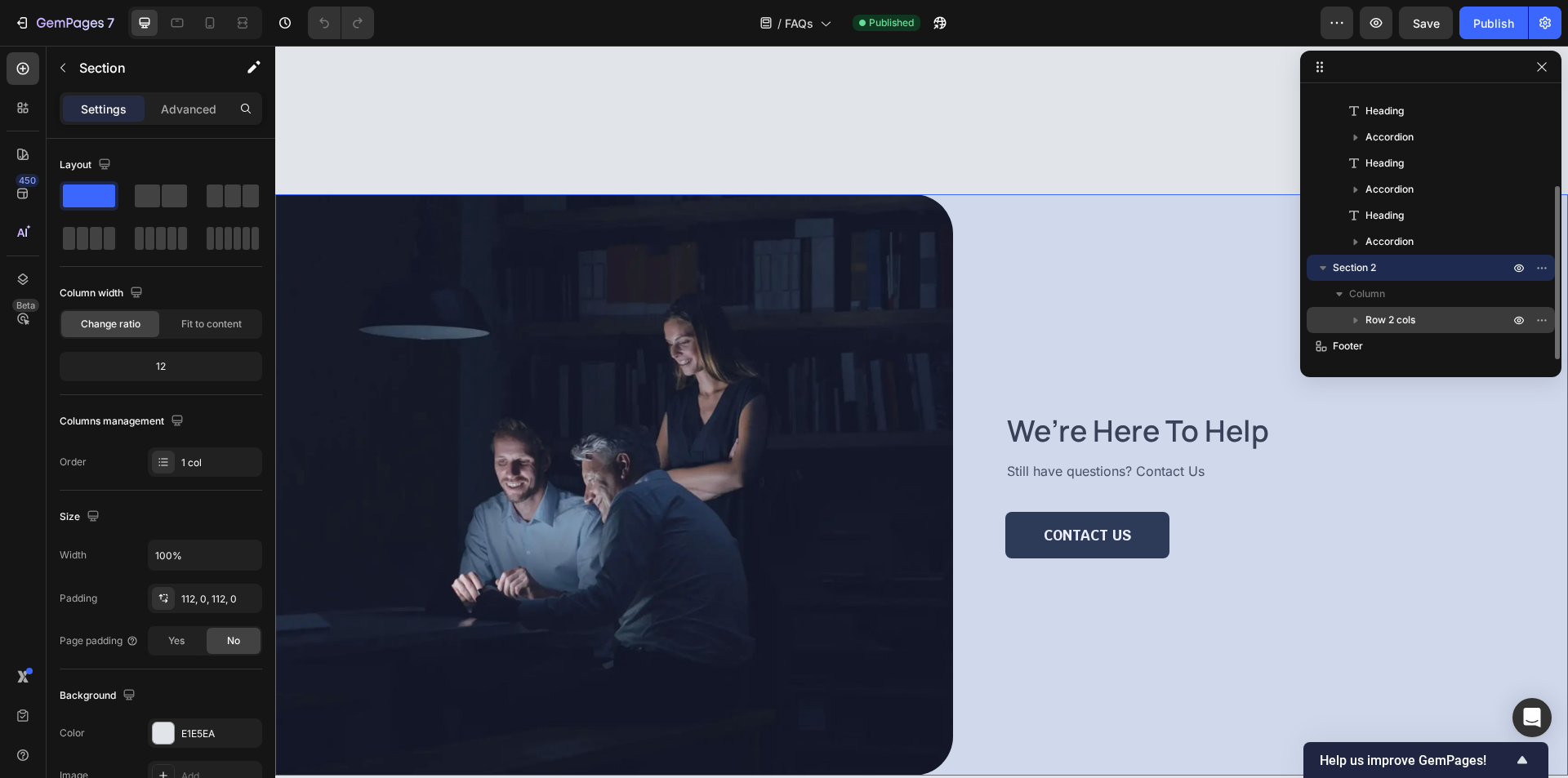
click at [1439, 308] on div "Row 2 cols" at bounding box center [1430, 320] width 235 height 26
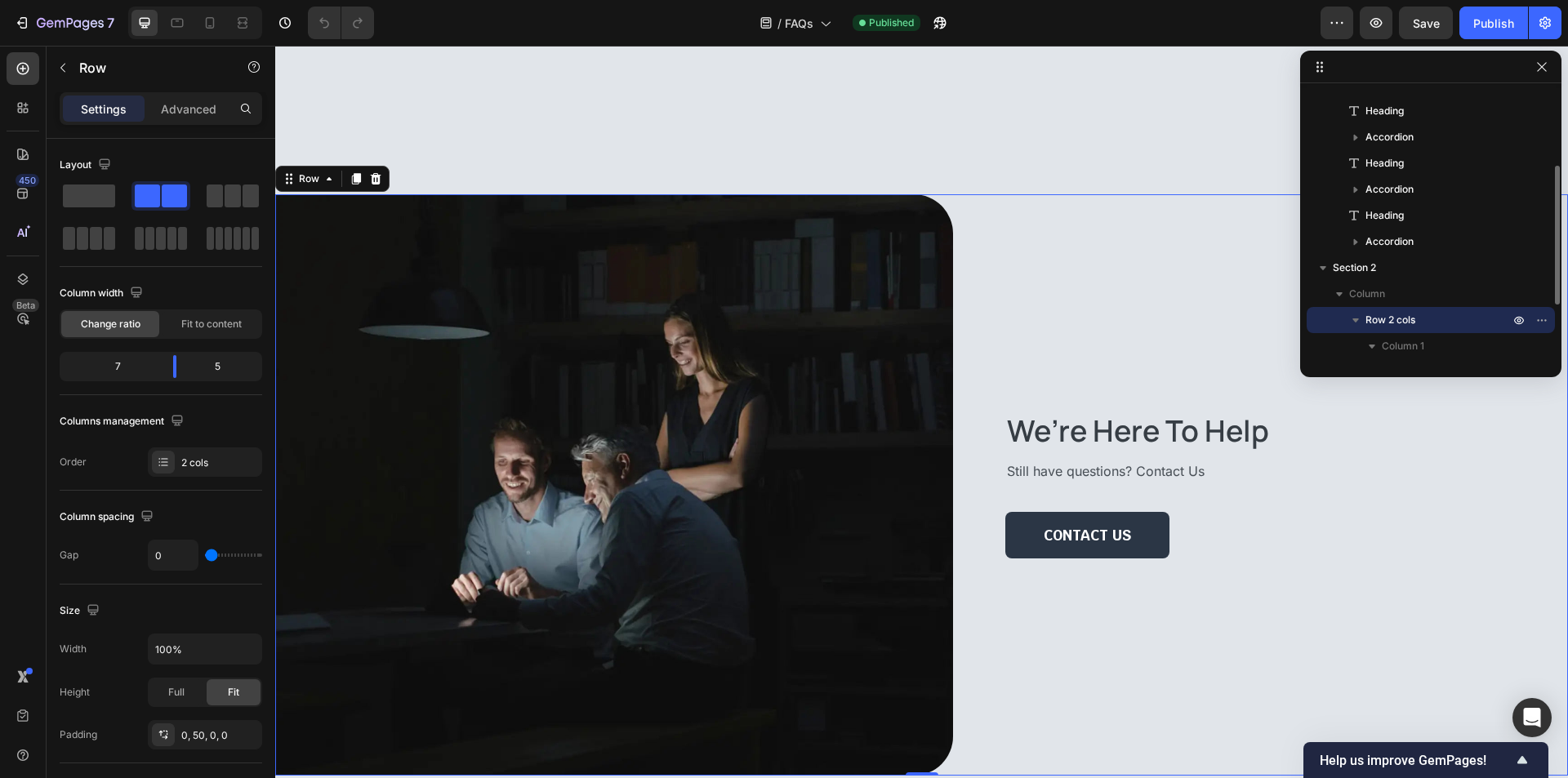
scroll to position [253, 0]
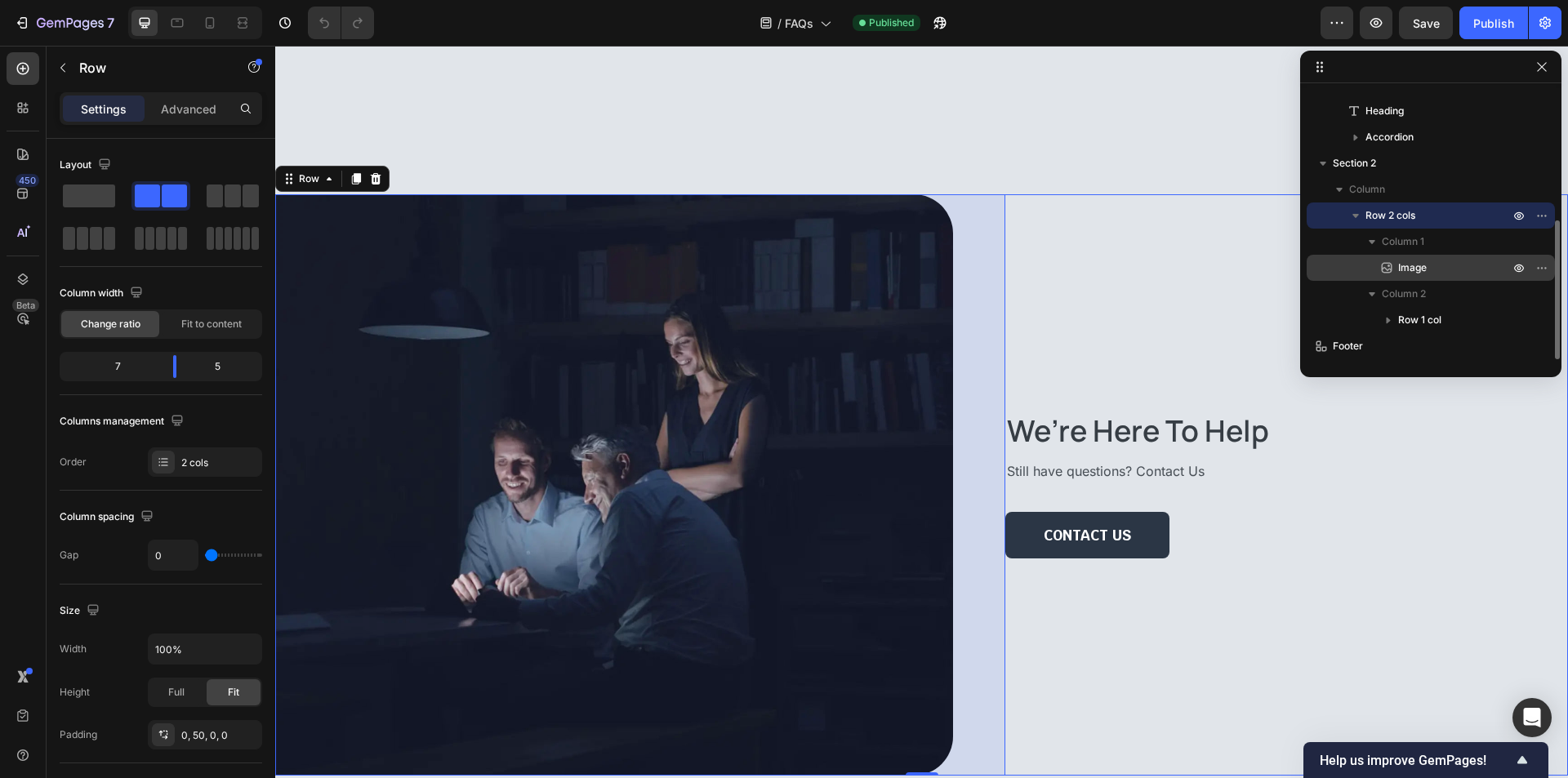
click at [1457, 266] on p "Image" at bounding box center [1435, 268] width 115 height 16
